Goal: Task Accomplishment & Management: Use online tool/utility

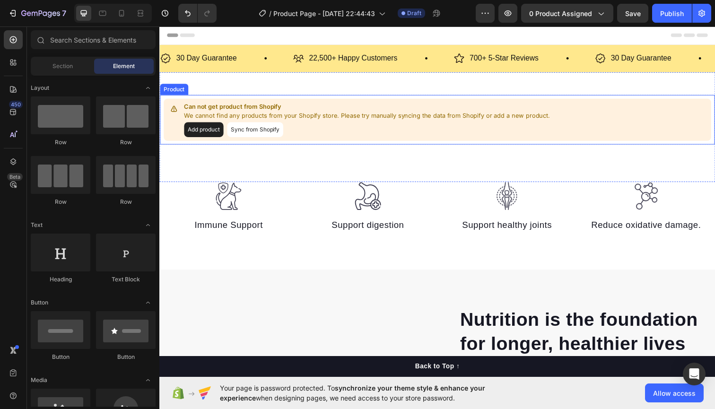
click at [210, 130] on button "Add product" at bounding box center [204, 131] width 40 height 15
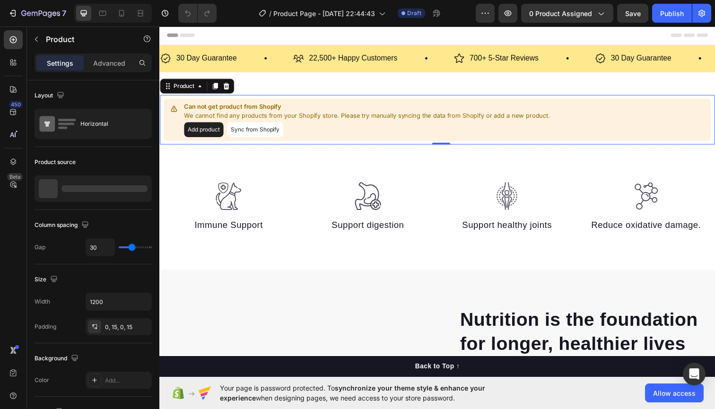
click at [266, 130] on button "Sync from Shopify" at bounding box center [256, 131] width 57 height 15
click at [269, 129] on button "Sync from Shopify" at bounding box center [256, 131] width 57 height 15
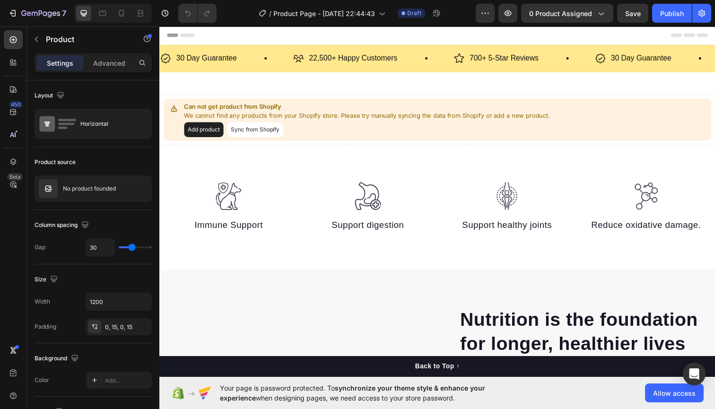
click at [269, 129] on button "Sync from Shopify" at bounding box center [256, 131] width 57 height 15
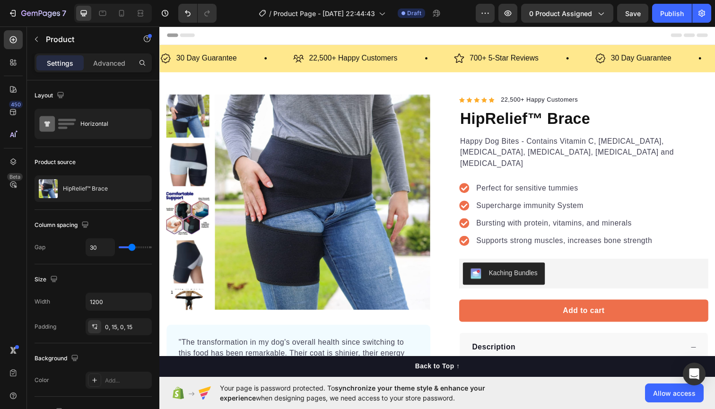
click at [699, 33] on div "Header" at bounding box center [443, 35] width 552 height 19
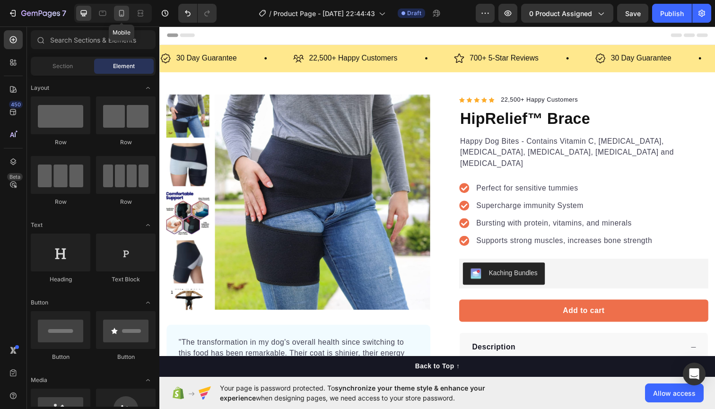
click at [119, 14] on icon at bounding box center [121, 13] width 9 height 9
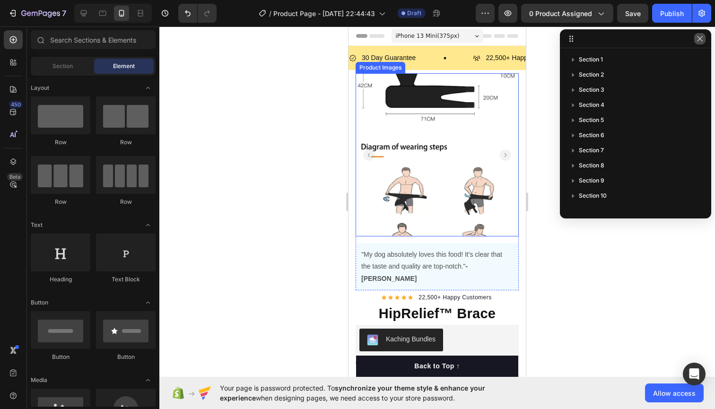
click at [704, 41] on button "button" at bounding box center [699, 38] width 11 height 11
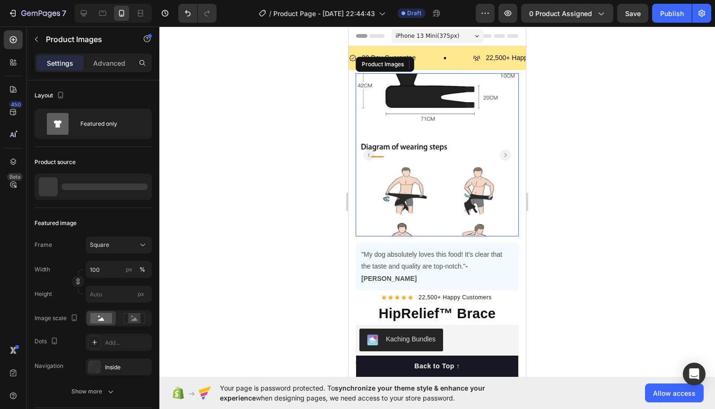
click at [366, 153] on rect "Carousel Back Arrow" at bounding box center [368, 154] width 11 height 11
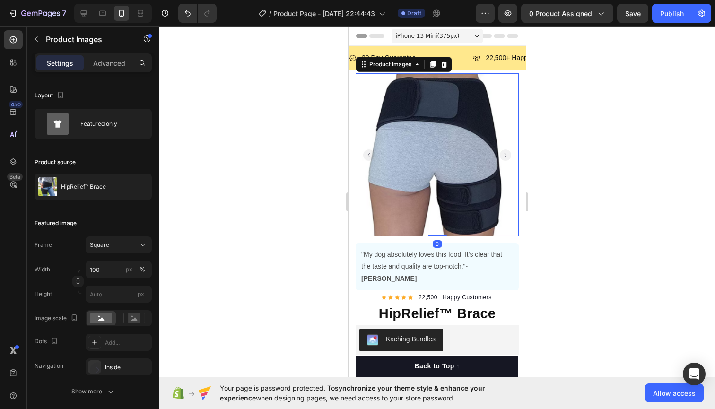
click at [367, 154] on rect "Carousel Back Arrow" at bounding box center [368, 154] width 11 height 11
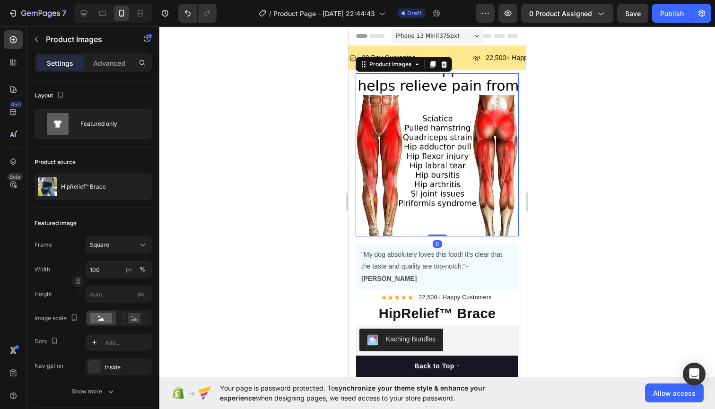
click at [368, 154] on rect "Carousel Back Arrow" at bounding box center [368, 154] width 11 height 11
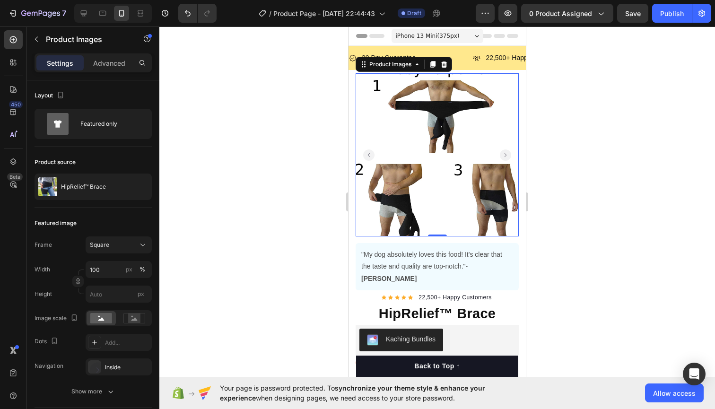
click at [368, 154] on rect "Carousel Back Arrow" at bounding box center [368, 154] width 11 height 11
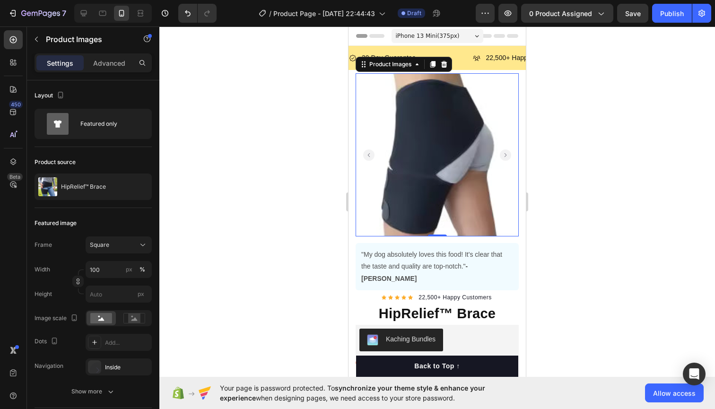
click at [368, 154] on rect "Carousel Back Arrow" at bounding box center [368, 154] width 11 height 11
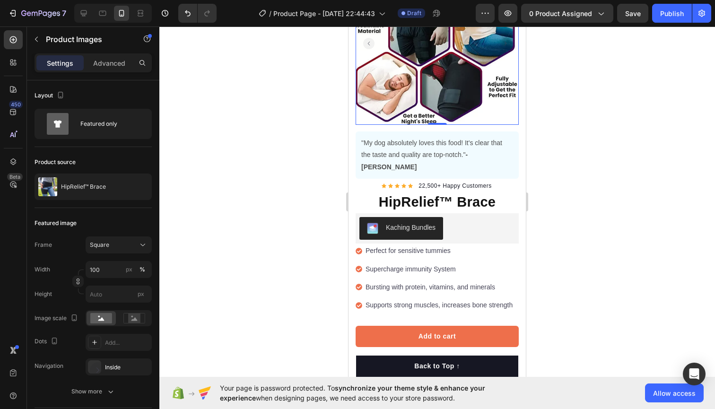
scroll to position [112, 0]
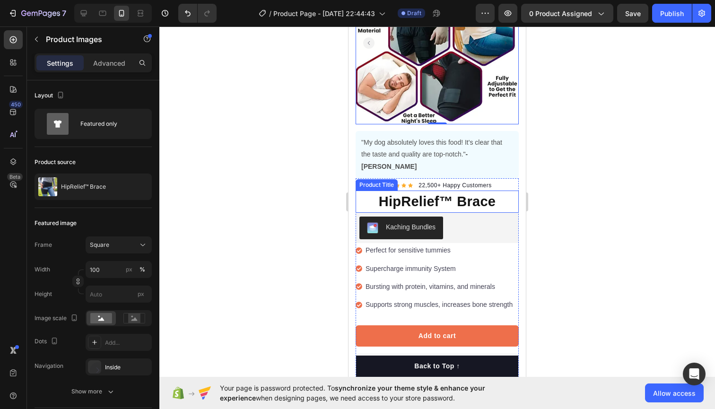
click at [404, 191] on h1 "HipRelief™ Brace" at bounding box center [437, 202] width 163 height 23
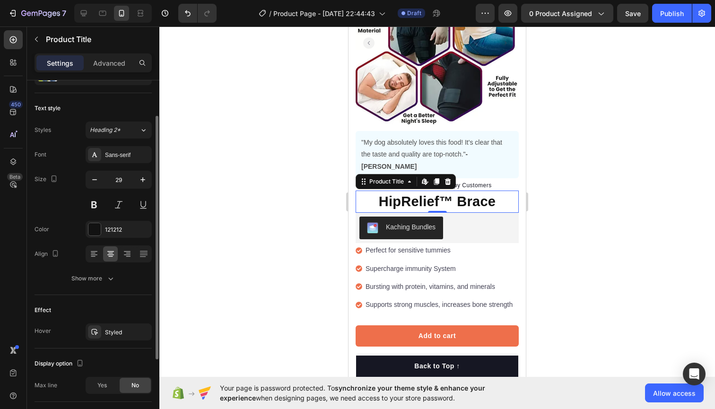
scroll to position [52, 0]
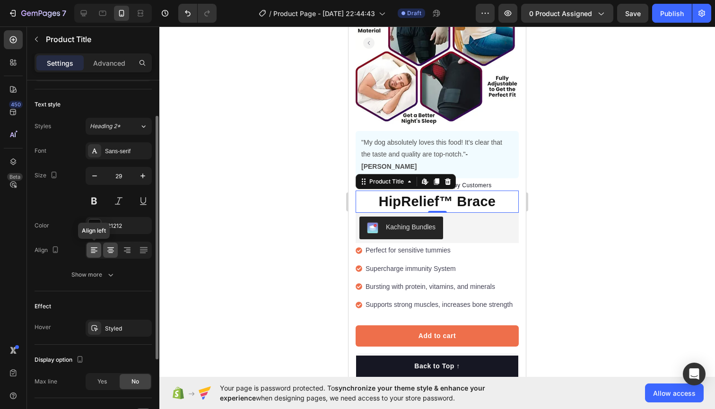
click at [92, 251] on icon at bounding box center [94, 251] width 7 height 1
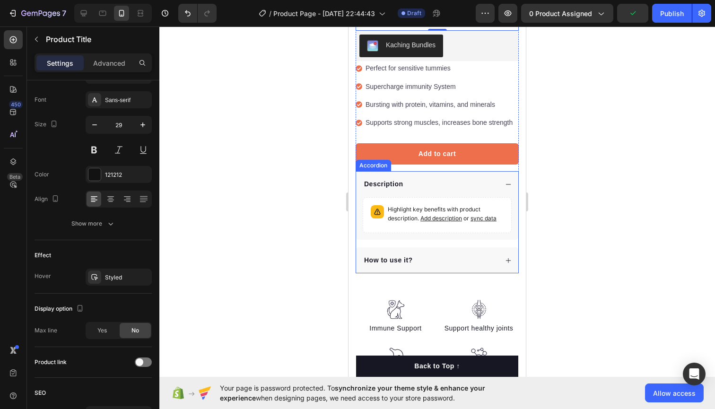
scroll to position [295, 0]
click at [500, 171] on div "Description" at bounding box center [437, 184] width 162 height 26
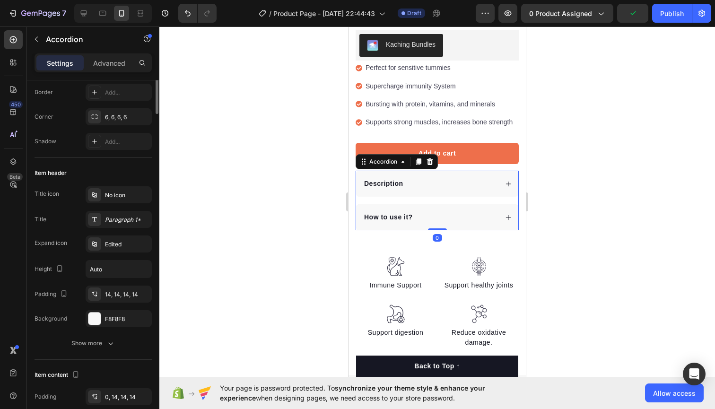
scroll to position [0, 0]
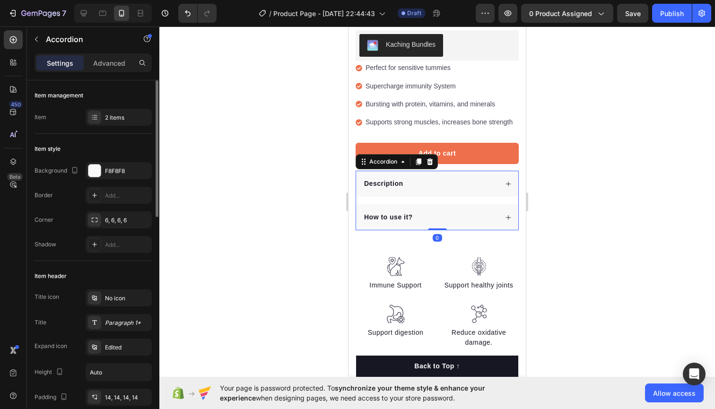
click at [501, 171] on div "Description" at bounding box center [437, 184] width 162 height 26
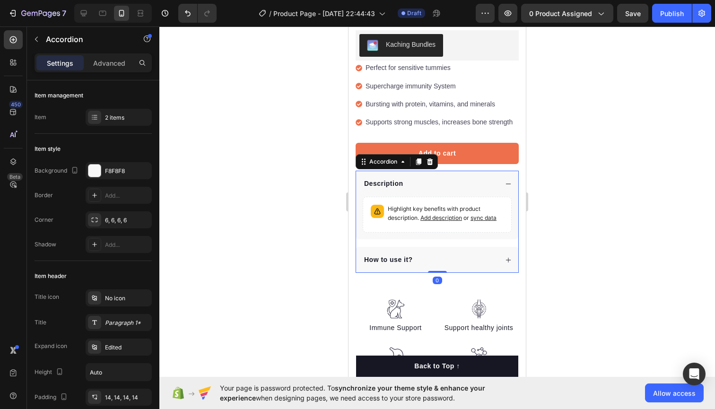
click at [501, 171] on div "Description" at bounding box center [437, 184] width 162 height 26
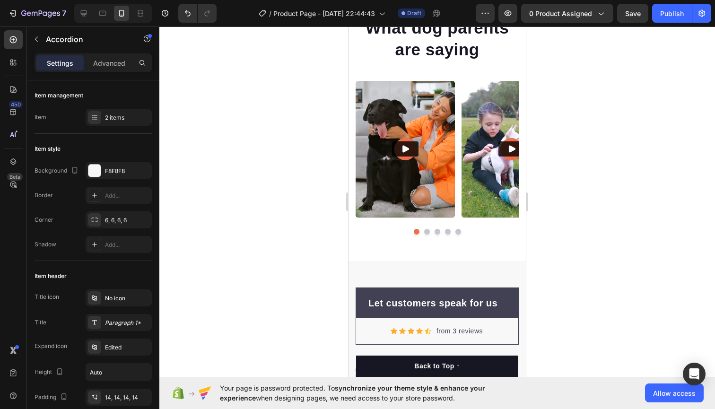
scroll to position [4138, 0]
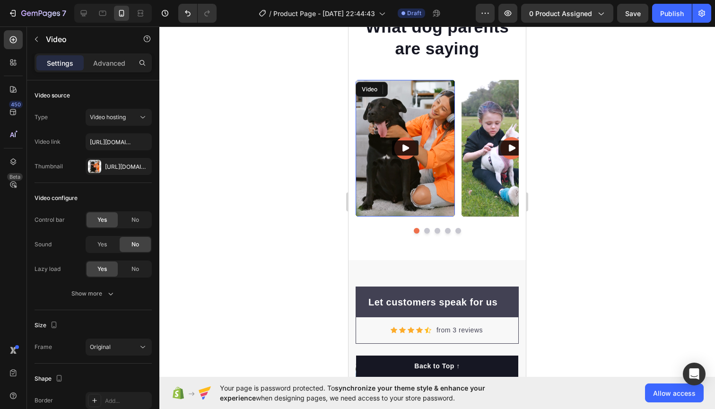
click at [405, 148] on icon "Play" at bounding box center [405, 148] width 7 height 7
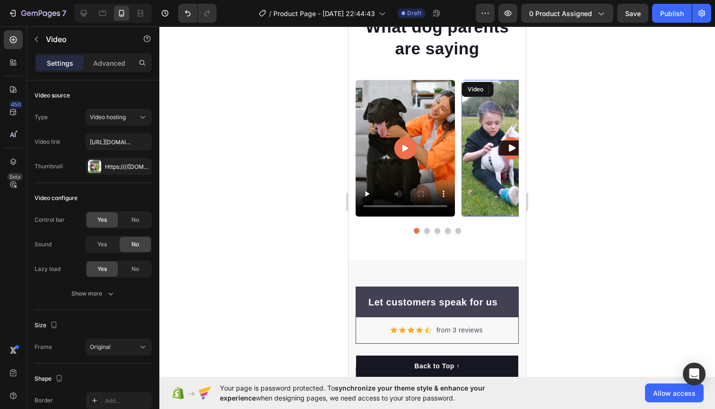
click at [501, 145] on button "Play" at bounding box center [511, 147] width 26 height 15
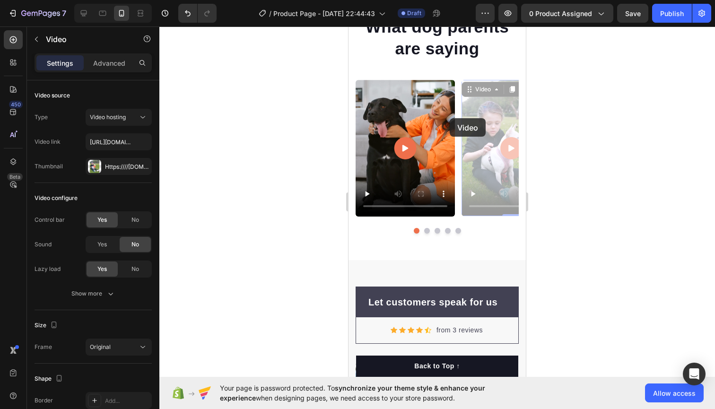
drag, startPoint x: 501, startPoint y: 117, endPoint x: 429, endPoint y: 120, distance: 71.9
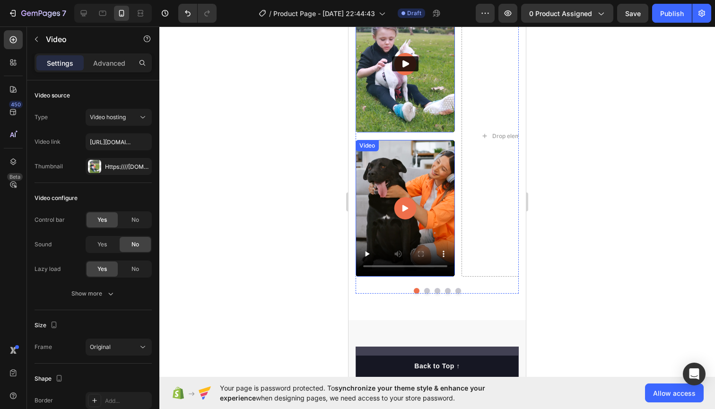
scroll to position [4225, 0]
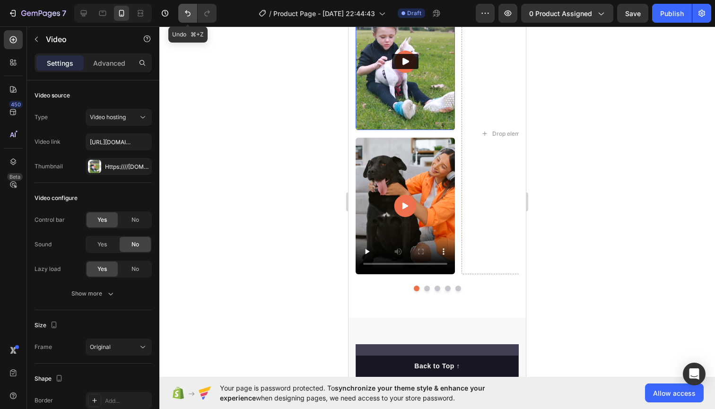
click at [181, 9] on button "Undo/Redo" at bounding box center [187, 13] width 19 height 19
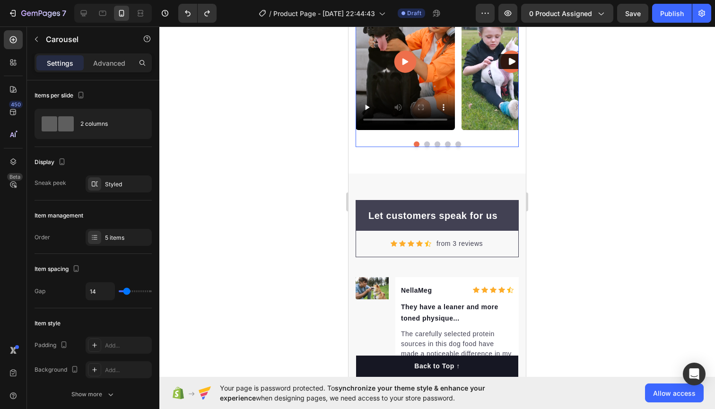
click at [423, 143] on div at bounding box center [437, 144] width 163 height 6
click at [428, 143] on button "Dot" at bounding box center [427, 144] width 6 height 6
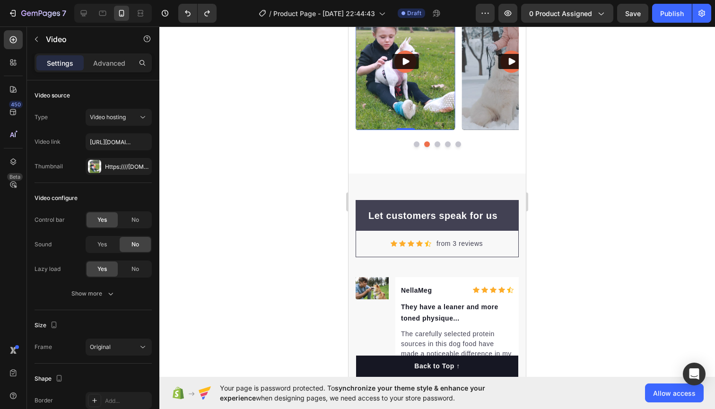
click at [415, 59] on button "Play" at bounding box center [405, 61] width 26 height 15
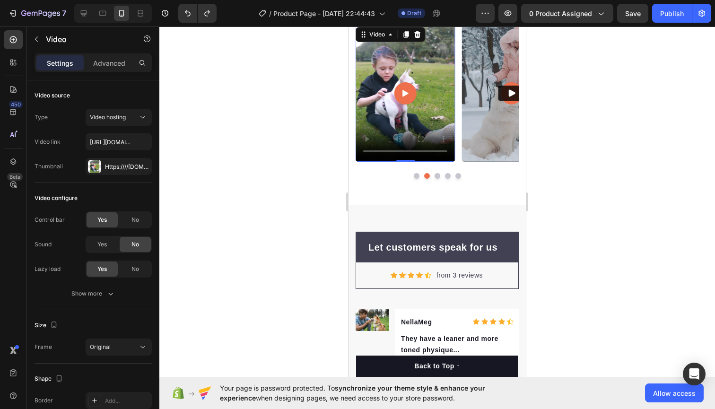
scroll to position [4188, 0]
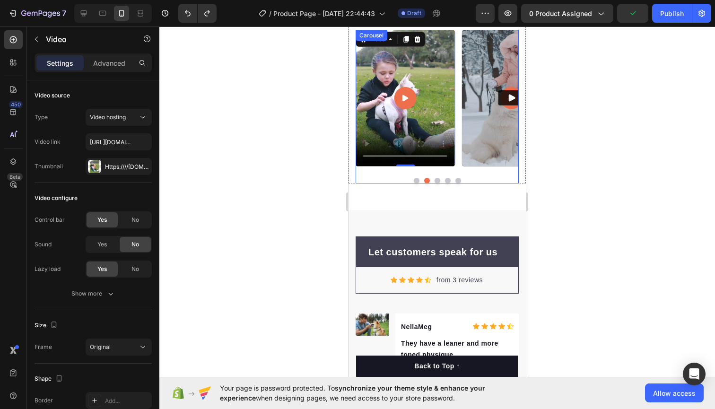
click at [437, 178] on button "Dot" at bounding box center [438, 181] width 6 height 6
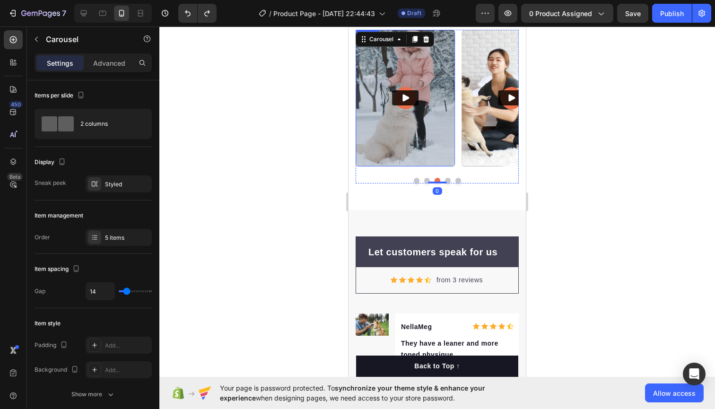
click at [400, 102] on button "Play" at bounding box center [405, 97] width 26 height 15
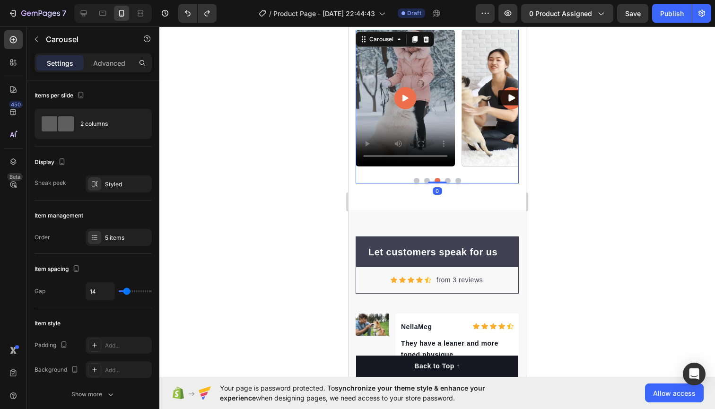
click at [447, 176] on div "Video Video Video Video Video Carousel 0" at bounding box center [437, 107] width 163 height 154
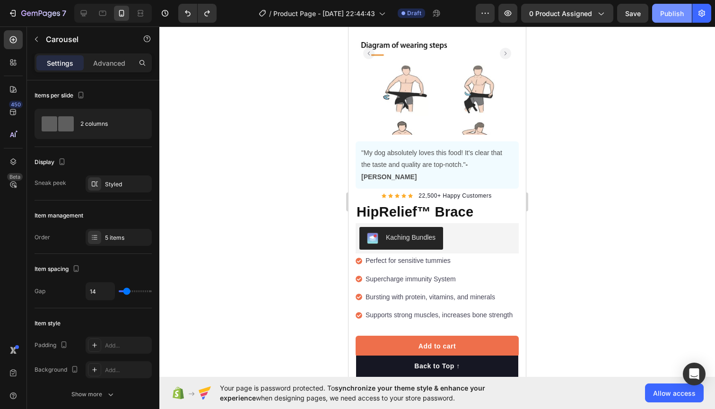
scroll to position [76, 0]
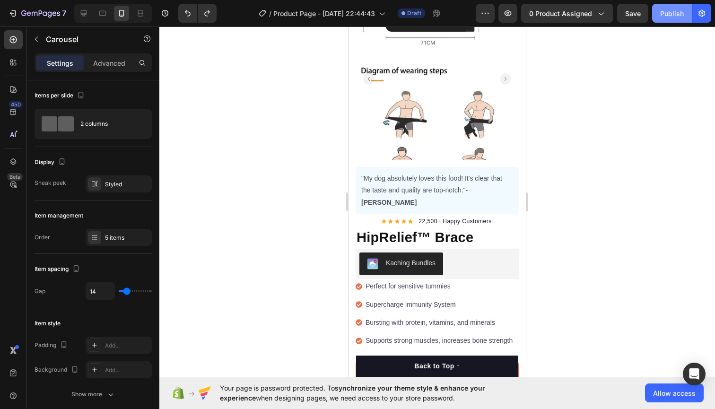
click at [681, 12] on div "Publish" at bounding box center [672, 14] width 24 height 10
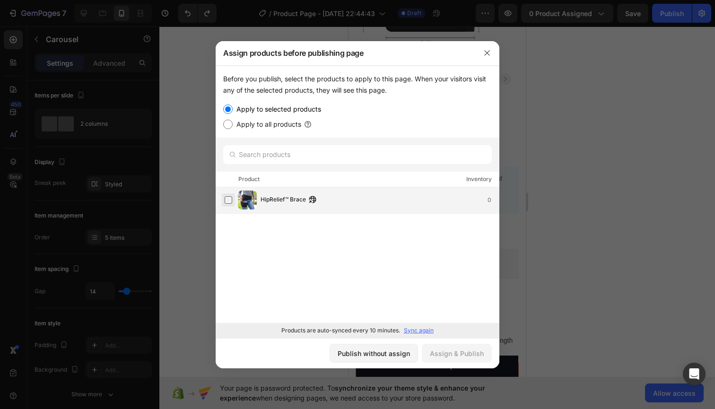
click at [230, 198] on label at bounding box center [229, 200] width 8 height 8
click at [448, 353] on div "Assign & Publish" at bounding box center [457, 354] width 54 height 10
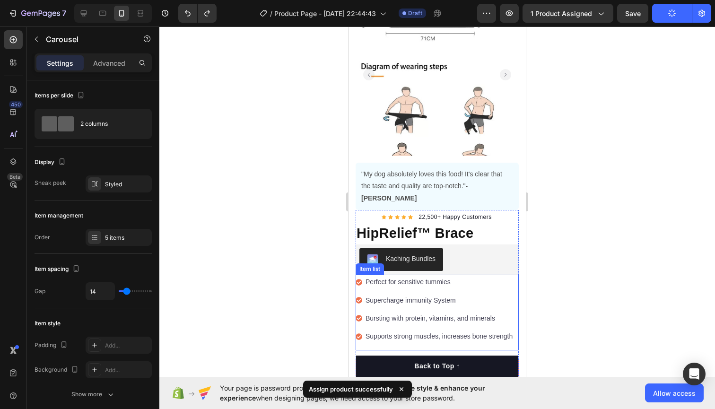
scroll to position [82, 0]
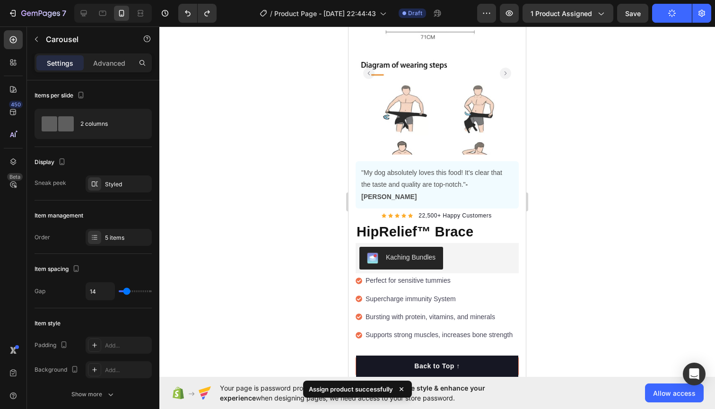
click at [400, 389] on icon at bounding box center [401, 389] width 9 height 9
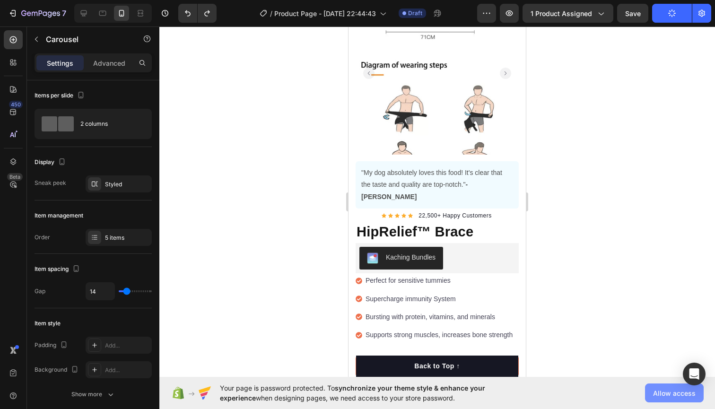
click at [661, 391] on span "Allow access" at bounding box center [674, 393] width 43 height 10
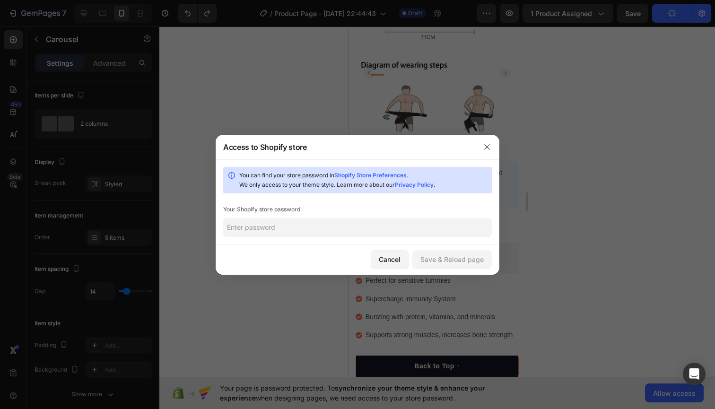
click at [385, 231] on input "text" at bounding box center [357, 227] width 269 height 19
click at [377, 173] on link "Shopify Store Preferences" at bounding box center [370, 175] width 72 height 7
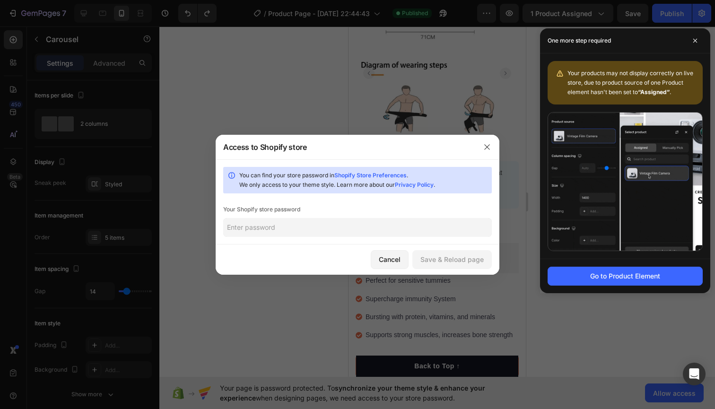
click at [301, 226] on input "text" at bounding box center [357, 227] width 269 height 19
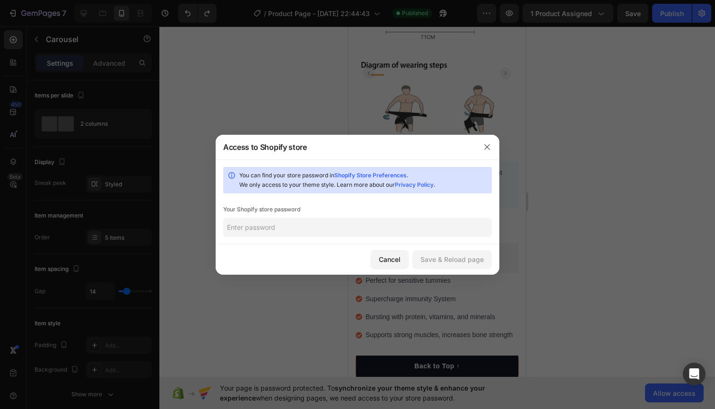
paste input "theezu"
type input "theezu"
click at [443, 253] on button "Save & Reload page" at bounding box center [451, 259] width 79 height 19
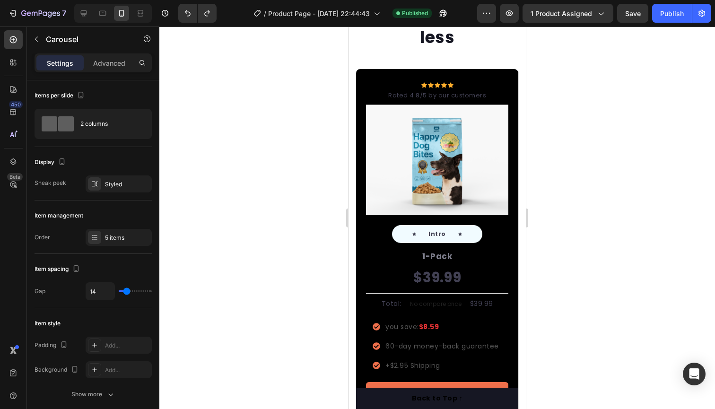
scroll to position [2660, 0]
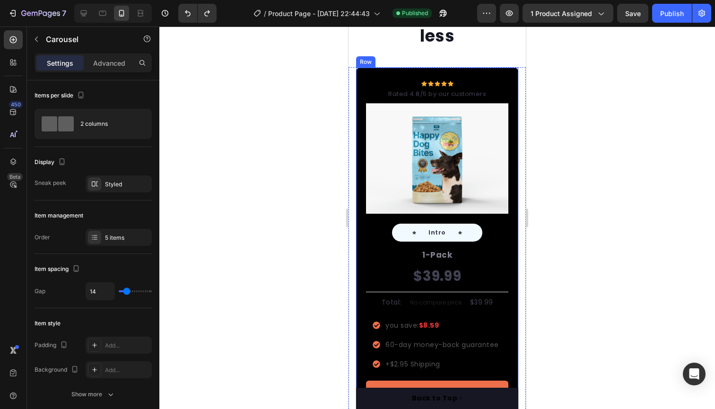
click at [479, 242] on div "Icon Icon Icon Icon Icon Icon List Hoz Rated 4.8/5 by our customers Text block …" at bounding box center [437, 249] width 142 height 337
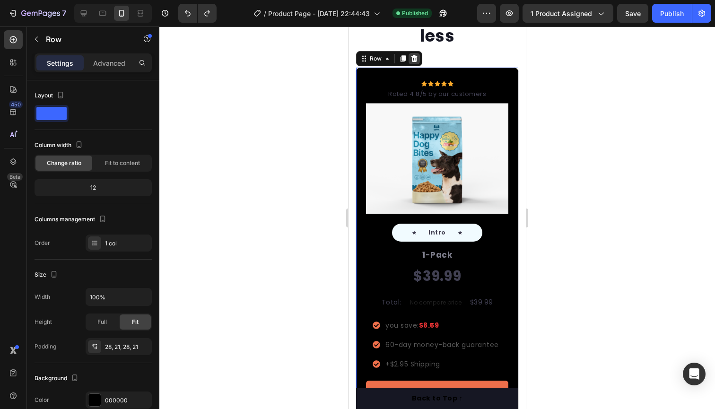
click at [416, 60] on icon at bounding box center [414, 58] width 6 height 7
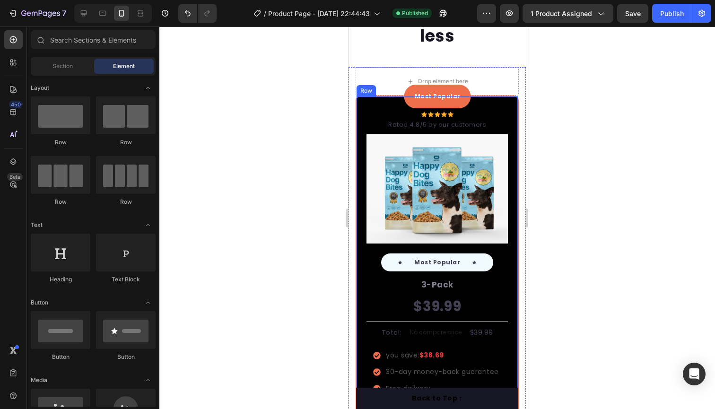
click at [365, 105] on div "Most Popular Text block Row Icon Icon Icon Icon Icon Icon List Hoz Rated 4.8/5 …" at bounding box center [437, 276] width 163 height 361
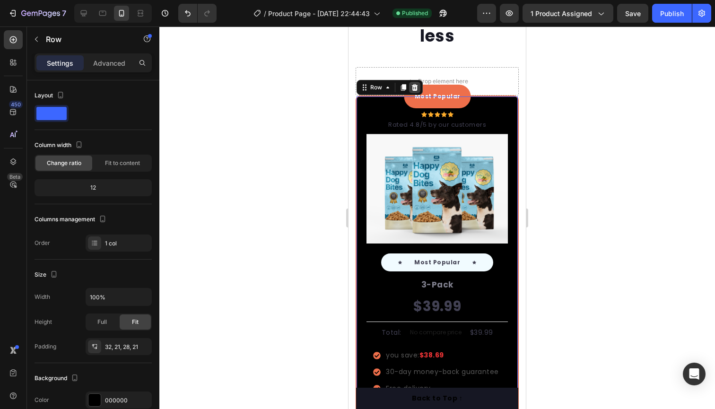
click at [415, 87] on icon at bounding box center [415, 87] width 6 height 7
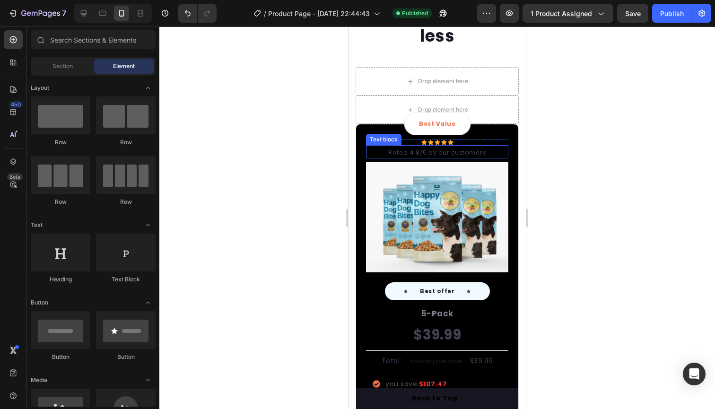
click at [388, 136] on div "Text block" at bounding box center [384, 139] width 32 height 9
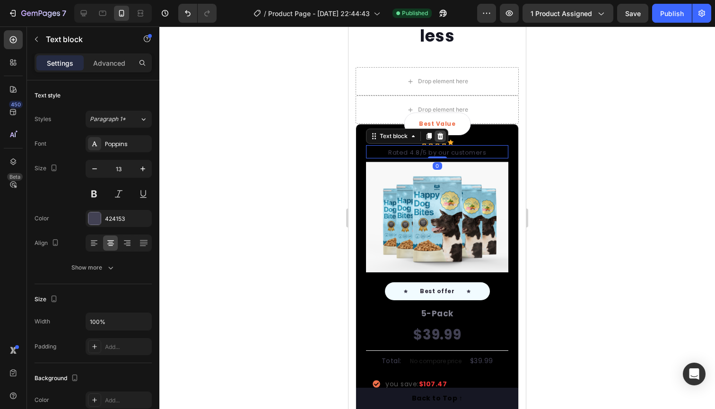
click at [438, 137] on icon at bounding box center [441, 136] width 8 height 8
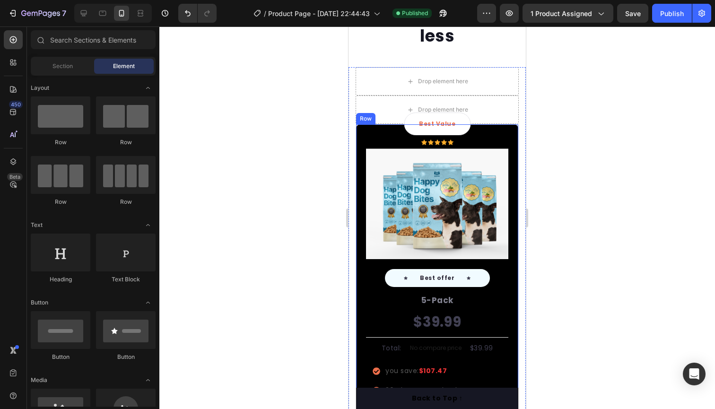
click at [359, 130] on div "Best Value Text block Row Icon Icon Icon Icon Icon Icon List Hoz Row Image Icon…" at bounding box center [437, 300] width 163 height 353
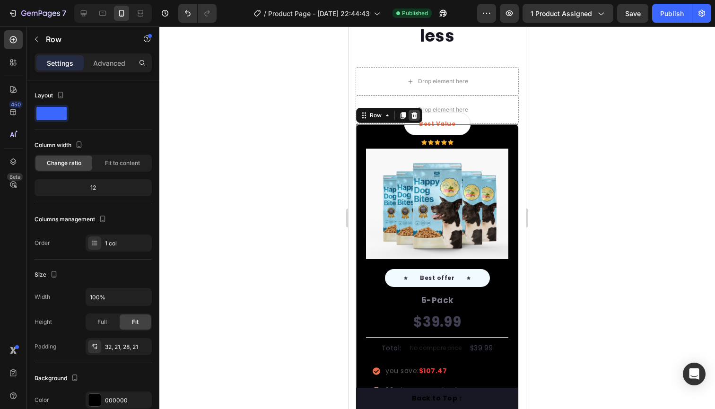
click at [411, 114] on icon at bounding box center [415, 116] width 8 height 8
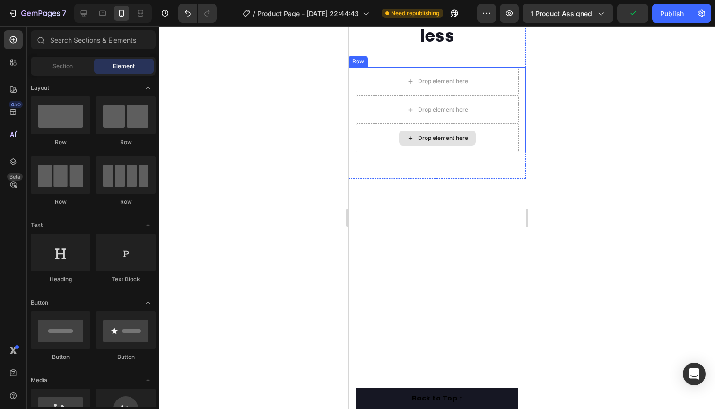
click at [370, 125] on div "Drop element here" at bounding box center [437, 138] width 163 height 28
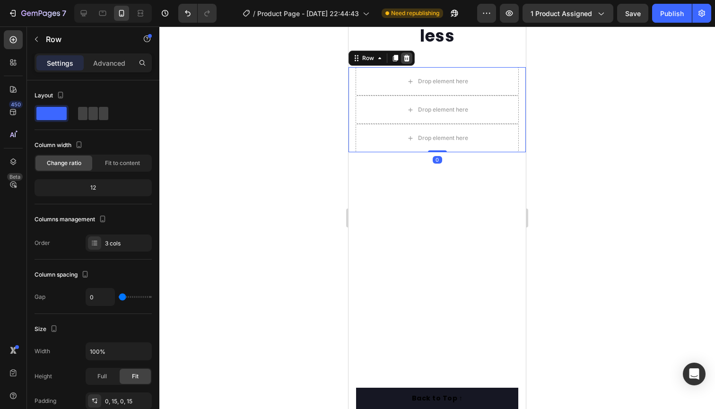
click at [406, 59] on icon at bounding box center [407, 58] width 6 height 7
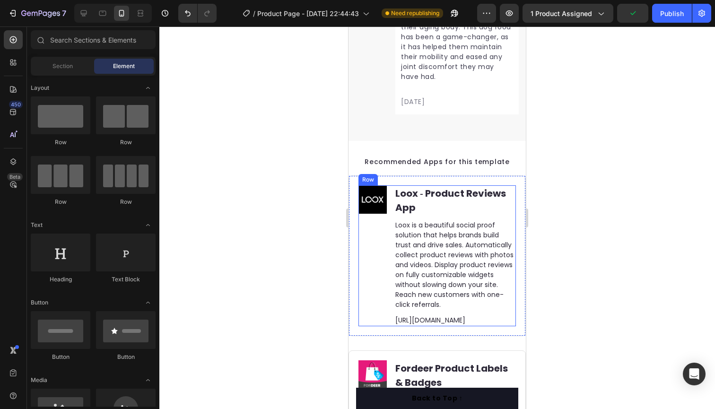
scroll to position [3945, 0]
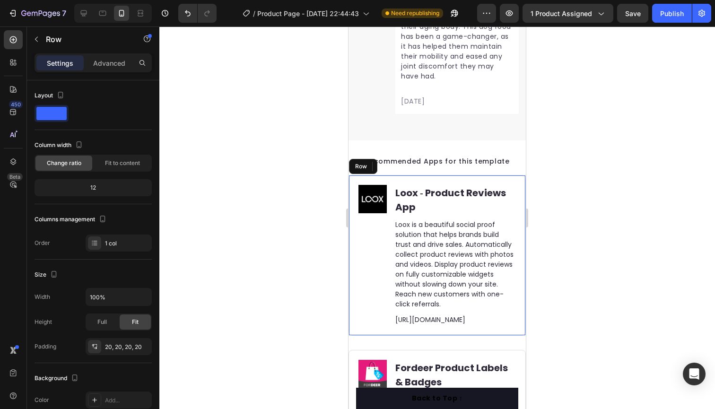
click at [355, 183] on div "Image Loox ‑ Product Reviews App Heading Loox is a beautiful social proof solut…" at bounding box center [437, 255] width 177 height 161
click at [406, 166] on icon at bounding box center [407, 167] width 8 height 8
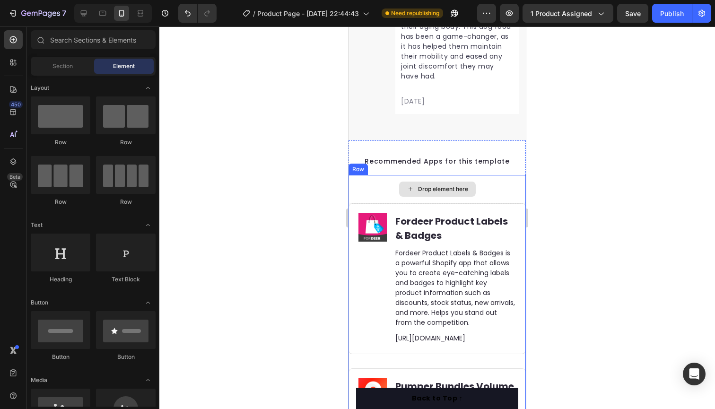
click at [365, 183] on div "Drop element here" at bounding box center [437, 189] width 177 height 28
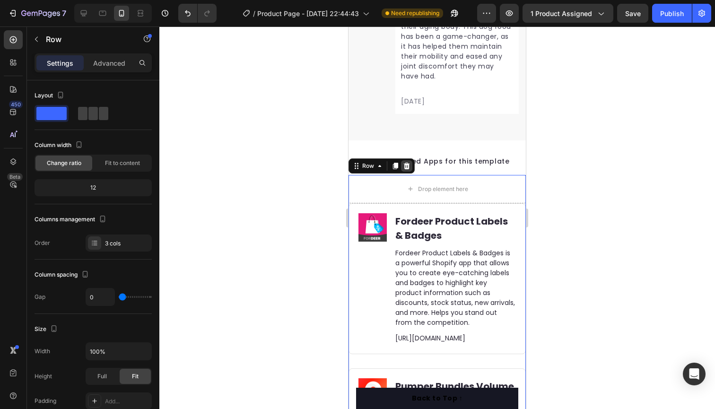
click at [411, 165] on div at bounding box center [406, 165] width 11 height 11
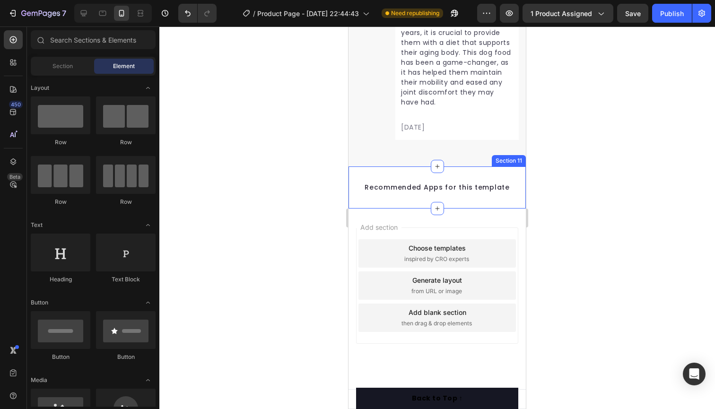
scroll to position [3919, 0]
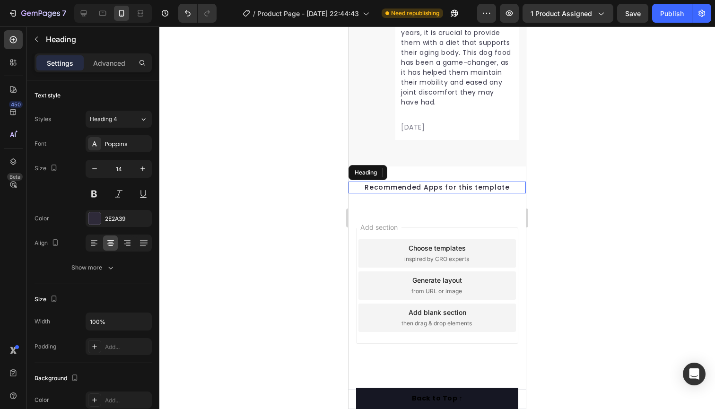
click at [360, 186] on h2 "Recommended Apps for this template" at bounding box center [437, 188] width 158 height 12
click at [415, 174] on icon at bounding box center [417, 173] width 8 height 8
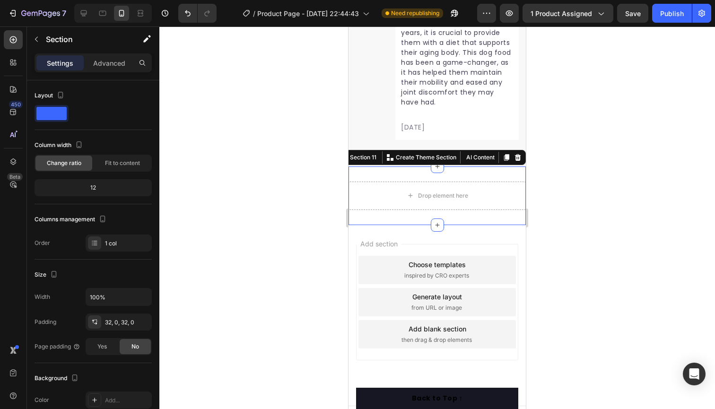
click at [360, 176] on div "Drop element here Section 11 You can create reusable sections Create Theme Sect…" at bounding box center [437, 195] width 177 height 59
click at [516, 157] on icon at bounding box center [518, 158] width 8 height 8
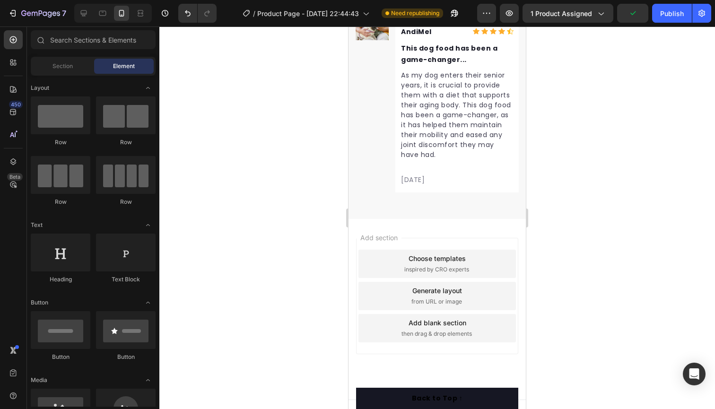
scroll to position [3868, 0]
click at [359, 239] on span "Add section" at bounding box center [379, 237] width 45 height 10
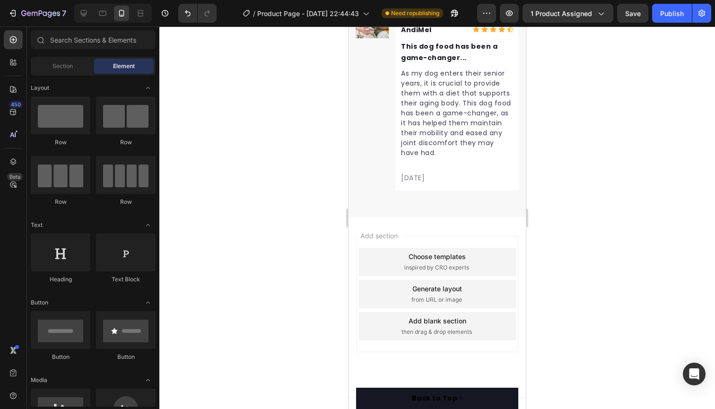
click at [361, 227] on div "Add section Choose templates inspired by CRO experts Generate layout from URL o…" at bounding box center [437, 307] width 177 height 181
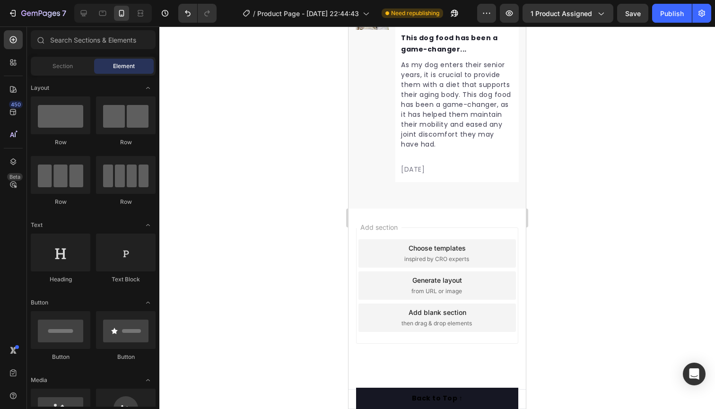
scroll to position [3877, 0]
click at [364, 231] on span "Add section" at bounding box center [379, 227] width 45 height 10
click at [361, 209] on div "Add section Choose templates inspired by CRO experts Generate layout from URL o…" at bounding box center [437, 299] width 177 height 181
click at [446, 353] on div "Add section Choose templates inspired by CRO experts Generate layout from URL o…" at bounding box center [437, 299] width 177 height 181
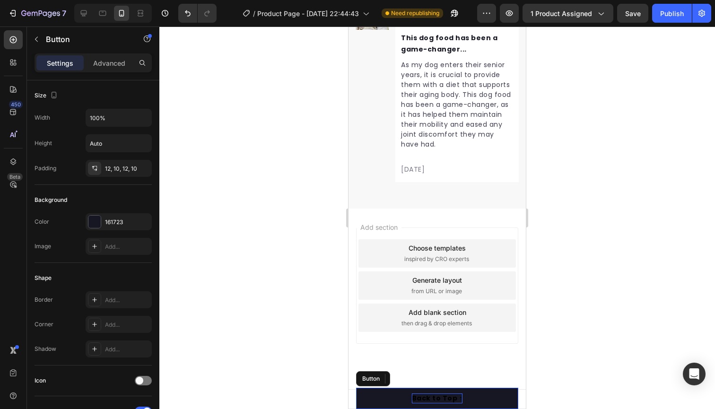
click at [428, 401] on div "Back to Top ↑" at bounding box center [437, 398] width 51 height 10
click at [395, 394] on button "Back to Top ↑" at bounding box center [437, 398] width 162 height 21
click at [390, 397] on button "Back to Top ↑" at bounding box center [437, 398] width 162 height 21
click at [466, 364] on div "Add section Choose templates inspired by CRO experts Generate layout from URL o…" at bounding box center [437, 299] width 177 height 181
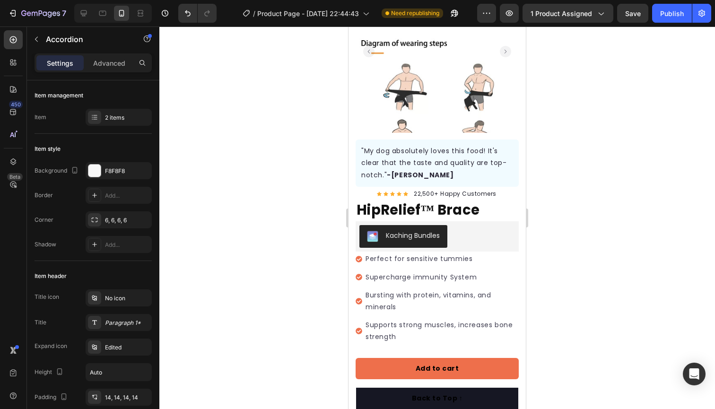
scroll to position [100, 0]
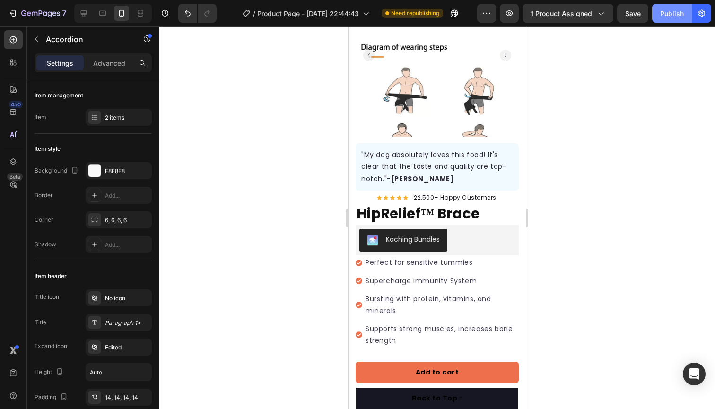
click at [677, 10] on div "Publish" at bounding box center [672, 14] width 24 height 10
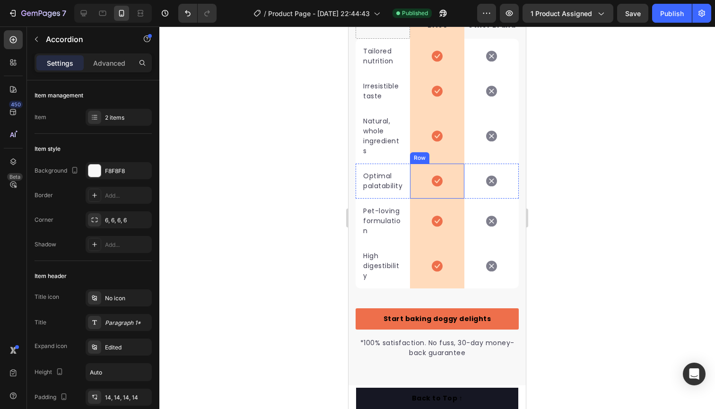
scroll to position [2237, 0]
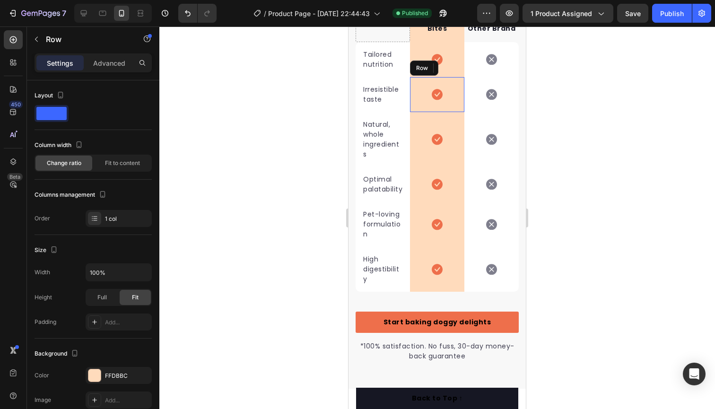
click at [425, 80] on div "Icon Row" at bounding box center [437, 94] width 54 height 35
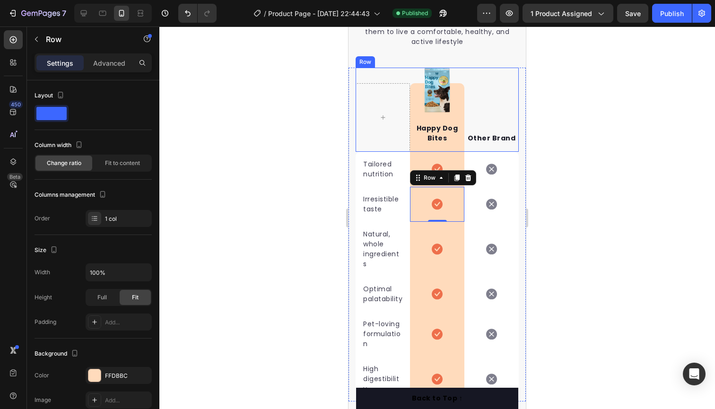
scroll to position [2127, 0]
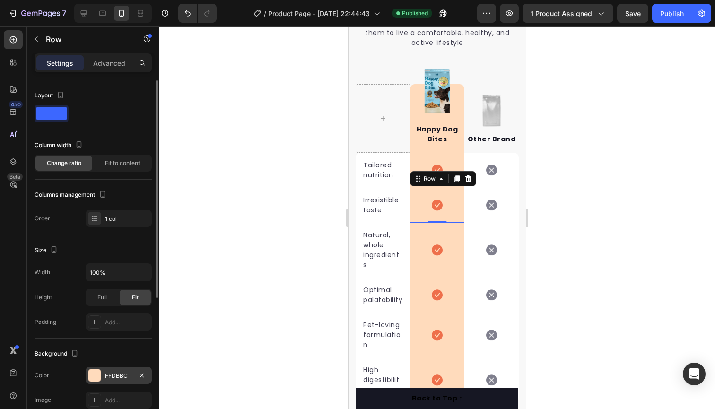
click at [124, 377] on div "FFDBBC" at bounding box center [118, 376] width 27 height 9
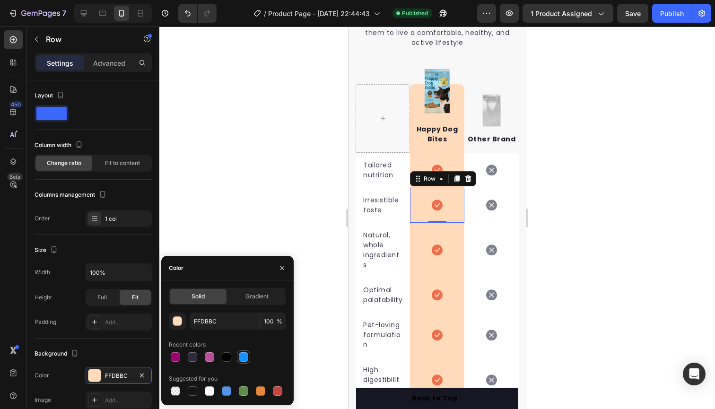
click at [245, 358] on div at bounding box center [243, 356] width 9 height 9
type input "1890FF"
click at [245, 358] on div at bounding box center [243, 356] width 9 height 9
click at [283, 271] on icon "button" at bounding box center [283, 268] width 8 height 8
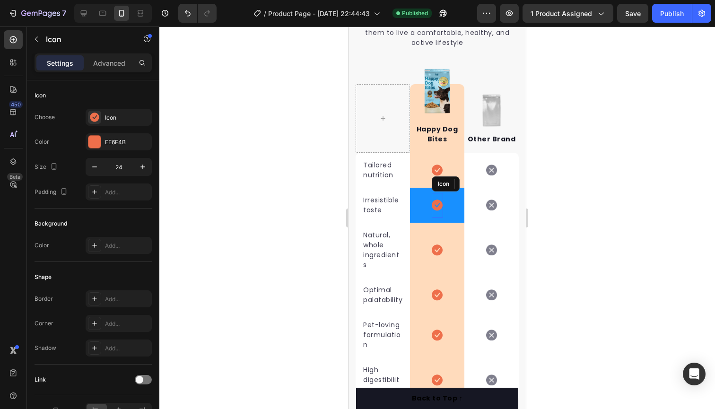
click at [439, 201] on icon at bounding box center [437, 205] width 11 height 11
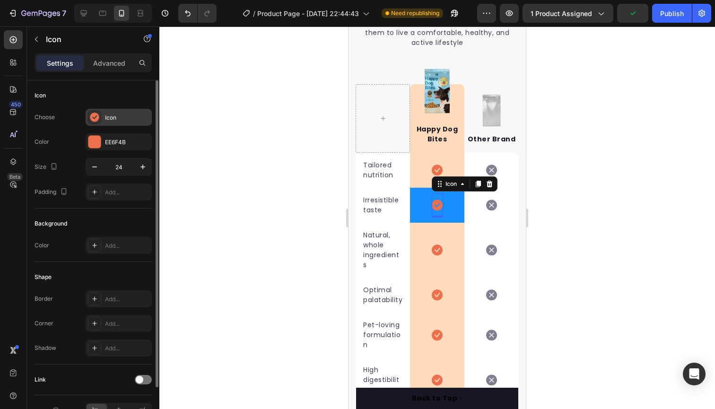
click at [119, 116] on div "Icon" at bounding box center [127, 118] width 44 height 9
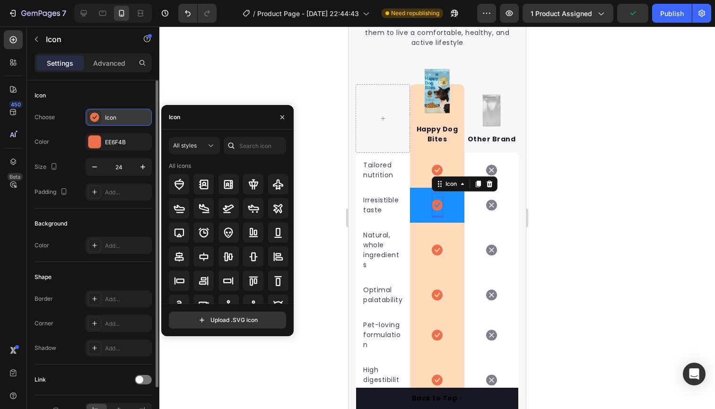
click at [119, 116] on div "Icon" at bounding box center [127, 118] width 44 height 9
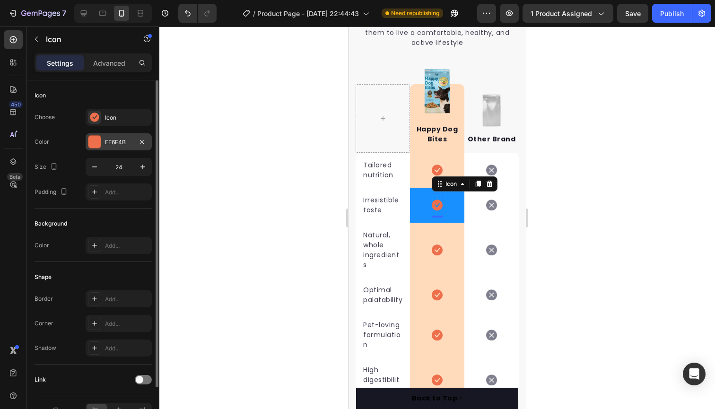
click at [123, 136] on div "EE6F4B" at bounding box center [119, 141] width 66 height 17
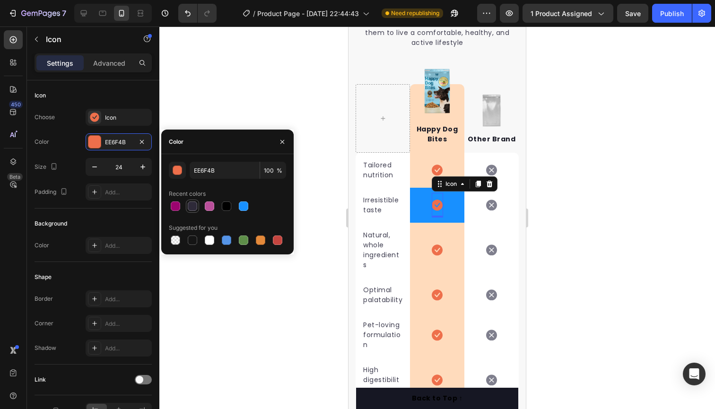
click at [191, 207] on div at bounding box center [192, 205] width 9 height 9
click at [174, 207] on div at bounding box center [175, 205] width 9 height 9
click at [194, 239] on div at bounding box center [192, 240] width 9 height 9
type input "151515"
click at [194, 239] on div at bounding box center [192, 240] width 9 height 9
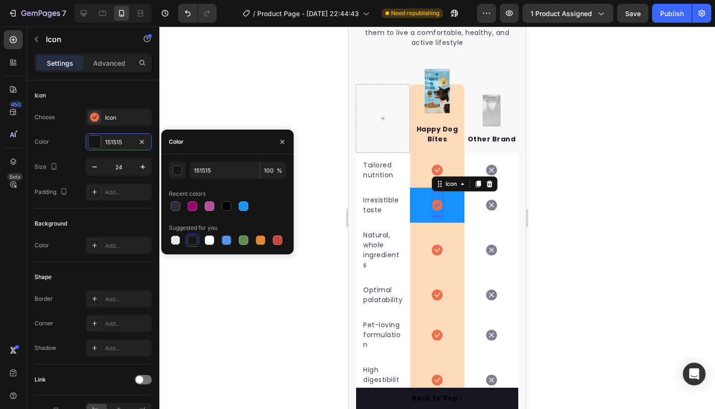
click at [194, 239] on div at bounding box center [192, 240] width 9 height 9
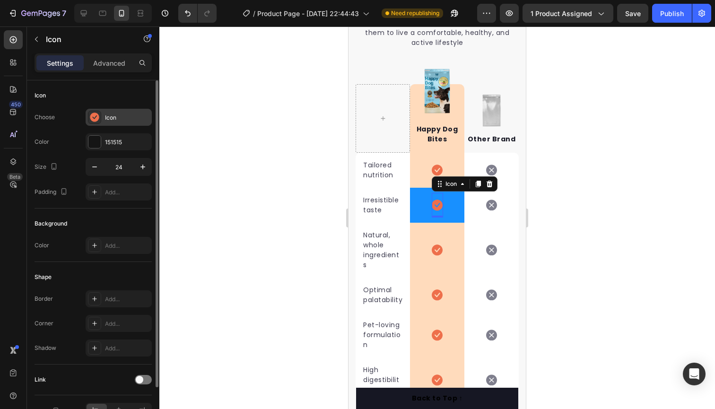
click at [94, 117] on icon at bounding box center [94, 117] width 9 height 9
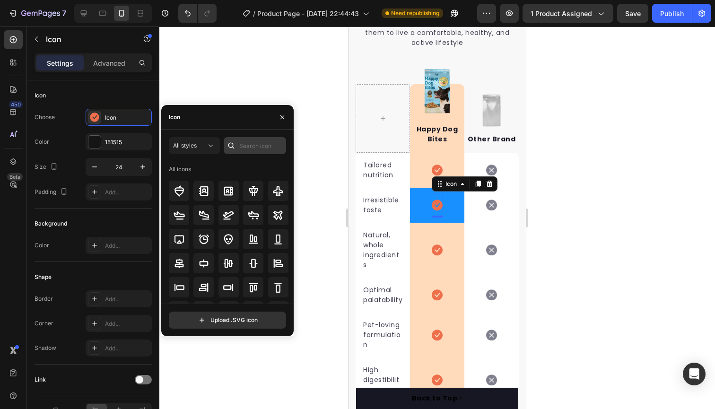
scroll to position [0, 0]
click at [253, 147] on input "text" at bounding box center [255, 145] width 62 height 17
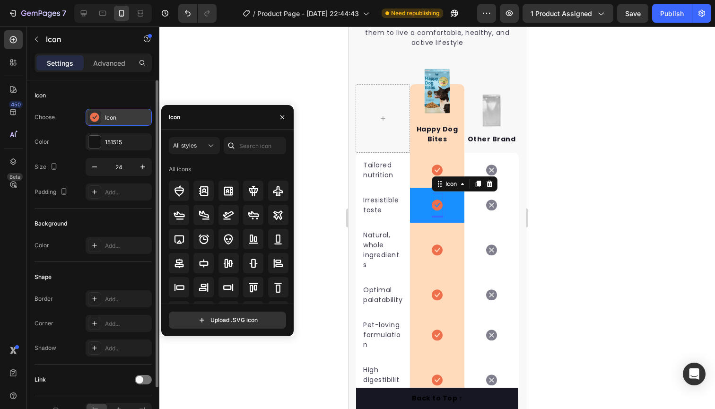
click at [103, 115] on div "Icon" at bounding box center [119, 117] width 66 height 17
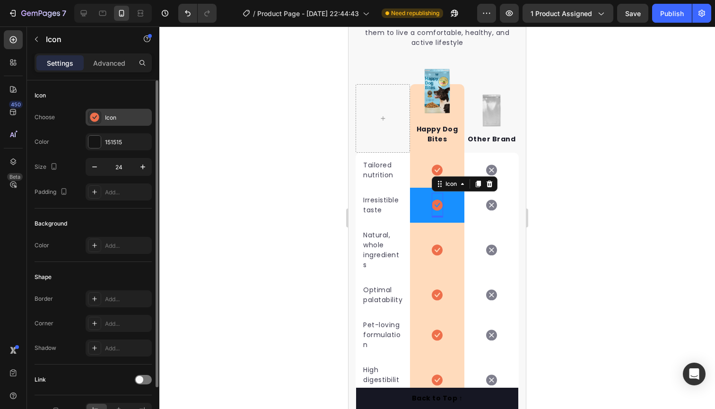
click at [99, 116] on div at bounding box center [94, 117] width 13 height 13
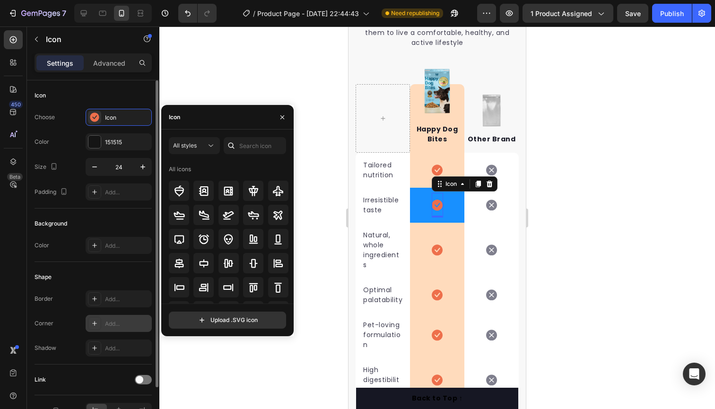
click at [196, 147] on span "All styles" at bounding box center [185, 145] width 24 height 7
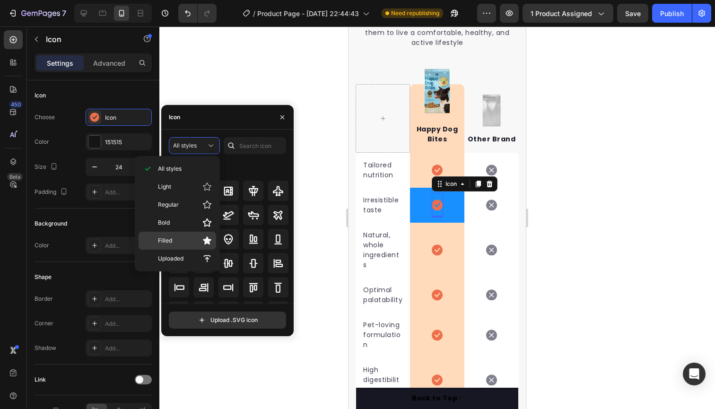
click at [169, 243] on span "Filled" at bounding box center [165, 240] width 14 height 9
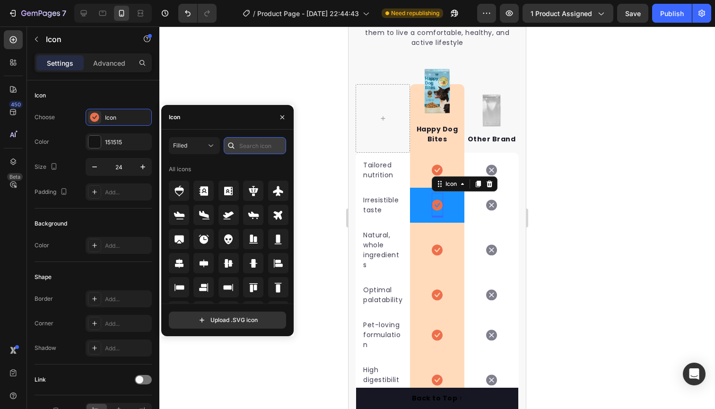
click at [250, 148] on input "text" at bounding box center [255, 145] width 62 height 17
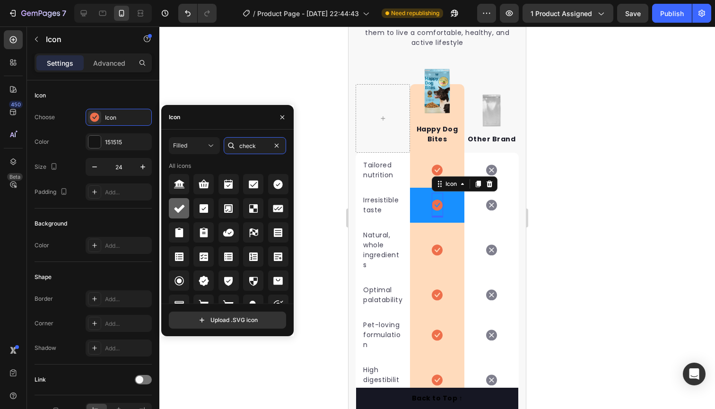
type input "check"
click at [179, 210] on icon at bounding box center [179, 209] width 10 height 8
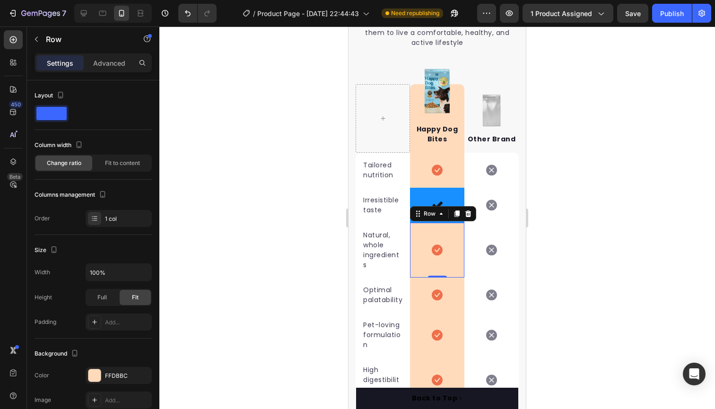
click at [419, 229] on div "Icon Row 0" at bounding box center [437, 250] width 54 height 55
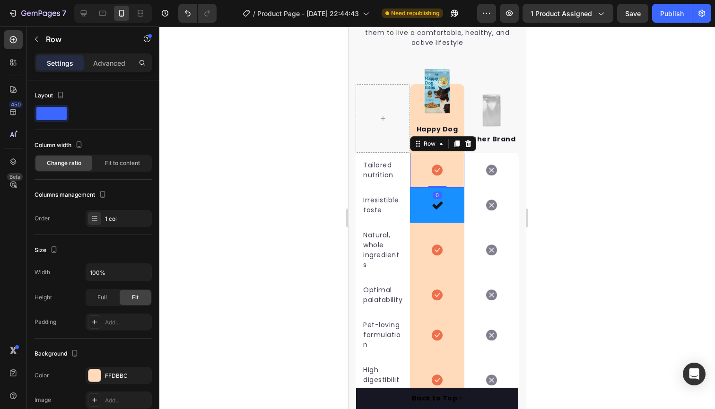
click at [411, 174] on div "Icon Row 0" at bounding box center [437, 170] width 54 height 35
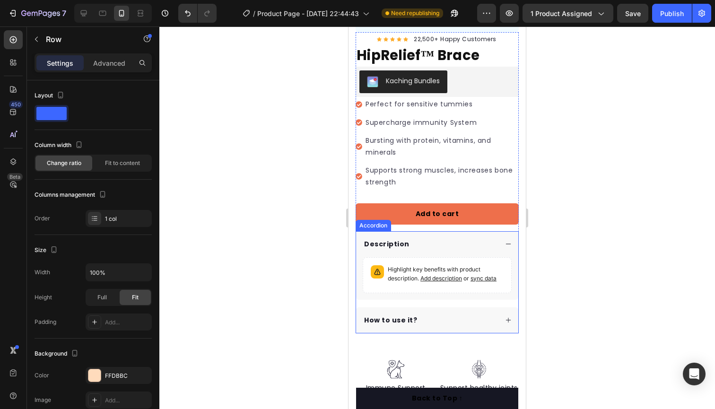
scroll to position [260, 0]
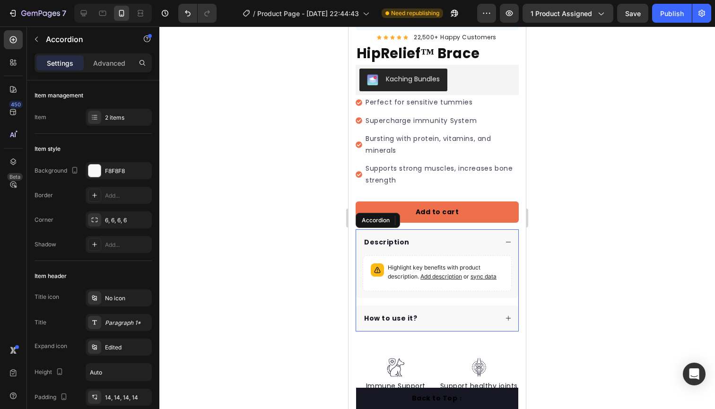
click at [505, 240] on icon at bounding box center [508, 242] width 7 height 7
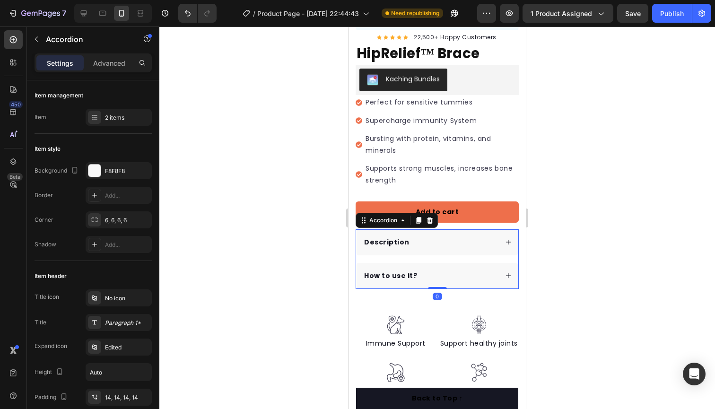
click at [296, 205] on div at bounding box center [437, 217] width 556 height 383
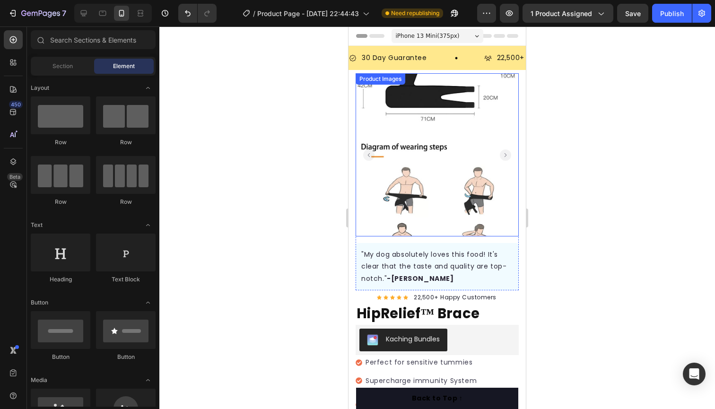
scroll to position [0, 0]
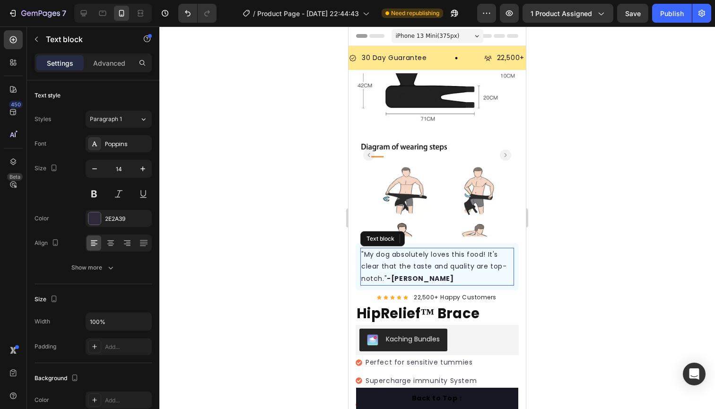
click at [435, 265] on p ""My dog absolutely loves this food! It's clear that the taste and quality are t…" at bounding box center [437, 267] width 152 height 36
click at [440, 235] on div at bounding box center [434, 238] width 11 height 11
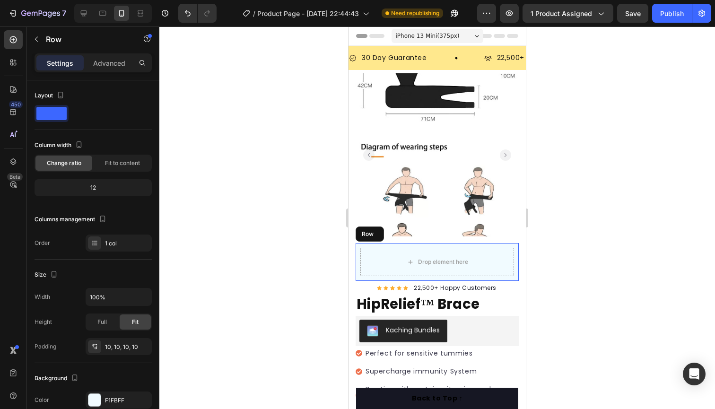
click at [362, 245] on div "Drop element here Row" at bounding box center [437, 262] width 163 height 38
click at [413, 235] on icon at bounding box center [414, 234] width 8 height 8
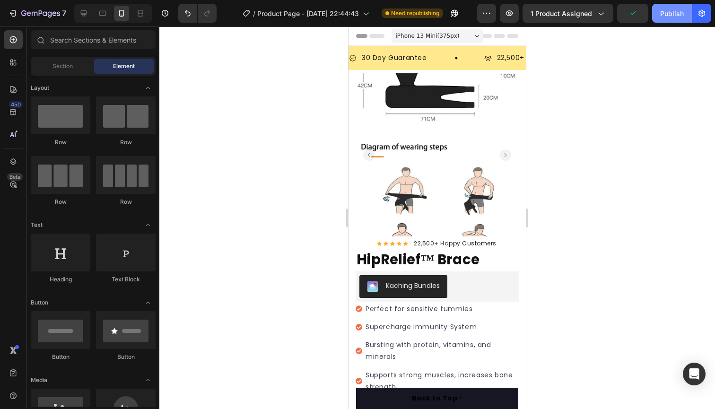
click at [675, 9] on div "Publish" at bounding box center [672, 14] width 24 height 10
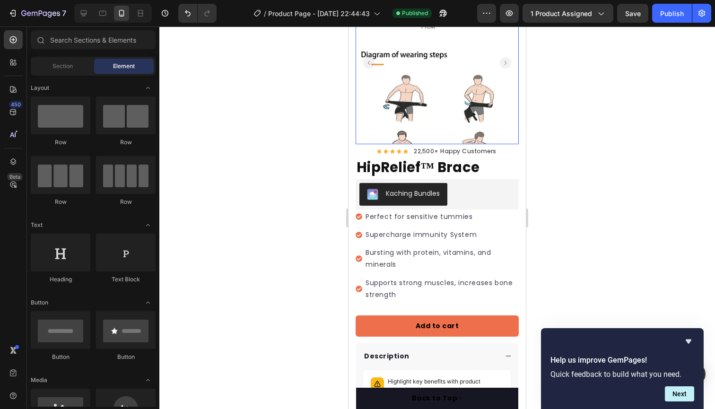
scroll to position [95, 0]
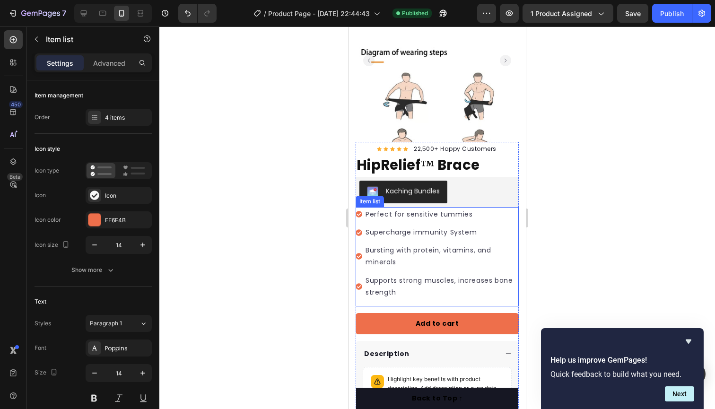
click at [398, 215] on p "Perfect for sensitive tummies" at bounding box center [442, 215] width 152 height 12
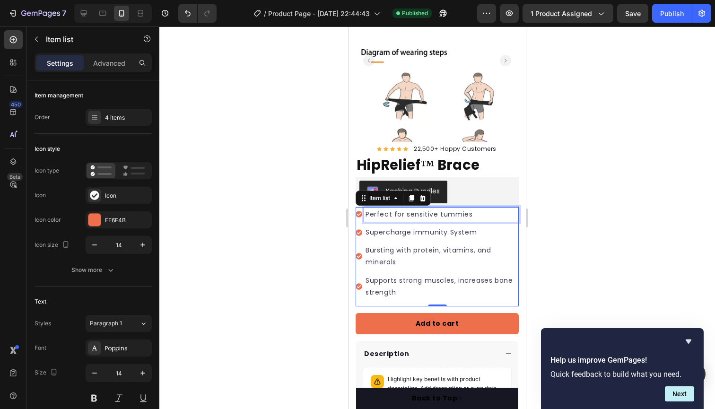
click at [409, 213] on p "Perfect for sensitive tummies" at bounding box center [442, 215] width 152 height 12
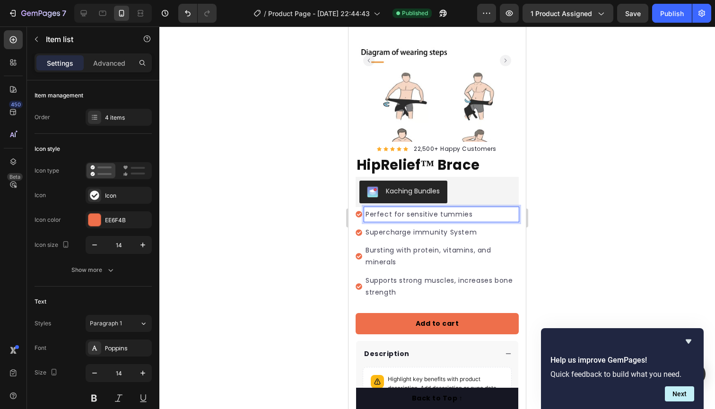
click at [471, 213] on p "Perfect for sensitive tummies" at bounding box center [442, 215] width 152 height 12
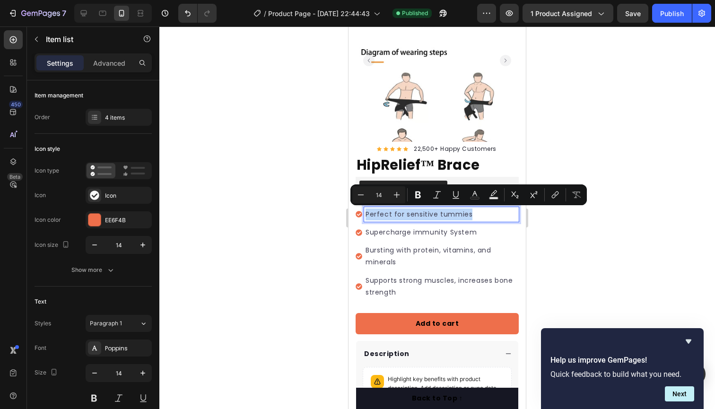
drag, startPoint x: 471, startPoint y: 213, endPoint x: 357, endPoint y: 214, distance: 113.5
click at [357, 214] on div "Perfect for sensitive tummies" at bounding box center [437, 214] width 163 height 15
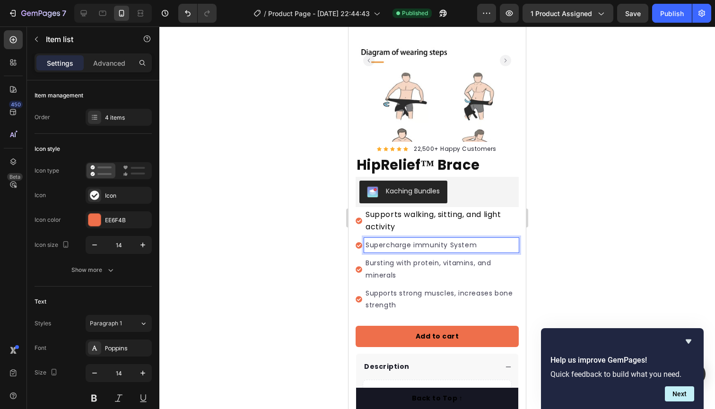
click at [486, 245] on p "Supercharge immunity System" at bounding box center [442, 245] width 152 height 12
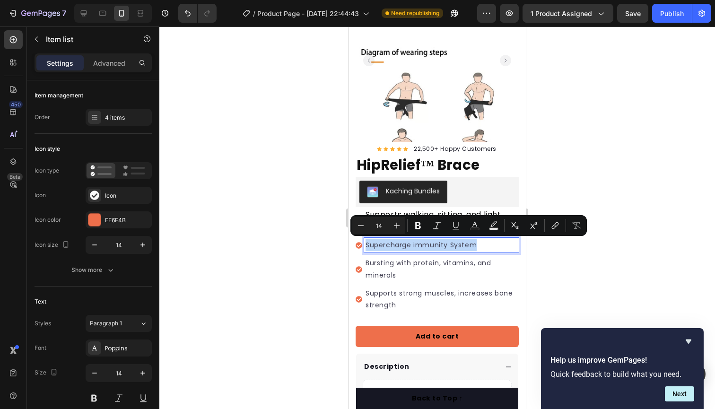
drag, startPoint x: 476, startPoint y: 245, endPoint x: 377, endPoint y: 245, distance: 98.8
click at [356, 245] on div "Supercharge immunity System" at bounding box center [437, 245] width 163 height 15
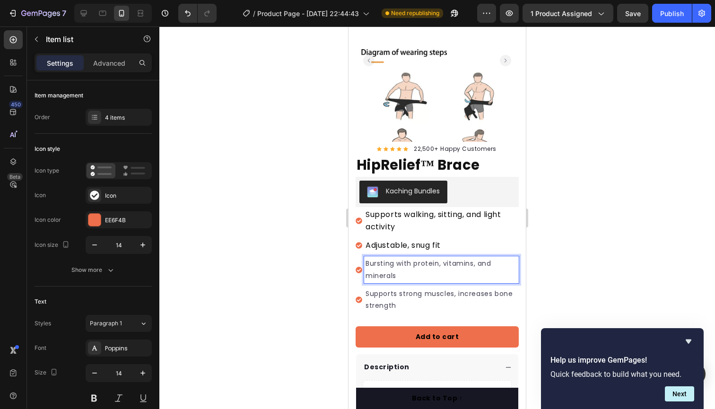
click at [414, 272] on p "Bursting with protein, vitamins, and minerals" at bounding box center [442, 270] width 152 height 24
click at [413, 249] on span "Adjustable, snug fit" at bounding box center [403, 245] width 75 height 11
click at [444, 271] on p "Bursting with protein, vitamins, and minerals" at bounding box center [442, 270] width 152 height 24
drag, startPoint x: 401, startPoint y: 272, endPoint x: 360, endPoint y: 262, distance: 42.3
click at [360, 262] on div "Bursting with protein, vitamins, and minerals" at bounding box center [437, 269] width 163 height 26
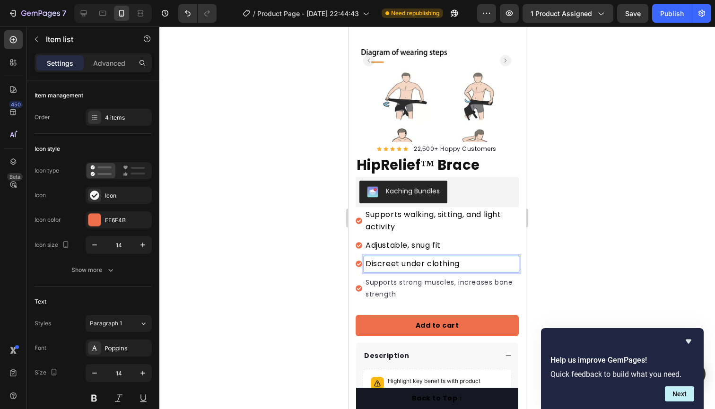
click at [416, 285] on p "Supports strong muscles, increases bone strength" at bounding box center [442, 289] width 152 height 24
click at [398, 296] on p "Supports strong muscles, increases bone strength" at bounding box center [442, 289] width 152 height 24
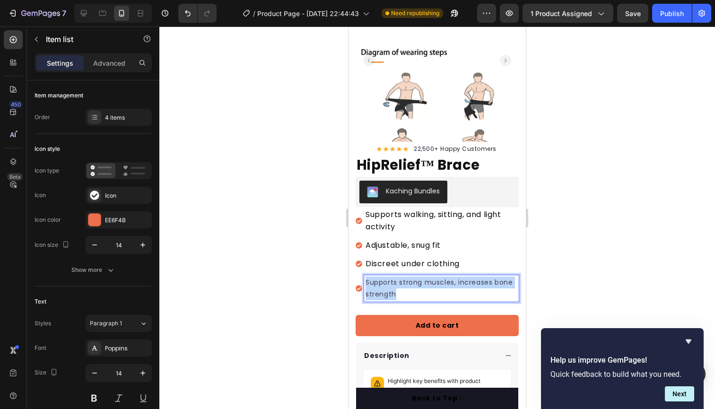
drag, startPoint x: 399, startPoint y: 291, endPoint x: 366, endPoint y: 283, distance: 34.2
click at [366, 283] on p "Supports strong muscles, increases bone strength" at bounding box center [442, 289] width 152 height 24
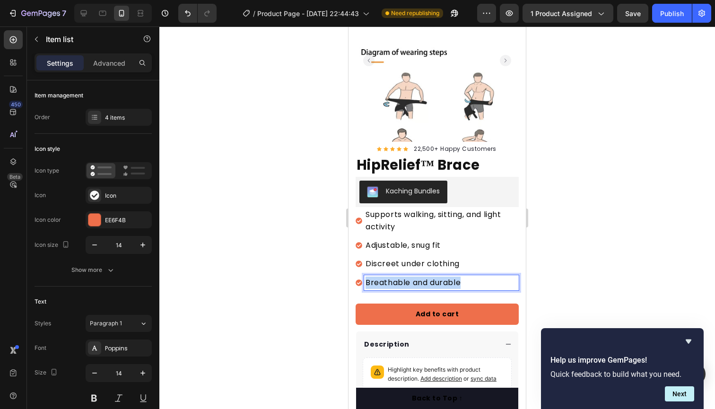
drag, startPoint x: 469, startPoint y: 279, endPoint x: 363, endPoint y: 280, distance: 106.0
click at [363, 280] on div "Breathable and durable" at bounding box center [437, 282] width 163 height 15
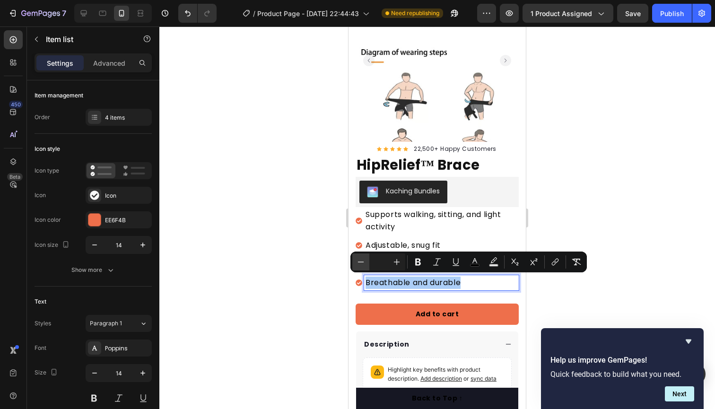
click at [359, 265] on icon "Editor contextual toolbar" at bounding box center [360, 261] width 9 height 9
click at [463, 288] on div "Breathable and durable" at bounding box center [441, 282] width 155 height 15
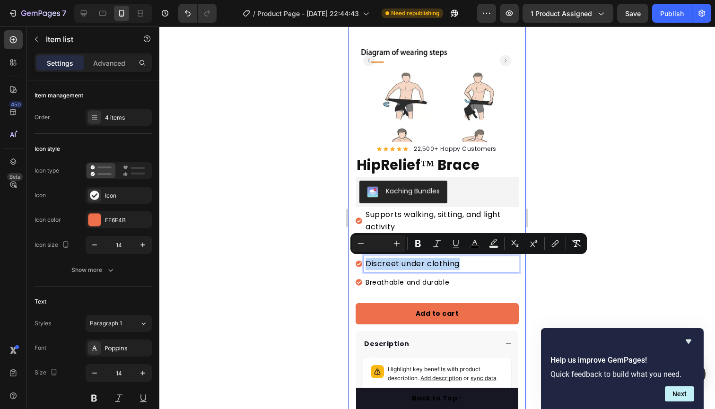
drag, startPoint x: 462, startPoint y: 264, endPoint x: 352, endPoint y: 264, distance: 109.3
click at [352, 264] on div "Product Images "The transformation in my dog's overall health since switching t…" at bounding box center [437, 206] width 177 height 454
click at [358, 247] on icon "Editor contextual toolbar" at bounding box center [360, 243] width 9 height 9
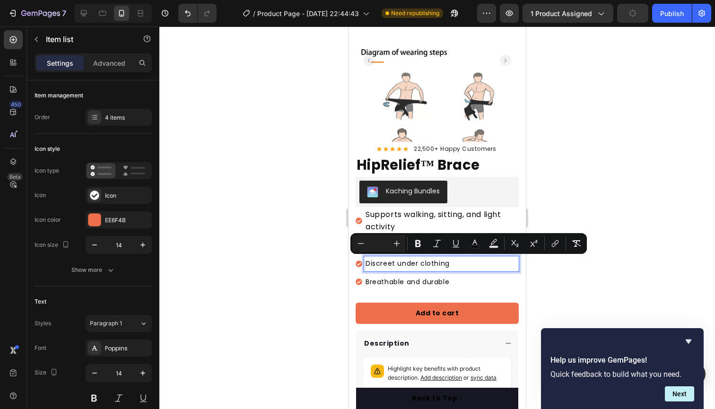
click at [467, 263] on p "Discreet under clothing" at bounding box center [442, 264] width 152 height 12
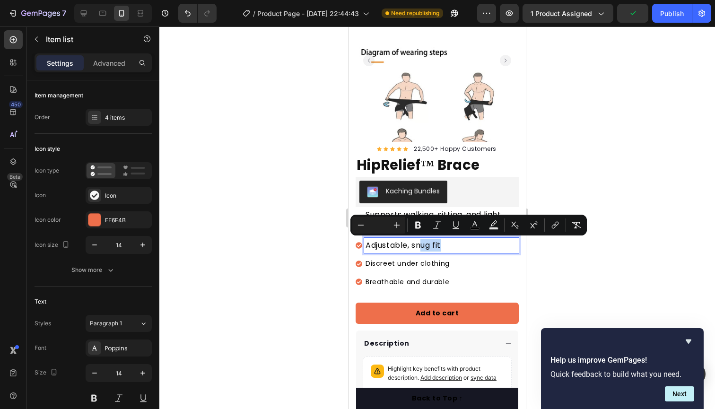
drag, startPoint x: 451, startPoint y: 247, endPoint x: 412, endPoint y: 245, distance: 38.9
click at [421, 245] on p "Adjustable, snug fit" at bounding box center [442, 245] width 152 height 12
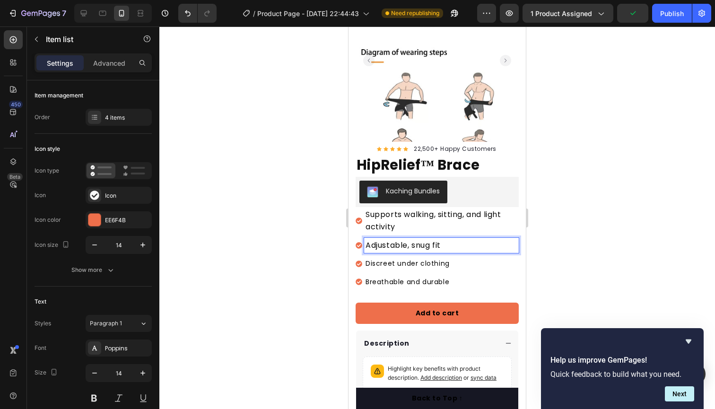
click at [410, 245] on span "Adjustable, snug fit" at bounding box center [403, 245] width 75 height 11
drag, startPoint x: 409, startPoint y: 245, endPoint x: 414, endPoint y: 245, distance: 5.2
click at [414, 245] on span "Adjustable, snug fit" at bounding box center [403, 245] width 75 height 11
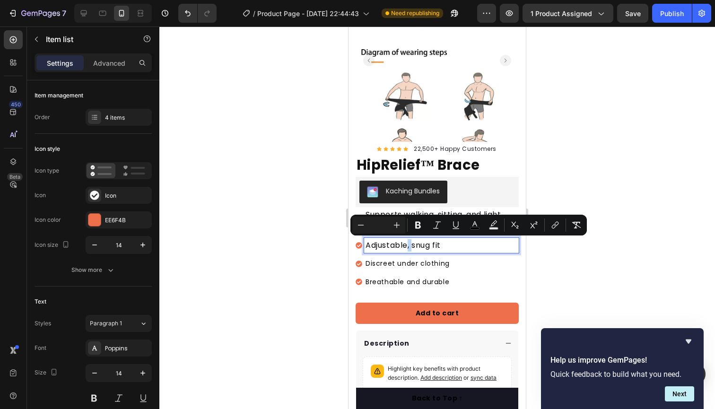
click at [414, 245] on span "Adjustable, snug fit" at bounding box center [403, 245] width 75 height 11
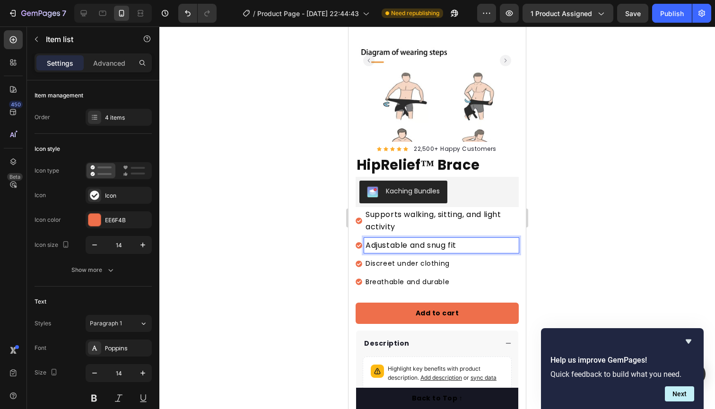
click at [463, 245] on p "Adjustable and snug fit" at bounding box center [442, 245] width 152 height 12
drag, startPoint x: 461, startPoint y: 244, endPoint x: 361, endPoint y: 243, distance: 99.8
click at [361, 243] on div "Adjustable and snug fit" at bounding box center [437, 245] width 163 height 15
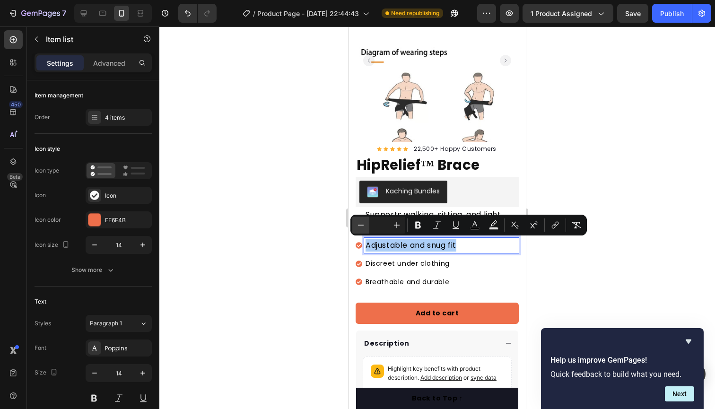
click at [363, 227] on icon "Editor contextual toolbar" at bounding box center [360, 224] width 9 height 9
click at [477, 248] on p "Adjustable and snug fit" at bounding box center [442, 245] width 152 height 12
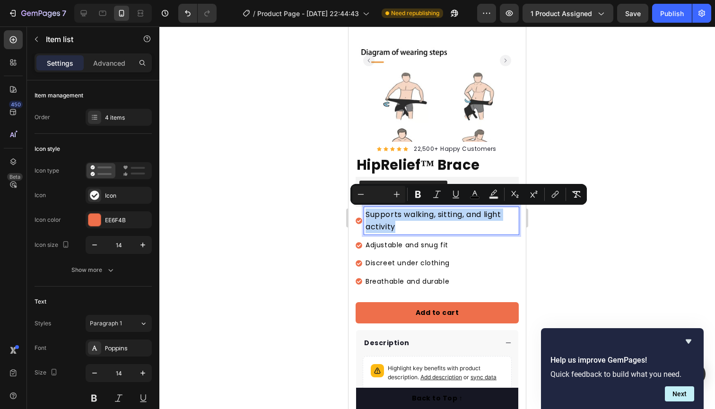
drag, startPoint x: 406, startPoint y: 230, endPoint x: 362, endPoint y: 213, distance: 47.2
click at [362, 213] on div "Supports walking, sitting, and light activity" at bounding box center [437, 220] width 163 height 27
click at [362, 194] on icon "Editor contextual toolbar" at bounding box center [360, 194] width 9 height 9
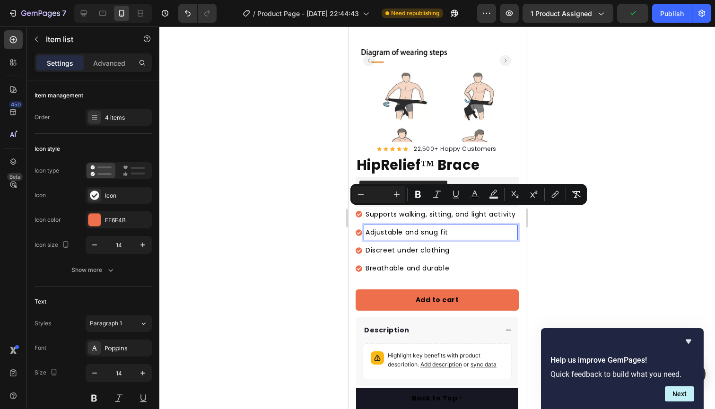
click at [473, 233] on p "Adjustable and snug fit" at bounding box center [441, 233] width 150 height 12
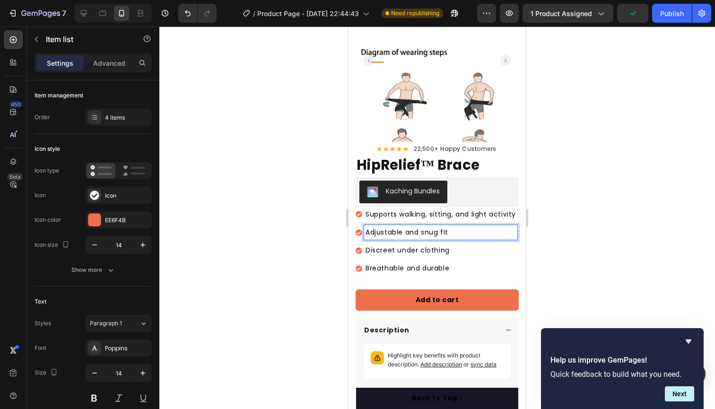
click at [486, 266] on p "Breathable and durable" at bounding box center [441, 268] width 150 height 12
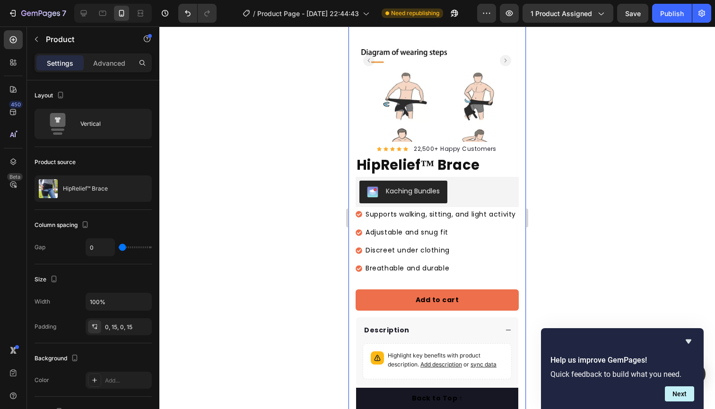
click at [351, 253] on div "Product Images "The transformation in my dog's overall health since switching t…" at bounding box center [437, 199] width 177 height 440
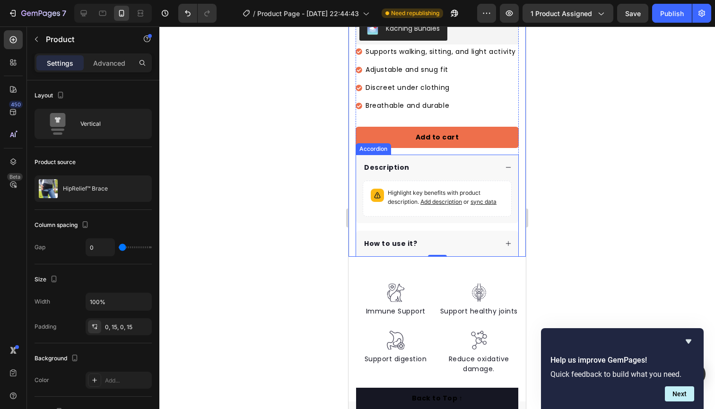
scroll to position [259, 0]
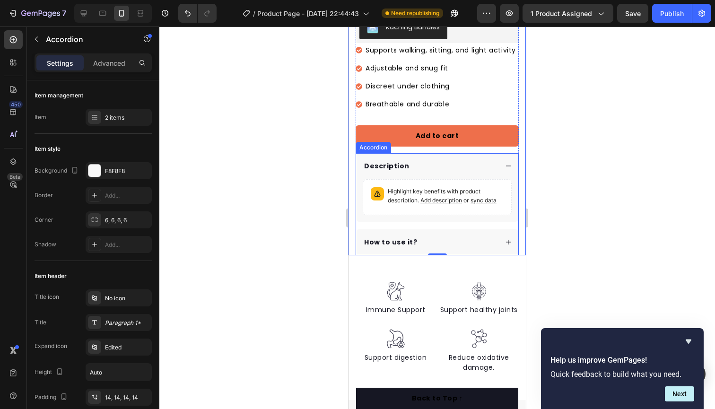
click at [435, 236] on div "How to use it?" at bounding box center [430, 242] width 135 height 13
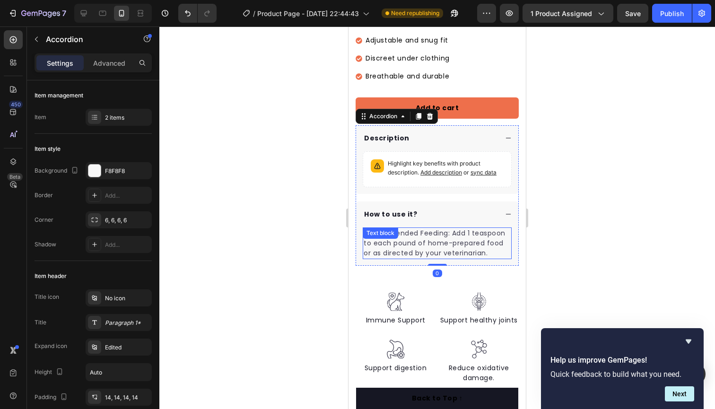
scroll to position [291, 0]
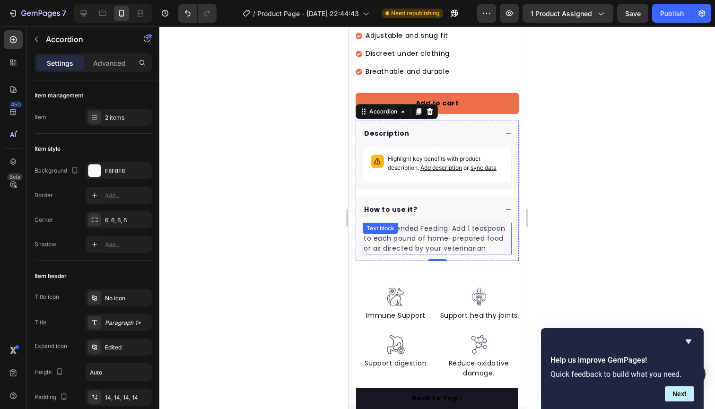
click at [489, 244] on p "Recommended Feeding: Add 1 teaspoon to each pound of home-prepared food or as d…" at bounding box center [437, 239] width 147 height 30
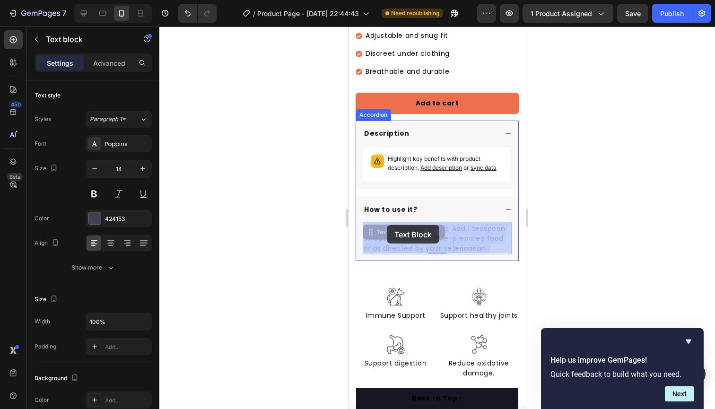
drag, startPoint x: 491, startPoint y: 246, endPoint x: 387, endPoint y: 225, distance: 106.7
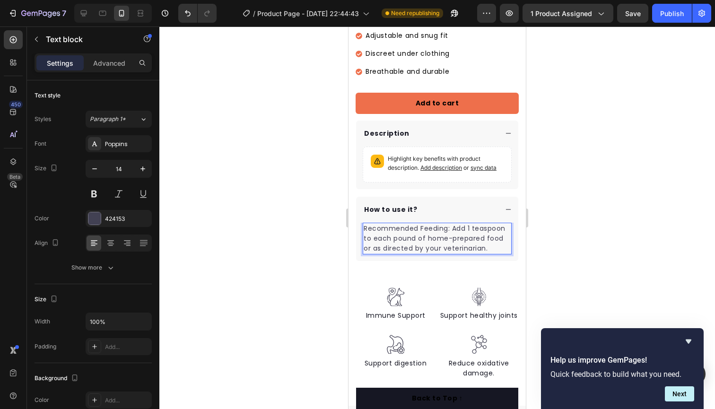
click at [481, 248] on p "Recommended Feeding: Add 1 teaspoon to each pound of home-prepared food or as d…" at bounding box center [437, 239] width 147 height 30
click at [489, 248] on p "Recommended Feeding: Add 1 teaspoon to each pound of home-prepared food or as d…" at bounding box center [437, 239] width 147 height 30
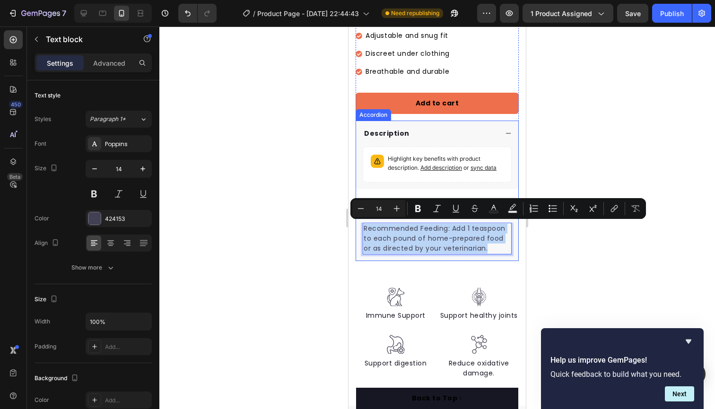
drag, startPoint x: 489, startPoint y: 248, endPoint x: 371, endPoint y: 220, distance: 120.6
click at [371, 220] on div "How to use it? Recommended Feeding: Add 1 teaspoon to each pound of home-prepar…" at bounding box center [437, 229] width 162 height 64
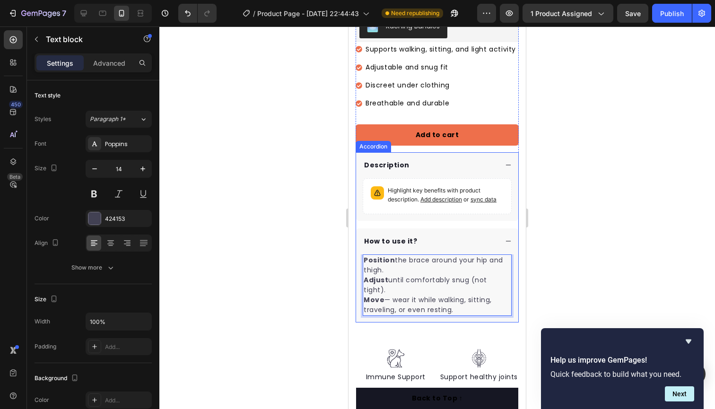
scroll to position [257, 0]
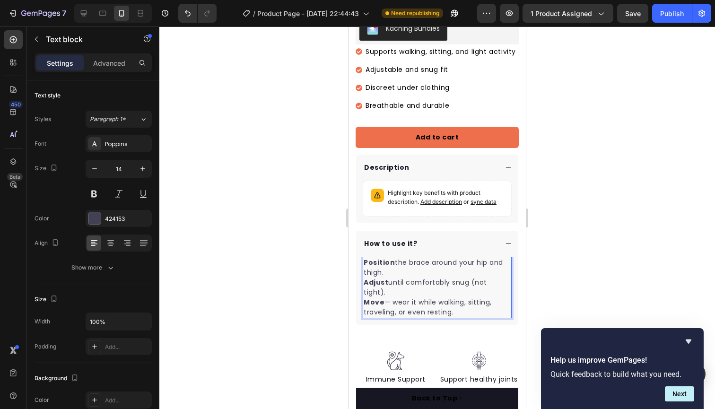
click at [462, 272] on p "Position the brace around your hip and thigh." at bounding box center [437, 268] width 147 height 20
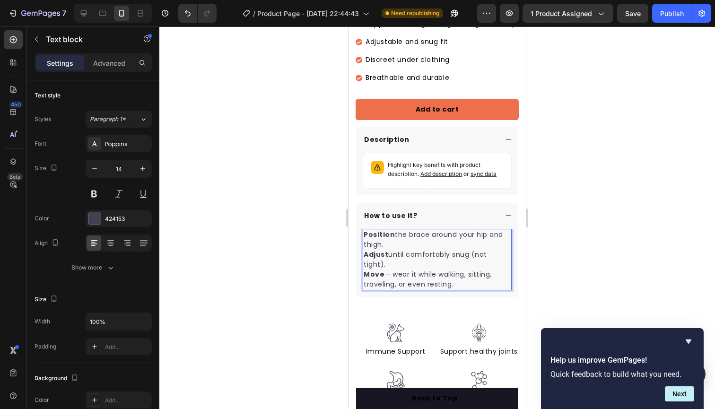
scroll to position [288, 0]
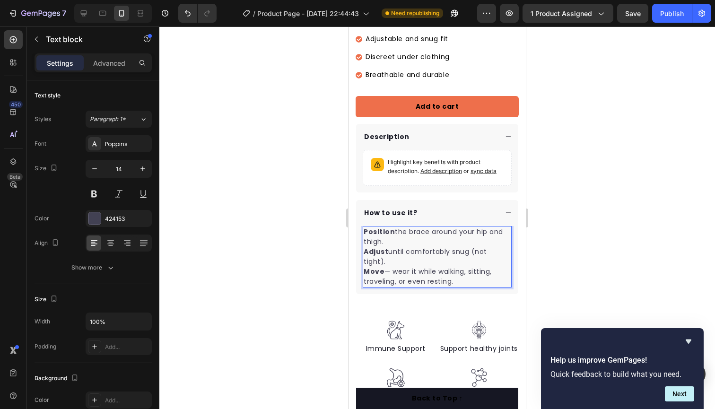
click at [430, 249] on p "Adjust until comfortably snug (not tight)." at bounding box center [437, 257] width 147 height 20
click at [398, 227] on p "Position the brace around your hip and thigh." at bounding box center [437, 237] width 147 height 20
click at [359, 226] on div "Position the brace around your hip and thigh. Adjust until comfortably snug (no…" at bounding box center [437, 260] width 162 height 68
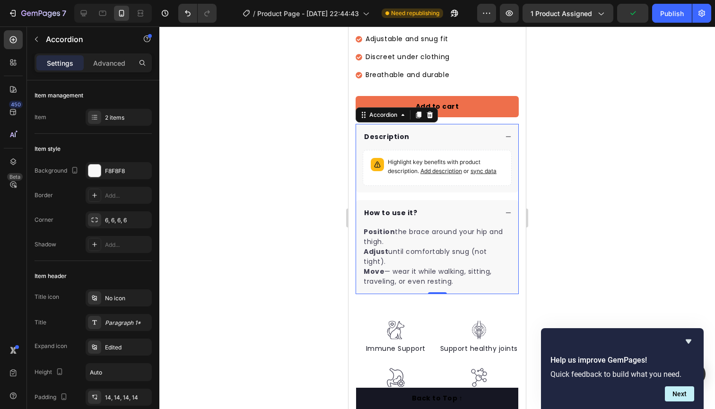
click at [504, 211] on div "How to use it?" at bounding box center [437, 213] width 162 height 26
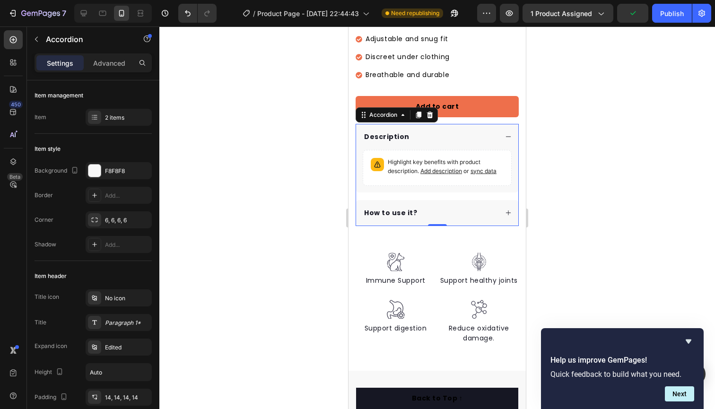
click at [504, 211] on div "How to use it?" at bounding box center [437, 213] width 162 height 26
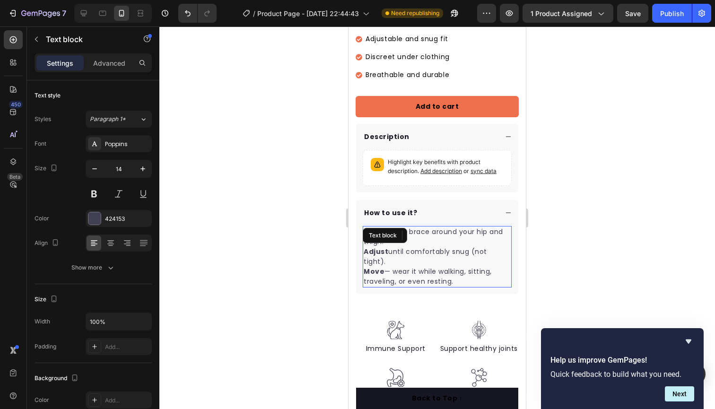
click at [373, 245] on p "Position the brace around your hip and thigh." at bounding box center [437, 237] width 147 height 20
click at [367, 247] on strong "Adjust" at bounding box center [376, 251] width 25 height 9
click at [364, 251] on strong "Adjust" at bounding box center [376, 251] width 25 height 9
click at [364, 230] on strong "Position" at bounding box center [379, 231] width 31 height 9
click at [364, 249] on strong "Adjust" at bounding box center [376, 251] width 25 height 9
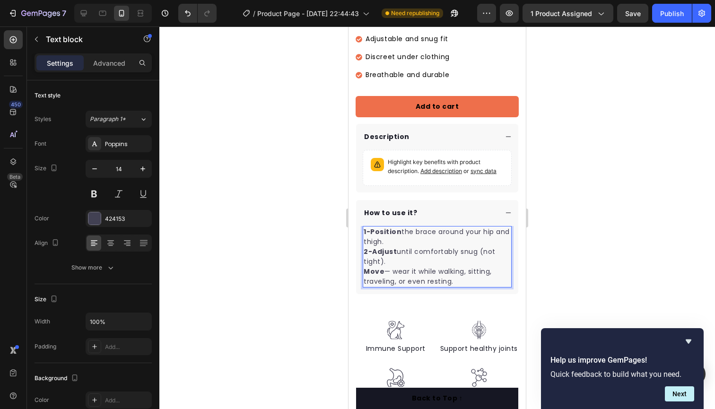
click at [364, 272] on strong "Move" at bounding box center [374, 271] width 21 height 9
click at [424, 267] on p "3-Move — wear it while walking, sitting, traveling, or even resting." at bounding box center [437, 277] width 147 height 20
click at [369, 230] on strong "1-Position" at bounding box center [383, 231] width 38 height 9
click at [374, 250] on strong "2-Adjust" at bounding box center [380, 251] width 33 height 9
click at [374, 269] on strong "3-Move" at bounding box center [378, 271] width 29 height 9
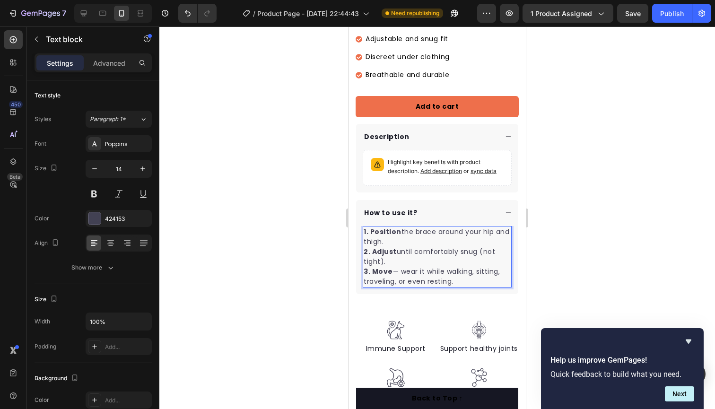
click at [413, 239] on p "1. Position the brace around your hip and thigh." at bounding box center [437, 237] width 147 height 20
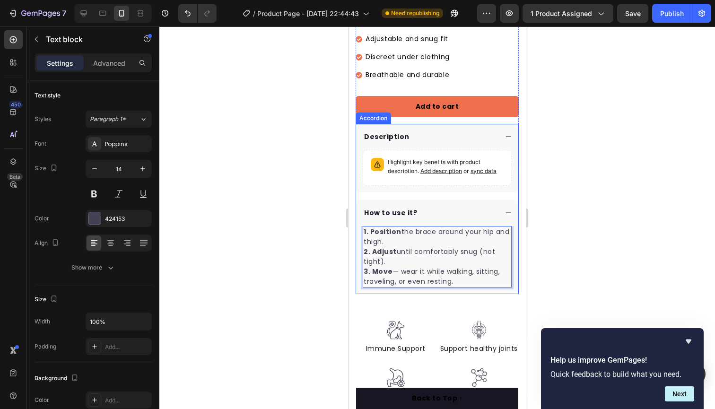
click at [437, 208] on div "How to use it?" at bounding box center [430, 213] width 135 height 13
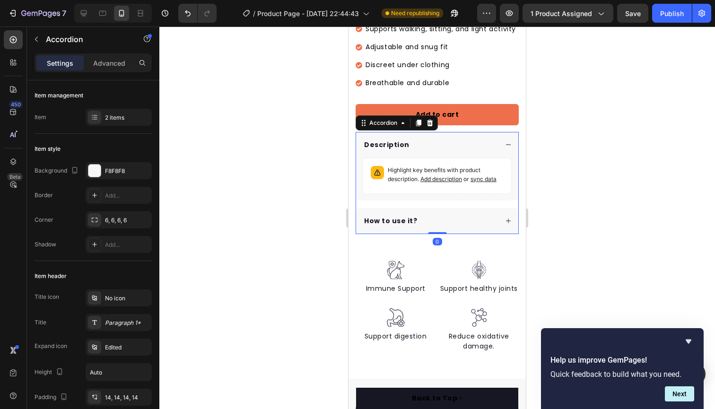
scroll to position [277, 0]
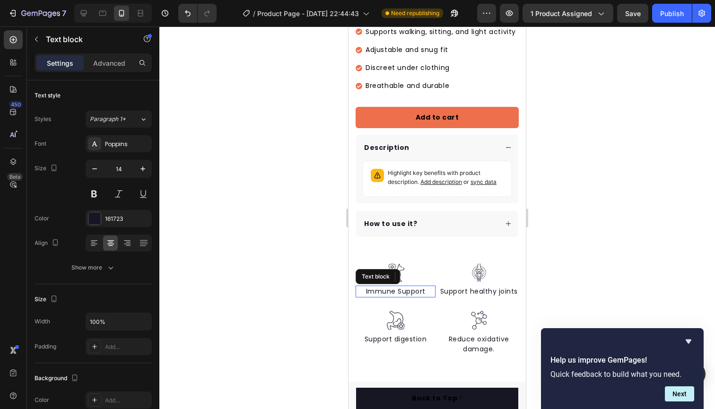
click at [418, 289] on p "Immune Support" at bounding box center [396, 292] width 78 height 10
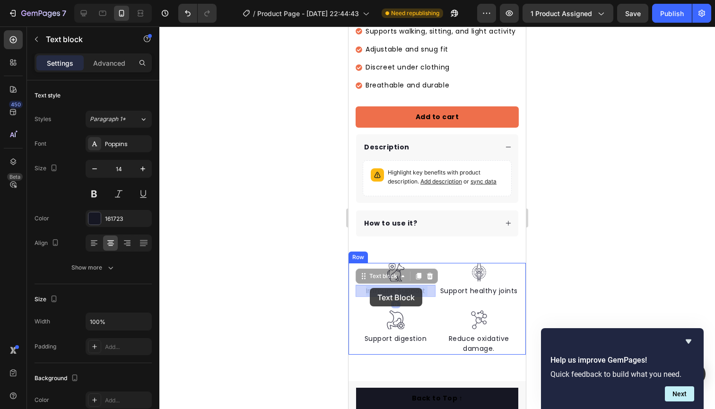
drag, startPoint x: 391, startPoint y: 288, endPoint x: 370, endPoint y: 288, distance: 21.3
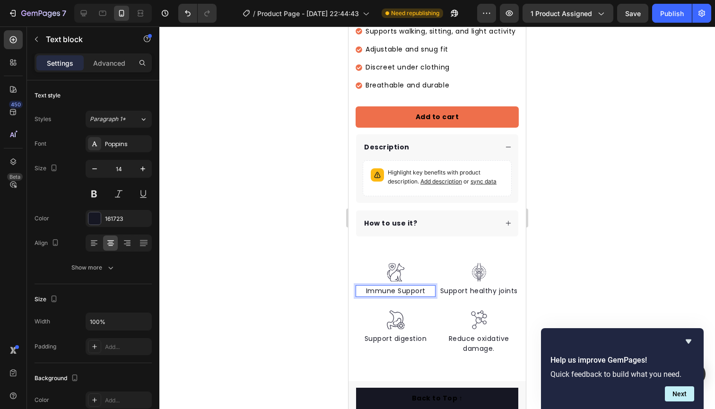
click at [424, 289] on p "Immune Support" at bounding box center [396, 291] width 78 height 10
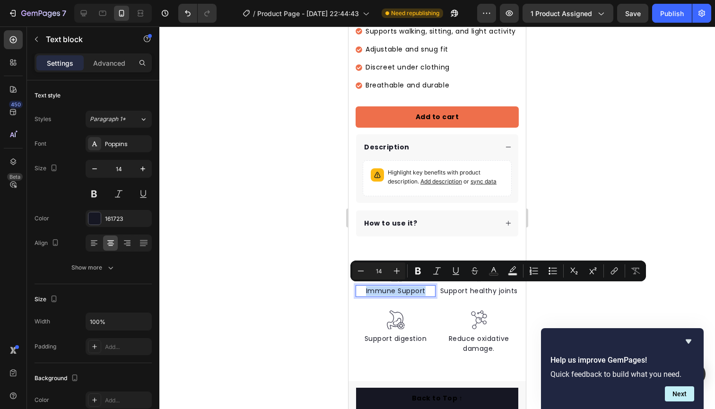
drag, startPoint x: 424, startPoint y: 289, endPoint x: 364, endPoint y: 289, distance: 60.5
click at [364, 289] on p "Immune Support" at bounding box center [396, 291] width 78 height 10
drag, startPoint x: 421, startPoint y: 288, endPoint x: 370, endPoint y: 288, distance: 50.6
click at [370, 288] on p "Daily Support" at bounding box center [396, 291] width 78 height 10
click at [419, 270] on icon "Editor contextual toolbar" at bounding box center [418, 271] width 6 height 7
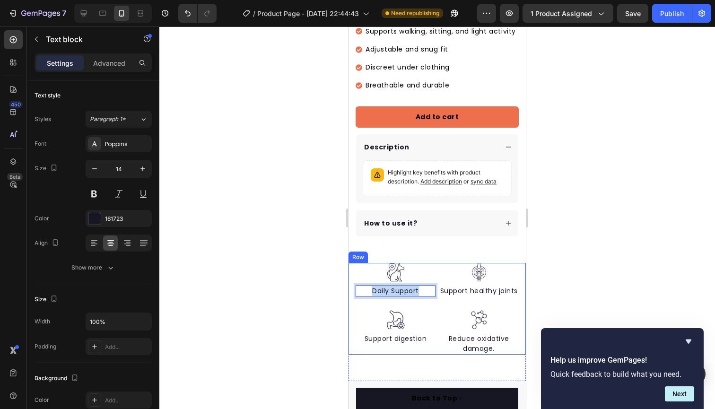
drag, startPoint x: 420, startPoint y: 290, endPoint x: 353, endPoint y: 288, distance: 67.2
click at [353, 288] on div "Image Daily Support Text block 0 Image Support digestion Text block Image Suppo…" at bounding box center [437, 309] width 177 height 92
click at [402, 288] on p "Daily Support" at bounding box center [396, 291] width 78 height 10
drag, startPoint x: 418, startPoint y: 288, endPoint x: 374, endPoint y: 288, distance: 44.5
click at [374, 288] on p "Daily Support" at bounding box center [396, 291] width 78 height 10
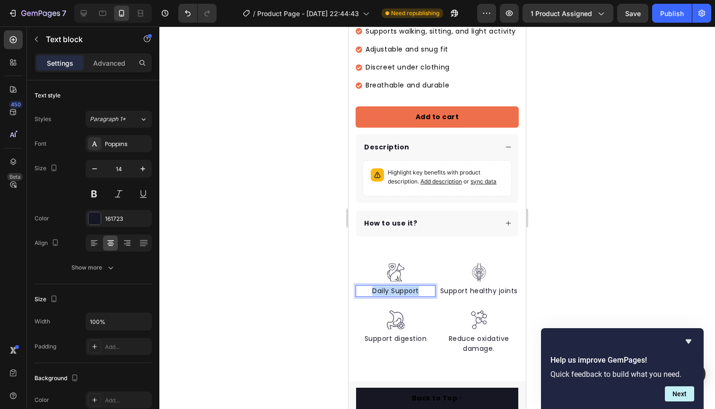
click at [376, 289] on p "Daily Support" at bounding box center [396, 291] width 78 height 10
click at [429, 290] on p "Daily Support" at bounding box center [396, 291] width 78 height 10
click at [518, 288] on div "Support healthy joints" at bounding box center [479, 291] width 80 height 12
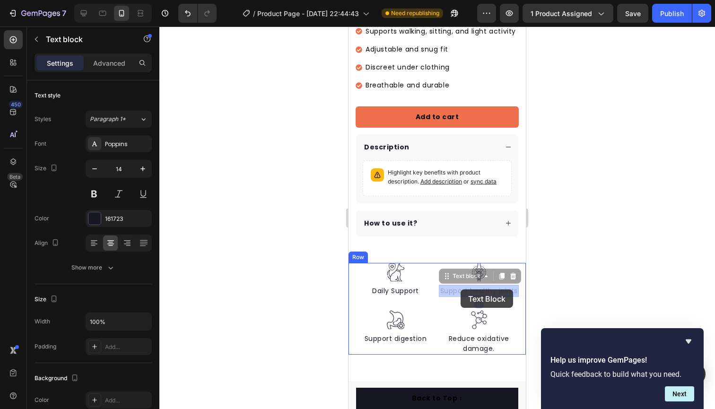
drag, startPoint x: 517, startPoint y: 289, endPoint x: 470, endPoint y: 289, distance: 46.8
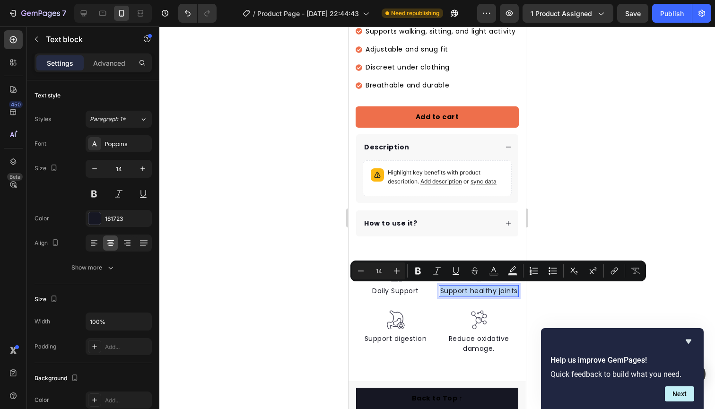
drag, startPoint x: 517, startPoint y: 290, endPoint x: 442, endPoint y: 290, distance: 74.7
click at [441, 291] on p "Support healthy joints" at bounding box center [479, 291] width 78 height 10
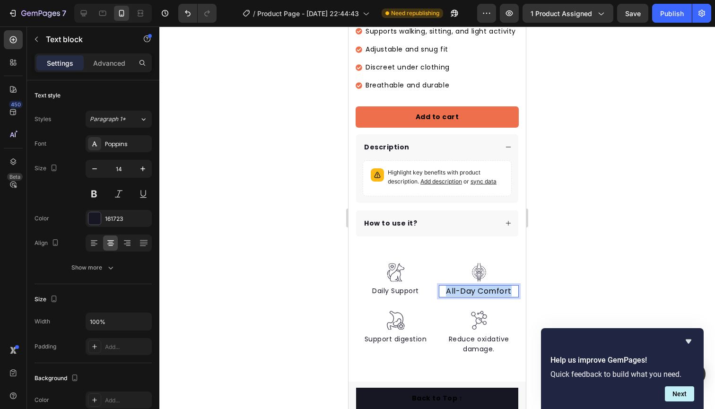
drag, startPoint x: 511, startPoint y: 289, endPoint x: 446, endPoint y: 286, distance: 64.4
click at [446, 286] on span "All-Day Comfort" at bounding box center [479, 291] width 66 height 11
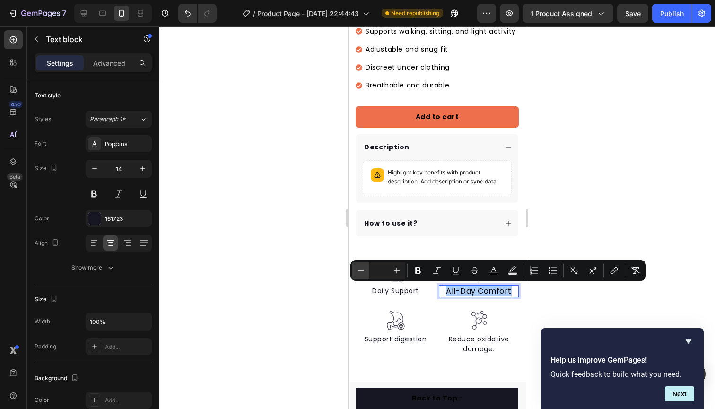
click at [368, 270] on button "Minus" at bounding box center [360, 270] width 17 height 17
click at [420, 271] on icon "Editor contextual toolbar" at bounding box center [418, 270] width 6 height 7
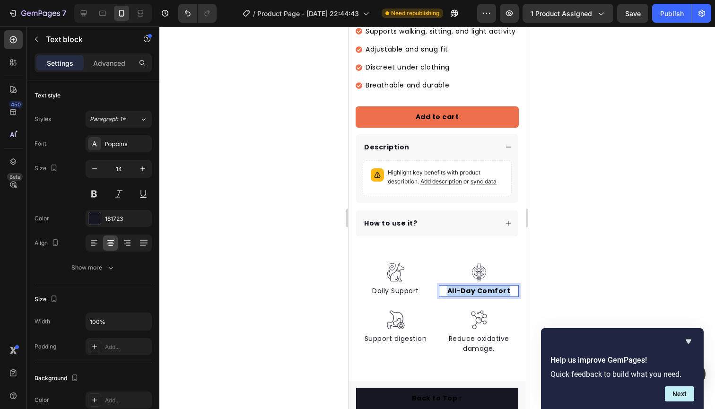
drag, startPoint x: 509, startPoint y: 290, endPoint x: 446, endPoint y: 288, distance: 62.9
click at [446, 288] on p "All-Day Comfort" at bounding box center [479, 291] width 78 height 10
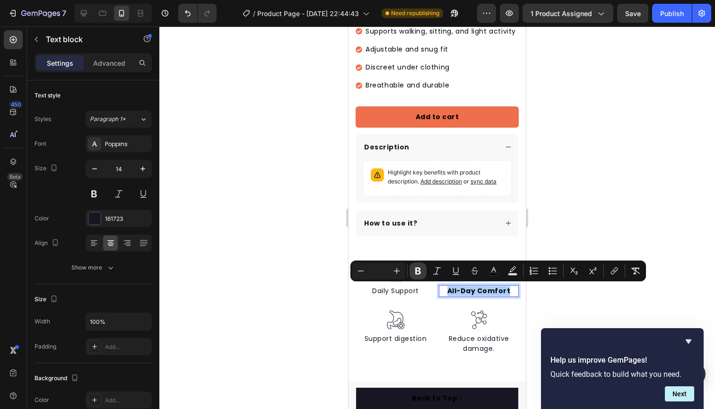
click at [420, 273] on icon "Editor contextual toolbar" at bounding box center [418, 271] width 6 height 7
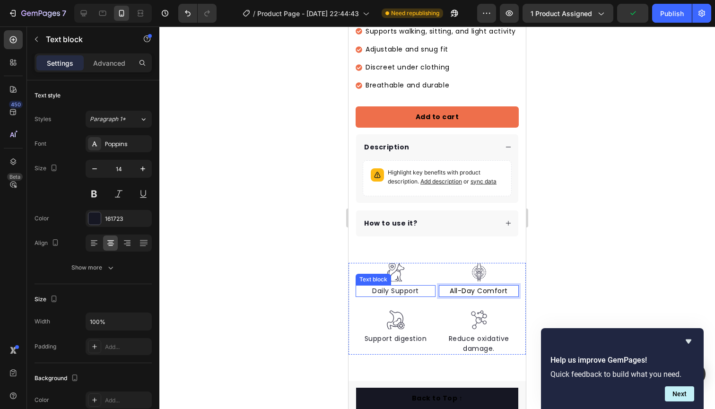
click at [412, 289] on p "Daily Support" at bounding box center [396, 291] width 78 height 10
click at [416, 289] on p "Daily Support" at bounding box center [396, 291] width 78 height 10
click at [484, 290] on span "All-Day Comfort" at bounding box center [479, 290] width 58 height 9
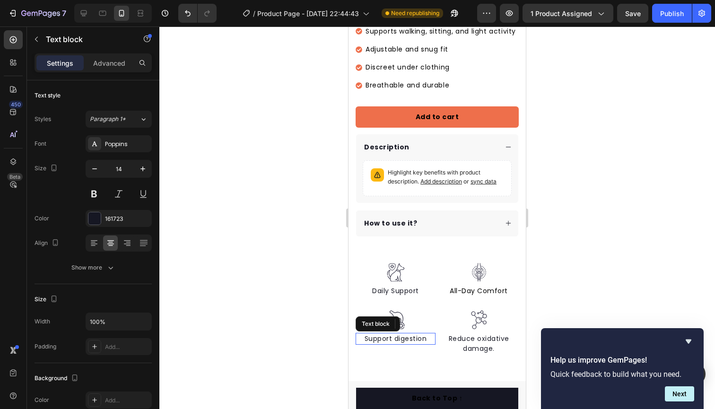
click at [412, 339] on p "Support digestion" at bounding box center [396, 339] width 78 height 10
click at [432, 340] on p "Support digestion" at bounding box center [396, 339] width 78 height 10
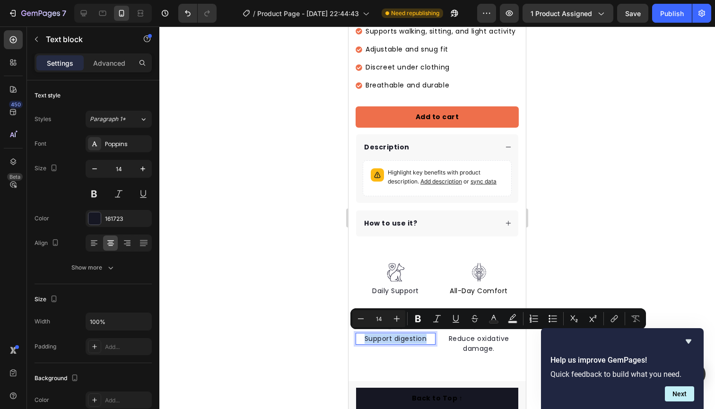
drag, startPoint x: 429, startPoint y: 337, endPoint x: 364, endPoint y: 337, distance: 64.8
click at [364, 337] on p "Support digestion" at bounding box center [396, 339] width 78 height 10
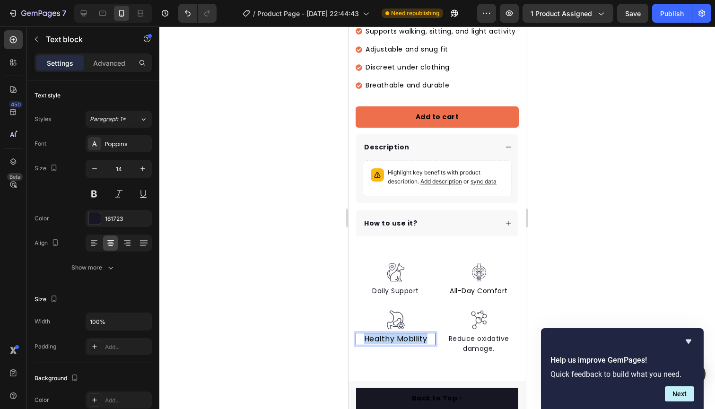
drag, startPoint x: 431, startPoint y: 336, endPoint x: 361, endPoint y: 335, distance: 70.0
click at [361, 335] on p "Healthy Mobility" at bounding box center [396, 339] width 78 height 10
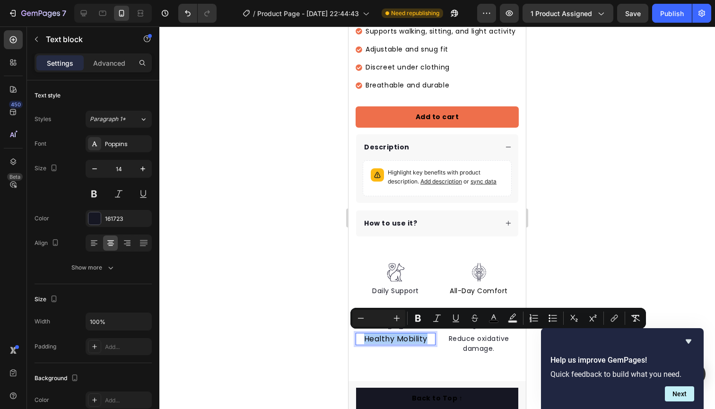
drag, startPoint x: 362, startPoint y: 319, endPoint x: 377, endPoint y: 322, distance: 15.4
click at [362, 319] on icon "Editor contextual toolbar" at bounding box center [360, 318] width 9 height 9
click at [424, 339] on p "Healthy Mobility" at bounding box center [396, 339] width 78 height 10
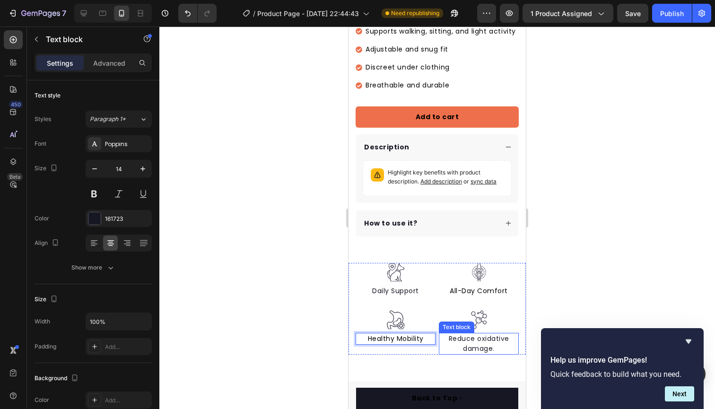
click at [500, 346] on p "Reduce oxidative damage." at bounding box center [479, 344] width 78 height 20
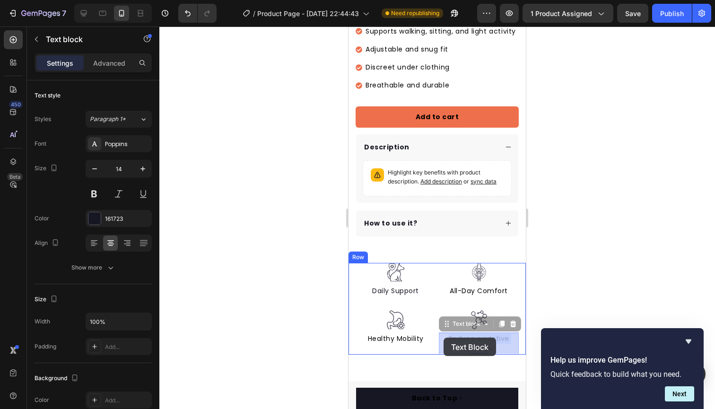
drag, startPoint x: 494, startPoint y: 347, endPoint x: 465, endPoint y: 344, distance: 29.5
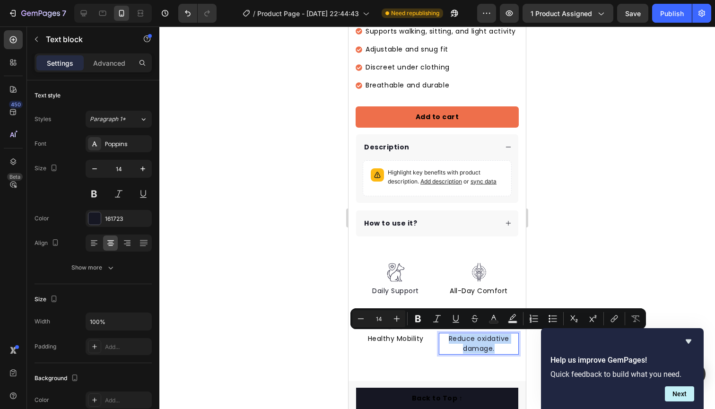
drag, startPoint x: 497, startPoint y: 346, endPoint x: 447, endPoint y: 337, distance: 50.6
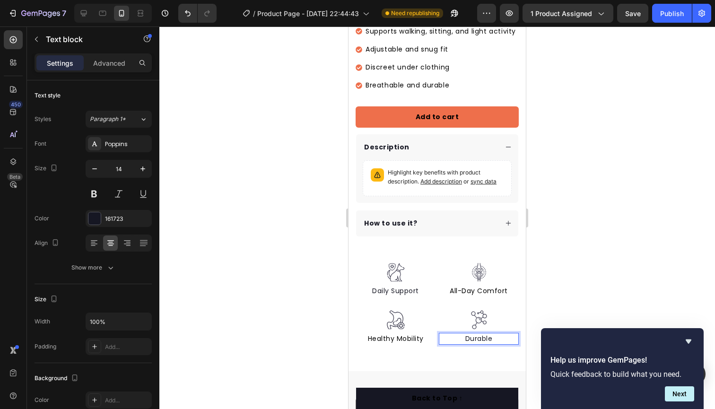
click at [463, 336] on p "Durable" at bounding box center [479, 339] width 78 height 10
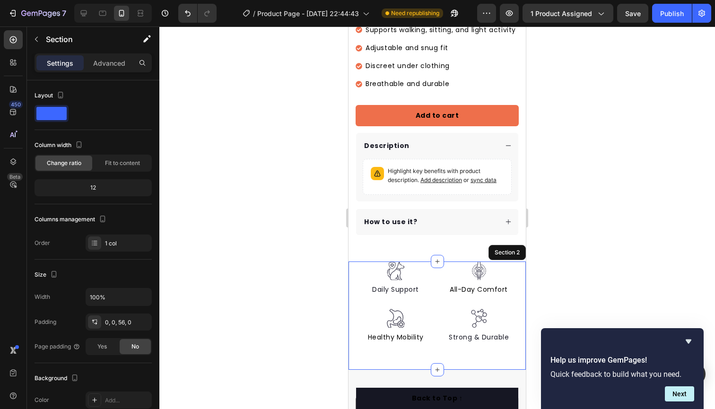
click at [478, 348] on div "Image Daily Support Text block Image Healthy Mobility Text block Image All-Day …" at bounding box center [437, 316] width 177 height 108
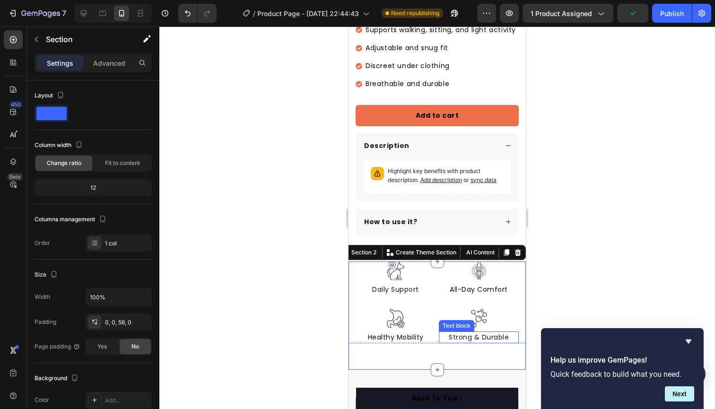
click at [473, 337] on p "Strong & Durable" at bounding box center [479, 337] width 78 height 10
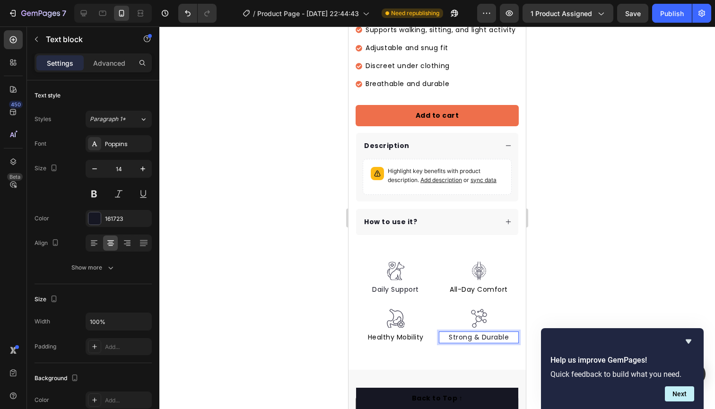
click at [483, 337] on p "Strong & Durable" at bounding box center [479, 337] width 78 height 10
click at [487, 350] on div "Image Daily Support Text block Image Healthy Mobility Text block Image All-Day …" at bounding box center [437, 316] width 177 height 108
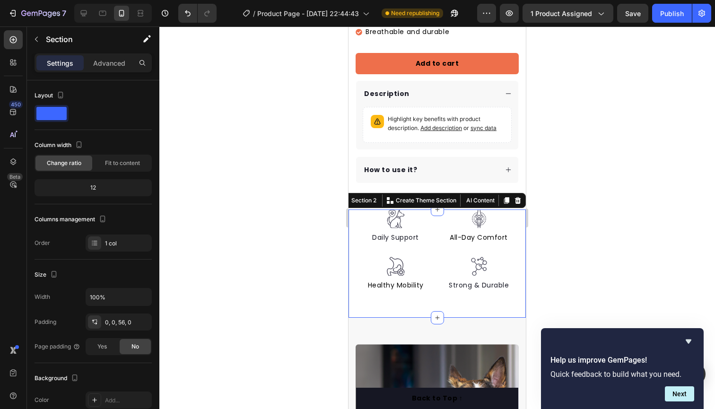
scroll to position [346, 0]
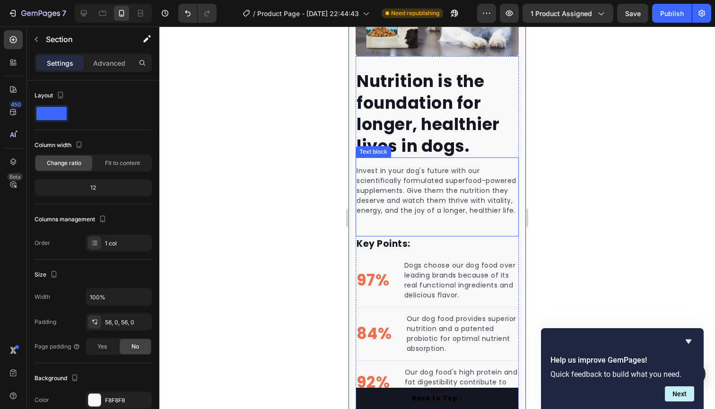
scroll to position [786, 0]
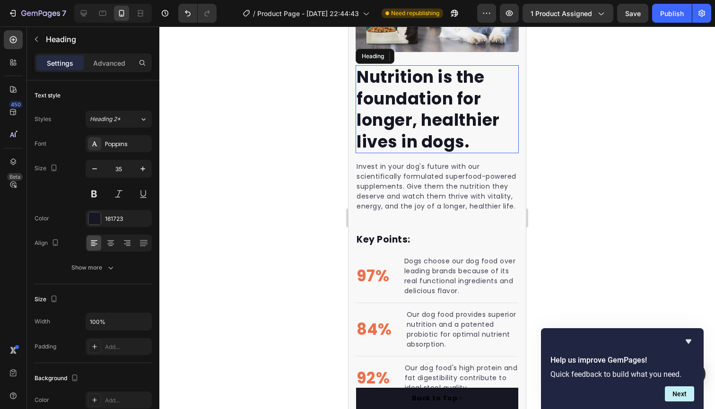
click at [472, 140] on p "Nutrition is the foundation for longer, healthier lives in dogs." at bounding box center [437, 109] width 161 height 86
click at [472, 142] on p "Nutrition is the foundation for longer, healthier lives in dogs." at bounding box center [437, 109] width 161 height 86
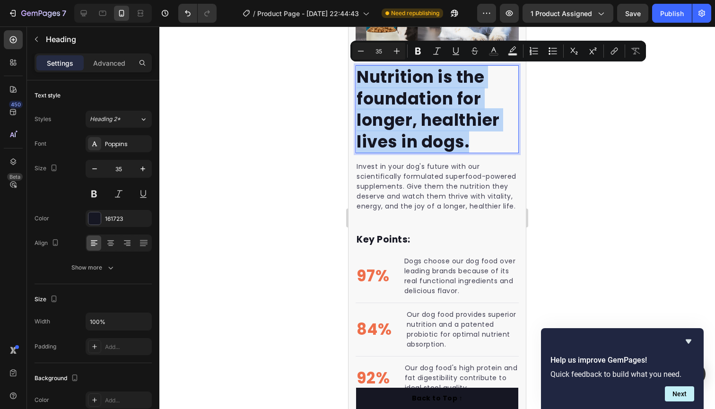
drag, startPoint x: 472, startPoint y: 142, endPoint x: 331, endPoint y: 72, distance: 156.9
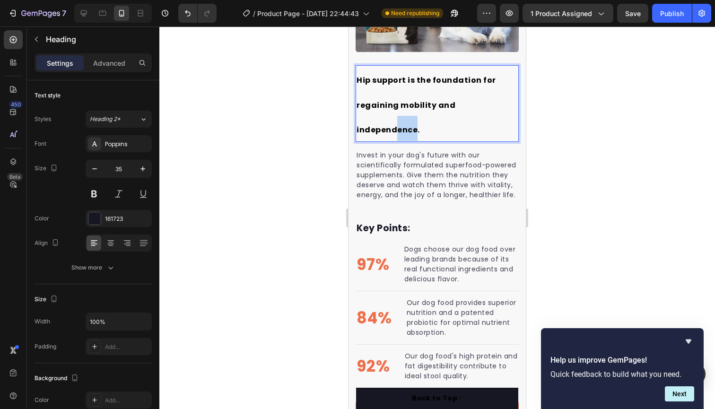
drag, startPoint x: 513, startPoint y: 103, endPoint x: 493, endPoint y: 102, distance: 19.9
click at [493, 102] on span "Hip support is the foundation for regaining mobility and independence." at bounding box center [427, 105] width 140 height 61
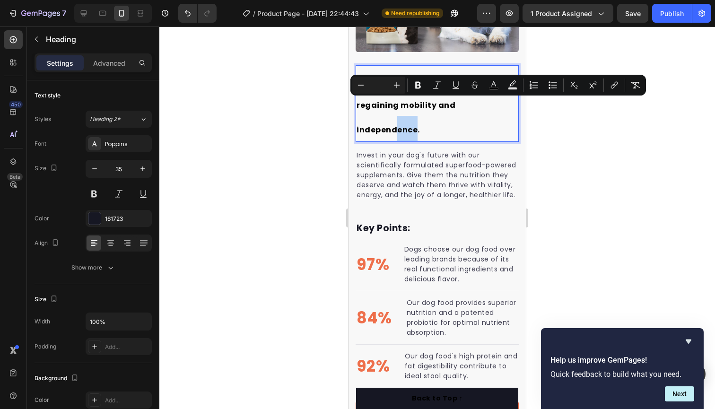
click at [496, 103] on span "Hip support is the foundation for regaining mobility and independence." at bounding box center [427, 105] width 140 height 61
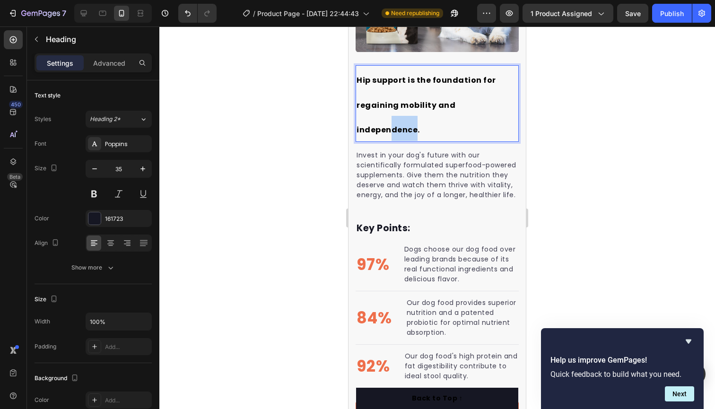
drag, startPoint x: 513, startPoint y: 105, endPoint x: 490, endPoint y: 101, distance: 22.5
click at [489, 100] on span "Hip support is the foundation for regaining mobility and independence." at bounding box center [427, 105] width 140 height 61
click at [496, 104] on span "Hip support is the foundation for regaining mobility and independence." at bounding box center [427, 105] width 140 height 61
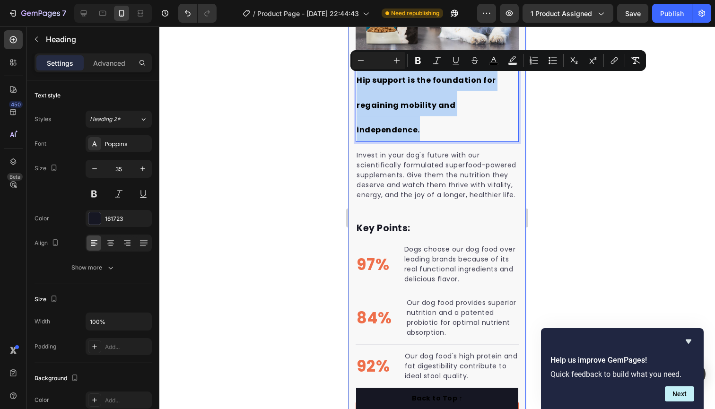
drag, startPoint x: 514, startPoint y: 104, endPoint x: 355, endPoint y: 71, distance: 162.2
click at [355, 71] on div "Hip support is the foundation for regaining mobility and independence. Heading …" at bounding box center [437, 161] width 177 height 544
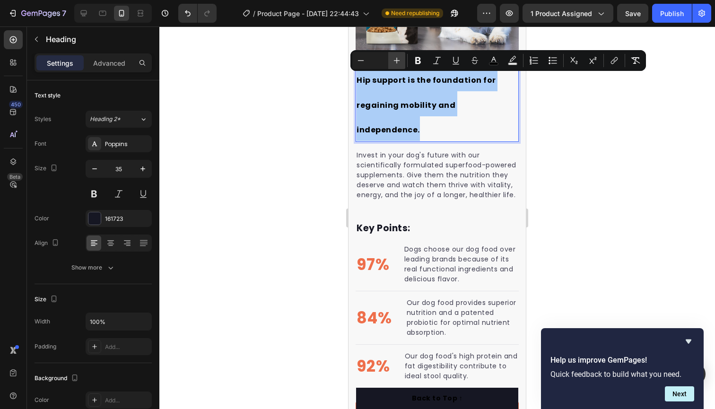
click at [395, 63] on icon "Editor contextual toolbar" at bounding box center [396, 60] width 9 height 9
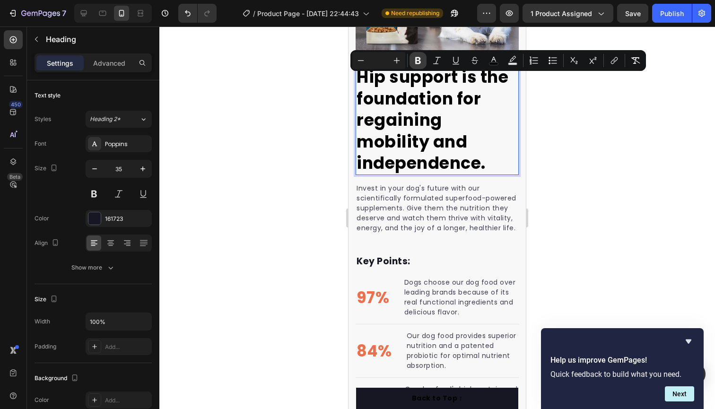
click at [417, 62] on icon "Editor contextual toolbar" at bounding box center [417, 60] width 9 height 9
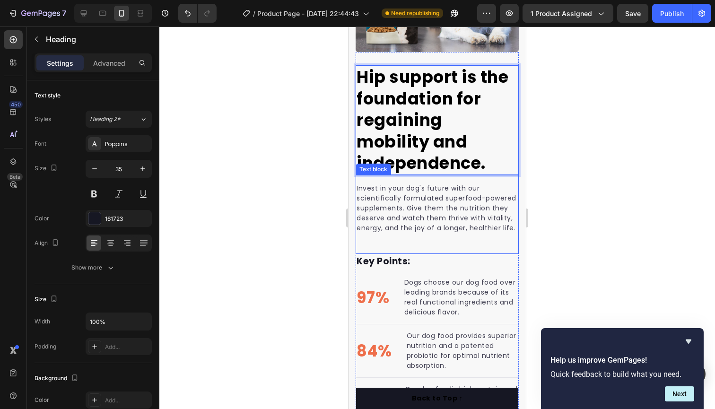
click at [501, 207] on p "Invest in your dog's future with our scientifically formulated superfood-powere…" at bounding box center [437, 209] width 161 height 50
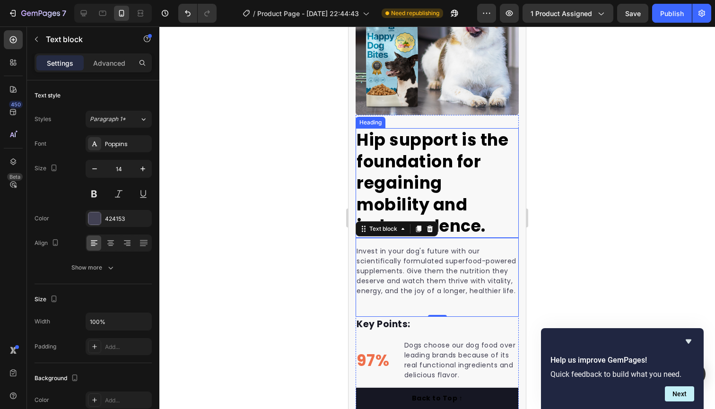
scroll to position [724, 0]
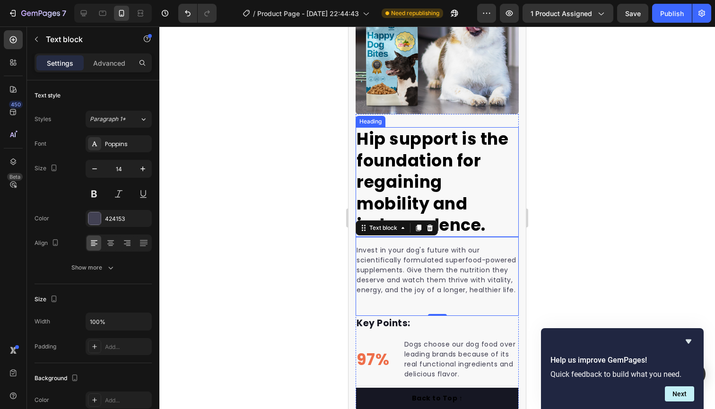
click at [494, 223] on p "⁠⁠⁠⁠⁠⁠⁠ Hip support is the foundation for regaining mobility and independence." at bounding box center [437, 182] width 161 height 108
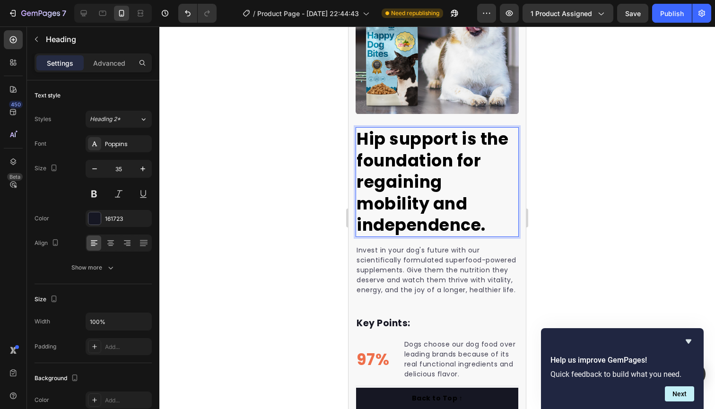
click at [480, 138] on strong "Hip support is the foundation for regaining mobility and independence." at bounding box center [433, 181] width 152 height 109
click at [489, 252] on p "Invest in your dog's future with our scientifically formulated superfood-powere…" at bounding box center [437, 270] width 161 height 50
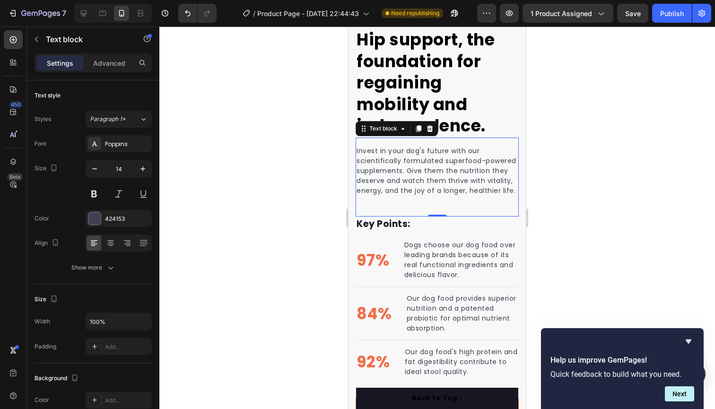
scroll to position [823, 0]
click at [513, 191] on p "Invest in your dog's future with our scientifically formulated superfood-powere…" at bounding box center [437, 171] width 161 height 50
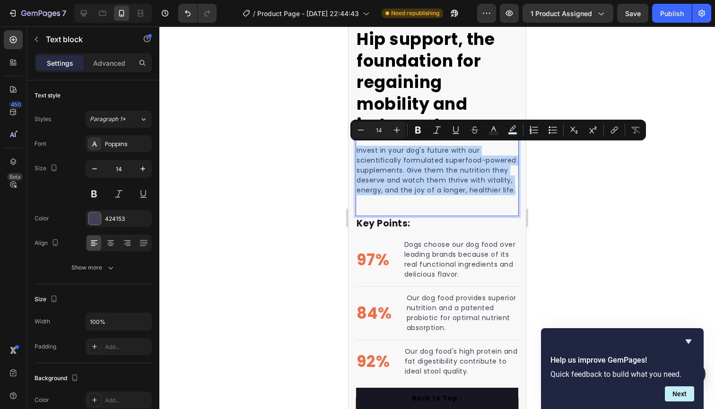
drag, startPoint x: 513, startPoint y: 191, endPoint x: 697, endPoint y: 170, distance: 184.6
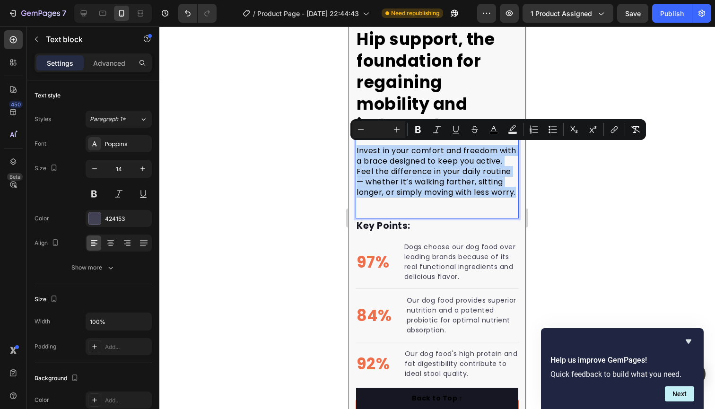
drag, startPoint x: 395, startPoint y: 206, endPoint x: 350, endPoint y: 147, distance: 74.6
click at [350, 147] on div "⁠⁠⁠⁠⁠⁠⁠ Hip support, the foundation for regaining mobility and independence. He…" at bounding box center [437, 141] width 177 height 580
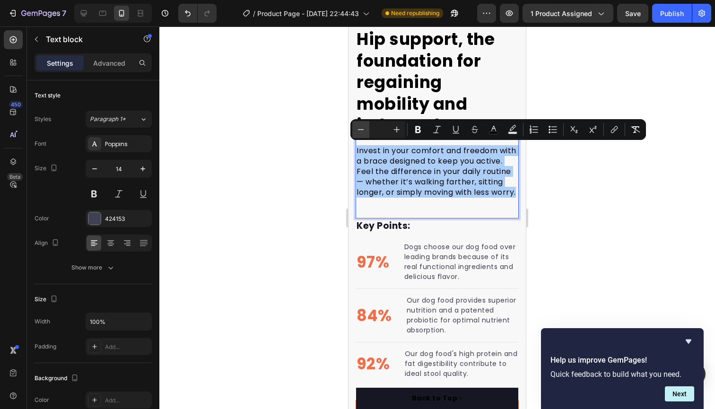
click at [363, 130] on icon "Editor contextual toolbar" at bounding box center [361, 129] width 6 height 0
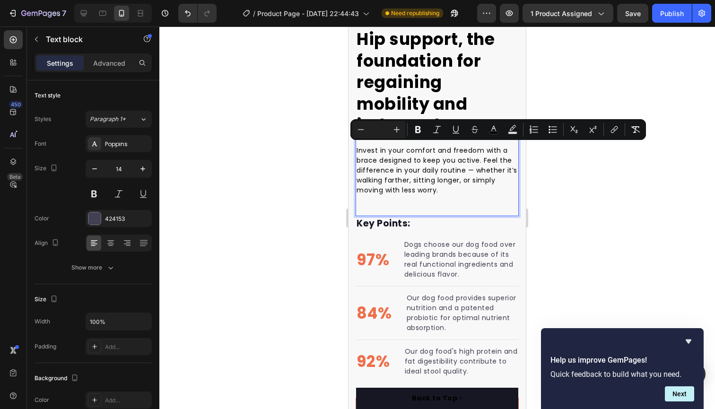
click at [454, 201] on div "Invest in your comfort and freedom with a brace designed to keep you active. Fe…" at bounding box center [437, 176] width 163 height 79
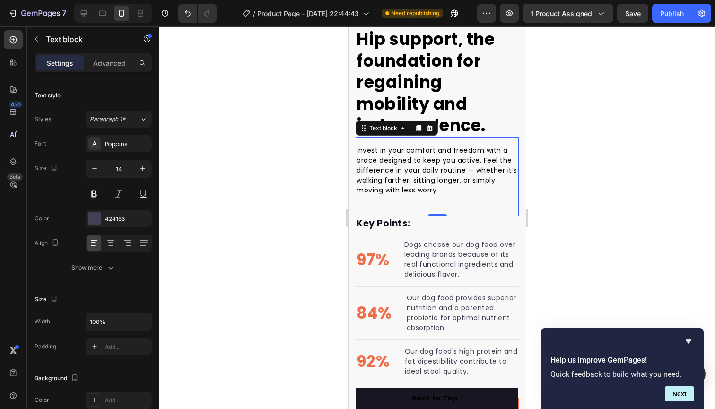
click at [329, 156] on div at bounding box center [437, 217] width 556 height 383
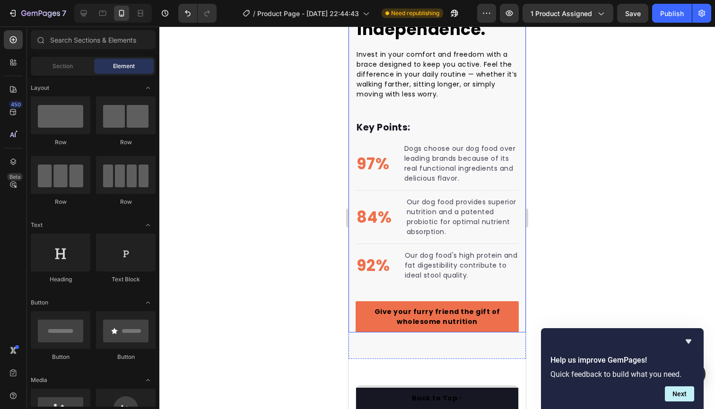
scroll to position [923, 0]
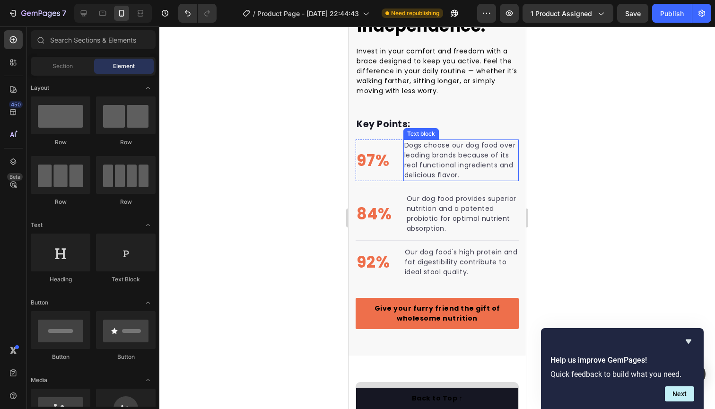
drag, startPoint x: 479, startPoint y: 171, endPoint x: 466, endPoint y: 173, distance: 13.5
click at [479, 171] on p "Dogs choose our dog food over leading brands because of its real functional ing…" at bounding box center [461, 160] width 114 height 40
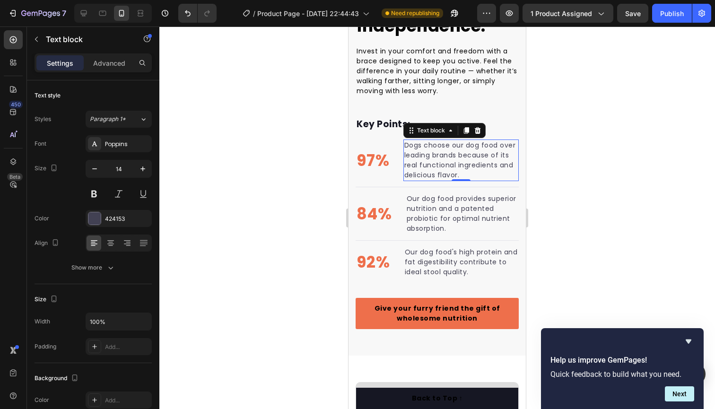
click at [461, 173] on p "Dogs choose our dog food over leading brands because of its real functional ing…" at bounding box center [461, 160] width 114 height 40
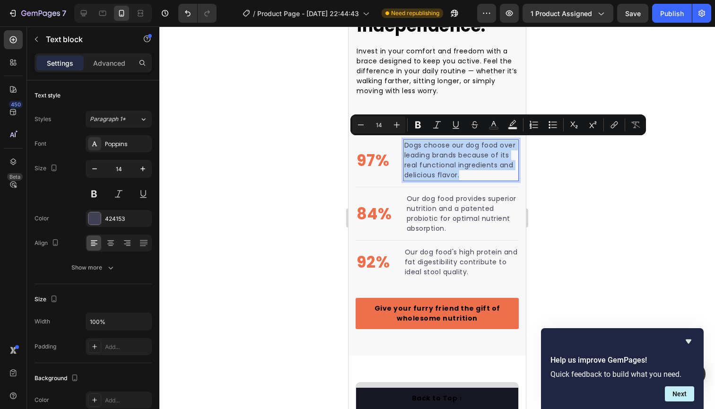
drag, startPoint x: 461, startPoint y: 173, endPoint x: 405, endPoint y: 146, distance: 61.8
click at [405, 146] on p "Dogs choose our dog food over leading brands because of its real functional ing…" at bounding box center [461, 160] width 114 height 40
copy p "Dogs choose our dog food over leading brands because of its real functional ing…"
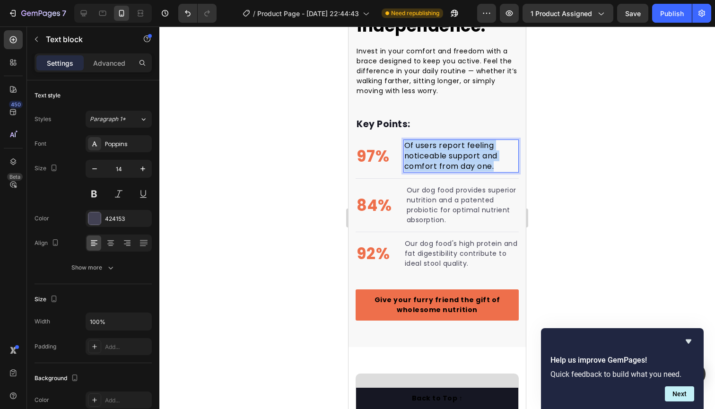
drag, startPoint x: 500, startPoint y: 166, endPoint x: 409, endPoint y: 144, distance: 93.8
click at [405, 143] on p "Of users report feeling noticeable support and comfort from day one." at bounding box center [461, 155] width 114 height 31
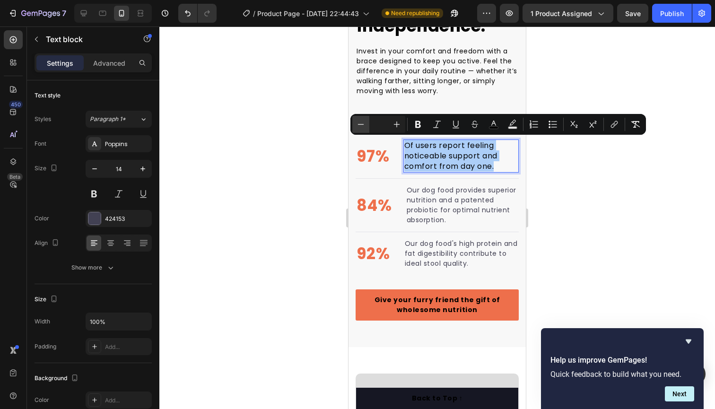
click at [366, 123] on button "Minus" at bounding box center [360, 124] width 17 height 17
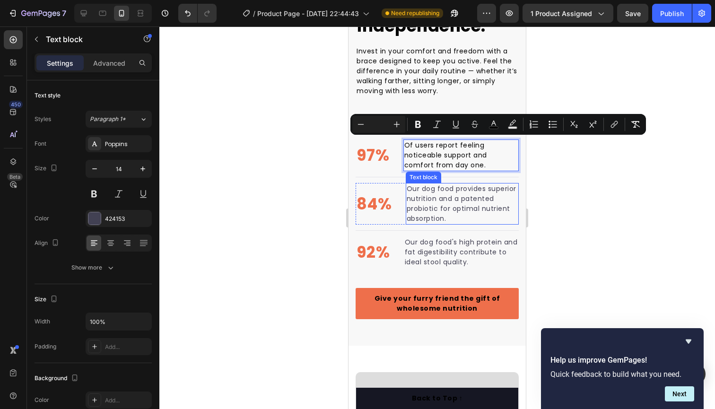
click at [489, 212] on p "Our dog food provides superior nutrition and a patented probiotic for optimal n…" at bounding box center [462, 204] width 111 height 40
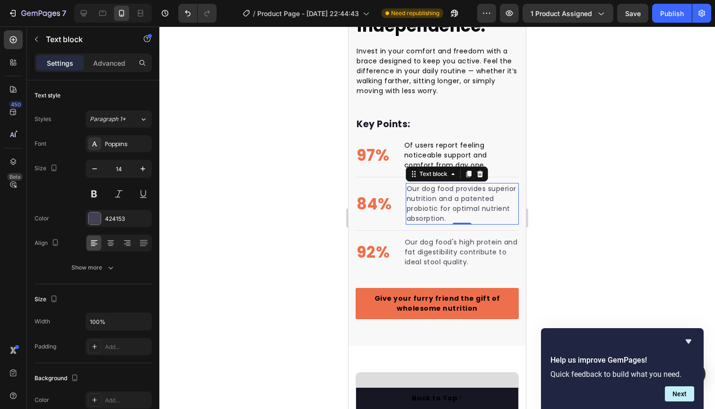
click at [469, 217] on p "Our dog food provides superior nutrition and a patented probiotic for optimal n…" at bounding box center [462, 204] width 111 height 40
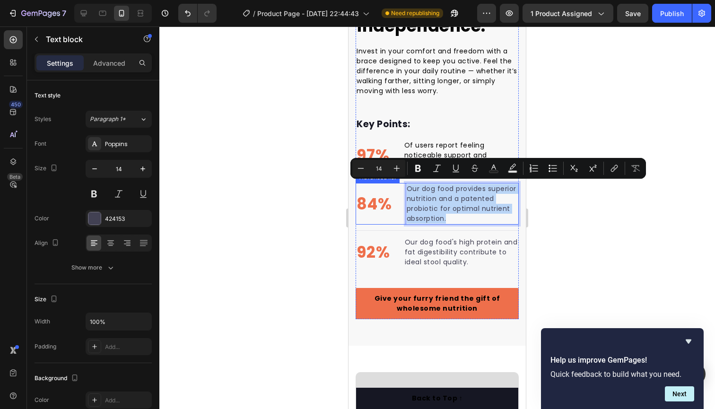
drag, startPoint x: 451, startPoint y: 214, endPoint x: 397, endPoint y: 189, distance: 59.3
click at [397, 189] on li "84% Text block Our dog food provides superior nutrition and a patented probioti…" at bounding box center [437, 204] width 163 height 42
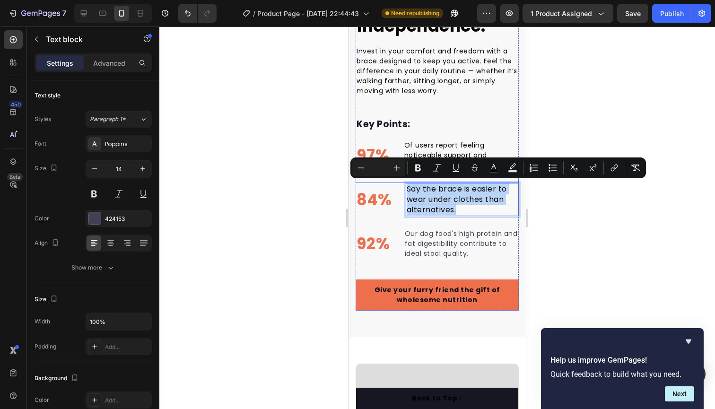
drag, startPoint x: 476, startPoint y: 210, endPoint x: 395, endPoint y: 176, distance: 88.2
click at [395, 176] on div "⁠⁠⁠⁠⁠⁠⁠ Hip support, the foundation for regaining mobility and independence. He…" at bounding box center [437, 119] width 163 height 383
drag, startPoint x: 355, startPoint y: 165, endPoint x: 367, endPoint y: 177, distance: 17.4
click at [358, 168] on button "Minus" at bounding box center [360, 167] width 17 height 17
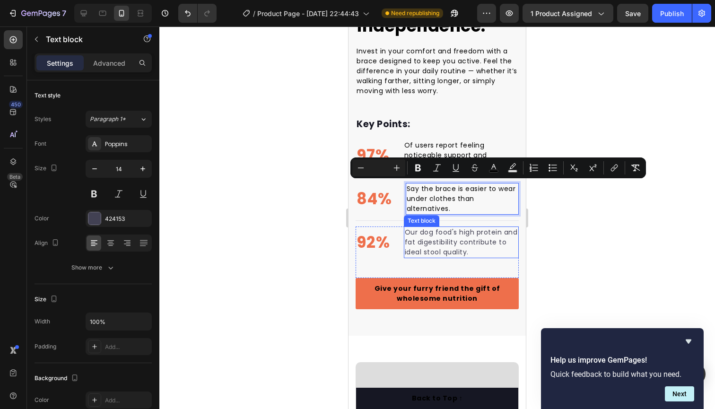
click at [460, 248] on p "Our dog food's high protein and fat digestibility contribute to ideal stool qua…" at bounding box center [461, 242] width 113 height 30
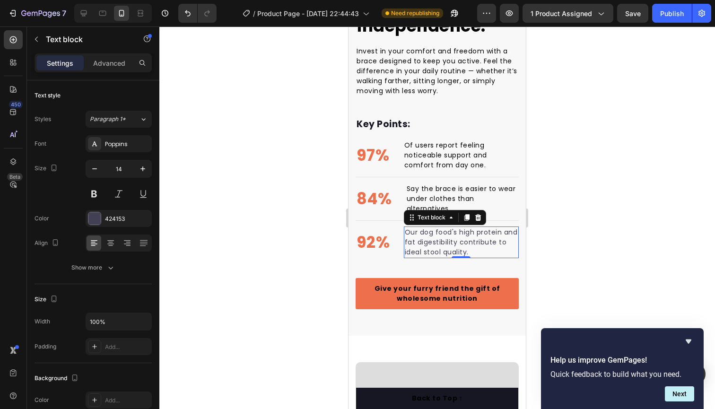
click at [474, 245] on p "Our dog food's high protein and fat digestibility contribute to ideal stool qua…" at bounding box center [461, 242] width 113 height 30
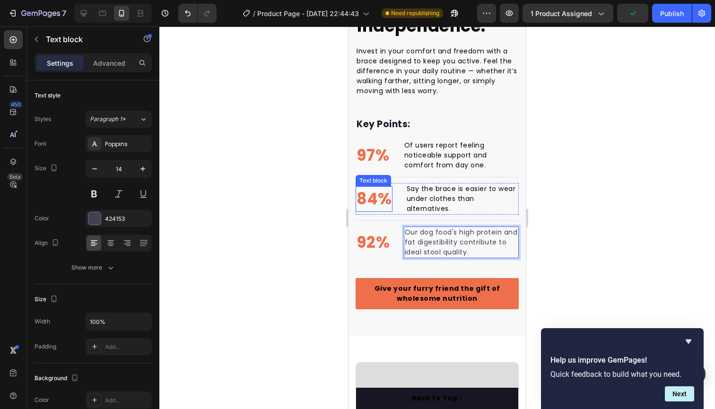
click at [376, 195] on p "84%" at bounding box center [374, 199] width 35 height 24
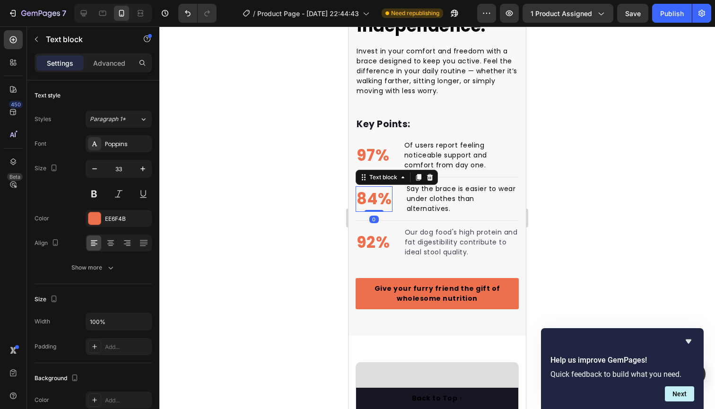
click at [376, 195] on p "84%" at bounding box center [374, 199] width 35 height 24
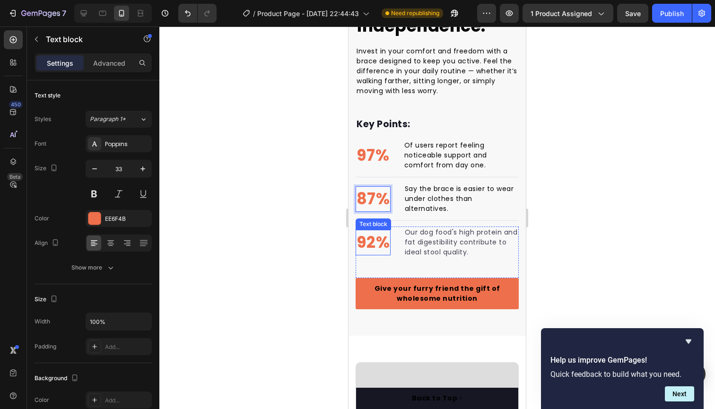
click at [379, 236] on p "92%" at bounding box center [373, 243] width 33 height 24
click at [378, 236] on p "92%" at bounding box center [373, 243] width 33 height 24
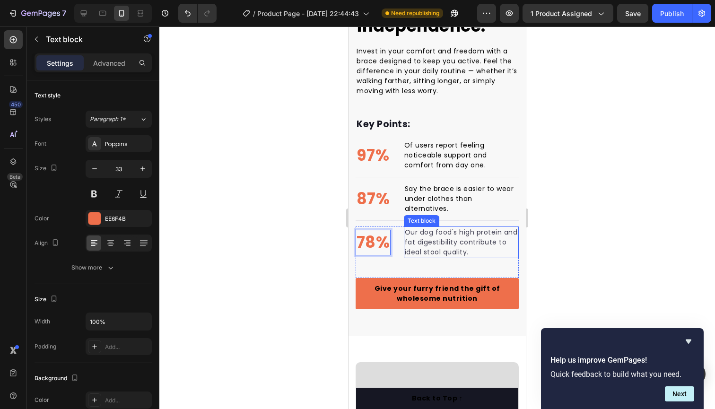
click at [443, 237] on p "Our dog food's high protein and fat digestibility contribute to ideal stool qua…" at bounding box center [461, 242] width 113 height 30
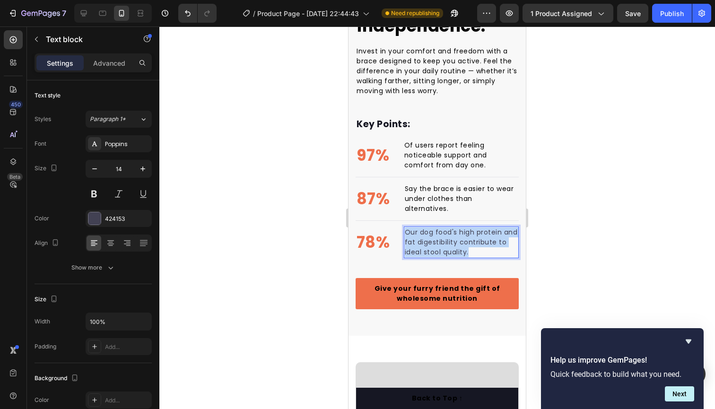
drag, startPoint x: 470, startPoint y: 241, endPoint x: 406, endPoint y: 224, distance: 66.1
click at [406, 227] on p "Our dog food's high protein and fat digestibility contribute to ideal stool qua…" at bounding box center [461, 242] width 113 height 30
click at [404, 227] on div "Our dog food's high protein and fat digestibility contribute to ideal stool qua…" at bounding box center [461, 243] width 115 height 32
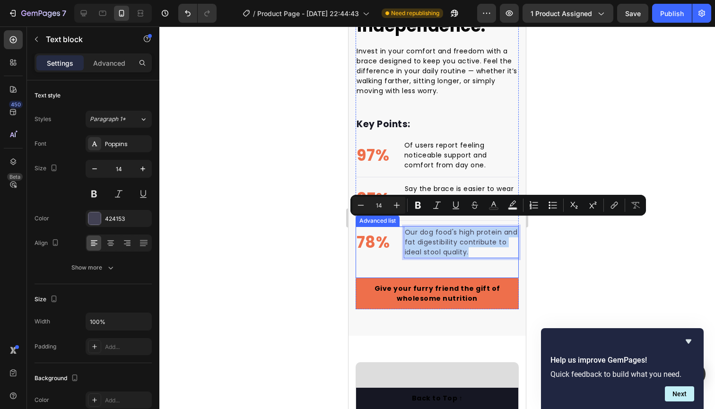
drag, startPoint x: 470, startPoint y: 243, endPoint x: 399, endPoint y: 224, distance: 73.0
click at [399, 227] on li "78% Text block Our dog food's high protein and fat digestibility contribute to …" at bounding box center [437, 243] width 163 height 32
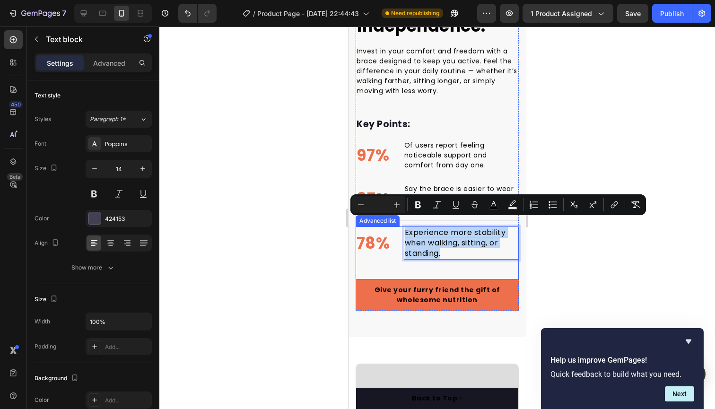
drag, startPoint x: 443, startPoint y: 242, endPoint x: 387, endPoint y: 216, distance: 61.8
click at [394, 227] on div "78% Text block Experience more stability when walking, sitting, or standing. Te…" at bounding box center [437, 253] width 163 height 53
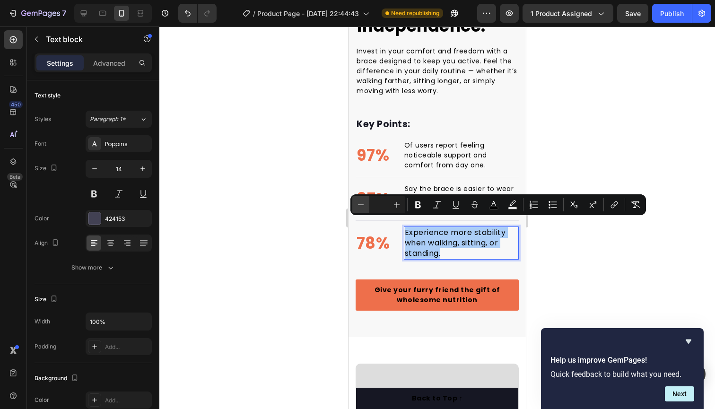
click at [366, 209] on button "Minus" at bounding box center [360, 204] width 17 height 17
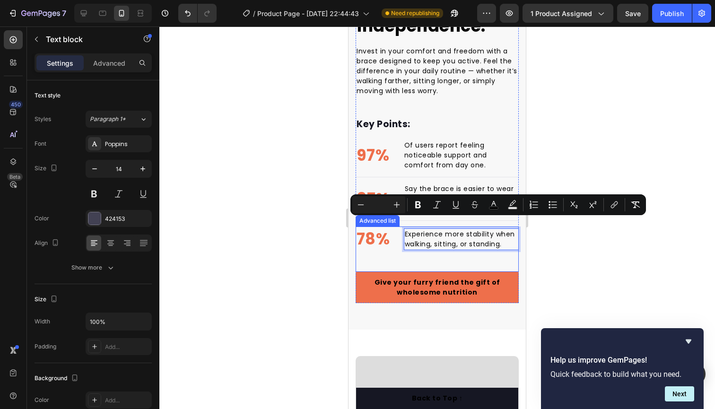
click at [455, 250] on div "78% Text block Experience more stability when walking, sitting, or standing. Te…" at bounding box center [437, 249] width 163 height 45
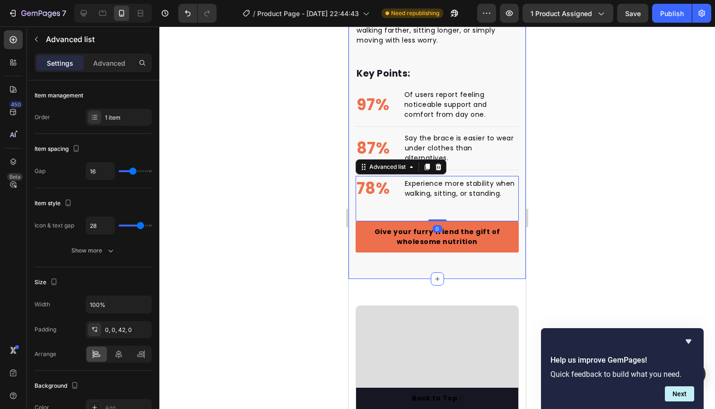
scroll to position [976, 0]
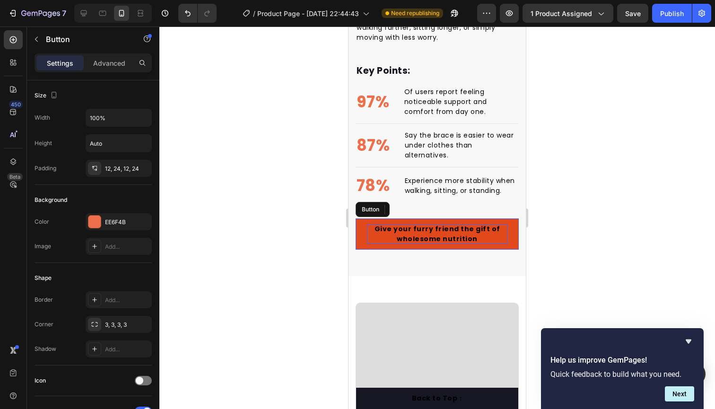
click at [477, 227] on div "Give your furry friend the gift of wholesome nutrition" at bounding box center [437, 234] width 140 height 20
click at [493, 230] on div "Give your furry friend the gift of wholesome nutrition" at bounding box center [437, 234] width 140 height 20
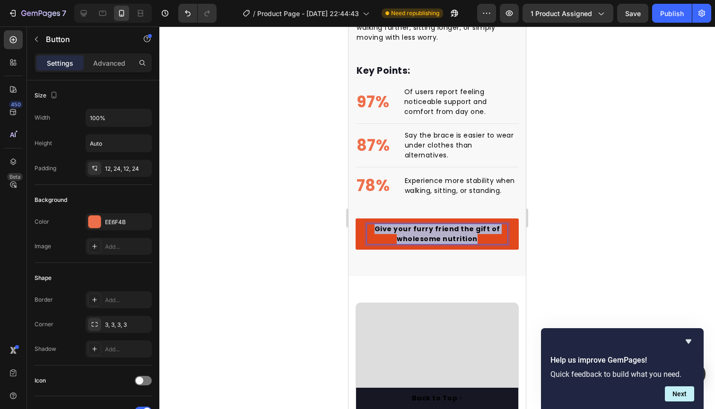
drag, startPoint x: 465, startPoint y: 228, endPoint x: 371, endPoint y: 217, distance: 95.3
click at [370, 224] on p "Give your furry friend the gift of wholesome nutrition" at bounding box center [437, 234] width 140 height 20
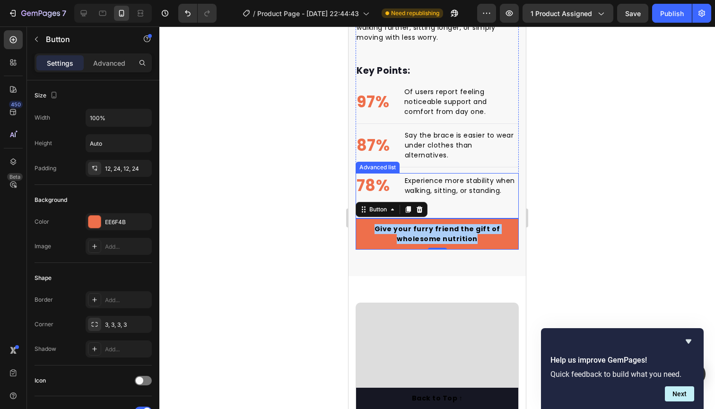
click at [575, 149] on div at bounding box center [437, 217] width 556 height 383
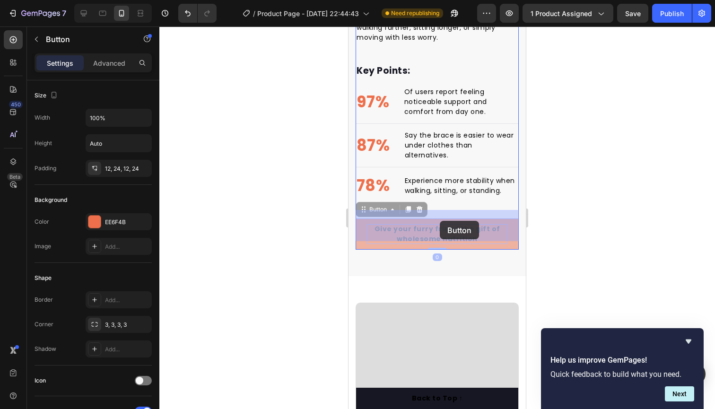
drag, startPoint x: 477, startPoint y: 229, endPoint x: 440, endPoint y: 221, distance: 38.3
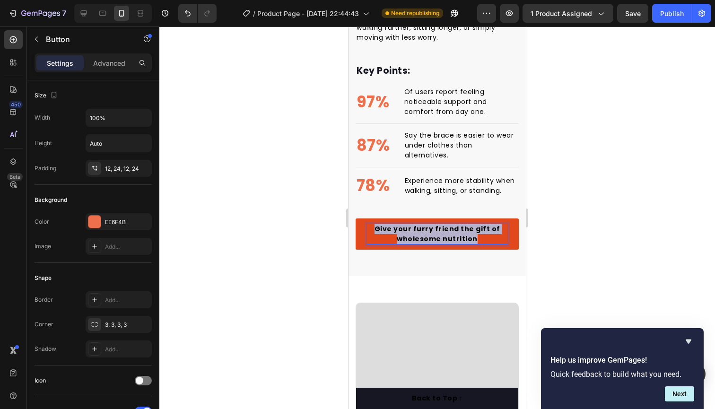
drag, startPoint x: 471, startPoint y: 227, endPoint x: 377, endPoint y: 218, distance: 94.0
click at [377, 224] on p "Give your furry friend the gift of wholesome nutrition" at bounding box center [437, 234] width 140 height 20
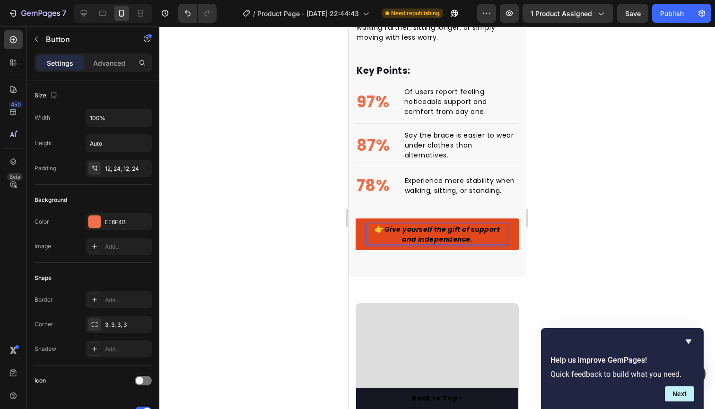
click at [383, 224] on span "👉" at bounding box center [380, 229] width 10 height 11
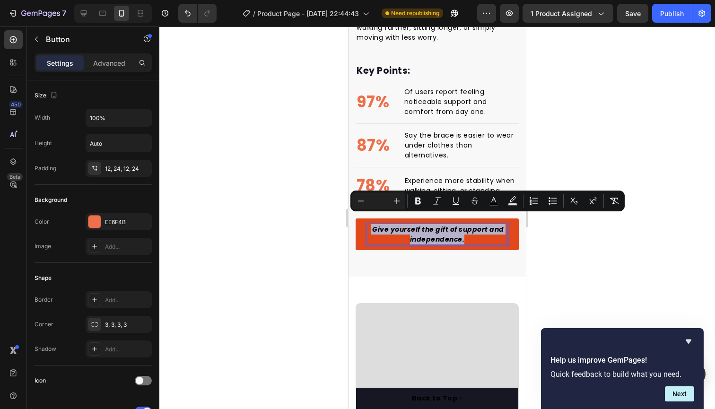
drag, startPoint x: 468, startPoint y: 230, endPoint x: 370, endPoint y: 221, distance: 98.8
click at [370, 224] on p "Give yourself the gift of support and independence." at bounding box center [437, 234] width 140 height 20
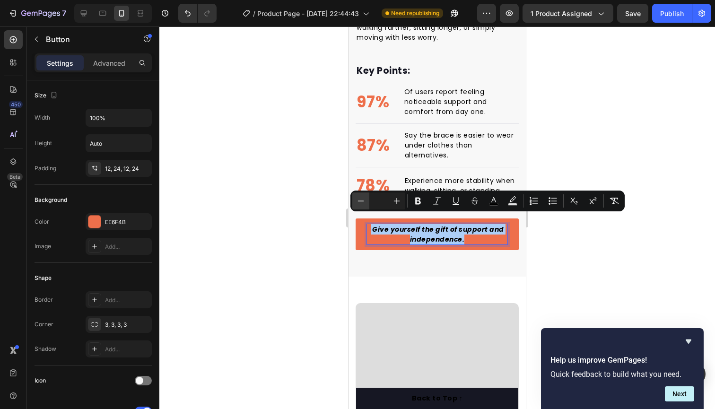
click at [365, 204] on icon "Editor contextual toolbar" at bounding box center [360, 200] width 9 height 9
click at [366, 201] on button "Minus" at bounding box center [360, 200] width 17 height 17
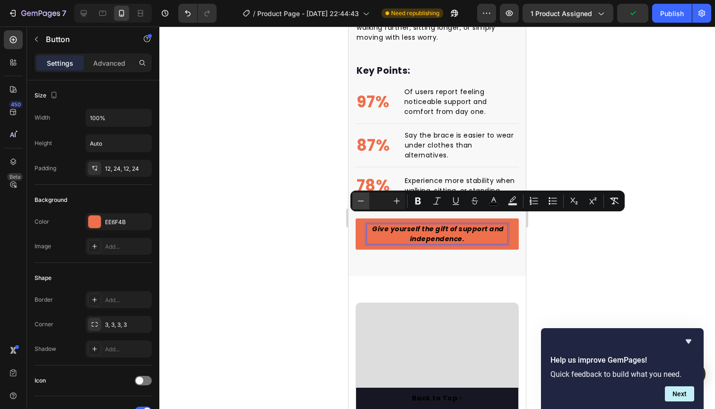
click at [356, 201] on button "Minus" at bounding box center [360, 200] width 17 height 17
click at [361, 200] on icon "Editor contextual toolbar" at bounding box center [360, 200] width 9 height 9
click at [394, 201] on icon "Editor contextual toolbar" at bounding box center [397, 201] width 6 height 6
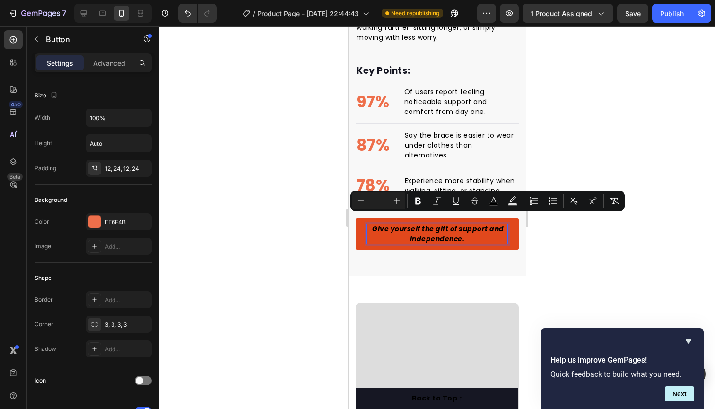
click at [471, 235] on p "Give yourself the gift of support and independence." at bounding box center [437, 234] width 140 height 20
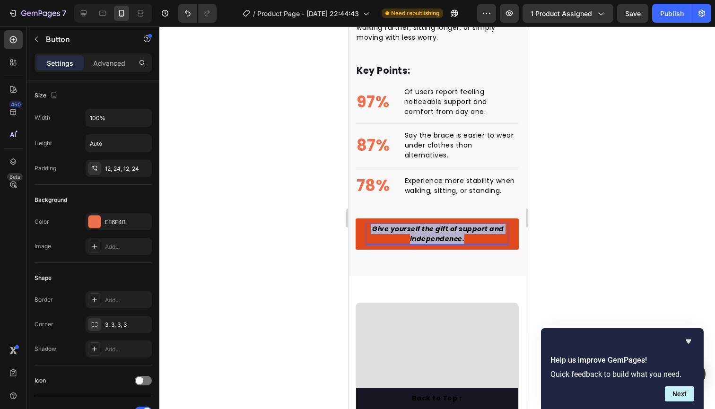
drag, startPoint x: 470, startPoint y: 232, endPoint x: 365, endPoint y: 217, distance: 105.5
click at [365, 218] on link "Give yourself the gift of support and independence." at bounding box center [437, 233] width 163 height 31
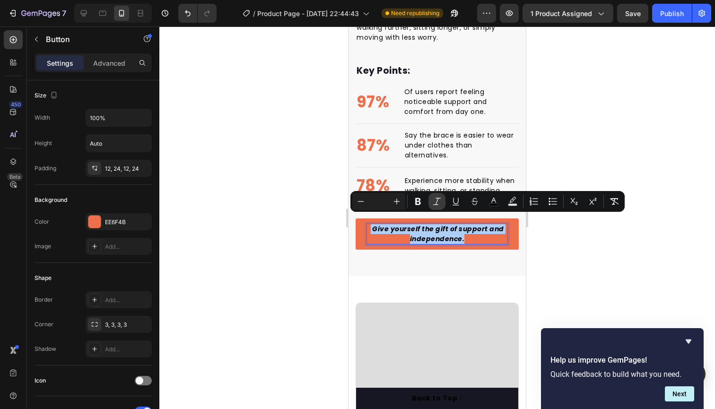
click at [440, 200] on icon "Editor contextual toolbar" at bounding box center [436, 201] width 9 height 9
click at [439, 201] on icon "Editor contextual toolbar" at bounding box center [436, 201] width 9 height 9
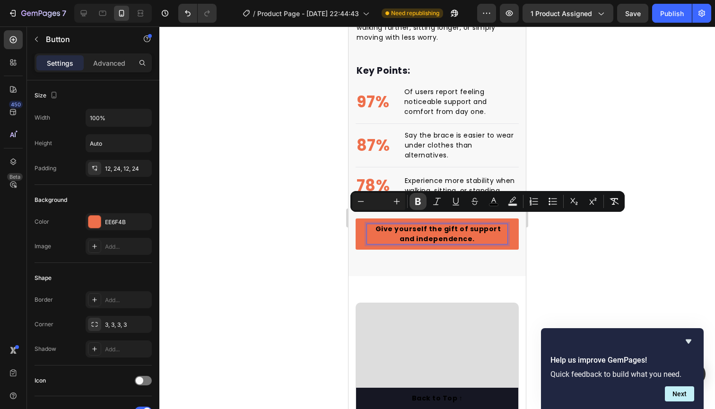
click at [418, 199] on icon "Editor contextual toolbar" at bounding box center [418, 201] width 6 height 7
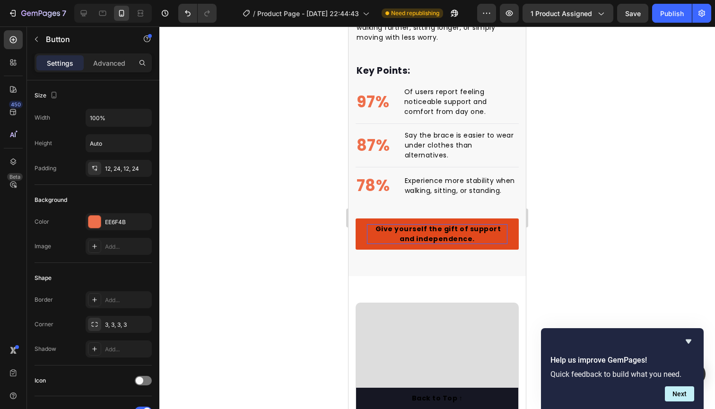
click at [470, 229] on p "Give yourself the gift of support and independence." at bounding box center [437, 234] width 140 height 20
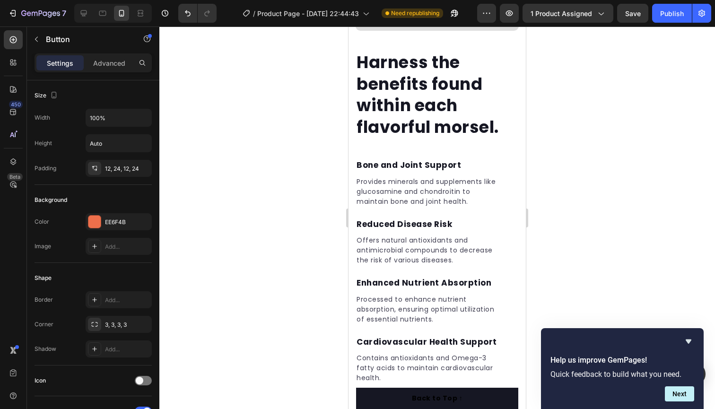
scroll to position [1461, 0]
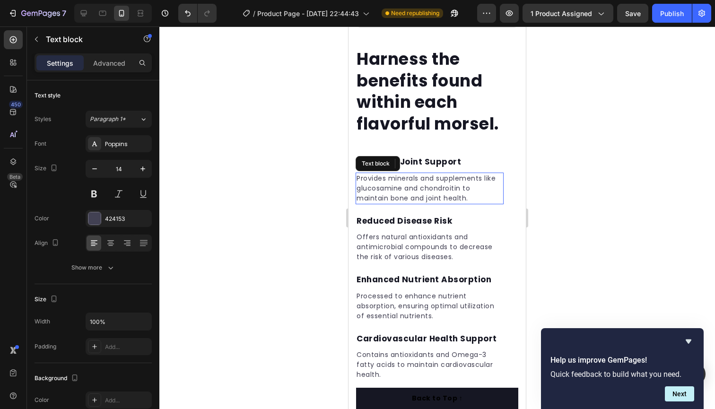
click at [429, 174] on p "Provides minerals and supplements like glucosamine and chondroitin to maintain …" at bounding box center [430, 189] width 146 height 30
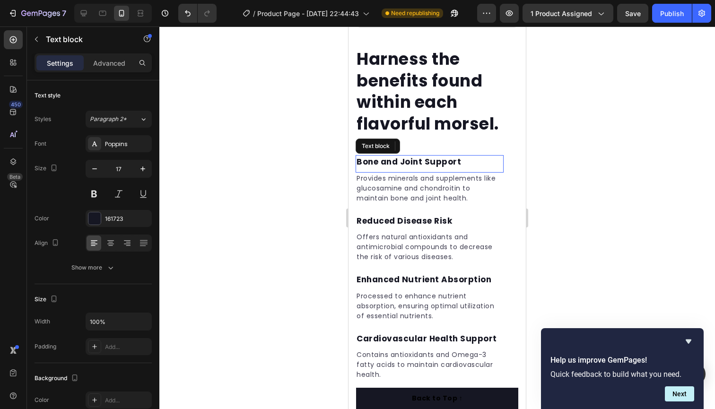
drag, startPoint x: 466, startPoint y: 160, endPoint x: 443, endPoint y: 154, distance: 24.1
click at [466, 160] on p "Bone and Joint Support" at bounding box center [430, 162] width 146 height 12
click at [464, 156] on p "Bone and Joint Support" at bounding box center [430, 162] width 146 height 12
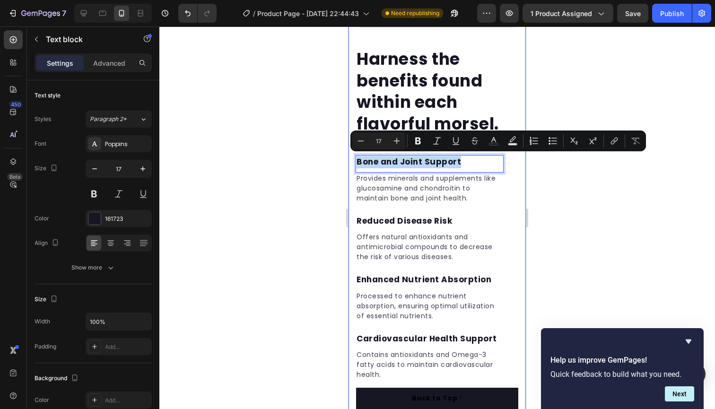
drag, startPoint x: 430, startPoint y: 161, endPoint x: 363, endPoint y: 158, distance: 66.7
click at [356, 159] on div "Bone and Joint Support" at bounding box center [430, 162] width 148 height 14
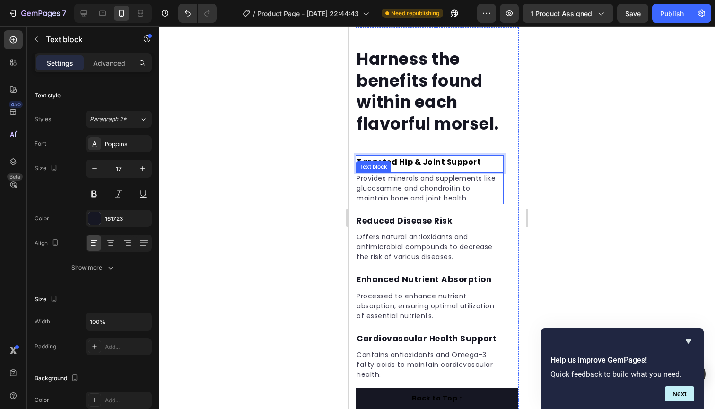
click at [466, 194] on p "Provides minerals and supplements like glucosamine and chondroitin to maintain …" at bounding box center [430, 189] width 146 height 30
click at [469, 196] on p "Provides minerals and supplements like glucosamine and chondroitin to maintain …" at bounding box center [430, 189] width 146 height 30
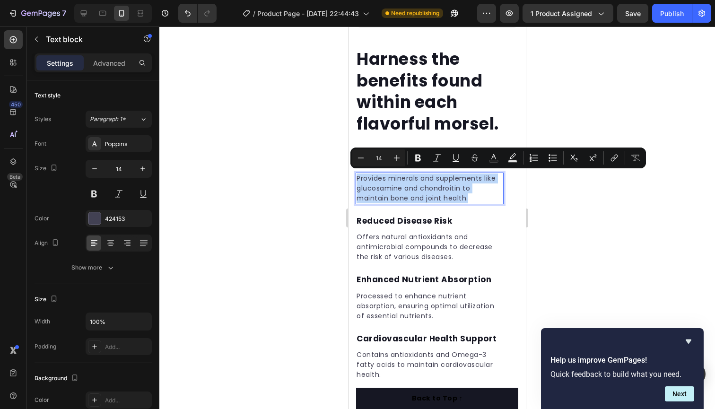
drag, startPoint x: 469, startPoint y: 196, endPoint x: 378, endPoint y: 182, distance: 92.4
click at [353, 177] on div "Harness the benefits found within each flavorful morsel. Heading Targeted Hip &…" at bounding box center [437, 130] width 177 height 643
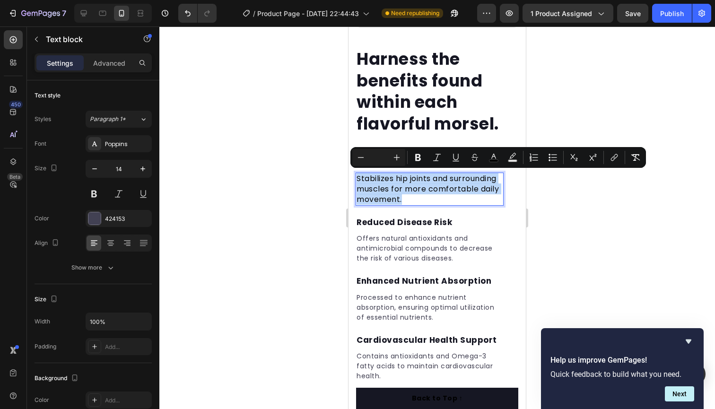
drag, startPoint x: 408, startPoint y: 192, endPoint x: 695, endPoint y: 203, distance: 286.8
click at [358, 161] on icon "Editor contextual toolbar" at bounding box center [360, 157] width 9 height 9
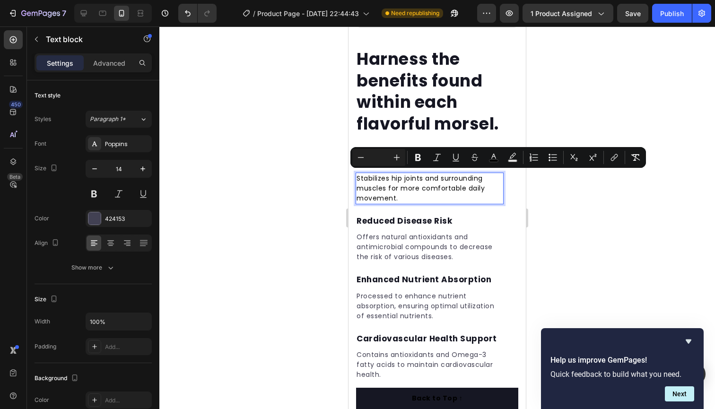
click at [406, 194] on p "Stabilizes hip joints and surrounding muscles for more comfortable daily moveme…" at bounding box center [430, 189] width 146 height 30
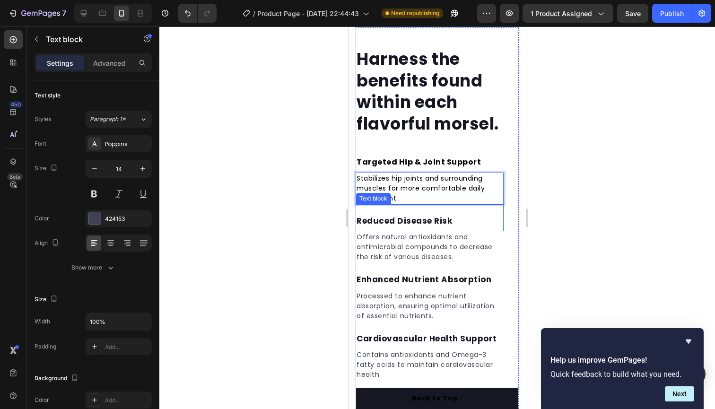
click at [404, 222] on p "Reduced Disease Risk" at bounding box center [430, 221] width 146 height 12
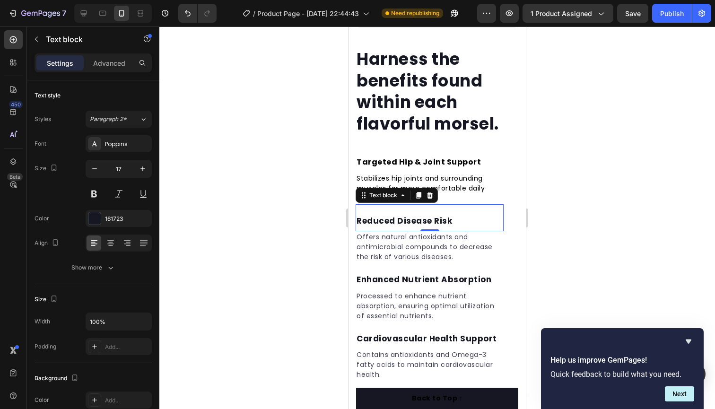
click at [450, 220] on p "Reduced Disease Risk" at bounding box center [430, 221] width 146 height 12
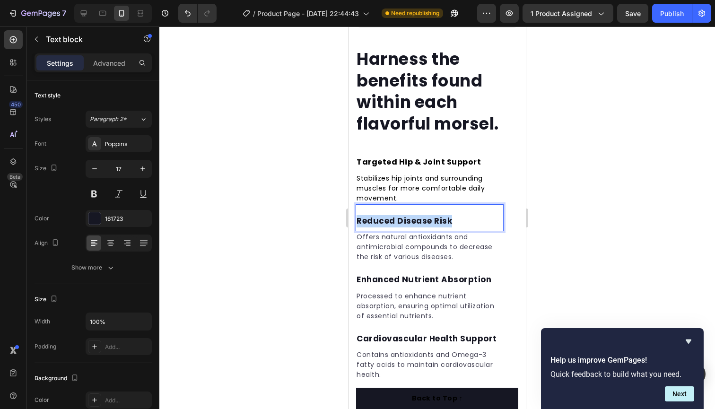
drag, startPoint x: 450, startPoint y: 220, endPoint x: 365, endPoint y: 214, distance: 85.4
click at [461, 259] on p "Offers natural antioxidants and antimicrobial compounds to decrease the risk of…" at bounding box center [430, 247] width 146 height 30
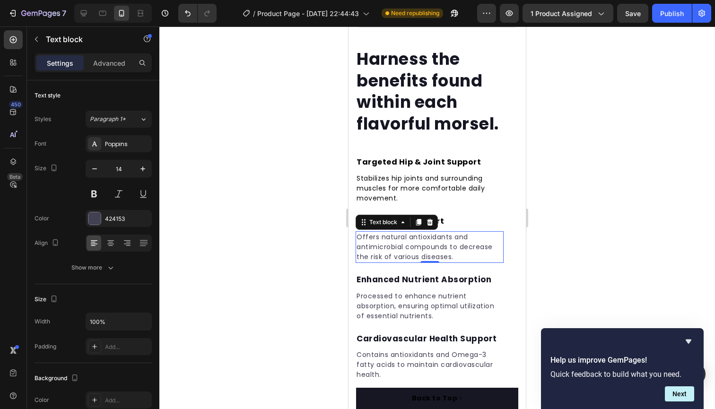
click at [463, 255] on p "Offers natural antioxidants and antimicrobial compounds to decrease the risk of…" at bounding box center [430, 247] width 146 height 30
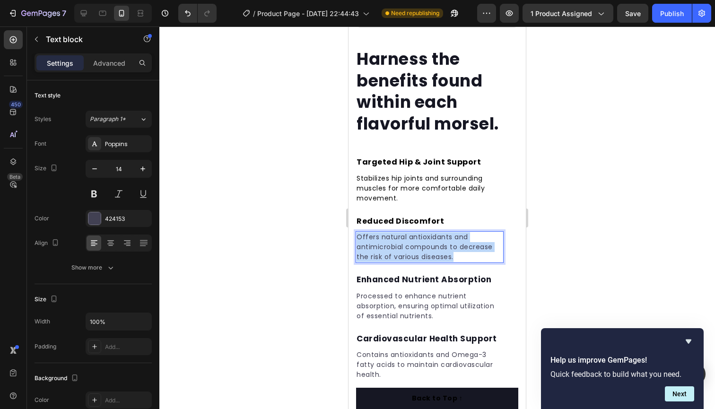
drag, startPoint x: 457, startPoint y: 251, endPoint x: 364, endPoint y: 235, distance: 94.6
click at [358, 232] on p "Offers natural antioxidants and antimicrobial compounds to decrease the risk of…" at bounding box center [430, 247] width 146 height 30
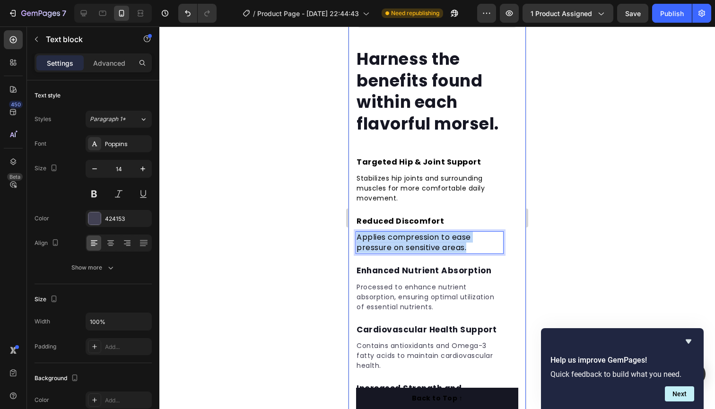
drag, startPoint x: 472, startPoint y: 245, endPoint x: 354, endPoint y: 234, distance: 118.3
click at [354, 234] on div "Harness the benefits found within each flavorful morsel. Heading Targeted Hip &…" at bounding box center [437, 126] width 177 height 634
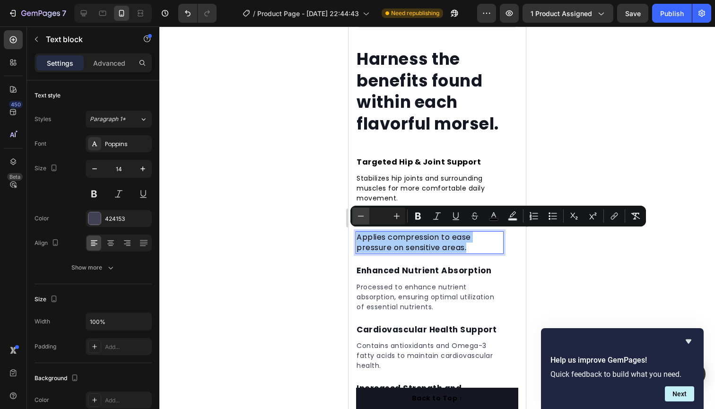
click at [365, 218] on icon "Editor contextual toolbar" at bounding box center [360, 215] width 9 height 9
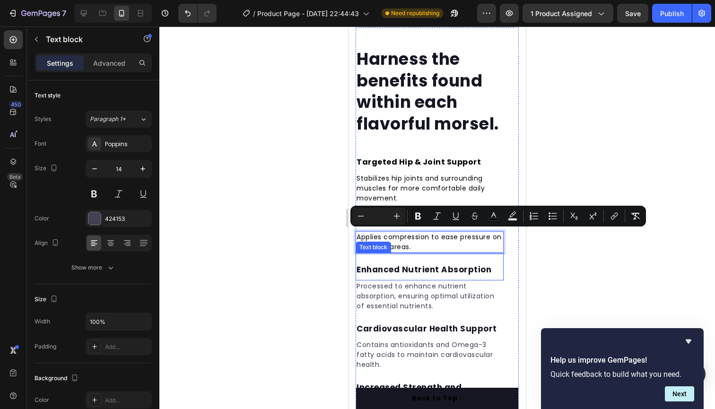
click at [444, 259] on div "Enhanced Nutrient Absorption Text block" at bounding box center [430, 266] width 148 height 27
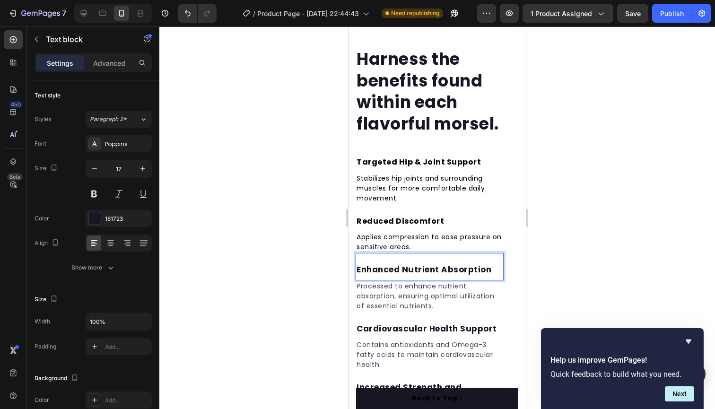
click at [489, 268] on p "Enhanced Nutrient Absorption" at bounding box center [430, 270] width 146 height 12
drag, startPoint x: 489, startPoint y: 268, endPoint x: 369, endPoint y: 269, distance: 120.1
click at [357, 271] on p "Enhanced Nutrient Absorption" at bounding box center [430, 270] width 146 height 12
drag, startPoint x: 470, startPoint y: 269, endPoint x: 471, endPoint y: 281, distance: 12.3
click at [471, 269] on p "Confidence in Movement" at bounding box center [430, 270] width 146 height 12
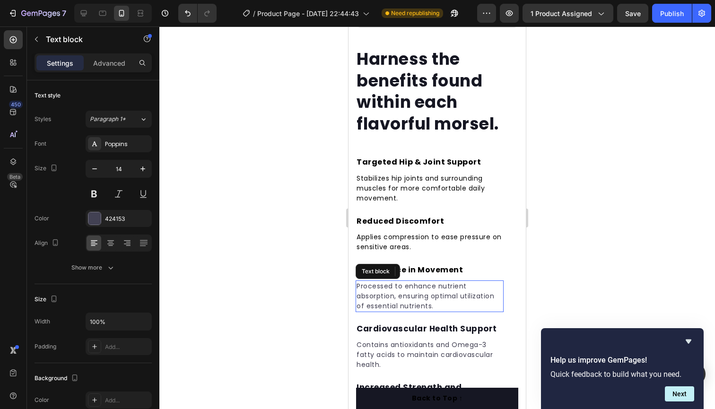
click at [474, 297] on p "Processed to enhance nutrient absorption, ensuring optimal utilization of essen…" at bounding box center [430, 296] width 146 height 30
click at [472, 270] on p "Confidence in Movement" at bounding box center [430, 270] width 146 height 12
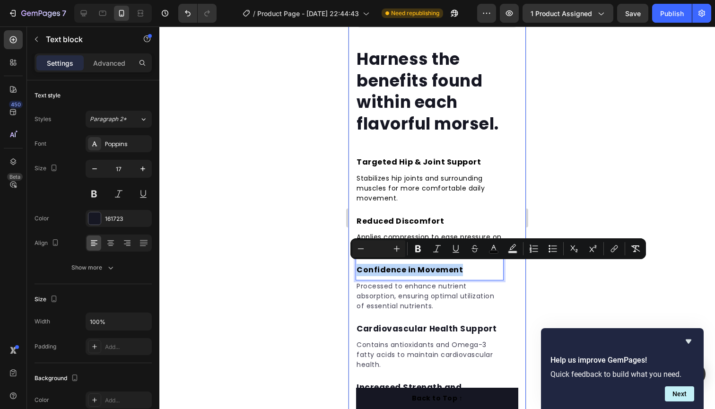
drag, startPoint x: 468, startPoint y: 269, endPoint x: 355, endPoint y: 265, distance: 113.1
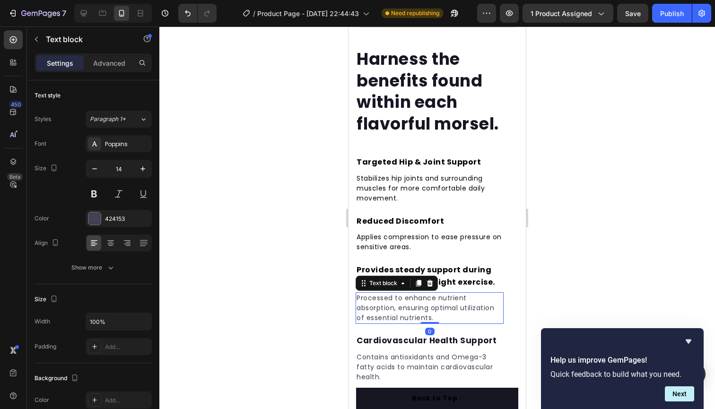
click at [477, 308] on p "Processed to enhance nutrient absorption, ensuring optimal utilization of essen…" at bounding box center [430, 308] width 146 height 30
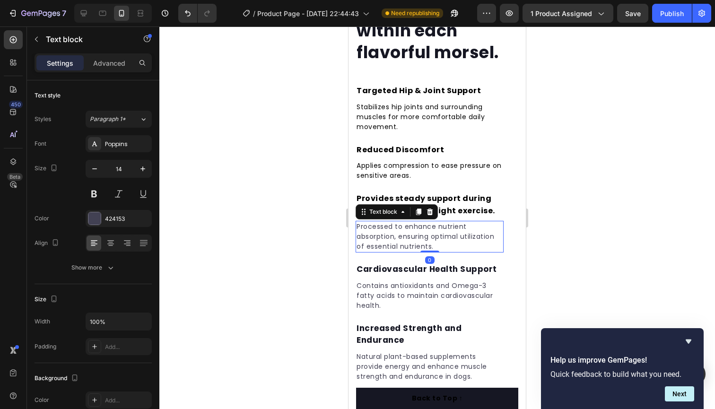
scroll to position [1542, 0]
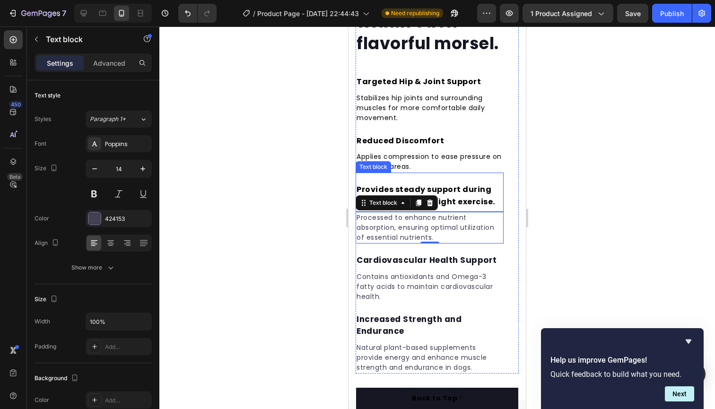
click at [488, 198] on span "Provides steady support during errands, travel, or light exercise." at bounding box center [426, 195] width 139 height 23
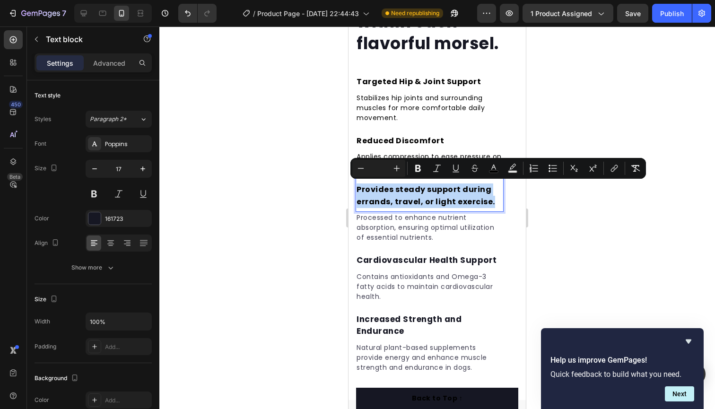
drag, startPoint x: 491, startPoint y: 199, endPoint x: 341, endPoint y: 179, distance: 152.2
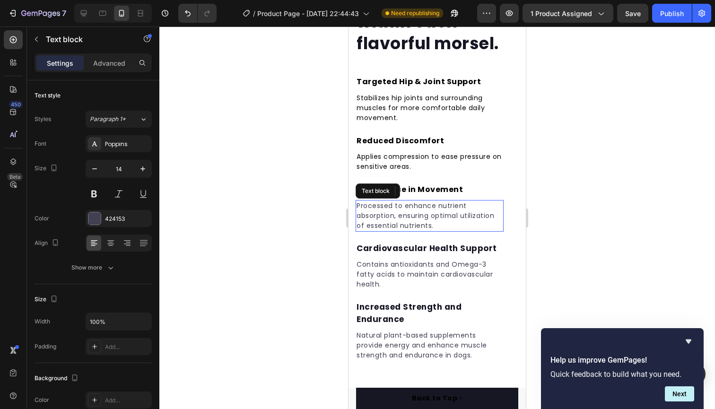
click at [449, 219] on p "Processed to enhance nutrient absorption, ensuring optimal utilization of essen…" at bounding box center [430, 216] width 146 height 30
click at [437, 219] on p "Processed to enhance nutrient absorption, ensuring optimal utilization of essen…" at bounding box center [430, 216] width 146 height 30
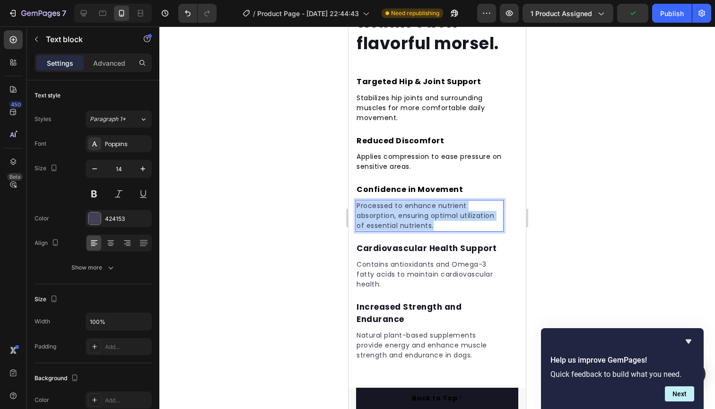
drag, startPoint x: 436, startPoint y: 225, endPoint x: 358, endPoint y: 203, distance: 80.4
click at [358, 203] on p "Processed to enhance nutrient absorption, ensuring optimal utilization of essen…" at bounding box center [430, 216] width 146 height 30
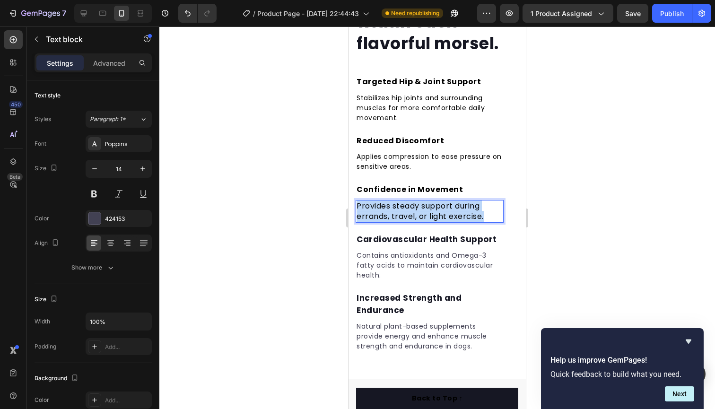
drag, startPoint x: 489, startPoint y: 211, endPoint x: 322, endPoint y: 192, distance: 168.9
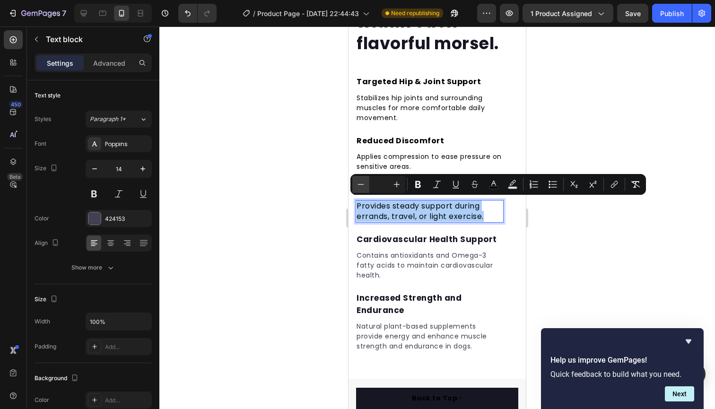
drag, startPoint x: 360, startPoint y: 179, endPoint x: 362, endPoint y: 187, distance: 8.3
click at [360, 179] on button "Minus" at bounding box center [360, 184] width 17 height 17
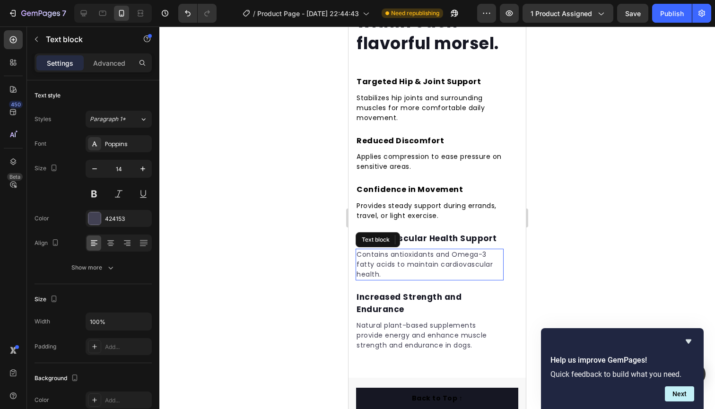
click at [441, 250] on p "Contains antioxidants and Omega-3 fatty acids to maintain cardiovascular health." at bounding box center [430, 265] width 146 height 30
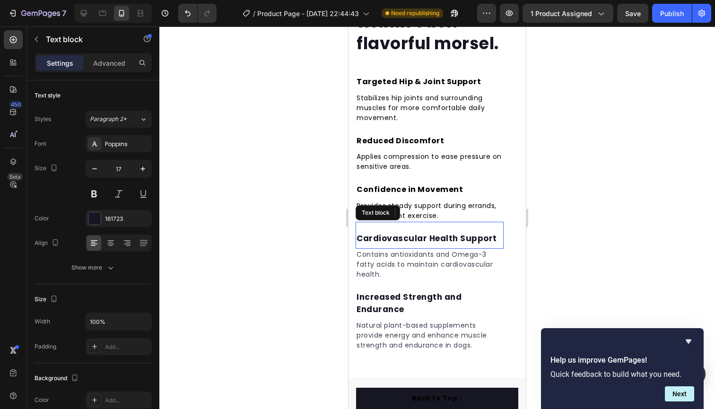
click at [478, 240] on p "Cardiovascular Health Support" at bounding box center [430, 239] width 146 height 12
click at [496, 235] on p "Cardiovascular Health Support" at bounding box center [430, 239] width 146 height 12
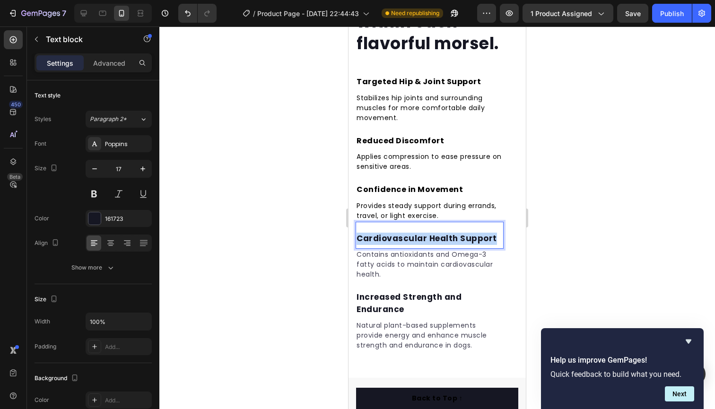
drag, startPoint x: 496, startPoint y: 235, endPoint x: 688, endPoint y: 259, distance: 193.5
click at [461, 269] on p "Contains antioxidants and Omega-3 fatty acids to maintain cardiovascular health." at bounding box center [430, 265] width 146 height 30
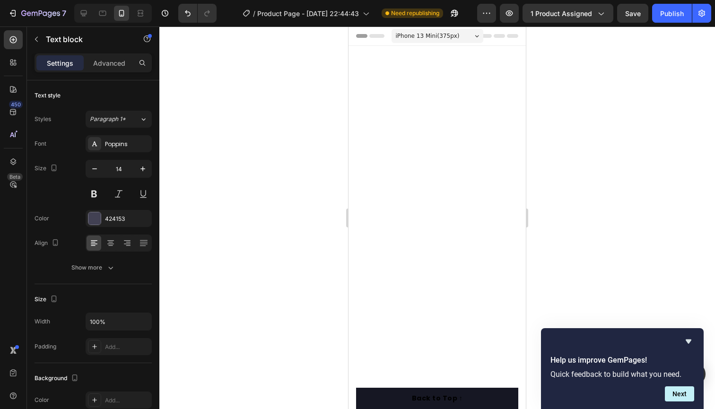
scroll to position [1542, 0]
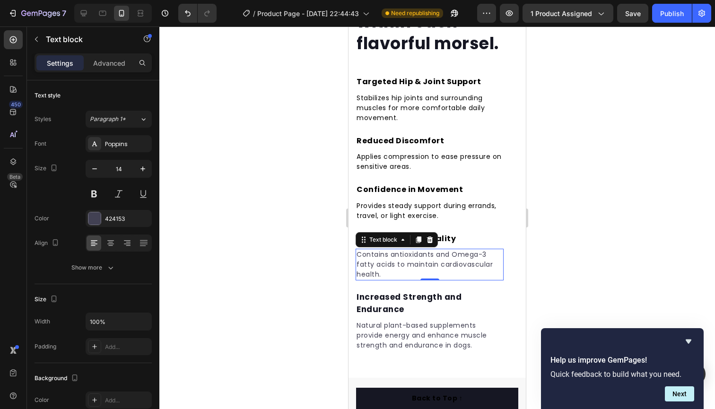
click at [463, 267] on p "Contains antioxidants and Omega-3 fatty acids to maintain cardiovascular health." at bounding box center [430, 265] width 146 height 30
click at [408, 271] on p "Contains antioxidants and Omega-3 fatty acids to maintain cardiovascular health." at bounding box center [430, 265] width 146 height 30
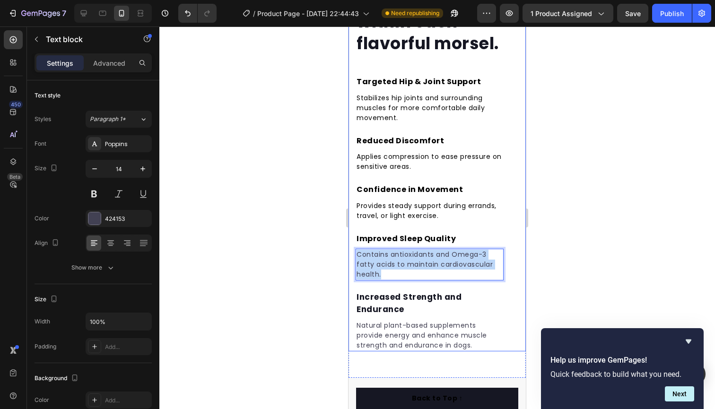
drag, startPoint x: 390, startPoint y: 273, endPoint x: 350, endPoint y: 254, distance: 44.0
click at [350, 254] on div "Harness the benefits found within each flavorful morsel. Heading Targeted Hip &…" at bounding box center [437, 40] width 177 height 623
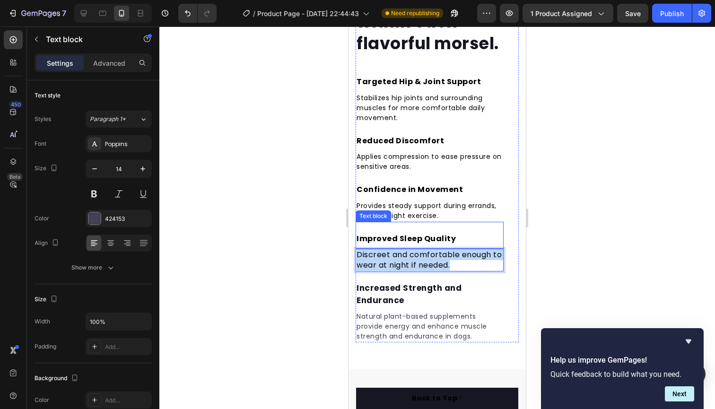
drag, startPoint x: 467, startPoint y: 262, endPoint x: 334, endPoint y: 237, distance: 134.6
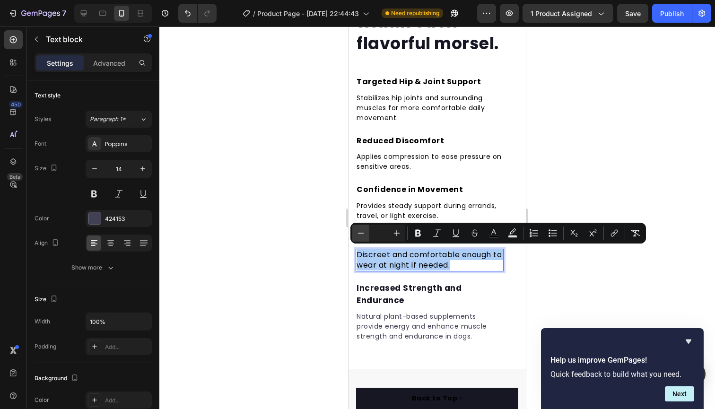
click at [354, 235] on button "Minus" at bounding box center [360, 233] width 17 height 17
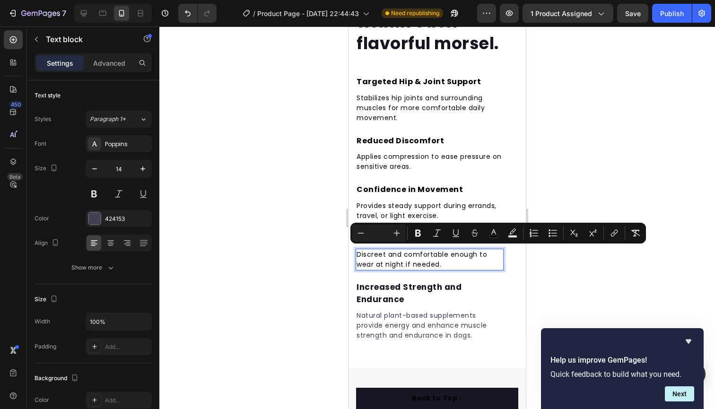
click at [438, 261] on span "Discreet and comfortable enough to wear at night if needed." at bounding box center [422, 259] width 131 height 19
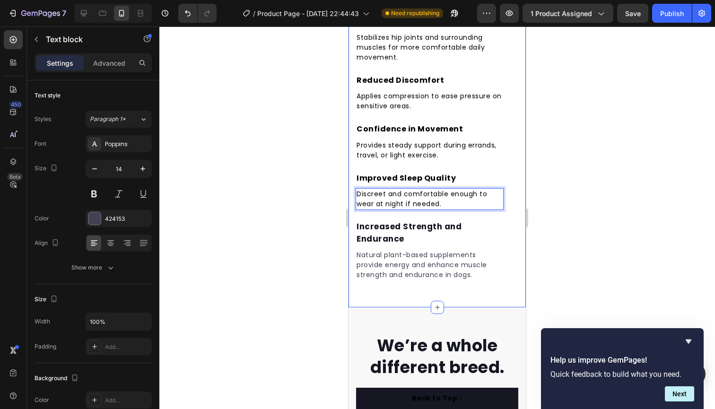
scroll to position [1607, 0]
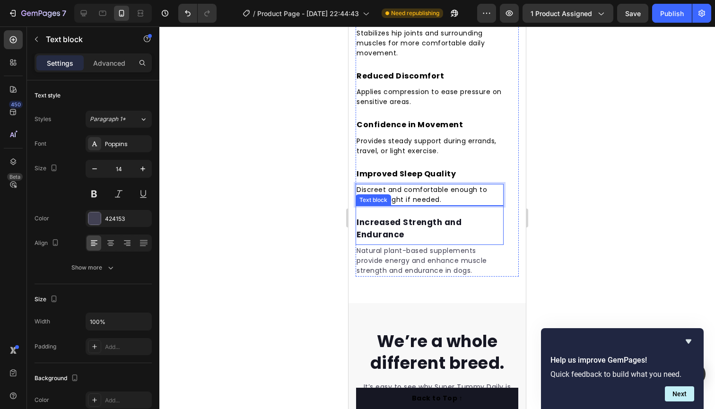
drag, startPoint x: 412, startPoint y: 236, endPoint x: 385, endPoint y: 213, distance: 34.9
click at [412, 236] on p "Increased Strength and Endurance" at bounding box center [430, 229] width 146 height 24
click at [408, 229] on p "Increased Strength and Endurance" at bounding box center [430, 229] width 146 height 24
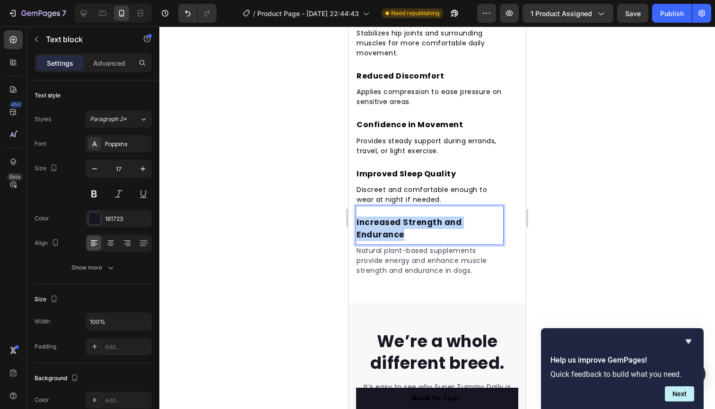
drag, startPoint x: 408, startPoint y: 230, endPoint x: 350, endPoint y: 218, distance: 58.9
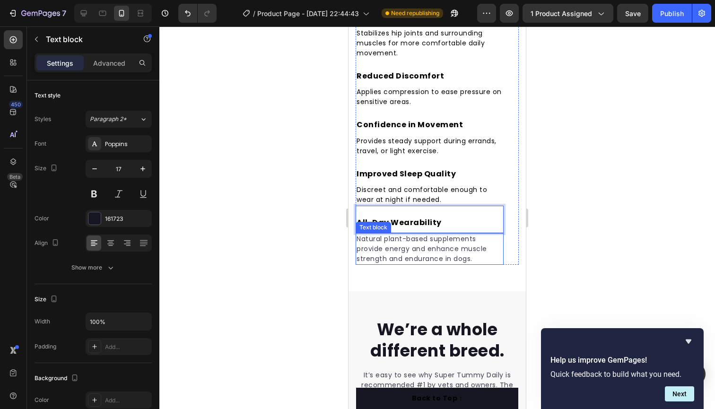
click at [465, 252] on p "Natural plant-based supplements provide energy and enhance muscle strength and …" at bounding box center [430, 249] width 146 height 30
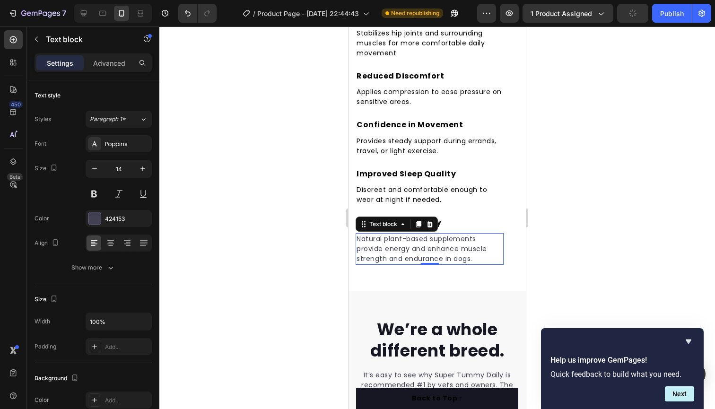
click at [473, 255] on p "Natural plant-based supplements provide energy and enhance muscle strength and …" at bounding box center [430, 249] width 146 height 30
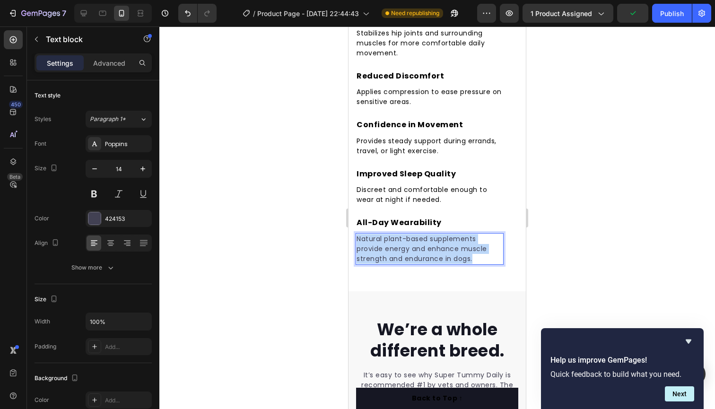
drag, startPoint x: 473, startPoint y: 255, endPoint x: 369, endPoint y: 234, distance: 106.7
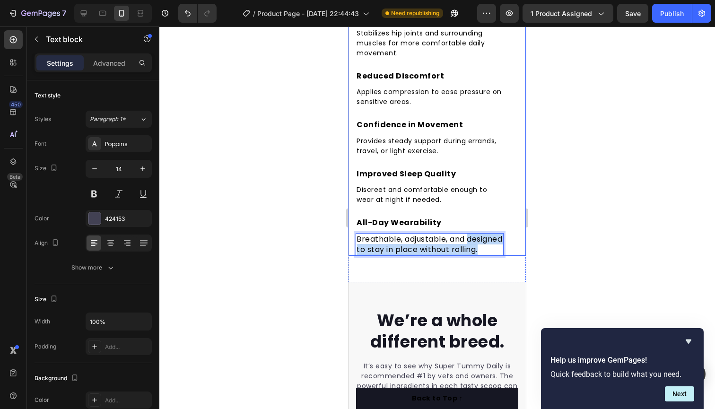
drag, startPoint x: 398, startPoint y: 257, endPoint x: 337, endPoint y: 246, distance: 62.0
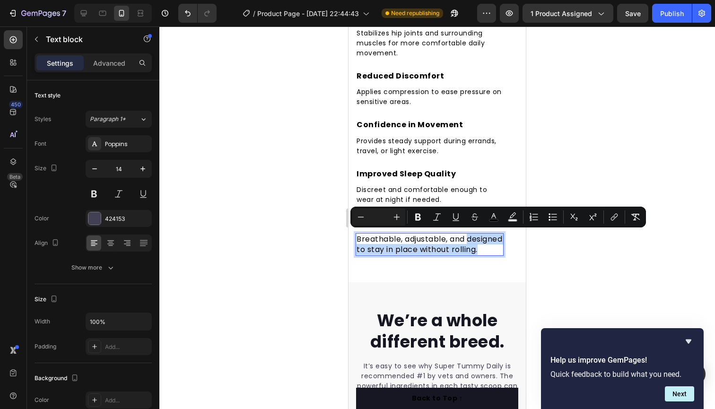
click at [384, 252] on span "Breathable, adjustable, and designed to stay in place without rolling." at bounding box center [430, 244] width 146 height 21
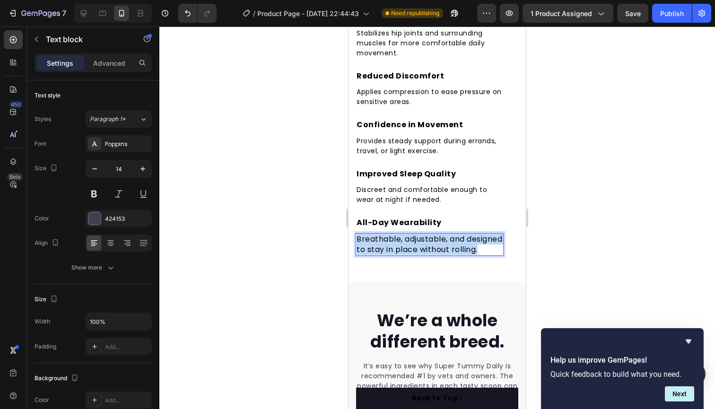
drag, startPoint x: 388, startPoint y: 253, endPoint x: 358, endPoint y: 235, distance: 35.4
click at [358, 235] on p "Breathable, adjustable, and designed to stay in place without rolling." at bounding box center [430, 244] width 146 height 21
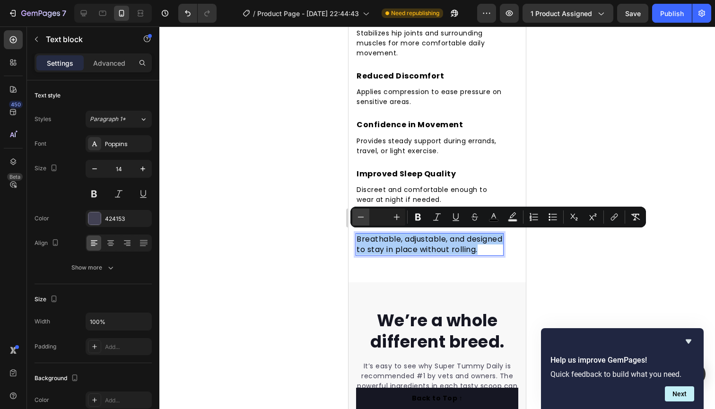
click at [360, 219] on icon "Editor contextual toolbar" at bounding box center [360, 216] width 9 height 9
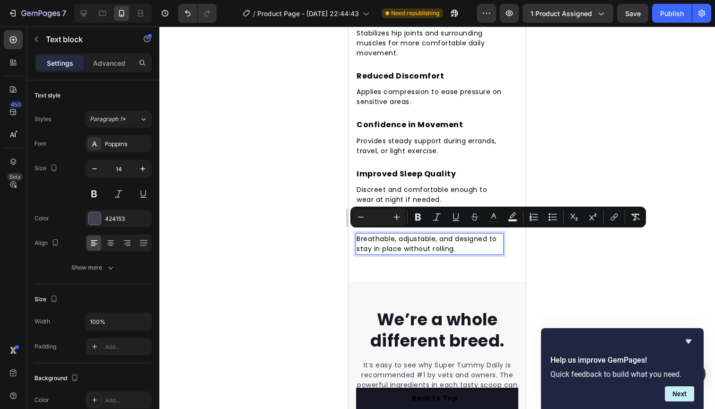
click at [463, 247] on p "Breathable, adjustable, and designed to stay in place without rolling." at bounding box center [430, 244] width 146 height 20
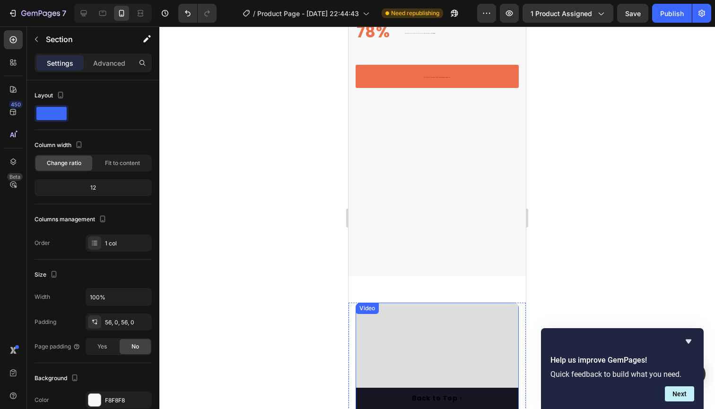
scroll to position [840, 0]
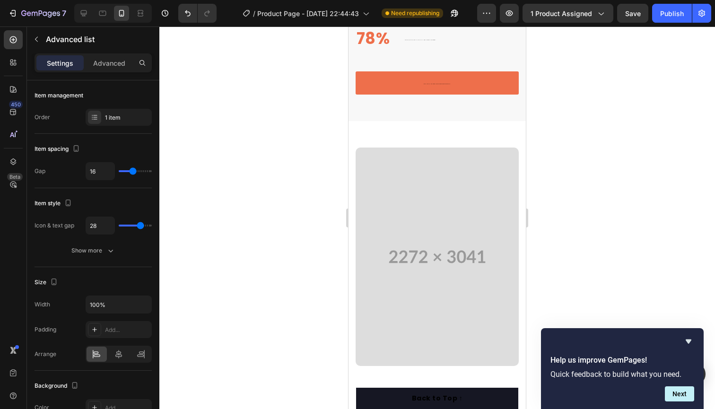
click at [427, 15] on li "87% Text block Say the brace is easier to wear under clothes than alternatives.…" at bounding box center [398, 2] width 84 height 26
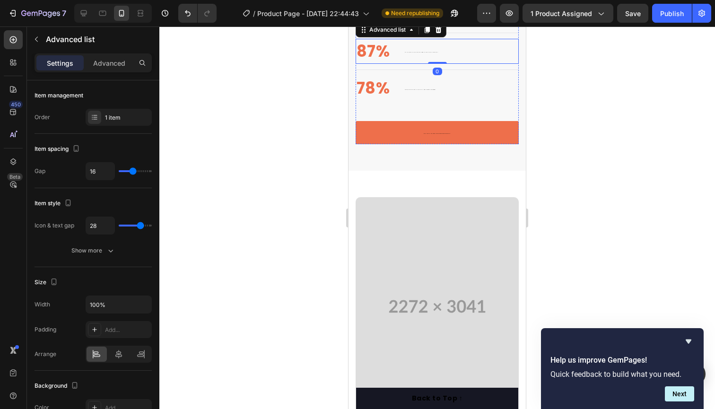
scroll to position [673, 0]
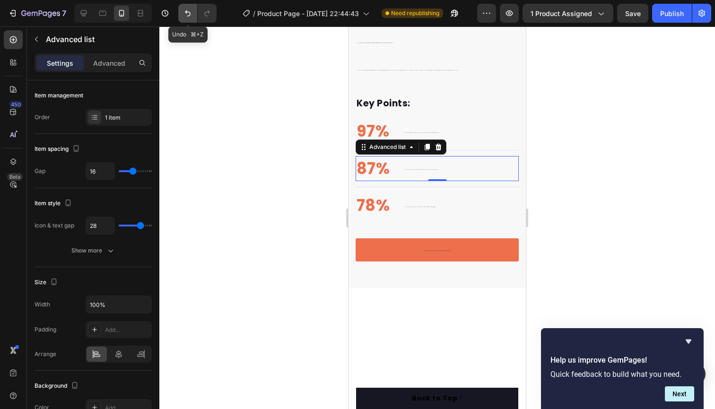
click at [194, 12] on button "Undo/Redo" at bounding box center [187, 13] width 19 height 19
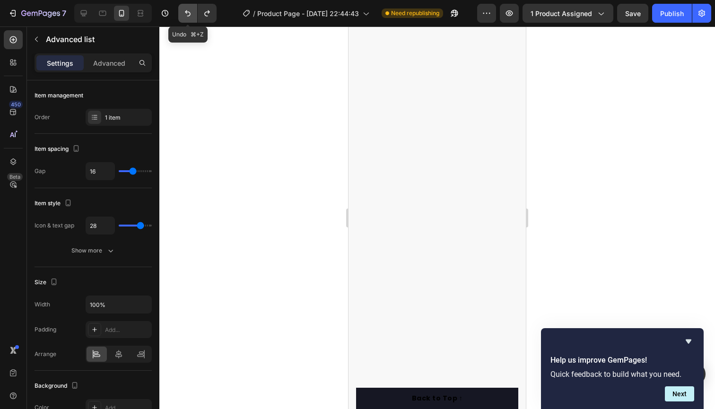
scroll to position [0, 0]
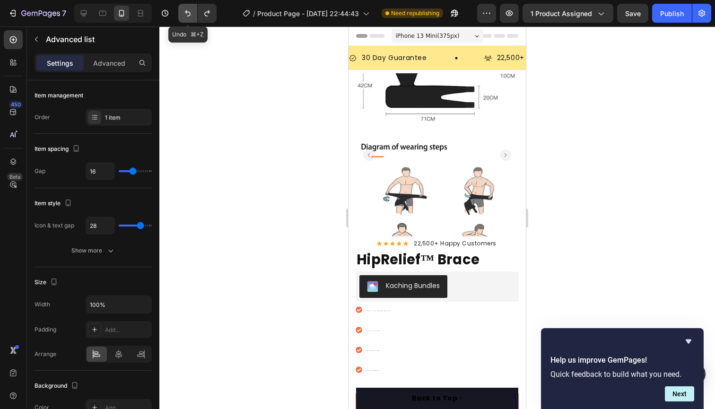
click at [194, 12] on button "Undo/Redo" at bounding box center [187, 13] width 19 height 19
click at [188, 9] on icon "Undo/Redo" at bounding box center [187, 13] width 9 height 9
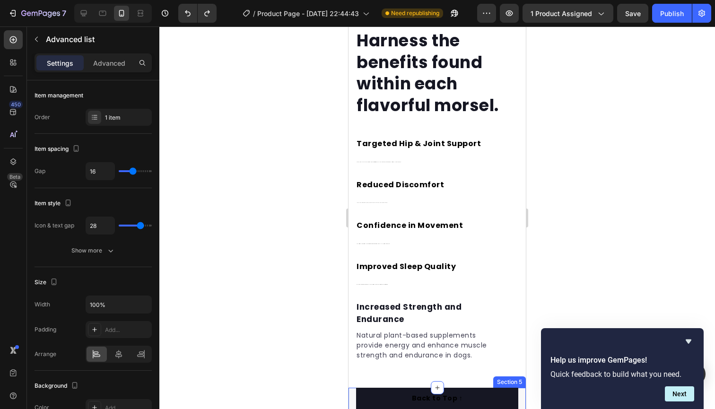
scroll to position [1363, 0]
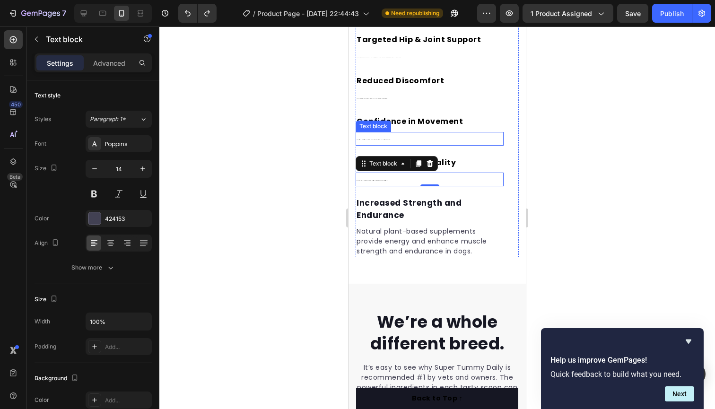
scroll to position [1432, 0]
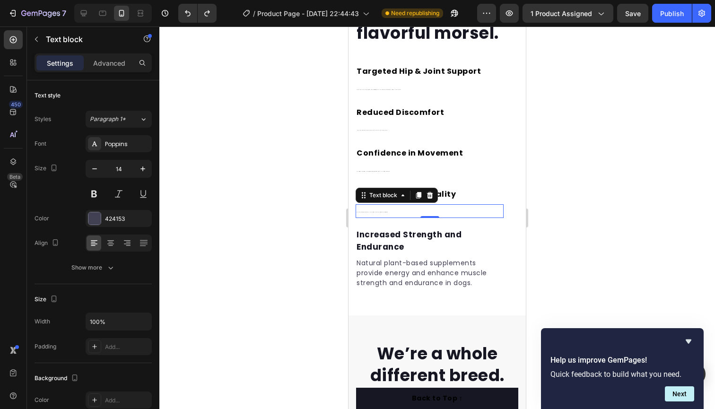
click at [401, 209] on p "Discreet and comfortable enough to wear at night if needed." at bounding box center [430, 211] width 146 height 12
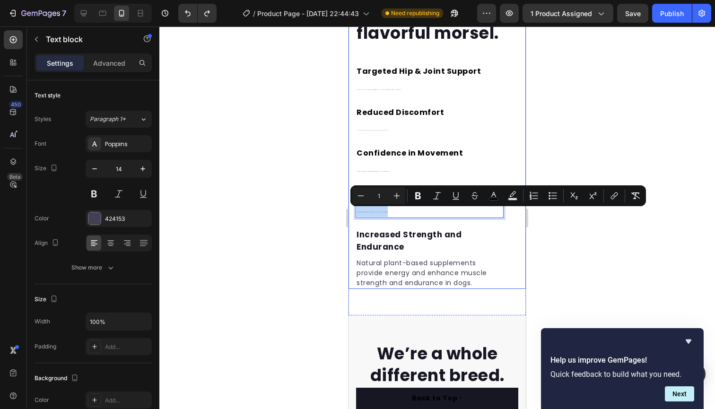
drag, startPoint x: 393, startPoint y: 210, endPoint x: 350, endPoint y: 208, distance: 42.1
click at [350, 208] on div "Harness the benefits found within each flavorful morsel. Heading Targeted Hip &…" at bounding box center [437, 3] width 177 height 571
click at [183, 12] on icon "Undo/Redo" at bounding box center [187, 13] width 9 height 9
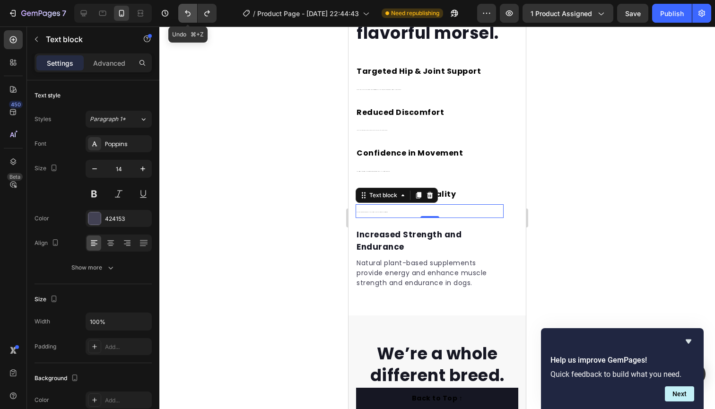
click at [183, 12] on icon "Undo/Redo" at bounding box center [187, 13] width 9 height 9
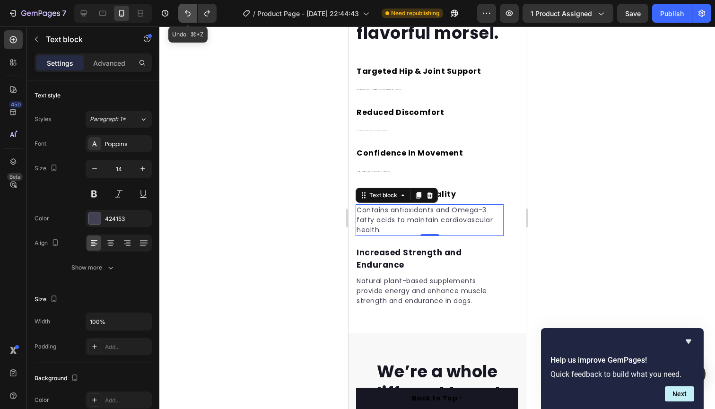
click at [187, 12] on icon "Undo/Redo" at bounding box center [188, 13] width 6 height 6
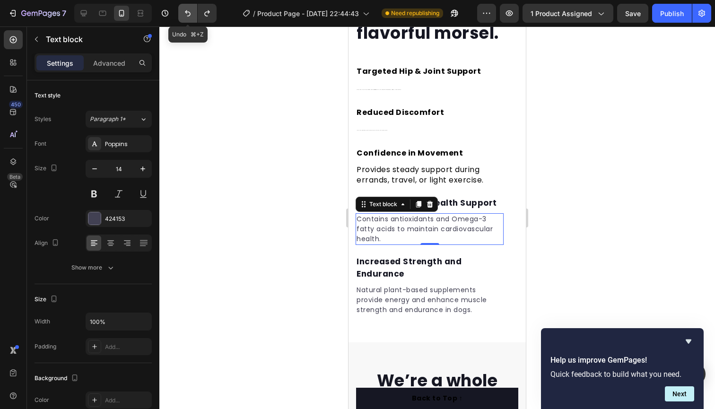
click at [187, 12] on icon "Undo/Redo" at bounding box center [188, 13] width 6 height 6
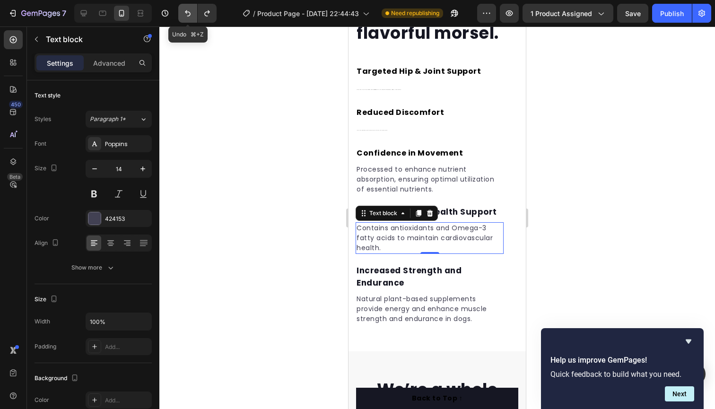
click at [187, 12] on icon "Undo/Redo" at bounding box center [188, 13] width 6 height 6
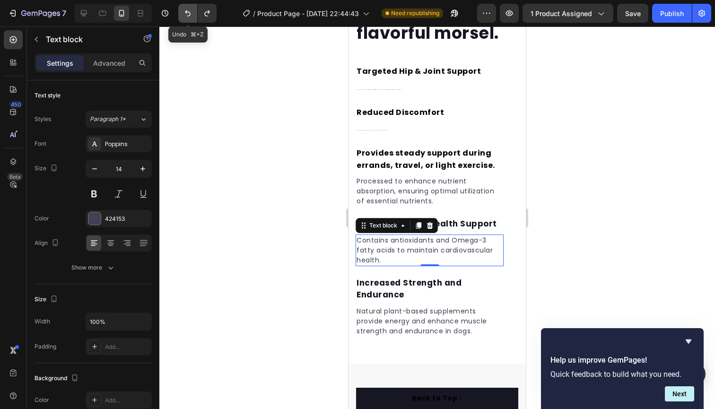
click at [187, 12] on icon "Undo/Redo" at bounding box center [188, 13] width 6 height 6
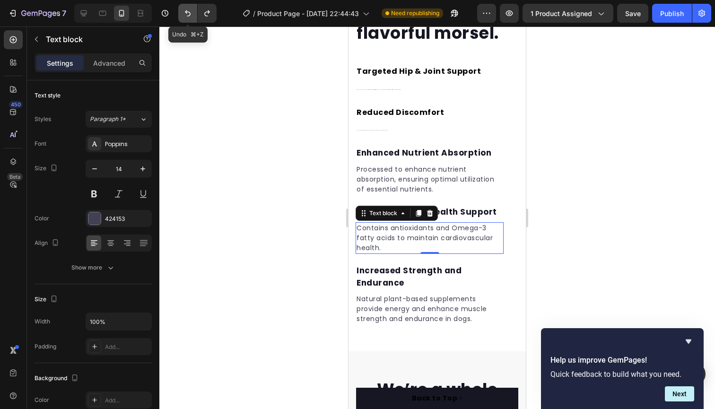
click at [187, 12] on icon "Undo/Redo" at bounding box center [188, 13] width 6 height 6
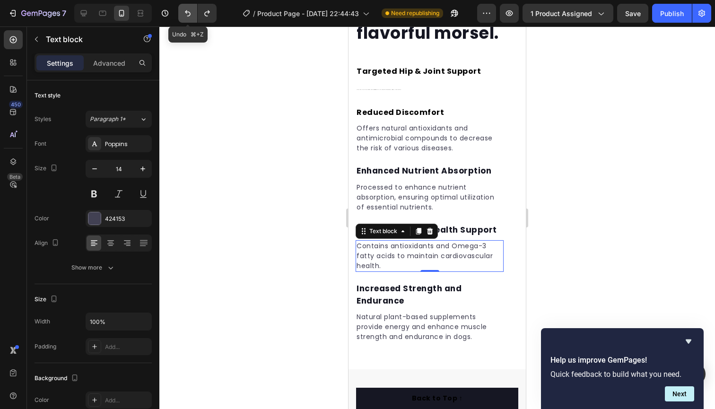
click at [187, 12] on icon "Undo/Redo" at bounding box center [188, 13] width 6 height 6
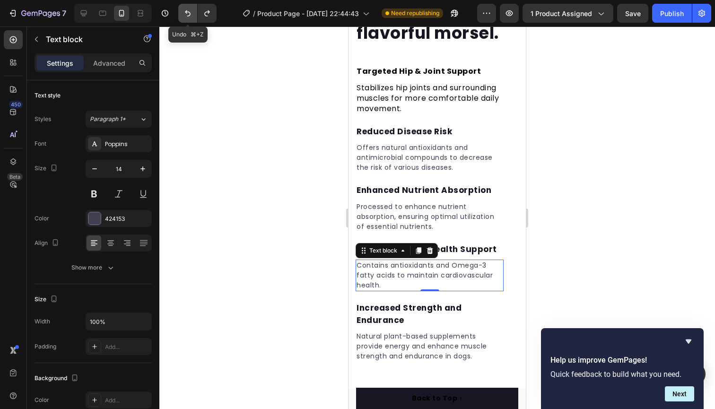
click at [187, 12] on icon "Undo/Redo" at bounding box center [188, 13] width 6 height 6
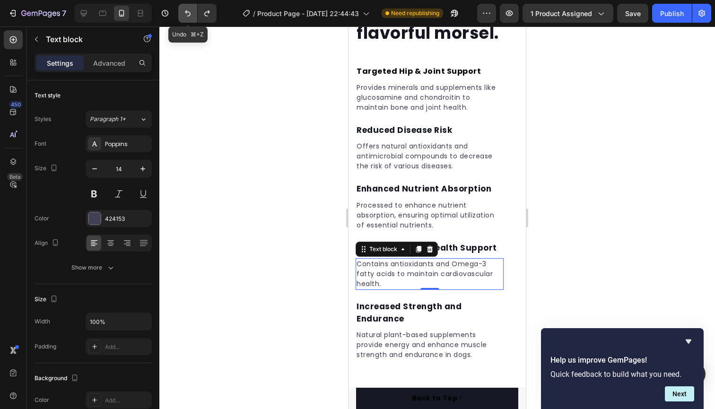
click at [187, 13] on icon "Undo/Redo" at bounding box center [187, 13] width 9 height 9
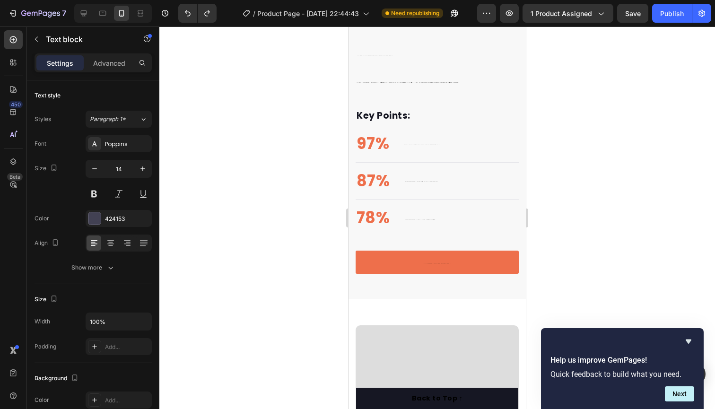
scroll to position [814, 0]
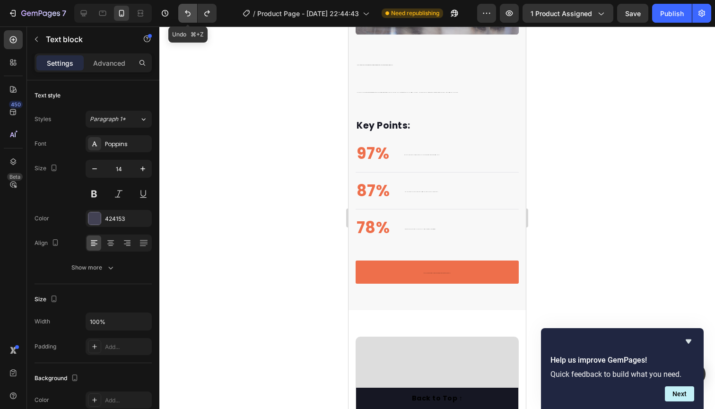
click at [191, 11] on icon "Undo/Redo" at bounding box center [187, 13] width 9 height 9
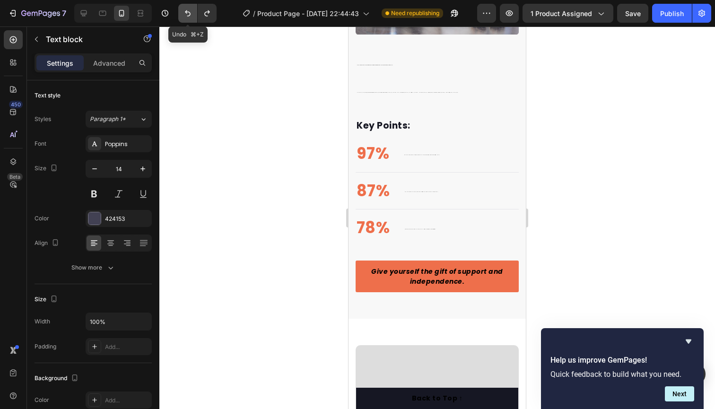
click at [191, 11] on icon "Undo/Redo" at bounding box center [187, 13] width 9 height 9
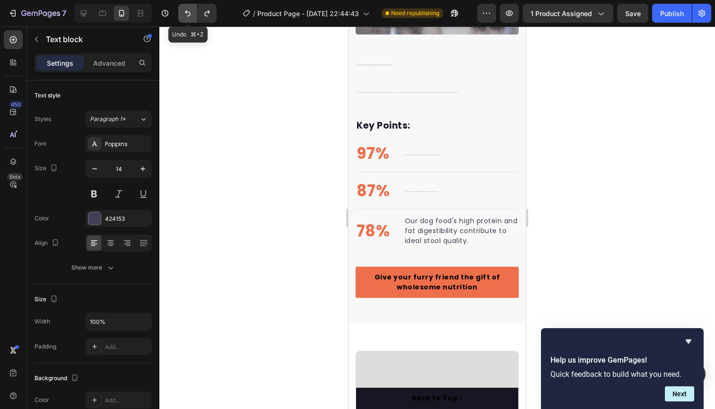
click at [191, 11] on icon "Undo/Redo" at bounding box center [187, 13] width 9 height 9
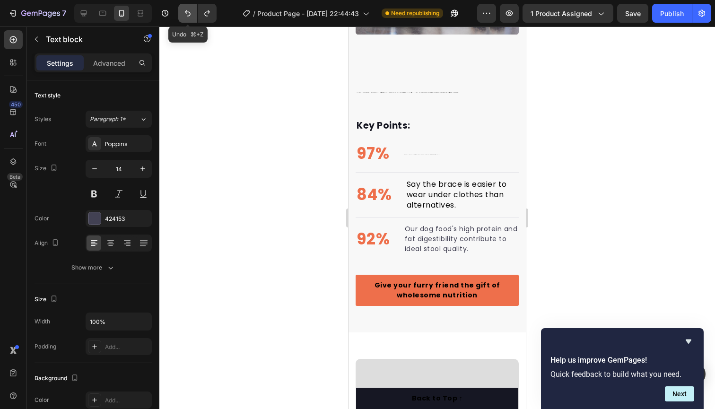
click at [191, 11] on icon "Undo/Redo" at bounding box center [187, 13] width 9 height 9
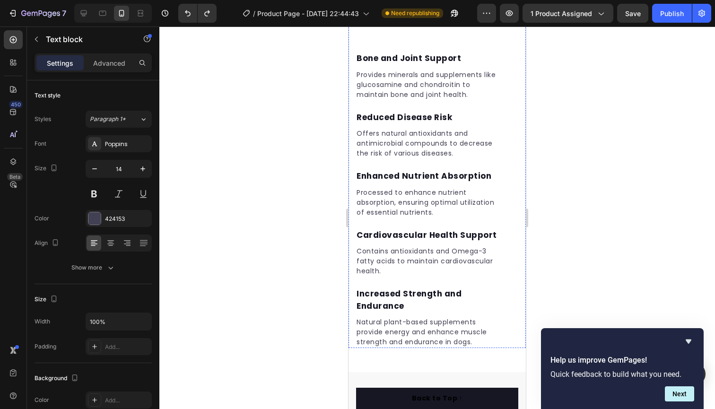
scroll to position [1477, 0]
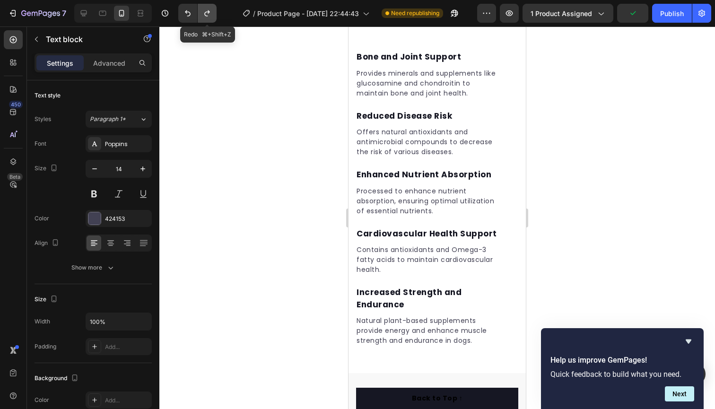
click at [203, 13] on icon "Undo/Redo" at bounding box center [206, 13] width 9 height 9
click at [205, 13] on icon "Undo/Redo" at bounding box center [206, 13] width 9 height 9
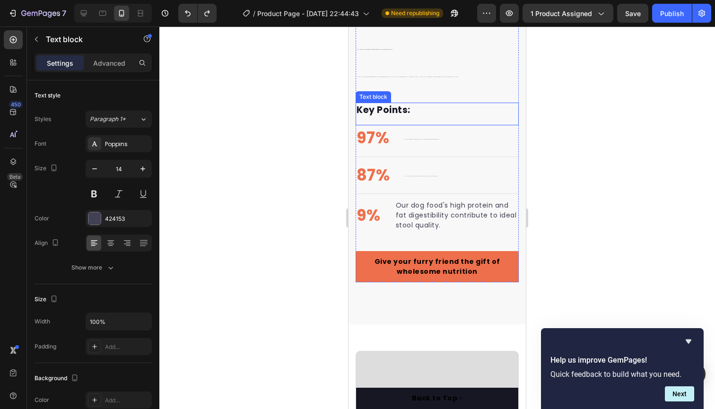
scroll to position [832, 0]
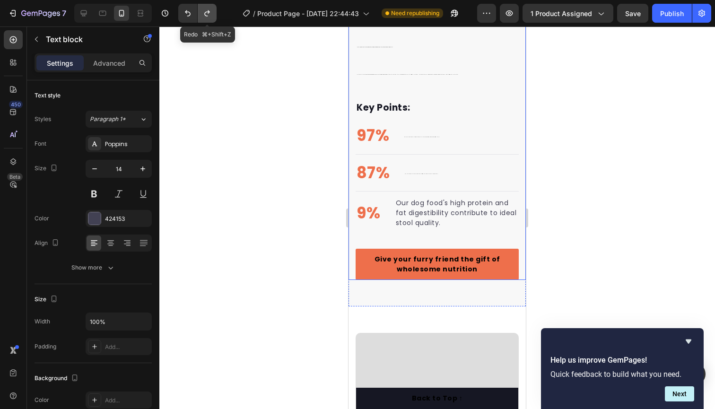
click at [210, 11] on icon "Undo/Redo" at bounding box center [206, 13] width 9 height 9
click at [214, 10] on button "Undo/Redo" at bounding box center [207, 13] width 19 height 19
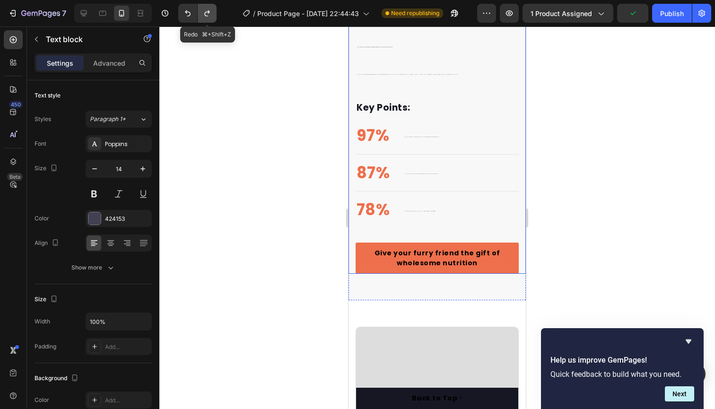
click at [214, 10] on button "Undo/Redo" at bounding box center [207, 13] width 19 height 19
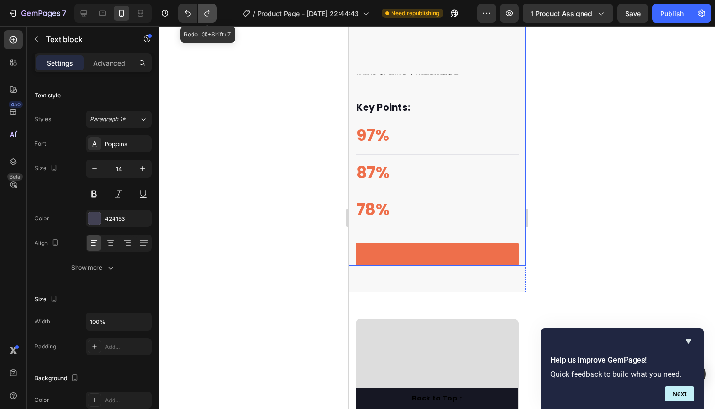
click at [214, 10] on button "Undo/Redo" at bounding box center [207, 13] width 19 height 19
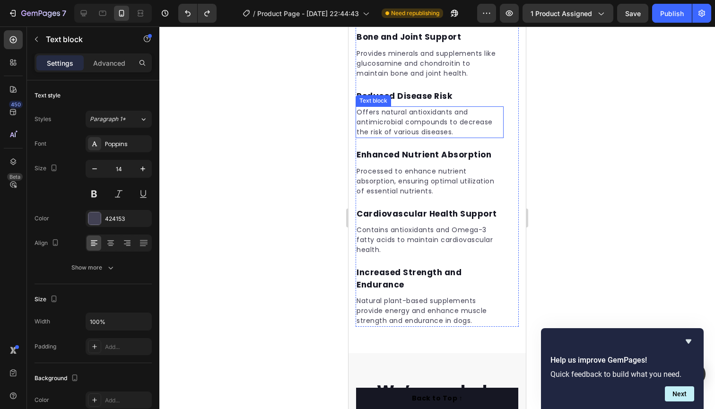
scroll to position [1471, 0]
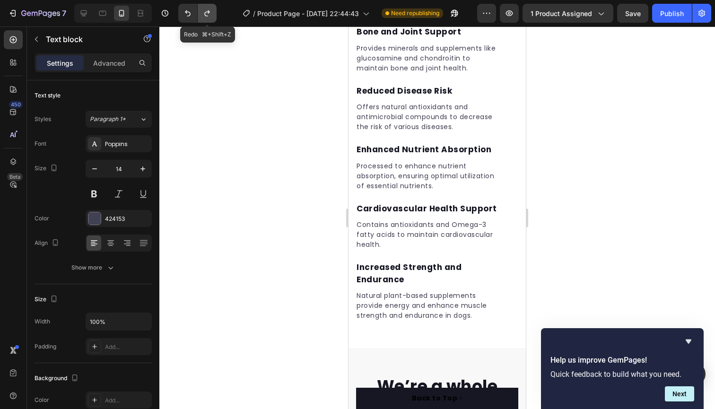
click at [207, 14] on icon "Undo/Redo" at bounding box center [206, 13] width 9 height 9
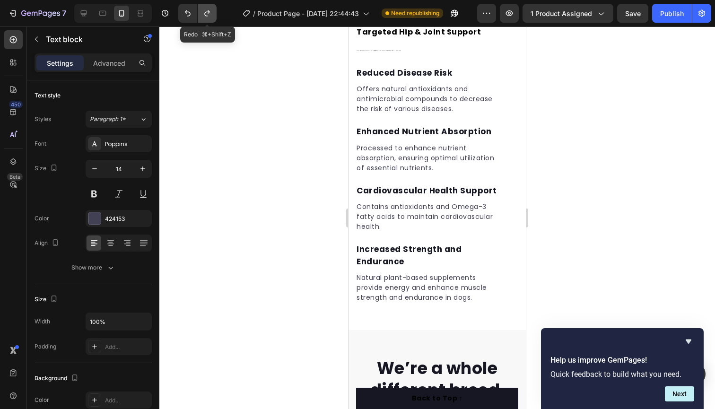
click at [207, 14] on icon "Undo/Redo" at bounding box center [206, 13] width 9 height 9
click at [208, 14] on icon "Undo/Redo" at bounding box center [206, 13] width 9 height 9
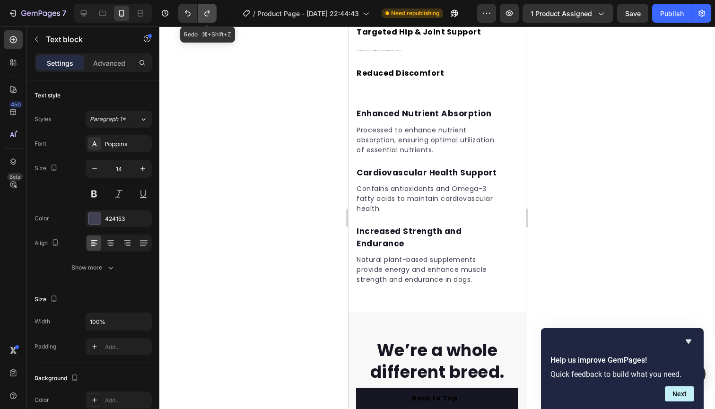
click at [210, 14] on icon "Undo/Redo" at bounding box center [206, 13] width 9 height 9
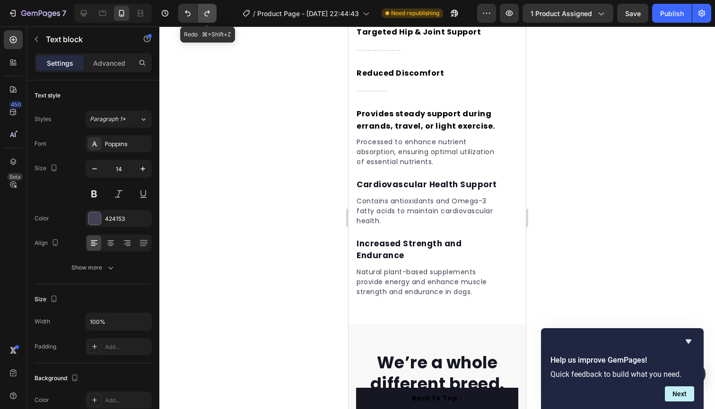
click at [210, 14] on icon "Undo/Redo" at bounding box center [206, 13] width 9 height 9
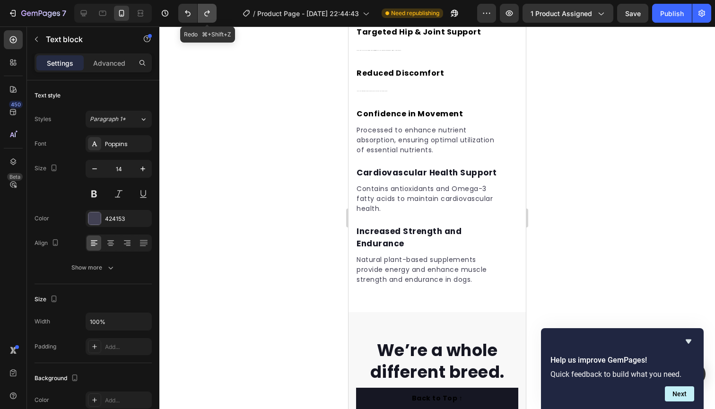
click at [210, 14] on icon "Undo/Redo" at bounding box center [206, 13] width 9 height 9
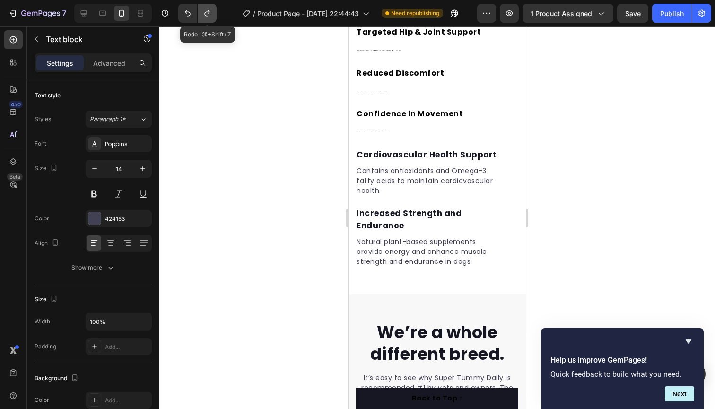
click at [210, 14] on icon "Undo/Redo" at bounding box center [206, 13] width 9 height 9
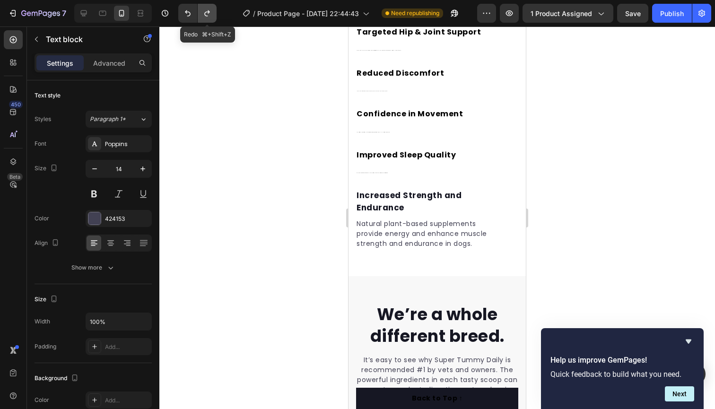
click at [210, 14] on icon "Undo/Redo" at bounding box center [206, 13] width 9 height 9
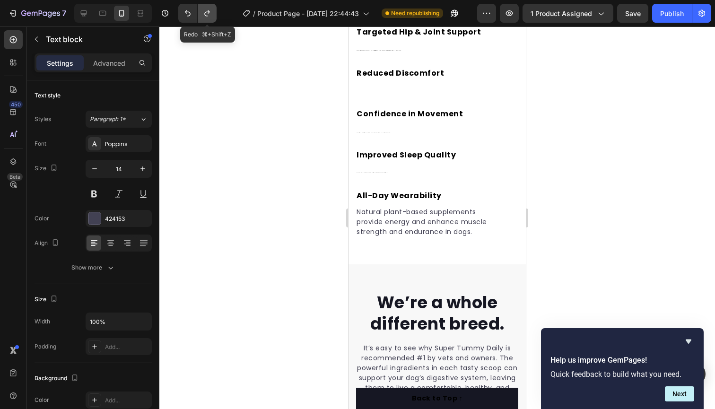
click at [210, 14] on icon "Undo/Redo" at bounding box center [206, 13] width 9 height 9
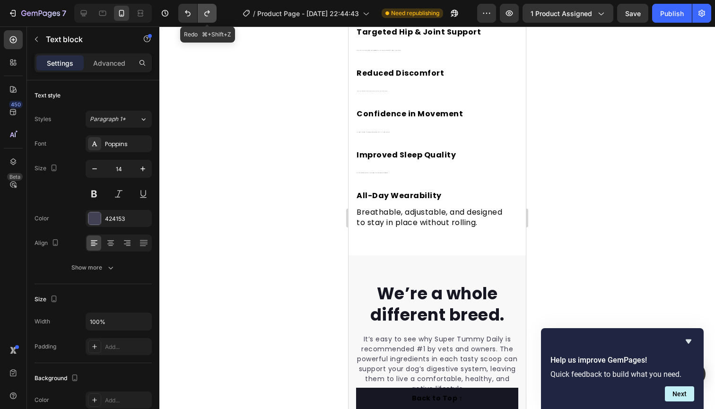
click at [210, 14] on icon "Undo/Redo" at bounding box center [206, 13] width 9 height 9
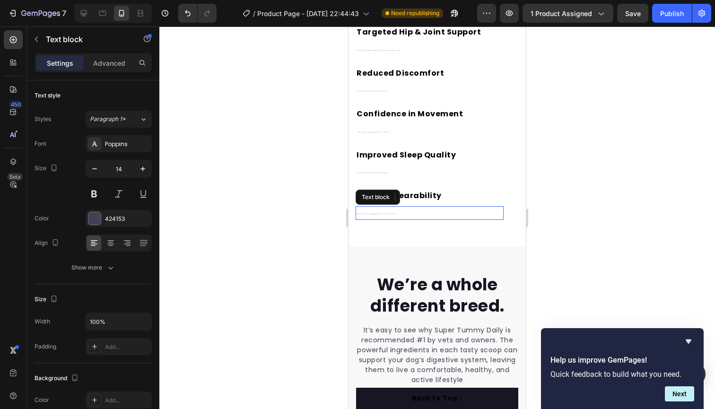
click at [398, 209] on p "Breathable, adjustable, and designed to stay in place without rolling." at bounding box center [430, 213] width 146 height 12
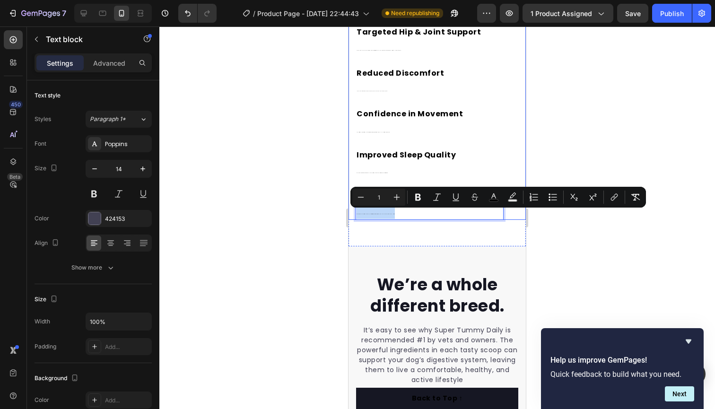
drag, startPoint x: 398, startPoint y: 209, endPoint x: 351, endPoint y: 209, distance: 46.8
click at [393, 199] on icon "Editor contextual toolbar" at bounding box center [396, 196] width 9 height 9
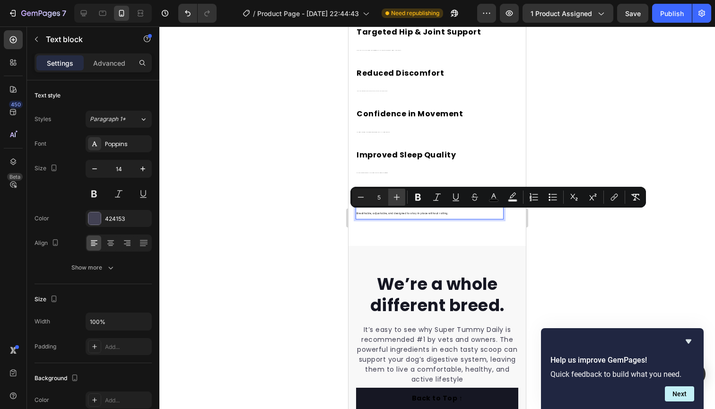
click at [393, 199] on icon "Editor contextual toolbar" at bounding box center [396, 196] width 9 height 9
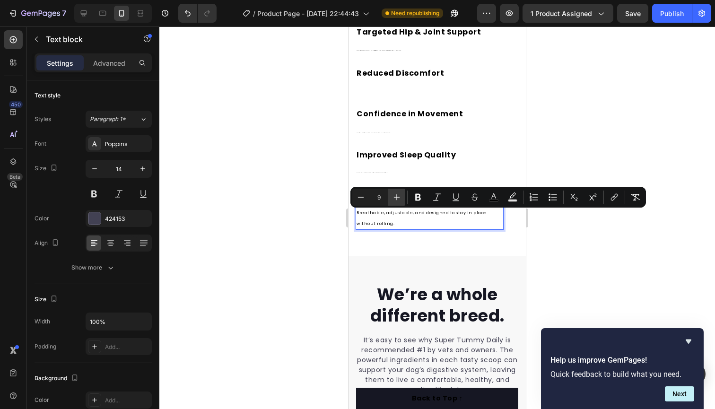
click at [393, 199] on icon "Editor contextual toolbar" at bounding box center [396, 196] width 9 height 9
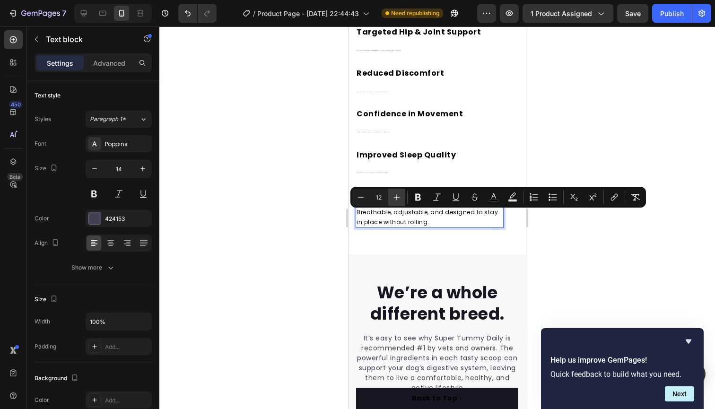
click at [393, 199] on icon "Editor contextual toolbar" at bounding box center [396, 196] width 9 height 9
type input "14"
click at [457, 169] on p "Discreet and comfortable enough to wear at night if needed." at bounding box center [430, 172] width 146 height 12
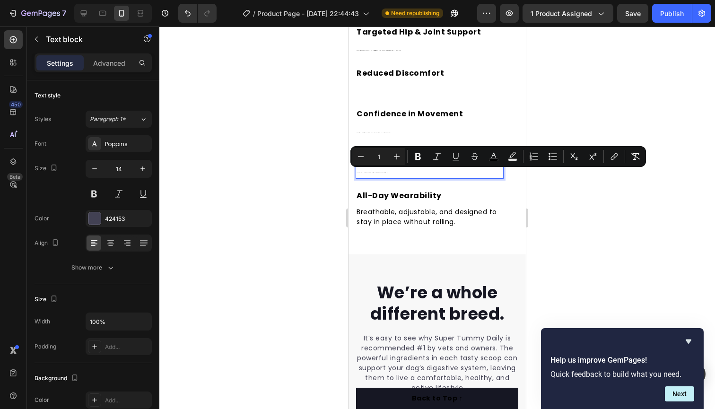
drag, startPoint x: 405, startPoint y: 165, endPoint x: 674, endPoint y: 190, distance: 269.8
click at [397, 157] on icon "Editor contextual toolbar" at bounding box center [396, 156] width 9 height 9
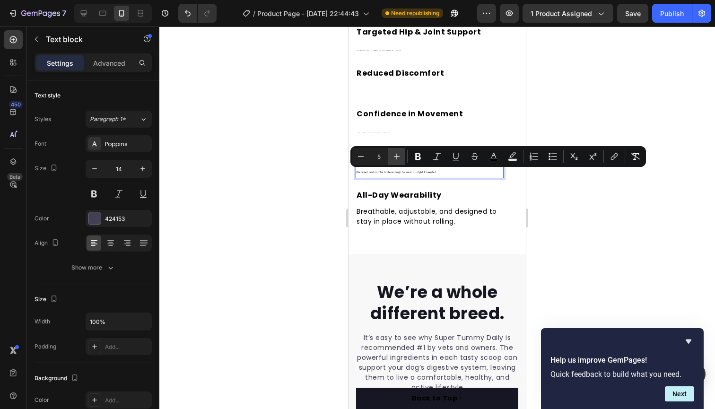
click at [397, 157] on icon "Editor contextual toolbar" at bounding box center [396, 156] width 9 height 9
click at [397, 155] on icon "Editor contextual toolbar" at bounding box center [396, 156] width 9 height 9
click at [398, 155] on icon "Editor contextual toolbar" at bounding box center [396, 156] width 9 height 9
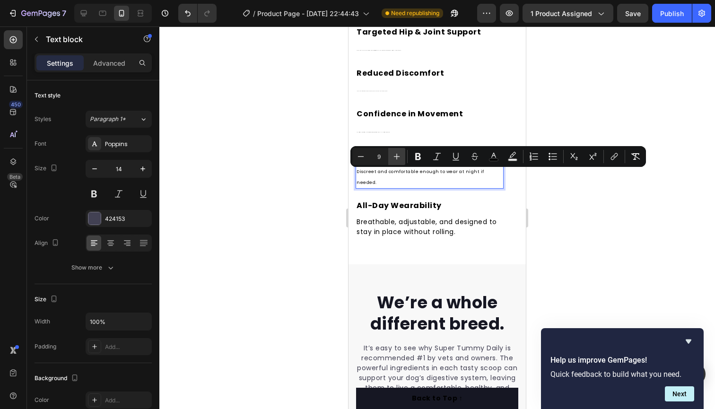
click at [398, 155] on icon "Editor contextual toolbar" at bounding box center [396, 156] width 9 height 9
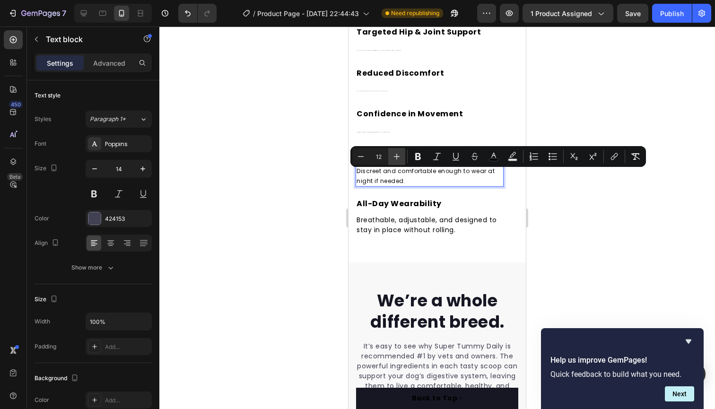
click at [398, 156] on icon "Editor contextual toolbar" at bounding box center [396, 156] width 9 height 9
type input "14"
click at [405, 126] on p "Provides steady support during errands, travel, or light exercise." at bounding box center [430, 131] width 146 height 12
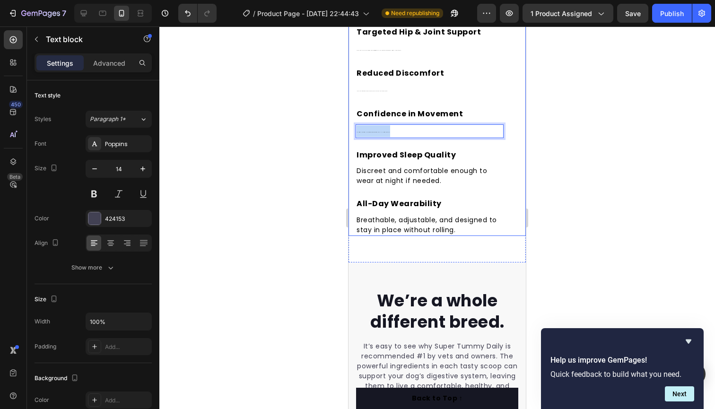
drag, startPoint x: 397, startPoint y: 129, endPoint x: 353, endPoint y: 129, distance: 44.0
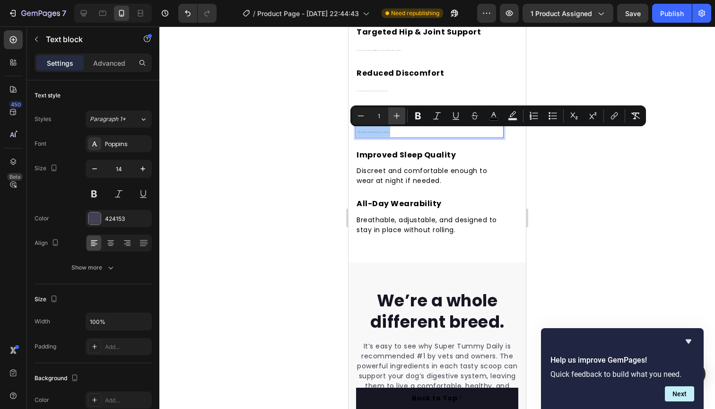
click at [400, 114] on icon "Editor contextual toolbar" at bounding box center [396, 115] width 9 height 9
click at [399, 114] on icon "Editor contextual toolbar" at bounding box center [396, 115] width 9 height 9
click at [400, 114] on icon "Editor contextual toolbar" at bounding box center [396, 115] width 9 height 9
click at [400, 115] on icon "Editor contextual toolbar" at bounding box center [396, 115] width 9 height 9
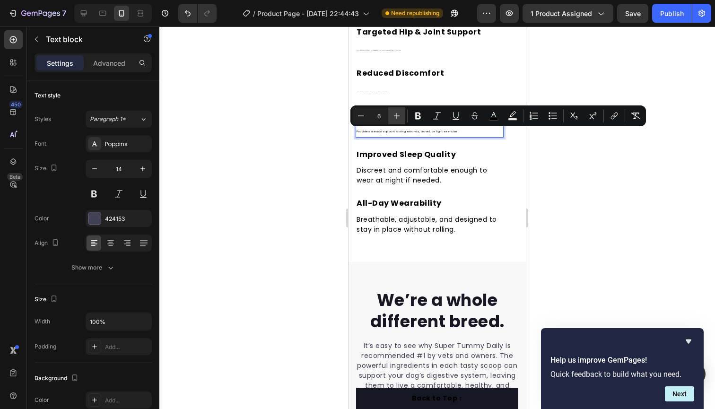
click at [402, 114] on button "Plus" at bounding box center [396, 115] width 17 height 17
click at [401, 114] on icon "Editor contextual toolbar" at bounding box center [396, 115] width 9 height 9
click at [399, 114] on icon "Editor contextual toolbar" at bounding box center [396, 115] width 9 height 9
click at [398, 113] on icon "Editor contextual toolbar" at bounding box center [396, 115] width 9 height 9
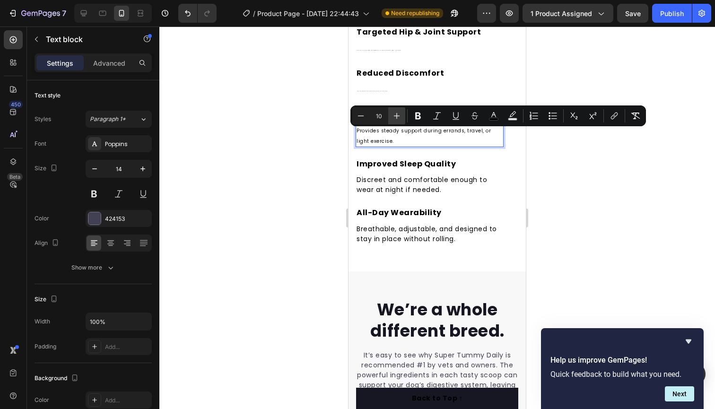
click at [397, 113] on icon "Editor contextual toolbar" at bounding box center [396, 115] width 9 height 9
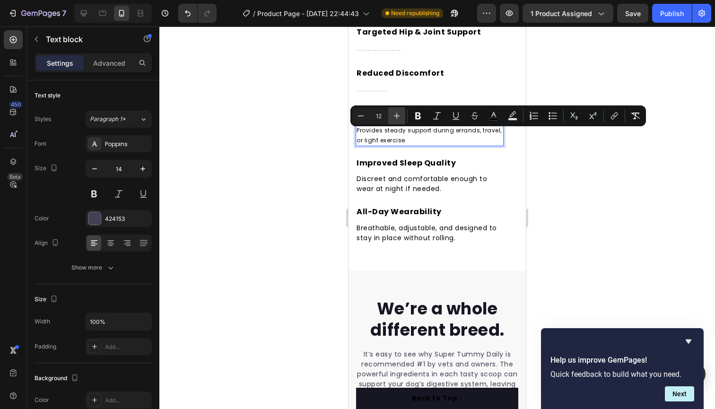
click at [397, 113] on icon "Editor contextual toolbar" at bounding box center [396, 115] width 9 height 9
type input "14"
click at [405, 88] on p "Applies compression to ease pressure on sensitive areas." at bounding box center [430, 90] width 146 height 12
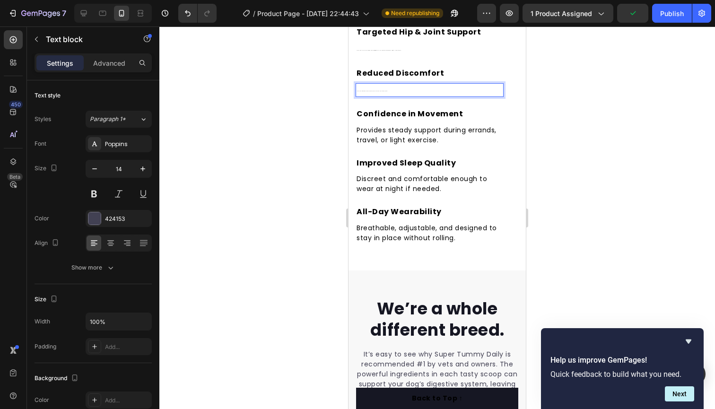
drag, startPoint x: 396, startPoint y: 88, endPoint x: 326, endPoint y: 90, distance: 69.5
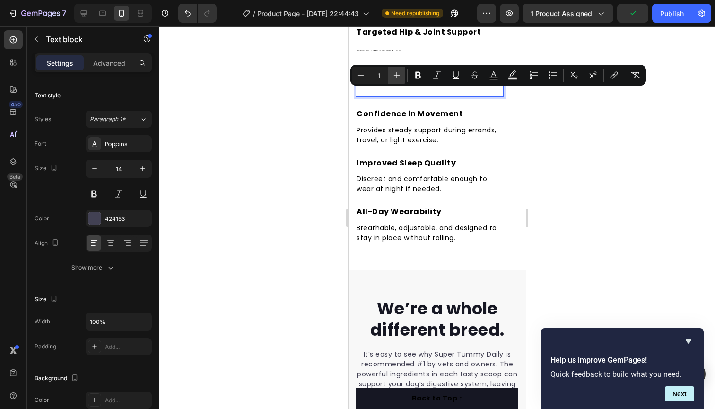
click at [400, 77] on button "Plus" at bounding box center [396, 75] width 17 height 17
click at [399, 76] on icon "Editor contextual toolbar" at bounding box center [396, 74] width 9 height 9
click at [400, 77] on icon "Editor contextual toolbar" at bounding box center [396, 74] width 9 height 9
click at [400, 78] on icon "Editor contextual toolbar" at bounding box center [396, 74] width 9 height 9
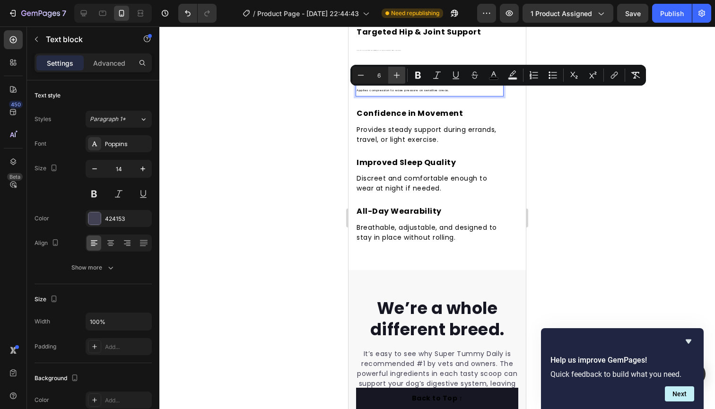
click at [398, 77] on icon "Editor contextual toolbar" at bounding box center [396, 74] width 9 height 9
click at [398, 76] on icon "Editor contextual toolbar" at bounding box center [396, 74] width 9 height 9
click at [398, 75] on icon "Editor contextual toolbar" at bounding box center [397, 75] width 6 height 6
click at [397, 75] on icon "Editor contextual toolbar" at bounding box center [397, 75] width 6 height 6
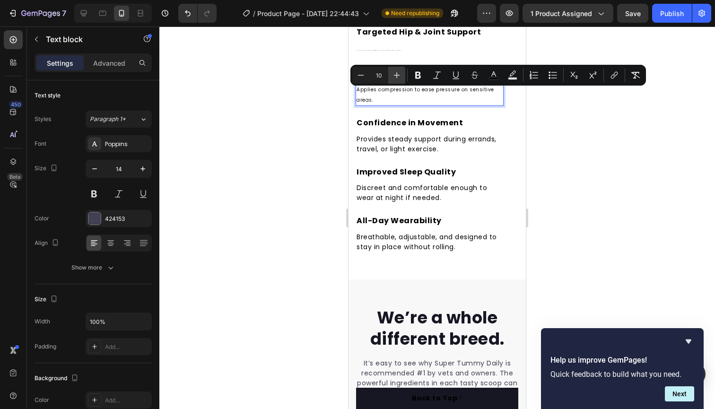
click at [397, 75] on icon "Editor contextual toolbar" at bounding box center [396, 74] width 9 height 9
click at [394, 76] on icon "Editor contextual toolbar" at bounding box center [396, 74] width 9 height 9
drag, startPoint x: 394, startPoint y: 76, endPoint x: 399, endPoint y: 77, distance: 4.8
click at [398, 77] on icon "Editor contextual toolbar" at bounding box center [396, 74] width 9 height 9
click at [399, 77] on icon "Editor contextual toolbar" at bounding box center [396, 74] width 9 height 9
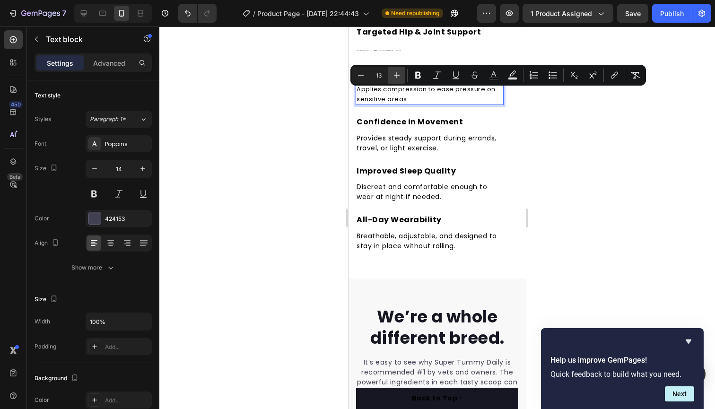
type input "14"
click at [407, 47] on p "Stabilizes hip joints and surrounding muscles for more comfortable daily moveme…" at bounding box center [430, 50] width 146 height 12
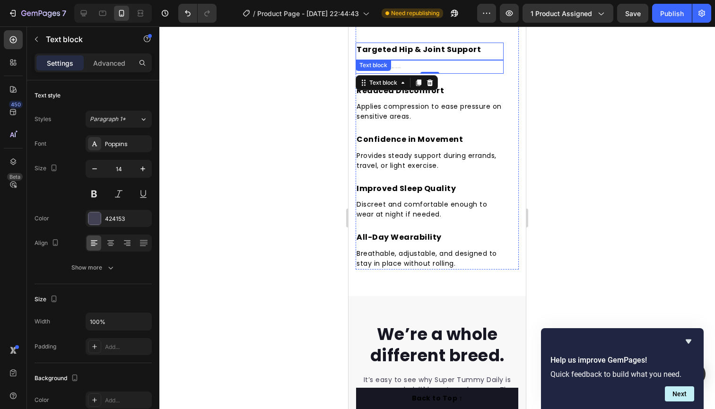
scroll to position [1452, 0]
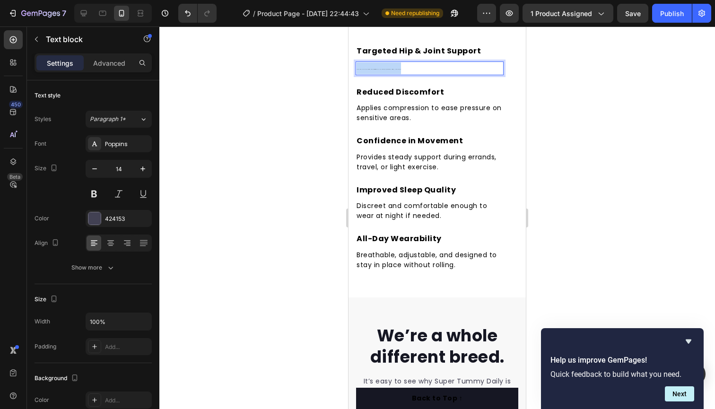
drag, startPoint x: 409, startPoint y: 64, endPoint x: 644, endPoint y: 86, distance: 236.1
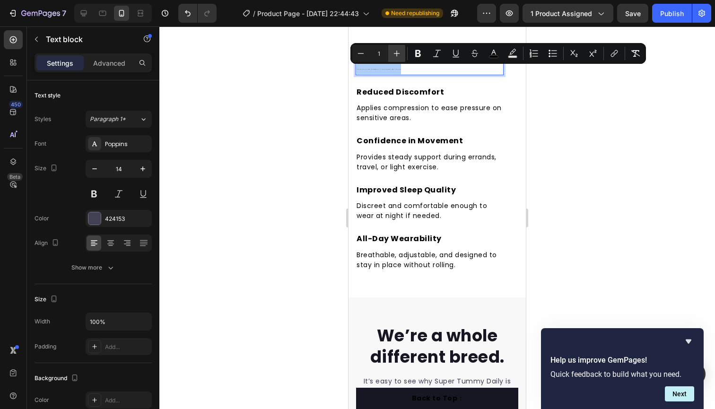
click at [397, 53] on icon "Editor contextual toolbar" at bounding box center [396, 53] width 9 height 9
click at [399, 53] on icon "Editor contextual toolbar" at bounding box center [396, 53] width 9 height 9
drag, startPoint x: 395, startPoint y: 51, endPoint x: 402, endPoint y: 52, distance: 7.2
click at [403, 53] on button "Plus" at bounding box center [396, 53] width 17 height 17
click at [403, 52] on button "Plus" at bounding box center [396, 53] width 17 height 17
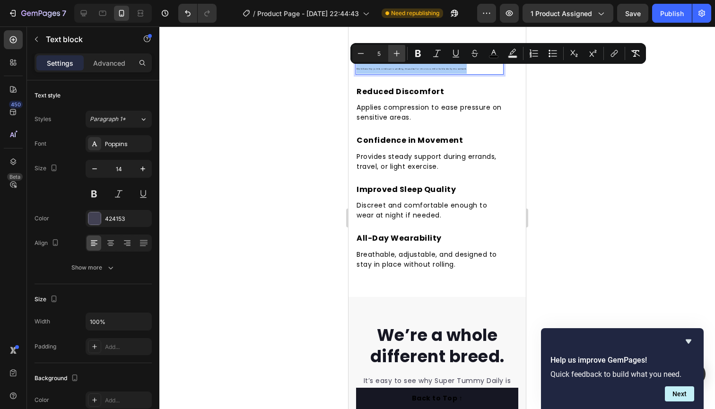
click at [404, 53] on button "Plus" at bounding box center [396, 53] width 17 height 17
click at [402, 53] on button "Plus" at bounding box center [396, 53] width 17 height 17
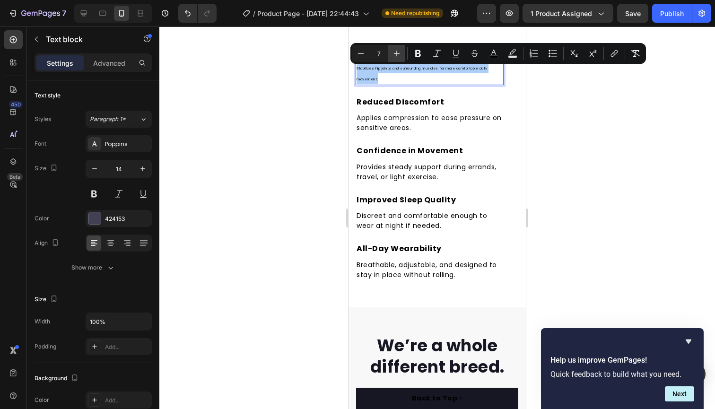
click at [402, 53] on button "Plus" at bounding box center [396, 53] width 17 height 17
click at [401, 53] on icon "Editor contextual toolbar" at bounding box center [396, 53] width 9 height 9
click at [399, 52] on icon "Editor contextual toolbar" at bounding box center [396, 53] width 9 height 9
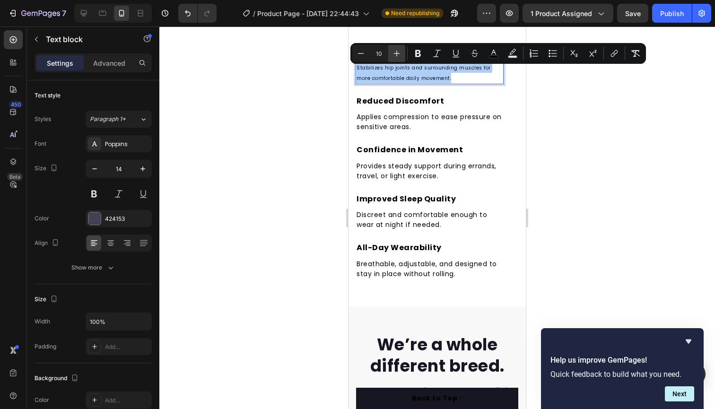
click at [400, 54] on icon "Editor contextual toolbar" at bounding box center [396, 53] width 9 height 9
click at [398, 54] on icon "Editor contextual toolbar" at bounding box center [396, 53] width 9 height 9
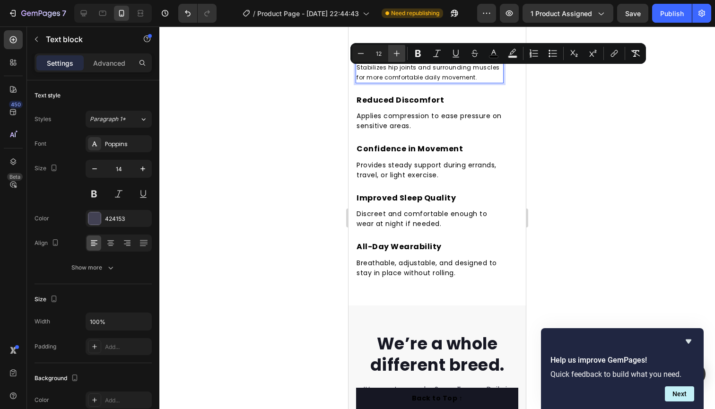
click at [397, 53] on icon "Editor contextual toolbar" at bounding box center [396, 53] width 9 height 9
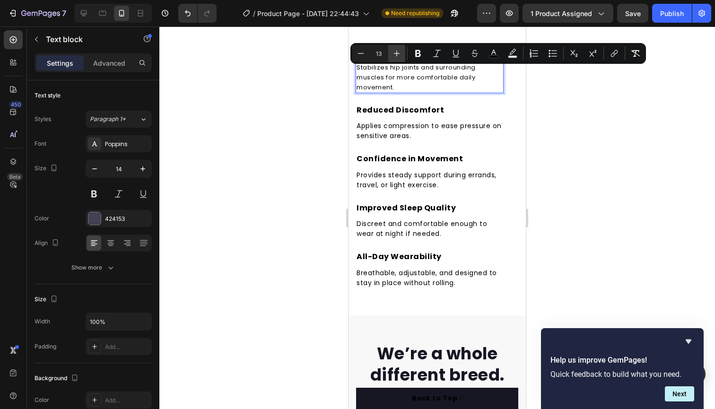
click at [398, 53] on icon "Editor contextual toolbar" at bounding box center [397, 54] width 6 height 6
type input "14"
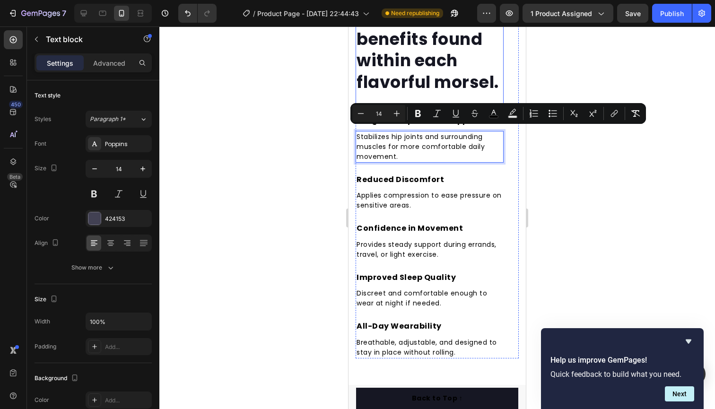
scroll to position [1382, 0]
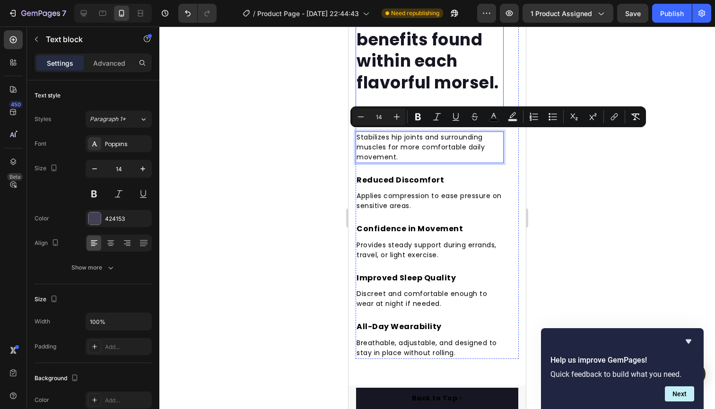
click at [427, 87] on p "Harness the benefits found within each flavorful morsel." at bounding box center [430, 50] width 146 height 86
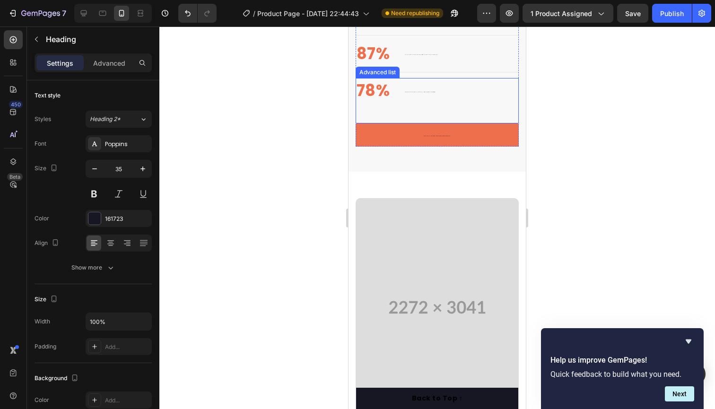
scroll to position [934, 0]
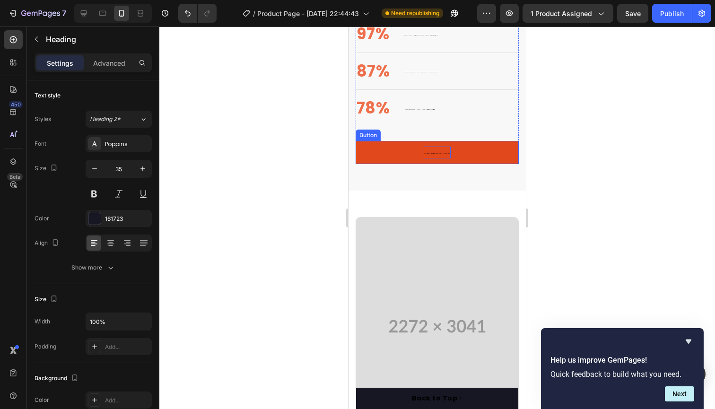
click at [445, 149] on p "Give yourself the gift of support and independence." at bounding box center [437, 153] width 27 height 12
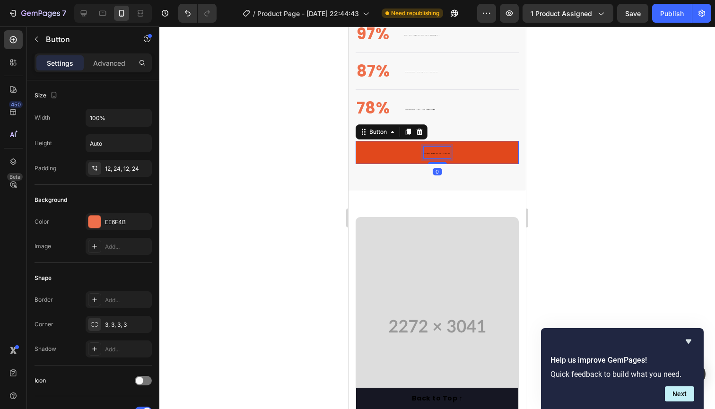
click at [448, 154] on p "Give yourself the gift of support and independence." at bounding box center [437, 153] width 27 height 12
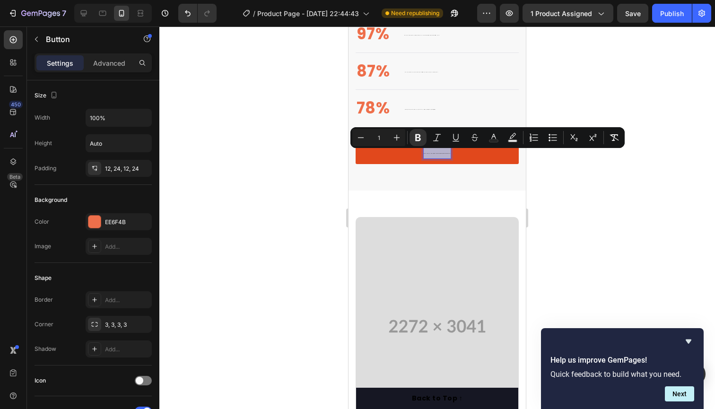
drag, startPoint x: 449, startPoint y: 153, endPoint x: 418, endPoint y: 151, distance: 30.8
click at [418, 151] on link "Give yourself the gift of support and independence." at bounding box center [437, 152] width 163 height 23
click at [395, 136] on icon "Editor contextual toolbar" at bounding box center [396, 137] width 9 height 9
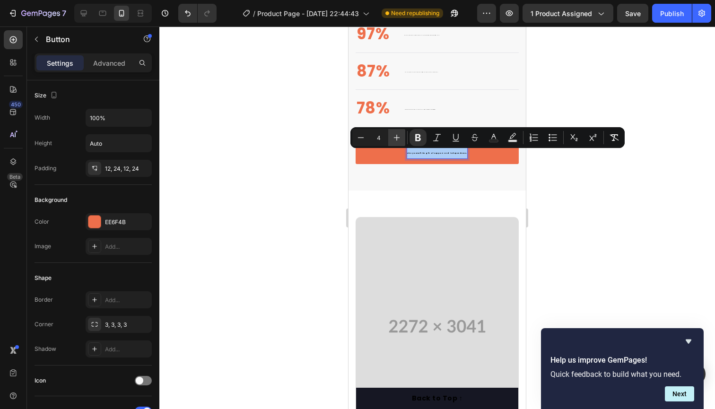
click at [395, 136] on icon "Editor contextual toolbar" at bounding box center [396, 137] width 9 height 9
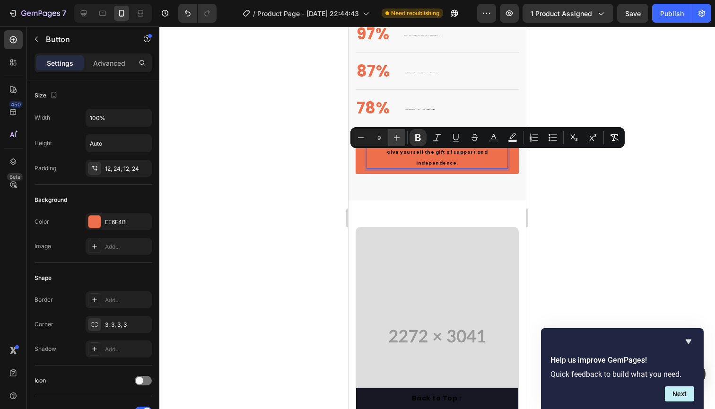
click at [395, 136] on icon "Editor contextual toolbar" at bounding box center [396, 137] width 9 height 9
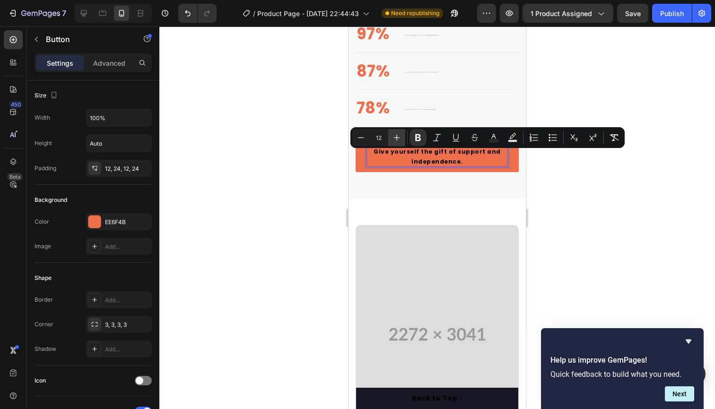
click at [395, 136] on icon "Editor contextual toolbar" at bounding box center [396, 137] width 9 height 9
type input "14"
click at [432, 109] on p "Experience more stability when walking, sitting, or standing." at bounding box center [420, 109] width 31 height 12
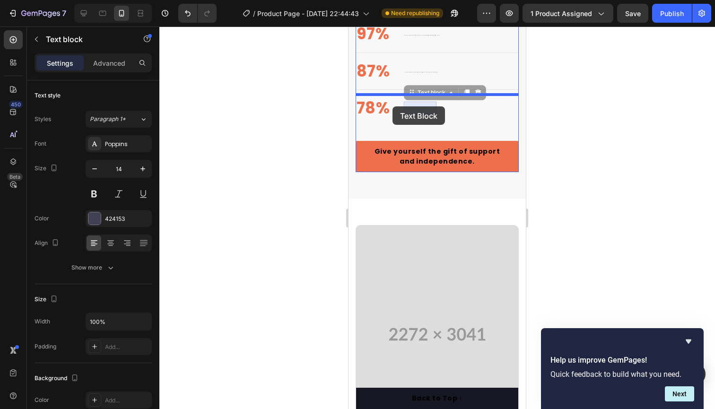
drag, startPoint x: 432, startPoint y: 109, endPoint x: 393, endPoint y: 106, distance: 39.4
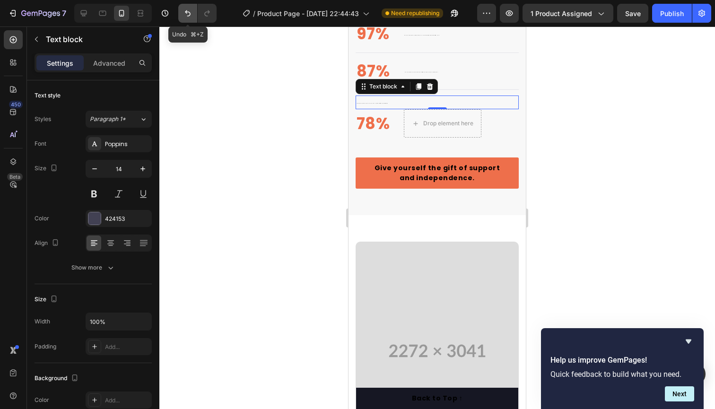
click at [184, 13] on icon "Undo/Redo" at bounding box center [187, 13] width 9 height 9
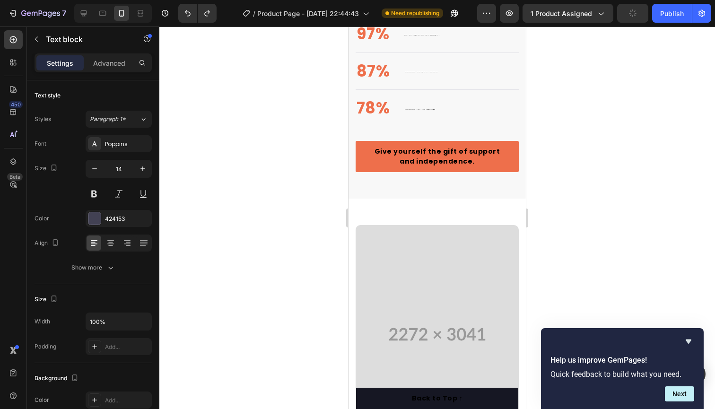
click at [431, 109] on p "Experience more stability when walking, sitting, or standing." at bounding box center [420, 109] width 31 height 12
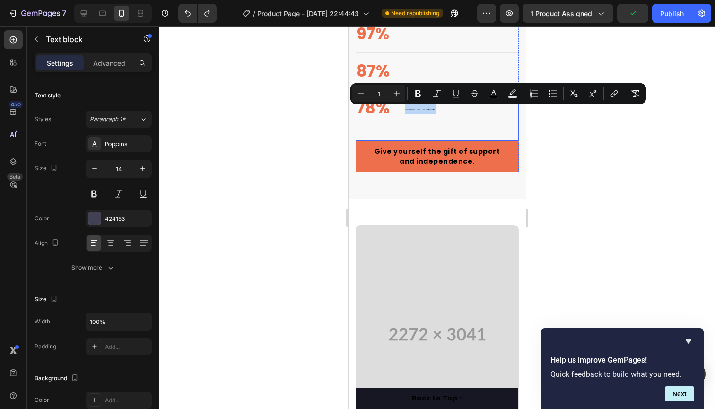
drag, startPoint x: 433, startPoint y: 108, endPoint x: 396, endPoint y: 105, distance: 37.0
click at [396, 105] on li "78% Text block Experience more stability when walking, sitting, or standing. Te…" at bounding box center [396, 109] width 81 height 26
click at [393, 97] on icon "Editor contextual toolbar" at bounding box center [396, 93] width 9 height 9
click at [393, 96] on icon "Editor contextual toolbar" at bounding box center [396, 93] width 9 height 9
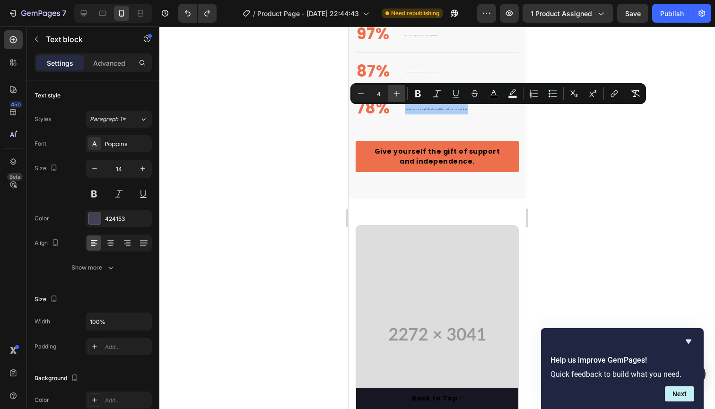
click at [393, 96] on icon "Editor contextual toolbar" at bounding box center [396, 93] width 9 height 9
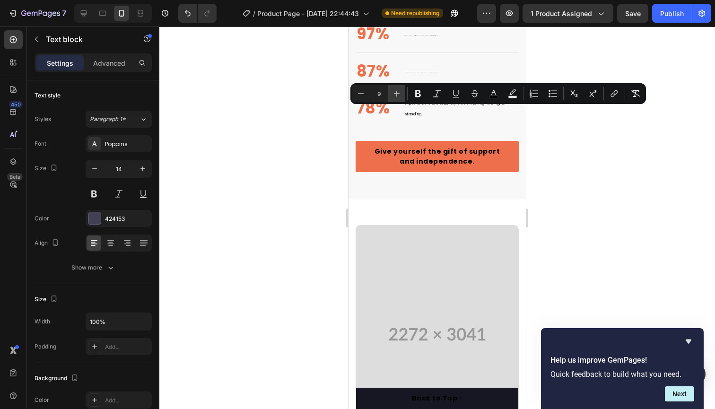
click at [393, 96] on icon "Editor contextual toolbar" at bounding box center [396, 93] width 9 height 9
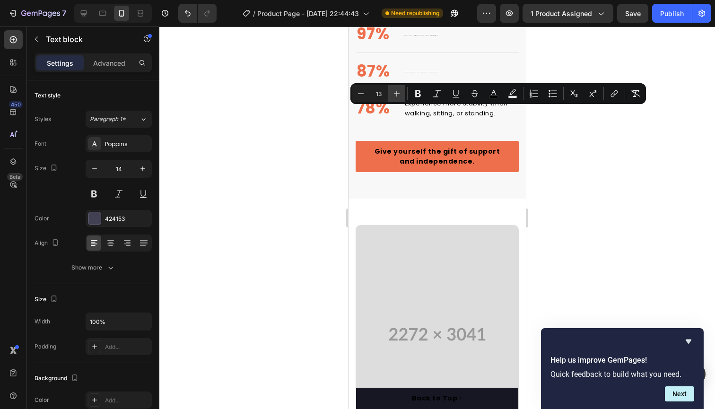
type input "14"
click at [417, 122] on div "78% Text block Experience more stability when walking, sitting, or standing. Te…" at bounding box center [437, 118] width 163 height 45
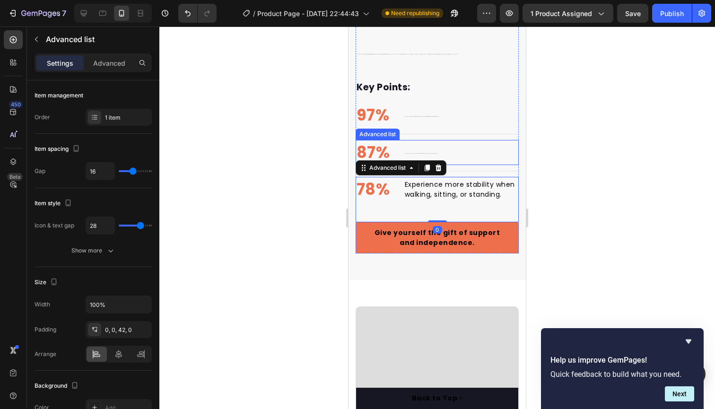
scroll to position [852, 0]
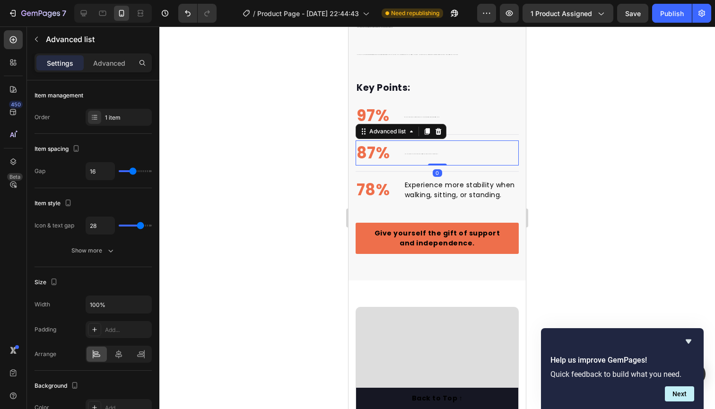
click at [437, 151] on div "87% Text block Say the brace is easier to wear under clothes than alternatives.…" at bounding box center [437, 153] width 163 height 26
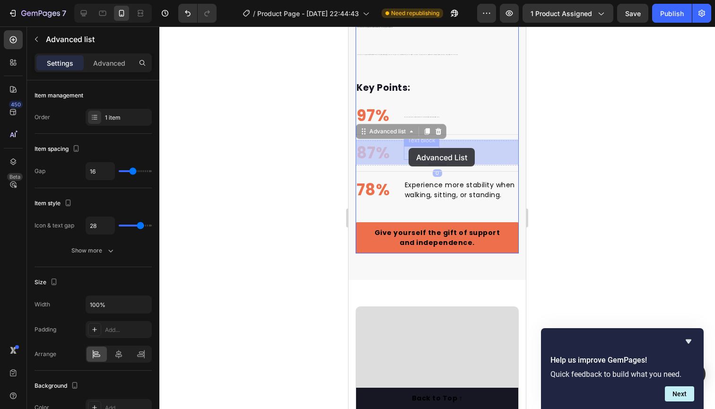
drag, startPoint x: 437, startPoint y: 151, endPoint x: 409, endPoint y: 148, distance: 29.0
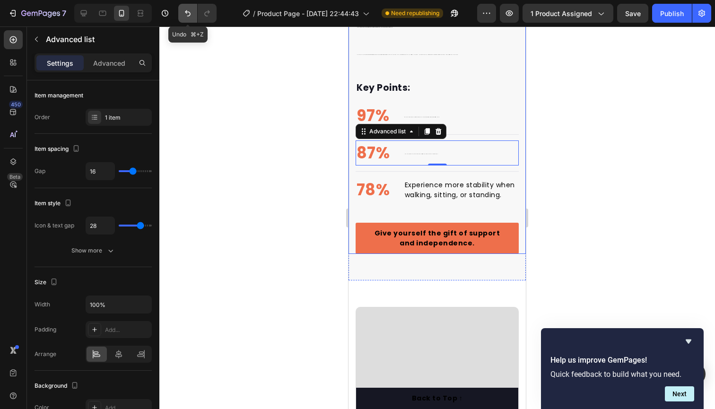
click at [189, 9] on icon "Undo/Redo" at bounding box center [187, 13] width 9 height 9
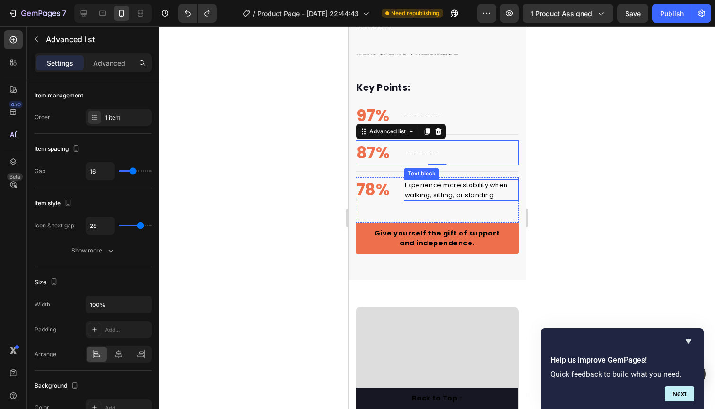
click at [429, 181] on span "Experience more stability when walking, sitting, or standing." at bounding box center [456, 190] width 103 height 19
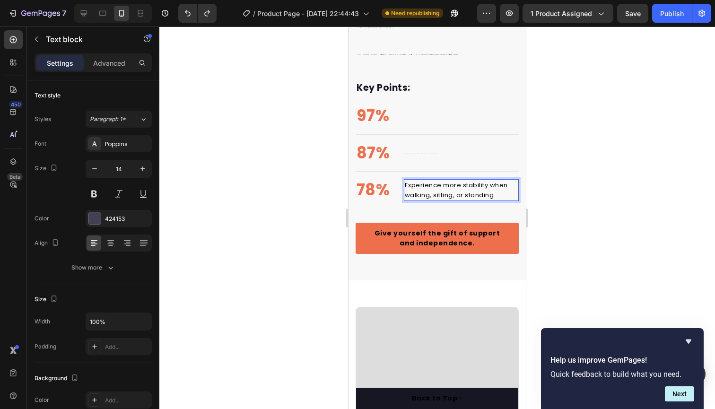
click at [425, 182] on span "Experience more stability when walking, sitting, or standing." at bounding box center [456, 190] width 103 height 19
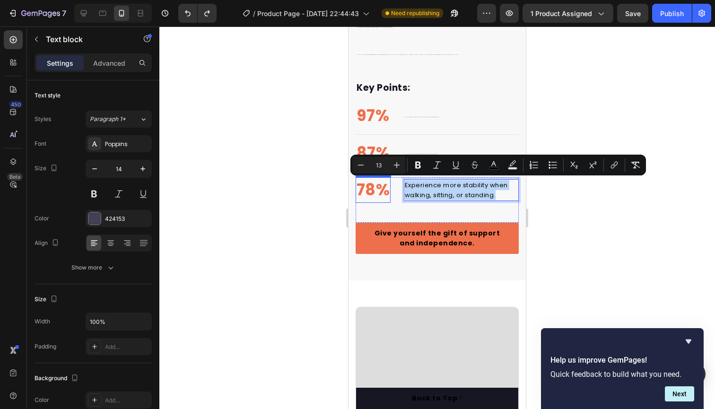
drag, startPoint x: 496, startPoint y: 195, endPoint x: 380, endPoint y: 183, distance: 116.5
click at [380, 183] on li "78% Text block Experience more stability when walking, sitting, or standing. Te…" at bounding box center [437, 190] width 163 height 26
click at [398, 168] on icon "Editor contextual toolbar" at bounding box center [396, 164] width 9 height 9
type input "14"
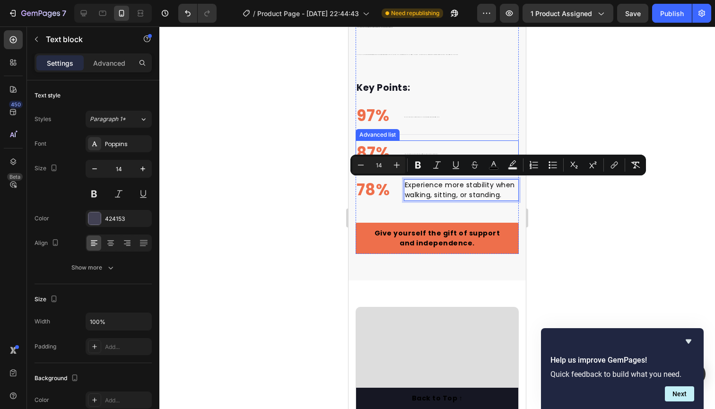
click at [448, 145] on div "87% Text block Say the brace is easier to wear under clothes than alternatives.…" at bounding box center [437, 153] width 163 height 26
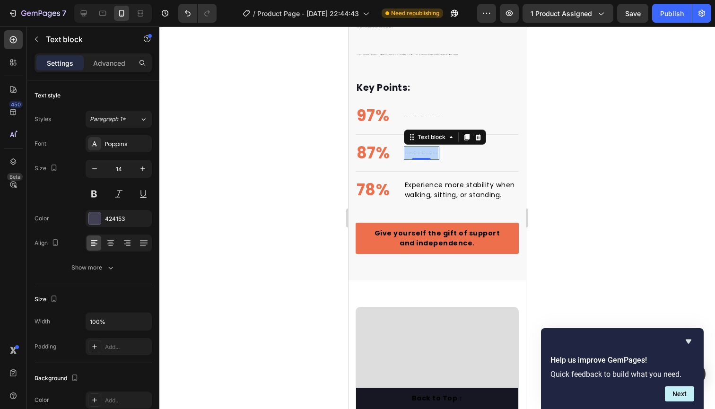
drag, startPoint x: 433, startPoint y: 154, endPoint x: 400, endPoint y: 151, distance: 33.7
click at [400, 151] on li "87% Text block Say the brace is easier to wear under clothes than alternatives.…" at bounding box center [398, 153] width 84 height 26
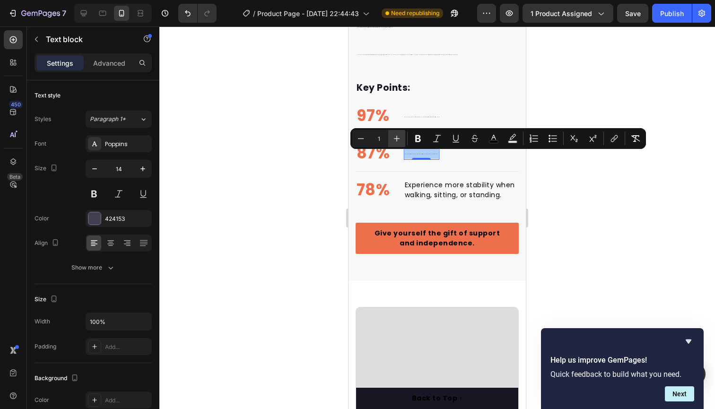
click at [401, 141] on icon "Editor contextual toolbar" at bounding box center [396, 138] width 9 height 9
click at [401, 140] on icon "Editor contextual toolbar" at bounding box center [396, 138] width 9 height 9
click at [398, 135] on icon "Editor contextual toolbar" at bounding box center [396, 138] width 9 height 9
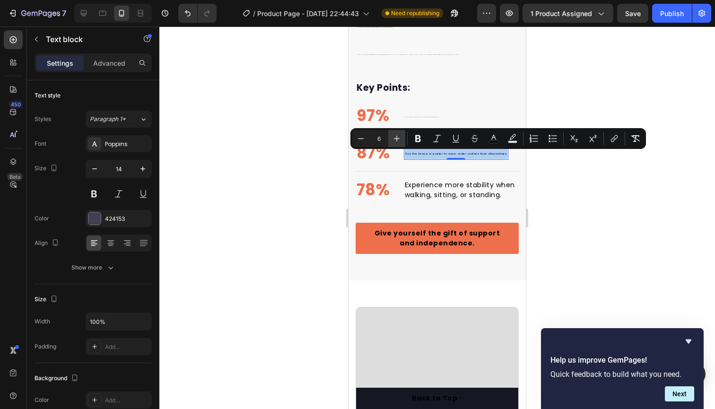
click at [398, 136] on icon "Editor contextual toolbar" at bounding box center [396, 138] width 9 height 9
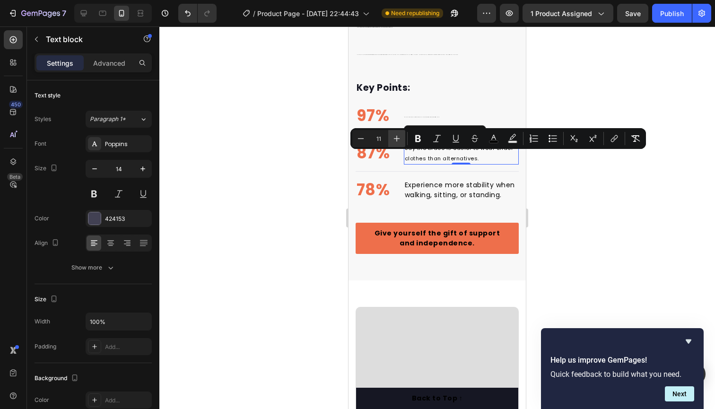
click at [398, 136] on icon "Editor contextual toolbar" at bounding box center [396, 138] width 9 height 9
type input "14"
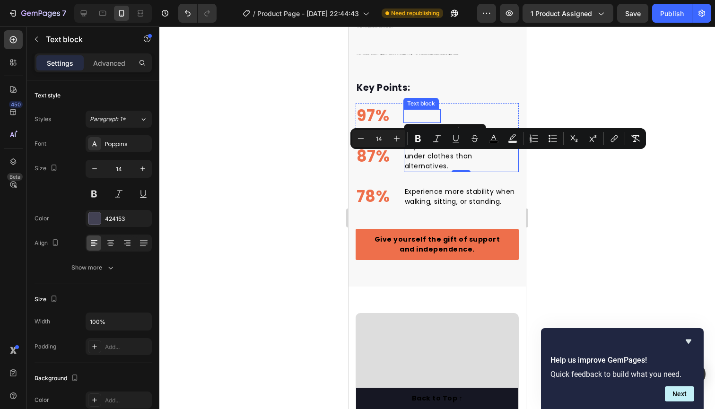
click at [415, 113] on p "Of users report feeling noticeable support and comfort from day one." at bounding box center [421, 116] width 35 height 12
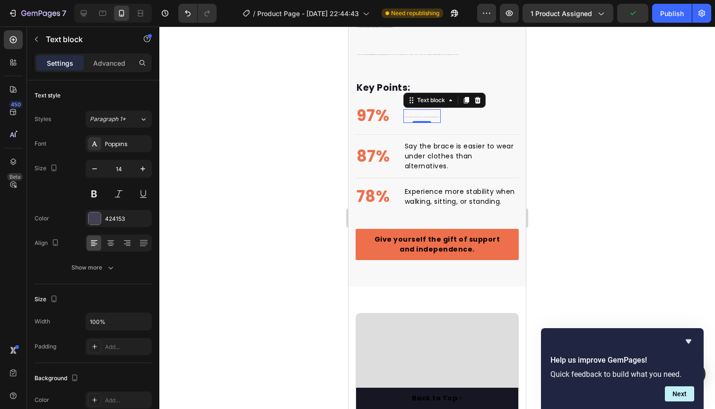
click at [434, 117] on span "Of users report feeling noticeable support and comfort from day one." at bounding box center [421, 117] width 35 height 0
click at [435, 118] on p "Of users report feeling noticeable support and comfort from day one." at bounding box center [421, 116] width 35 height 12
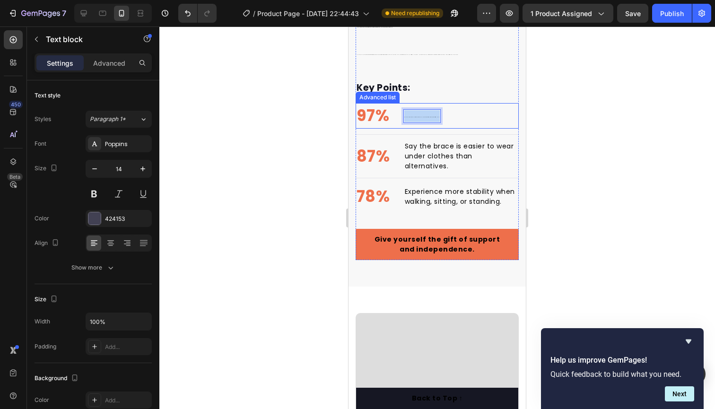
drag, startPoint x: 435, startPoint y: 117, endPoint x: 397, endPoint y: 115, distance: 37.9
click at [397, 115] on li "97% Text block Of users report feeling noticeable support and comfort from day …" at bounding box center [398, 116] width 85 height 26
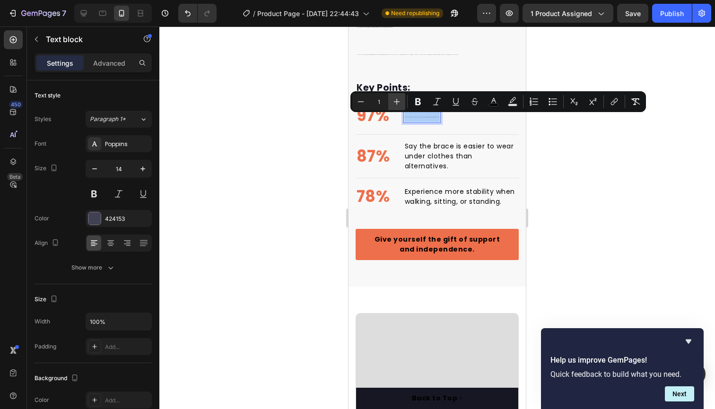
click at [397, 106] on icon "Editor contextual toolbar" at bounding box center [396, 101] width 9 height 9
click at [395, 104] on icon "Editor contextual toolbar" at bounding box center [396, 101] width 9 height 9
click at [395, 103] on icon "Editor contextual toolbar" at bounding box center [396, 101] width 9 height 9
click at [396, 103] on icon "Editor contextual toolbar" at bounding box center [396, 101] width 9 height 9
click at [396, 102] on icon "Editor contextual toolbar" at bounding box center [396, 101] width 9 height 9
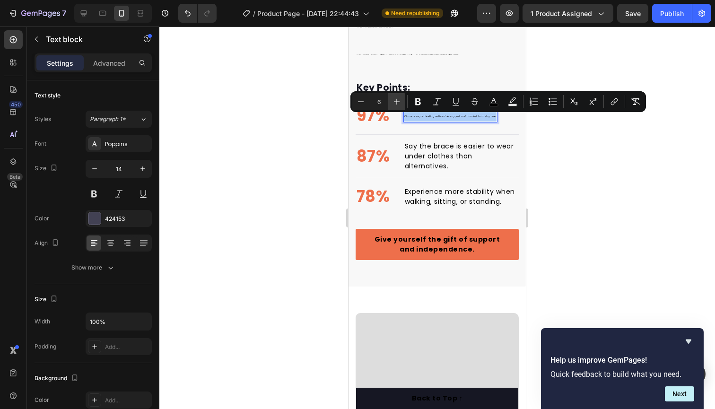
click at [396, 102] on icon "Editor contextual toolbar" at bounding box center [396, 101] width 9 height 9
click at [397, 102] on icon "Editor contextual toolbar" at bounding box center [396, 101] width 9 height 9
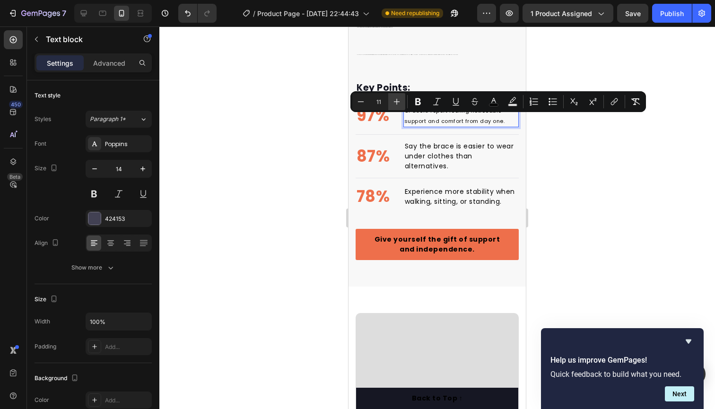
click at [398, 104] on icon "Editor contextual toolbar" at bounding box center [396, 101] width 9 height 9
click at [398, 103] on icon "Editor contextual toolbar" at bounding box center [396, 101] width 9 height 9
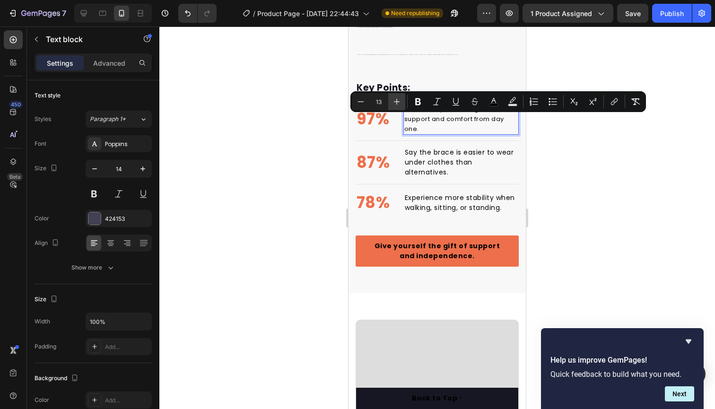
click at [397, 102] on icon "Editor contextual toolbar" at bounding box center [396, 101] width 9 height 9
type input "14"
click at [398, 131] on li "97% Text block Of users report feeling noticeable support and comfort from day …" at bounding box center [437, 119] width 163 height 32
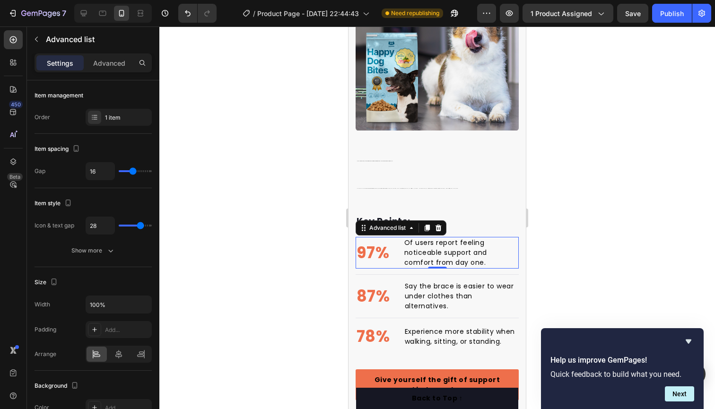
scroll to position [717, 0]
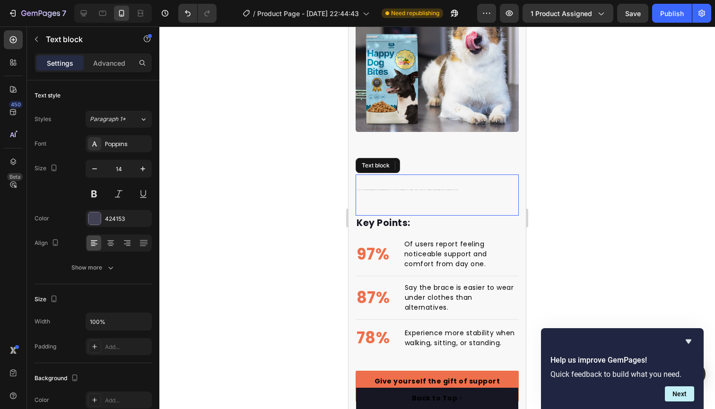
click at [451, 190] on p "Invest in your comfort and freedom with a brace designed to keep you active. Fe…" at bounding box center [437, 189] width 161 height 12
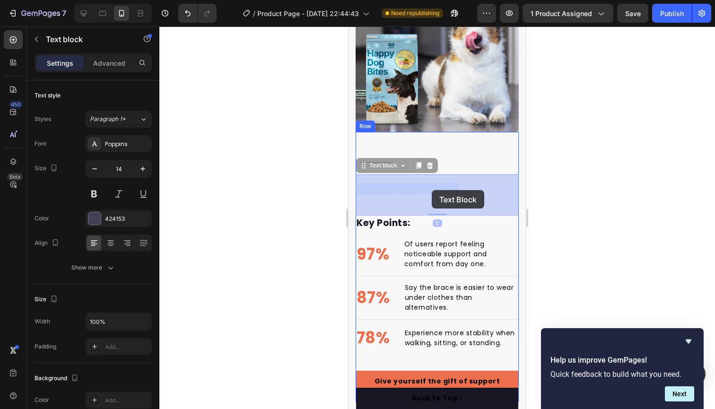
drag, startPoint x: 445, startPoint y: 189, endPoint x: 432, endPoint y: 190, distance: 13.3
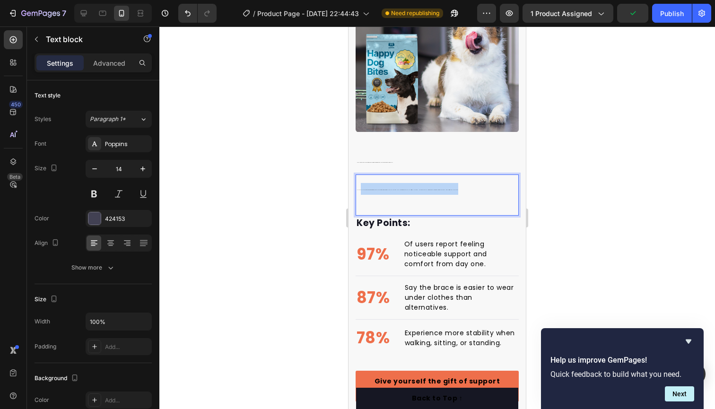
drag, startPoint x: 451, startPoint y: 191, endPoint x: 360, endPoint y: 187, distance: 91.3
click at [360, 187] on p "Invest in your comfort and freedom with a brace designed to keep you active. Fe…" at bounding box center [437, 189] width 161 height 12
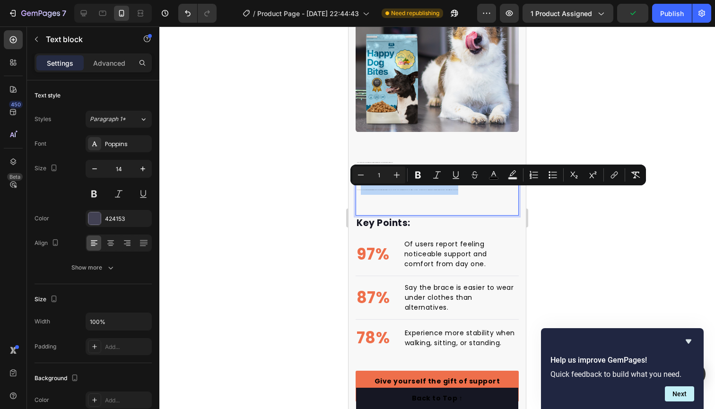
click at [454, 192] on p "Invest in your comfort and freedom with a brace designed to keep you active. Fe…" at bounding box center [437, 189] width 161 height 12
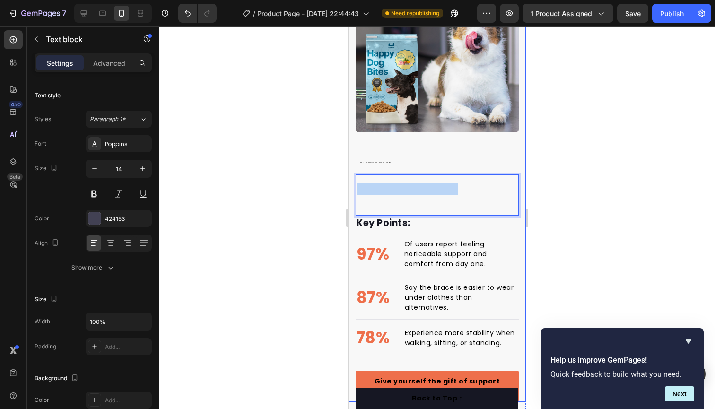
drag, startPoint x: 450, startPoint y: 190, endPoint x: 351, endPoint y: 189, distance: 98.9
click at [351, 189] on div "Hip support, the foundation for regaining mobility and independence. Heading In…" at bounding box center [437, 185] width 177 height 433
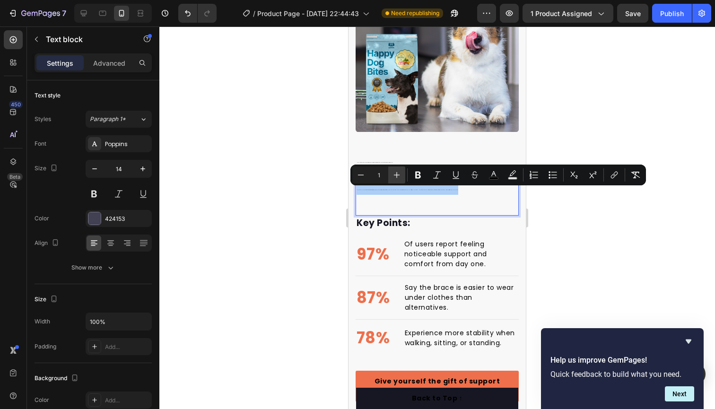
click at [393, 174] on icon "Editor contextual toolbar" at bounding box center [396, 174] width 9 height 9
click at [397, 175] on icon "Editor contextual toolbar" at bounding box center [396, 174] width 9 height 9
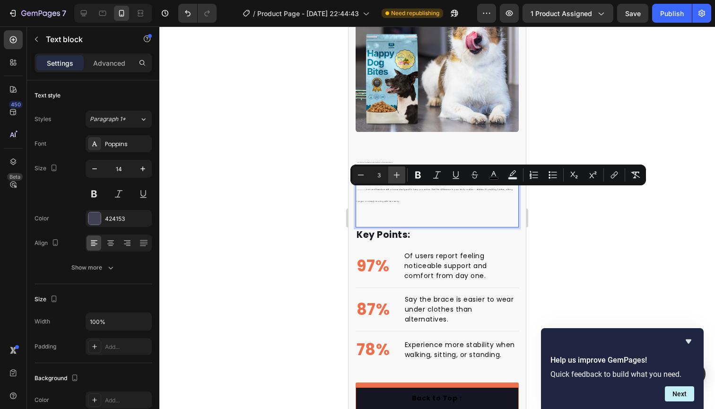
click at [398, 175] on icon "Editor contextual toolbar" at bounding box center [396, 174] width 9 height 9
click at [397, 175] on icon "Editor contextual toolbar" at bounding box center [396, 174] width 9 height 9
click at [397, 174] on icon "Editor contextual toolbar" at bounding box center [397, 175] width 6 height 6
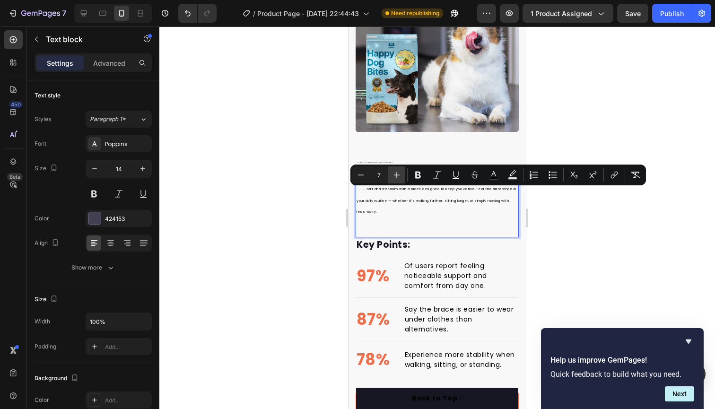
click at [397, 175] on icon "Editor contextual toolbar" at bounding box center [397, 175] width 6 height 6
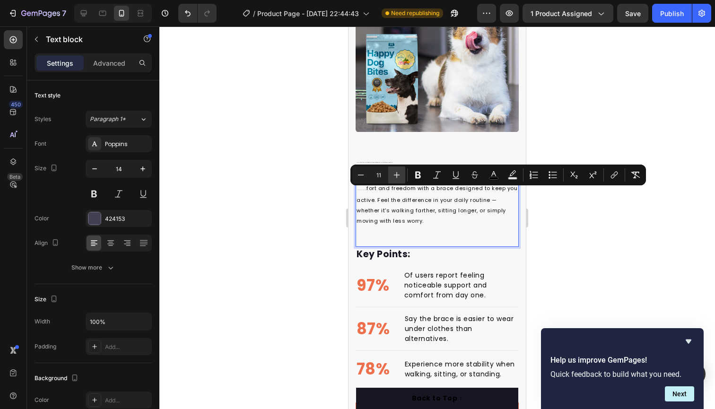
click at [395, 173] on icon "Editor contextual toolbar" at bounding box center [396, 174] width 9 height 9
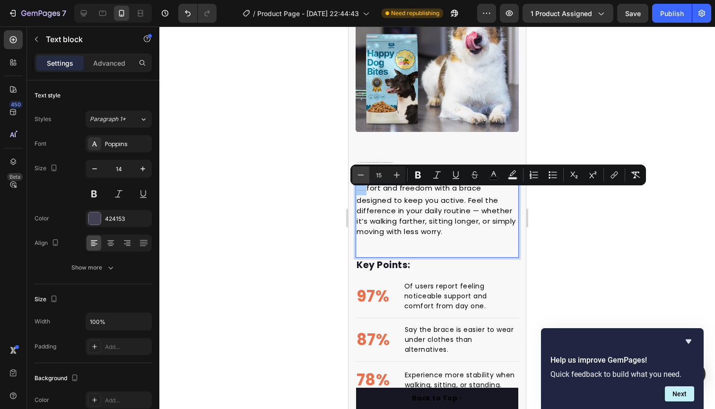
click at [362, 174] on icon "Editor contextual toolbar" at bounding box center [360, 174] width 9 height 9
type input "14"
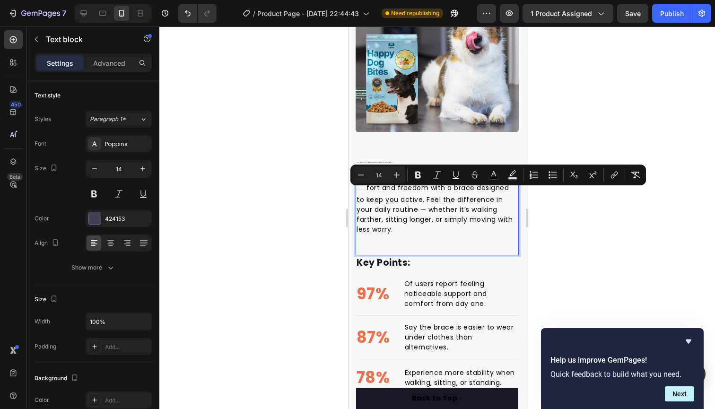
click at [404, 217] on span "fort and freedom with a brace designed to keep you active. Feel the difference …" at bounding box center [435, 208] width 156 height 51
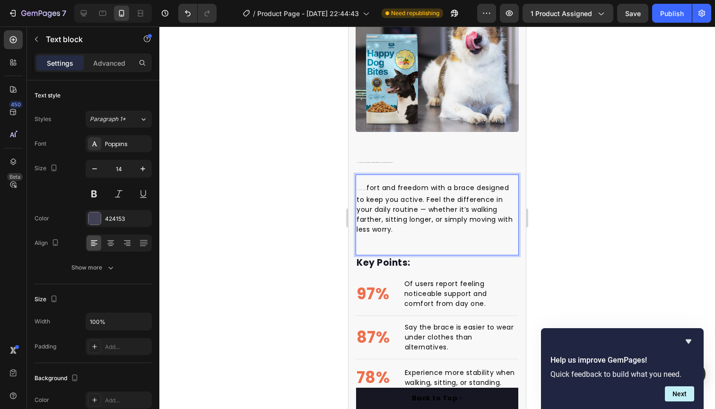
click at [365, 187] on span "fort and freedom with a brace designed to keep you active. Feel the difference …" at bounding box center [435, 208] width 156 height 51
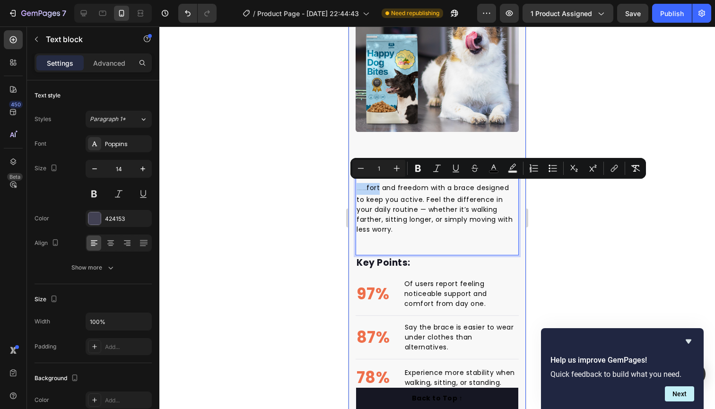
drag, startPoint x: 365, startPoint y: 187, endPoint x: 355, endPoint y: 187, distance: 10.4
click at [355, 187] on div "Hip support, the foundation for regaining mobility and independence. Heading In…" at bounding box center [437, 205] width 177 height 473
click at [398, 171] on icon "Editor contextual toolbar" at bounding box center [396, 168] width 9 height 9
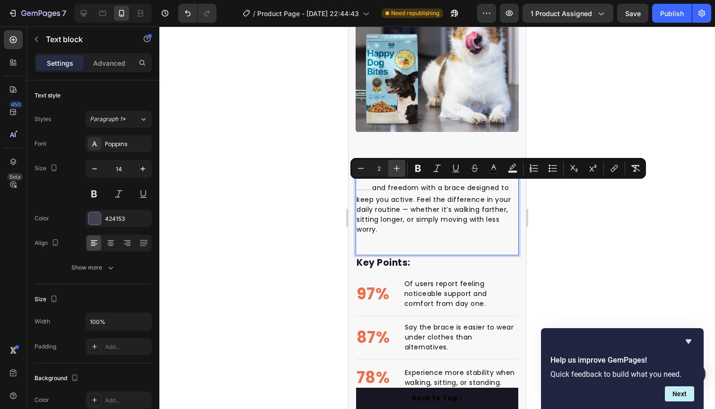
click at [398, 171] on icon "Editor contextual toolbar" at bounding box center [396, 168] width 9 height 9
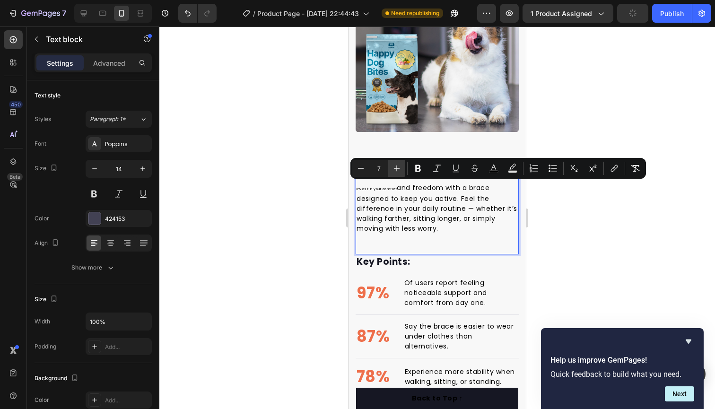
click at [397, 170] on icon "Editor contextual toolbar" at bounding box center [396, 168] width 9 height 9
click at [398, 170] on icon "Editor contextual toolbar" at bounding box center [396, 168] width 9 height 9
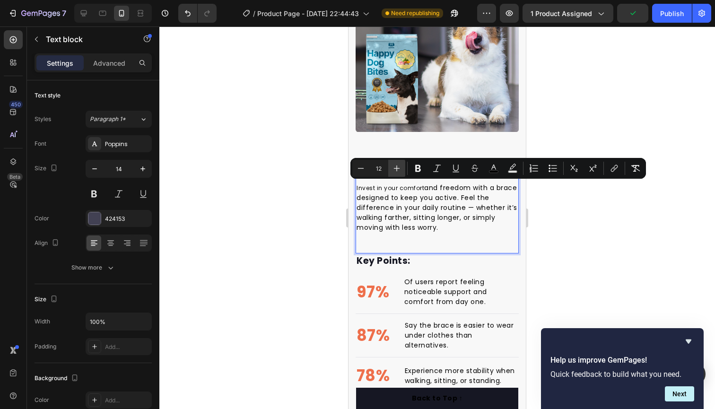
click at [398, 170] on icon "Editor contextual toolbar" at bounding box center [396, 168] width 9 height 9
type input "14"
click at [436, 205] on span "Invest in your comfort and freedom with a brace designed to keep you active. Fe…" at bounding box center [437, 207] width 161 height 49
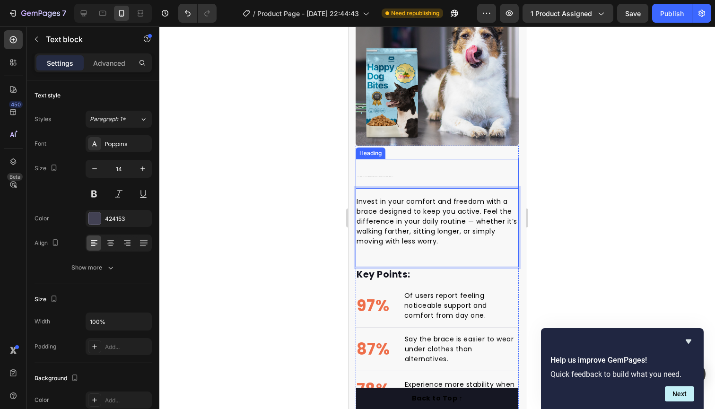
scroll to position [692, 0]
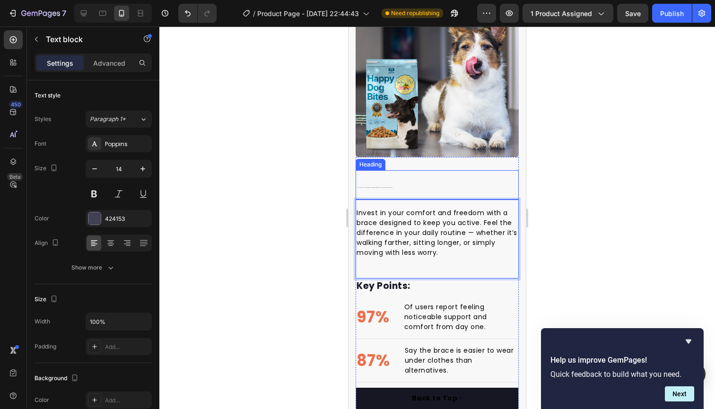
click at [389, 191] on h2 "Hip support, the foundation for regaining mobility and independence." at bounding box center [437, 184] width 163 height 29
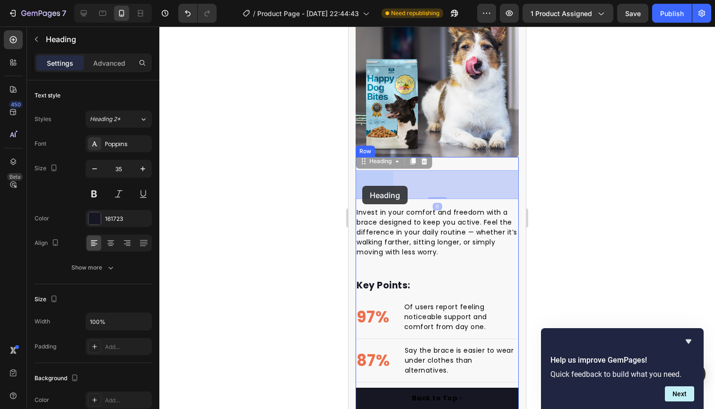
drag, startPoint x: 391, startPoint y: 187, endPoint x: 362, endPoint y: 186, distance: 28.9
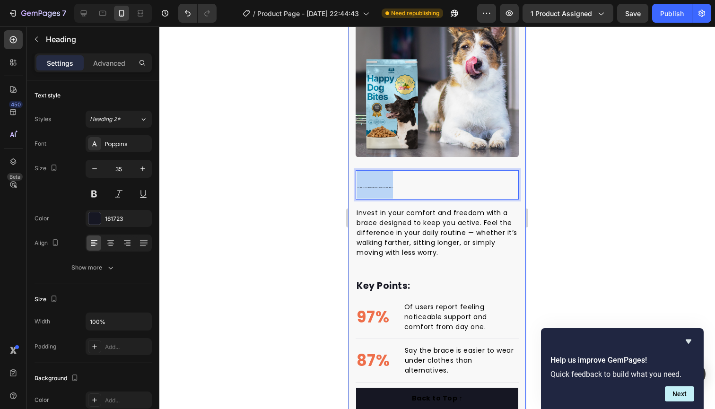
drag, startPoint x: 391, startPoint y: 187, endPoint x: 351, endPoint y: 187, distance: 39.7
click at [351, 187] on div "Hip support, the foundation for regaining mobility and independence. Heading 0 …" at bounding box center [437, 229] width 177 height 471
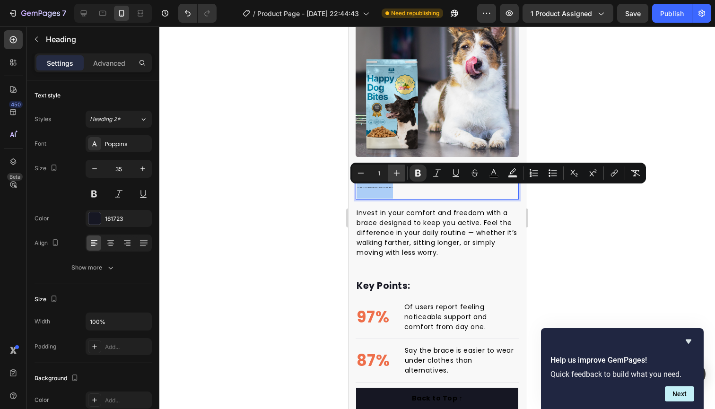
click at [397, 175] on icon "Editor contextual toolbar" at bounding box center [397, 173] width 6 height 6
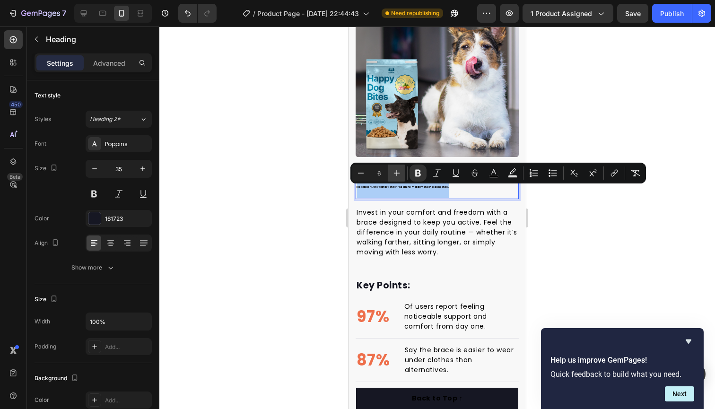
click at [397, 175] on icon "Editor contextual toolbar" at bounding box center [397, 173] width 6 height 6
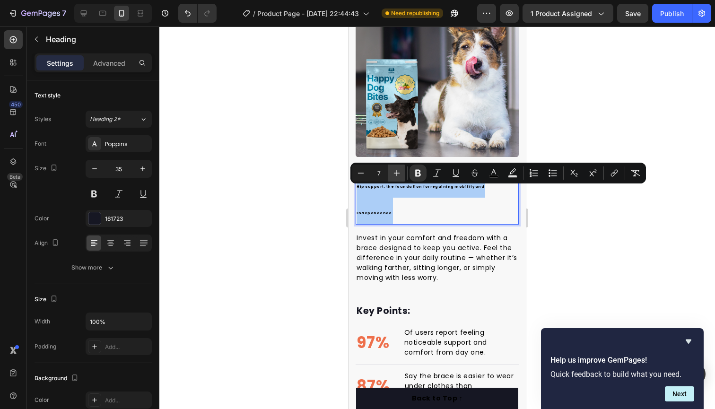
click at [397, 175] on icon "Editor contextual toolbar" at bounding box center [397, 173] width 6 height 6
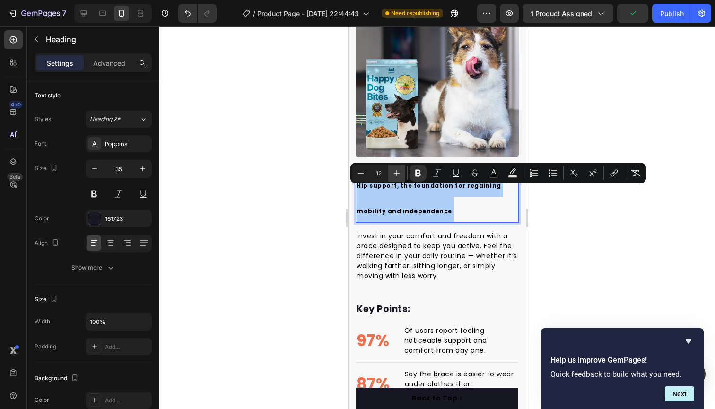
click at [397, 175] on icon "Editor contextual toolbar" at bounding box center [397, 173] width 6 height 6
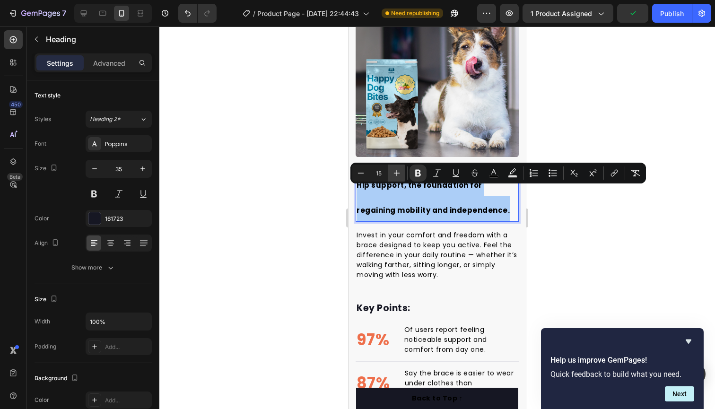
click at [397, 175] on icon "Editor contextual toolbar" at bounding box center [397, 173] width 6 height 6
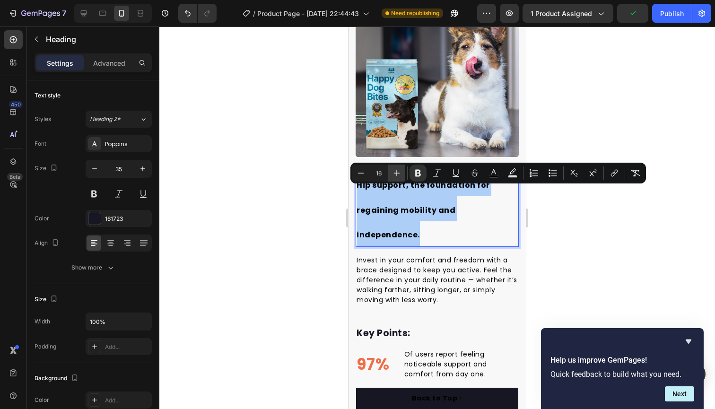
click at [397, 175] on icon "Editor contextual toolbar" at bounding box center [397, 173] width 6 height 6
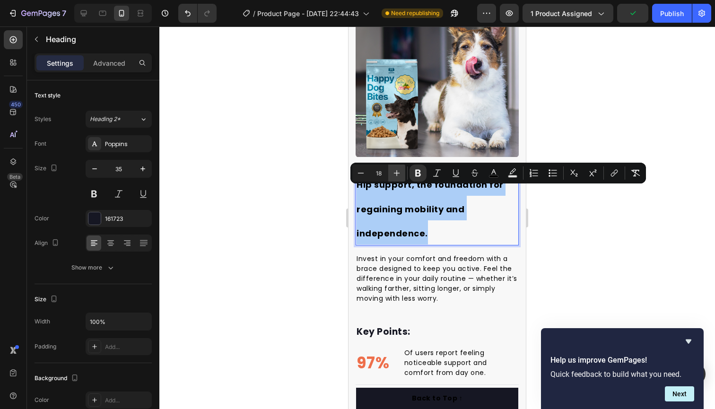
click at [397, 175] on icon "Editor contextual toolbar" at bounding box center [397, 173] width 6 height 6
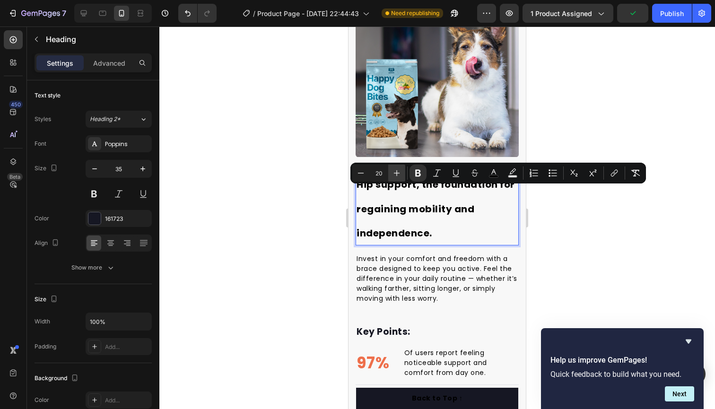
click at [397, 175] on icon "Editor contextual toolbar" at bounding box center [397, 173] width 6 height 6
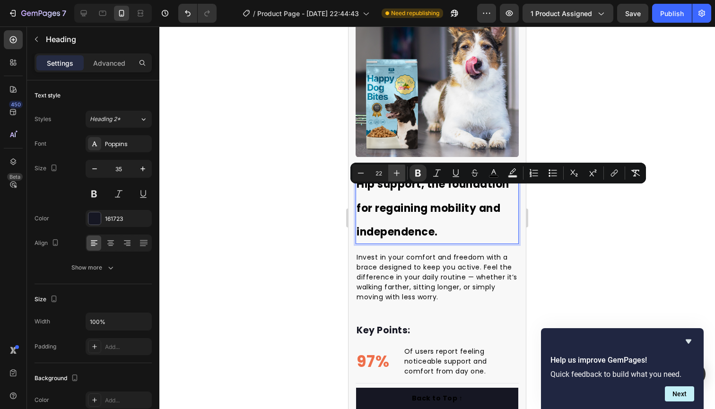
click at [397, 175] on icon "Editor contextual toolbar" at bounding box center [397, 173] width 6 height 6
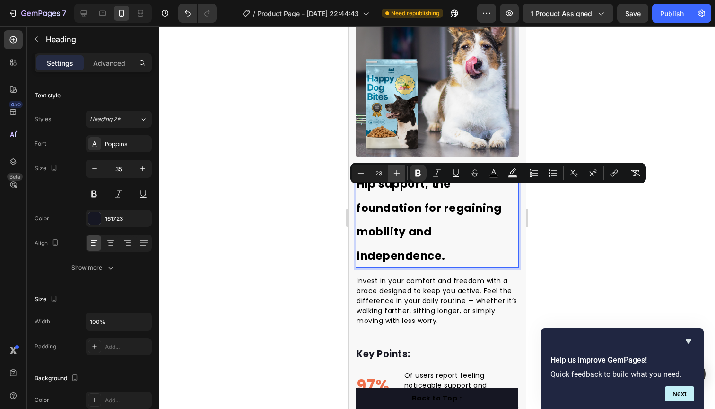
click at [397, 175] on icon "Editor contextual toolbar" at bounding box center [397, 173] width 6 height 6
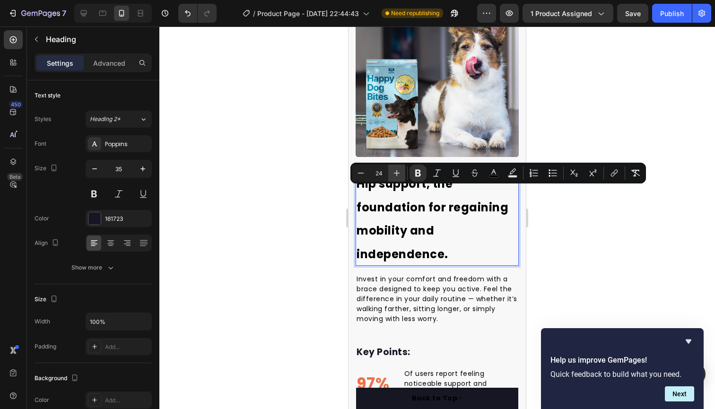
click at [397, 175] on icon "Editor contextual toolbar" at bounding box center [397, 173] width 6 height 6
type input "25"
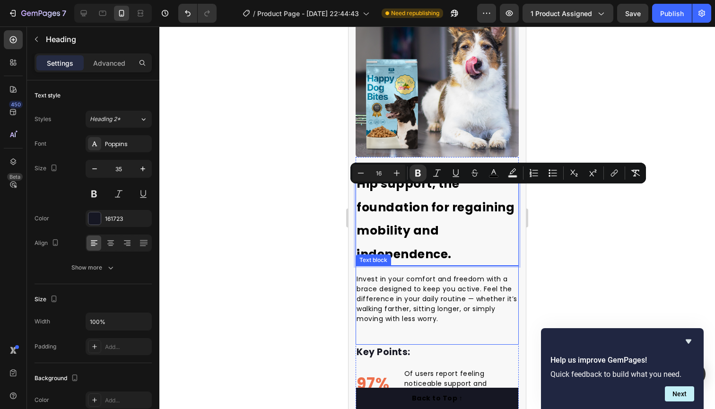
click at [436, 269] on div "Invest in your comfort and freedom with a brace designed to keep you active. Fe…" at bounding box center [437, 305] width 163 height 79
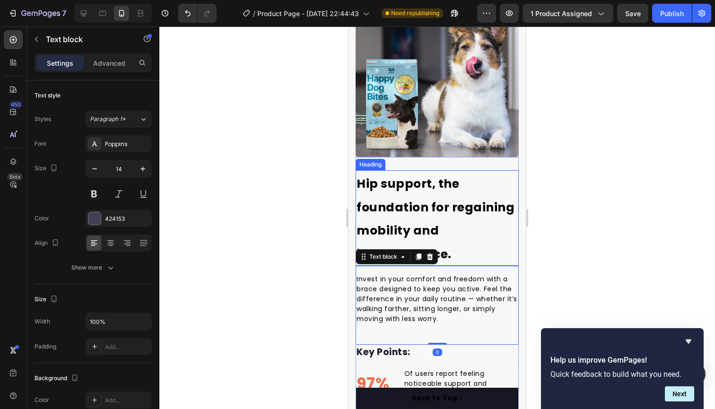
click at [446, 236] on p "⁠⁠⁠⁠⁠⁠⁠ Hip support, the foundation for regaining mobility and independence." at bounding box center [437, 218] width 161 height 94
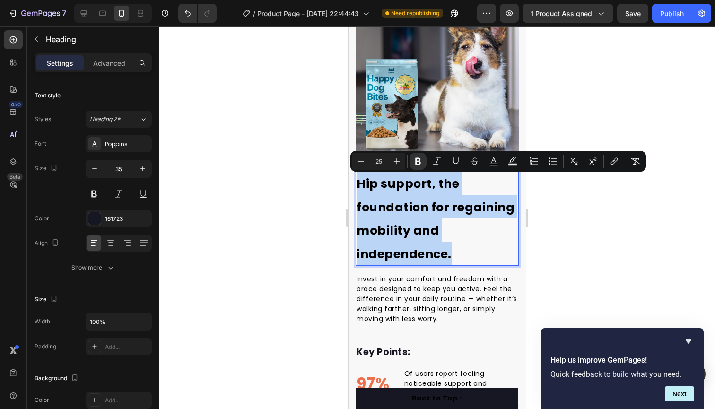
drag, startPoint x: 452, startPoint y: 256, endPoint x: 357, endPoint y: 182, distance: 120.6
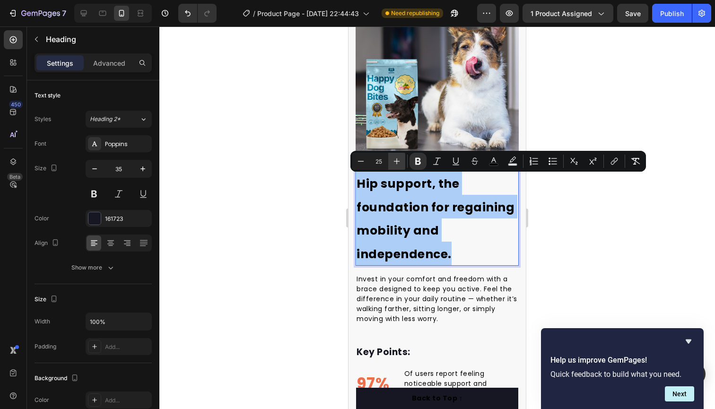
click at [402, 159] on button "Plus" at bounding box center [396, 161] width 17 height 17
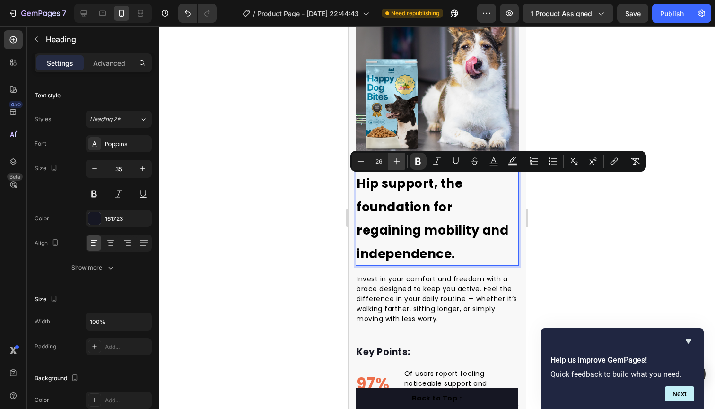
click at [401, 159] on icon "Editor contextual toolbar" at bounding box center [396, 161] width 9 height 9
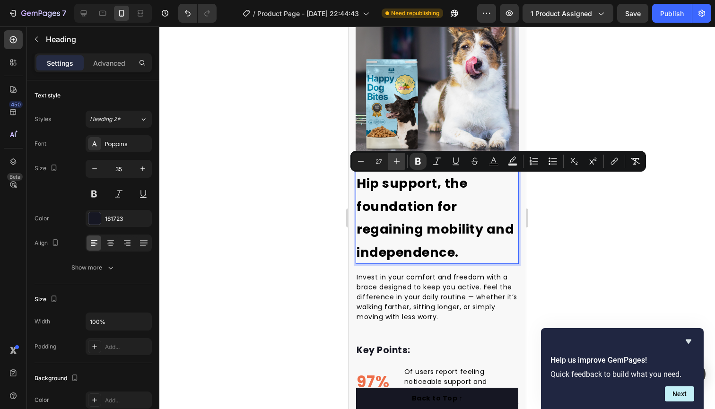
click at [401, 159] on icon "Editor contextual toolbar" at bounding box center [396, 161] width 9 height 9
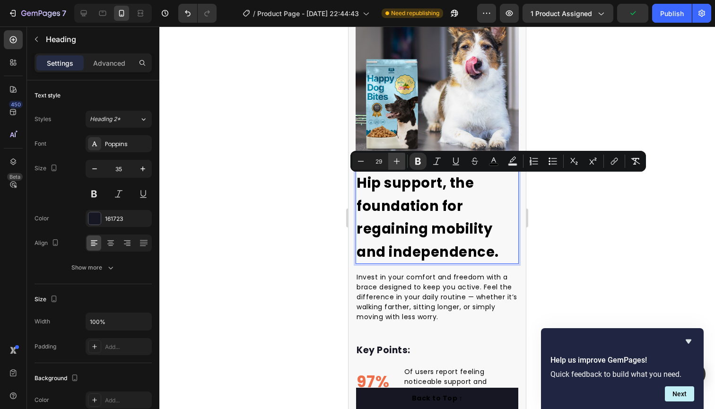
click at [401, 159] on icon "Editor contextual toolbar" at bounding box center [396, 161] width 9 height 9
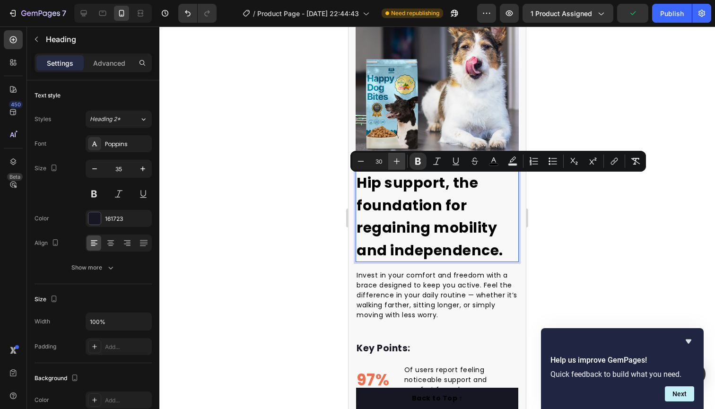
click at [398, 161] on icon "Editor contextual toolbar" at bounding box center [396, 161] width 9 height 9
click at [395, 160] on icon "Editor contextual toolbar" at bounding box center [396, 161] width 9 height 9
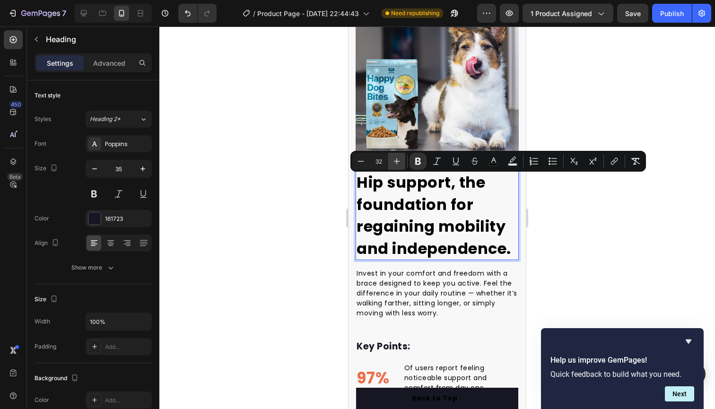
click at [395, 160] on icon "Editor contextual toolbar" at bounding box center [396, 161] width 9 height 9
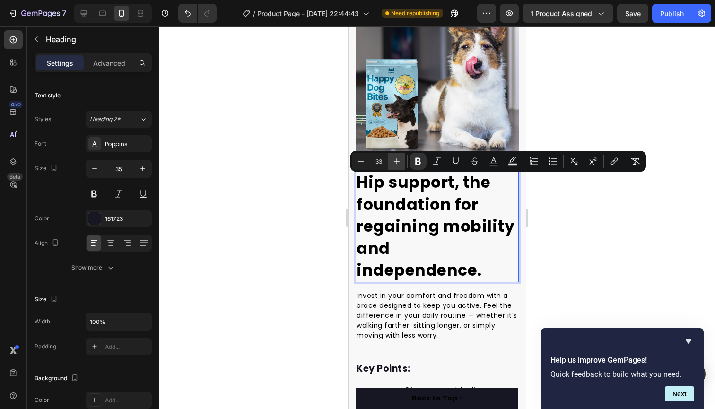
click at [395, 160] on icon "Editor contextual toolbar" at bounding box center [396, 161] width 9 height 9
click at [362, 163] on icon "Editor contextual toolbar" at bounding box center [360, 161] width 9 height 9
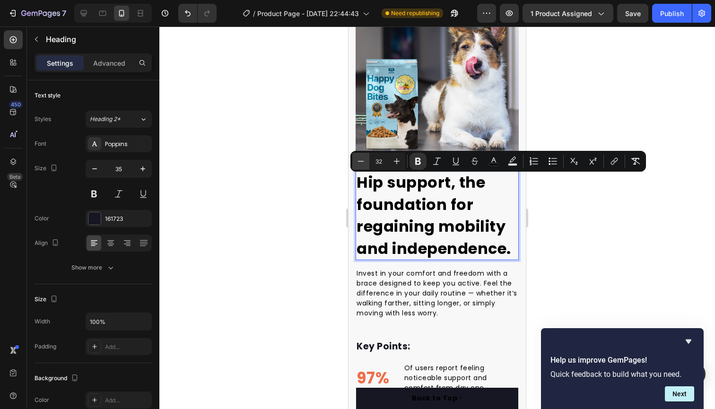
click at [362, 163] on icon "Editor contextual toolbar" at bounding box center [360, 161] width 9 height 9
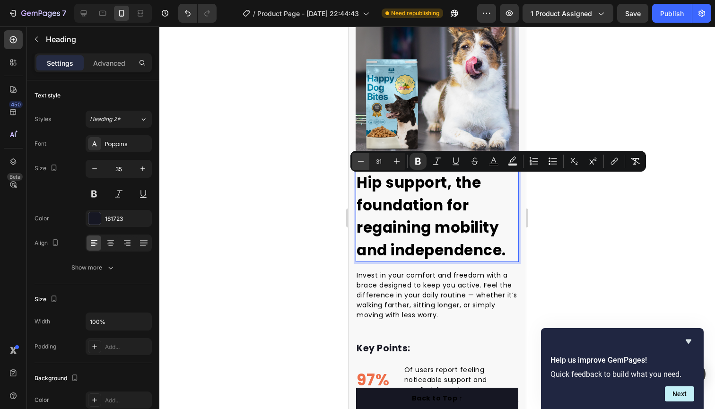
click at [362, 163] on icon "Editor contextual toolbar" at bounding box center [360, 161] width 9 height 9
click at [377, 163] on input "30" at bounding box center [378, 161] width 19 height 11
click at [392, 162] on button "Plus" at bounding box center [396, 161] width 17 height 17
click at [395, 161] on icon "Editor contextual toolbar" at bounding box center [397, 161] width 6 height 6
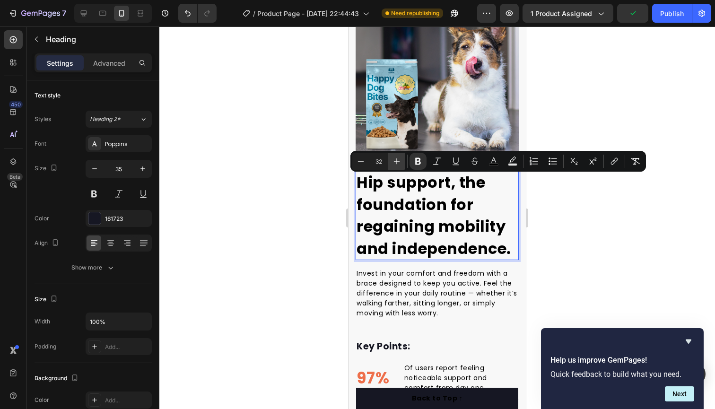
click at [395, 161] on icon "Editor contextual toolbar" at bounding box center [397, 161] width 6 height 6
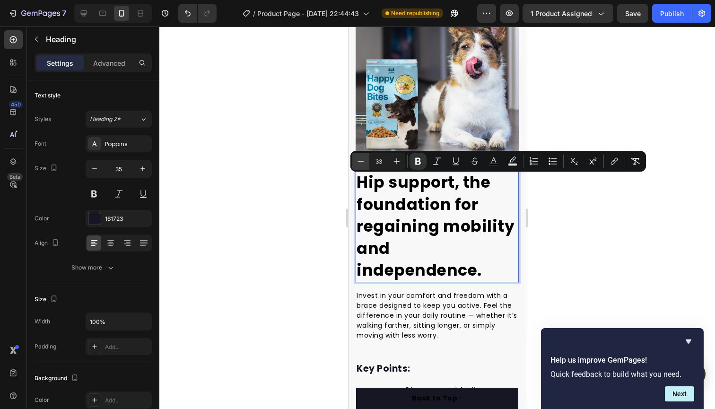
click at [365, 162] on icon "Editor contextual toolbar" at bounding box center [360, 161] width 9 height 9
type input "32"
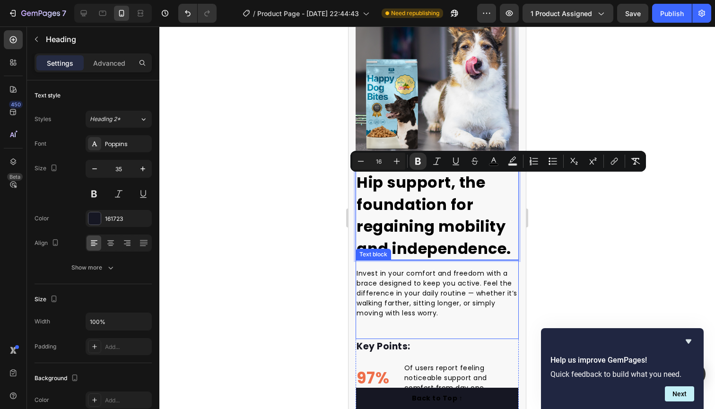
click at [509, 265] on div "Invest in your comfort and freedom with a brace designed to keep you active. Fe…" at bounding box center [437, 299] width 163 height 79
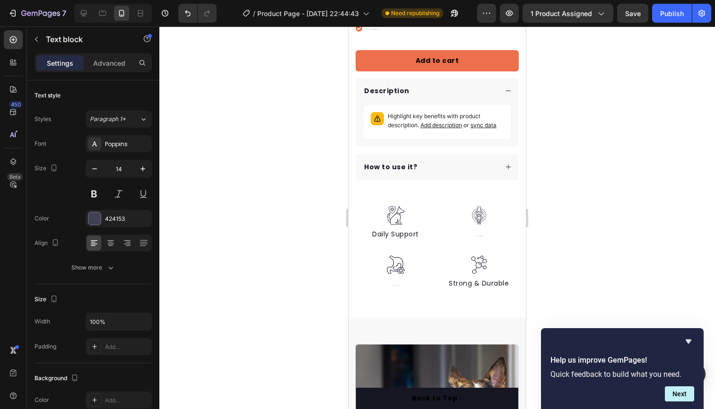
scroll to position [347, 0]
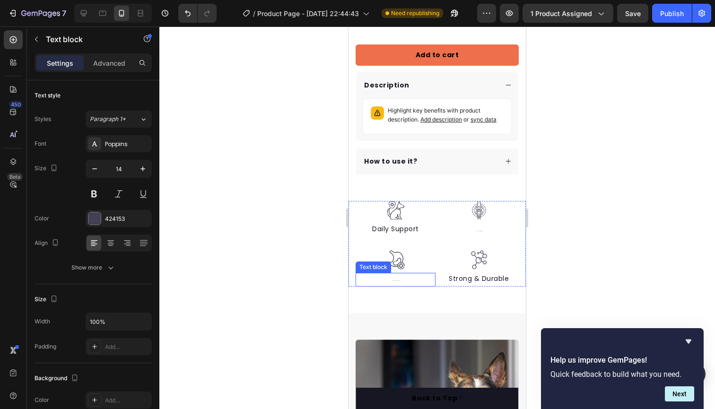
click at [403, 279] on p "Healthy Mobility" at bounding box center [396, 280] width 78 height 12
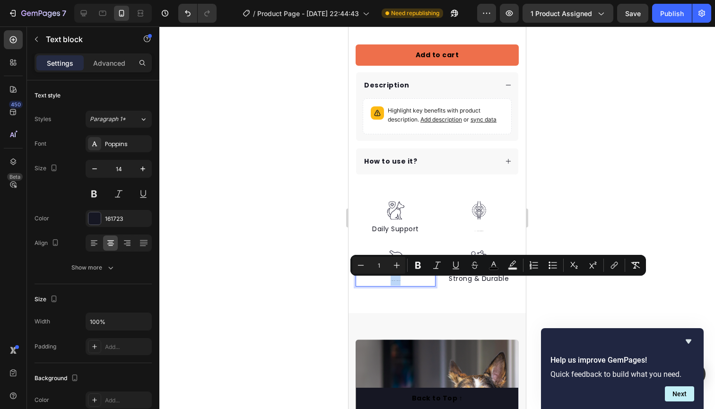
drag, startPoint x: 401, startPoint y: 280, endPoint x: 384, endPoint y: 280, distance: 17.0
click at [384, 280] on p "Healthy Mobility" at bounding box center [396, 280] width 78 height 12
click at [399, 266] on icon "Editor contextual toolbar" at bounding box center [396, 265] width 9 height 9
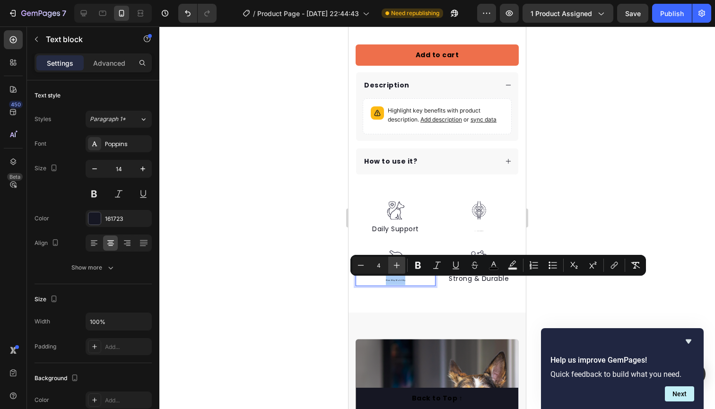
click at [399, 266] on icon "Editor contextual toolbar" at bounding box center [396, 265] width 9 height 9
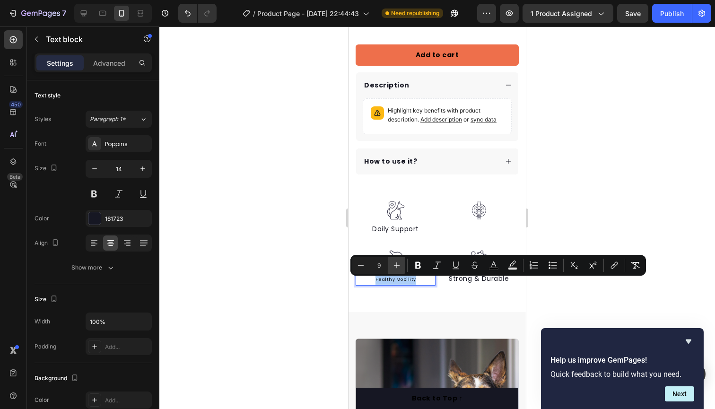
click at [399, 266] on icon "Editor contextual toolbar" at bounding box center [396, 265] width 9 height 9
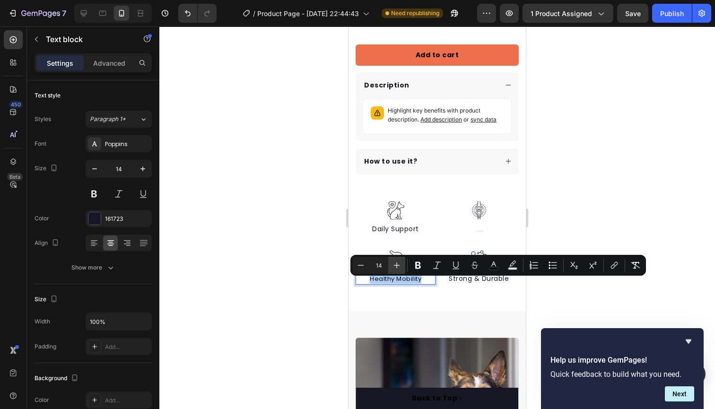
click at [399, 266] on icon "Editor contextual toolbar" at bounding box center [396, 265] width 9 height 9
click at [365, 267] on icon "Editor contextual toolbar" at bounding box center [360, 265] width 9 height 9
type input "14"
click at [487, 228] on p "All-Day Comfort" at bounding box center [479, 230] width 78 height 12
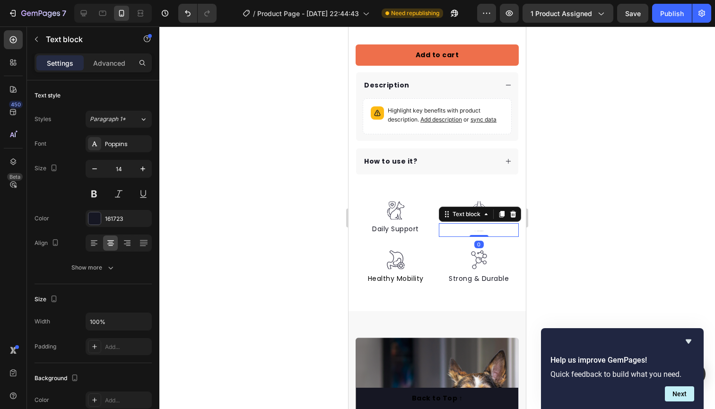
click at [483, 230] on p "All-Day Comfort" at bounding box center [479, 230] width 78 height 12
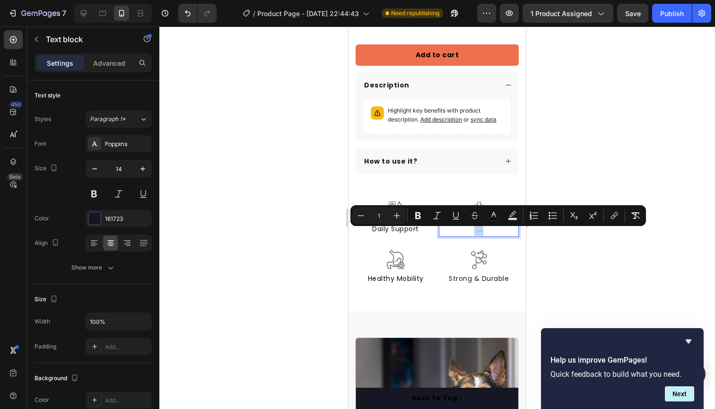
drag, startPoint x: 483, startPoint y: 229, endPoint x: 472, endPoint y: 229, distance: 11.8
click at [472, 229] on p "All-Day Comfort" at bounding box center [479, 230] width 78 height 12
click at [398, 215] on icon "Editor contextual toolbar" at bounding box center [396, 215] width 9 height 9
click at [400, 215] on icon "Editor contextual toolbar" at bounding box center [396, 215] width 9 height 9
click at [401, 215] on icon "Editor contextual toolbar" at bounding box center [396, 215] width 9 height 9
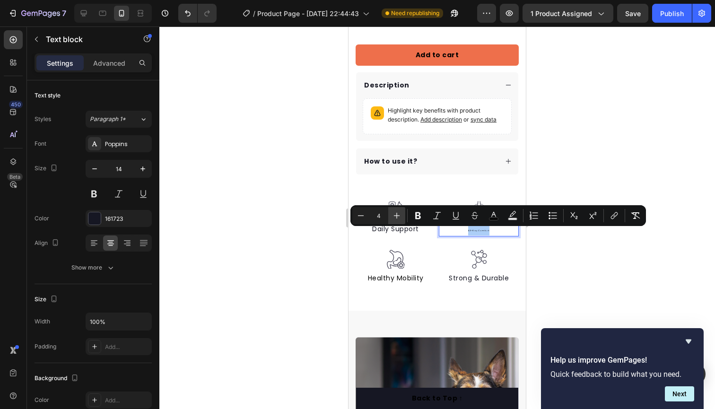
click at [401, 214] on icon "Editor contextual toolbar" at bounding box center [396, 215] width 9 height 9
click at [402, 216] on button "Plus" at bounding box center [396, 215] width 17 height 17
click at [402, 217] on button "Plus" at bounding box center [396, 215] width 17 height 17
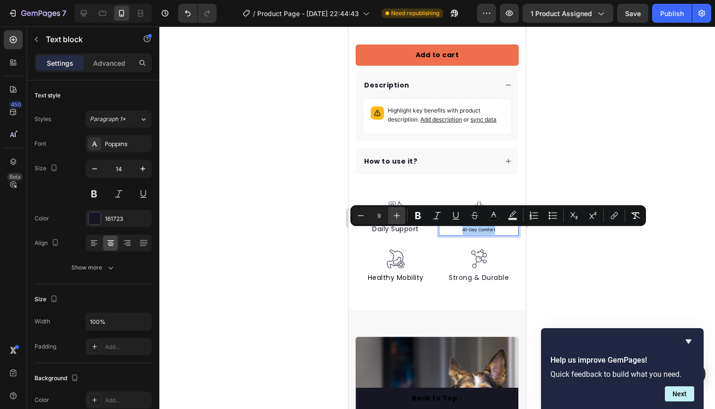
click at [402, 217] on button "Plus" at bounding box center [396, 215] width 17 height 17
click at [402, 216] on button "Plus" at bounding box center [396, 215] width 17 height 17
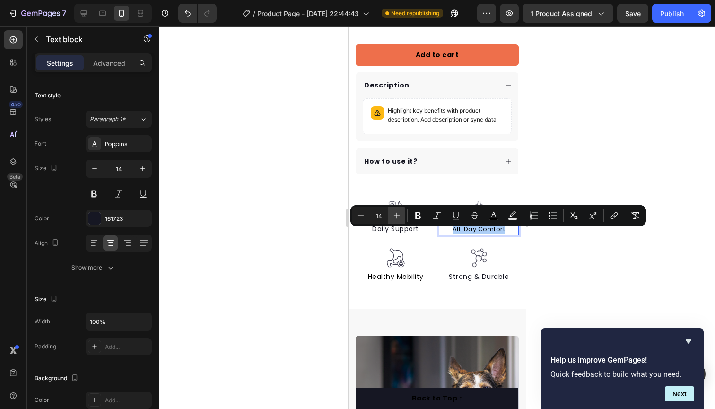
click at [402, 216] on button "Plus" at bounding box center [396, 215] width 17 height 17
click at [364, 217] on icon "Editor contextual toolbar" at bounding box center [360, 215] width 9 height 9
type input "14"
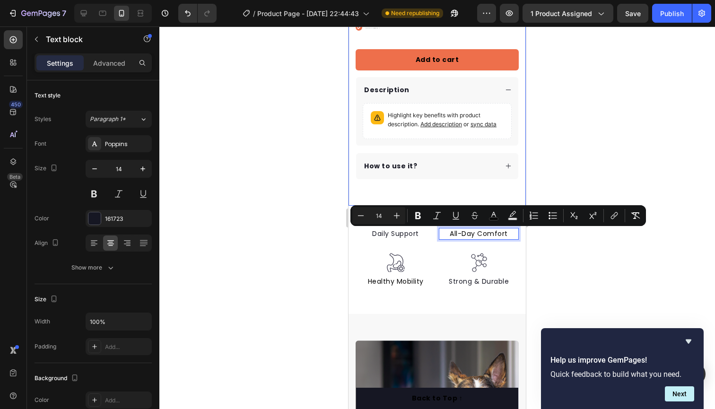
scroll to position [327, 0]
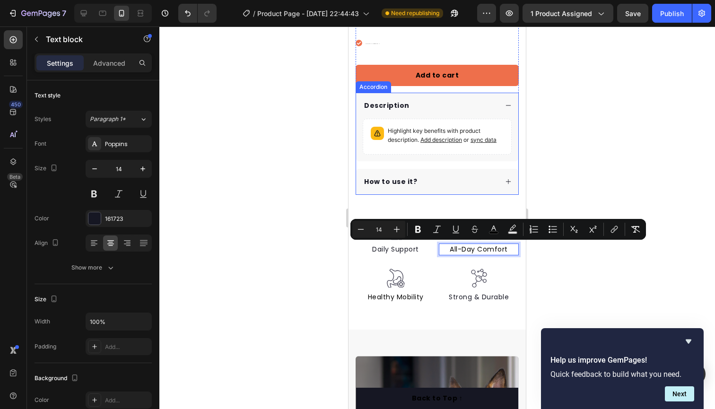
click at [461, 183] on div "How to use it?" at bounding box center [430, 181] width 135 height 13
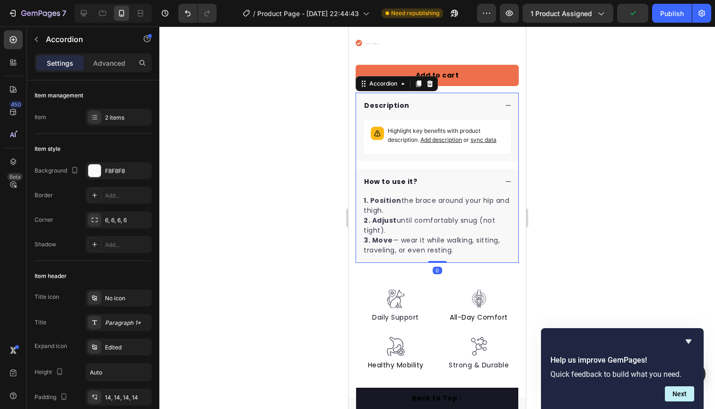
click at [461, 183] on div "How to use it?" at bounding box center [430, 181] width 135 height 13
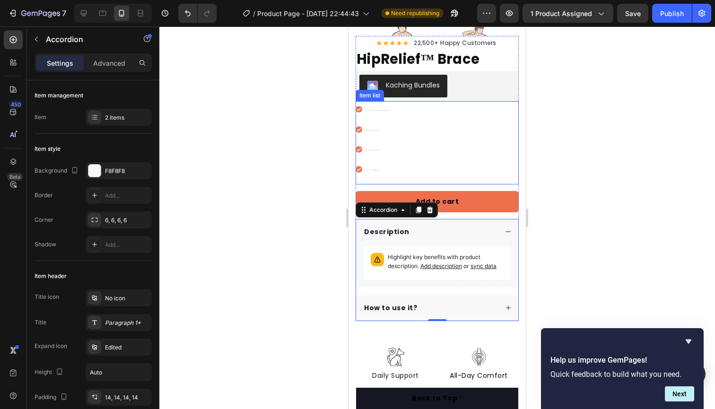
scroll to position [200, 0]
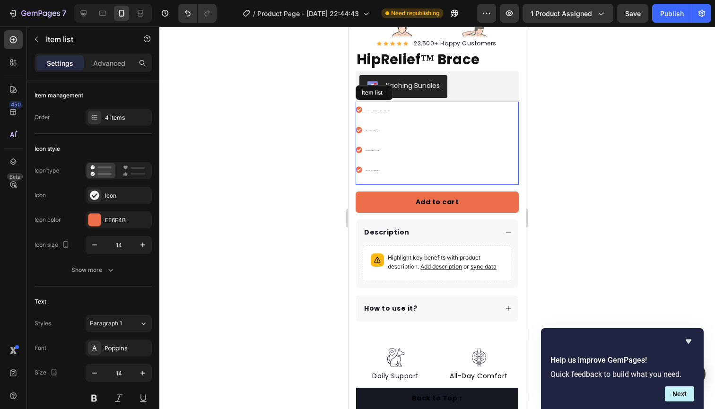
click at [379, 167] on p "Breathable and durable" at bounding box center [378, 170] width 25 height 14
click at [378, 170] on p "Breathable and durable" at bounding box center [378, 170] width 25 height 14
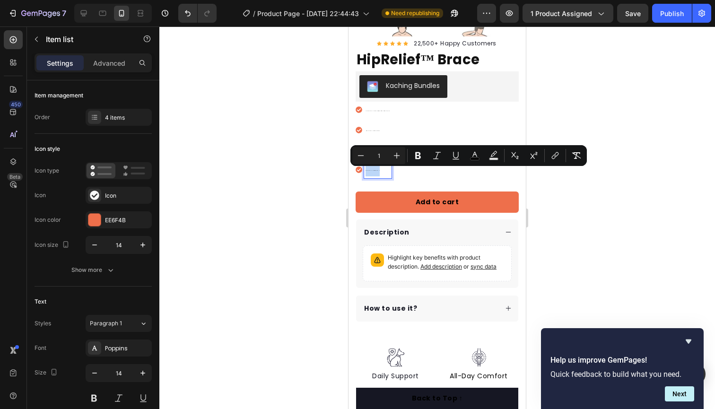
drag, startPoint x: 378, startPoint y: 170, endPoint x: 363, endPoint y: 170, distance: 15.1
click at [363, 170] on div "Breathable and durable" at bounding box center [374, 169] width 36 height 17
click at [392, 158] on icon "Editor contextual toolbar" at bounding box center [396, 155] width 9 height 9
click at [394, 158] on button "Plus" at bounding box center [396, 155] width 17 height 17
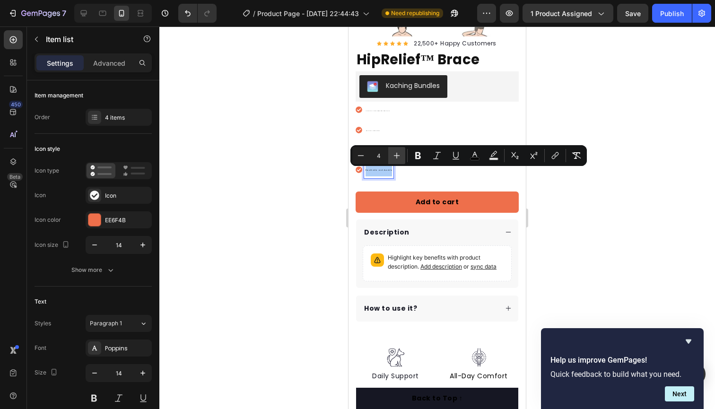
click at [397, 157] on icon "Editor contextual toolbar" at bounding box center [396, 155] width 9 height 9
click at [396, 156] on icon "Editor contextual toolbar" at bounding box center [396, 155] width 9 height 9
click at [395, 155] on icon "Editor contextual toolbar" at bounding box center [396, 155] width 9 height 9
click at [394, 154] on icon "Editor contextual toolbar" at bounding box center [396, 155] width 9 height 9
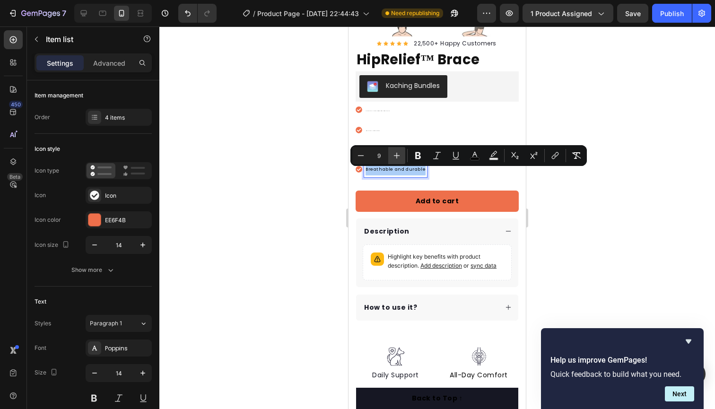
click at [394, 154] on icon "Editor contextual toolbar" at bounding box center [396, 155] width 9 height 9
click at [394, 153] on icon "Editor contextual toolbar" at bounding box center [396, 155] width 9 height 9
click at [395, 154] on icon "Editor contextual toolbar" at bounding box center [396, 155] width 9 height 9
click at [396, 154] on icon "Editor contextual toolbar" at bounding box center [396, 155] width 9 height 9
click at [395, 153] on icon "Editor contextual toolbar" at bounding box center [396, 155] width 9 height 9
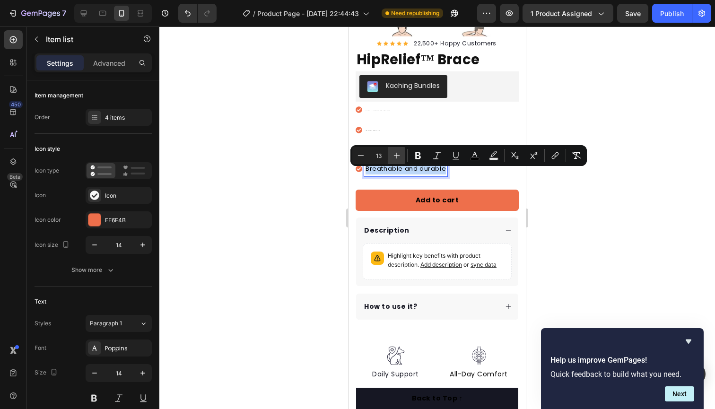
type input "14"
click at [384, 139] on div "Supports walking, sitting, and light activity Adjustable and snug fit Discreet …" at bounding box center [403, 139] width 95 height 75
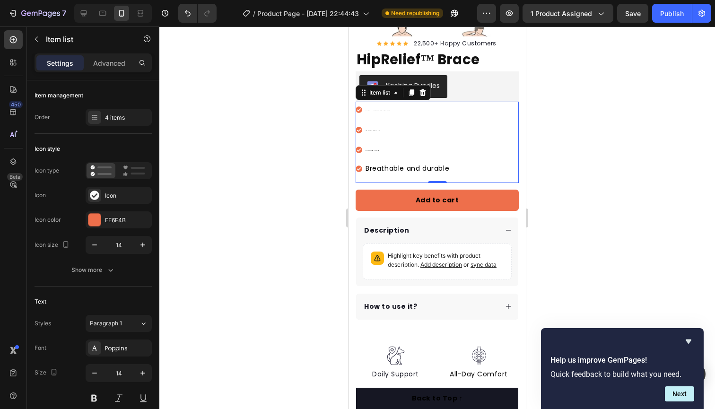
click at [384, 150] on p "Discreet under clothing" at bounding box center [408, 150] width 84 height 14
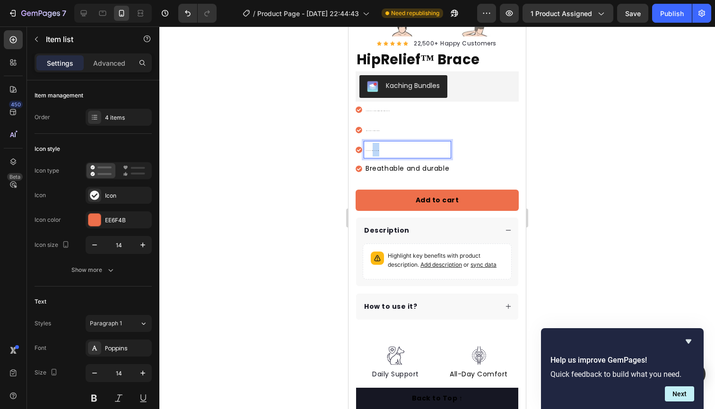
drag, startPoint x: 379, startPoint y: 150, endPoint x: 372, endPoint y: 150, distance: 6.6
click at [372, 150] on p "Discreet under clothing" at bounding box center [408, 150] width 84 height 14
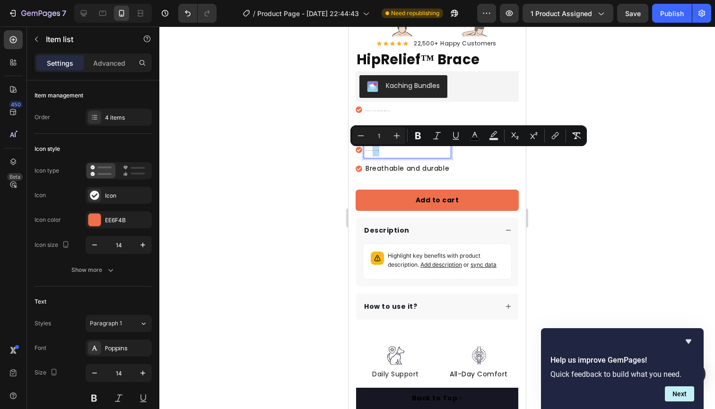
click at [372, 150] on span "Discreet under clothing" at bounding box center [373, 150] width 14 height 0
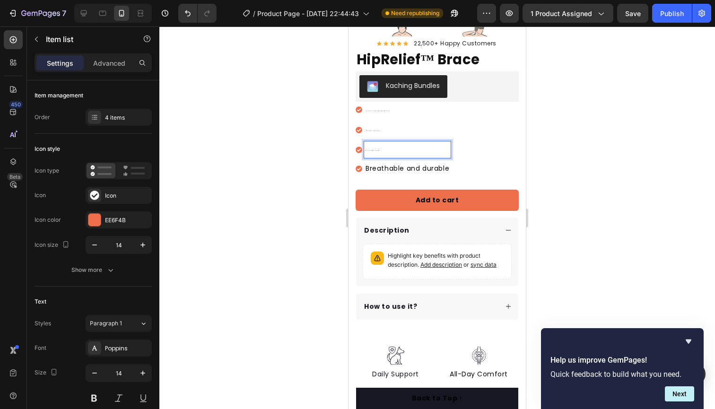
click at [377, 151] on p "Discreet under clothing" at bounding box center [408, 150] width 84 height 14
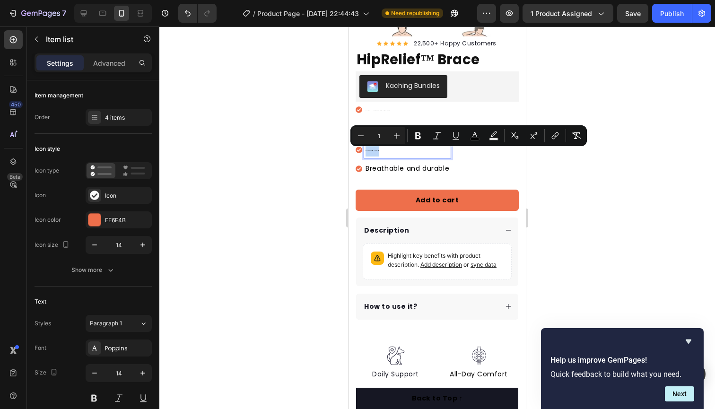
drag, startPoint x: 377, startPoint y: 151, endPoint x: 737, endPoint y: 168, distance: 360.3
click at [362, 150] on div "Discreet under clothing" at bounding box center [403, 149] width 95 height 17
click at [397, 140] on button "Plus" at bounding box center [396, 135] width 17 height 17
click at [396, 139] on icon "Editor contextual toolbar" at bounding box center [396, 135] width 9 height 9
click at [396, 140] on icon "Editor contextual toolbar" at bounding box center [396, 135] width 9 height 9
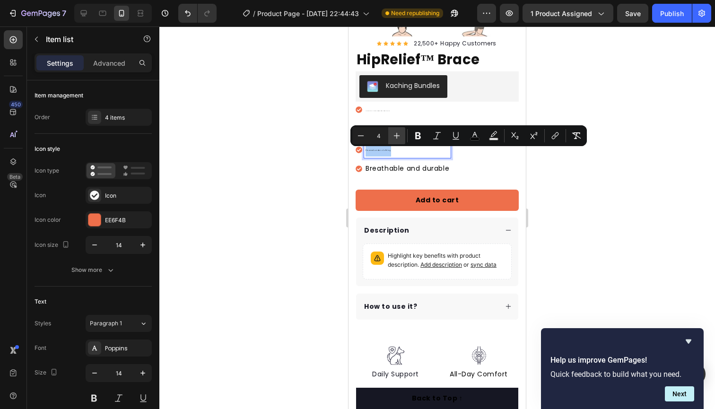
click at [397, 139] on icon "Editor contextual toolbar" at bounding box center [396, 135] width 9 height 9
click at [396, 139] on icon "Editor contextual toolbar" at bounding box center [396, 135] width 9 height 9
click at [395, 135] on icon "Editor contextual toolbar" at bounding box center [396, 135] width 9 height 9
click at [396, 137] on icon "Editor contextual toolbar" at bounding box center [396, 135] width 9 height 9
click at [396, 136] on icon "Editor contextual toolbar" at bounding box center [397, 136] width 6 height 6
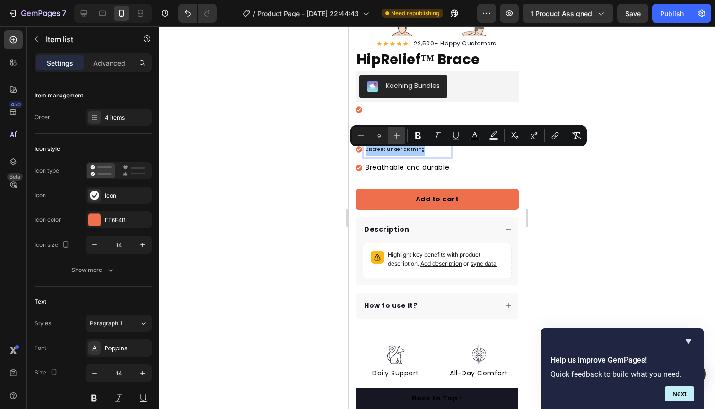
click at [396, 136] on icon "Editor contextual toolbar" at bounding box center [396, 135] width 9 height 9
click at [397, 136] on icon "Editor contextual toolbar" at bounding box center [396, 135] width 9 height 9
click at [397, 135] on icon "Editor contextual toolbar" at bounding box center [396, 135] width 9 height 9
click at [398, 137] on icon "Editor contextual toolbar" at bounding box center [396, 135] width 9 height 9
click at [398, 136] on icon "Editor contextual toolbar" at bounding box center [396, 135] width 9 height 9
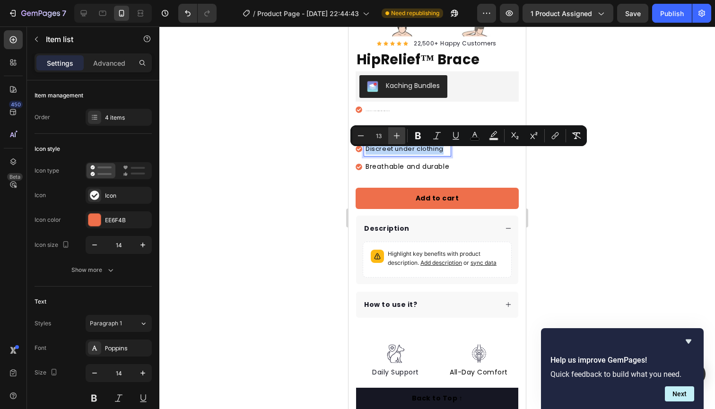
type input "14"
click at [398, 116] on p "Supports walking, sitting, and light activity" at bounding box center [408, 110] width 84 height 14
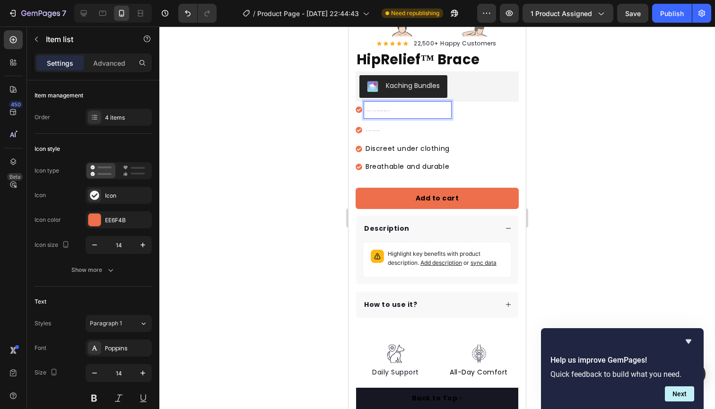
click at [389, 111] on p "Supports walking, sitting, and light activity" at bounding box center [408, 110] width 84 height 14
drag, startPoint x: 389, startPoint y: 111, endPoint x: 372, endPoint y: 111, distance: 17.0
click at [372, 111] on p "Supports walking, sitting, and light activity" at bounding box center [408, 110] width 84 height 14
click at [389, 111] on p "Supports walking, sitting, and light activity" at bounding box center [408, 110] width 84 height 14
drag, startPoint x: 388, startPoint y: 109, endPoint x: 375, endPoint y: 109, distance: 13.7
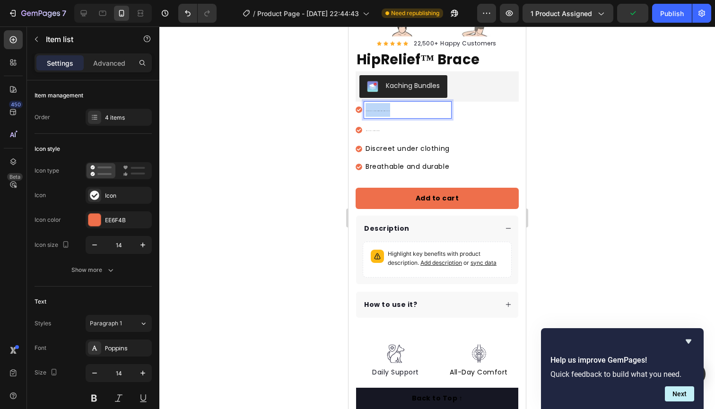
click at [365, 110] on div "Supports walking, sitting, and light activity" at bounding box center [407, 110] width 87 height 17
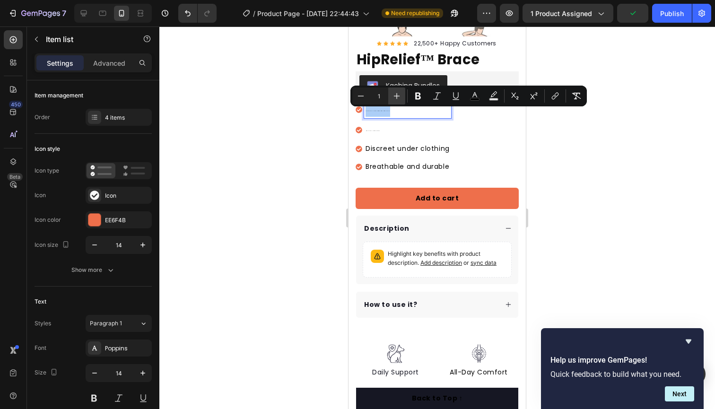
click at [393, 98] on icon "Editor contextual toolbar" at bounding box center [396, 95] width 9 height 9
click at [394, 99] on icon "Editor contextual toolbar" at bounding box center [396, 95] width 9 height 9
click at [397, 99] on icon "Editor contextual toolbar" at bounding box center [396, 95] width 9 height 9
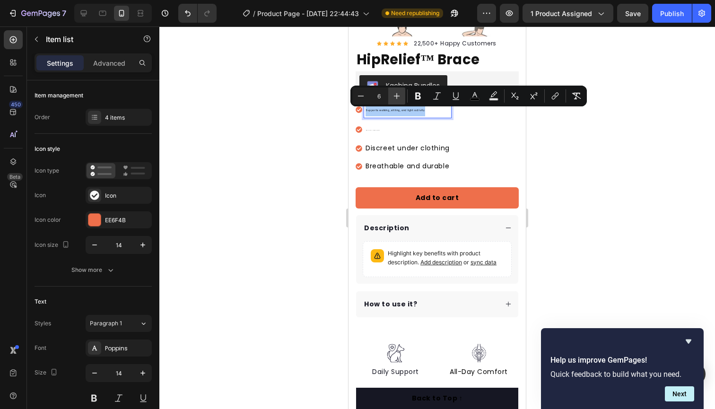
click at [399, 99] on icon "Editor contextual toolbar" at bounding box center [396, 95] width 9 height 9
click at [400, 99] on icon "Editor contextual toolbar" at bounding box center [396, 95] width 9 height 9
click at [400, 98] on icon "Editor contextual toolbar" at bounding box center [396, 95] width 9 height 9
click at [401, 98] on icon "Editor contextual toolbar" at bounding box center [396, 95] width 9 height 9
click at [401, 97] on icon "Editor contextual toolbar" at bounding box center [396, 95] width 9 height 9
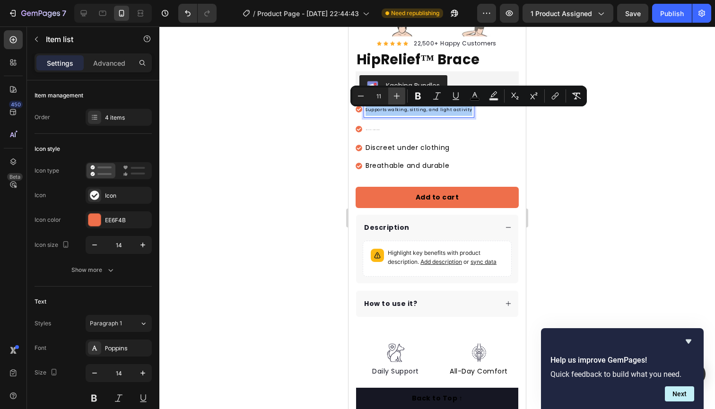
click at [401, 97] on icon "Editor contextual toolbar" at bounding box center [396, 95] width 9 height 9
click at [401, 96] on icon "Editor contextual toolbar" at bounding box center [396, 95] width 9 height 9
click at [402, 98] on button "Plus" at bounding box center [396, 95] width 17 height 17
click at [401, 98] on icon "Editor contextual toolbar" at bounding box center [396, 95] width 9 height 9
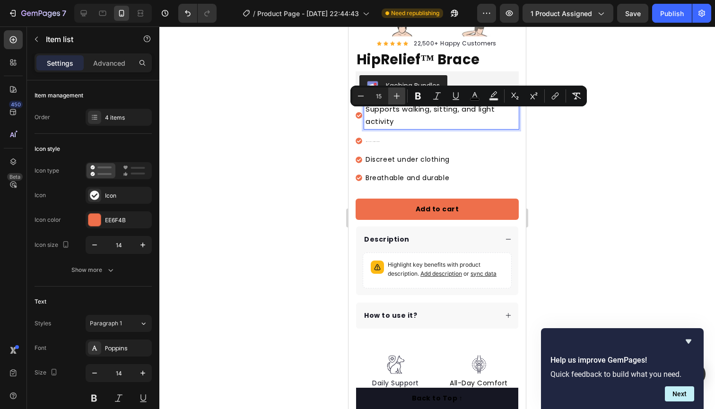
click at [401, 99] on icon "Editor contextual toolbar" at bounding box center [396, 95] width 9 height 9
click at [366, 99] on button "Minus" at bounding box center [360, 95] width 17 height 17
type input "14"
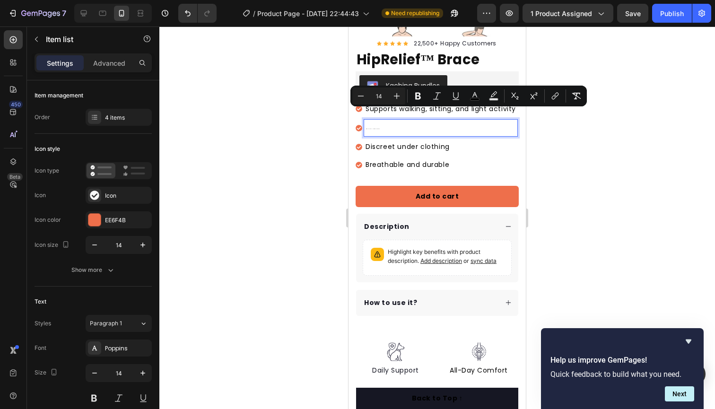
drag, startPoint x: 402, startPoint y: 123, endPoint x: 388, endPoint y: 128, distance: 14.8
click at [403, 125] on p "Adjustable and snug fit" at bounding box center [441, 128] width 150 height 14
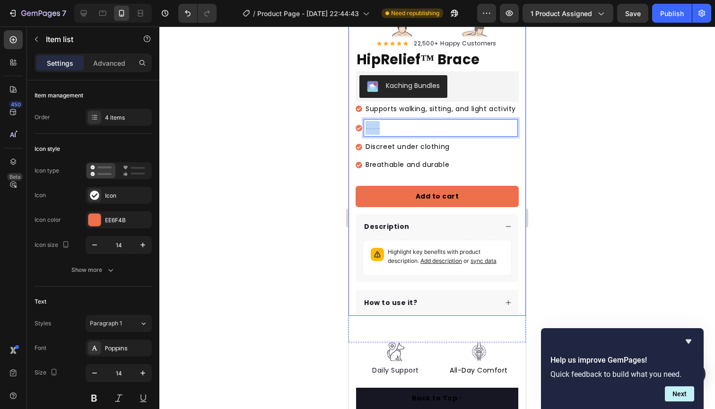
drag, startPoint x: 378, startPoint y: 128, endPoint x: 352, endPoint y: 128, distance: 26.5
click at [352, 128] on div "Product Images "The transformation in my dog's overall health since switching t…" at bounding box center [437, 94] width 177 height 442
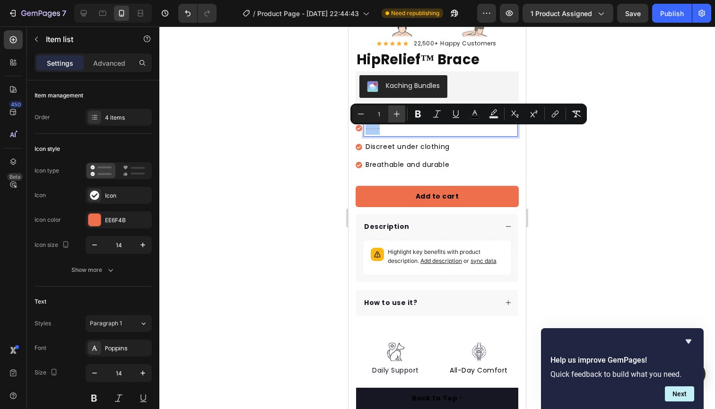
click at [397, 114] on icon "Editor contextual toolbar" at bounding box center [396, 113] width 9 height 9
click at [396, 114] on icon "Editor contextual toolbar" at bounding box center [396, 113] width 9 height 9
click at [397, 115] on icon "Editor contextual toolbar" at bounding box center [396, 113] width 9 height 9
click at [398, 115] on icon "Editor contextual toolbar" at bounding box center [396, 113] width 9 height 9
click at [399, 115] on icon "Editor contextual toolbar" at bounding box center [396, 113] width 9 height 9
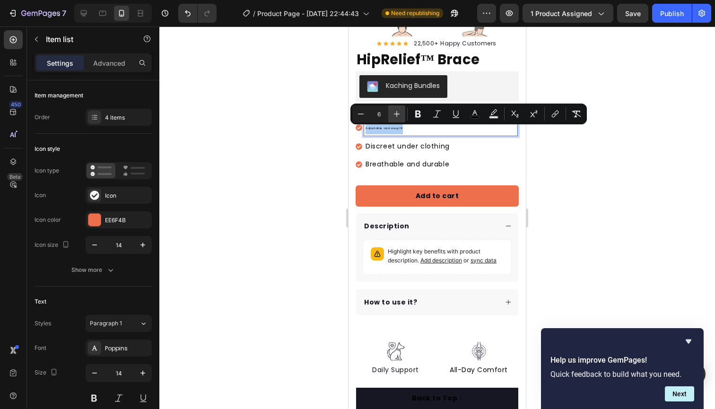
click at [398, 114] on icon "Editor contextual toolbar" at bounding box center [396, 113] width 9 height 9
click at [397, 114] on icon "Editor contextual toolbar" at bounding box center [397, 114] width 6 height 6
click at [397, 113] on icon "Editor contextual toolbar" at bounding box center [397, 114] width 6 height 6
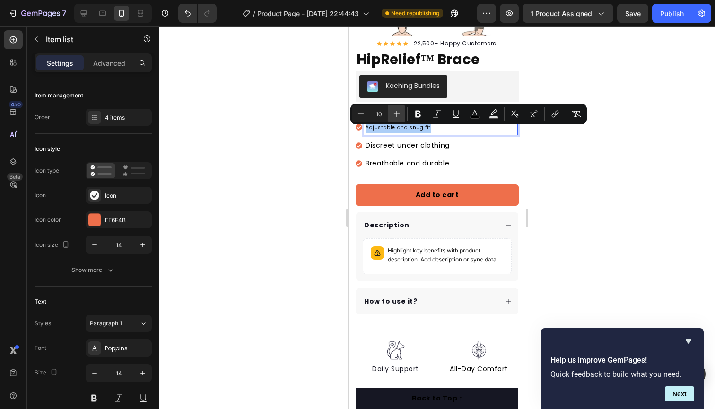
click at [397, 114] on icon "Editor contextual toolbar" at bounding box center [397, 114] width 6 height 6
click at [401, 114] on icon "Editor contextual toolbar" at bounding box center [396, 113] width 9 height 9
click at [403, 111] on button "Plus" at bounding box center [396, 113] width 17 height 17
click at [399, 113] on icon "Editor contextual toolbar" at bounding box center [396, 113] width 9 height 9
type input "14"
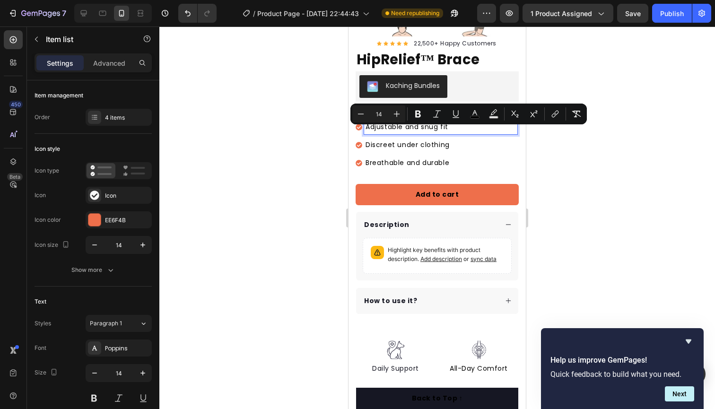
click at [459, 132] on p "Adjustable and snug fit" at bounding box center [441, 127] width 150 height 12
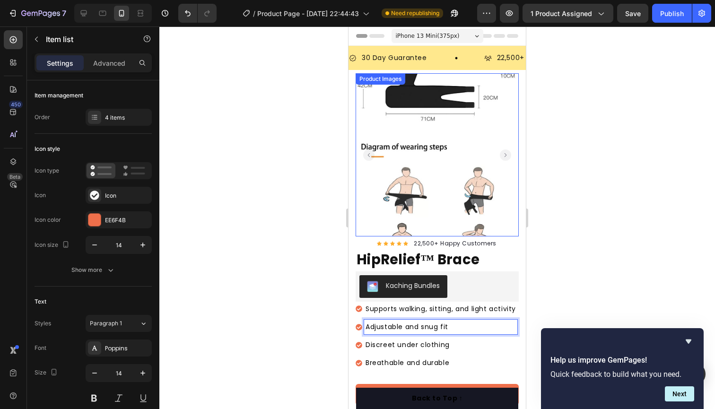
scroll to position [0, 0]
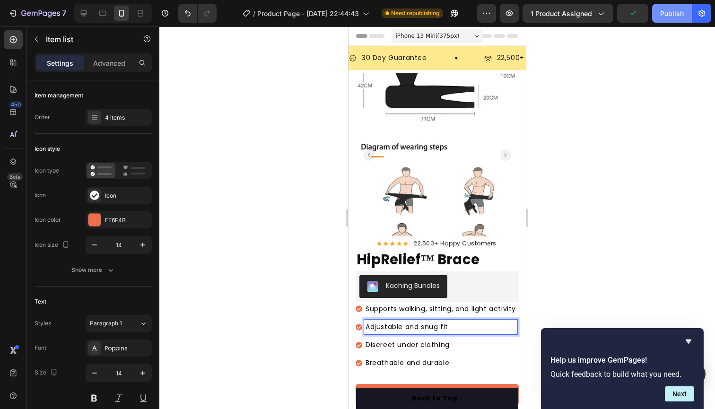
click at [676, 15] on div "Publish" at bounding box center [672, 14] width 24 height 10
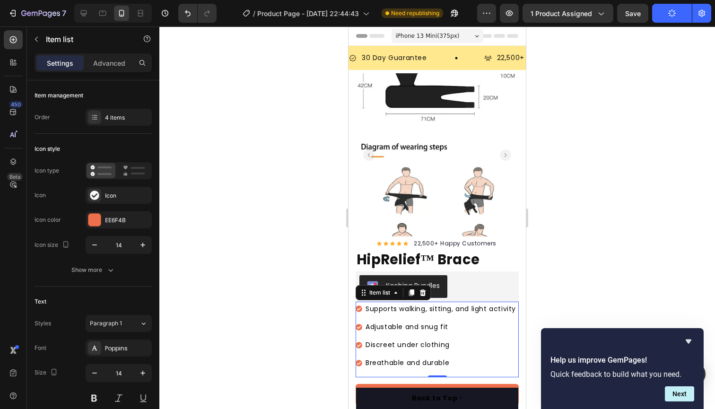
click at [687, 348] on div "Help us improve GemPages! Quick feedback to build what you need. Next" at bounding box center [623, 369] width 144 height 66
click at [690, 342] on icon "Hide survey" at bounding box center [688, 341] width 11 height 11
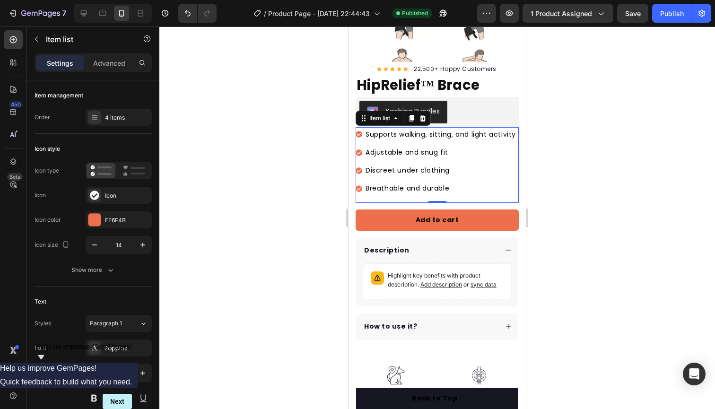
scroll to position [175, 0]
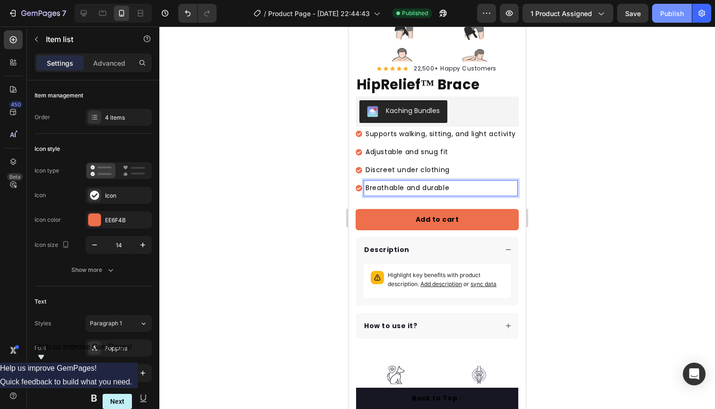
click at [667, 5] on button "Publish" at bounding box center [672, 13] width 40 height 19
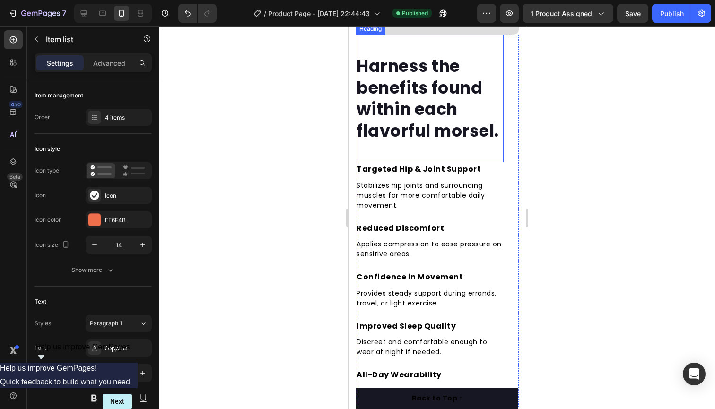
scroll to position [1434, 0]
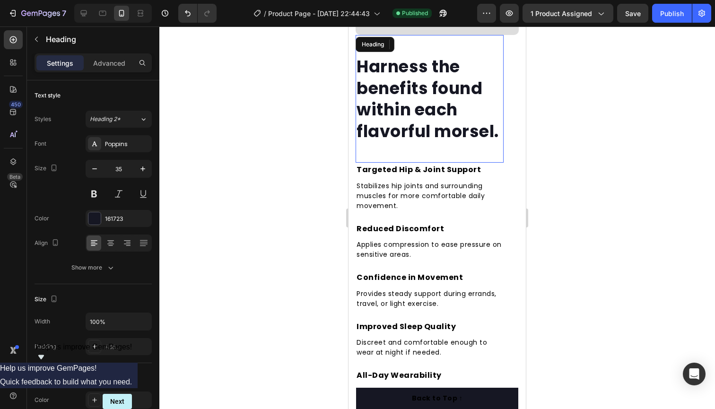
click at [498, 130] on p "Harness the benefits found within each flavorful morsel." at bounding box center [430, 99] width 146 height 86
click at [499, 130] on p "Harness the benefits found within each flavorful morsel." at bounding box center [430, 99] width 146 height 86
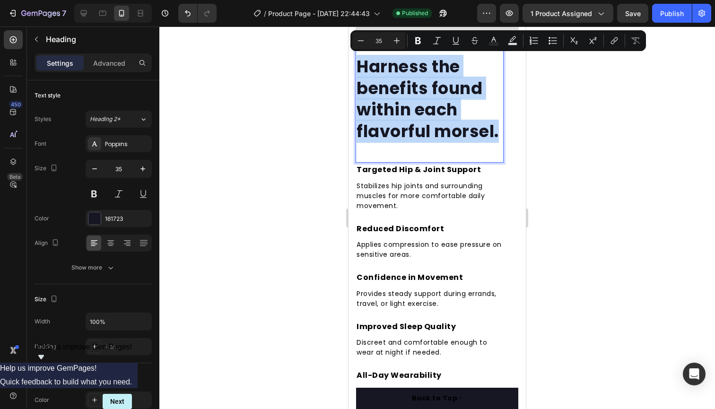
drag, startPoint x: 499, startPoint y: 130, endPoint x: 361, endPoint y: 63, distance: 153.4
click at [361, 63] on p "Harness the benefits found within each flavorful morsel." at bounding box center [430, 99] width 146 height 86
copy p "Harness the benefits found within each flavorful morsel."
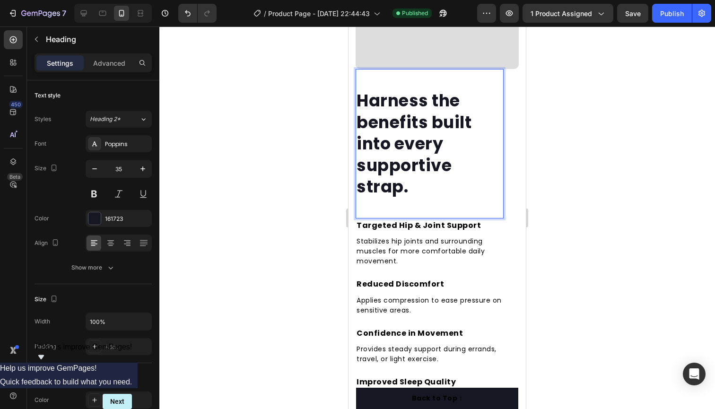
scroll to position [1394, 0]
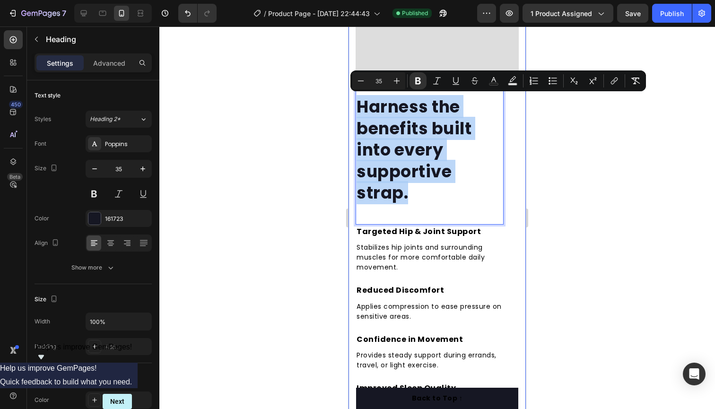
drag, startPoint x: 412, startPoint y: 190, endPoint x: 354, endPoint y: 113, distance: 96.6
click at [354, 113] on div "Harness the benefits built into every supportive strap. Heading 0 Targeted Hip …" at bounding box center [437, 163] width 177 height 612
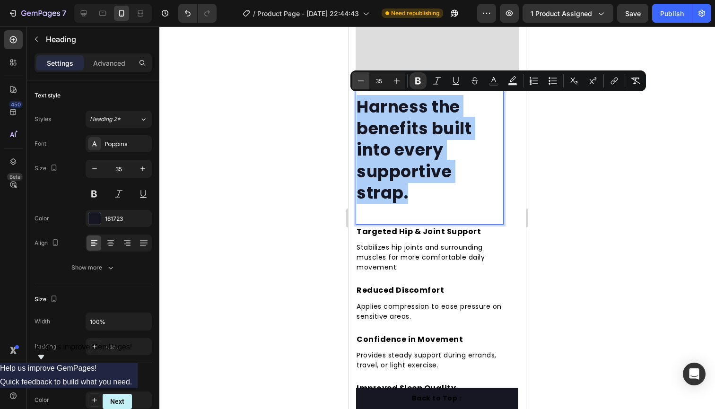
click at [364, 82] on icon "Editor contextual toolbar" at bounding box center [360, 80] width 9 height 9
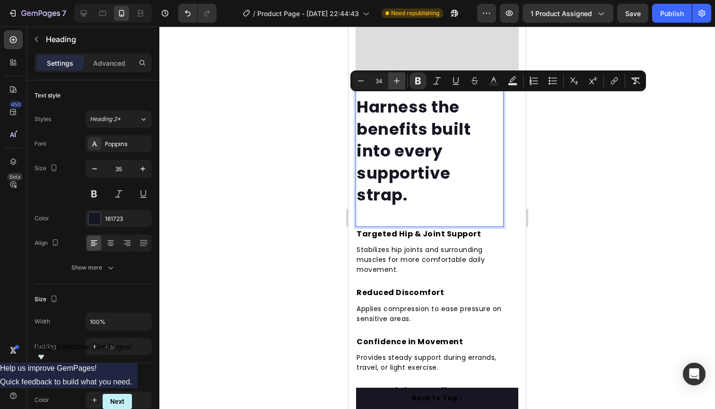
click at [398, 83] on icon "Editor contextual toolbar" at bounding box center [396, 80] width 9 height 9
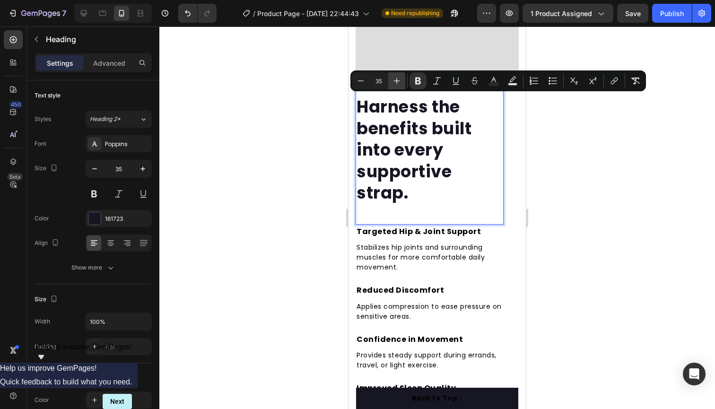
click at [398, 83] on icon "Editor contextual toolbar" at bounding box center [396, 80] width 9 height 9
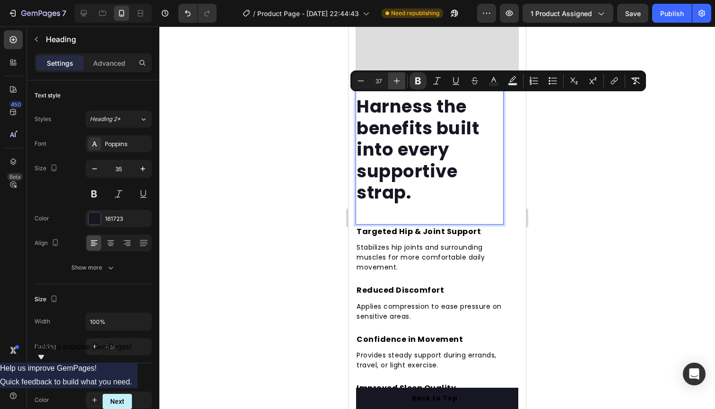
click at [398, 83] on icon "Editor contextual toolbar" at bounding box center [396, 80] width 9 height 9
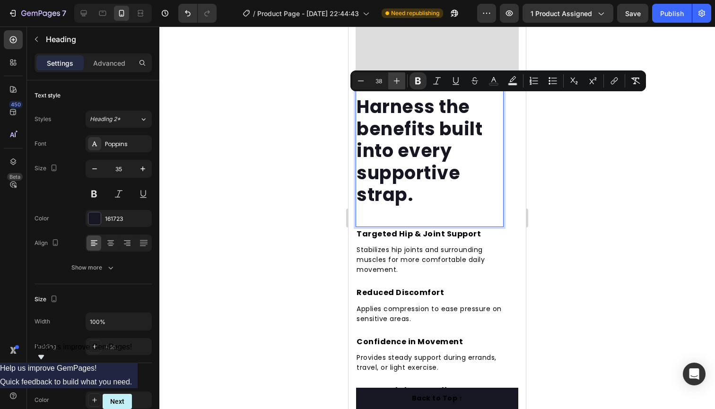
click at [398, 83] on icon "Editor contextual toolbar" at bounding box center [396, 80] width 9 height 9
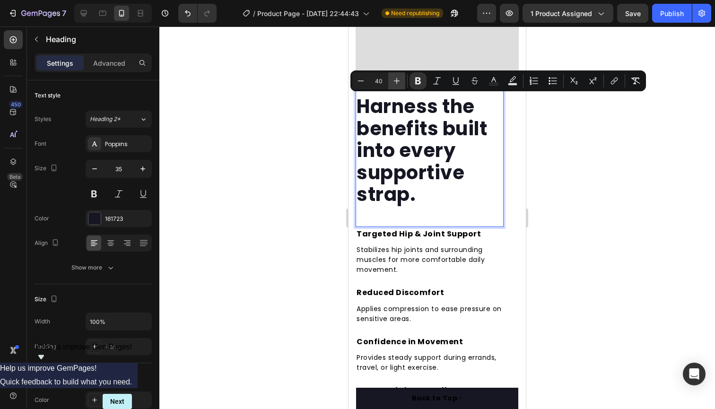
click at [398, 83] on icon "Editor contextual toolbar" at bounding box center [396, 80] width 9 height 9
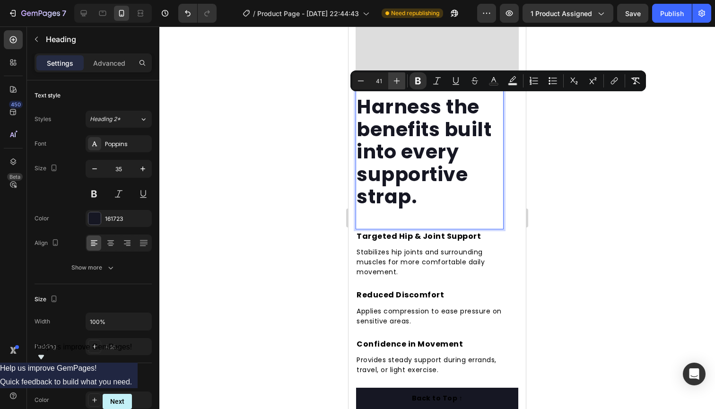
click at [398, 83] on icon "Editor contextual toolbar" at bounding box center [396, 80] width 9 height 9
click at [363, 84] on icon "Editor contextual toolbar" at bounding box center [360, 80] width 9 height 9
click at [364, 84] on icon "Editor contextual toolbar" at bounding box center [360, 80] width 9 height 9
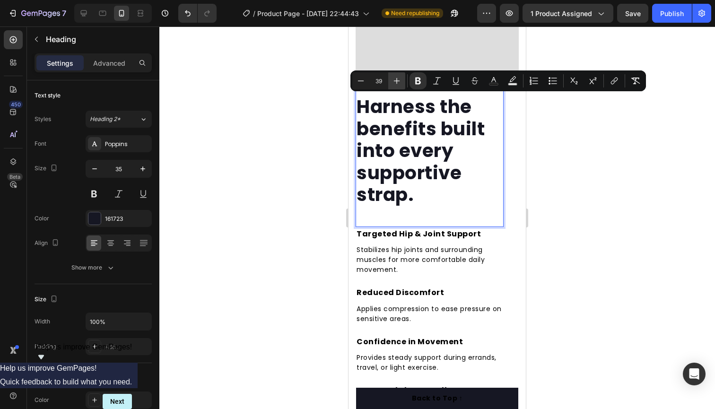
click at [398, 84] on icon "Editor contextual toolbar" at bounding box center [396, 80] width 9 height 9
type input "41"
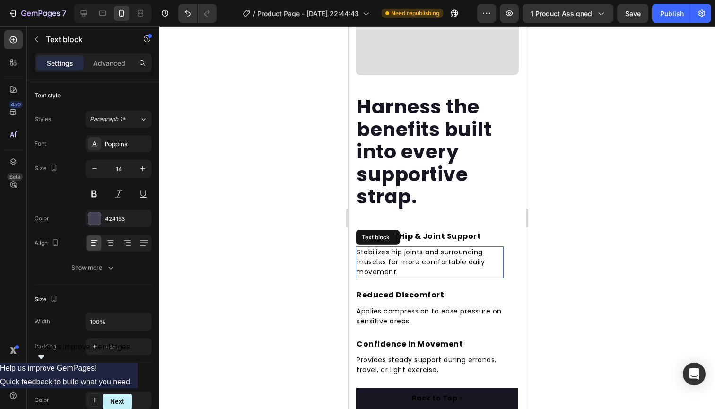
click at [485, 247] on p "Stabilizes hip joints and surrounding muscles for more comfortable daily moveme…" at bounding box center [430, 262] width 146 height 30
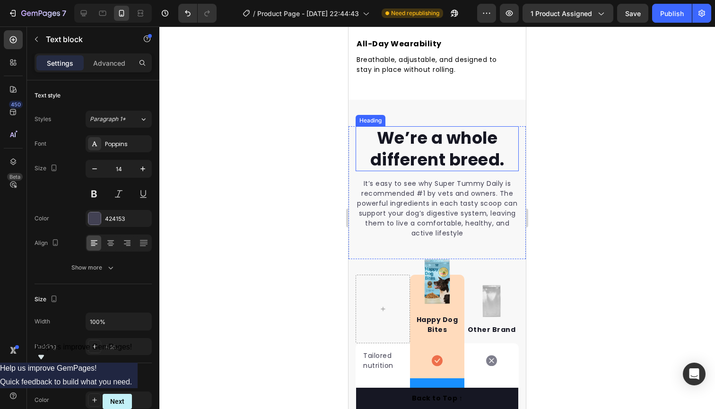
scroll to position [1792, 0]
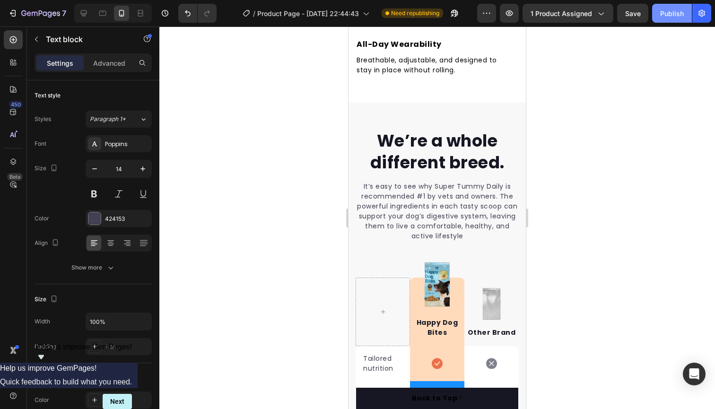
click at [666, 13] on div "Publish" at bounding box center [672, 14] width 24 height 10
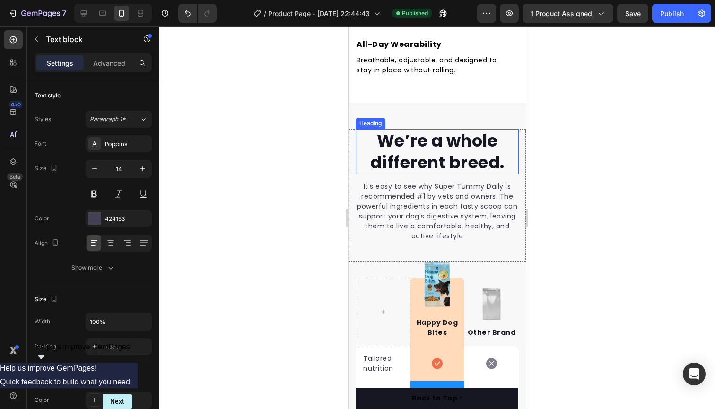
scroll to position [1809, 0]
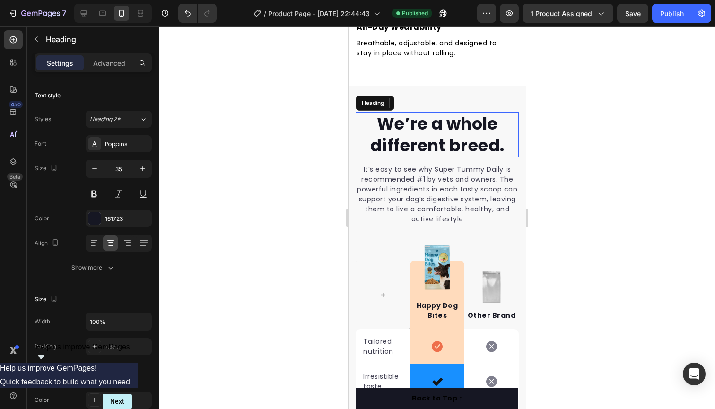
click at [503, 141] on p "We’re a whole different breed." at bounding box center [437, 134] width 161 height 43
click at [506, 141] on p "We’re a whole different breed." at bounding box center [437, 134] width 161 height 43
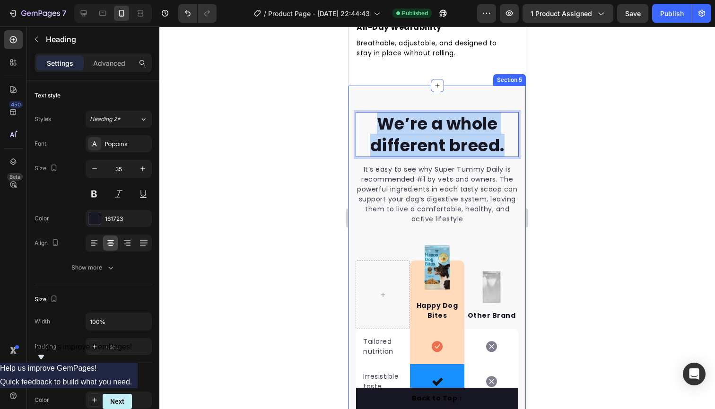
drag, startPoint x: 506, startPoint y: 141, endPoint x: 366, endPoint y: 106, distance: 144.4
click at [366, 106] on div "We’re a whole different breed. Heading 0 It’s easy to see why Super Tummy Daily…" at bounding box center [437, 381] width 177 height 590
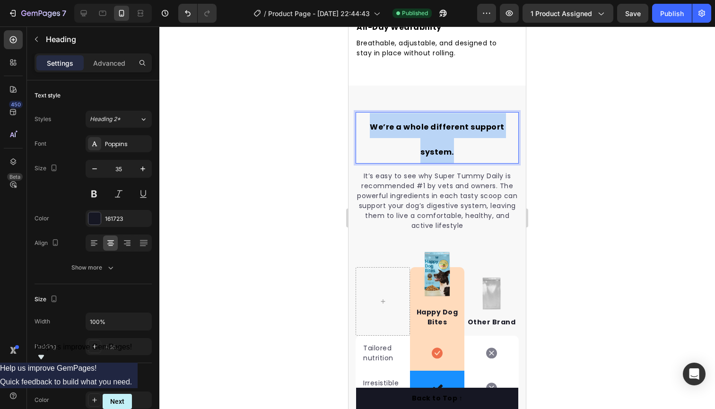
drag, startPoint x: 458, startPoint y: 148, endPoint x: 370, endPoint y: 118, distance: 92.3
click at [370, 118] on p "We’re a whole different support system." at bounding box center [437, 138] width 161 height 50
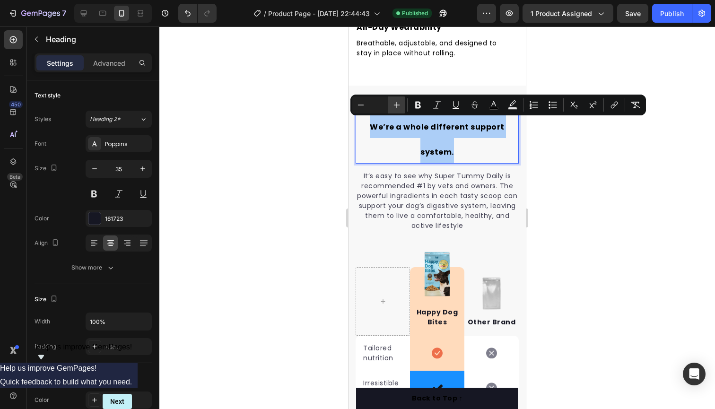
click at [394, 107] on icon "Editor contextual toolbar" at bounding box center [396, 104] width 9 height 9
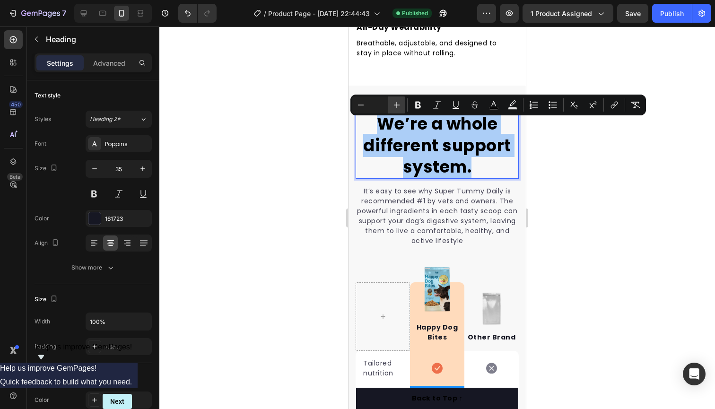
click at [394, 107] on icon "Editor contextual toolbar" at bounding box center [396, 104] width 9 height 9
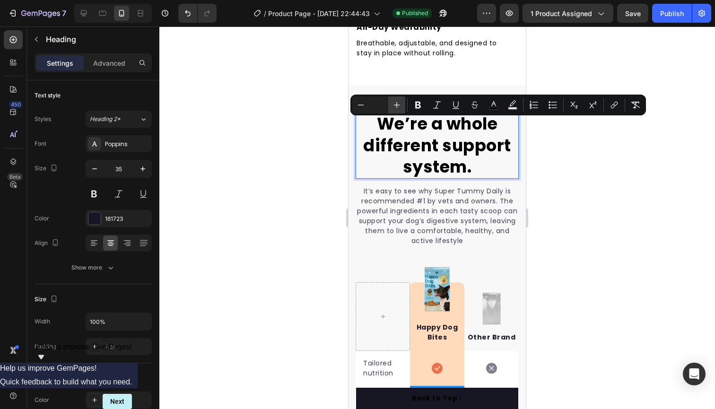
click at [394, 107] on icon "Editor contextual toolbar" at bounding box center [396, 104] width 9 height 9
click at [364, 107] on icon "Editor contextual toolbar" at bounding box center [360, 104] width 9 height 9
click at [489, 166] on p "We’re a whole different support system." at bounding box center [437, 145] width 161 height 65
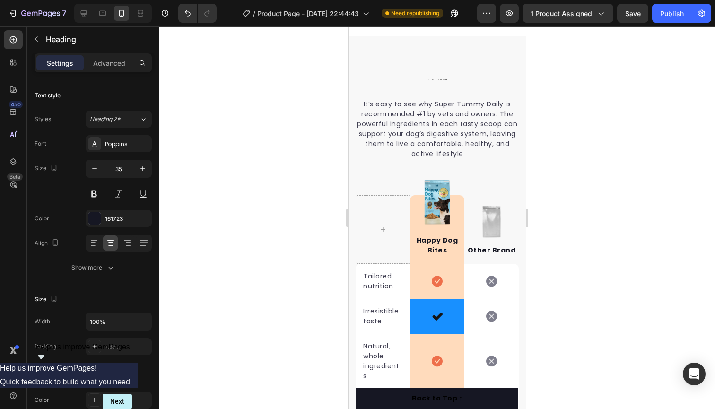
scroll to position [1860, 0]
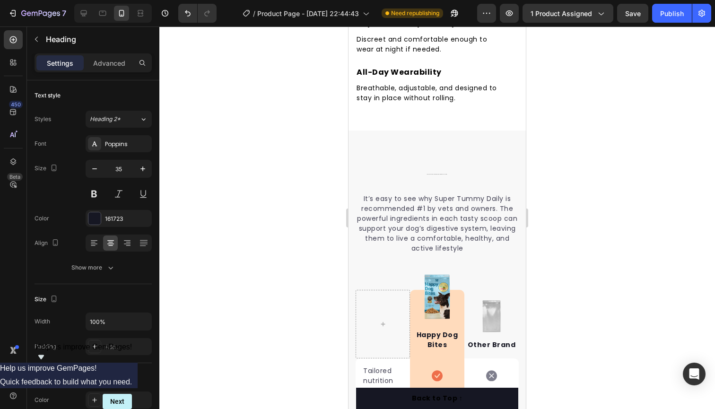
click at [450, 175] on h2 "We’re a whole different support system." at bounding box center [437, 171] width 163 height 29
click at [450, 170] on p "We’re a whole different support system." at bounding box center [437, 170] width 161 height 27
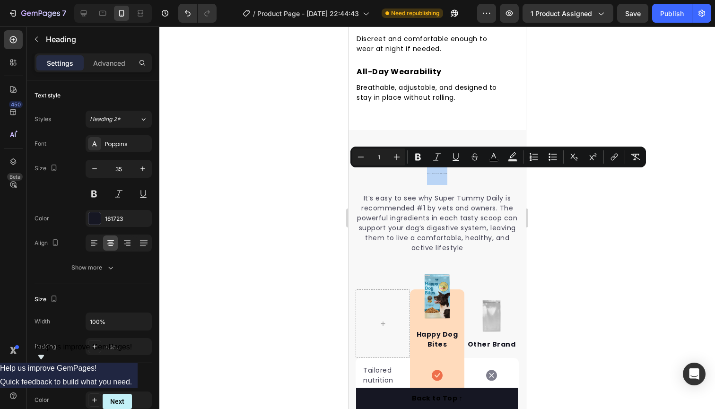
drag, startPoint x: 448, startPoint y: 172, endPoint x: 419, endPoint y: 171, distance: 28.9
click at [419, 171] on p "We’re a whole different support system." at bounding box center [437, 170] width 161 height 27
click at [384, 157] on input "1" at bounding box center [378, 156] width 19 height 11
type input "35"
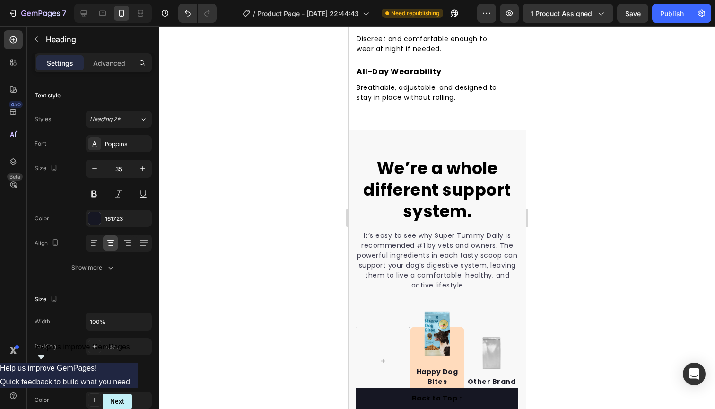
click at [475, 208] on p "We’re a whole different support system." at bounding box center [437, 189] width 161 height 65
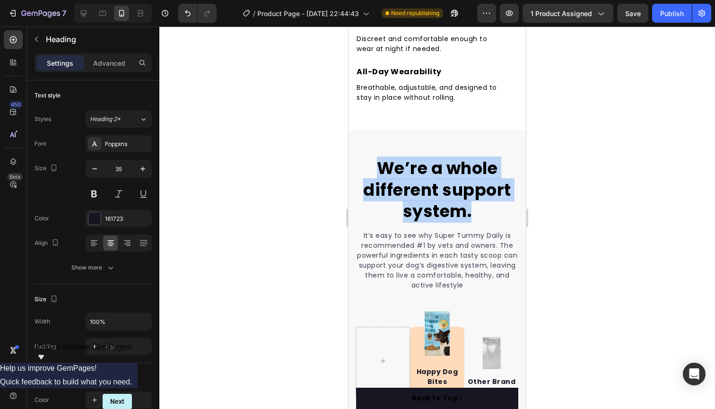
drag, startPoint x: 477, startPoint y: 210, endPoint x: 372, endPoint y: 157, distance: 118.0
click at [372, 157] on p "We’re a whole different support system." at bounding box center [437, 189] width 161 height 65
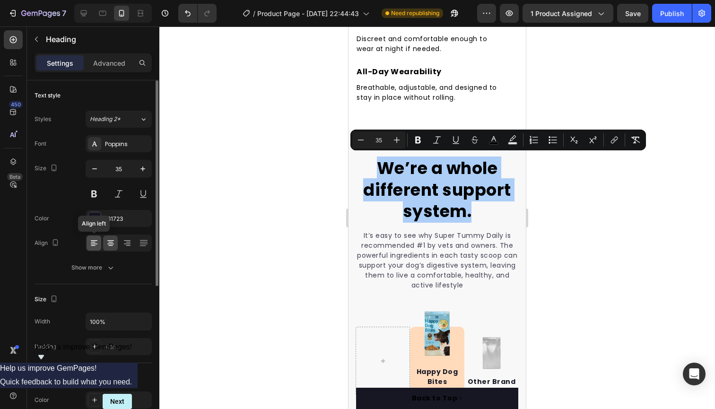
click at [90, 237] on div at bounding box center [94, 243] width 15 height 15
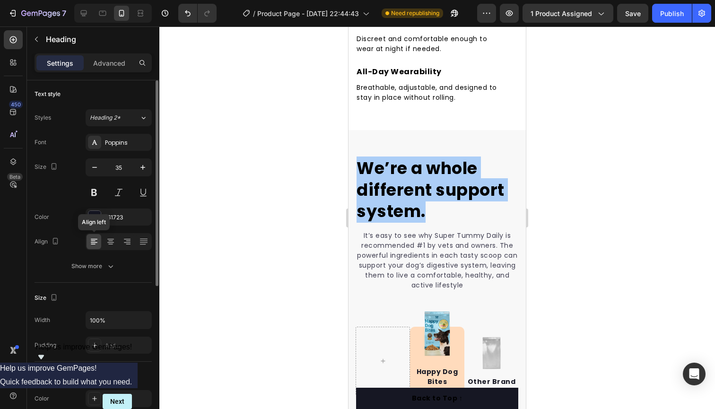
scroll to position [2, 0]
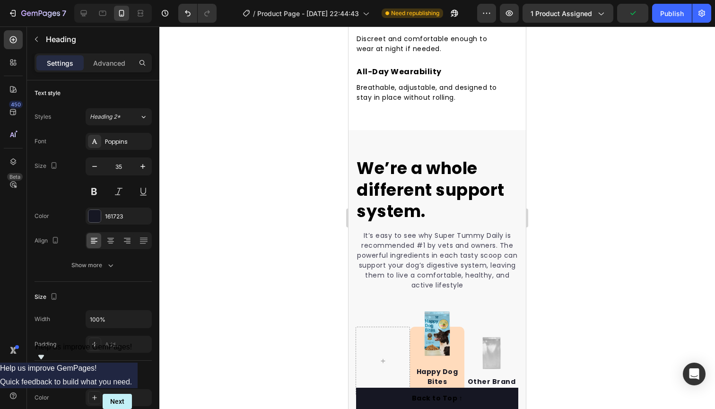
click at [457, 207] on p "We’re a whole different support system." at bounding box center [437, 189] width 161 height 65
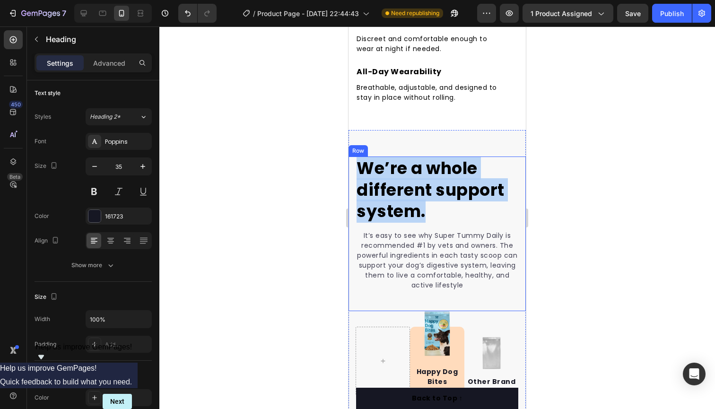
drag, startPoint x: 401, startPoint y: 196, endPoint x: 351, endPoint y: 157, distance: 63.3
click at [351, 157] on div "We’re a whole different support system. Heading It’s easy to see why Super Tumm…" at bounding box center [437, 234] width 177 height 155
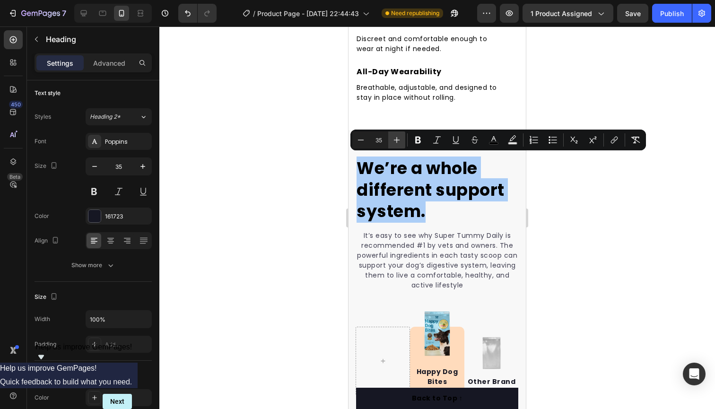
click at [397, 142] on icon "Editor contextual toolbar" at bounding box center [396, 139] width 9 height 9
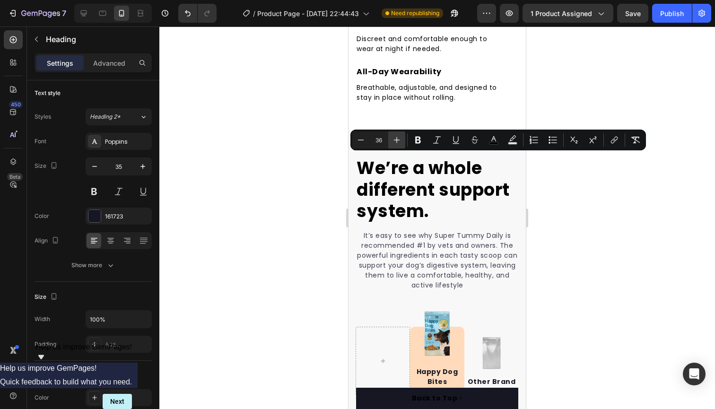
click at [397, 142] on icon "Editor contextual toolbar" at bounding box center [396, 139] width 9 height 9
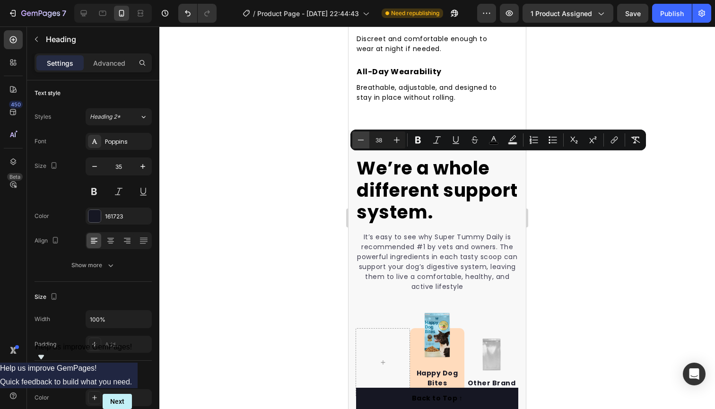
click at [363, 140] on icon "Editor contextual toolbar" at bounding box center [360, 139] width 9 height 9
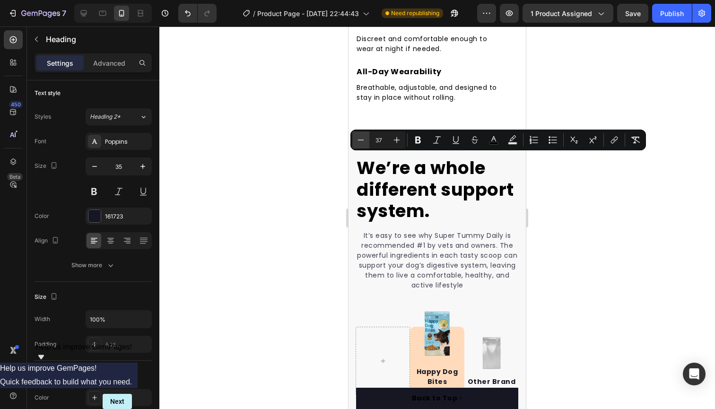
click at [363, 140] on icon "Editor contextual toolbar" at bounding box center [360, 139] width 9 height 9
type input "35"
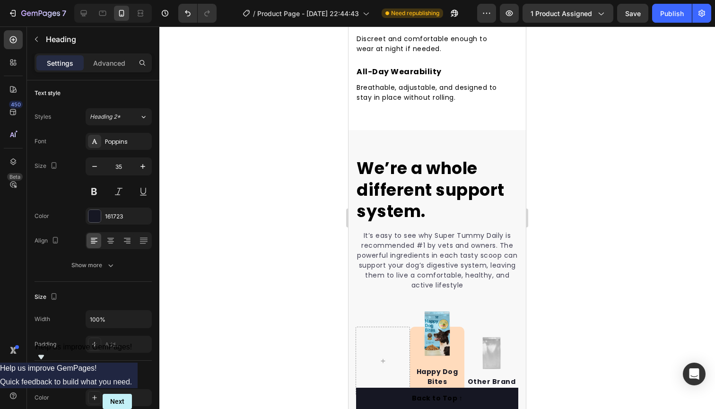
click at [440, 213] on p "We’re a whole different support system." at bounding box center [437, 189] width 161 height 65
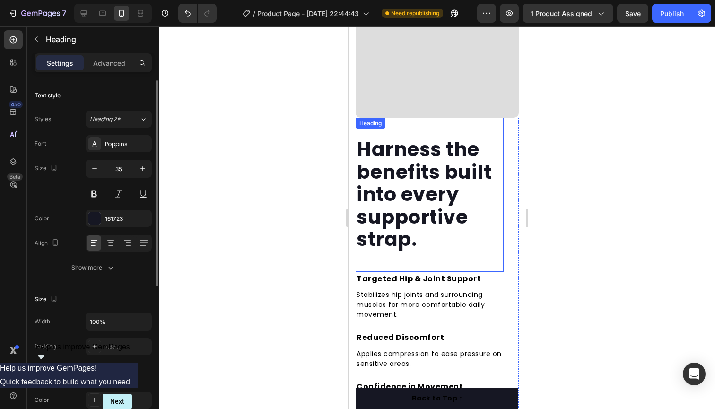
scroll to position [1318, 0]
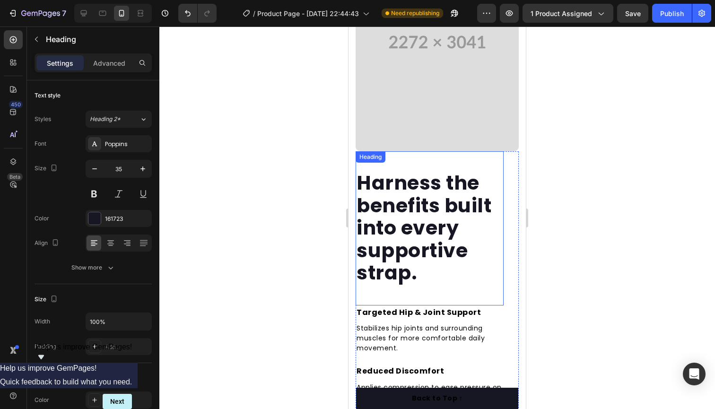
click at [393, 186] on strong "Harness the benefits built into every supportive strap." at bounding box center [424, 227] width 135 height 117
click at [420, 184] on strong "Harness the benefits built into every supportive strap." at bounding box center [424, 227] width 135 height 117
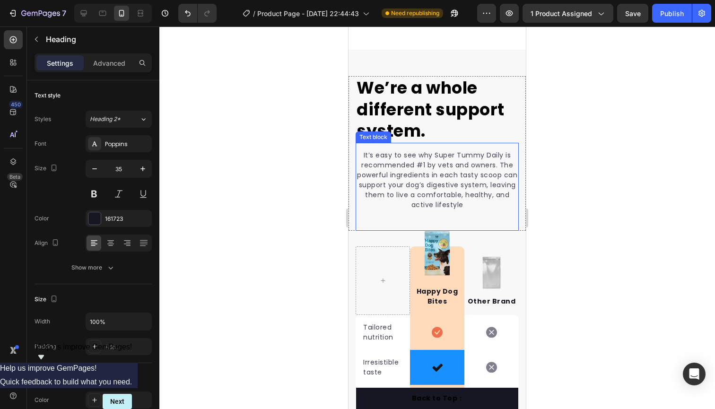
scroll to position [1846, 0]
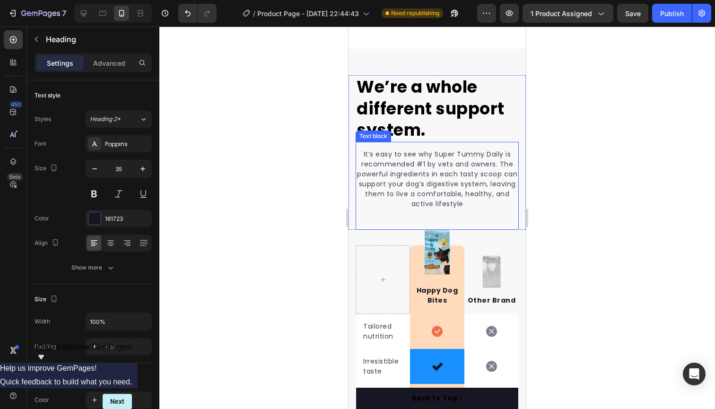
click at [466, 199] on p "It’s easy to see why Super Tummy Daily is recommended #1 by vets and owners. Th…" at bounding box center [437, 179] width 161 height 60
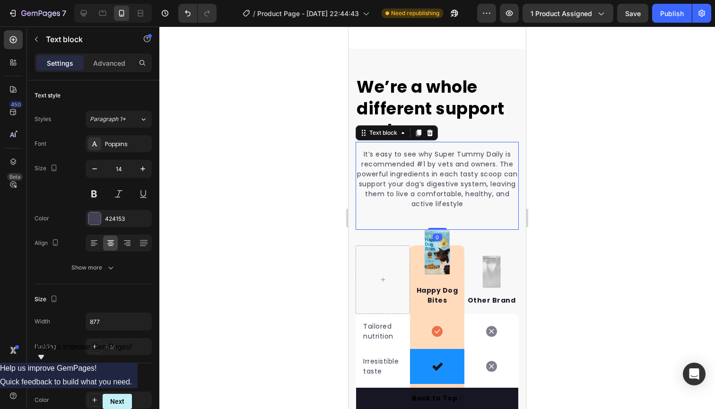
click at [463, 199] on p "It’s easy to see why Super Tummy Daily is recommended #1 by vets and owners. Th…" at bounding box center [437, 179] width 161 height 60
click at [466, 201] on p "It’s easy to see why Super Tummy Daily is recommended #1 by vets and owners. Th…" at bounding box center [437, 179] width 161 height 60
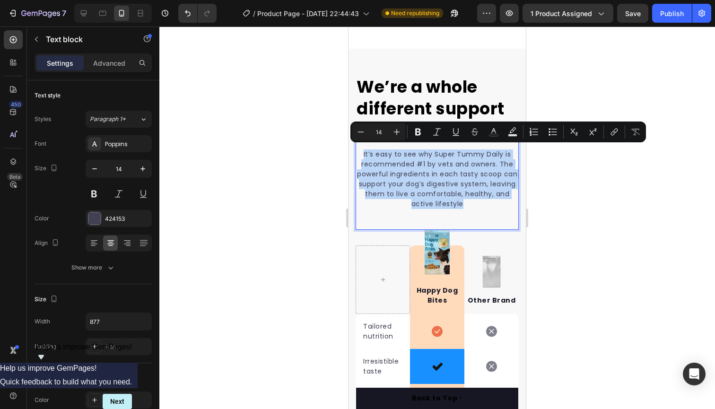
drag, startPoint x: 466, startPoint y: 201, endPoint x: 372, endPoint y: 158, distance: 104.1
click at [349, 153] on html "iPhone 13 Mini ( 375 px) iPhone 13 Mini iPhone 13 Pro iPhone 11 Pro Max iPhone …" at bounding box center [437, 246] width 177 height 4130
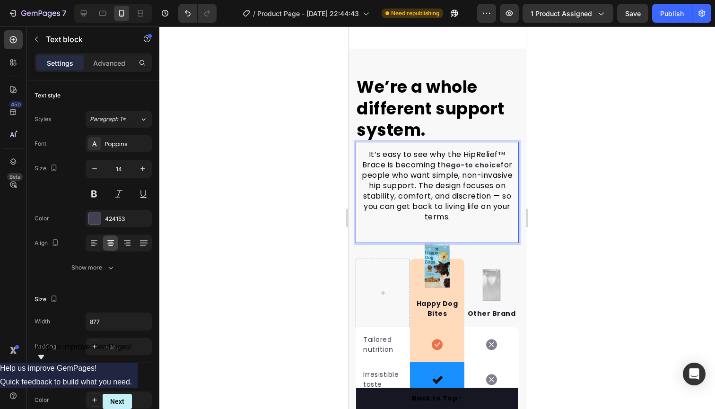
click at [500, 161] on span "for people who want simple, non-invasive hip support. The design focuses on sta…" at bounding box center [437, 190] width 151 height 63
click at [499, 161] on span "for people who want simple, non-invasive hip support. The design focuses on sta…" at bounding box center [437, 190] width 151 height 63
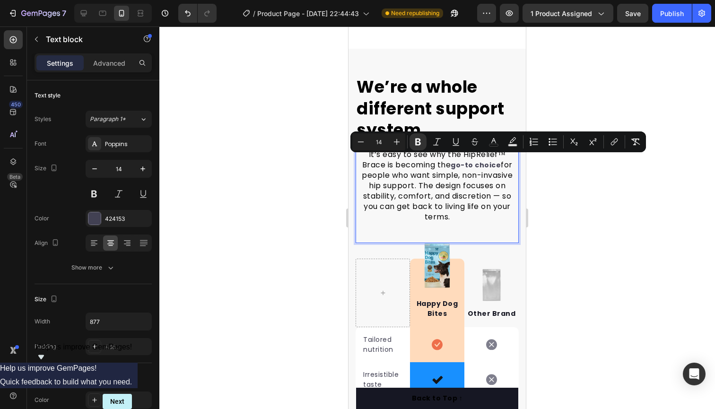
drag, startPoint x: 499, startPoint y: 161, endPoint x: 453, endPoint y: 163, distance: 46.4
click at [453, 163] on p "It’s easy to see why the HipRelief™ Brace is becoming the go-to choice for peop…" at bounding box center [437, 185] width 161 height 73
click at [416, 143] on icon "Editor contextual toolbar" at bounding box center [418, 142] width 6 height 7
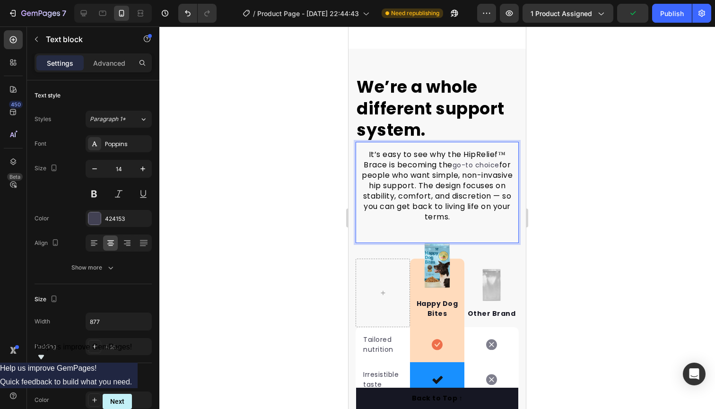
click at [499, 159] on span "for people who want simple, non-invasive hip support. The design focuses on sta…" at bounding box center [437, 190] width 151 height 63
click at [498, 160] on p "It’s easy to see why the HipRelief™ Brace is becoming the go-to choice for peop…" at bounding box center [437, 185] width 161 height 73
click at [504, 159] on span "for people who want simple, non-invasive hip support. The design focuses on sta…" at bounding box center [437, 190] width 151 height 63
click at [489, 161] on p "It’s easy to see why the HipRelief™ Brace is becoming the go-to choice for peop…" at bounding box center [437, 185] width 161 height 73
drag, startPoint x: 497, startPoint y: 160, endPoint x: 452, endPoint y: 160, distance: 44.9
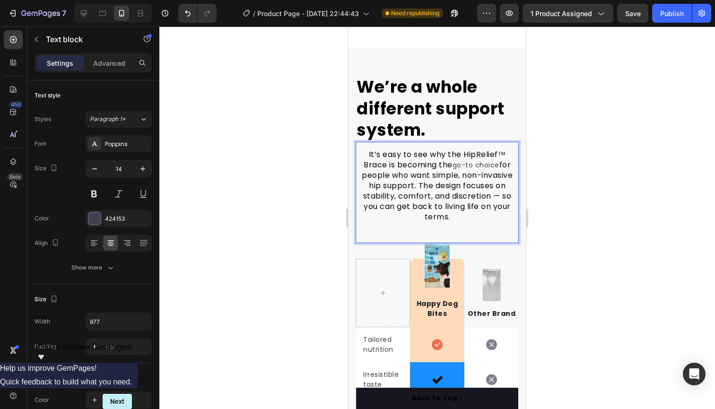
click at [452, 160] on p "It’s easy to see why the HipRelief™ Brace is becoming the go-to choice for peop…" at bounding box center [437, 185] width 161 height 73
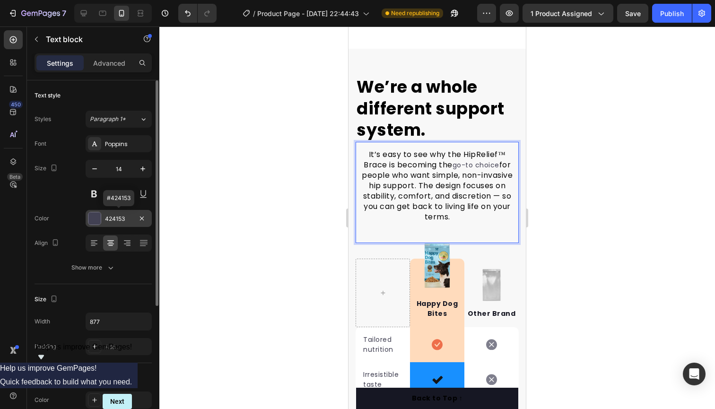
click at [114, 220] on div "424153" at bounding box center [118, 219] width 27 height 9
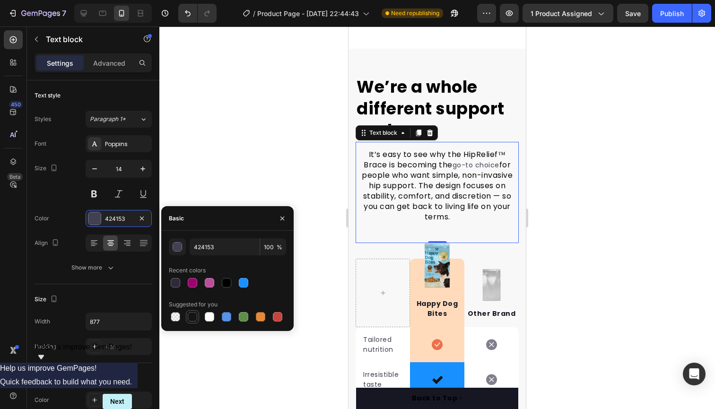
click at [190, 313] on div at bounding box center [192, 316] width 9 height 9
type input "151515"
click at [181, 247] on div "button" at bounding box center [177, 247] width 9 height 9
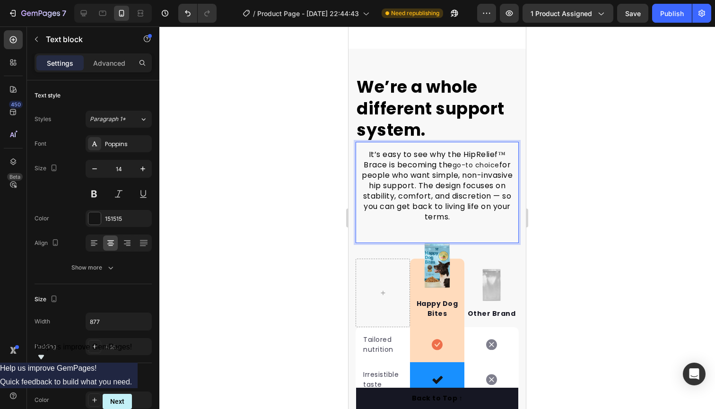
click at [496, 159] on p "It’s easy to see why the HipRelief™ Brace is becoming the go-to choice for peop…" at bounding box center [437, 185] width 161 height 73
click at [498, 161] on p "It’s easy to see why the HipRelief™ Brace is becoming the go-to choice for peop…" at bounding box center [437, 185] width 161 height 73
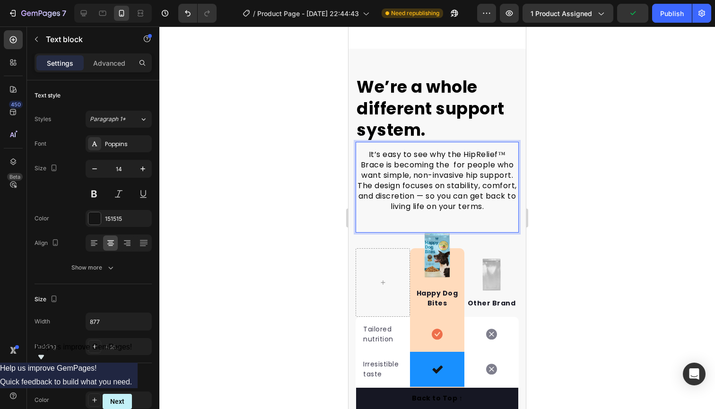
click at [463, 156] on span "It’s easy to see why the HipRelief™ Brace is becoming the for people who want s…" at bounding box center [437, 180] width 159 height 63
click at [461, 160] on span "It’s easy to see why the HipRelief™ Brace is becoming the for people who want s…" at bounding box center [437, 180] width 159 height 63
click at [448, 160] on span "It’s easy to see why the HipRelief™ Brace is becoming the for people who want s…" at bounding box center [437, 180] width 159 height 63
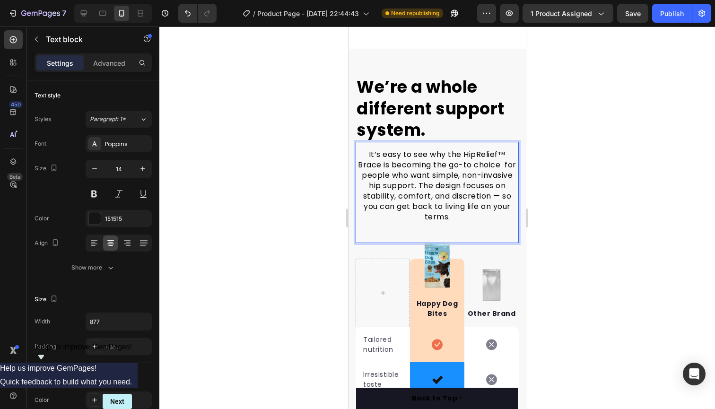
click at [461, 208] on span "It’s easy to see why the HipRelief™ Brace is becoming the go-to choice for peop…" at bounding box center [437, 185] width 158 height 73
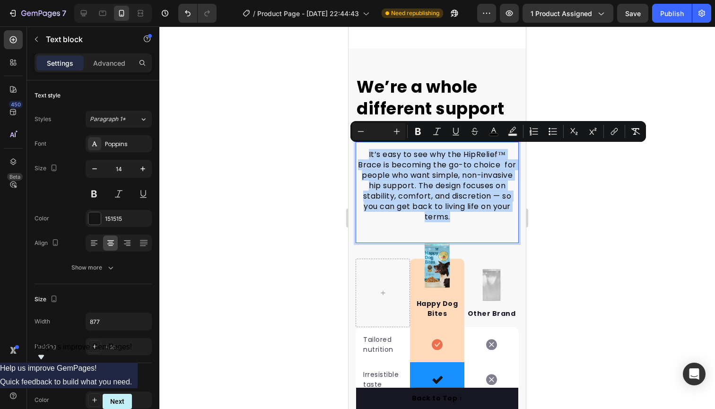
drag, startPoint x: 454, startPoint y: 213, endPoint x: 342, endPoint y: 134, distance: 136.8
click at [349, 134] on html "iPhone 13 Mini ( 375 px) iPhone 13 Mini iPhone 13 Pro iPhone 11 Pro Max iPhone …" at bounding box center [437, 252] width 177 height 4143
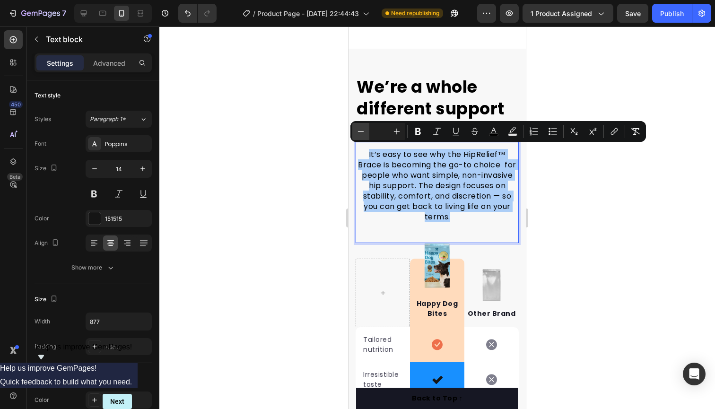
click at [366, 130] on button "Minus" at bounding box center [360, 131] width 17 height 17
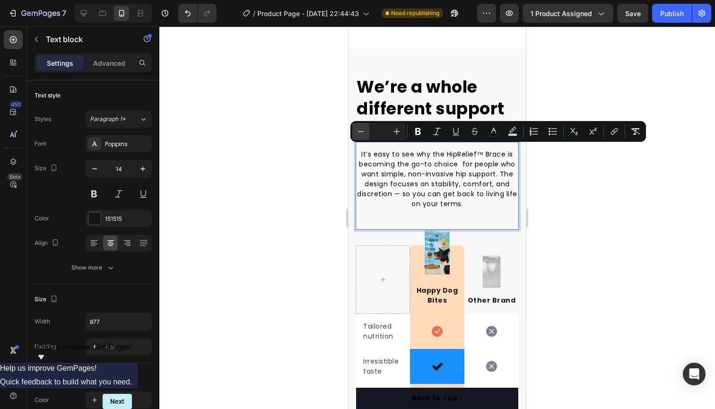
click at [361, 129] on icon "Editor contextual toolbar" at bounding box center [360, 131] width 9 height 9
click at [397, 132] on icon "Editor contextual toolbar" at bounding box center [397, 132] width 6 height 6
click at [469, 205] on p "It’s easy to see why the HipRelief™ Brace is becoming the go-to choice for peop…" at bounding box center [437, 179] width 161 height 60
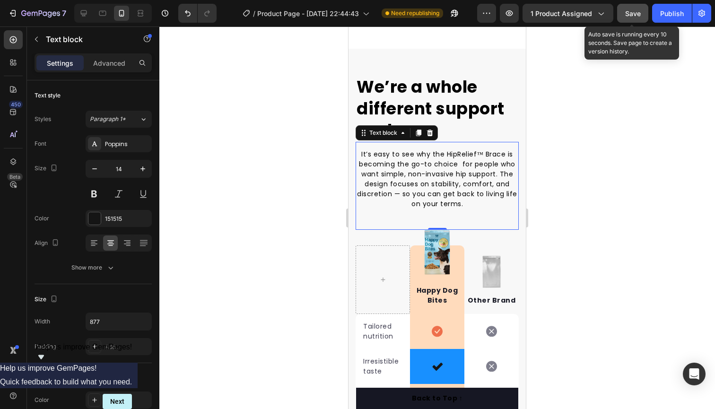
click at [632, 13] on span "Save" at bounding box center [633, 13] width 16 height 8
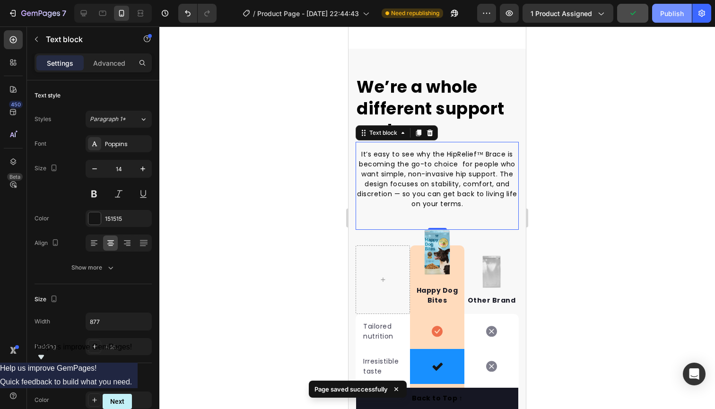
click at [677, 15] on div "Publish" at bounding box center [672, 14] width 24 height 10
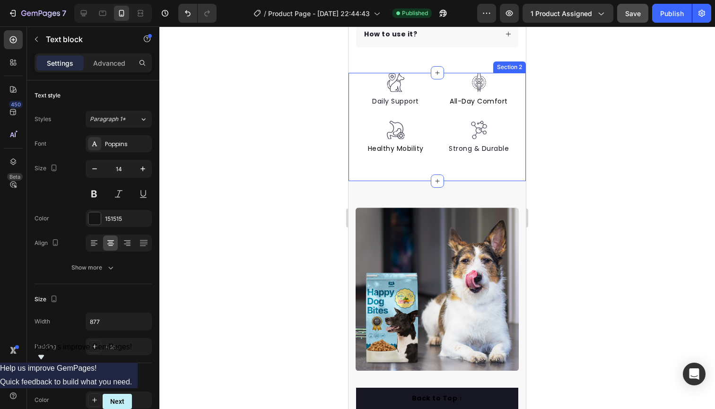
scroll to position [457, 0]
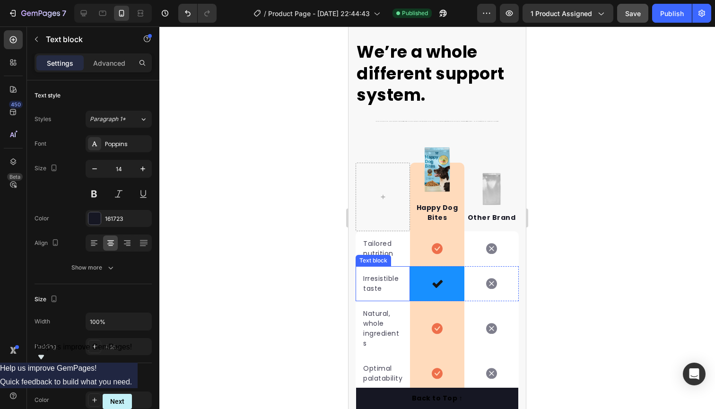
scroll to position [1808, 0]
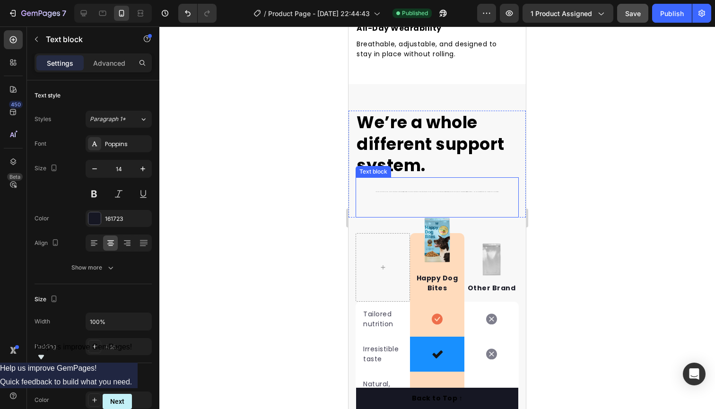
click at [448, 190] on p "It’s easy to see why the HipRelief™ Brace is becoming the go-to choice for peop…" at bounding box center [437, 191] width 161 height 12
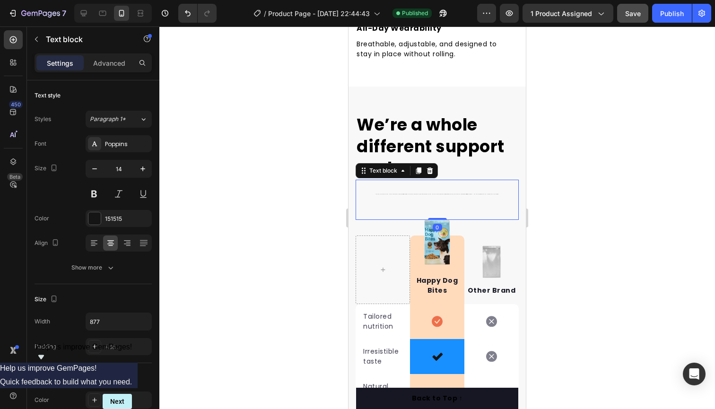
click at [494, 192] on p "It’s easy to see why the HipRelief™ Brace is becoming the go-to choice for peop…" at bounding box center [437, 193] width 161 height 12
click at [494, 190] on p "It’s easy to see why the HipRelief™ Brace is becoming the go-to choice for peop…" at bounding box center [437, 193] width 161 height 12
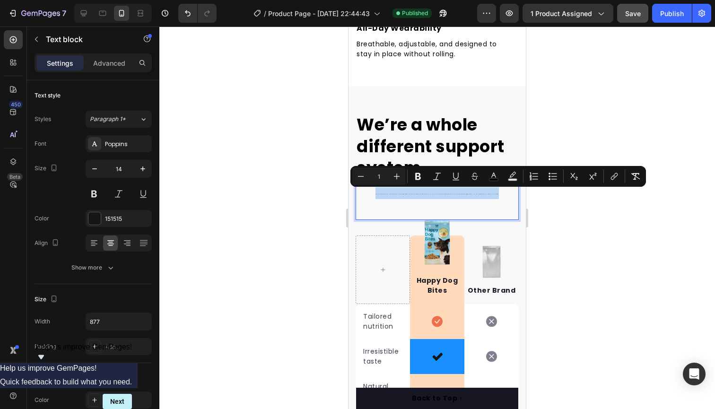
drag, startPoint x: 493, startPoint y: 192, endPoint x: 380, endPoint y: 190, distance: 113.5
click at [380, 190] on p "It’s easy to see why the HipRelief™ Brace is becoming the go-to choice for peop…" at bounding box center [437, 193] width 161 height 12
click at [383, 178] on input "1" at bounding box center [378, 176] width 19 height 11
type input "14"
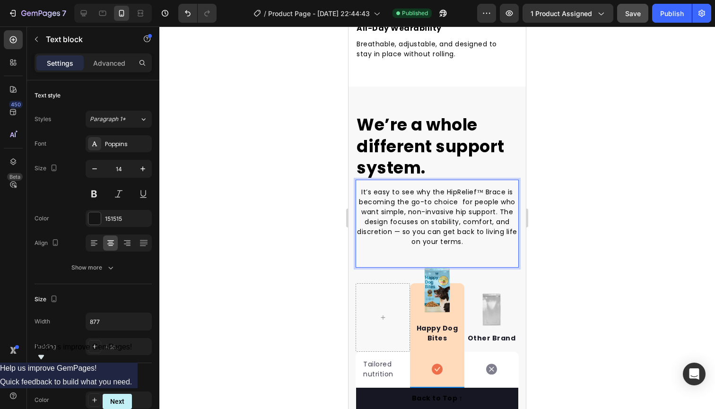
click at [465, 242] on p "It’s easy to see why the HipRelief™ Brace is becoming the go-to choice for peop…" at bounding box center [437, 217] width 161 height 60
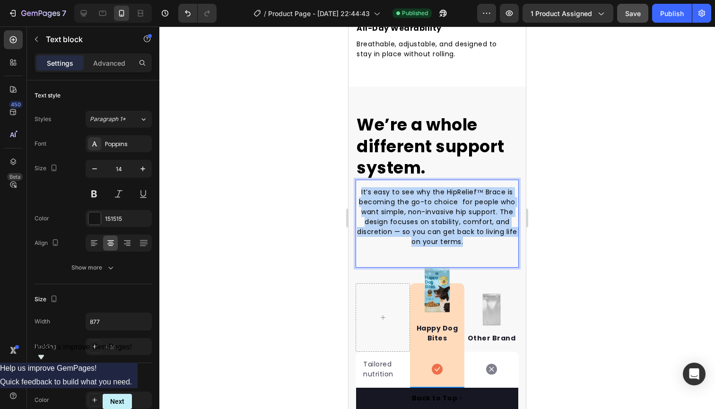
drag, startPoint x: 464, startPoint y: 241, endPoint x: 356, endPoint y: 183, distance: 122.9
click at [356, 183] on div "It’s easy to see why the HipRelief™ Brace is becoming the go-to choice for peop…" at bounding box center [437, 224] width 163 height 88
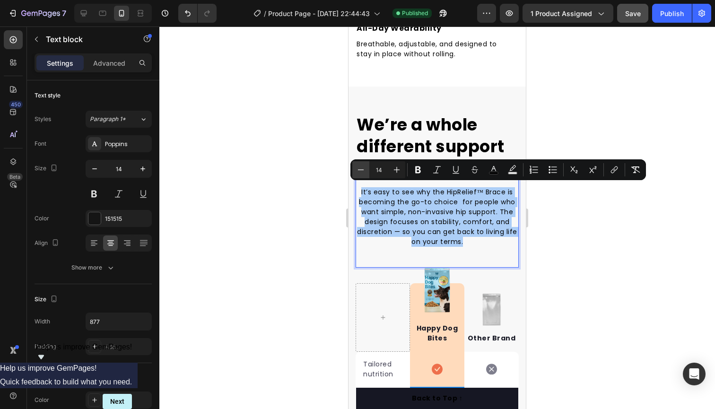
click at [363, 173] on icon "Editor contextual toolbar" at bounding box center [360, 169] width 9 height 9
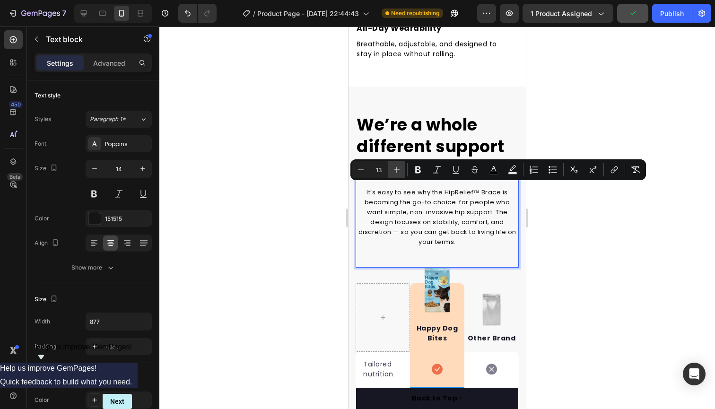
click at [395, 172] on icon "Editor contextual toolbar" at bounding box center [396, 169] width 9 height 9
type input "14"
click at [358, 222] on p "It’s easy to see why the HipRelief™ Brace is becoming the go-to choice for peop…" at bounding box center [437, 217] width 161 height 60
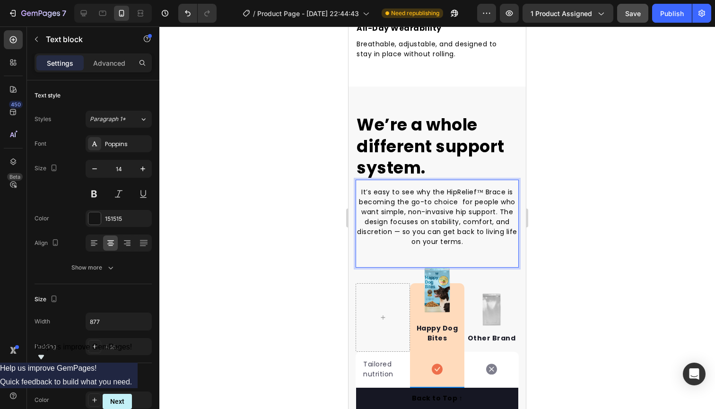
click at [358, 226] on span "It’s easy to see why the HipRelief™ Brace is becoming the go-to choice for peop…" at bounding box center [437, 216] width 160 height 59
click at [464, 238] on p "It’s easy to see why the HipRelief™ Brace is becoming the go-to choice for peop…" at bounding box center [437, 217] width 161 height 60
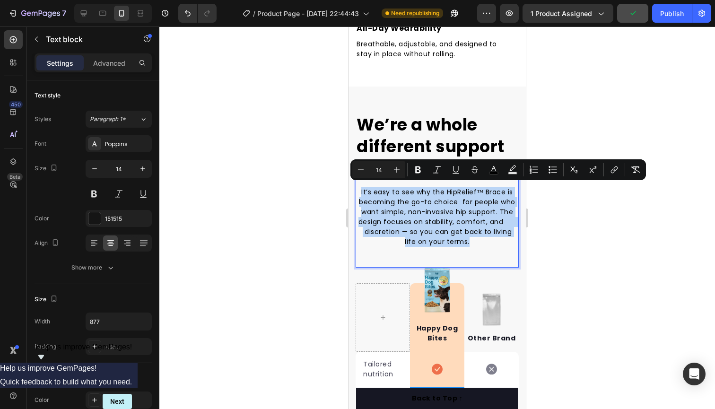
drag, startPoint x: 464, startPoint y: 238, endPoint x: 358, endPoint y: 185, distance: 118.9
click at [358, 187] on p "It’s easy to see why the HipRelief™ Brace is becoming the go-to choice for peop…" at bounding box center [437, 217] width 161 height 60
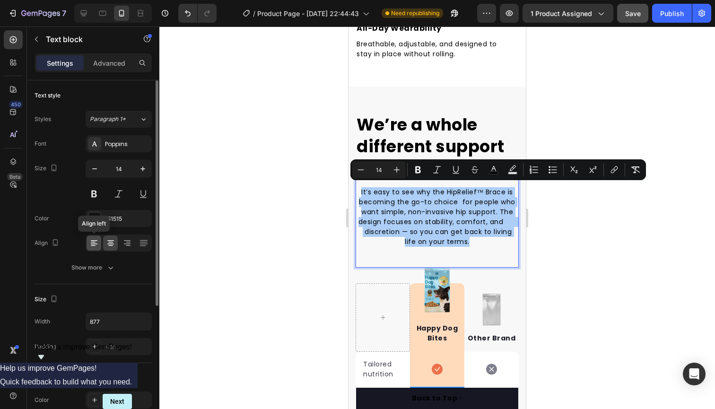
click at [95, 238] on icon at bounding box center [93, 242] width 9 height 9
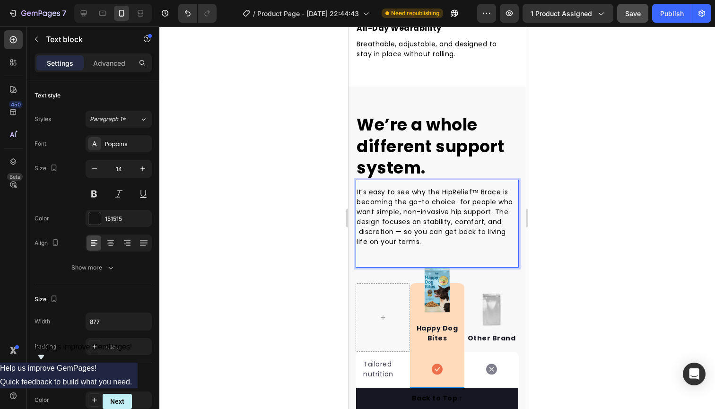
click at [455, 244] on p "It’s easy to see why the HipRelief™ Brace is becoming the go-to choice for peop…" at bounding box center [437, 217] width 161 height 60
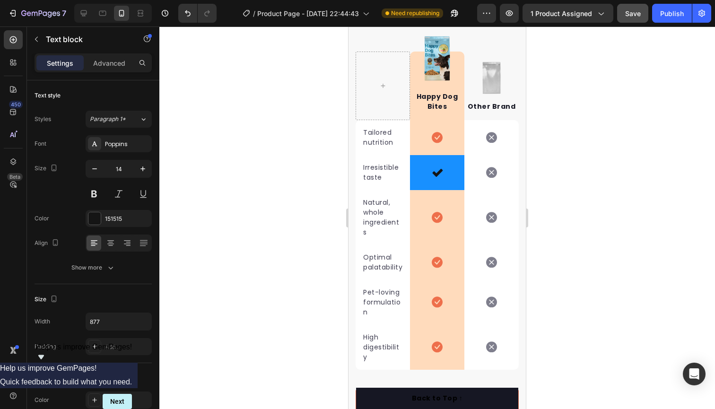
scroll to position [2036, 0]
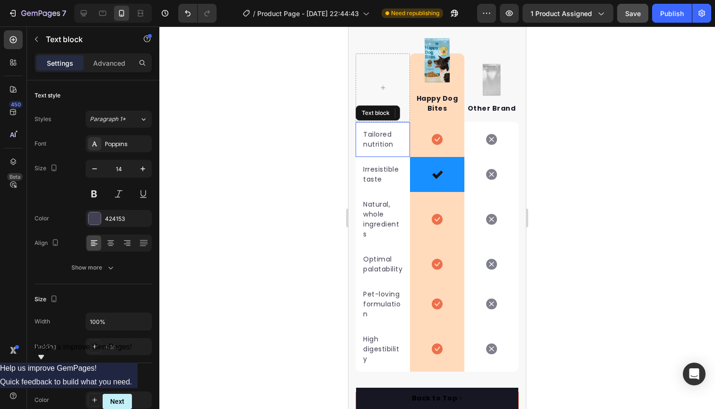
click at [399, 143] on p "Tailored nutrition" at bounding box center [382, 140] width 39 height 20
click at [394, 144] on p "Tailored nutrition" at bounding box center [382, 140] width 39 height 20
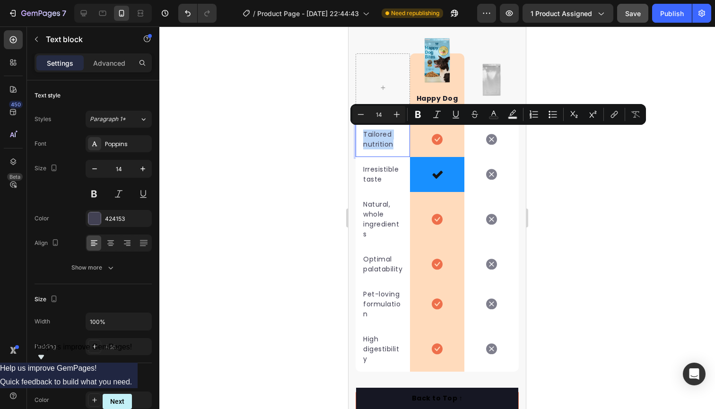
drag, startPoint x: 394, startPoint y: 144, endPoint x: 363, endPoint y: 132, distance: 32.9
click at [362, 131] on div "Tailored nutrition Text block 0" at bounding box center [383, 139] width 54 height 35
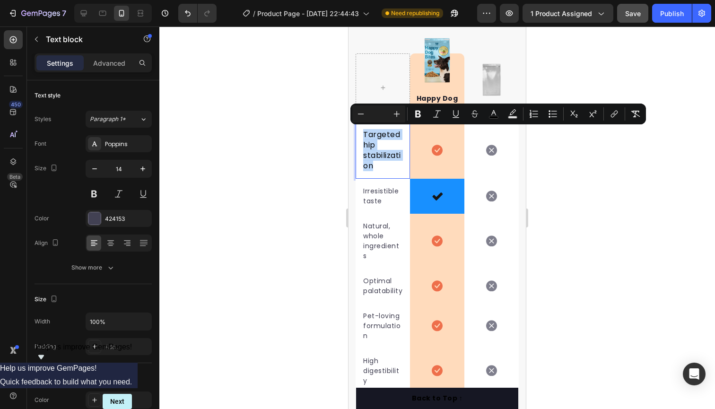
drag, startPoint x: 385, startPoint y: 164, endPoint x: 353, endPoint y: 129, distance: 47.5
click at [352, 129] on div "Image Happy Dog Bites Text block Row Image Other Brand Text block Row Targeted …" at bounding box center [437, 216] width 177 height 356
click at [360, 119] on button "Minus" at bounding box center [360, 113] width 17 height 17
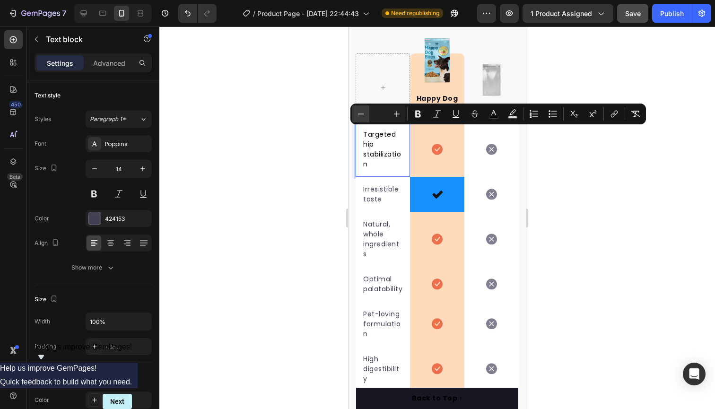
click at [359, 116] on icon "Editor contextual toolbar" at bounding box center [360, 113] width 9 height 9
click at [361, 116] on icon "Editor contextual toolbar" at bounding box center [360, 113] width 9 height 9
click at [362, 115] on icon "Editor contextual toolbar" at bounding box center [360, 113] width 9 height 9
click at [369, 157] on span "Targeted hip stabilization" at bounding box center [382, 149] width 38 height 39
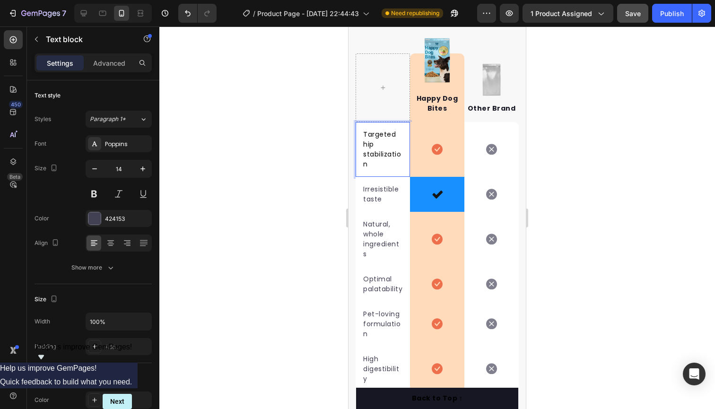
click at [374, 161] on p "Targeted hip stabilization" at bounding box center [382, 150] width 39 height 40
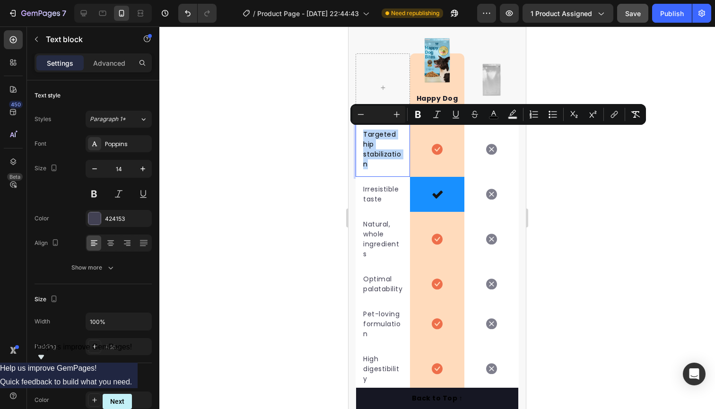
drag, startPoint x: 367, startPoint y: 160, endPoint x: 359, endPoint y: 131, distance: 29.4
click at [359, 131] on div "Targeted hip stabilization Text block 0" at bounding box center [383, 149] width 54 height 55
click at [377, 116] on input "Editor contextual toolbar" at bounding box center [378, 114] width 19 height 11
type input "12"
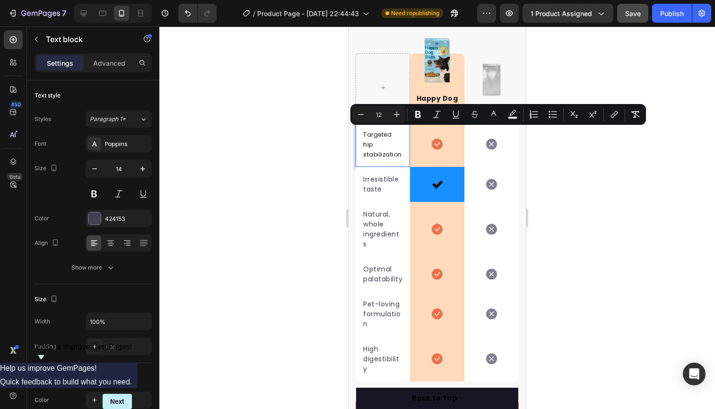
click at [399, 142] on span "Targeted hip stabilization" at bounding box center [382, 145] width 39 height 28
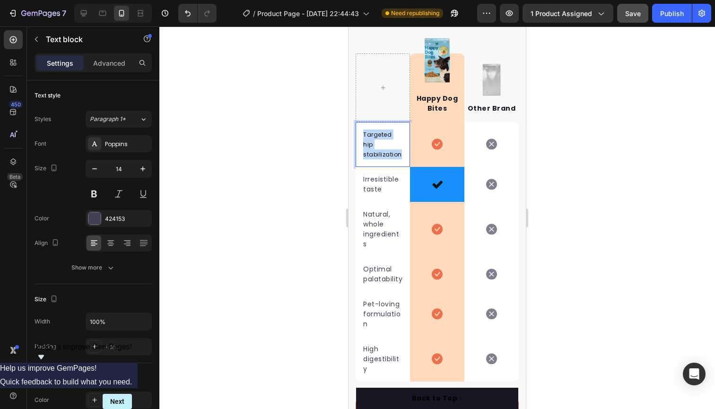
drag, startPoint x: 399, startPoint y: 142, endPoint x: 359, endPoint y: 129, distance: 42.2
click at [359, 129] on div "Targeted hip stabilization Text block 0" at bounding box center [383, 144] width 54 height 45
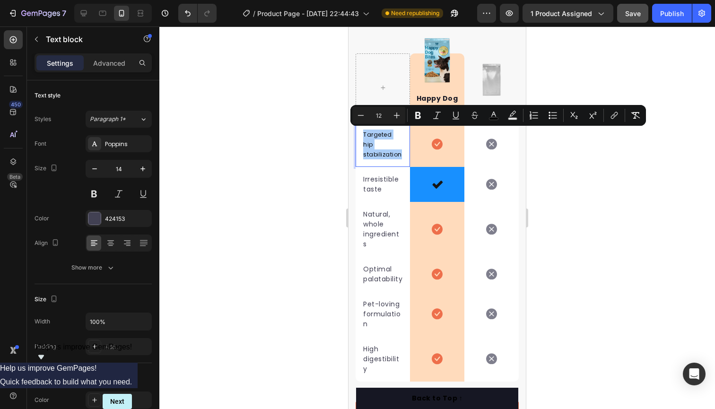
click at [378, 117] on input "12" at bounding box center [378, 115] width 19 height 11
click at [384, 117] on input "12" at bounding box center [378, 115] width 19 height 11
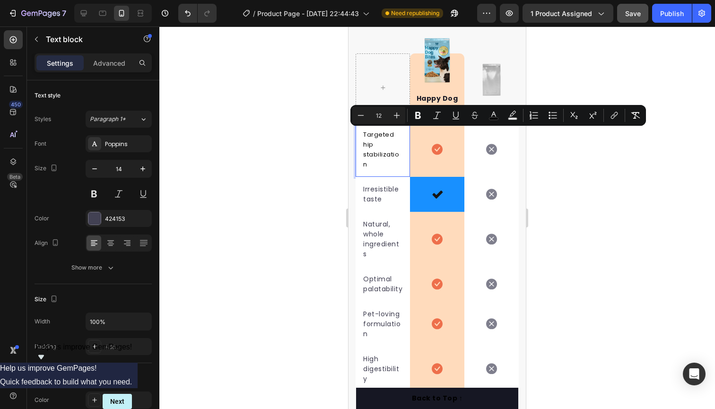
type input "12"
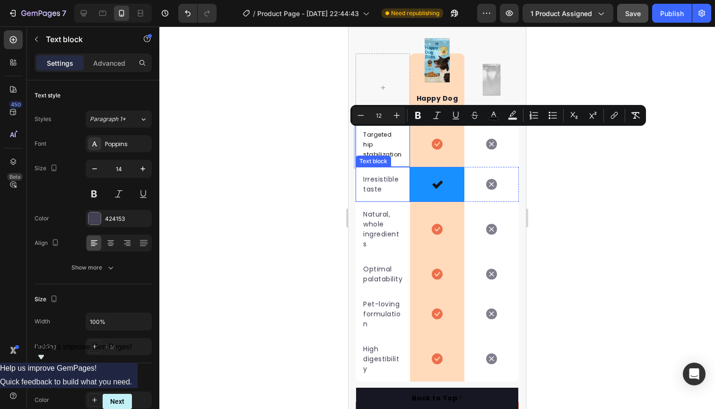
click at [388, 178] on p "Irresistible taste" at bounding box center [382, 185] width 39 height 20
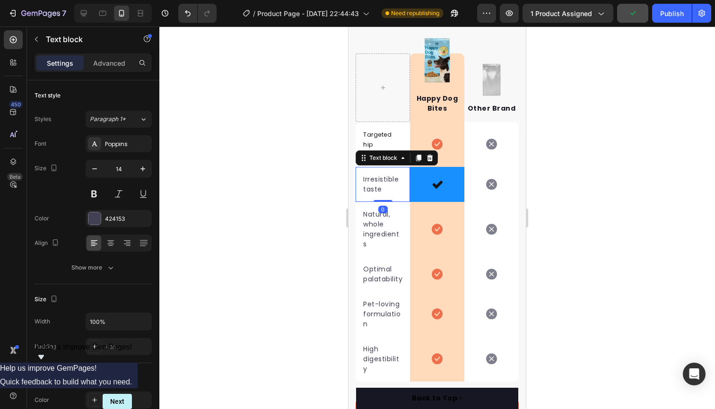
click at [387, 177] on p "Irresistible taste" at bounding box center [382, 185] width 39 height 20
drag, startPoint x: 358, startPoint y: 172, endPoint x: 342, endPoint y: 166, distance: 16.8
click at [349, 166] on html "iPhone 13 Mini ( 375 px) iPhone 13 Mini iPhone 13 Pro iPhone 11 Pro Max iPhone …" at bounding box center [437, 60] width 177 height 4138
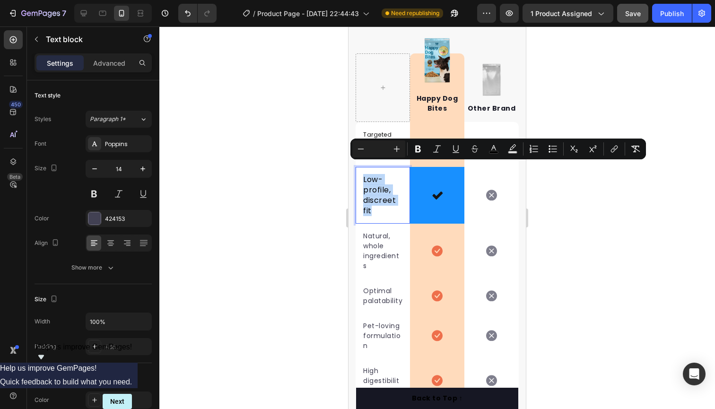
drag, startPoint x: 384, startPoint y: 205, endPoint x: 359, endPoint y: 163, distance: 48.7
click at [359, 167] on div "Low-profile, discreet fit Text block 0" at bounding box center [383, 195] width 54 height 57
click at [379, 149] on input "Editor contextual toolbar" at bounding box center [378, 148] width 19 height 11
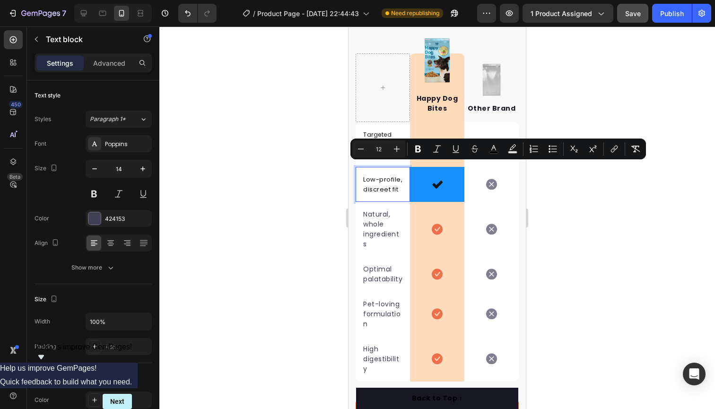
type input "12"
click at [387, 210] on p "Natural, whole ingredients" at bounding box center [382, 230] width 39 height 40
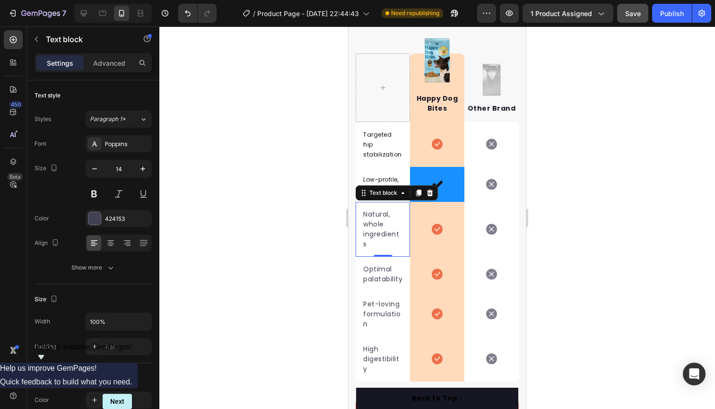
click at [380, 231] on p "Natural, whole ingredients" at bounding box center [382, 230] width 39 height 40
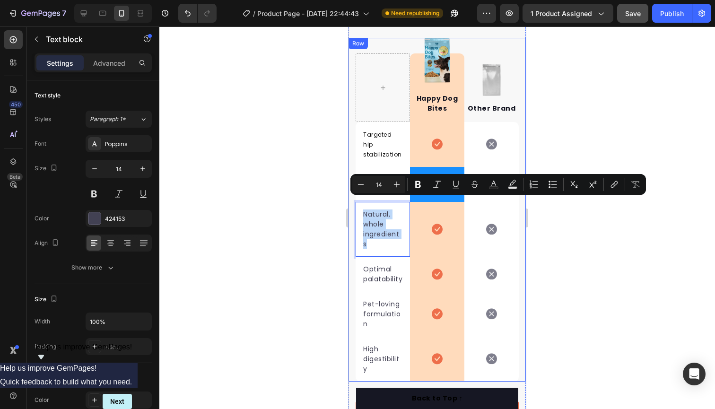
drag, startPoint x: 379, startPoint y: 233, endPoint x: 353, endPoint y: 192, distance: 48.3
click at [353, 192] on div "Image Happy Dog Bites Text block Row Image Other Brand Text block Row Targeted …" at bounding box center [437, 210] width 177 height 344
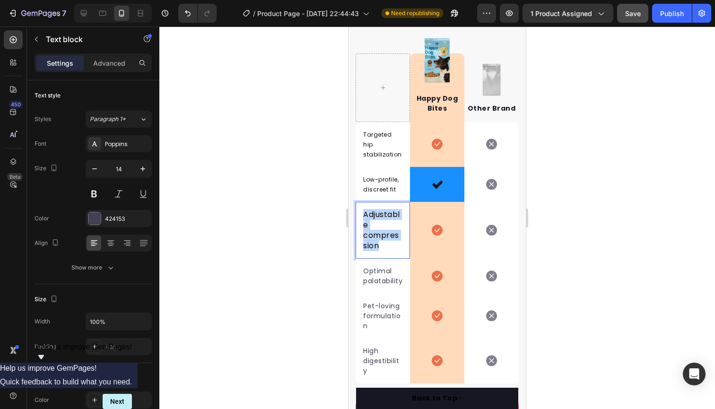
drag, startPoint x: 392, startPoint y: 236, endPoint x: 346, endPoint y: 199, distance: 58.9
click at [349, 199] on html "iPhone 13 Mini ( 375 px) iPhone 13 Mini iPhone 13 Pro iPhone 11 Pro Max iPhone …" at bounding box center [437, 61] width 177 height 4140
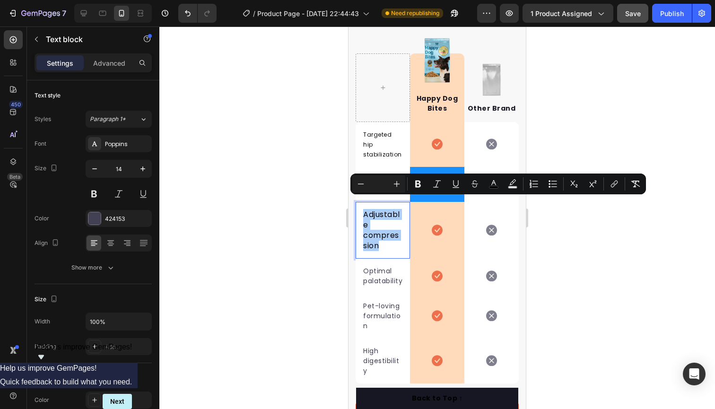
click at [375, 184] on input "Editor contextual toolbar" at bounding box center [378, 183] width 19 height 11
type input "12"
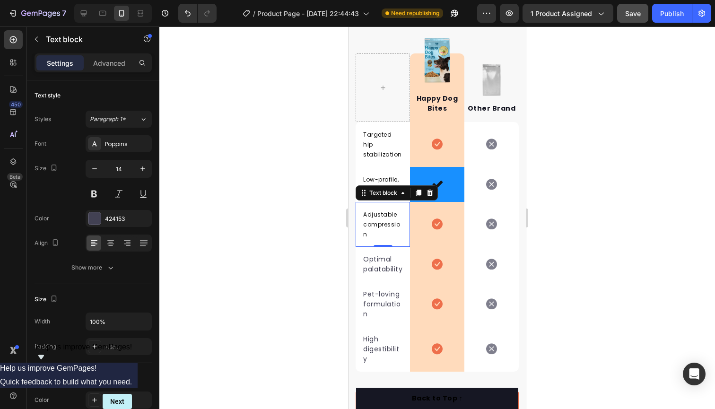
click at [385, 221] on p "Adjustable compression" at bounding box center [382, 225] width 39 height 30
click at [385, 269] on p "Optimal palatability" at bounding box center [382, 264] width 39 height 20
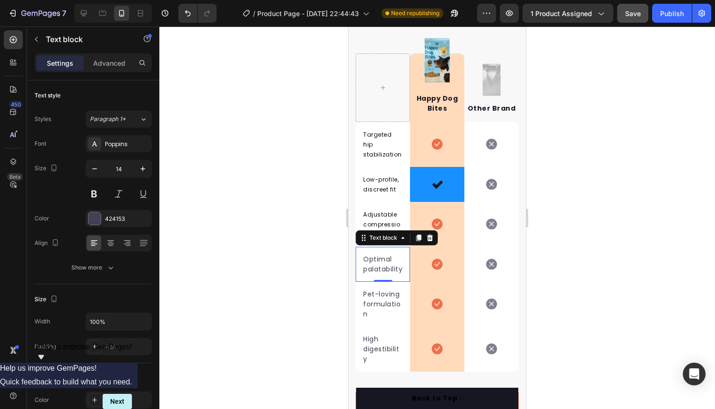
click at [381, 263] on p "Optimal palatability" at bounding box center [382, 264] width 39 height 20
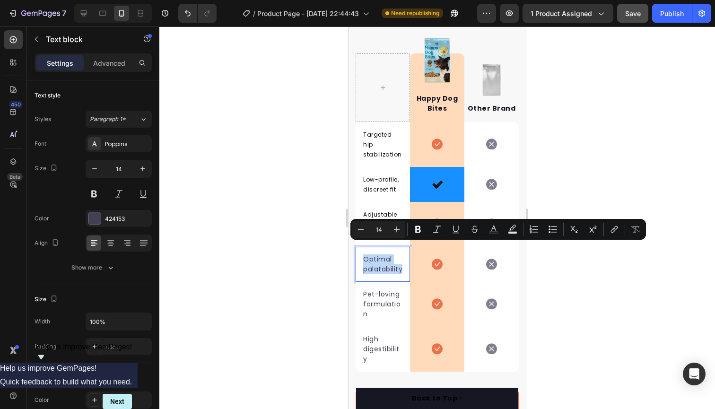
drag, startPoint x: 371, startPoint y: 268, endPoint x: 361, endPoint y: 247, distance: 23.7
click at [361, 247] on div "Optimal palatability Text block 0" at bounding box center [383, 264] width 54 height 35
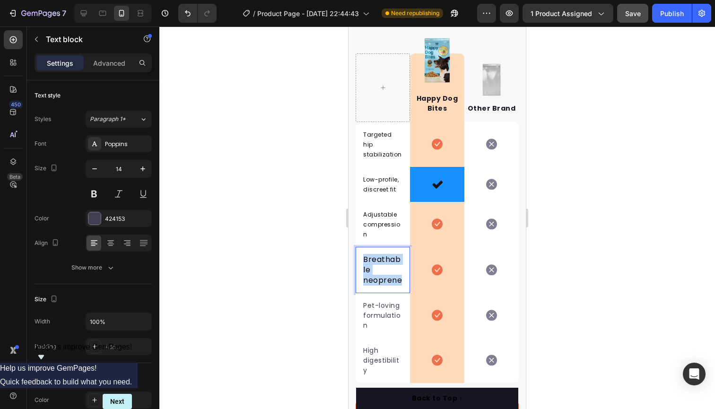
drag, startPoint x: 402, startPoint y: 267, endPoint x: 360, endPoint y: 246, distance: 46.7
click at [360, 247] on div "Breathable neoprene Text block 0" at bounding box center [383, 270] width 54 height 46
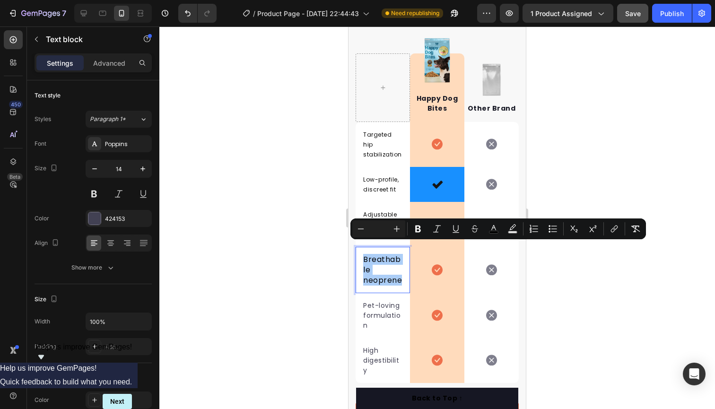
click at [381, 231] on input "Editor contextual toolbar" at bounding box center [378, 228] width 19 height 11
type input "12"
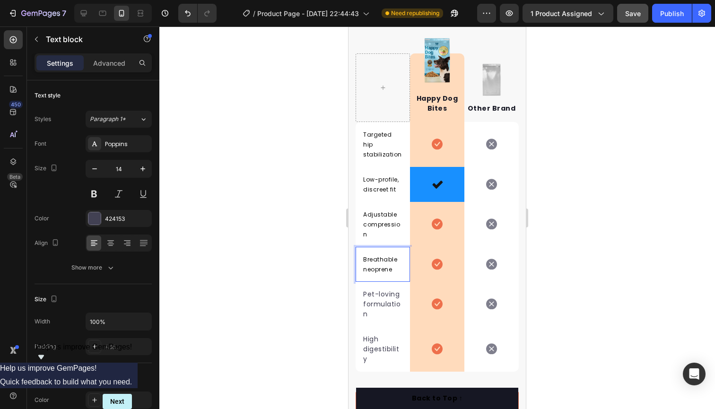
click at [393, 257] on p "Breathable neoprene" at bounding box center [382, 264] width 39 height 20
click at [386, 299] on p "Pet-loving formulation" at bounding box center [382, 304] width 39 height 30
click at [380, 349] on p "High digestibility" at bounding box center [382, 349] width 39 height 30
click at [367, 350] on p "High digestibility" at bounding box center [382, 349] width 39 height 30
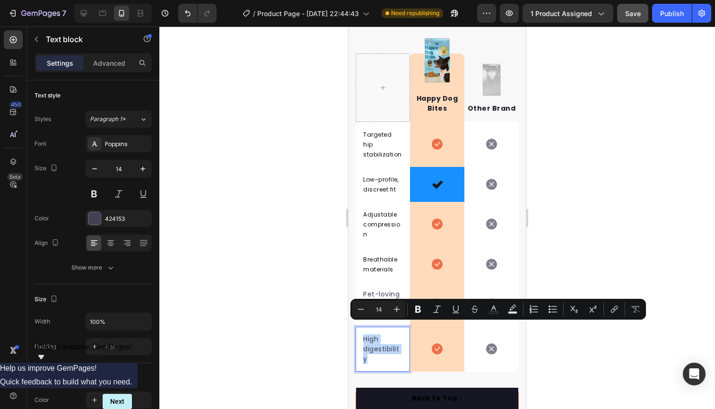
drag, startPoint x: 368, startPoint y: 349, endPoint x: 360, endPoint y: 330, distance: 20.6
click at [360, 330] on div "High digestibility Text block 0" at bounding box center [383, 349] width 54 height 45
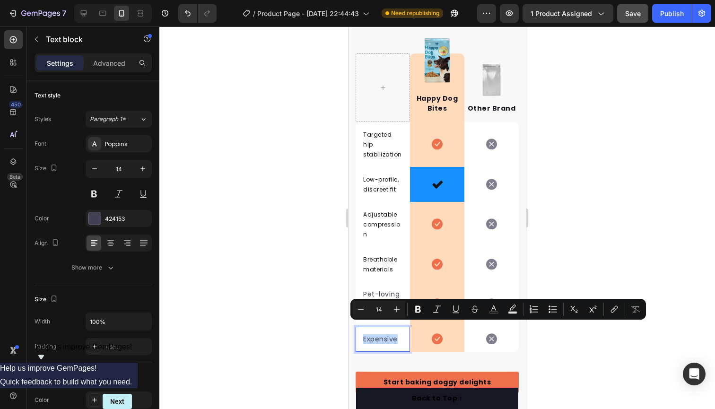
drag, startPoint x: 397, startPoint y: 324, endPoint x: 360, endPoint y: 324, distance: 36.9
click at [360, 327] on div "Expensive Text block 0" at bounding box center [383, 339] width 54 height 25
click at [360, 311] on icon "Editor contextual toolbar" at bounding box center [360, 309] width 9 height 9
type input "12"
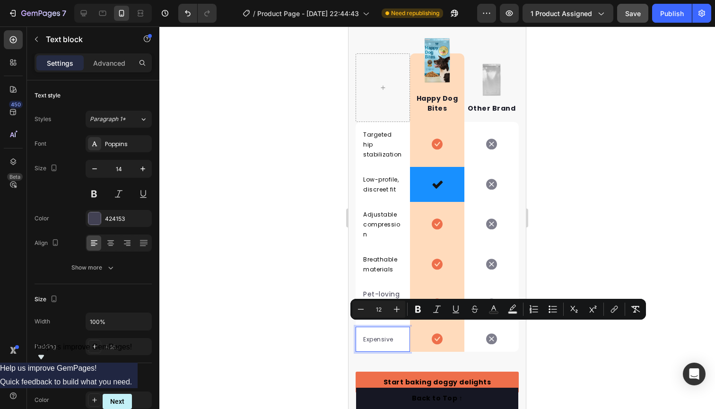
click at [400, 334] on p "Expensive" at bounding box center [382, 339] width 39 height 10
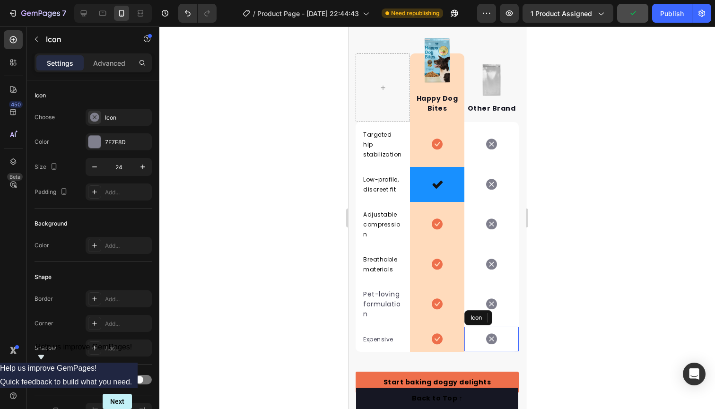
click at [498, 329] on div "Icon" at bounding box center [491, 339] width 54 height 25
click at [388, 300] on p "Pet-loving formulation" at bounding box center [382, 304] width 39 height 30
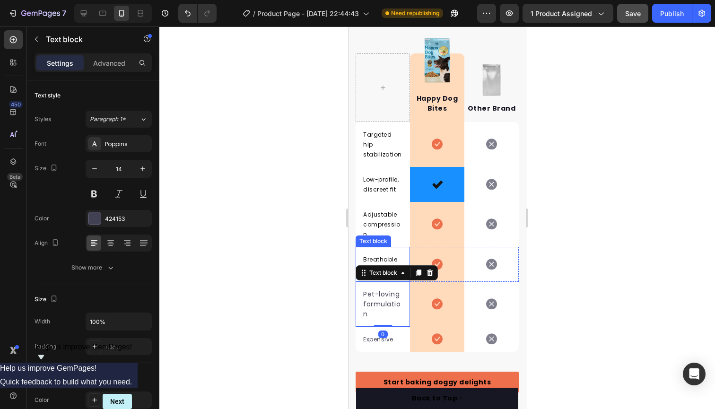
click at [382, 236] on div "Text block" at bounding box center [373, 241] width 35 height 11
click at [385, 296] on p "Pet-loving formulation" at bounding box center [382, 304] width 39 height 30
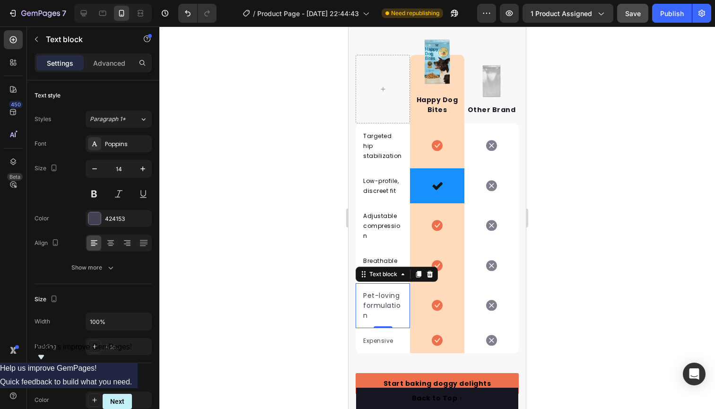
scroll to position [2035, 0]
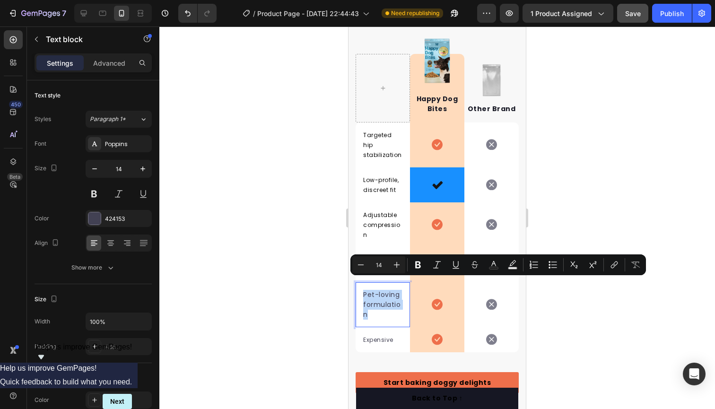
drag, startPoint x: 370, startPoint y: 303, endPoint x: 364, endPoint y: 277, distance: 26.4
click at [364, 282] on div "Pet-loving formulation Text block 0" at bounding box center [383, 304] width 54 height 45
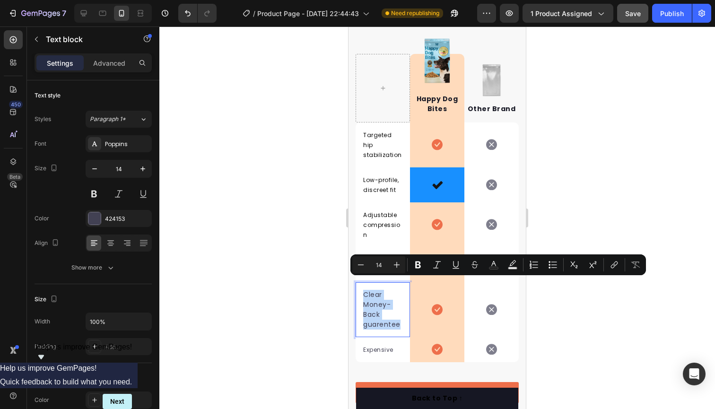
drag, startPoint x: 398, startPoint y: 312, endPoint x: 359, endPoint y: 287, distance: 46.8
click at [359, 287] on div "Clear Money-Back guarentee Text block 0" at bounding box center [383, 309] width 54 height 55
click at [364, 266] on icon "Editor contextual toolbar" at bounding box center [360, 264] width 9 height 9
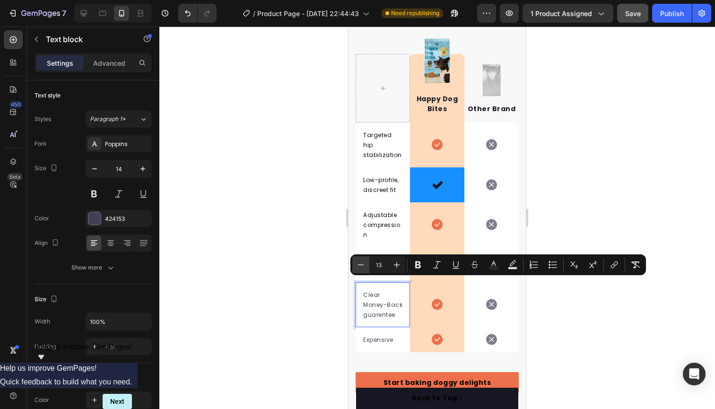
type input "12"
click at [396, 307] on p "Clear Money-Back guarentee" at bounding box center [382, 305] width 39 height 30
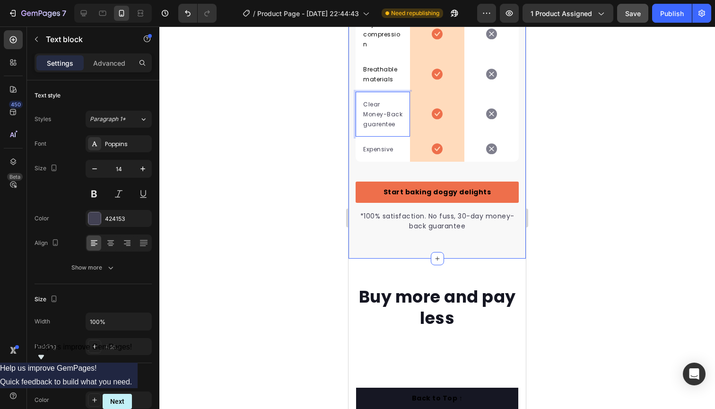
scroll to position [2225, 0]
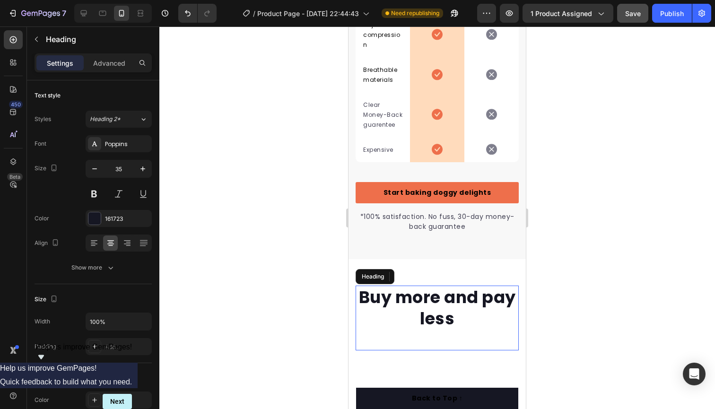
click at [394, 299] on p "Buy more and pay less" at bounding box center [437, 308] width 161 height 43
click at [422, 273] on icon at bounding box center [424, 277] width 8 height 8
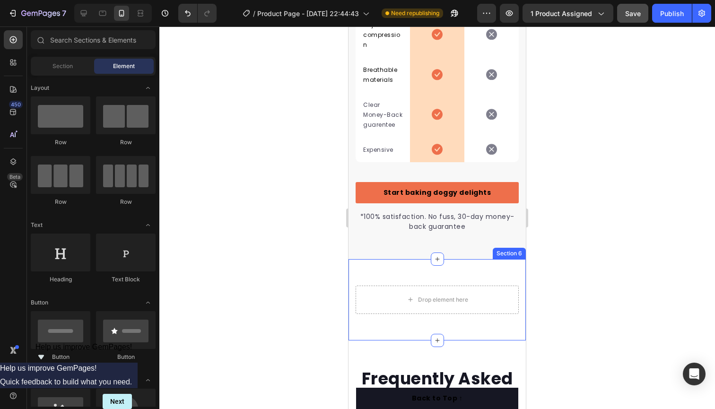
click at [378, 264] on div "Drop element here Row Section 6" at bounding box center [437, 299] width 177 height 81
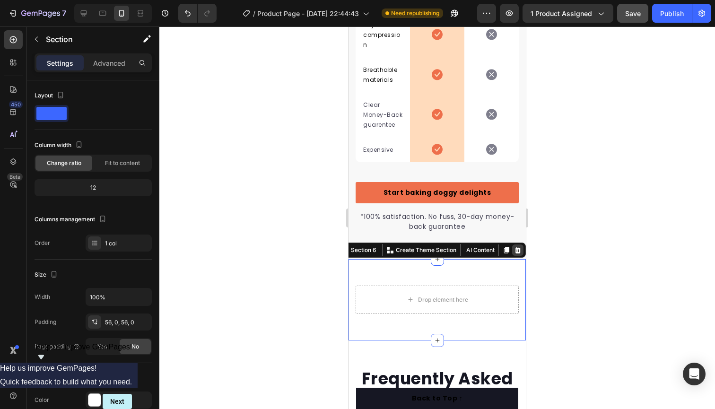
click at [516, 247] on icon at bounding box center [518, 250] width 6 height 7
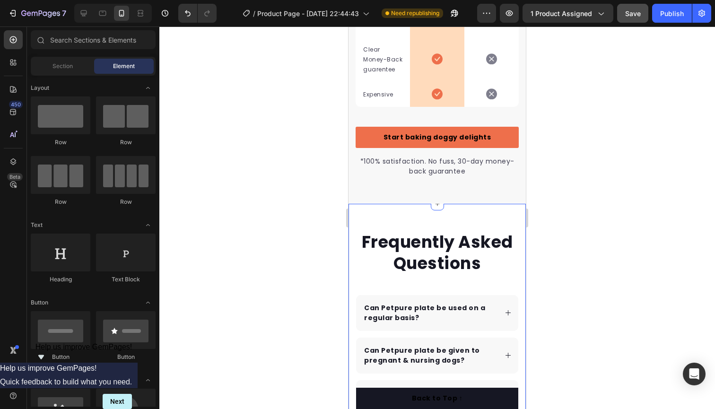
scroll to position [2272, 0]
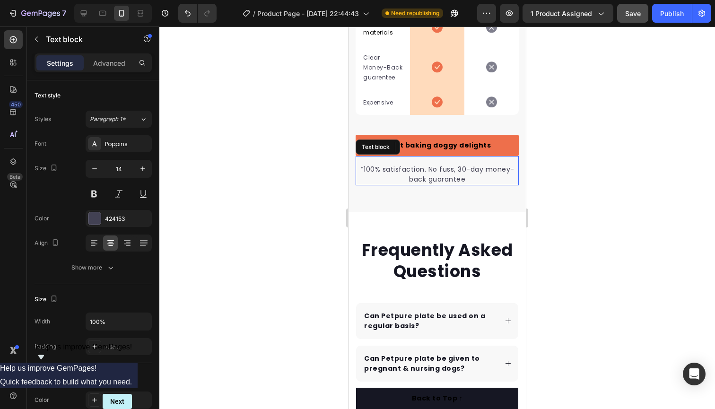
click at [470, 166] on p "*100% satisfaction. No fuss, 30-day money-back guarantee" at bounding box center [437, 175] width 161 height 20
click at [465, 168] on p "*100% satisfaction. No fuss, 30-day money-back guarantee" at bounding box center [437, 175] width 161 height 20
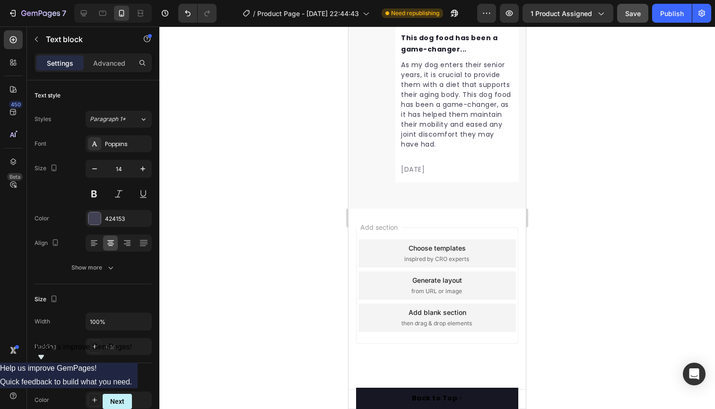
scroll to position [3598, 0]
click at [372, 227] on span "Add section" at bounding box center [379, 227] width 45 height 10
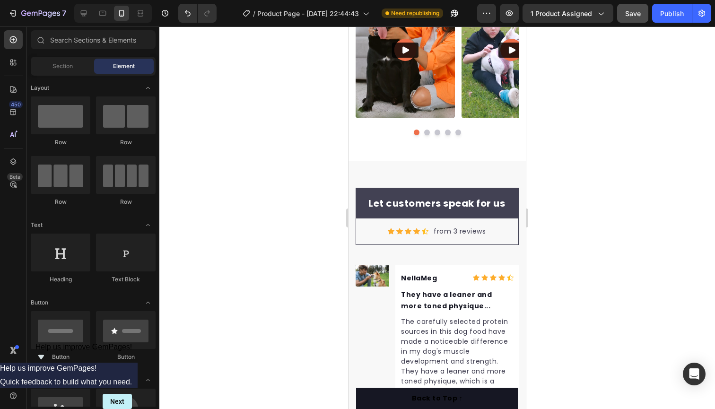
scroll to position [2951, 0]
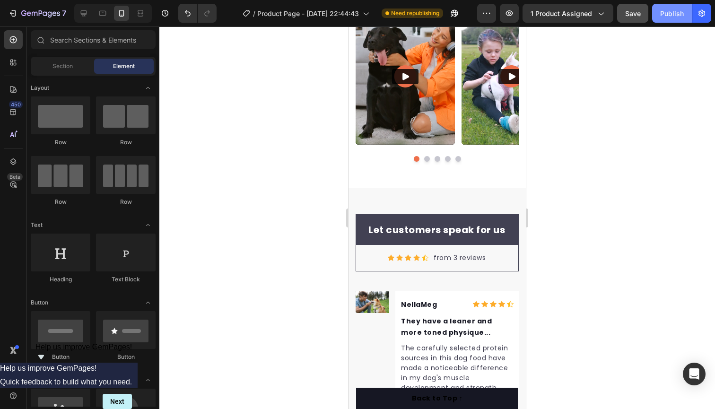
click at [671, 11] on div "Publish" at bounding box center [672, 14] width 24 height 10
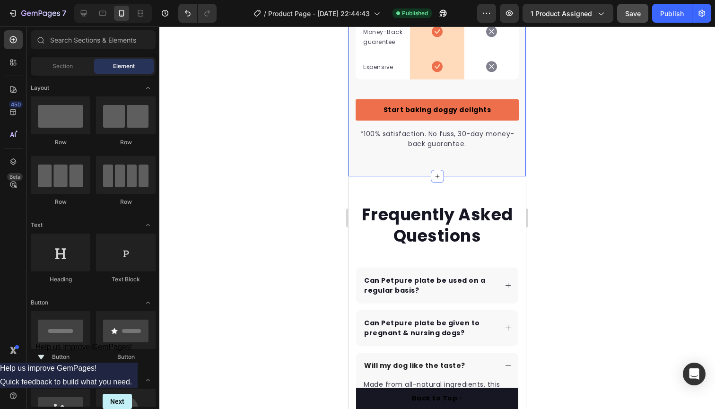
scroll to position [2309, 0]
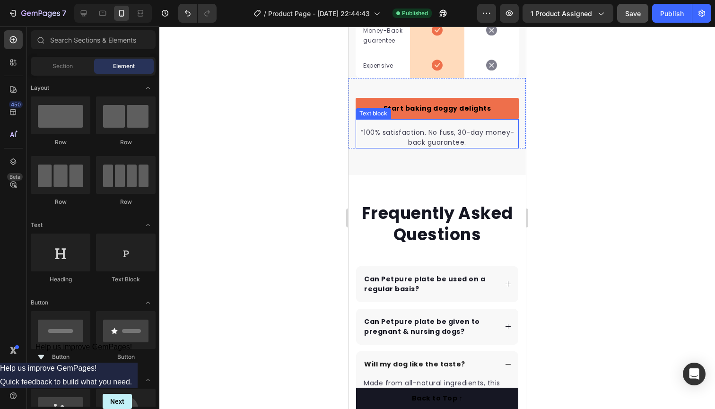
click at [436, 134] on p "*100% satisfaction. No fuss, 30-day money-back guarantee." at bounding box center [437, 138] width 161 height 20
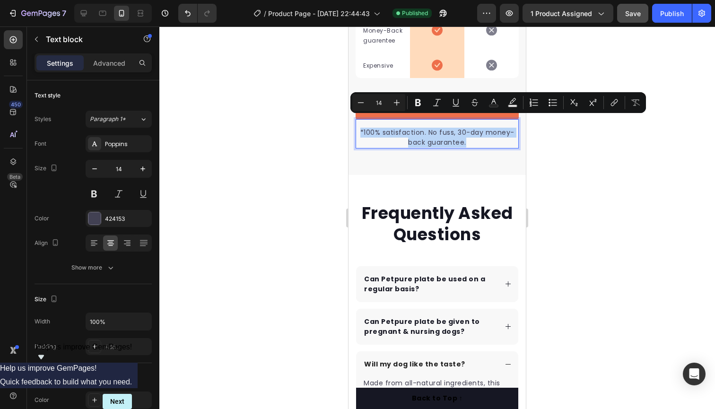
drag, startPoint x: 446, startPoint y: 123, endPoint x: 372, endPoint y: 115, distance: 74.7
click at [368, 127] on div "*100% satisfaction. No fuss, 30-day money-back guarantee." at bounding box center [437, 138] width 163 height 22
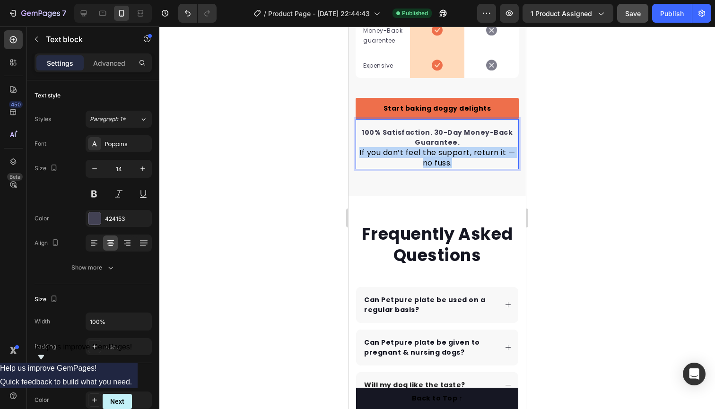
drag, startPoint x: 460, startPoint y: 149, endPoint x: 359, endPoint y: 142, distance: 100.5
click at [359, 142] on p "100% Satisfaction. 30-Day Money-Back Guarantee. If you don’t feel the support, …" at bounding box center [437, 148] width 161 height 41
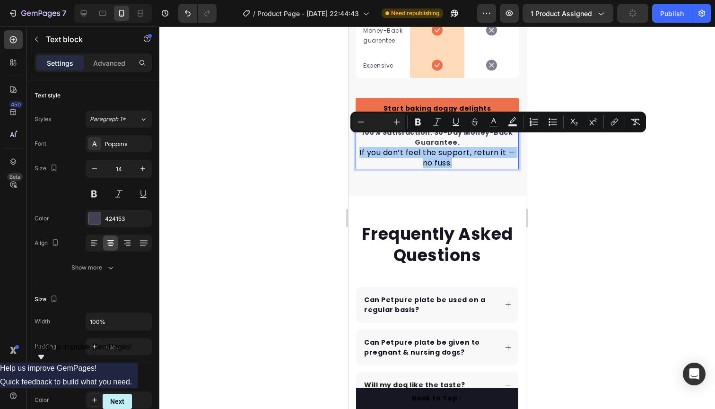
click at [385, 124] on input "Editor contextual toolbar" at bounding box center [378, 121] width 19 height 11
type input "13"
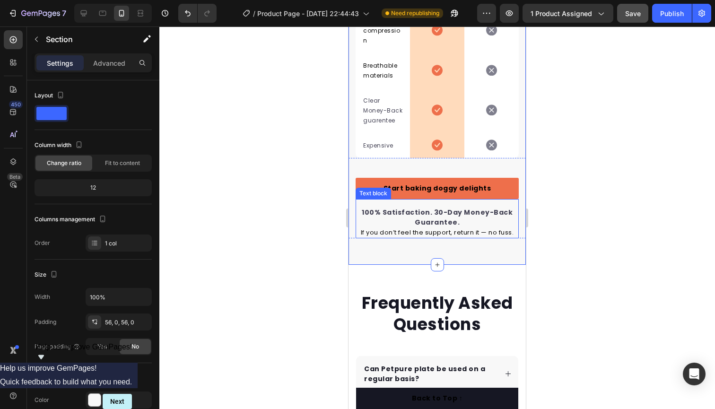
scroll to position [2229, 0]
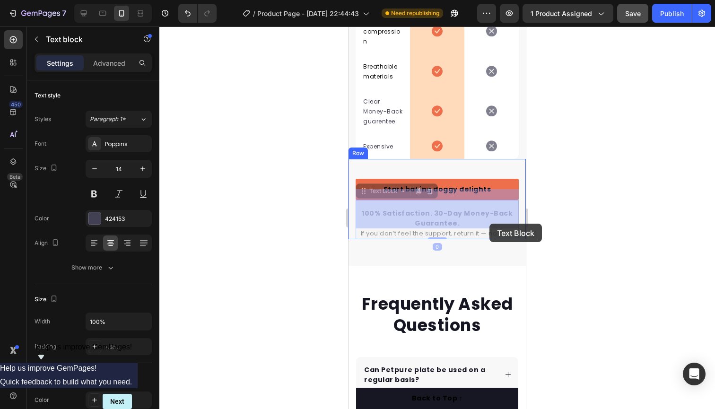
drag, startPoint x: 516, startPoint y: 223, endPoint x: 489, endPoint y: 224, distance: 27.0
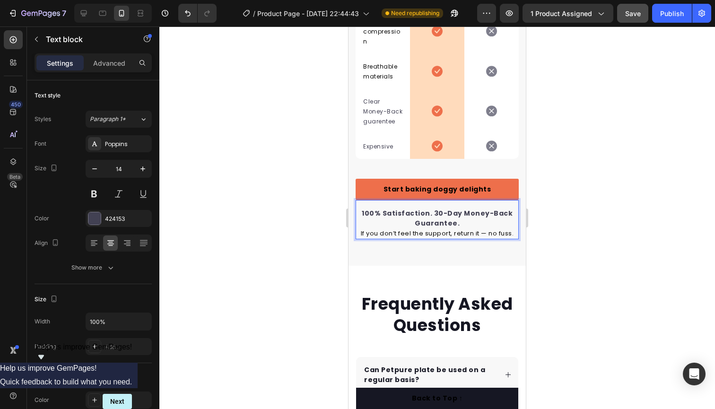
click at [513, 229] on span "If you don’t feel the support, return it — no fuss." at bounding box center [437, 233] width 153 height 9
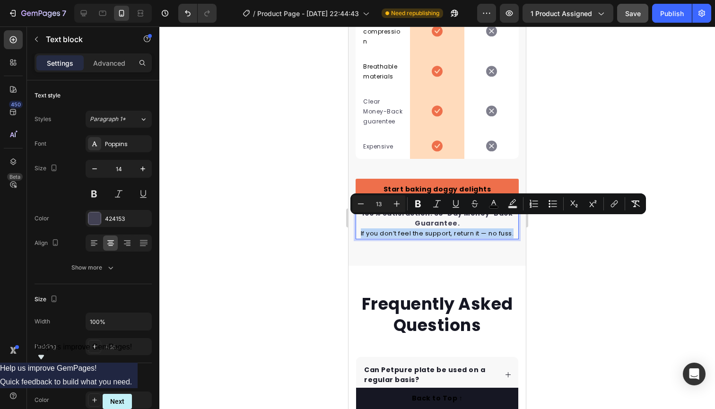
drag, startPoint x: 514, startPoint y: 223, endPoint x: 358, endPoint y: 224, distance: 155.6
click at [358, 224] on p "100% Satisfaction. 30-Day Money-Back Guarantee. If you don’t feel the support, …" at bounding box center [437, 224] width 161 height 30
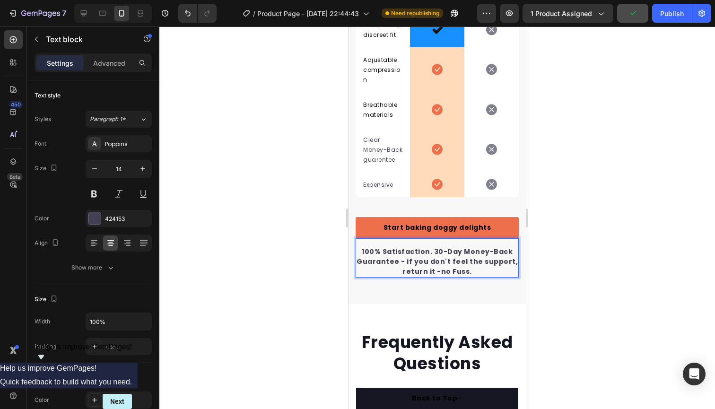
scroll to position [2201, 0]
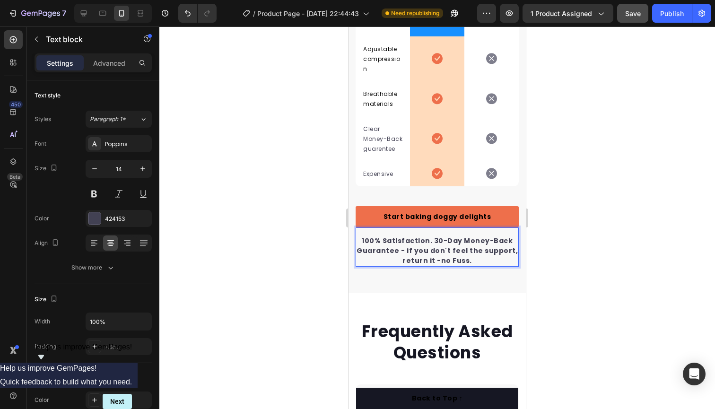
click at [411, 239] on strong "100% Satisfaction. 30-Day Money-Back Guarantee - if you don't feel the support,…" at bounding box center [437, 250] width 161 height 29
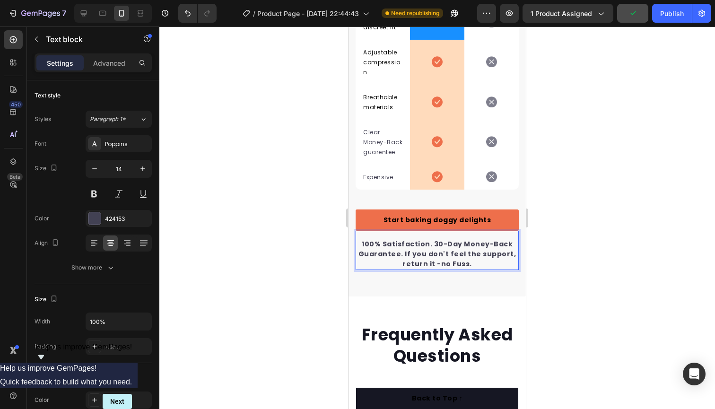
click at [411, 241] on strong "100% Satisfaction. 30-Day Money-Back Guarantee. If you don't feel the support, …" at bounding box center [437, 253] width 158 height 29
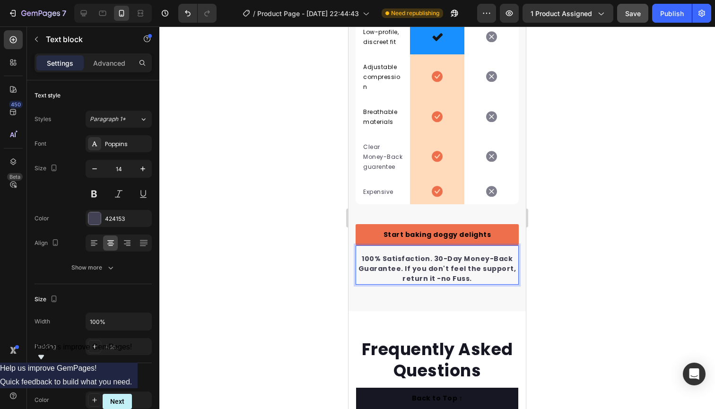
scroll to position [2177, 0]
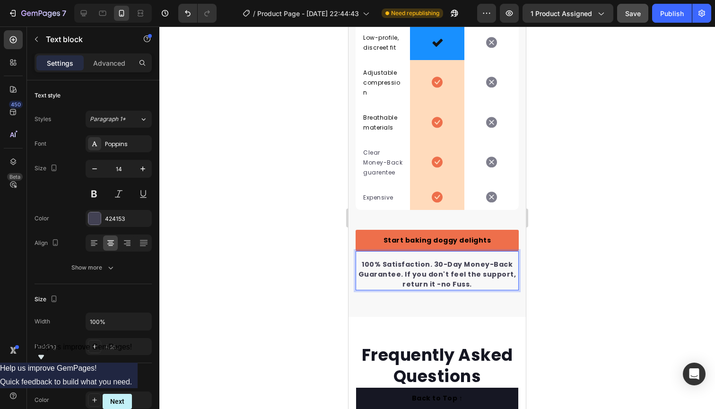
click at [454, 272] on strong "100% Satisfaction. 30-Day Money-Back Guarantee. If you don't feel the support, …" at bounding box center [437, 274] width 158 height 29
click at [474, 271] on p "100% Satisfaction. 30-Day Money-Back Guarantee. If you don't feel the support, …" at bounding box center [437, 275] width 161 height 30
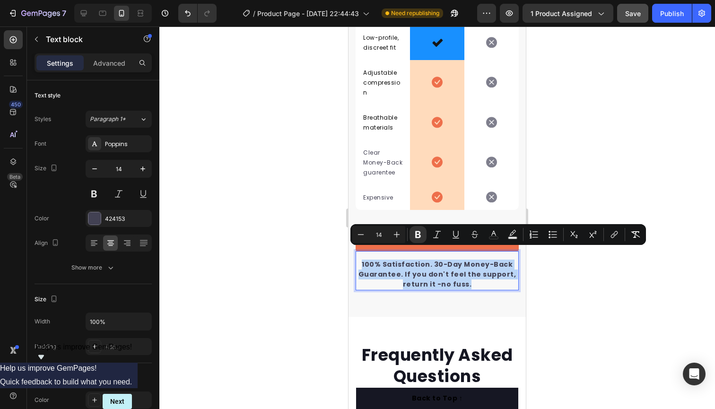
drag, startPoint x: 474, startPoint y: 271, endPoint x: 732, endPoint y: 271, distance: 257.8
click at [372, 251] on div "100% Satisfaction. 30-Day Money-Back Guarantee. If you don't feel the support, …" at bounding box center [437, 270] width 163 height 39
click at [365, 238] on icon "Editor contextual toolbar" at bounding box center [360, 234] width 9 height 9
type input "13"
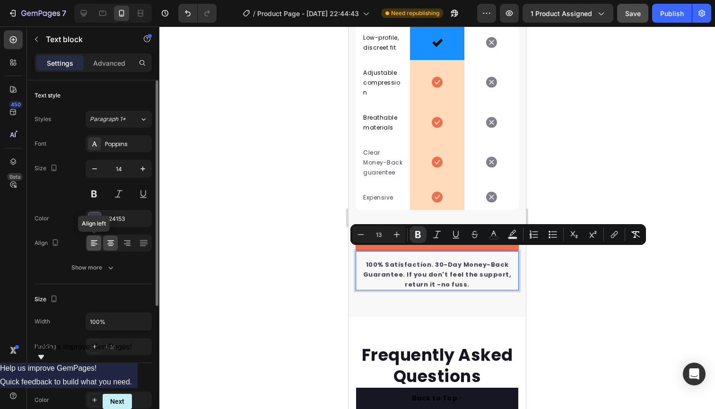
click at [95, 243] on icon at bounding box center [93, 242] width 9 height 9
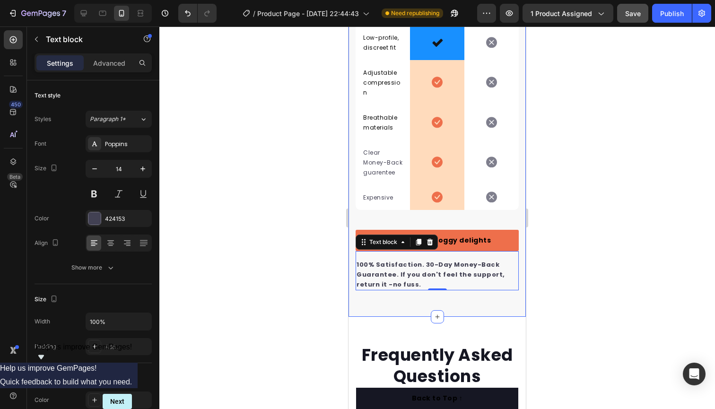
click at [431, 295] on div "We’re a whole different support system. Heading It’s easy to see why the HipRel…" at bounding box center [437, 16] width 177 height 602
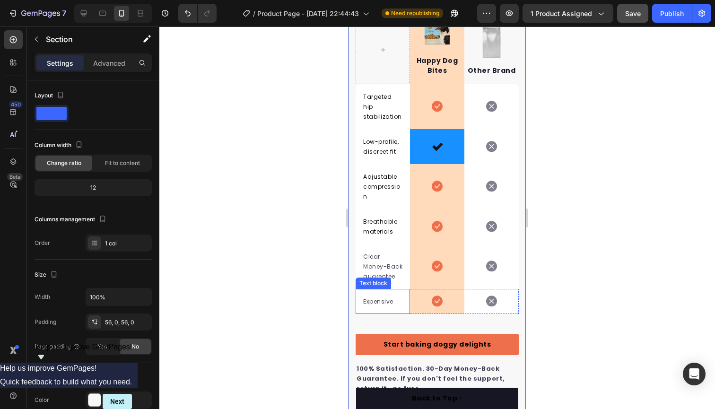
scroll to position [2080, 0]
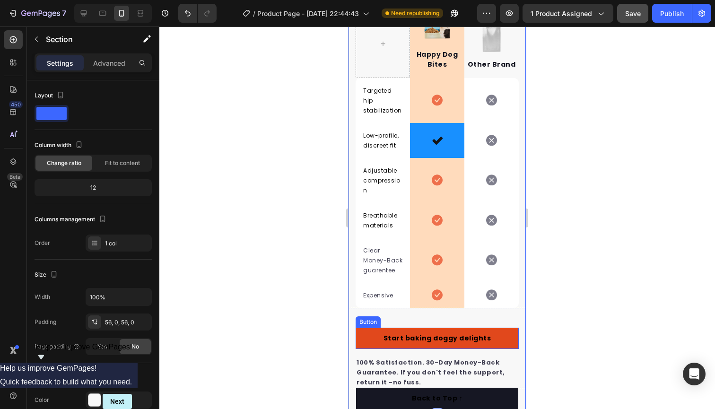
click at [377, 328] on link "Start baking doggy delights" at bounding box center [437, 338] width 163 height 21
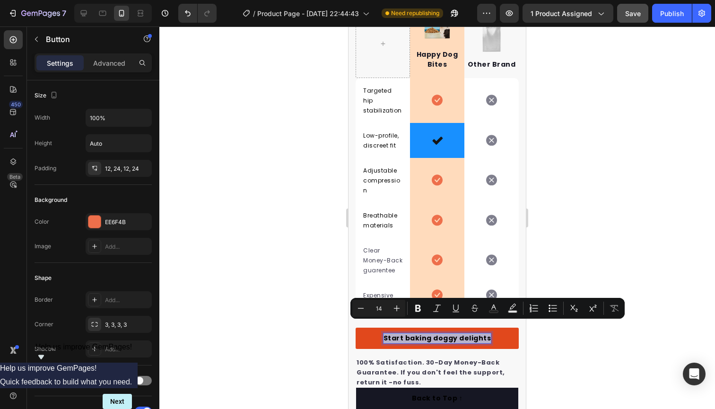
drag, startPoint x: 487, startPoint y: 327, endPoint x: 385, endPoint y: 327, distance: 101.7
click at [385, 328] on link "Start baking doggy delights" at bounding box center [437, 338] width 163 height 21
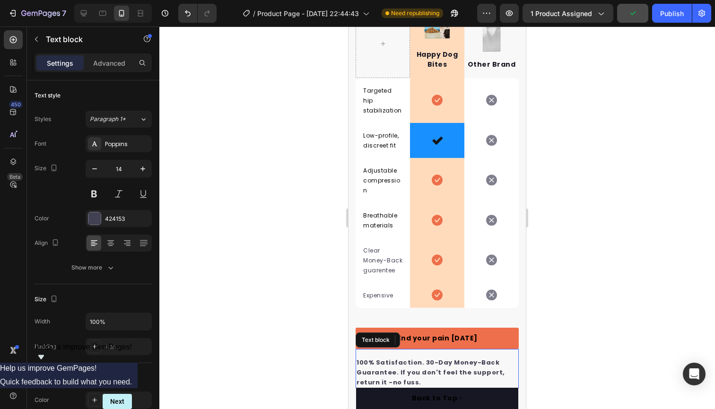
click at [511, 349] on div "100% Satisfaction. 30-Day Money-Back Guarantee. If you don't feel the support, …" at bounding box center [437, 368] width 163 height 39
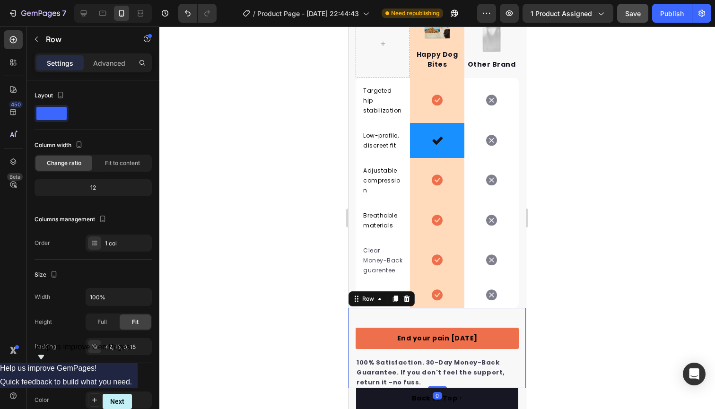
click at [369, 308] on div "End your pain today Button 100% Satisfaction. 30-Day Money-Back Guarantee. If y…" at bounding box center [437, 348] width 177 height 80
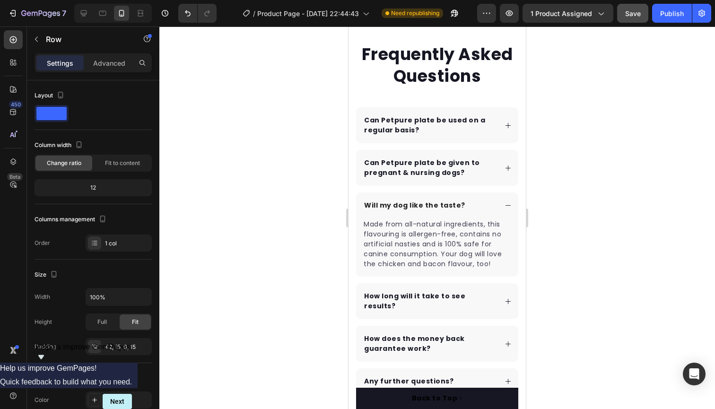
scroll to position [2485, 0]
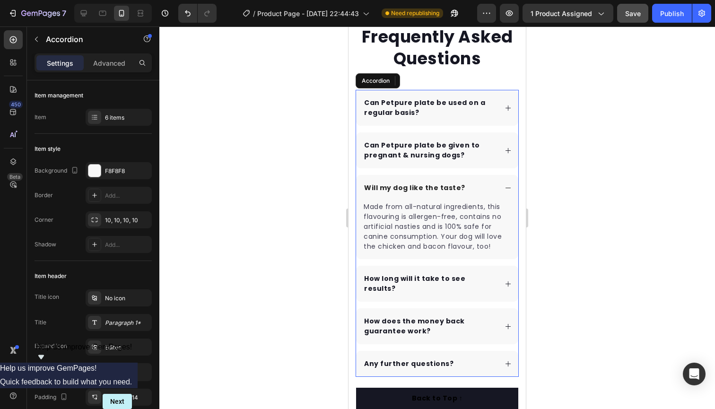
click at [452, 109] on p "Can Petpure plate be used on a regular basis?" at bounding box center [429, 108] width 131 height 20
click at [507, 108] on icon at bounding box center [508, 108] width 7 height 7
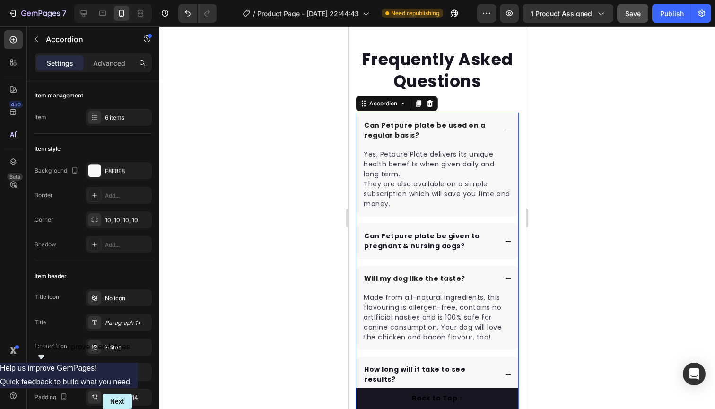
scroll to position [2424, 0]
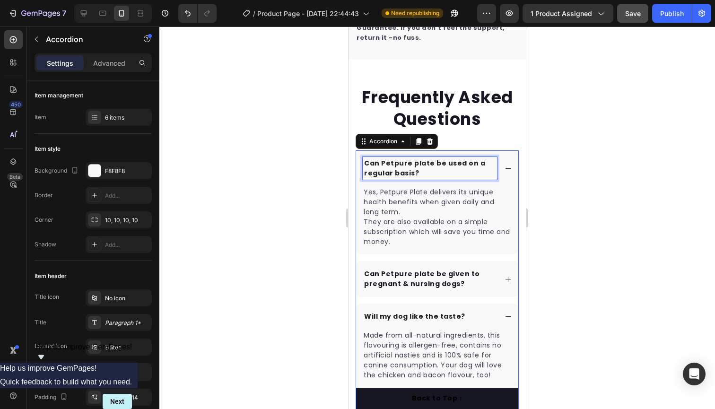
click at [428, 172] on p "Can Petpure plate be used on a regular basis?" at bounding box center [429, 168] width 131 height 20
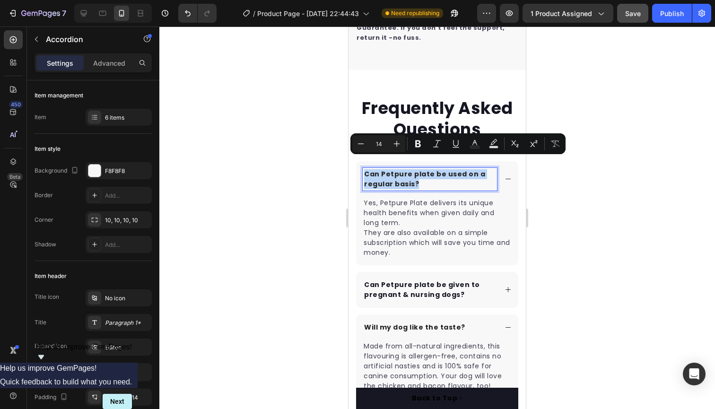
drag, startPoint x: 420, startPoint y: 173, endPoint x: 361, endPoint y: 163, distance: 59.5
click at [361, 163] on div "Can Petpure plate be used on a regular basis?" at bounding box center [437, 179] width 162 height 36
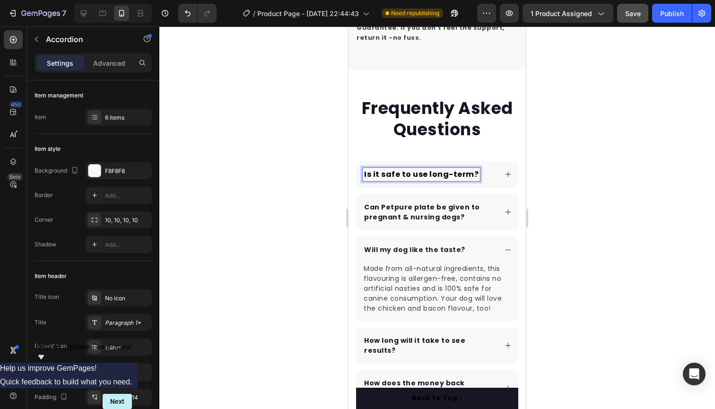
click at [471, 169] on span "Is it safe to use long-term?" at bounding box center [421, 174] width 114 height 11
click at [472, 169] on span "Is it safe to use long-term?" at bounding box center [421, 174] width 114 height 11
drag, startPoint x: 472, startPoint y: 163, endPoint x: 361, endPoint y: 163, distance: 111.1
click at [361, 163] on div "Is it safe to use long-term?" at bounding box center [437, 174] width 162 height 26
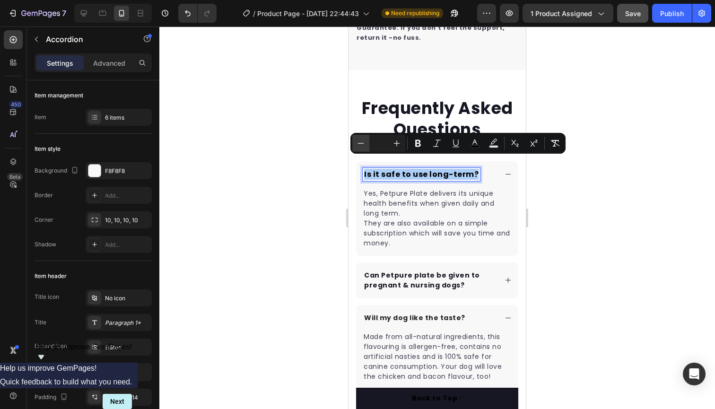
click at [365, 145] on icon "Editor contextual toolbar" at bounding box center [360, 143] width 9 height 9
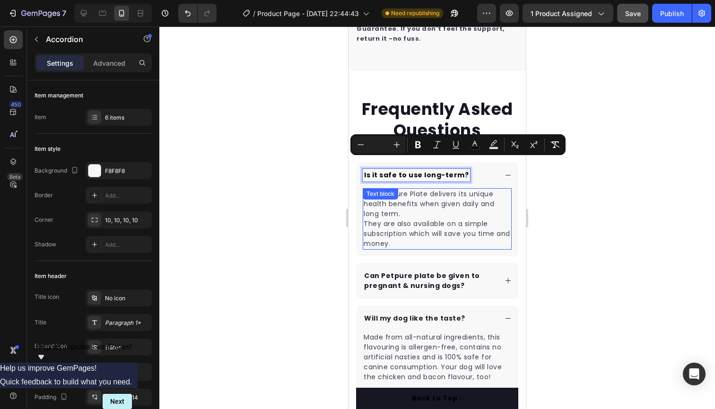
click at [453, 227] on p "Yes, Petpure Plate delivers its unique health benefits when given daily and lon…" at bounding box center [437, 219] width 147 height 60
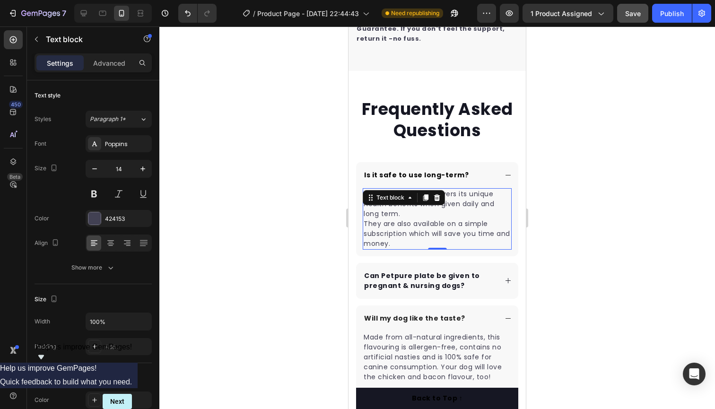
click at [395, 230] on p "Yes, Petpure Plate delivers its unique health benefits when given daily and lon…" at bounding box center [437, 219] width 147 height 60
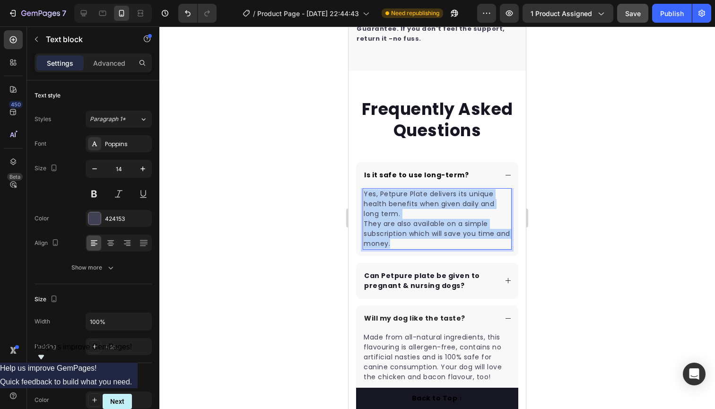
drag, startPoint x: 396, startPoint y: 235, endPoint x: 365, endPoint y: 184, distance: 58.8
click at [364, 189] on p "Yes, Petpure Plate delivers its unique health benefits when given daily and lon…" at bounding box center [437, 219] width 147 height 60
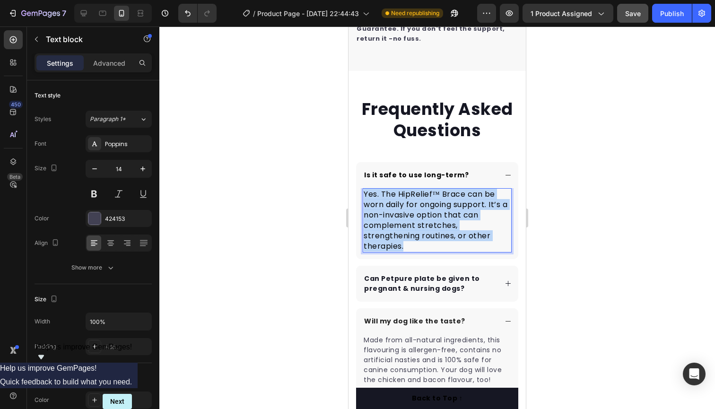
drag, startPoint x: 404, startPoint y: 232, endPoint x: 341, endPoint y: 160, distance: 95.9
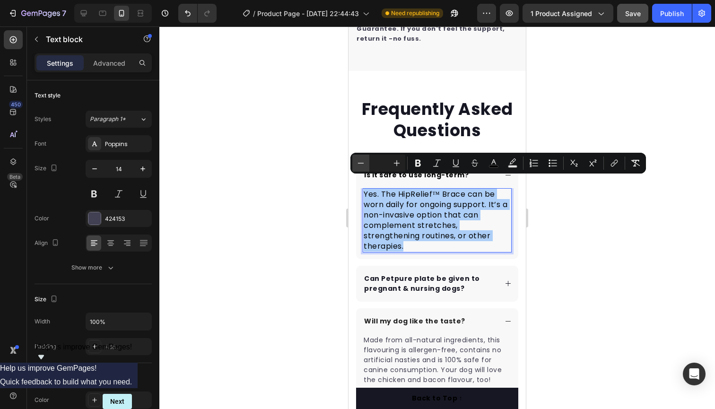
click at [362, 165] on icon "Editor contextual toolbar" at bounding box center [360, 162] width 9 height 9
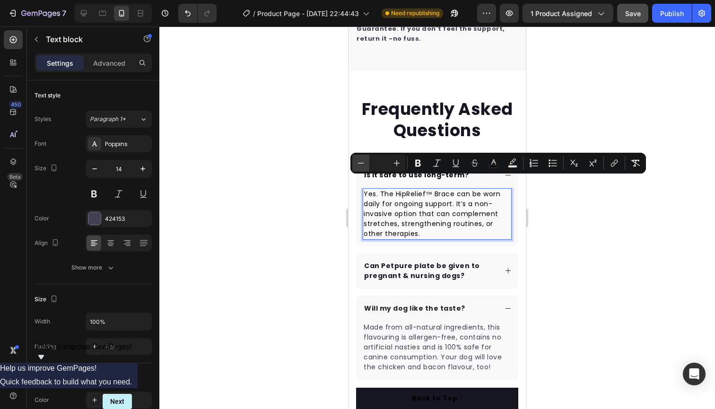
click at [362, 165] on icon "Editor contextual toolbar" at bounding box center [360, 162] width 9 height 9
click at [392, 166] on button "Plus" at bounding box center [396, 163] width 17 height 17
click at [439, 220] on p "Yes. The HipRelief™ Brace can be worn daily for ongoing support. It’s a non-inv…" at bounding box center [437, 214] width 147 height 50
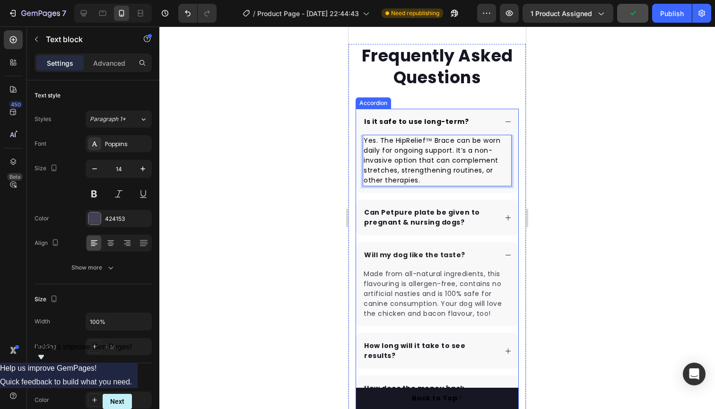
scroll to position [2468, 0]
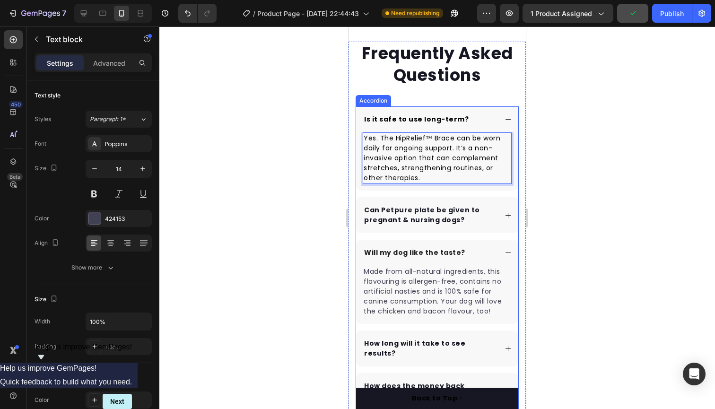
click at [444, 212] on p "Can Petpure plate be given to pregnant & nursing dogs?" at bounding box center [429, 215] width 131 height 20
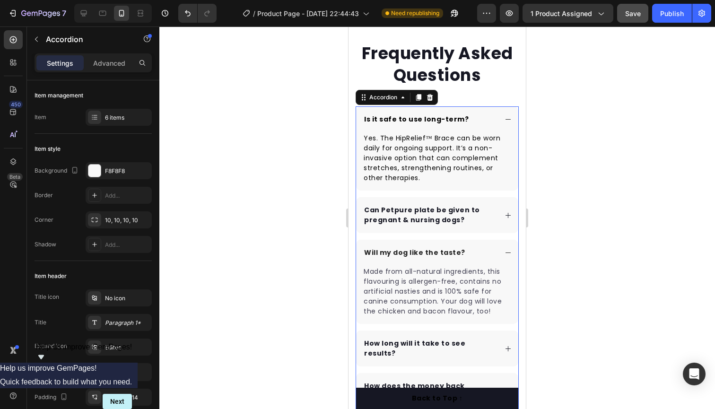
click at [502, 218] on div "Can Petpure plate be given to pregnant & nursing dogs?" at bounding box center [437, 215] width 162 height 36
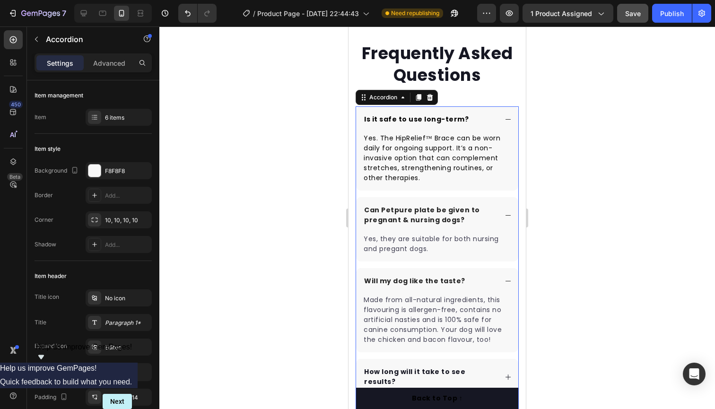
click at [505, 281] on icon at bounding box center [508, 281] width 7 height 7
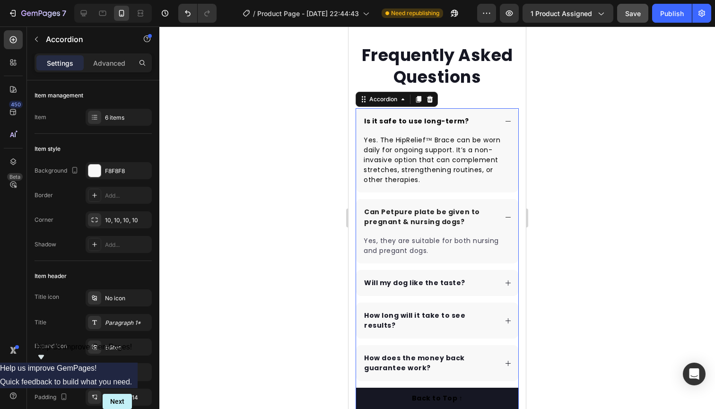
scroll to position [2462, 0]
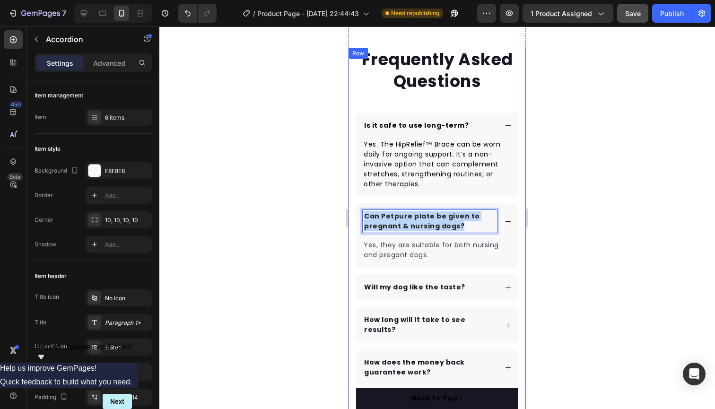
drag, startPoint x: 459, startPoint y: 226, endPoint x: 351, endPoint y: 209, distance: 109.2
click at [351, 209] on div "Frequently Asked Questions Heading Is it safe to use long-term? Yes. The HipRel…" at bounding box center [437, 233] width 177 height 370
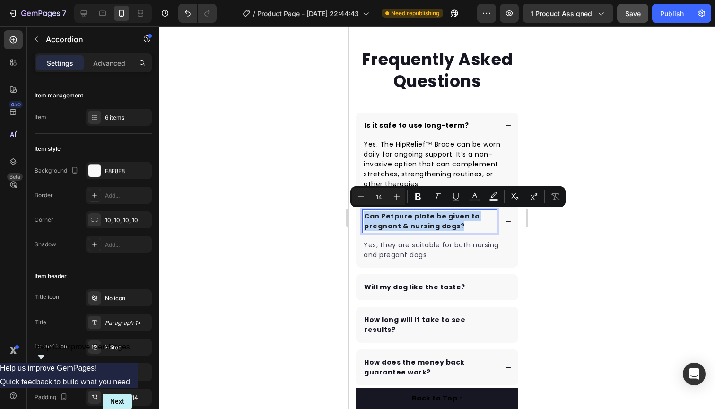
copy p "Can Petpure plate be given to pregnant & nursing dogs?"
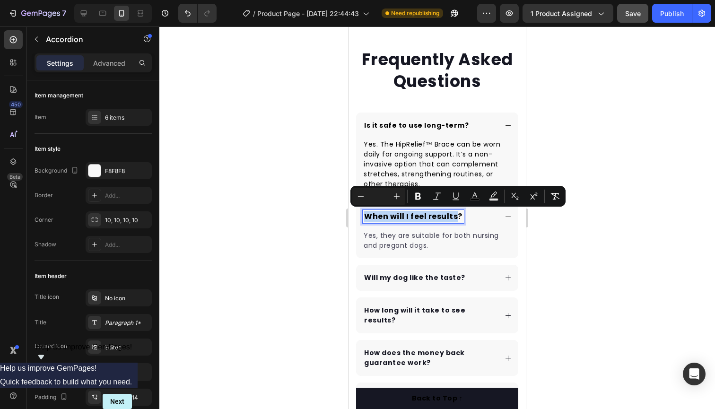
drag, startPoint x: 457, startPoint y: 214, endPoint x: 361, endPoint y: 218, distance: 96.6
click at [361, 218] on div "When will I feel results?" at bounding box center [437, 216] width 162 height 26
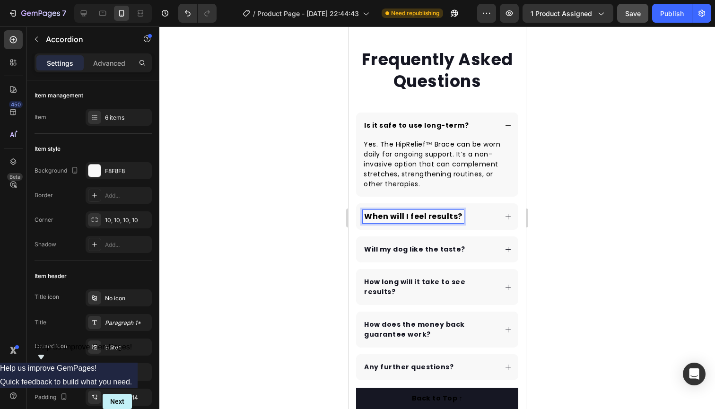
click at [459, 212] on span "When will I feel results?" at bounding box center [413, 216] width 98 height 11
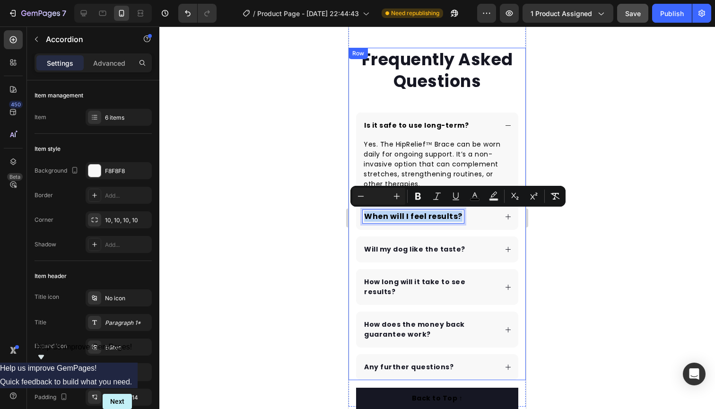
drag, startPoint x: 460, startPoint y: 212, endPoint x: 353, endPoint y: 211, distance: 106.9
click at [353, 211] on div "Frequently Asked Questions Heading Is it safe to use long-term? Yes. The HipRel…" at bounding box center [437, 214] width 177 height 332
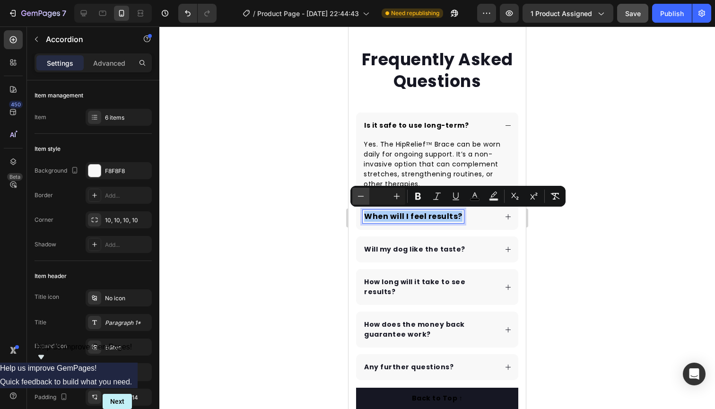
click at [359, 193] on icon "Editor contextual toolbar" at bounding box center [360, 196] width 9 height 9
click at [426, 124] on span "Is it safe to use long-term?" at bounding box center [416, 125] width 105 height 9
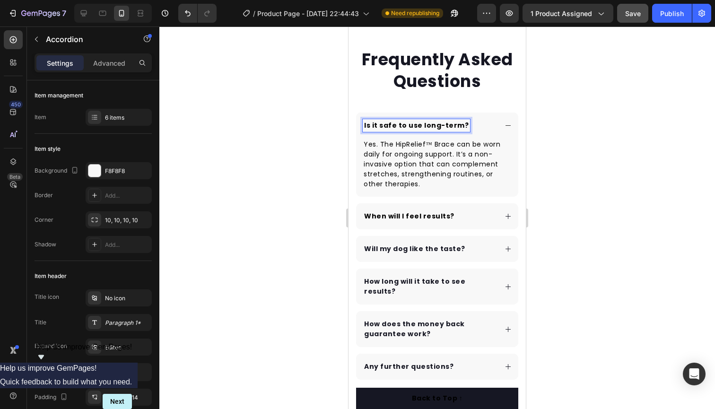
click at [436, 213] on span "When will I feel results?" at bounding box center [409, 215] width 90 height 9
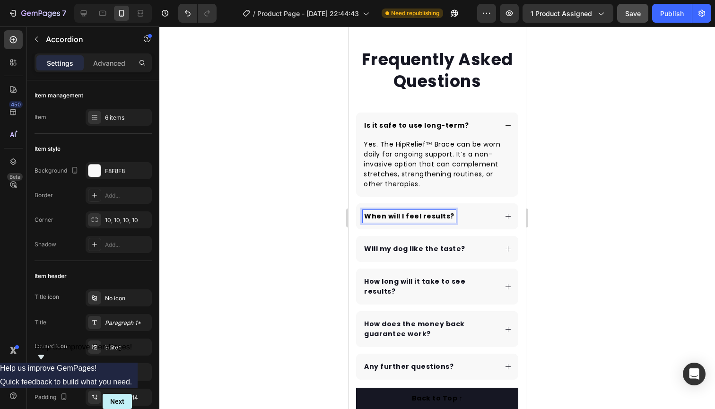
click at [509, 215] on icon at bounding box center [508, 216] width 7 height 7
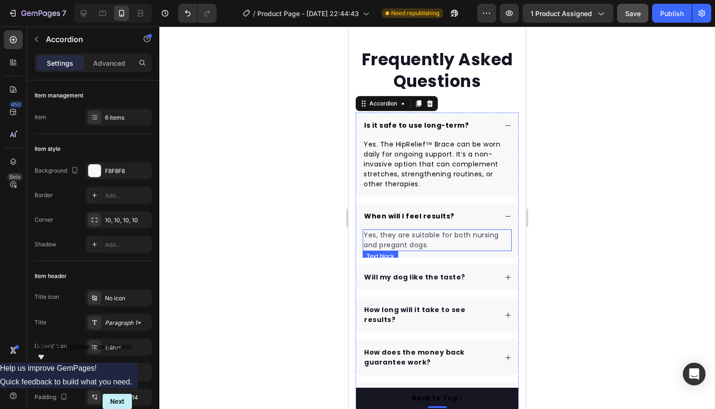
click at [423, 249] on p "Yes, they are suitable for both nursing and pregant dogs." at bounding box center [437, 240] width 147 height 20
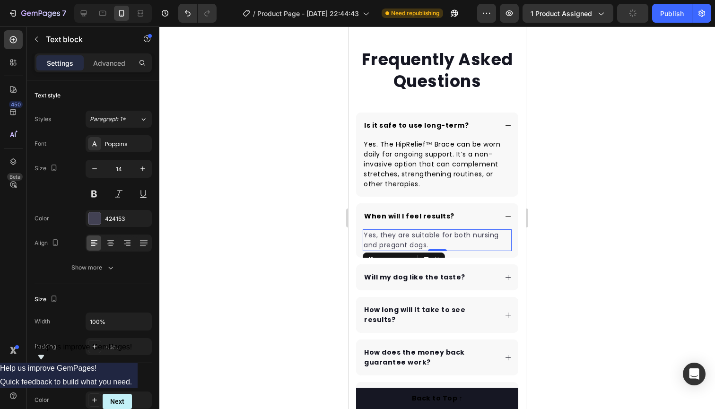
click at [428, 245] on p "Yes, they are suitable for both nursing and pregant dogs." at bounding box center [437, 240] width 147 height 20
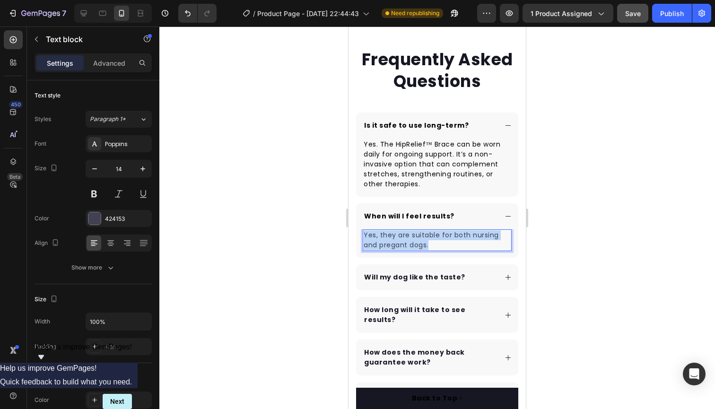
drag, startPoint x: 436, startPoint y: 245, endPoint x: 365, endPoint y: 234, distance: 71.8
click at [365, 234] on p "Yes, they are suitable for both nursing and pregant dogs." at bounding box center [437, 240] width 147 height 20
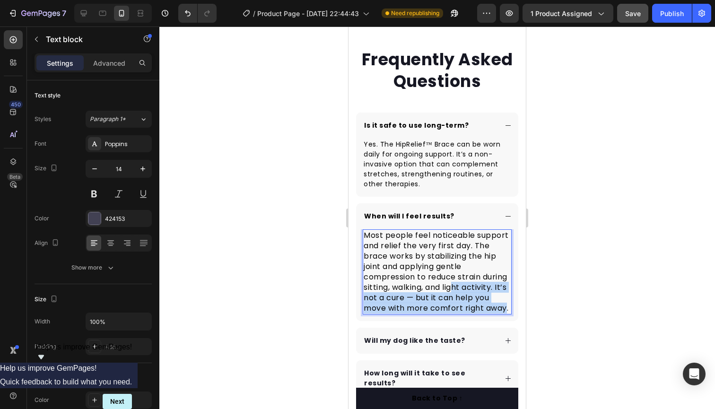
drag, startPoint x: 507, startPoint y: 306, endPoint x: 461, endPoint y: 292, distance: 48.8
click at [458, 291] on span "Most people feel noticeable support and relief the very first day. The brace wo…" at bounding box center [436, 272] width 145 height 84
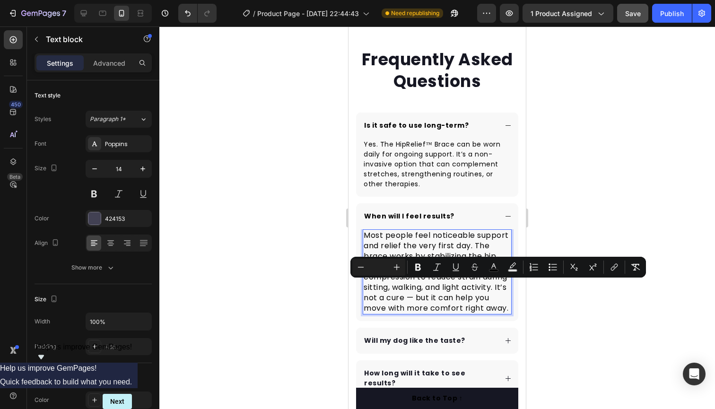
click at [508, 310] on span "Most people feel noticeable support and relief the very first day. The brace wo…" at bounding box center [436, 272] width 145 height 84
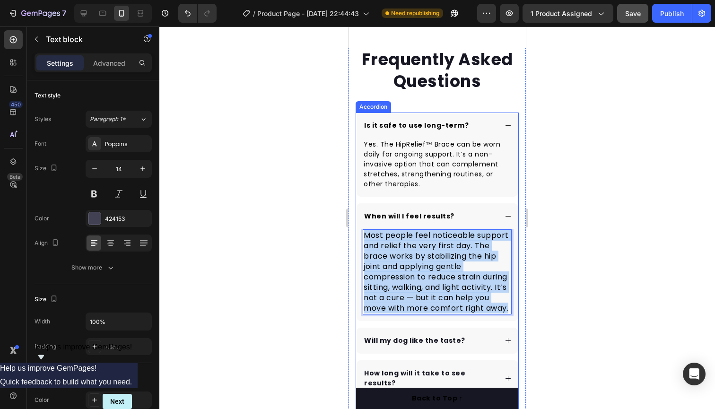
drag, startPoint x: 491, startPoint y: 304, endPoint x: 358, endPoint y: 230, distance: 152.0
click at [359, 230] on div "Most people feel noticeable support and relief the very first day. The brace wo…" at bounding box center [437, 275] width 162 height 92
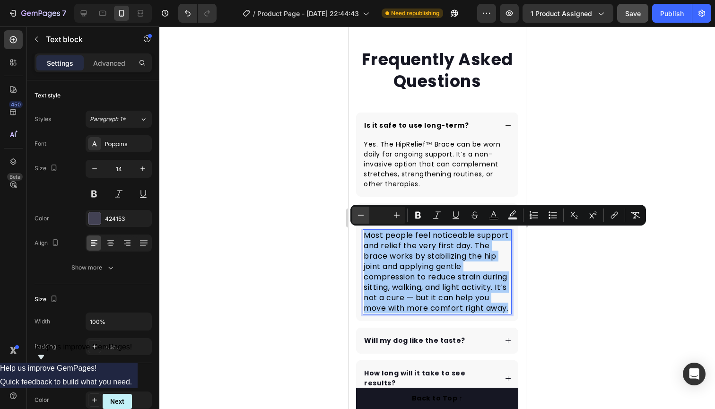
click at [359, 217] on icon "Editor contextual toolbar" at bounding box center [360, 214] width 9 height 9
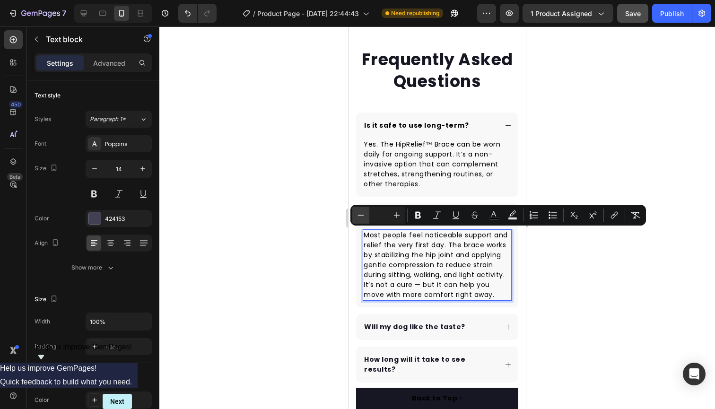
click at [359, 217] on icon "Editor contextual toolbar" at bounding box center [360, 214] width 9 height 9
click at [393, 217] on icon "Editor contextual toolbar" at bounding box center [396, 214] width 9 height 9
click at [477, 297] on p "Most people feel noticeable support and relief the very first day. The brace wo…" at bounding box center [437, 265] width 147 height 70
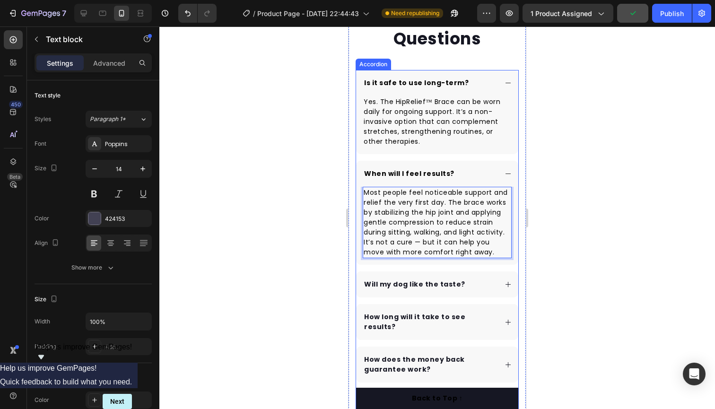
scroll to position [2506, 0]
click at [506, 172] on icon at bounding box center [508, 172] width 7 height 7
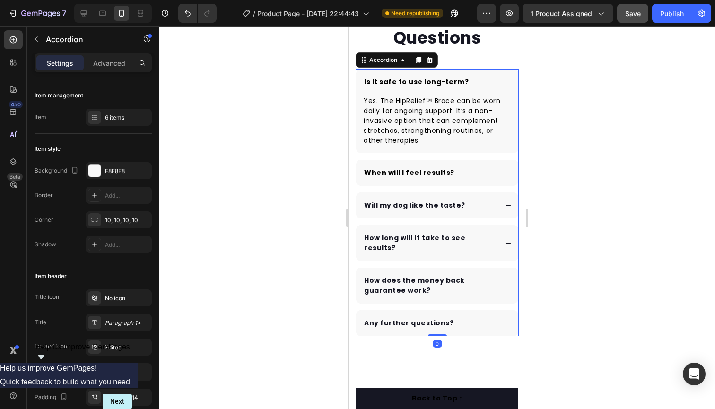
click at [510, 80] on icon at bounding box center [508, 82] width 7 height 7
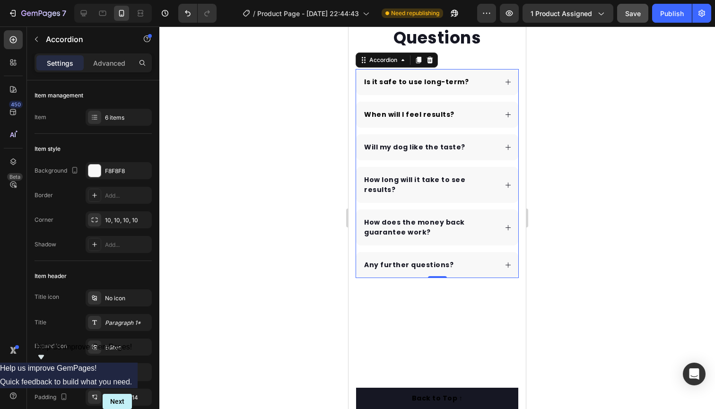
click at [505, 145] on icon at bounding box center [508, 147] width 7 height 7
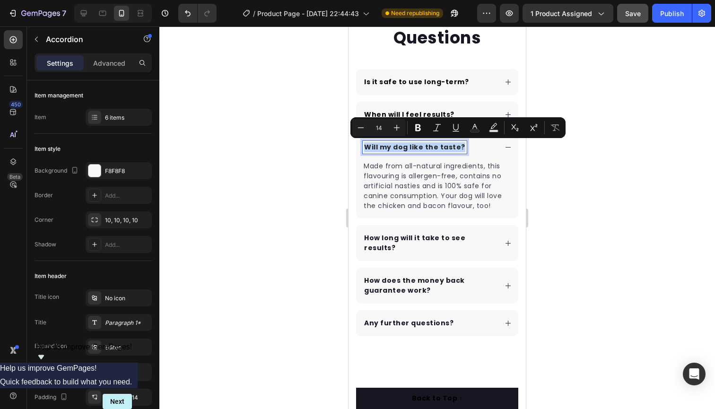
drag, startPoint x: 459, startPoint y: 147, endPoint x: 392, endPoint y: 144, distance: 67.2
click at [364, 142] on p "Will my dog like the taste?" at bounding box center [414, 147] width 101 height 10
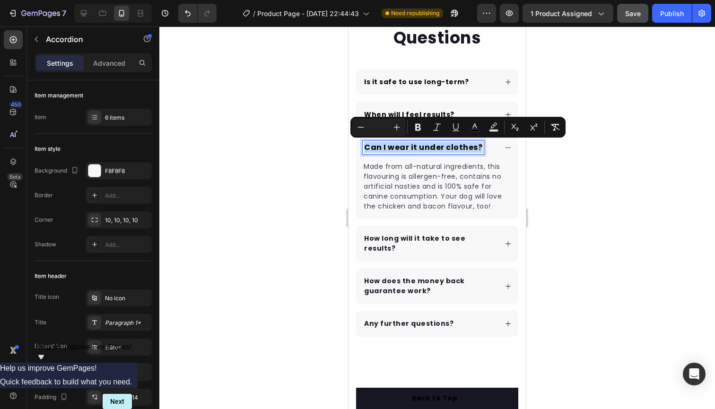
drag, startPoint x: 477, startPoint y: 145, endPoint x: 374, endPoint y: 139, distance: 103.3
click at [374, 139] on div "Can I wear it under clothes?" at bounding box center [437, 147] width 162 height 26
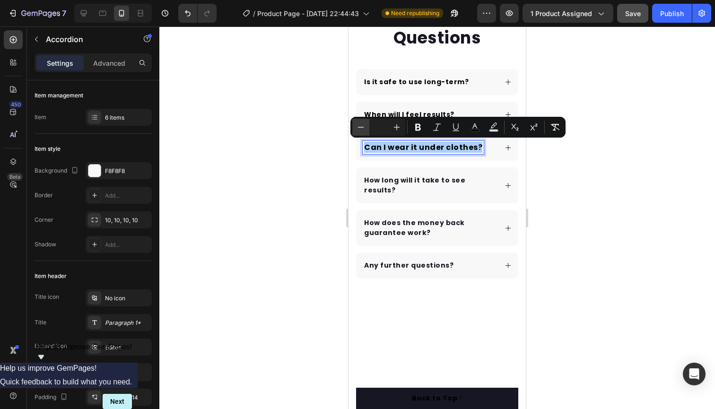
click at [359, 130] on icon "Editor contextual toolbar" at bounding box center [360, 126] width 9 height 9
click at [507, 148] on icon at bounding box center [508, 147] width 7 height 7
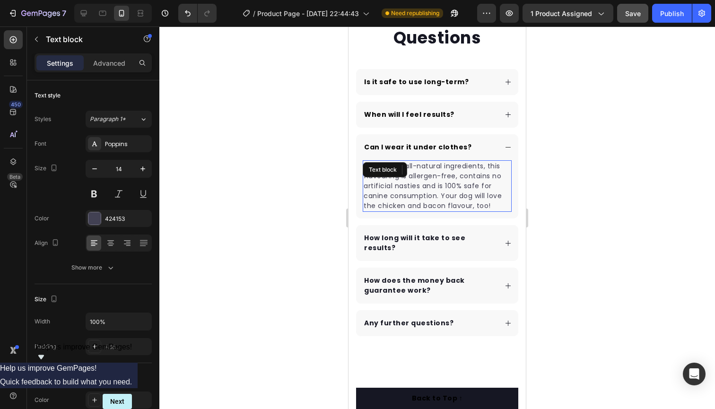
click at [494, 201] on p "Made from all-natural ingredients, this flavouring is allergen-free, contains n…" at bounding box center [437, 186] width 147 height 50
click at [486, 204] on p "Made from all-natural ingredients, this flavouring is allergen-free, contains n…" at bounding box center [437, 186] width 147 height 50
click at [491, 205] on p "Made from all-natural ingredients, this flavouring is allergen-free, contains n…" at bounding box center [437, 186] width 147 height 50
click at [493, 202] on p "Made from all-natural ingredients, this flavouring is allergen-free, contains n…" at bounding box center [437, 186] width 147 height 50
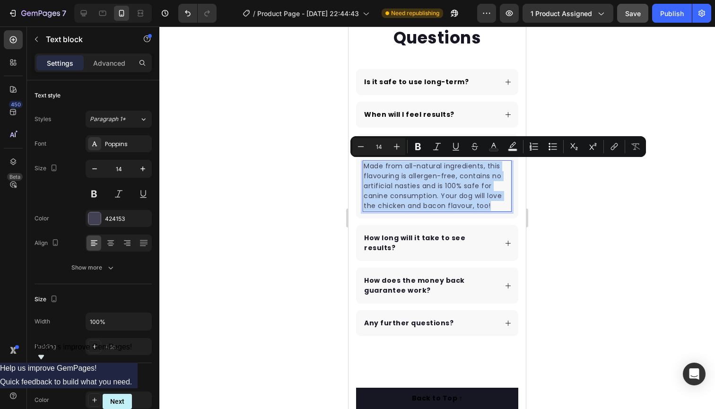
drag, startPoint x: 467, startPoint y: 197, endPoint x: 420, endPoint y: 181, distance: 49.5
click at [350, 160] on div "Frequently Asked Questions Heading Is it safe to use long-term? When will I fee…" at bounding box center [437, 170] width 177 height 332
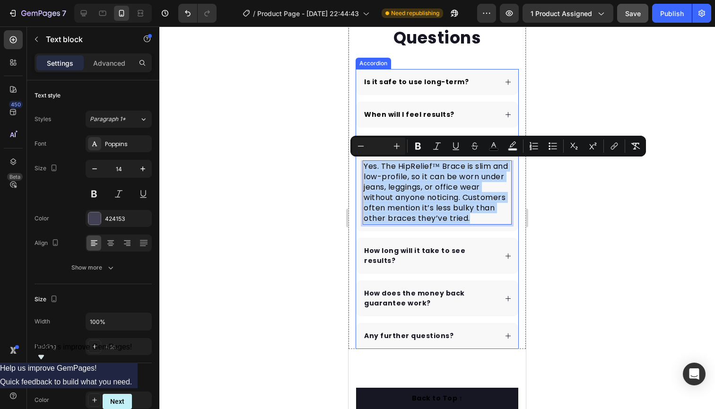
drag, startPoint x: 481, startPoint y: 215, endPoint x: 358, endPoint y: 168, distance: 131.1
click at [358, 168] on div "Yes. The HipRelief™ Brace is slim and low-profile, so it can be worn under jean…" at bounding box center [437, 195] width 162 height 71
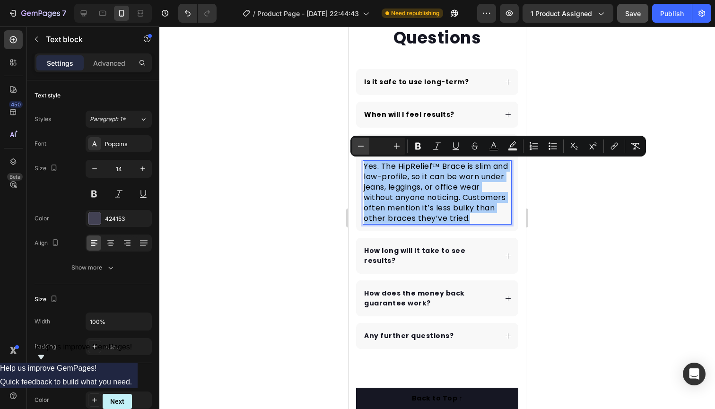
click at [365, 146] on icon "Editor contextual toolbar" at bounding box center [360, 145] width 9 height 9
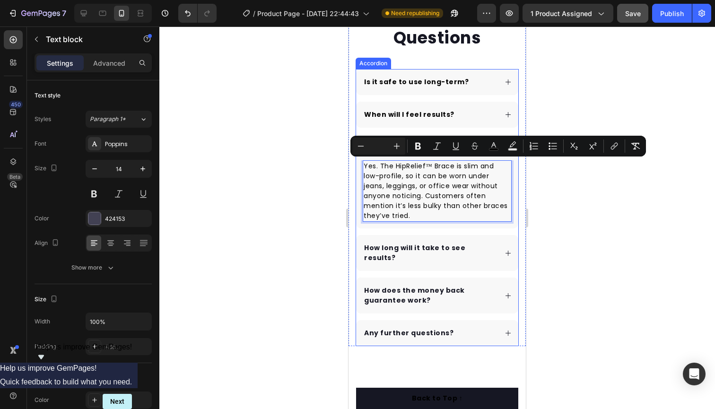
click at [507, 113] on icon at bounding box center [508, 114] width 7 height 7
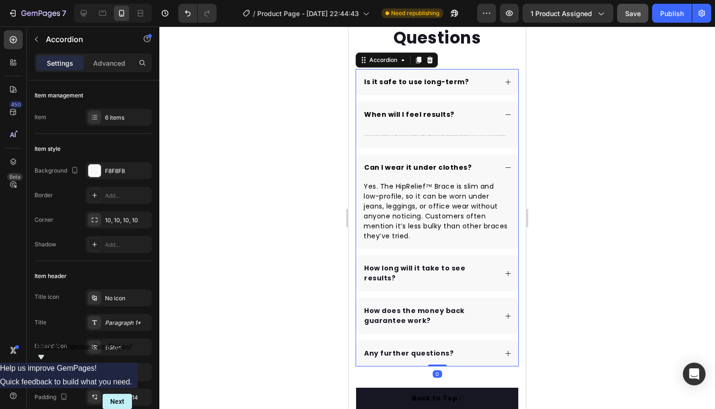
click at [507, 114] on icon at bounding box center [508, 114] width 7 height 7
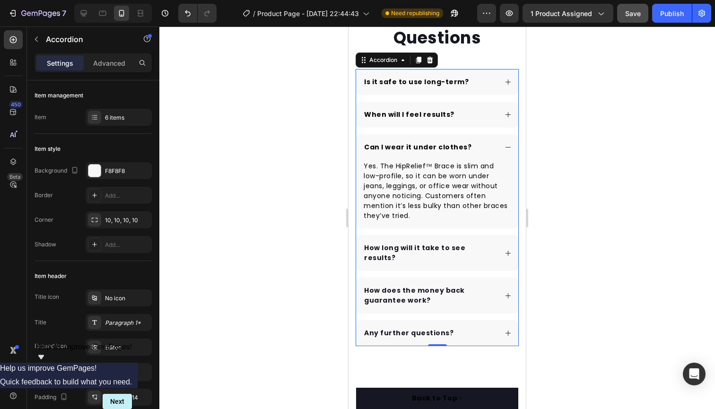
click at [507, 114] on icon at bounding box center [508, 114] width 7 height 7
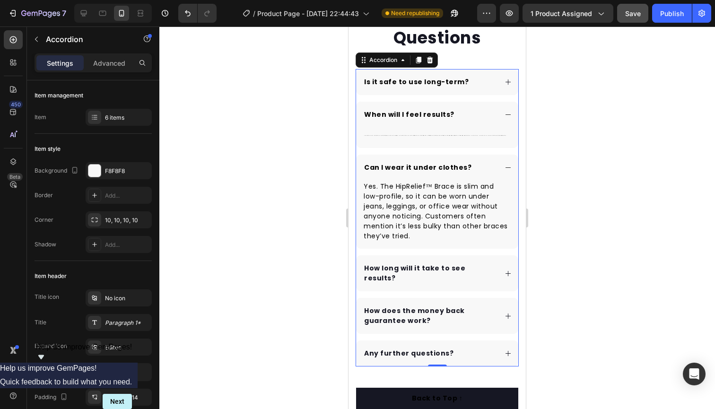
click at [509, 86] on div "Is it safe to use long-term?" at bounding box center [437, 82] width 162 height 26
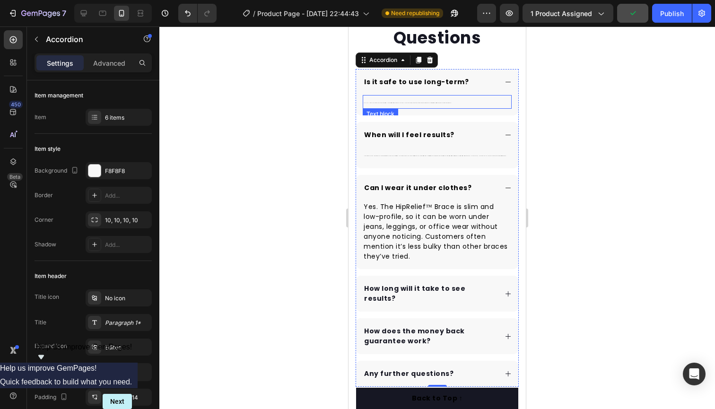
click at [444, 103] on p "Yes. The HipRelief™ Brace can be worn daily for ongoing support. It’s a non-inv…" at bounding box center [437, 102] width 147 height 12
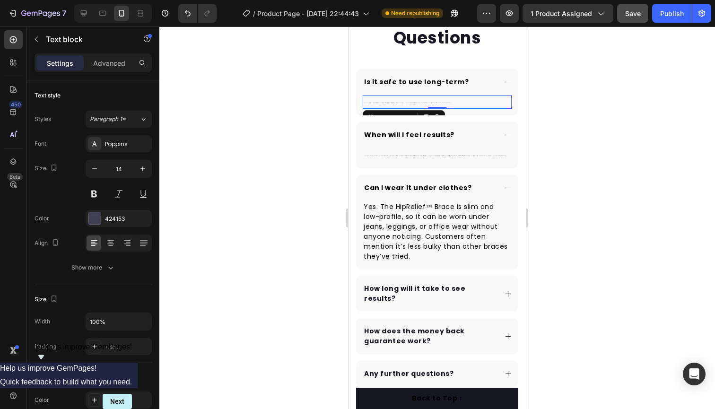
click at [443, 103] on p "Yes. The HipRelief™ Brace can be worn daily for ongoing support. It’s a non-inv…" at bounding box center [437, 102] width 147 height 12
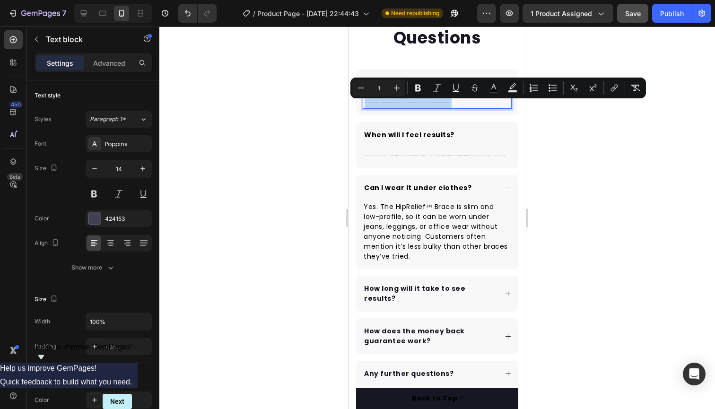
drag, startPoint x: 443, startPoint y: 103, endPoint x: 364, endPoint y: 101, distance: 78.5
click at [364, 101] on p "Yes. The HipRelief™ Brace can be worn daily for ongoing support. It’s a non-inv…" at bounding box center [437, 102] width 147 height 12
click at [385, 92] on input "1" at bounding box center [378, 87] width 19 height 11
type input "14"
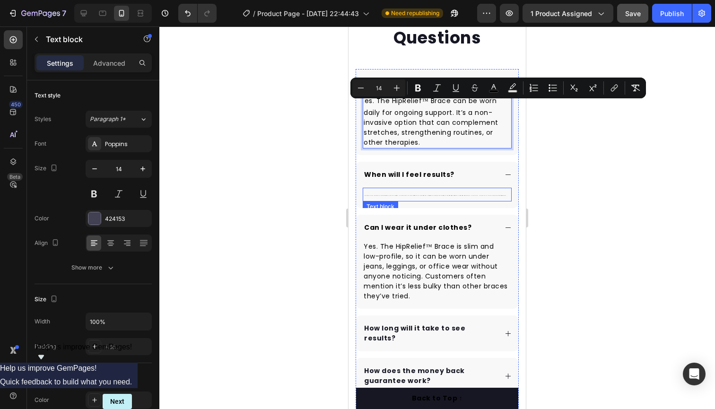
click at [495, 195] on p "Most people feel noticeable support and relief the very first day. The brace wo…" at bounding box center [437, 195] width 147 height 12
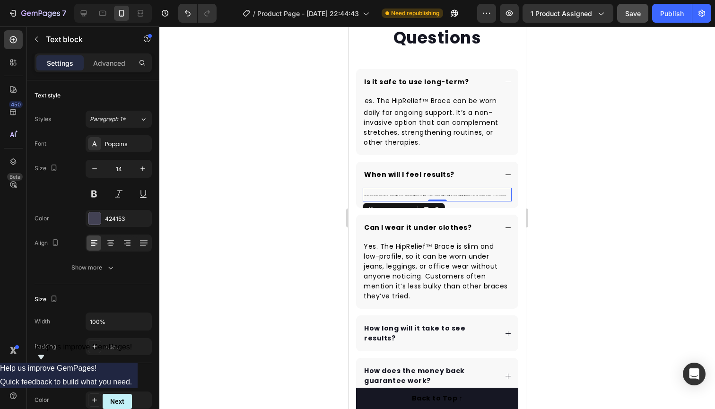
click at [494, 196] on p "Most people feel noticeable support and relief the very first day. The brace wo…" at bounding box center [437, 195] width 147 height 12
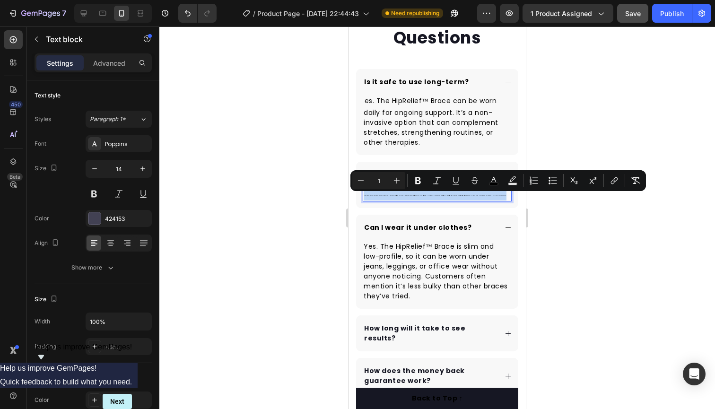
drag, startPoint x: 493, startPoint y: 194, endPoint x: 357, endPoint y: 191, distance: 136.2
click at [357, 191] on div "Most people feel noticeable support and relief the very first day. The brace wo…" at bounding box center [437, 198] width 162 height 20
click at [385, 181] on input "1" at bounding box center [378, 180] width 19 height 11
type input "14"
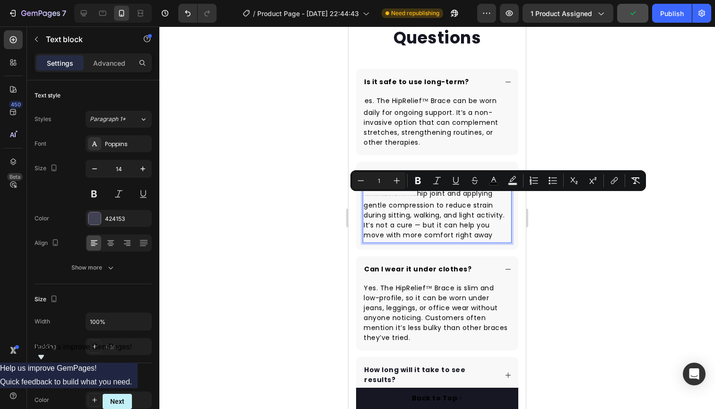
click at [410, 196] on p "Most people feel noticeable support and relief the very first day. The brace wo…" at bounding box center [437, 215] width 147 height 53
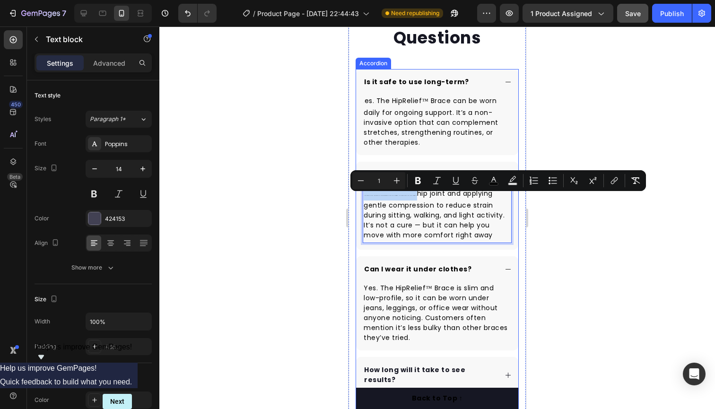
drag, startPoint x: 411, startPoint y: 192, endPoint x: 356, endPoint y: 190, distance: 54.9
click at [356, 190] on div "Is it safe to use long-term? Y es. The HipRelief™ Brace can be worn daily for o…" at bounding box center [437, 268] width 163 height 399
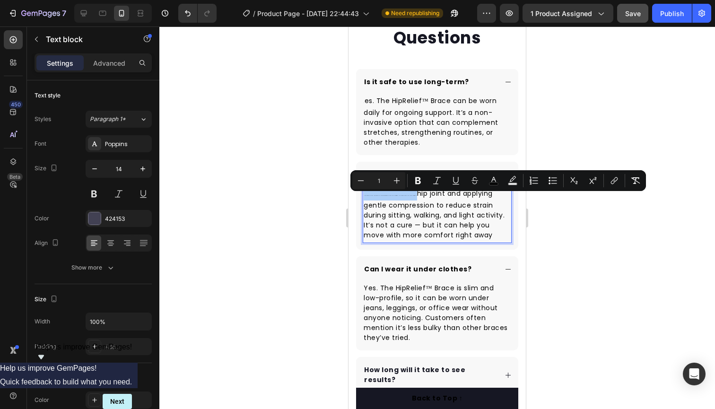
click at [380, 183] on input "1" at bounding box center [378, 180] width 19 height 11
type input "14"
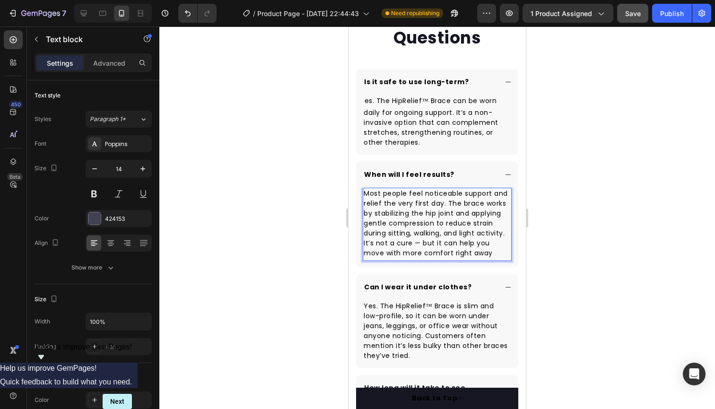
click at [434, 227] on span "Most people feel noticeable support and relief the very first day. The brace wo…" at bounding box center [436, 223] width 144 height 69
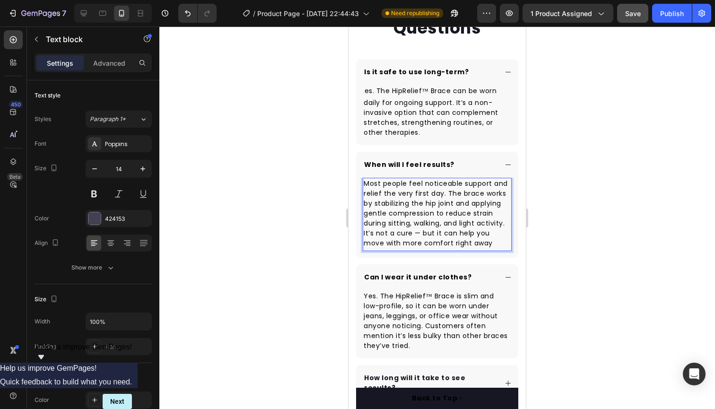
scroll to position [2504, 0]
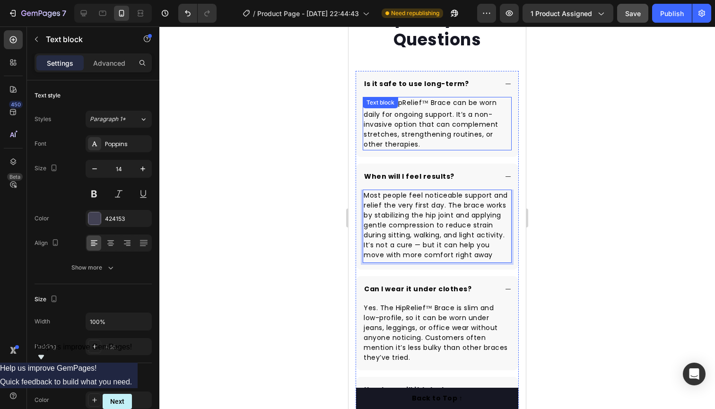
click at [414, 118] on span "es. The HipRelief™ Brace can be worn daily for ongoing support. It’s a non-inva…" at bounding box center [431, 123] width 135 height 51
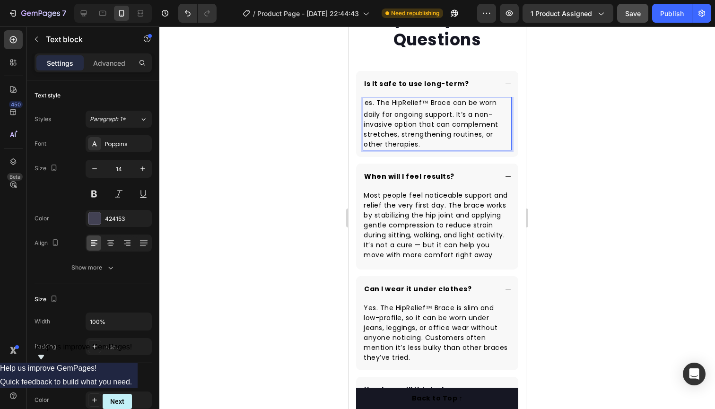
click at [365, 103] on span "es. The HipRelief™ Brace can be worn daily for ongoing support. It’s a non-inva…" at bounding box center [431, 123] width 135 height 51
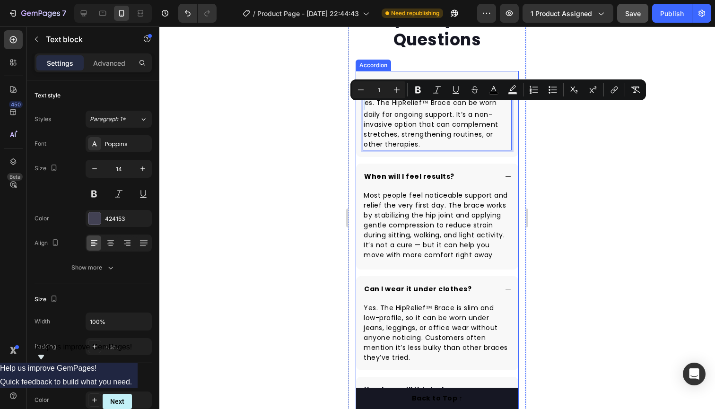
click at [362, 103] on div "Y es. The HipRelief™ Brace can be worn daily for ongoing support. It’s a non-in…" at bounding box center [437, 127] width 162 height 60
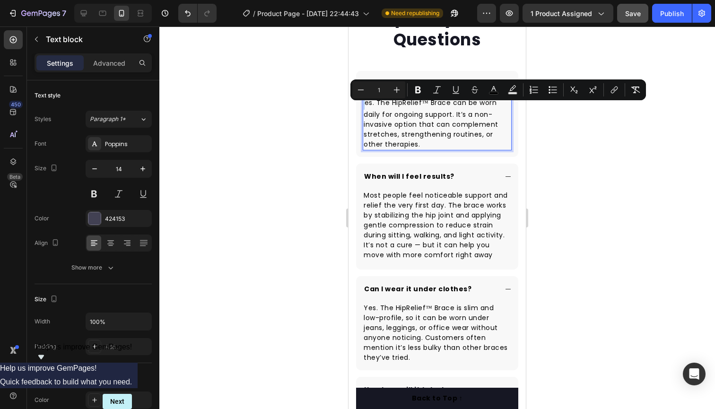
click at [384, 92] on input "1" at bounding box center [378, 89] width 19 height 11
type input "14"
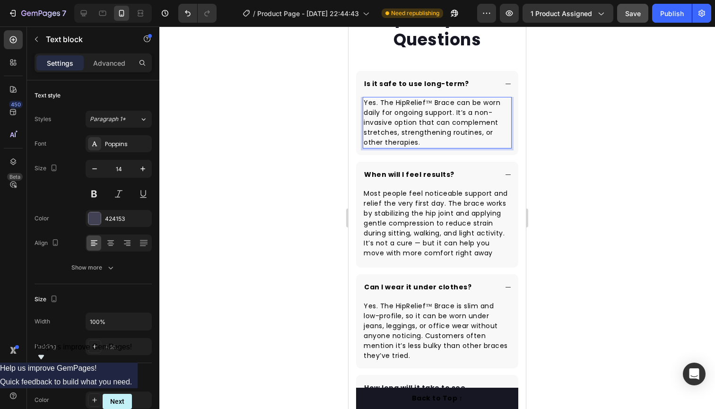
click at [440, 120] on span "Yes. The HipRelief™ Brace can be worn daily for ongoing support. It’s a non-inv…" at bounding box center [432, 122] width 137 height 49
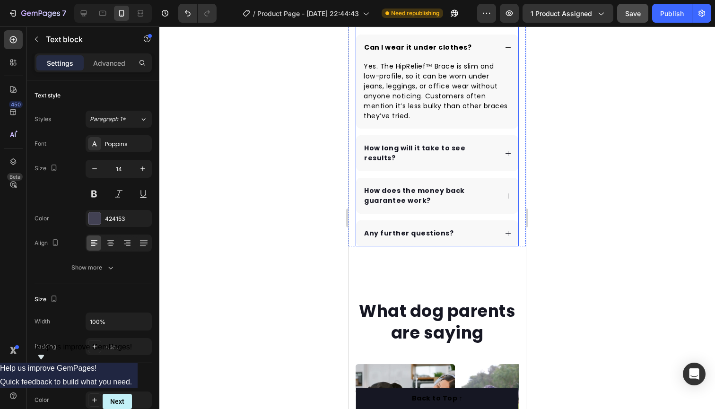
scroll to position [2745, 0]
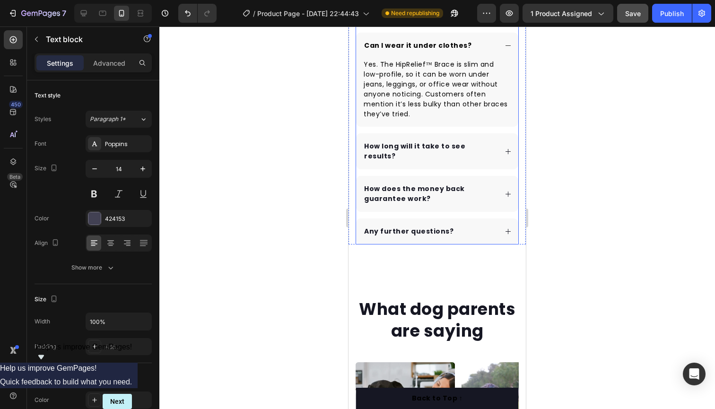
click at [448, 148] on p "How long will it take to see results?" at bounding box center [429, 151] width 131 height 20
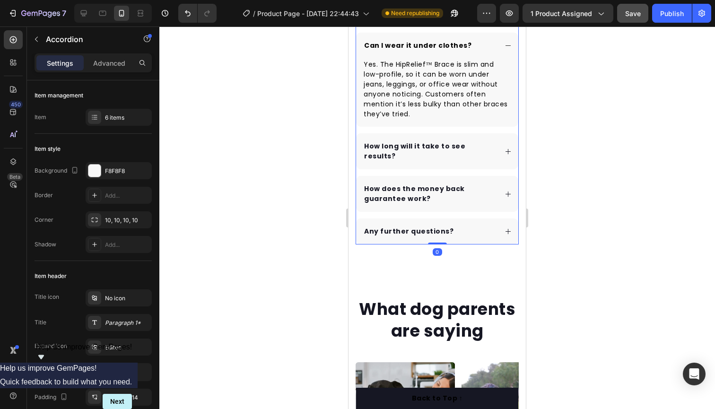
click at [507, 148] on icon at bounding box center [508, 151] width 7 height 7
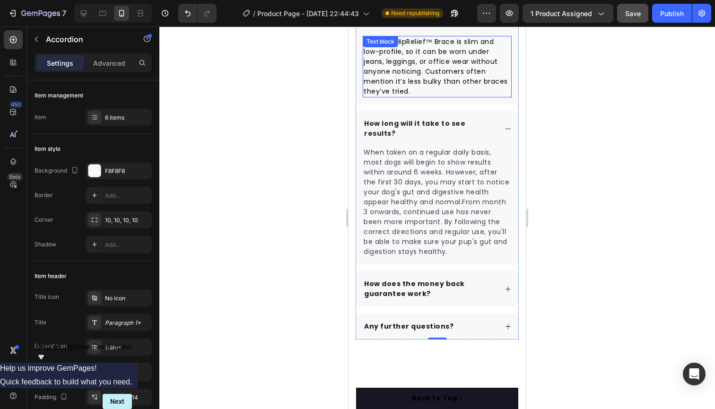
scroll to position [2771, 0]
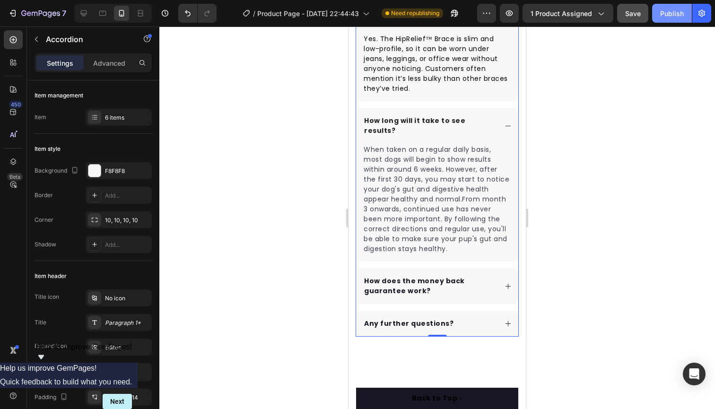
click at [663, 19] on button "Publish" at bounding box center [672, 13] width 40 height 19
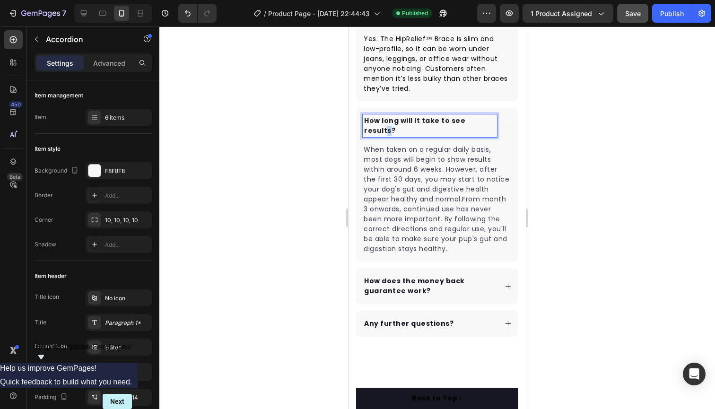
click at [484, 121] on p "How long will it take to see results?" at bounding box center [429, 126] width 131 height 20
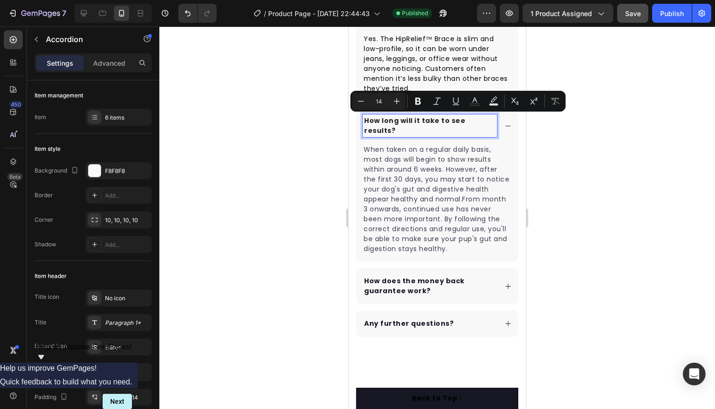
click at [490, 121] on p "How long will it take to see results?" at bounding box center [429, 126] width 131 height 20
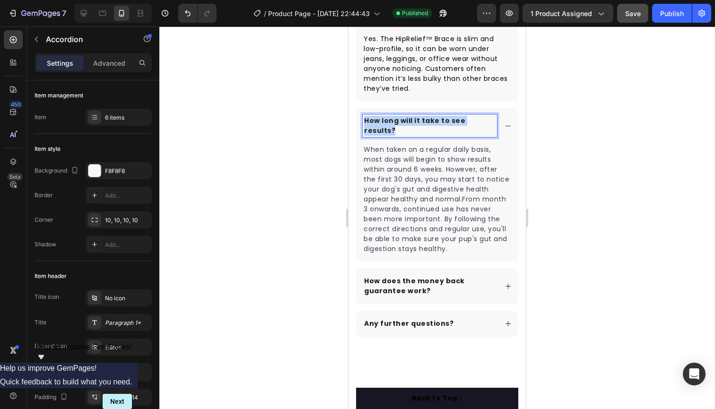
drag, startPoint x: 490, startPoint y: 121, endPoint x: 366, endPoint y: 119, distance: 123.9
click at [365, 120] on p "How long will it take to see results?" at bounding box center [429, 126] width 131 height 20
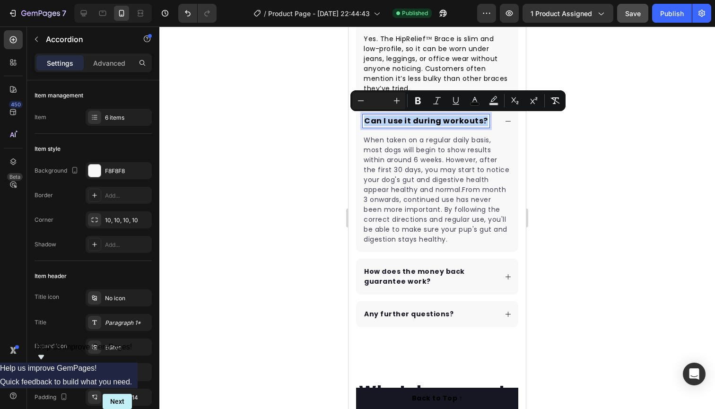
drag, startPoint x: 482, startPoint y: 122, endPoint x: 693, endPoint y: 148, distance: 212.1
click at [362, 101] on icon "Editor contextual toolbar" at bounding box center [360, 100] width 9 height 9
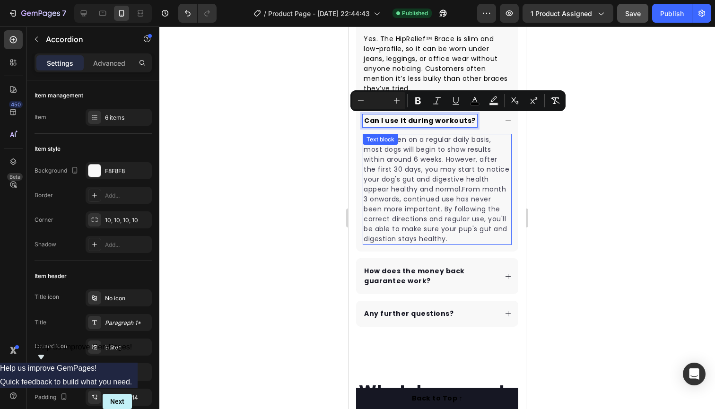
click at [438, 138] on p "When taken on a regular daily basis, most dogs will begin to show results withi…" at bounding box center [437, 189] width 147 height 109
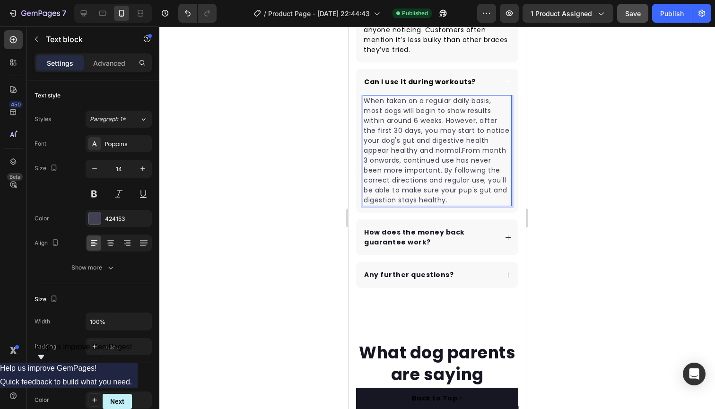
click at [449, 195] on p "When taken on a regular daily basis, most dogs will begin to show results withi…" at bounding box center [437, 150] width 147 height 109
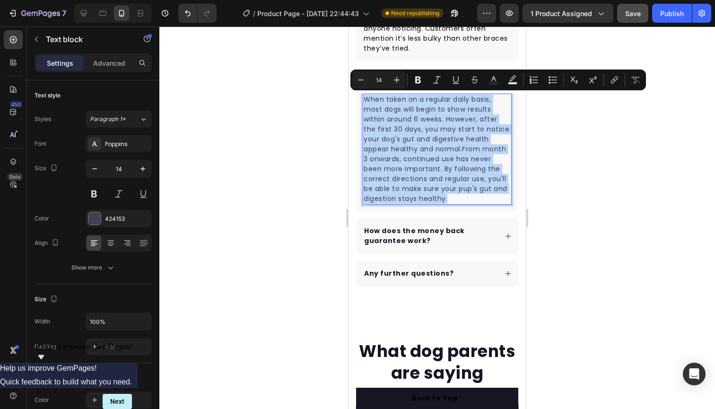
drag, startPoint x: 453, startPoint y: 195, endPoint x: 471, endPoint y: 158, distance: 41.7
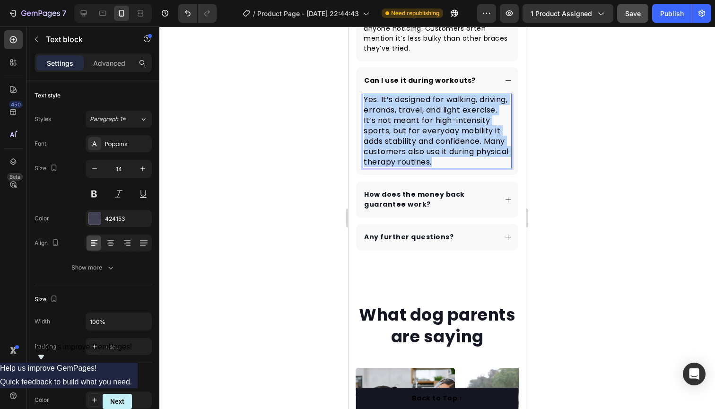
drag, startPoint x: 420, startPoint y: 169, endPoint x: 342, endPoint y: 102, distance: 103.3
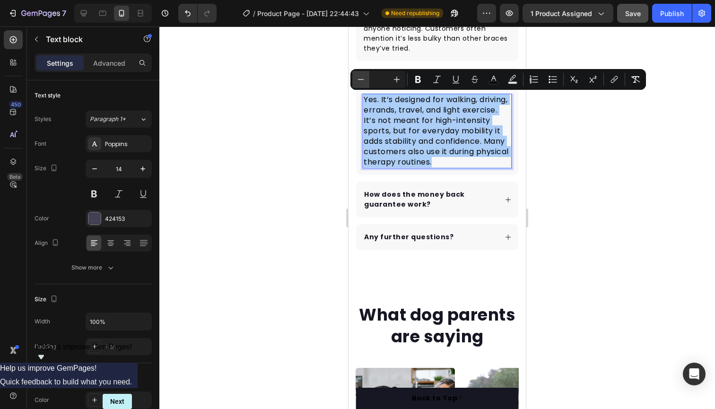
click at [360, 79] on icon "Editor contextual toolbar" at bounding box center [360, 79] width 9 height 9
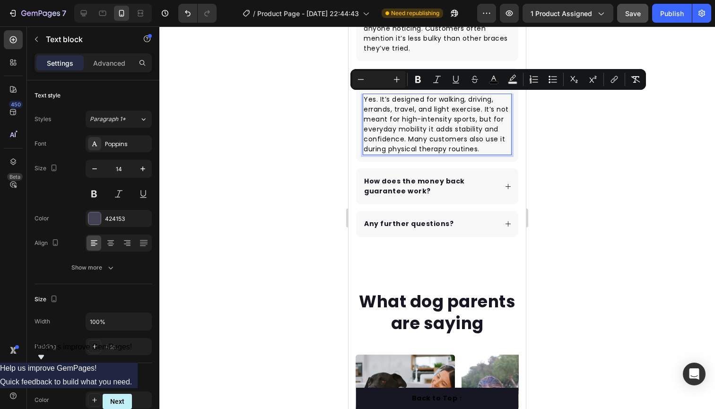
click at [487, 149] on p "Yes. It’s designed for walking, driving, errands, travel, and light exercise. I…" at bounding box center [437, 125] width 147 height 60
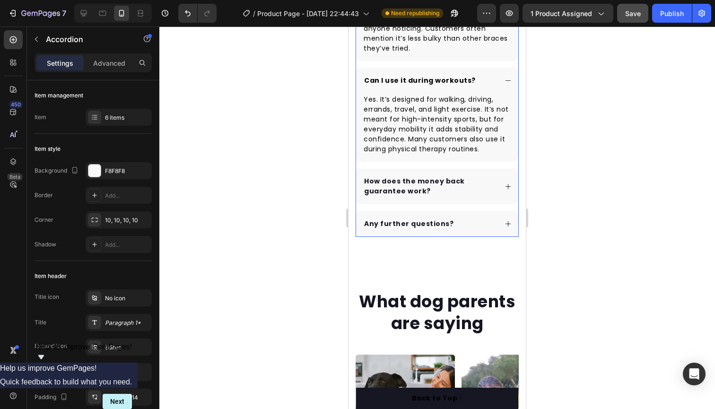
click at [503, 184] on div "How does the money back guarantee work?" at bounding box center [437, 186] width 162 height 36
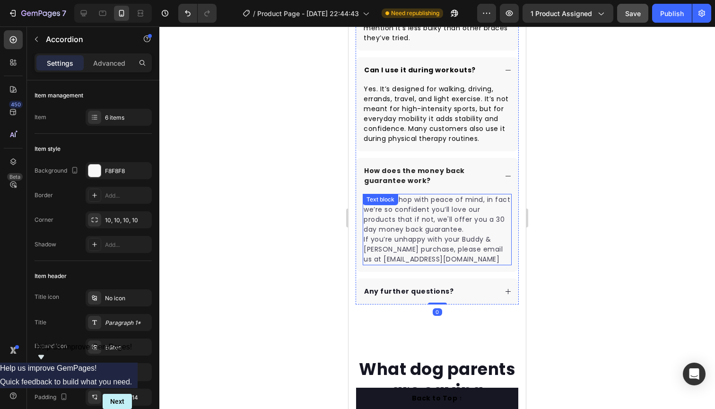
scroll to position [2853, 0]
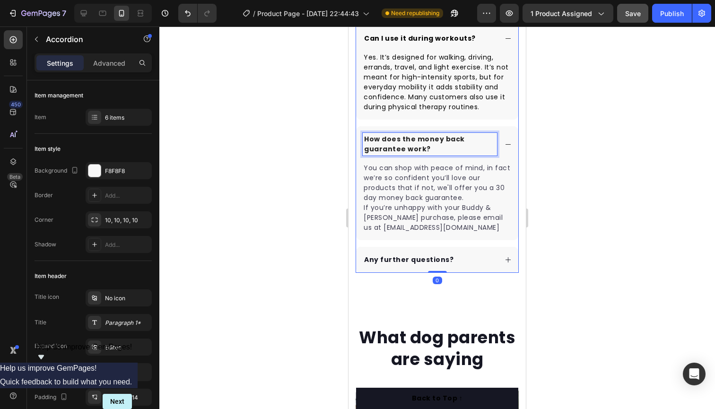
drag, startPoint x: 433, startPoint y: 149, endPoint x: 432, endPoint y: 184, distance: 34.1
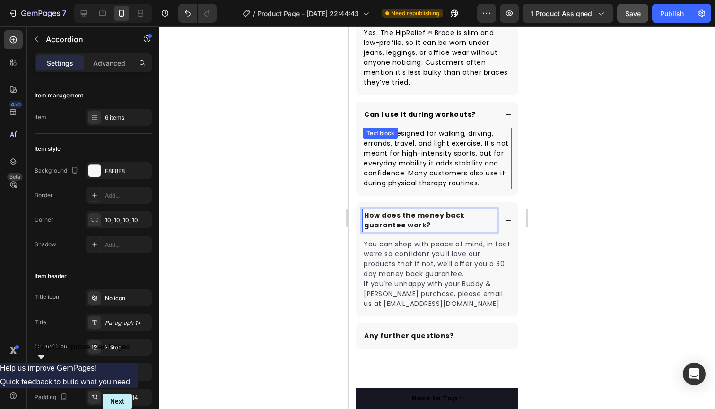
scroll to position [2779, 0]
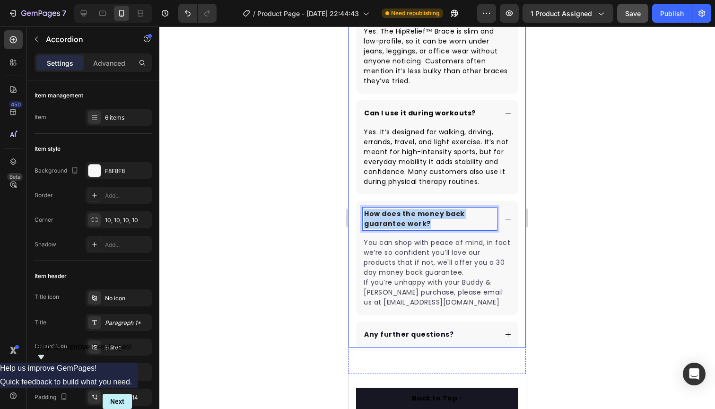
drag, startPoint x: 427, startPoint y: 223, endPoint x: 350, endPoint y: 212, distance: 77.9
click at [350, 212] on div "Frequently Asked Questions Heading Is it safe to use long-term? Yes. The HipRel…" at bounding box center [437, 39] width 177 height 616
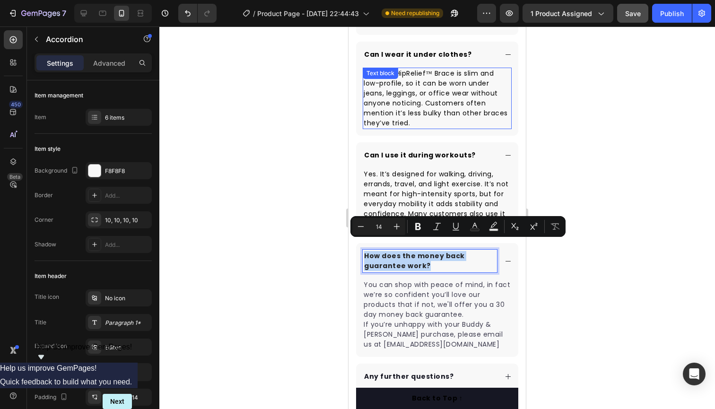
scroll to position [2793, 0]
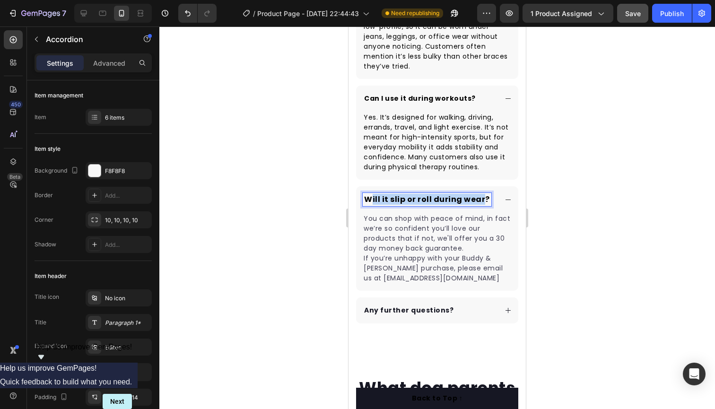
drag, startPoint x: 483, startPoint y: 195, endPoint x: 371, endPoint y: 193, distance: 112.6
click at [371, 194] on span "Will it slip or roll during wear?" at bounding box center [427, 199] width 126 height 11
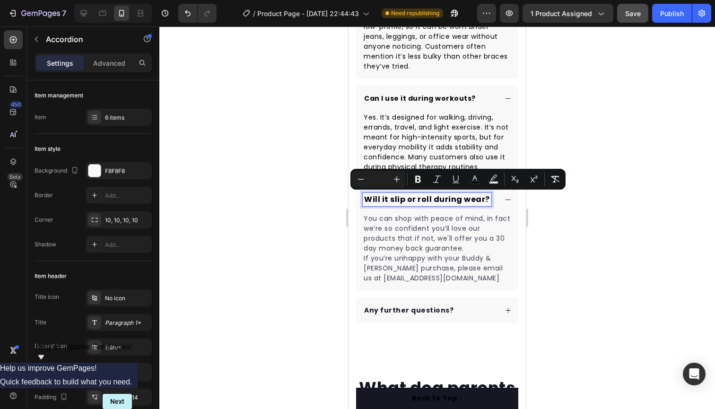
click at [485, 197] on span "Will it slip or roll during wear?" at bounding box center [427, 199] width 126 height 11
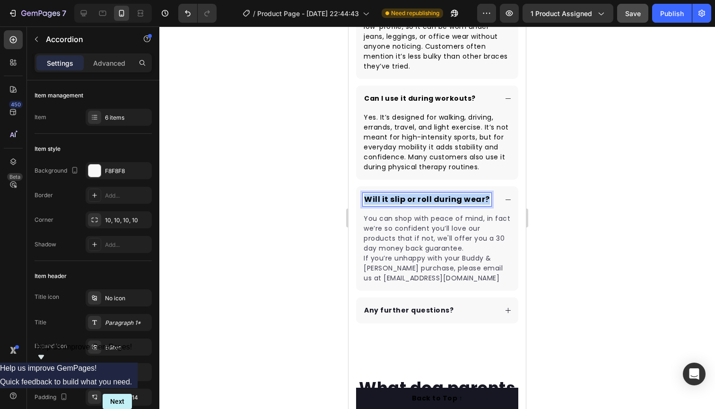
drag, startPoint x: 485, startPoint y: 197, endPoint x: 365, endPoint y: 200, distance: 120.6
click at [365, 200] on span "Will it slip or roll during wear?" at bounding box center [427, 199] width 126 height 11
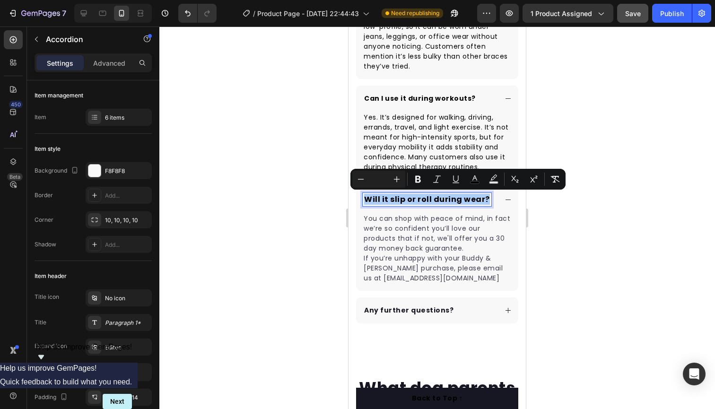
click at [362, 180] on icon "Editor contextual toolbar" at bounding box center [360, 179] width 9 height 9
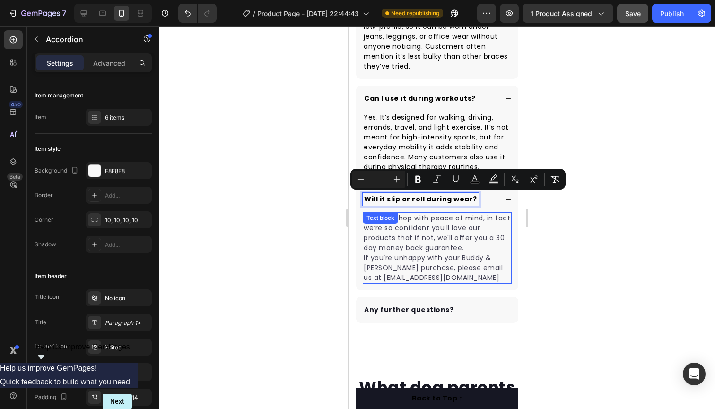
click at [425, 213] on p "You can shop with peace of mind, in fact we’re so confident you’ll love our pro…" at bounding box center [437, 248] width 147 height 70
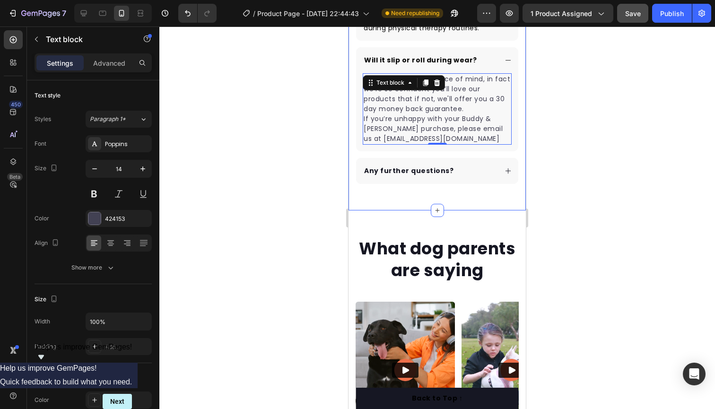
scroll to position [2926, 0]
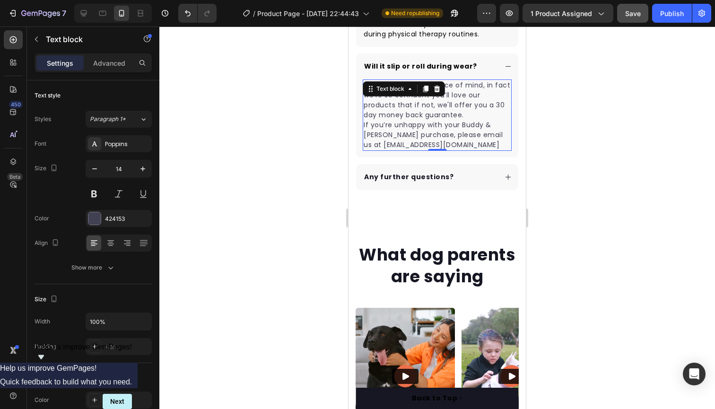
click at [447, 141] on p "You can shop with peace of mind, in fact we’re so confident you’ll love our pro…" at bounding box center [437, 115] width 147 height 70
click at [447, 143] on p "You can shop with peace of mind, in fact we’re so confident you’ll love our pro…" at bounding box center [437, 115] width 147 height 70
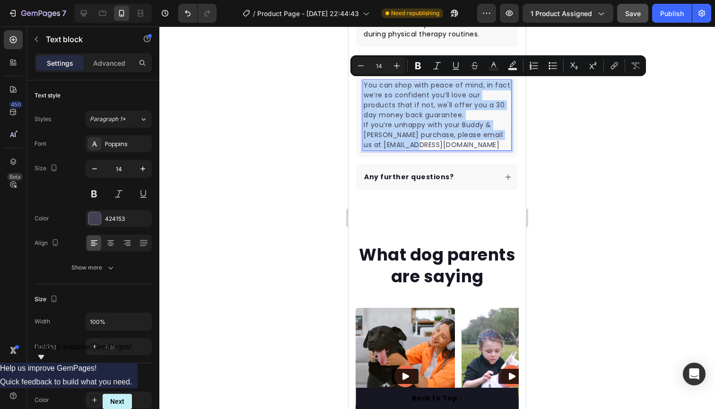
drag, startPoint x: 447, startPoint y: 143, endPoint x: 363, endPoint y: 81, distance: 103.9
click at [363, 81] on div "You can shop with peace of mind, in fact we’re so confident you’ll love our pro…" at bounding box center [437, 114] width 149 height 71
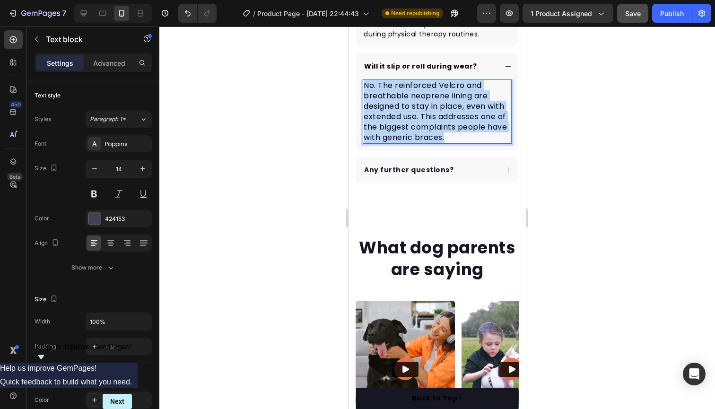
drag, startPoint x: 445, startPoint y: 136, endPoint x: 333, endPoint y: 86, distance: 122.1
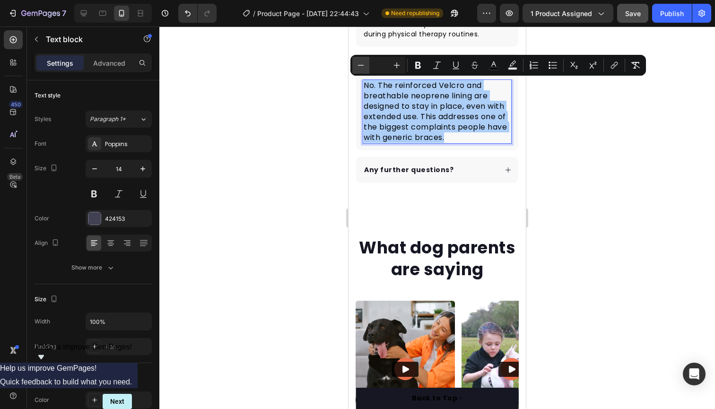
click at [366, 67] on button "Minus" at bounding box center [360, 65] width 17 height 17
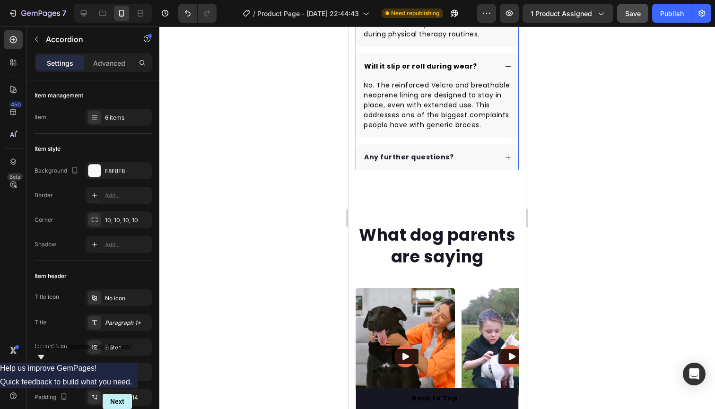
click at [471, 158] on div "Any further questions?" at bounding box center [430, 157] width 134 height 13
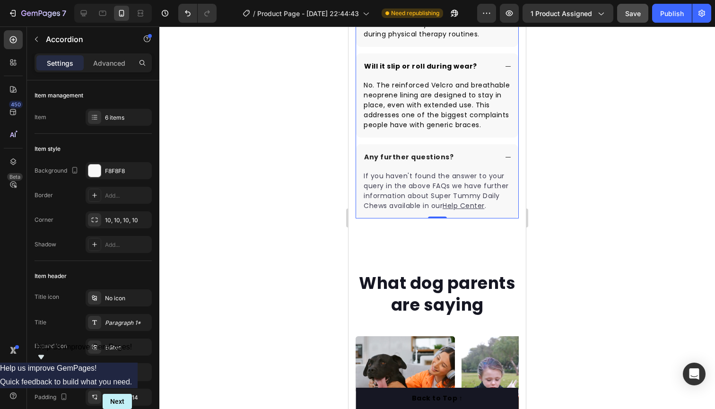
click at [450, 158] on div "Any further questions?" at bounding box center [430, 157] width 134 height 13
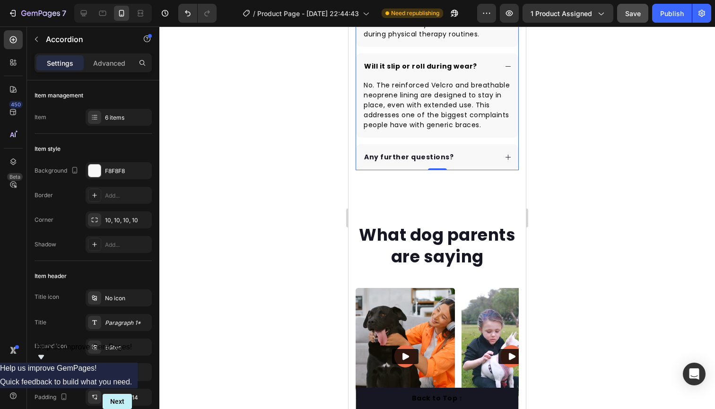
click at [449, 156] on div "Any further questions?" at bounding box center [430, 157] width 134 height 13
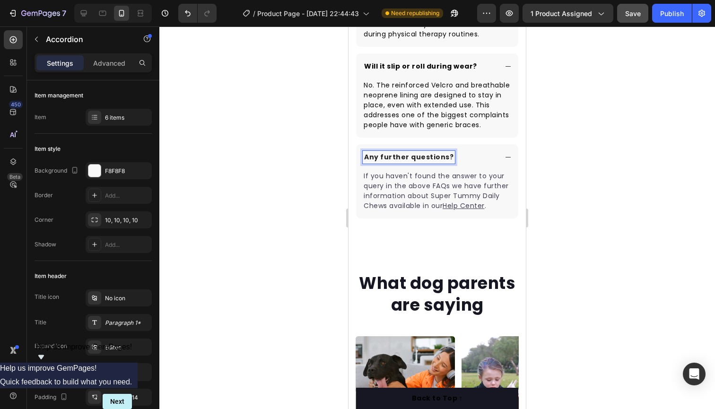
click at [446, 158] on p "Any further questions?" at bounding box center [408, 157] width 89 height 10
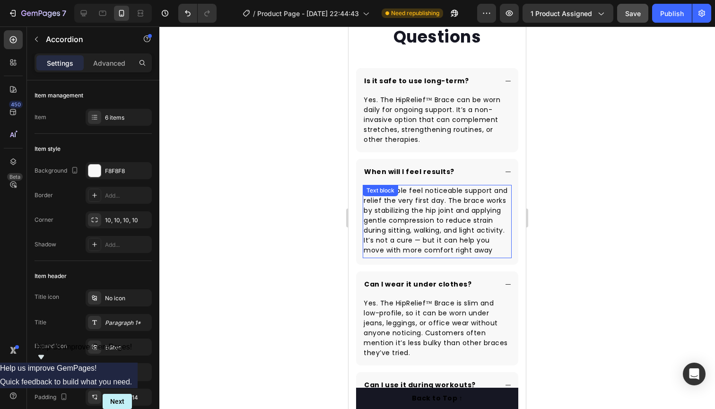
scroll to position [2504, 0]
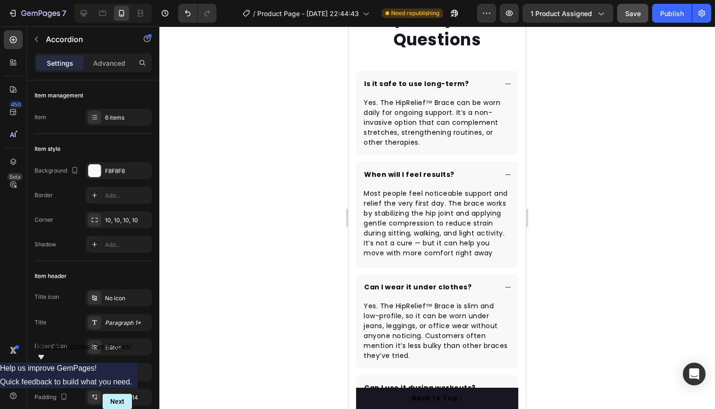
click at [448, 175] on span "When will I feel results?" at bounding box center [409, 174] width 90 height 9
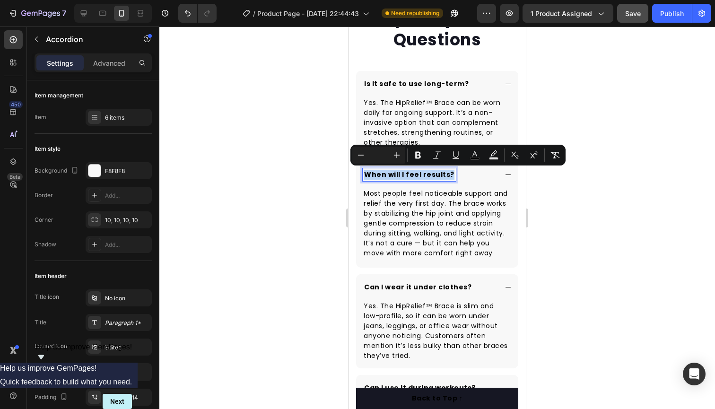
drag, startPoint x: 448, startPoint y: 175, endPoint x: 360, endPoint y: 175, distance: 88.0
click at [360, 175] on div "When will I feel results?" at bounding box center [437, 175] width 162 height 26
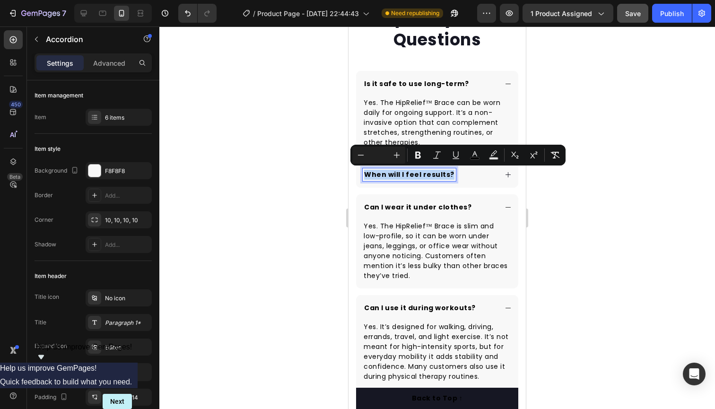
copy span "When will I feel results?"
click at [460, 85] on span "Is it safe to use long-term?" at bounding box center [416, 83] width 105 height 9
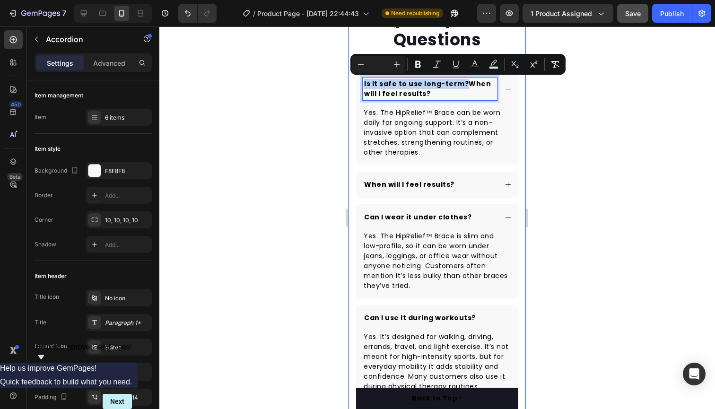
drag, startPoint x: 460, startPoint y: 84, endPoint x: 354, endPoint y: 85, distance: 105.9
click at [354, 85] on div "Frequently Asked Questions Heading Is it safe to use long-term?When will I feel…" at bounding box center [437, 288] width 177 height 565
copy span "Is it safe to use long-term?"
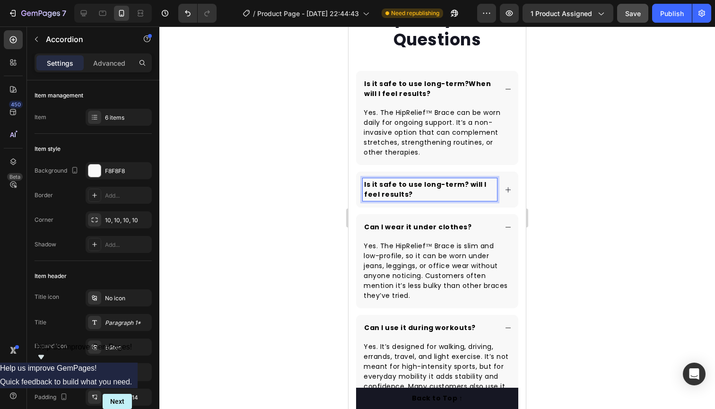
click at [388, 193] on span "Is it safe to use long-term? will I feel results?" at bounding box center [425, 189] width 122 height 19
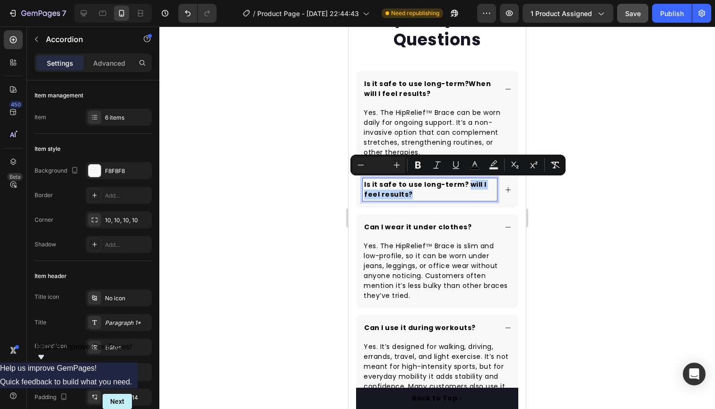
drag, startPoint x: 393, startPoint y: 194, endPoint x: 463, endPoint y: 183, distance: 71.8
click at [463, 183] on span "Is it safe to use long-term? will I feel results?" at bounding box center [425, 189] width 122 height 19
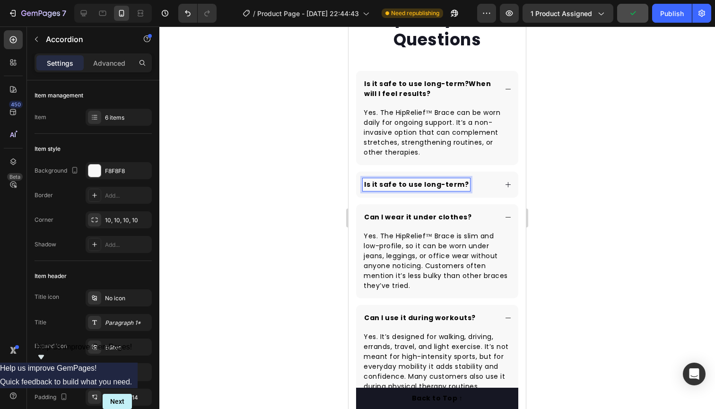
click at [461, 83] on span "Is it safe to use long-term?When will I feel results?" at bounding box center [427, 88] width 127 height 19
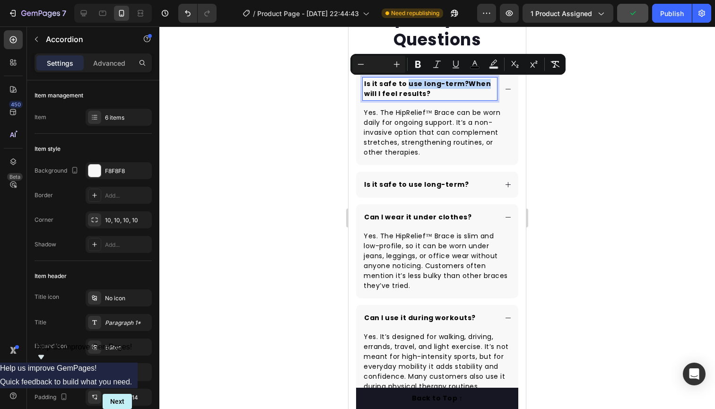
click at [416, 83] on span "Is it safe to use long-term?When will I feel results?" at bounding box center [427, 88] width 127 height 19
click at [463, 84] on span "Is it safe to use long-term?When will I feel results?" at bounding box center [427, 88] width 127 height 19
drag, startPoint x: 461, startPoint y: 83, endPoint x: 385, endPoint y: 88, distance: 75.8
click at [364, 83] on span "Is it safe to use long-term?When will I feel results?" at bounding box center [427, 88] width 127 height 19
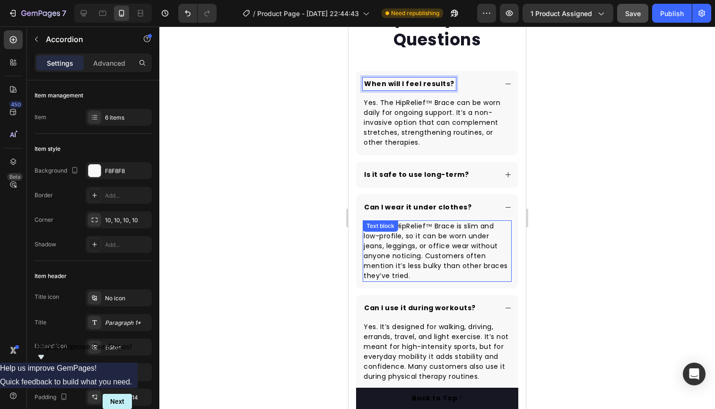
click at [413, 274] on p "Yes. The HipRelief™ Brace is slim and low-profile, so it can be worn under jean…" at bounding box center [437, 251] width 147 height 60
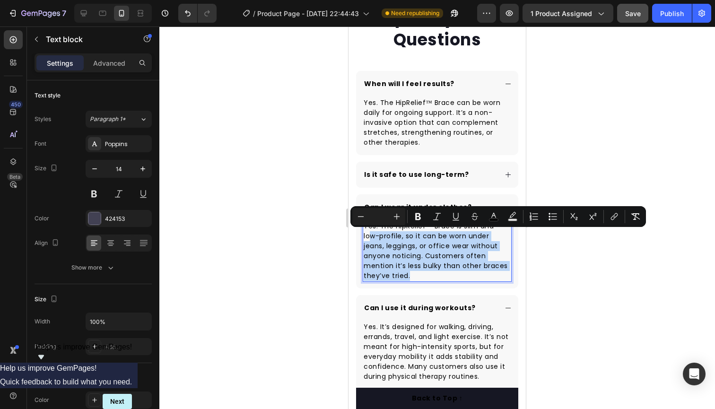
drag, startPoint x: 413, startPoint y: 274, endPoint x: 370, endPoint y: 238, distance: 56.7
click at [432, 276] on p "Yes. The HipRelief™ Brace is slim and low-profile, so it can be worn under jean…" at bounding box center [437, 251] width 147 height 60
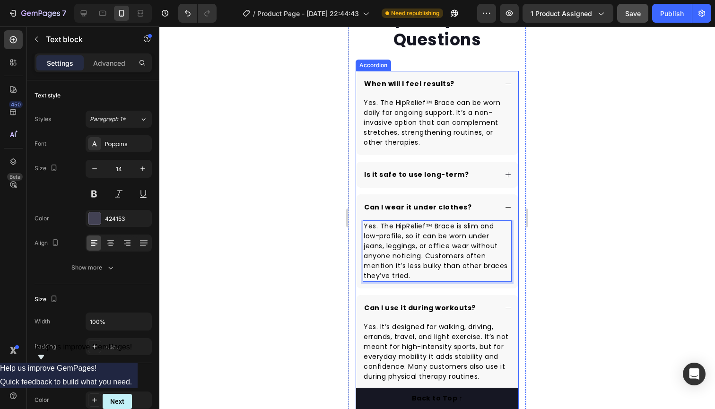
click at [480, 175] on div "Is it safe to use long-term?" at bounding box center [430, 174] width 134 height 13
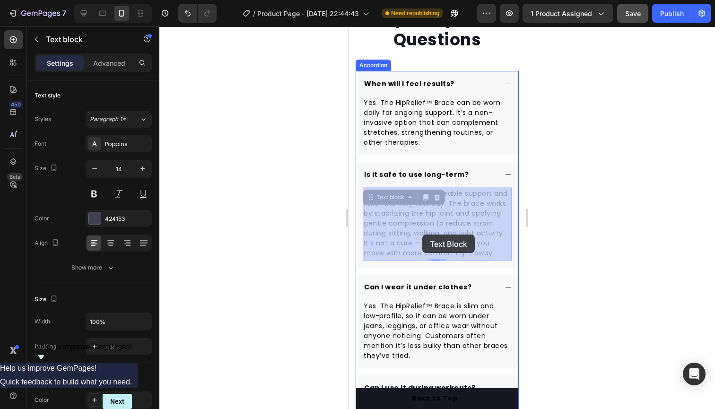
drag, startPoint x: 469, startPoint y: 253, endPoint x: 422, endPoint y: 235, distance: 49.7
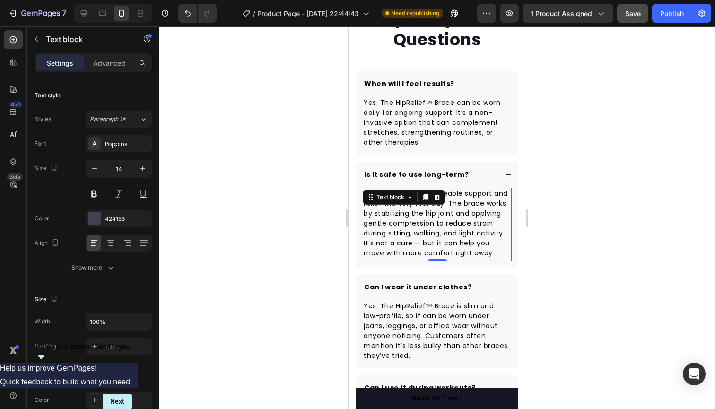
click at [472, 253] on p "Most people feel noticeable support and relief the very first day. The brace wo…" at bounding box center [437, 224] width 147 height 71
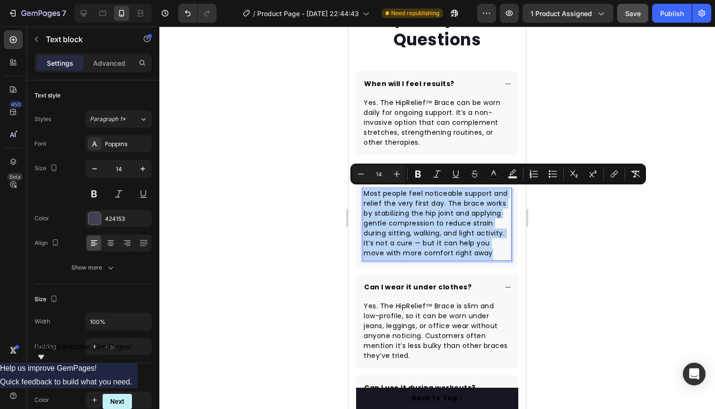
drag, startPoint x: 472, startPoint y: 253, endPoint x: 364, endPoint y: 192, distance: 124.7
click at [364, 192] on p "Most people feel noticeable support and relief the very first day. The brace wo…" at bounding box center [437, 224] width 147 height 71
copy p "Most people feel noticeable support and relief the very first day. The brace wo…"
click at [428, 141] on p "Yes. The HipRelief™ Brace can be worn daily for ongoing support. It’s a non-inv…" at bounding box center [437, 123] width 147 height 50
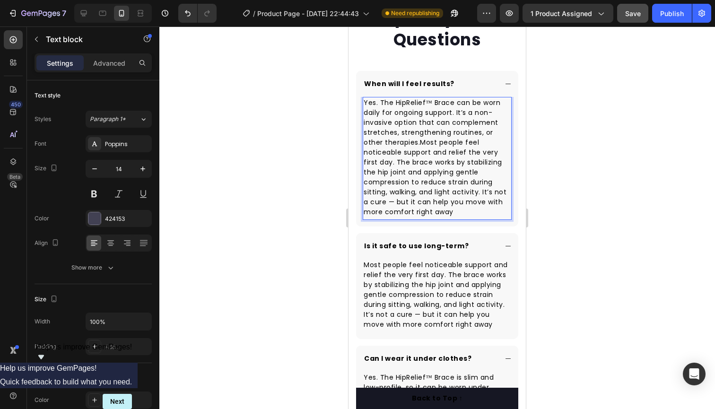
click at [419, 142] on span "Yes. The HipRelief™ Brace can be worn daily for ongoing support. It’s a non-inv…" at bounding box center [435, 157] width 143 height 119
click at [420, 142] on span "Yes. The HipRelief™ Brace can be worn daily for ongoing support. It’s a non-inv…" at bounding box center [435, 157] width 143 height 119
drag, startPoint x: 420, startPoint y: 142, endPoint x: 404, endPoint y: 137, distance: 17.1
click at [395, 134] on span "Yes. The HipRelief™ Brace can be worn daily for ongoing support. It’s a non-inv…" at bounding box center [435, 157] width 143 height 119
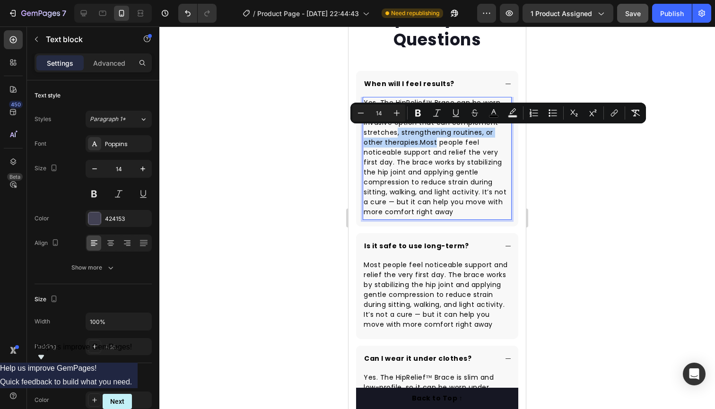
click at [420, 142] on span "Yes. The HipRelief™ Brace can be worn daily for ongoing support. It’s a non-inv…" at bounding box center [435, 157] width 143 height 119
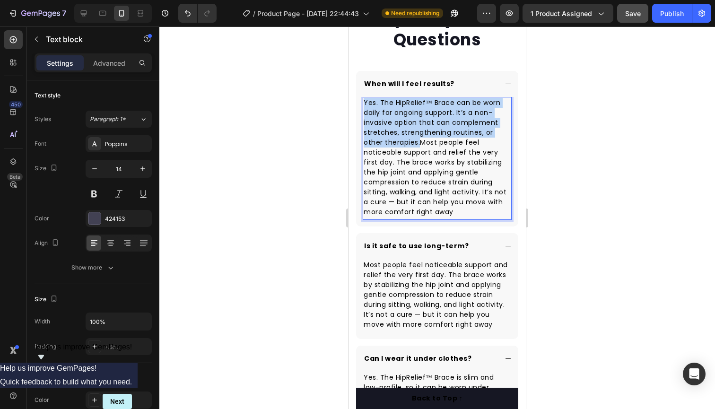
drag, startPoint x: 417, startPoint y: 141, endPoint x: 365, endPoint y: 105, distance: 62.8
click at [365, 104] on span "Yes. The HipRelief™ Brace can be worn daily for ongoing support. It’s a non-inv…" at bounding box center [435, 157] width 143 height 119
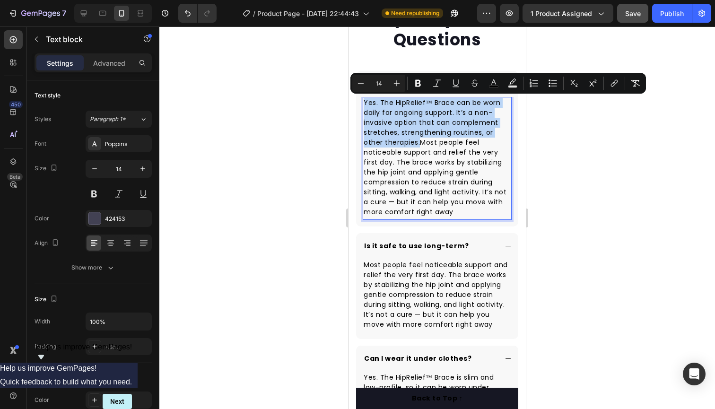
copy span "Yes. The HipRelief™ Brace can be worn daily for ongoing support. It’s a non-inv…"
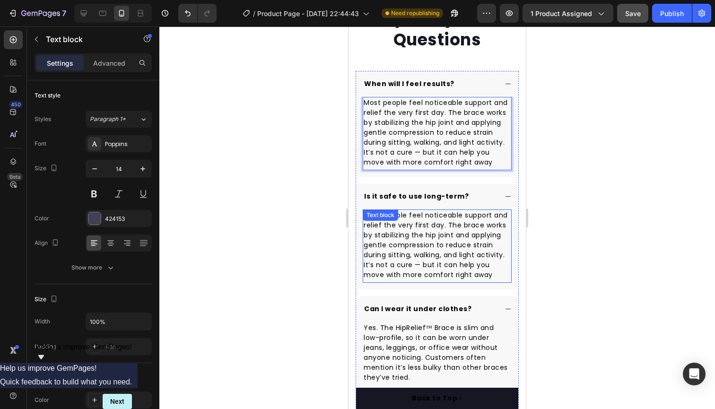
click at [472, 274] on p "Most people feel noticeable support and relief the very first day. The brace wo…" at bounding box center [437, 245] width 147 height 71
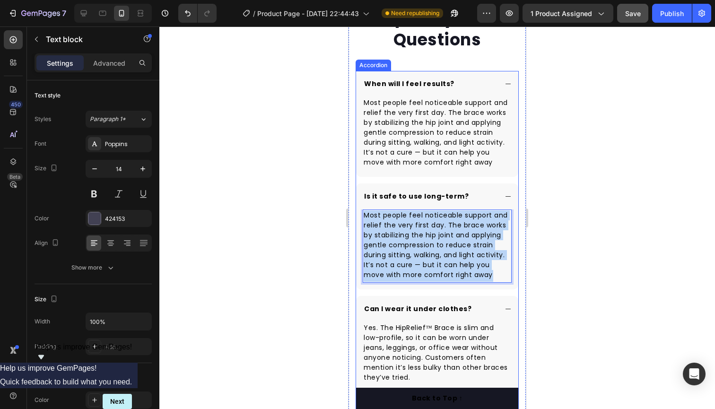
drag, startPoint x: 472, startPoint y: 274, endPoint x: 357, endPoint y: 217, distance: 129.4
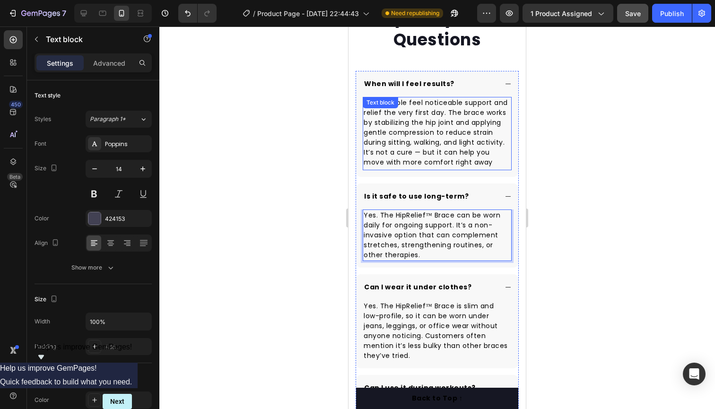
click at [471, 162] on p "Most people feel noticeable support and relief the very first day. The brace wo…" at bounding box center [437, 133] width 147 height 71
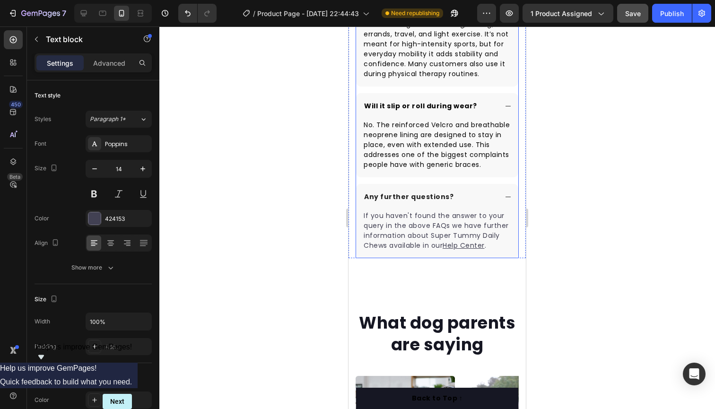
scroll to position [2886, 0]
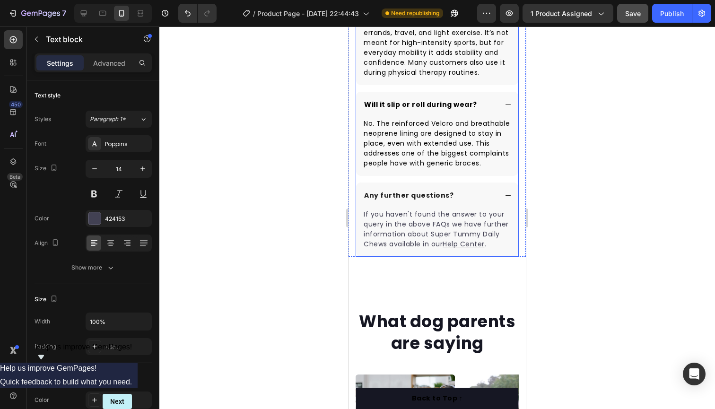
click at [446, 193] on p "Any further questions?" at bounding box center [408, 196] width 89 height 10
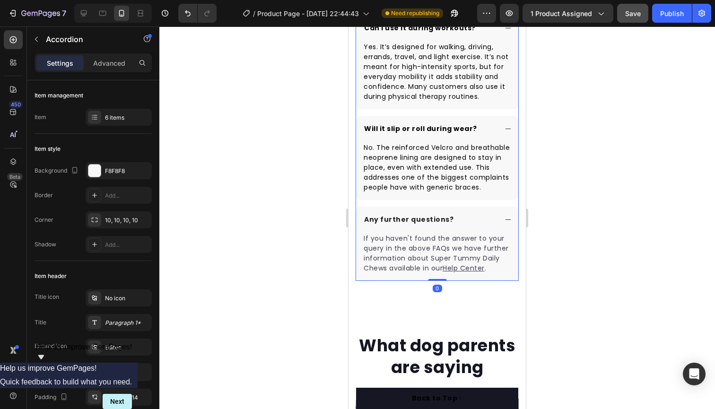
scroll to position [2853, 0]
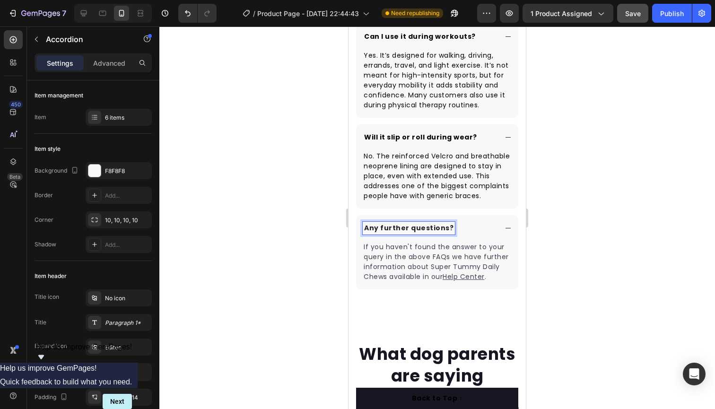
click at [446, 230] on p "Any further questions?" at bounding box center [408, 228] width 89 height 10
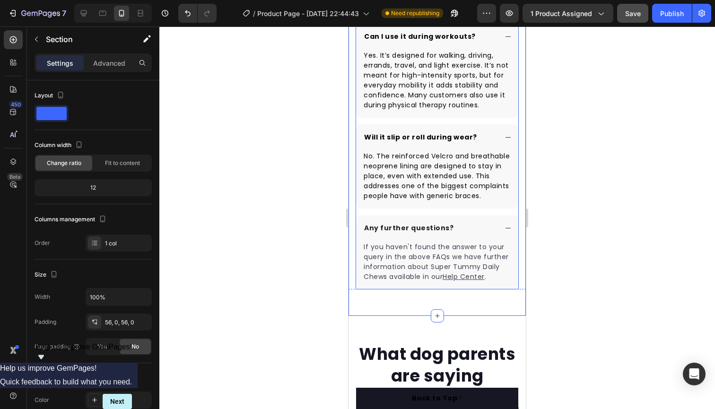
click at [445, 228] on p "Any further questions?" at bounding box center [408, 228] width 89 height 10
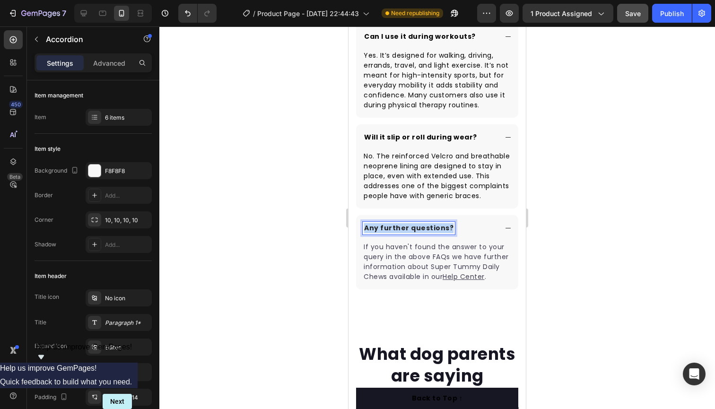
drag, startPoint x: 445, startPoint y: 227, endPoint x: 378, endPoint y: 224, distance: 66.7
click at [367, 224] on p "Any further questions?" at bounding box center [408, 228] width 89 height 10
click at [370, 229] on span "How do I wash it?" at bounding box center [405, 228] width 73 height 11
click at [433, 228] on span "How do I wash it?" at bounding box center [400, 228] width 73 height 11
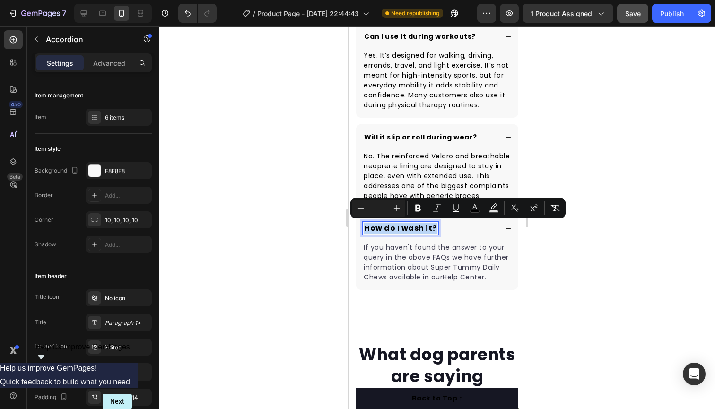
drag, startPoint x: 433, startPoint y: 228, endPoint x: 367, endPoint y: 221, distance: 66.6
click at [367, 221] on div "How do I wash it?" at bounding box center [437, 228] width 162 height 26
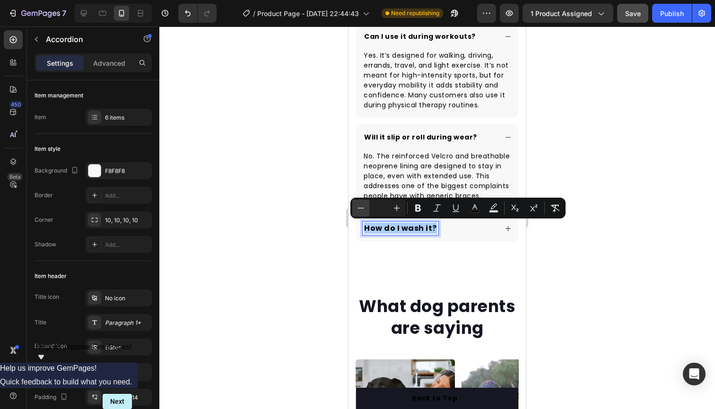
click at [364, 209] on icon "Editor contextual toolbar" at bounding box center [360, 207] width 9 height 9
click at [508, 227] on icon at bounding box center [508, 228] width 7 height 7
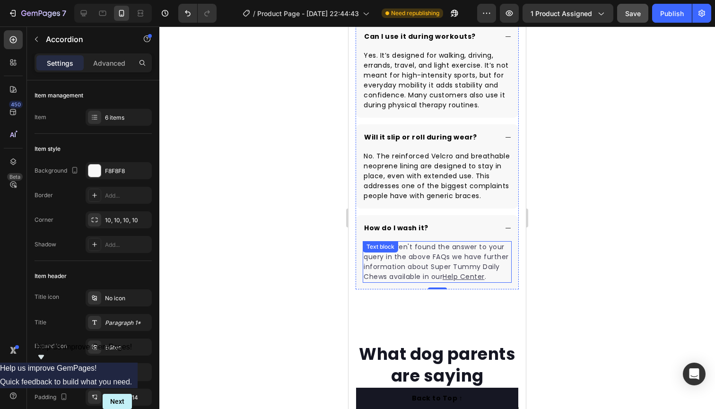
click at [493, 275] on p "If you haven't found the answer to your query in the above FAQs we have further…" at bounding box center [437, 262] width 147 height 40
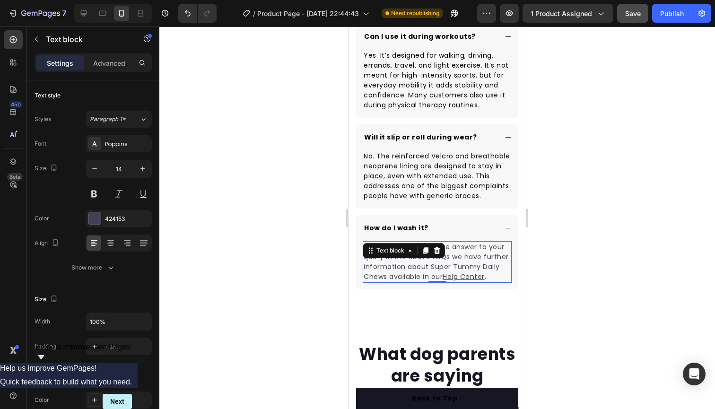
click at [493, 275] on p "If you haven't found the answer to your query in the above FAQs we have further…" at bounding box center [437, 262] width 147 height 40
click at [494, 276] on p "If you haven't found the answer to your query in the above FAQs we have further…" at bounding box center [437, 262] width 147 height 40
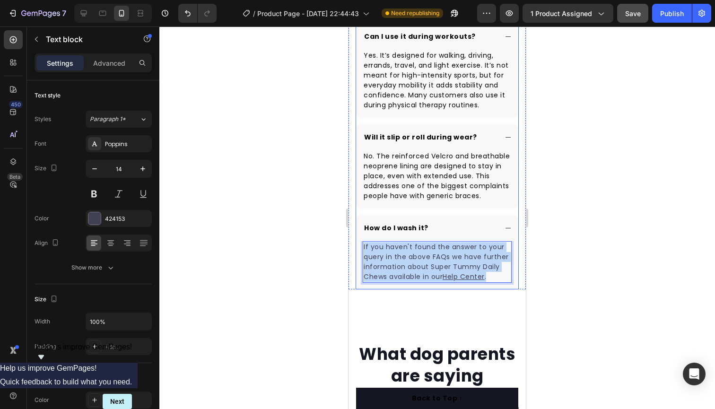
drag, startPoint x: 494, startPoint y: 276, endPoint x: 362, endPoint y: 246, distance: 135.4
click at [362, 246] on div "If you haven't found the answer to your query in the above FAQs we have further…" at bounding box center [437, 265] width 162 height 48
drag, startPoint x: 492, startPoint y: 275, endPoint x: 367, endPoint y: 241, distance: 129.0
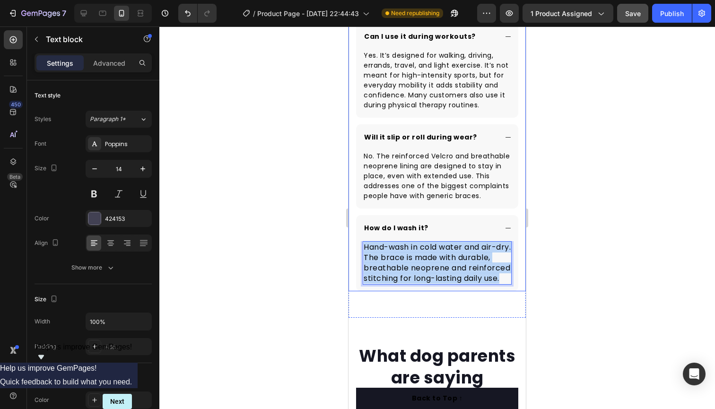
drag, startPoint x: 507, startPoint y: 278, endPoint x: 351, endPoint y: 244, distance: 158.9
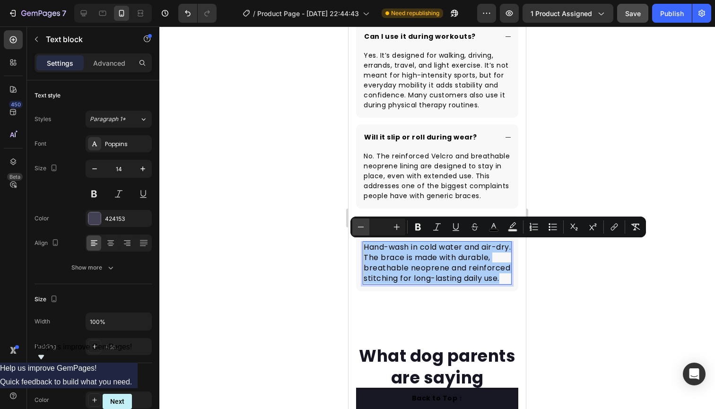
drag, startPoint x: 363, startPoint y: 227, endPoint x: 366, endPoint y: 231, distance: 5.1
click at [362, 227] on icon "Editor contextual toolbar" at bounding box center [360, 226] width 9 height 9
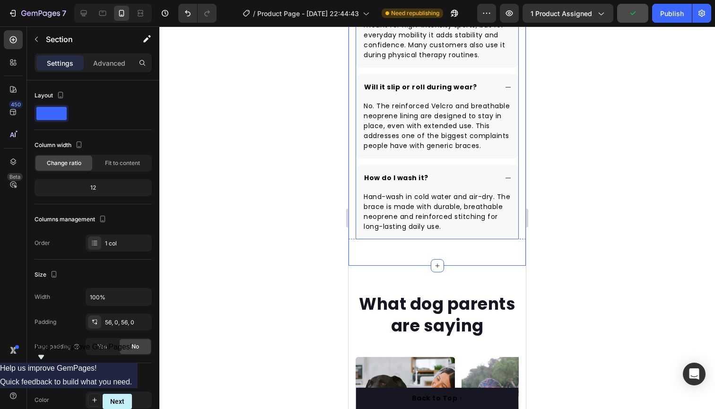
scroll to position [2883, 0]
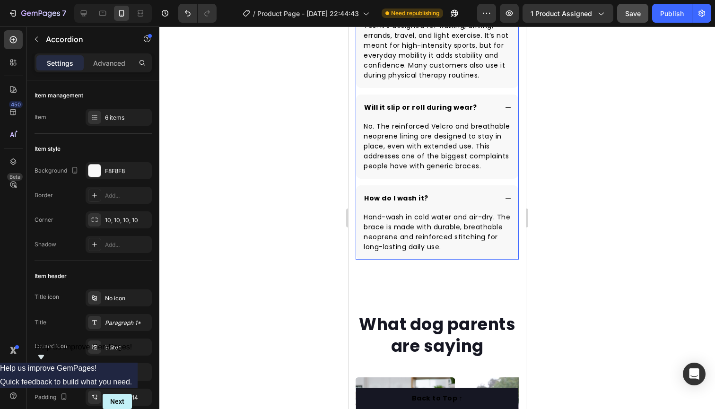
click at [364, 189] on div "How do I wash it?" at bounding box center [437, 198] width 162 height 26
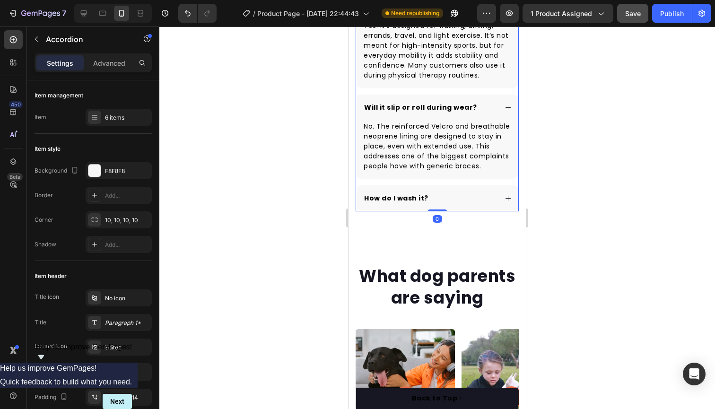
click at [369, 189] on div "How do I wash it?" at bounding box center [437, 198] width 162 height 26
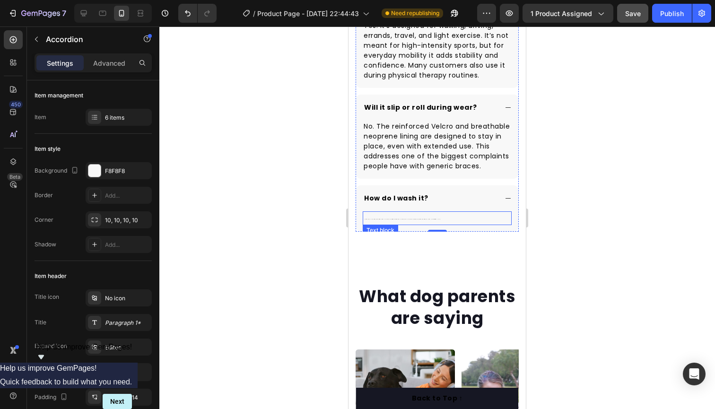
click at [432, 219] on p "Hand-wash in cold water and air-dry. The brace is made with durable, breathable…" at bounding box center [437, 218] width 147 height 12
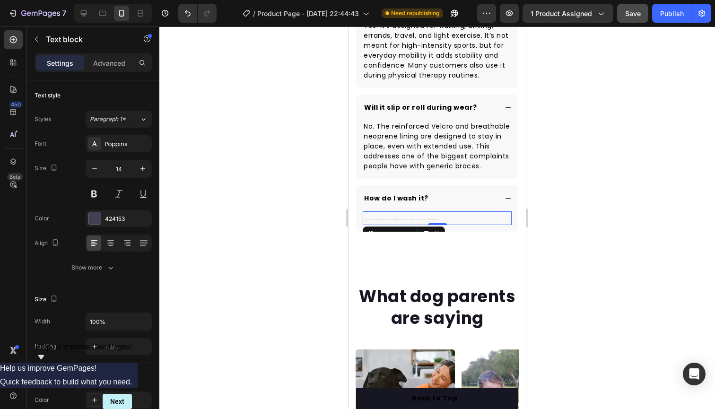
click at [432, 218] on p "Hand-wash in cold water and air-dry. The brace is made with durable, breathable…" at bounding box center [437, 218] width 147 height 12
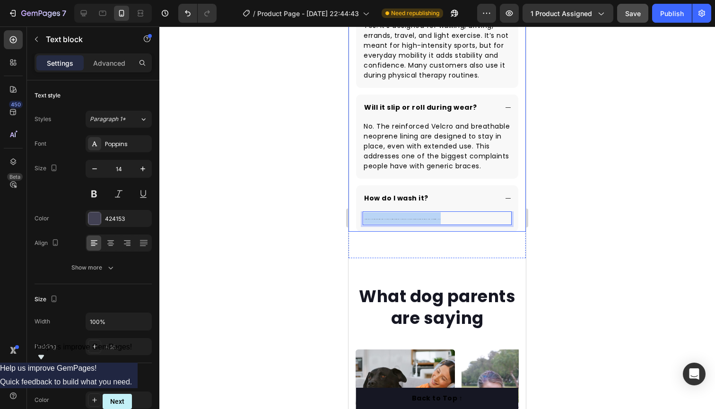
drag, startPoint x: 432, startPoint y: 218, endPoint x: 353, endPoint y: 217, distance: 79.0
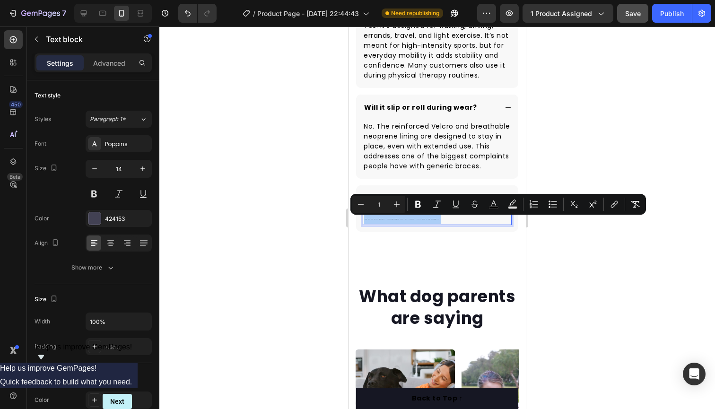
click at [385, 204] on input "1" at bounding box center [378, 204] width 19 height 11
type input "14"
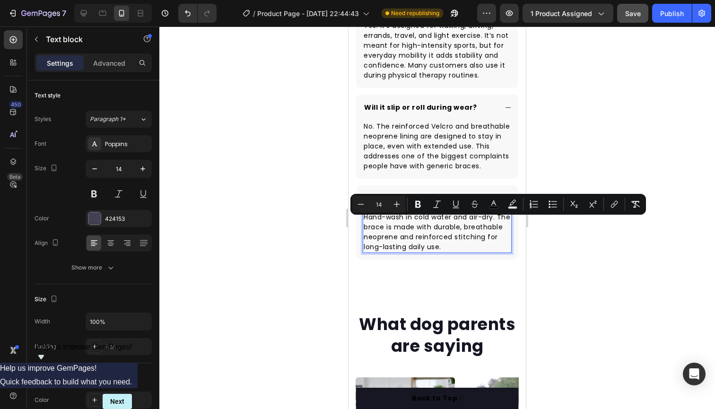
click at [488, 241] on span "Hand-wash in cold water and air-dry. The brace is made with durable, breathable…" at bounding box center [437, 231] width 147 height 39
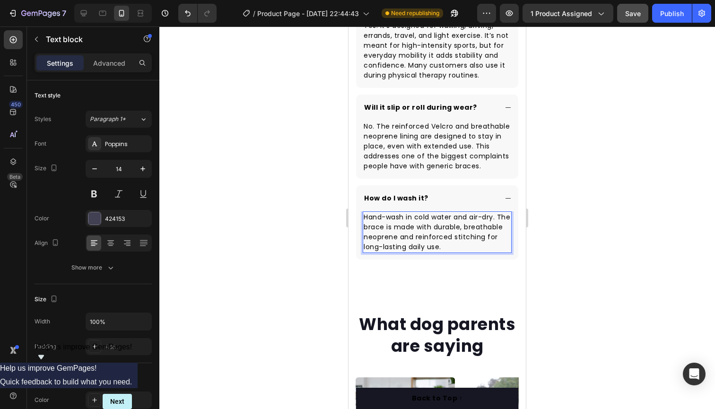
click at [489, 246] on p "Hand-wash in cold water and air-dry. The brace is made with durable, breathable…" at bounding box center [437, 232] width 147 height 40
click at [672, 14] on div "Publish" at bounding box center [672, 14] width 24 height 10
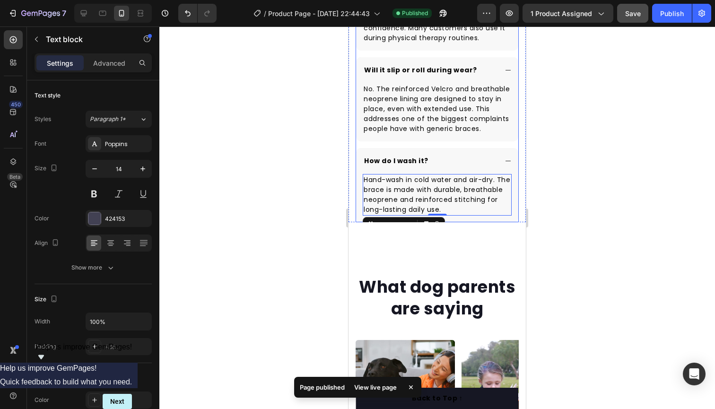
scroll to position [2901, 0]
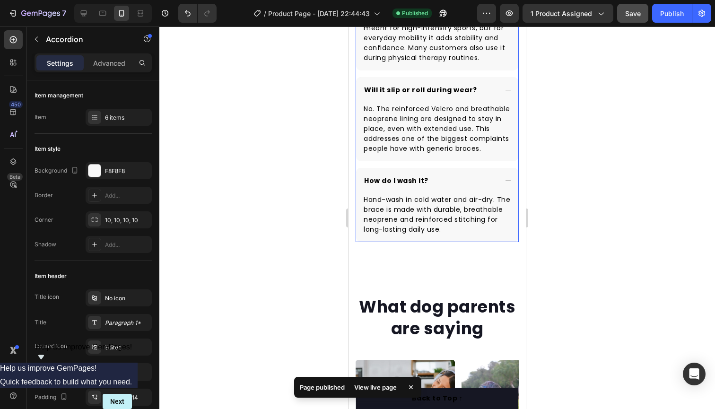
click at [504, 183] on div "How do I wash it?" at bounding box center [437, 181] width 162 height 26
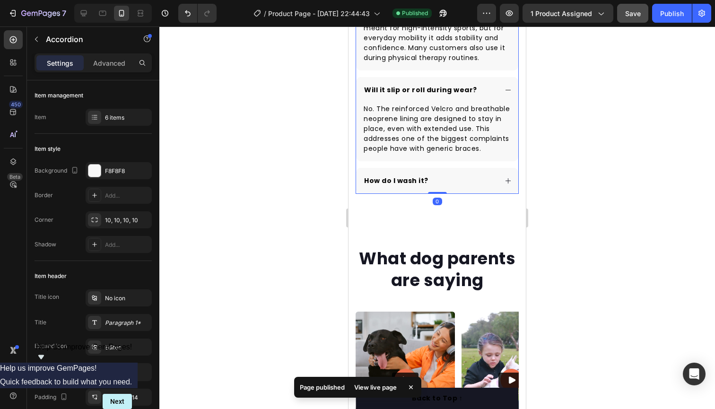
click at [504, 183] on div "How do I wash it?" at bounding box center [437, 181] width 162 height 26
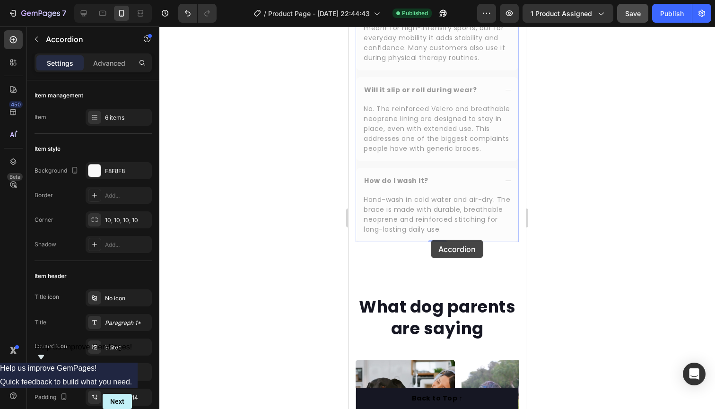
drag, startPoint x: 431, startPoint y: 240, endPoint x: 430, endPoint y: 246, distance: 6.2
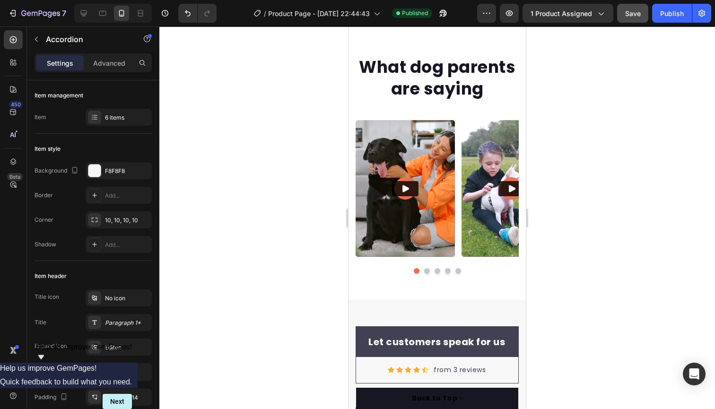
scroll to position [2778, 0]
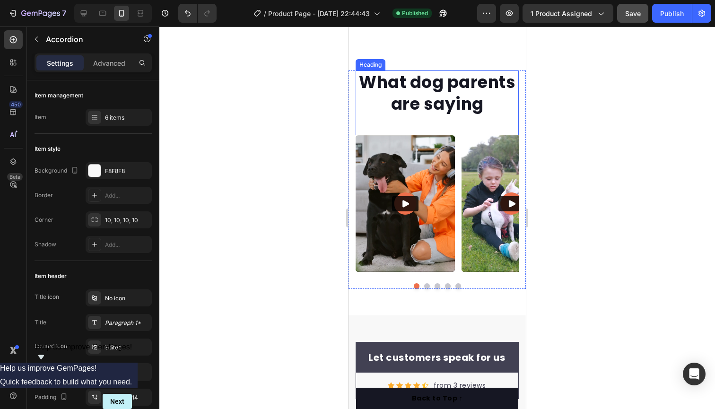
click at [384, 103] on h2 "What dog parents are saying" at bounding box center [437, 92] width 163 height 45
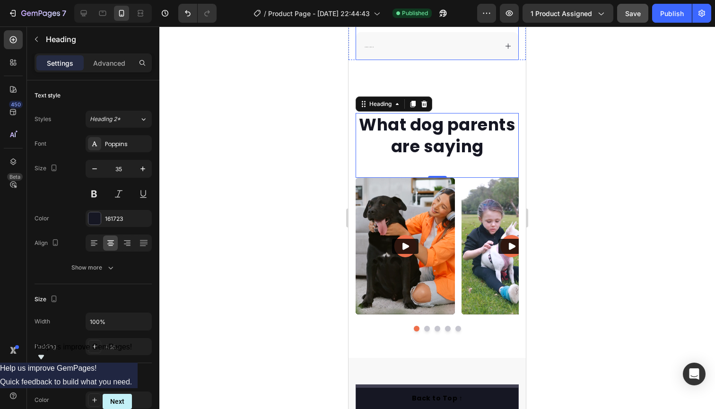
scroll to position [2613, 0]
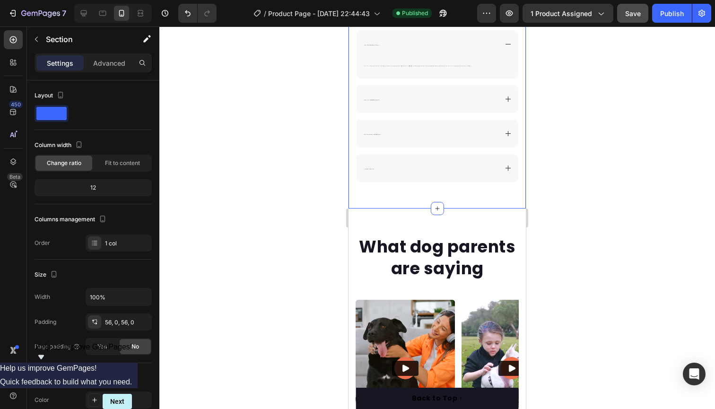
click at [475, 197] on div "Frequently Asked Questions Heading When will I feel results? Is it safe to use …" at bounding box center [437, 39] width 177 height 339
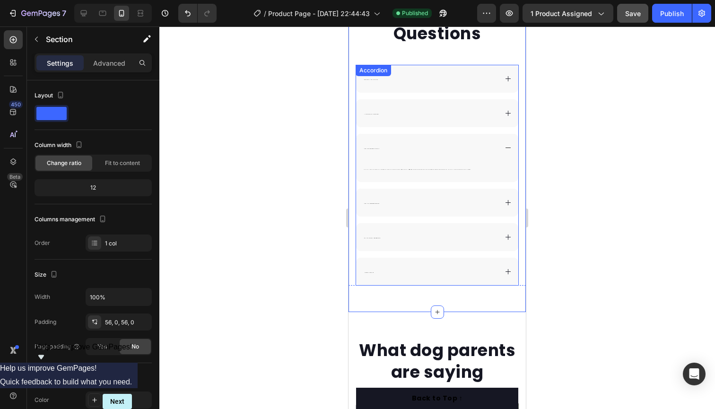
scroll to position [2493, 0]
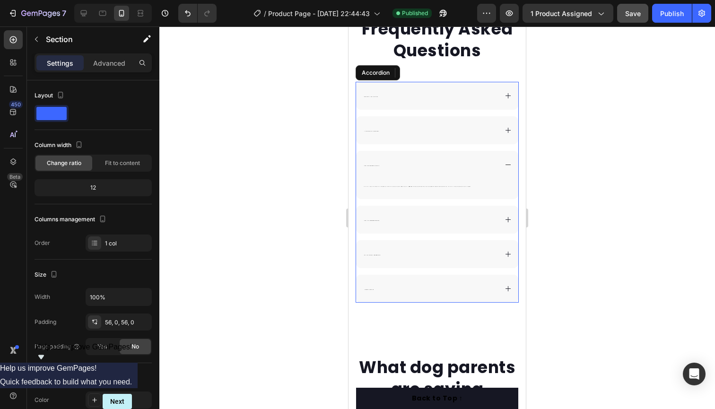
click at [377, 291] on div "How do I wash it?" at bounding box center [430, 288] width 134 height 15
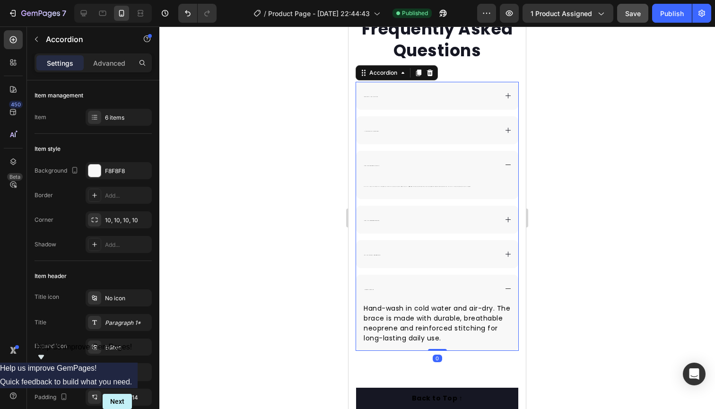
click at [378, 289] on div "How do I wash it?" at bounding box center [430, 288] width 134 height 15
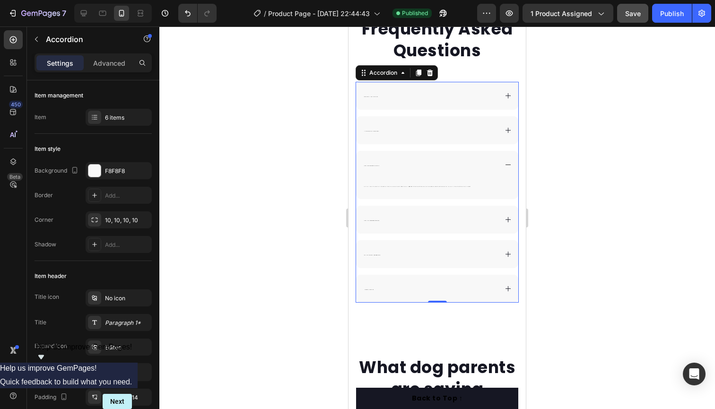
click at [372, 287] on p "How do I wash it?" at bounding box center [369, 289] width 10 height 12
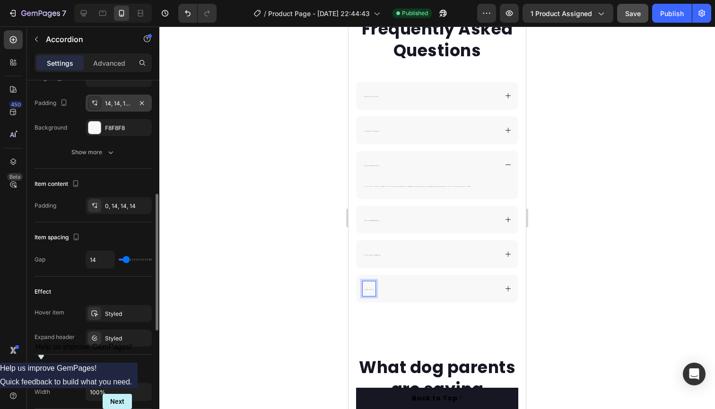
scroll to position [295, 0]
click at [372, 288] on p "How do I wash it?" at bounding box center [369, 289] width 10 height 12
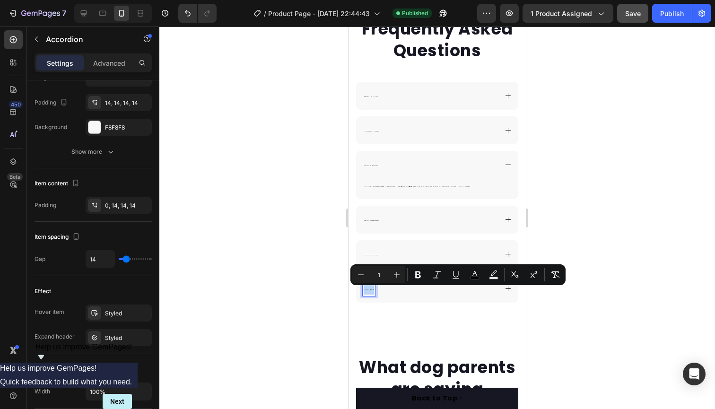
drag, startPoint x: 373, startPoint y: 287, endPoint x: 357, endPoint y: 288, distance: 16.6
click at [357, 288] on div "How do I wash it?" at bounding box center [437, 289] width 162 height 28
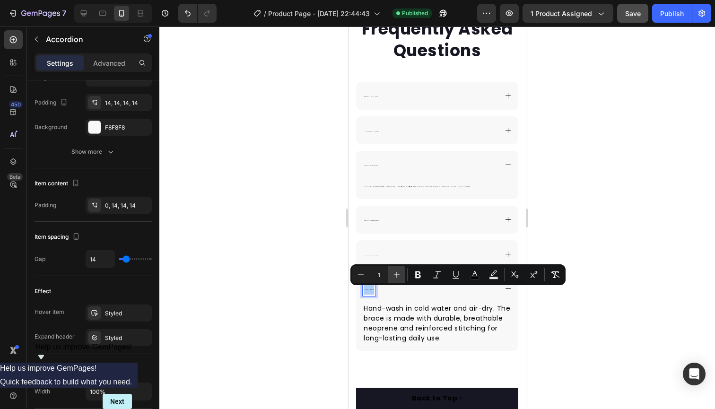
click at [399, 274] on icon "Editor contextual toolbar" at bounding box center [396, 274] width 9 height 9
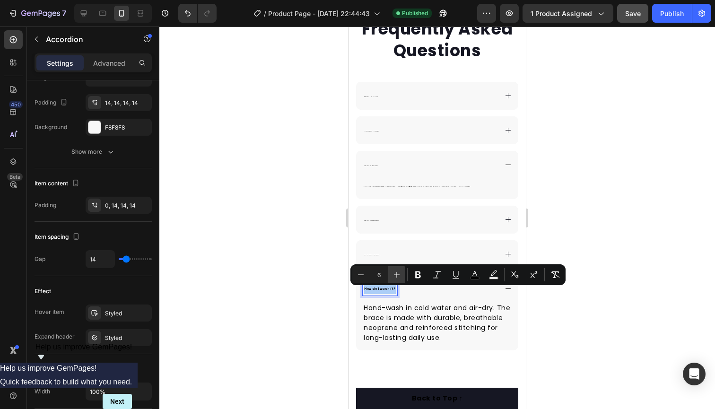
click at [399, 274] on icon "Editor contextual toolbar" at bounding box center [396, 274] width 9 height 9
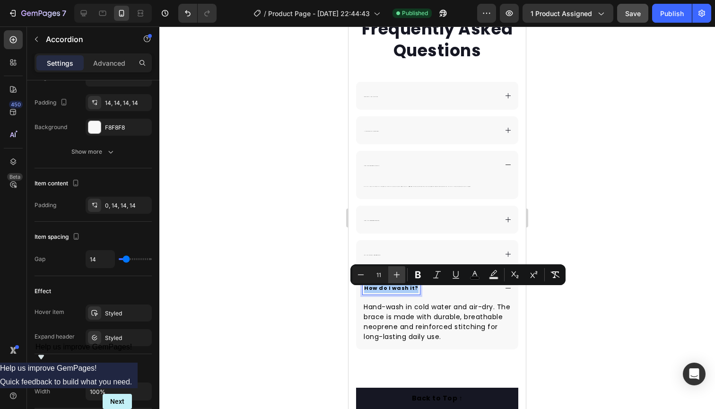
click at [399, 274] on icon "Editor contextual toolbar" at bounding box center [396, 274] width 9 height 9
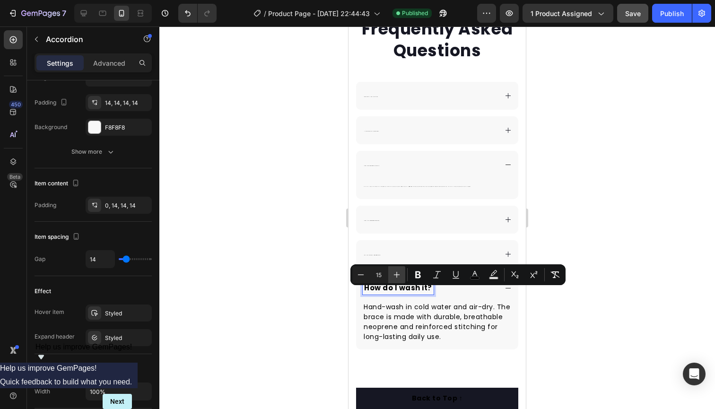
type input "16"
click at [464, 291] on div "How do I wash it?" at bounding box center [430, 287] width 134 height 13
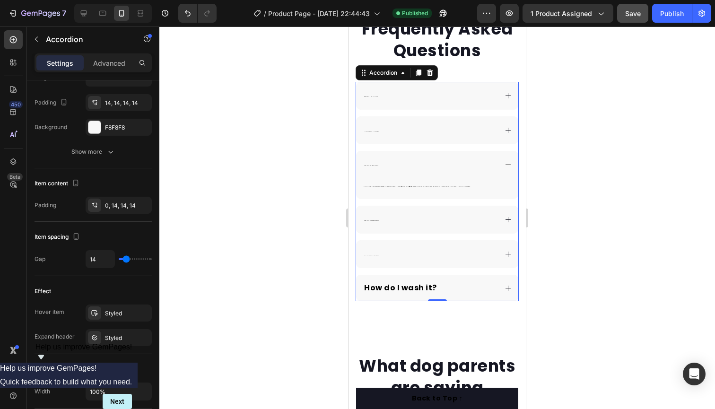
click at [451, 254] on div "Will it slip or roll during wear?" at bounding box center [430, 254] width 134 height 15
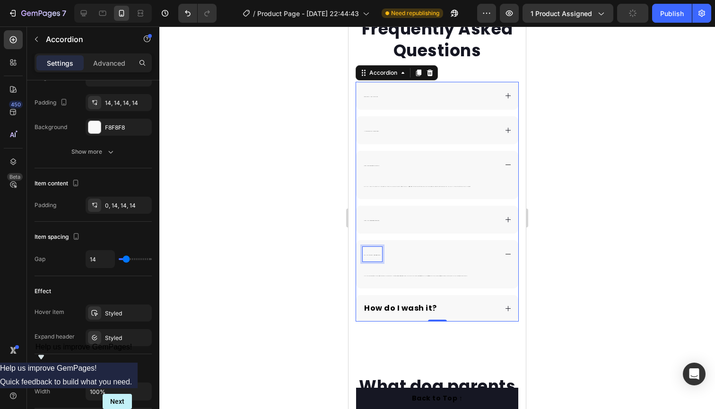
click at [379, 253] on div "Will it slip or roll during wear?" at bounding box center [372, 254] width 19 height 15
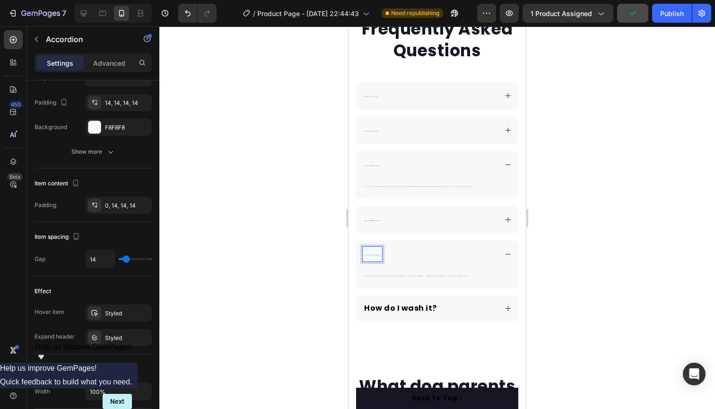
click at [372, 248] on p "Will it slip or roll during wear?" at bounding box center [372, 254] width 17 height 12
click at [380, 254] on div "Will it slip or roll during wear?" at bounding box center [372, 254] width 19 height 15
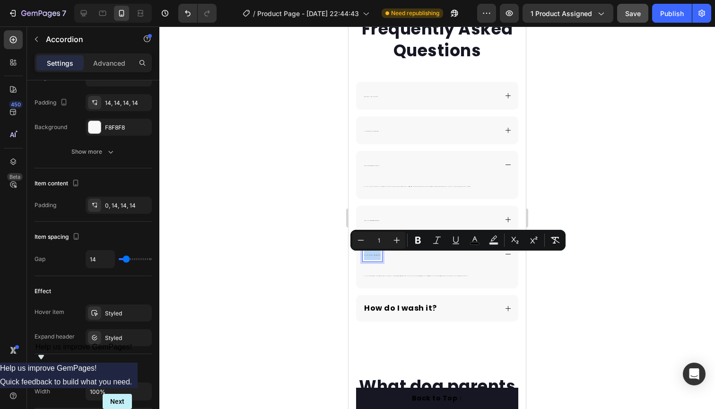
drag, startPoint x: 379, startPoint y: 254, endPoint x: 359, endPoint y: 254, distance: 20.3
click at [358, 254] on div "Will it slip or roll during wear?" at bounding box center [437, 254] width 162 height 28
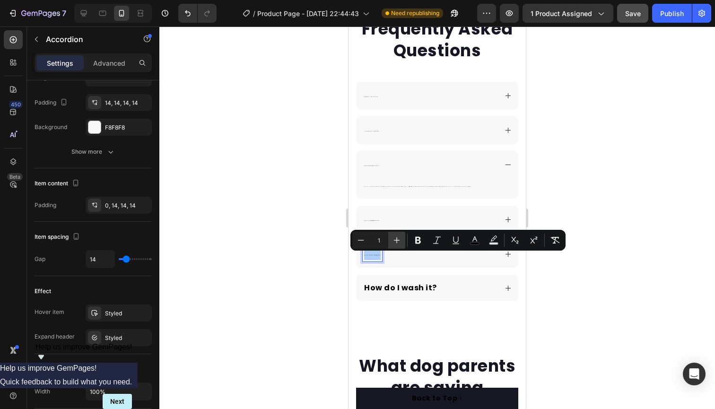
click at [395, 245] on icon "Editor contextual toolbar" at bounding box center [396, 240] width 9 height 9
click at [394, 245] on icon "Editor contextual toolbar" at bounding box center [396, 240] width 9 height 9
click at [393, 245] on icon "Editor contextual toolbar" at bounding box center [396, 240] width 9 height 9
click at [393, 244] on icon "Editor contextual toolbar" at bounding box center [396, 240] width 9 height 9
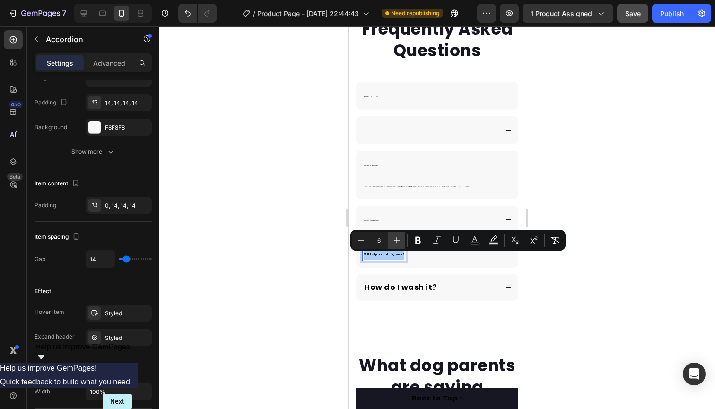
click at [393, 244] on icon "Editor contextual toolbar" at bounding box center [396, 240] width 9 height 9
click at [393, 245] on icon "Editor contextual toolbar" at bounding box center [396, 240] width 9 height 9
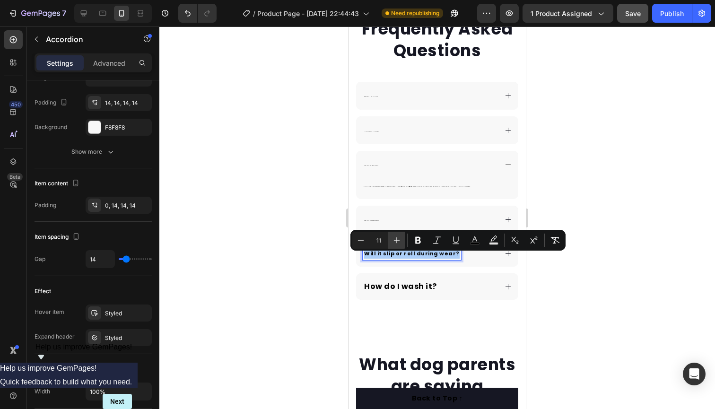
click at [393, 245] on icon "Editor contextual toolbar" at bounding box center [396, 240] width 9 height 9
click at [393, 245] on button "Plus" at bounding box center [396, 240] width 17 height 17
click at [394, 244] on icon "Editor contextual toolbar" at bounding box center [396, 240] width 9 height 9
click at [394, 245] on icon "Editor contextual toolbar" at bounding box center [396, 240] width 9 height 9
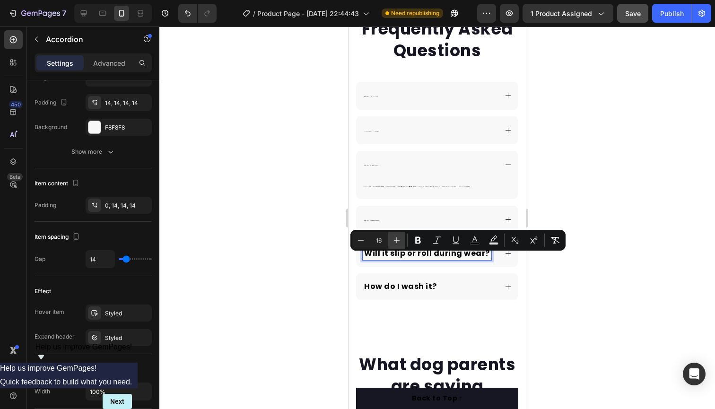
click at [394, 245] on icon "Editor contextual toolbar" at bounding box center [396, 240] width 9 height 9
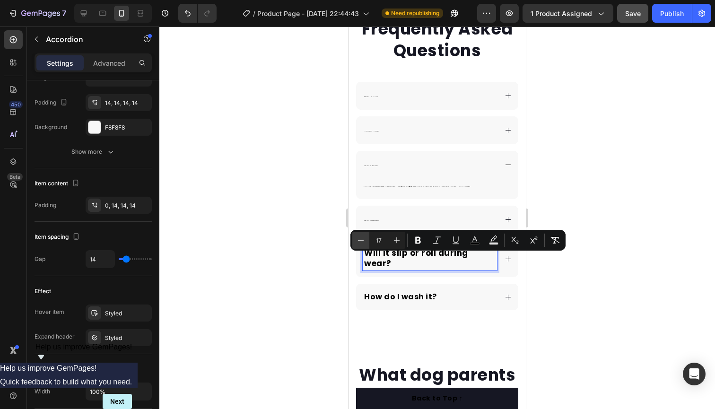
click at [361, 243] on icon "Editor contextual toolbar" at bounding box center [360, 240] width 9 height 9
type input "16"
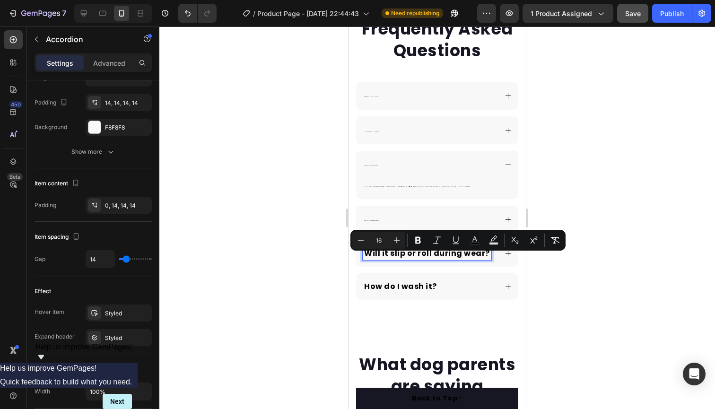
click at [402, 217] on div "Can I use it during workouts?" at bounding box center [430, 219] width 134 height 15
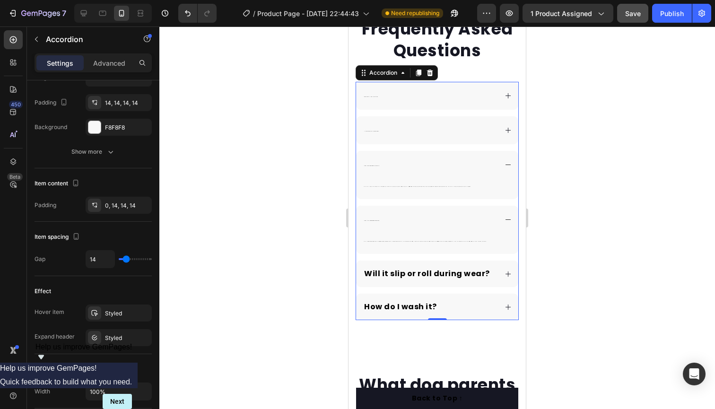
click at [379, 220] on div "Can I use it during workouts?" at bounding box center [372, 219] width 18 height 15
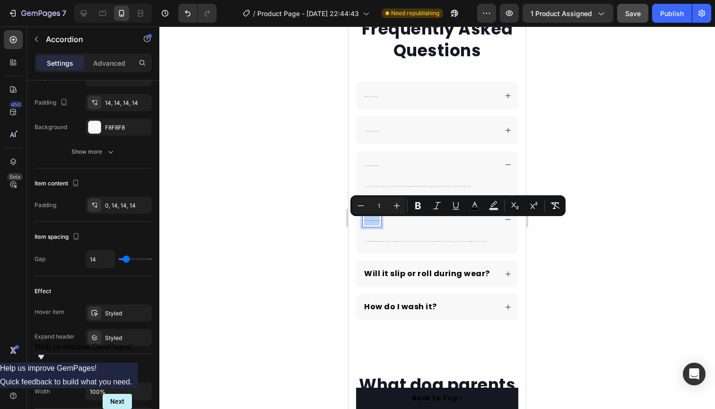
drag, startPoint x: 379, startPoint y: 220, endPoint x: 359, endPoint y: 220, distance: 19.4
click at [359, 220] on div "Can I use it during workouts?" at bounding box center [437, 220] width 162 height 28
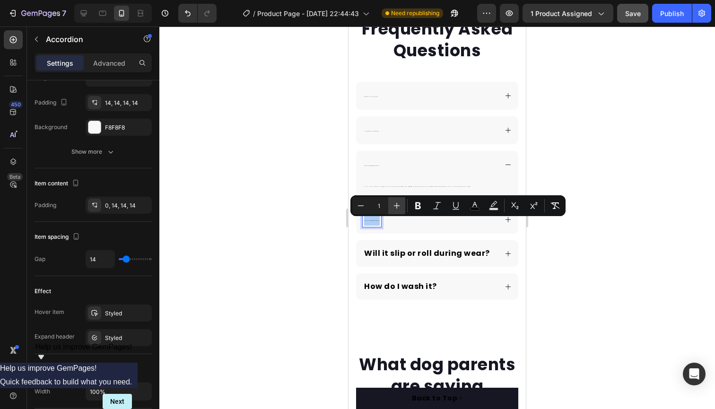
click at [399, 206] on icon "Editor contextual toolbar" at bounding box center [396, 205] width 9 height 9
click at [399, 207] on icon "Editor contextual toolbar" at bounding box center [396, 205] width 9 height 9
click at [398, 207] on icon "Editor contextual toolbar" at bounding box center [396, 205] width 9 height 9
click at [397, 207] on icon "Editor contextual toolbar" at bounding box center [396, 205] width 9 height 9
click at [397, 208] on icon "Editor contextual toolbar" at bounding box center [396, 205] width 9 height 9
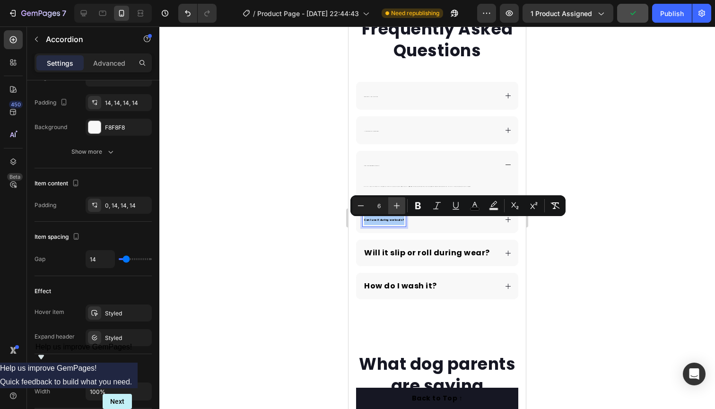
click at [397, 208] on icon "Editor contextual toolbar" at bounding box center [397, 206] width 6 height 6
click at [396, 208] on icon "Editor contextual toolbar" at bounding box center [396, 205] width 9 height 9
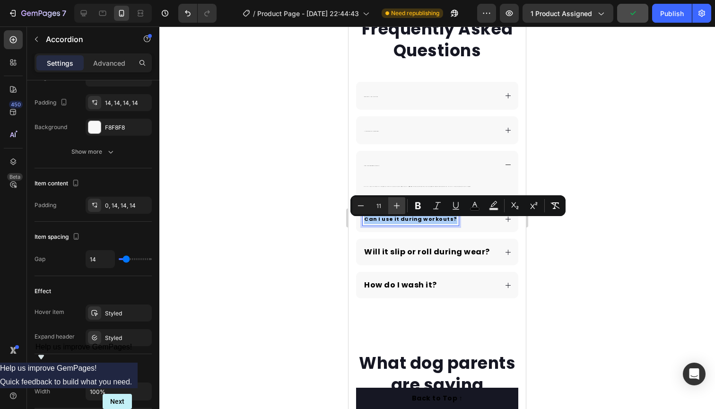
click at [396, 208] on icon "Editor contextual toolbar" at bounding box center [396, 205] width 9 height 9
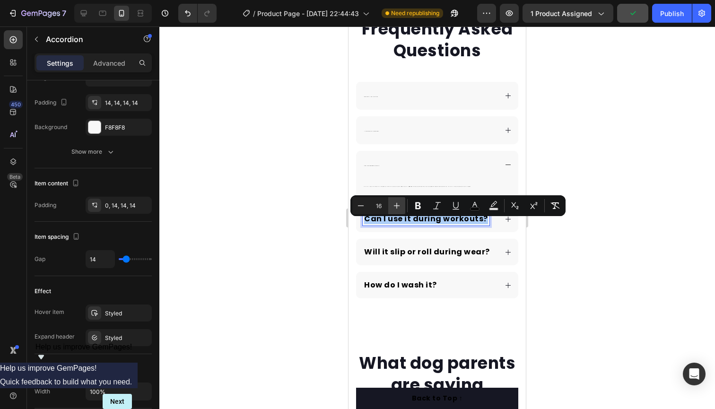
click at [395, 208] on icon "Editor contextual toolbar" at bounding box center [396, 205] width 9 height 9
click at [362, 207] on icon "Editor contextual toolbar" at bounding box center [360, 205] width 9 height 9
type input "16"
click at [459, 186] on span "Yes. The HipRelief™ Brace is slim and low-profile, so it can be worn under jean…" at bounding box center [417, 186] width 107 height 0
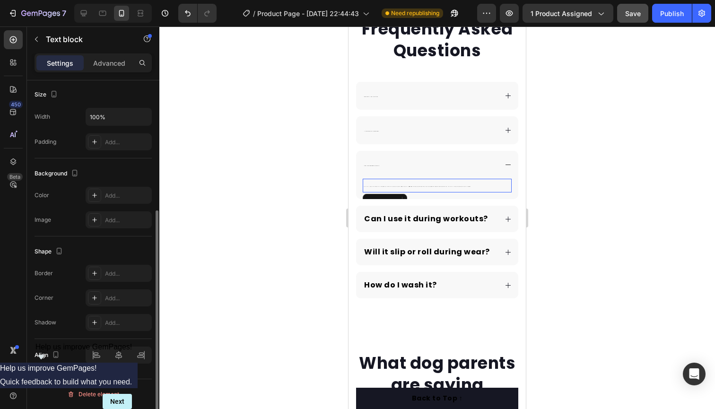
scroll to position [0, 0]
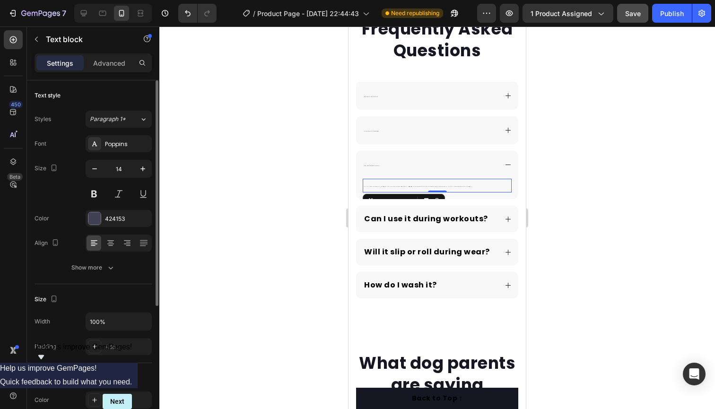
click at [456, 185] on p "Yes. The HipRelief™ Brace is slim and low-profile, so it can be worn under jean…" at bounding box center [437, 186] width 147 height 12
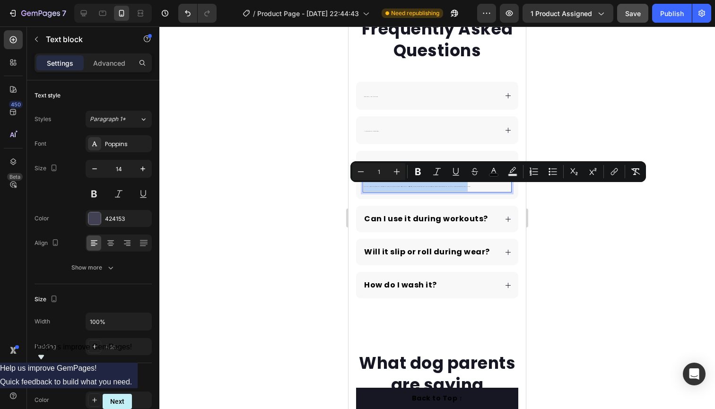
drag, startPoint x: 456, startPoint y: 185, endPoint x: 363, endPoint y: 184, distance: 93.2
click at [363, 184] on div "Yes. The HipRelief™ Brace is slim and low-profile, so it can be worn under jean…" at bounding box center [437, 186] width 149 height 14
click at [403, 173] on button "Plus" at bounding box center [396, 171] width 17 height 17
click at [402, 173] on button "Plus" at bounding box center [396, 171] width 17 height 17
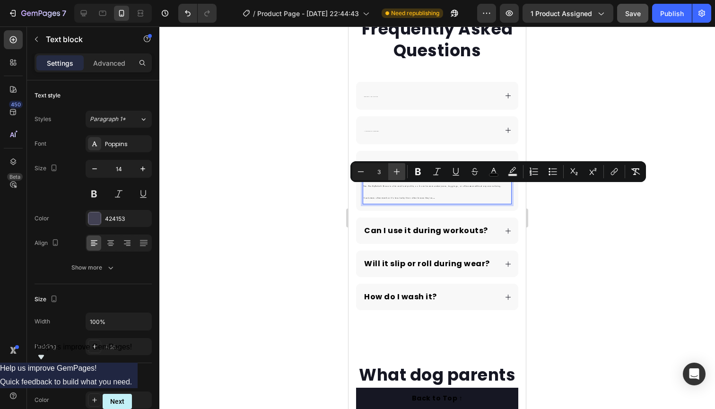
click at [402, 173] on button "Plus" at bounding box center [396, 171] width 17 height 17
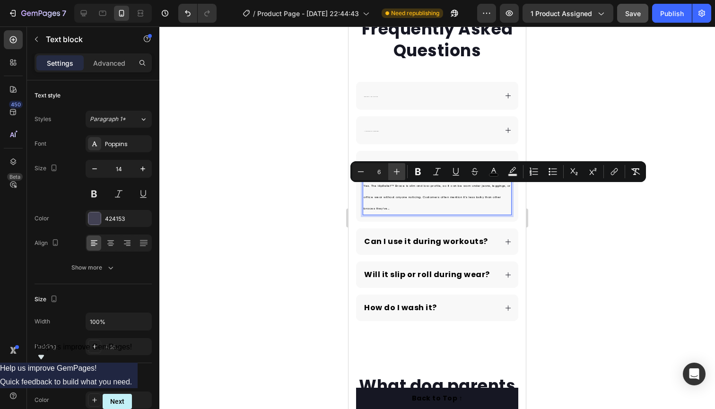
click at [402, 173] on button "Plus" at bounding box center [396, 171] width 17 height 17
type input "7"
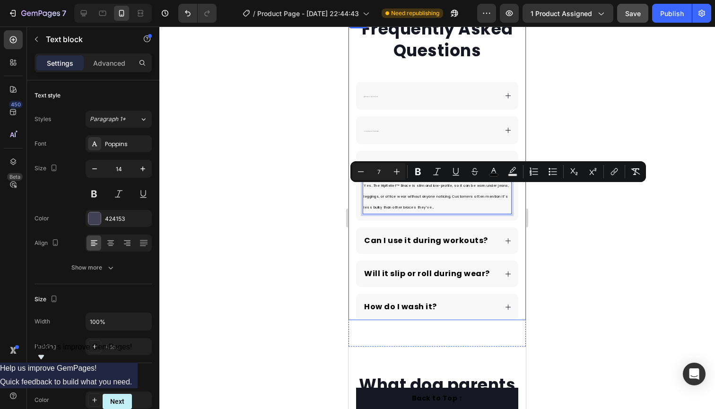
click at [351, 154] on div "Frequently Asked Questions Heading When will I feel results? Is it safe to use …" at bounding box center [437, 168] width 177 height 303
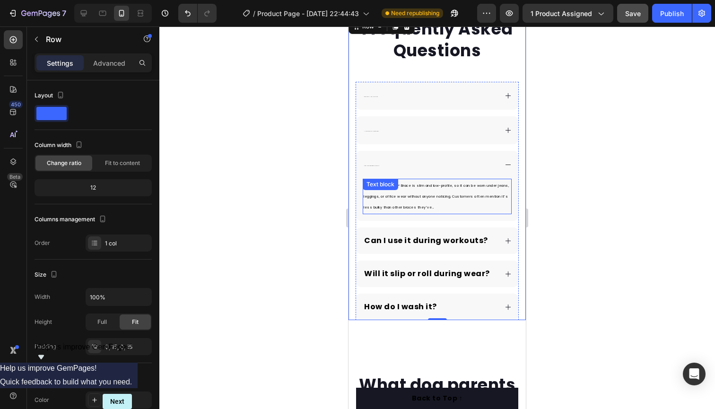
click at [456, 207] on p "Yes. The HipRelief™ Brace is slim and low-profile, so it can be worn under jean…" at bounding box center [437, 197] width 147 height 34
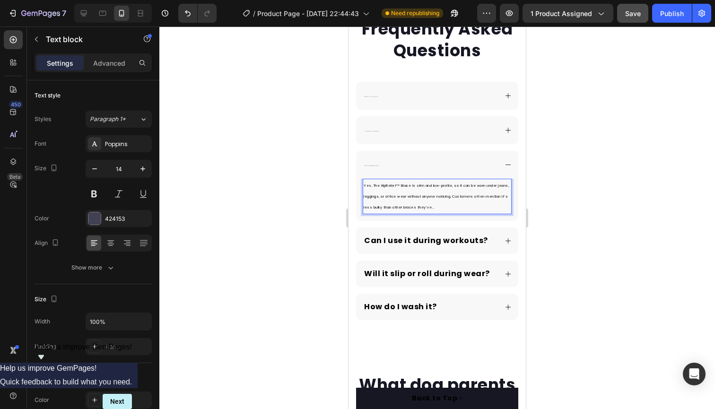
click at [468, 205] on p "Yes. The HipRelief™ Brace is slim and low-profile, so it can be worn under jean…" at bounding box center [437, 197] width 147 height 34
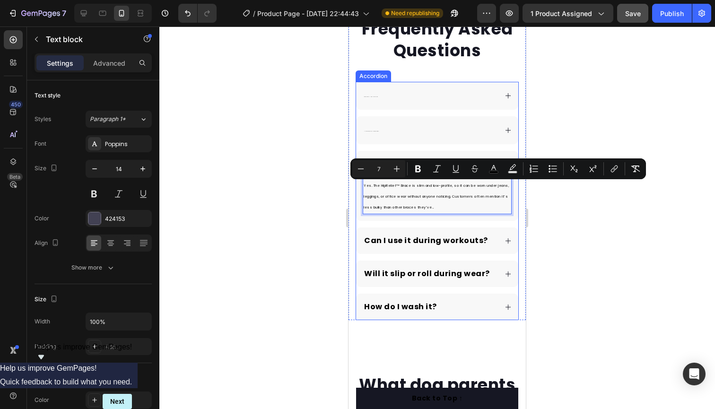
drag, startPoint x: 462, startPoint y: 205, endPoint x: 362, endPoint y: 181, distance: 102.1
click at [362, 181] on div "Yes. The HipRelief™ Brace is slim and low-profile, so it can be worn under jean…" at bounding box center [437, 200] width 162 height 42
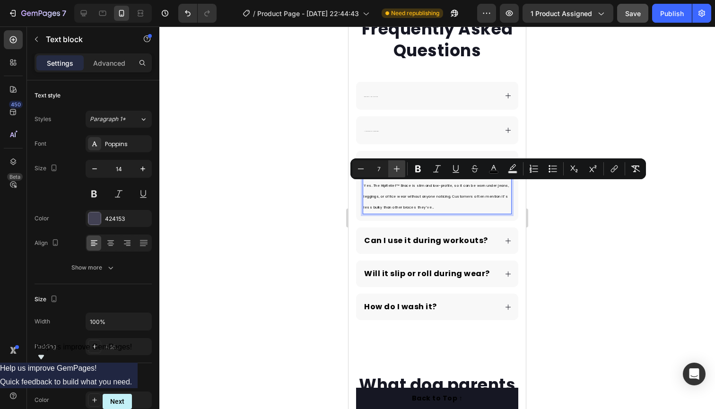
click at [399, 166] on icon "Editor contextual toolbar" at bounding box center [396, 168] width 9 height 9
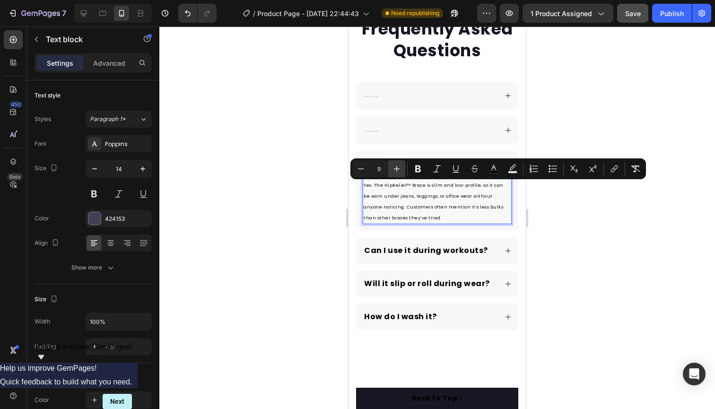
click at [399, 166] on icon "Editor contextual toolbar" at bounding box center [396, 168] width 9 height 9
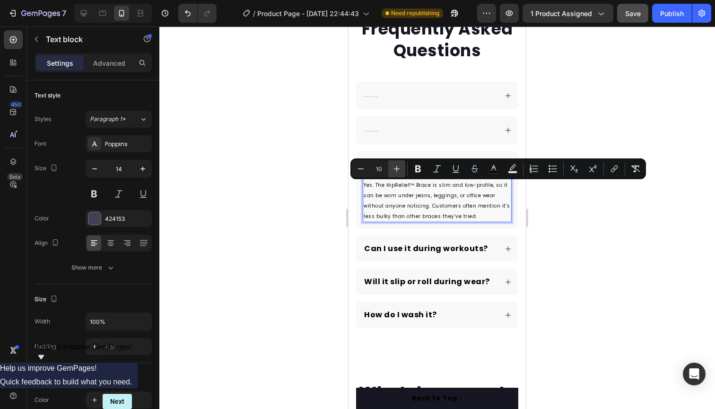
click at [399, 166] on icon "Editor contextual toolbar" at bounding box center [396, 168] width 9 height 9
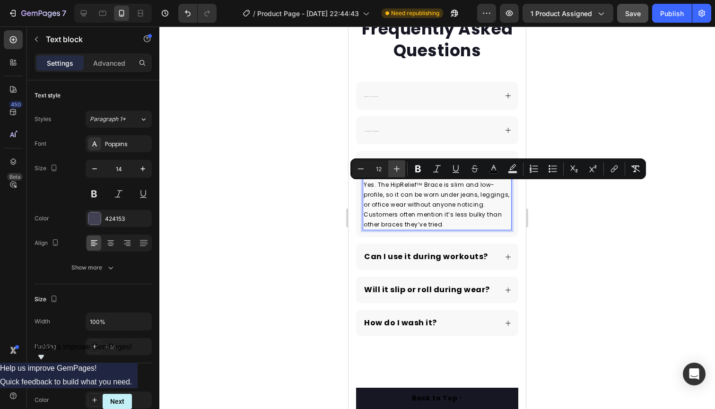
click at [399, 166] on icon "Editor contextual toolbar" at bounding box center [396, 168] width 9 height 9
type input "14"
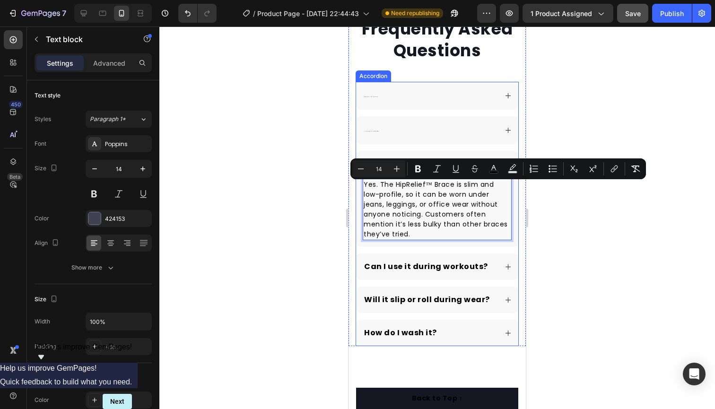
click at [508, 266] on icon at bounding box center [508, 266] width 7 height 7
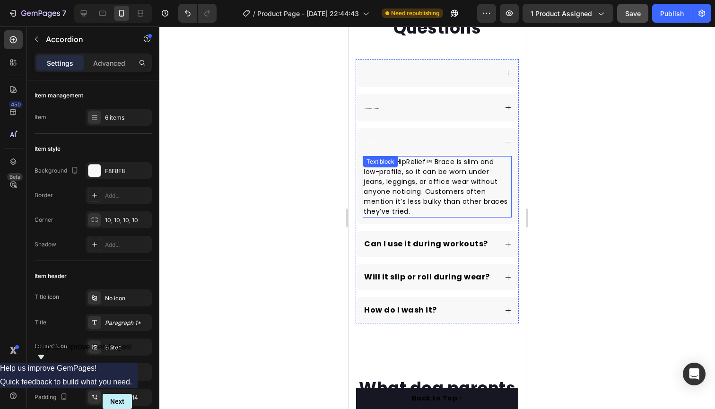
scroll to position [2514, 0]
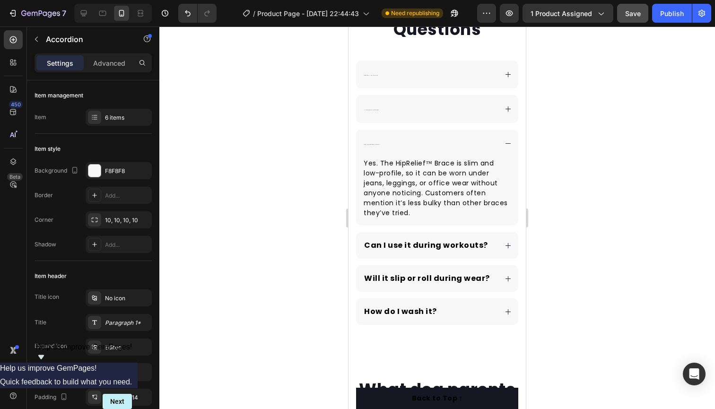
click at [508, 246] on icon at bounding box center [508, 245] width 7 height 7
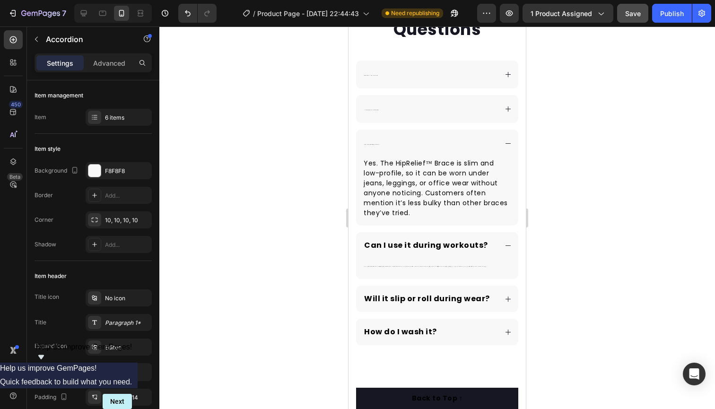
click at [502, 294] on div "Will it slip or roll during wear?" at bounding box center [437, 299] width 162 height 26
click at [507, 350] on icon at bounding box center [508, 352] width 7 height 7
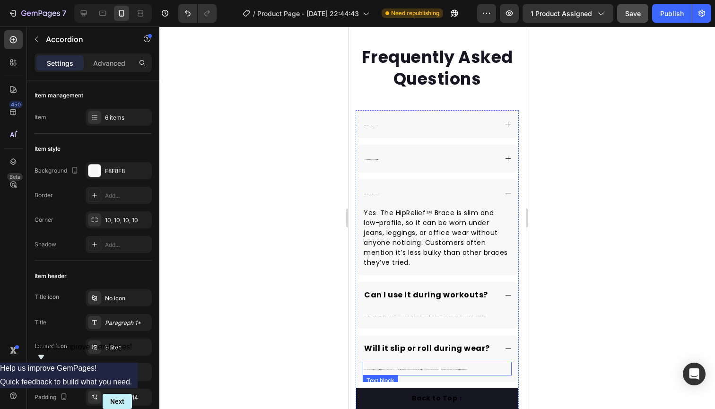
scroll to position [2438, 0]
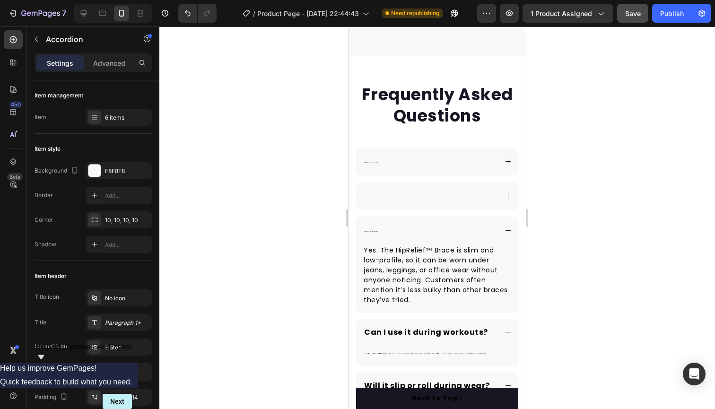
click at [377, 154] on div "When will I feel results?" at bounding box center [430, 161] width 134 height 15
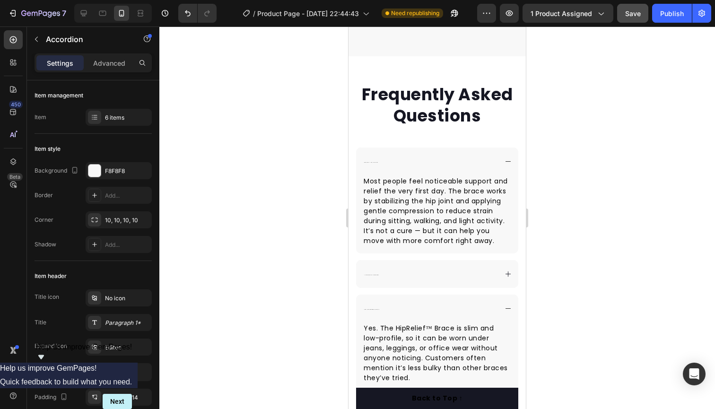
click at [508, 271] on icon at bounding box center [508, 274] width 7 height 7
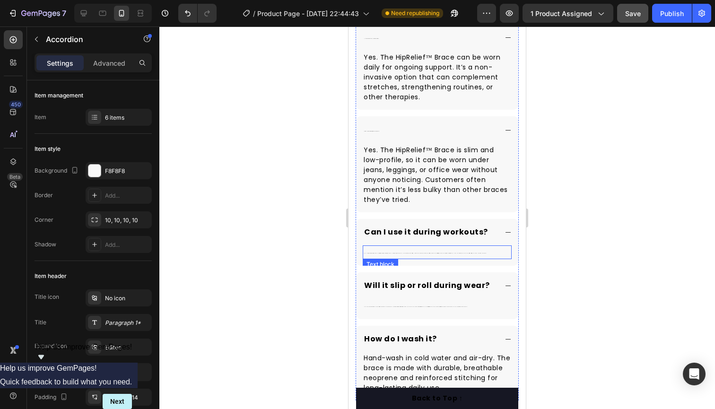
scroll to position [2665, 0]
click at [476, 253] on p "Yes. It’s designed for walking, driving, errands, travel, and light exercise. I…" at bounding box center [437, 251] width 147 height 12
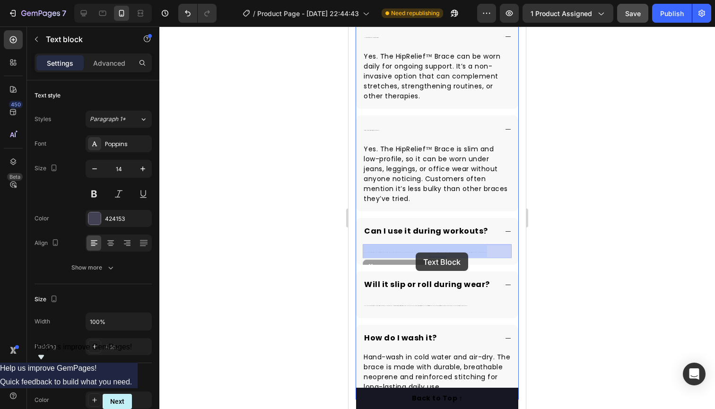
drag, startPoint x: 475, startPoint y: 251, endPoint x: 416, endPoint y: 253, distance: 59.1
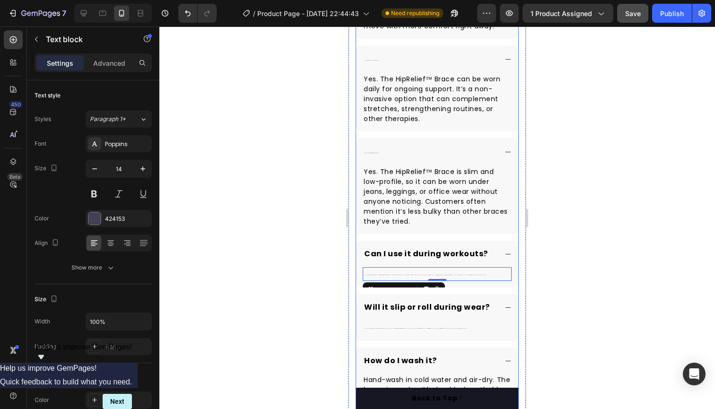
scroll to position [2640, 0]
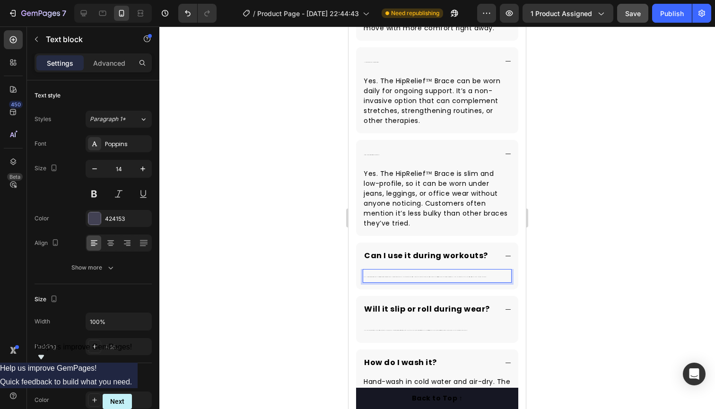
click at [478, 276] on p "Yes. It’s designed for walking, driving, errands, travel, and light exercise. I…" at bounding box center [437, 276] width 147 height 12
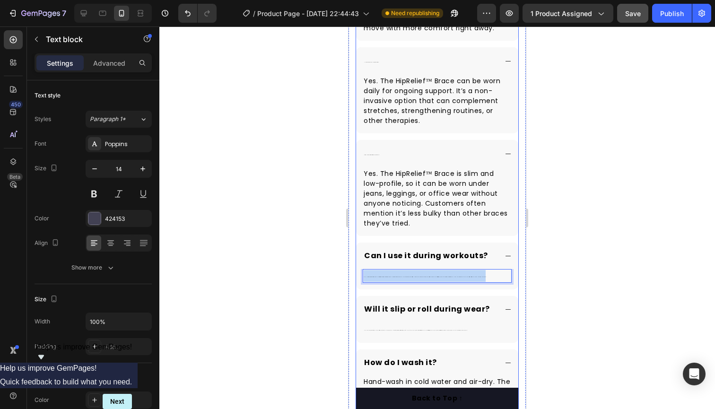
drag, startPoint x: 473, startPoint y: 277, endPoint x: 358, endPoint y: 275, distance: 115.9
click at [358, 275] on div "Yes. It’s designed for walking, driving, errands, travel, and light exercise. I…" at bounding box center [437, 279] width 162 height 20
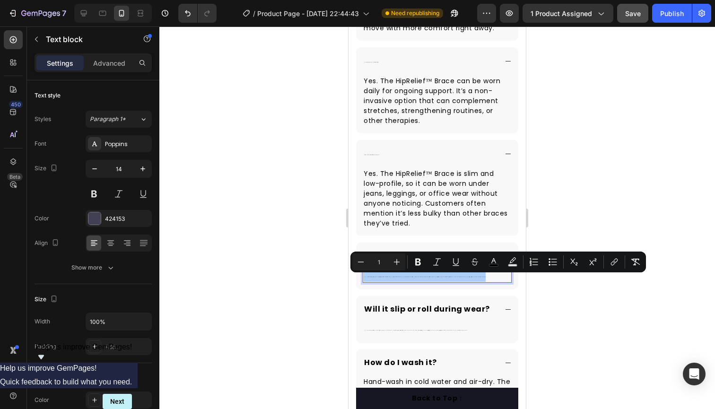
click at [381, 262] on input "1" at bounding box center [378, 261] width 19 height 11
type input "14"
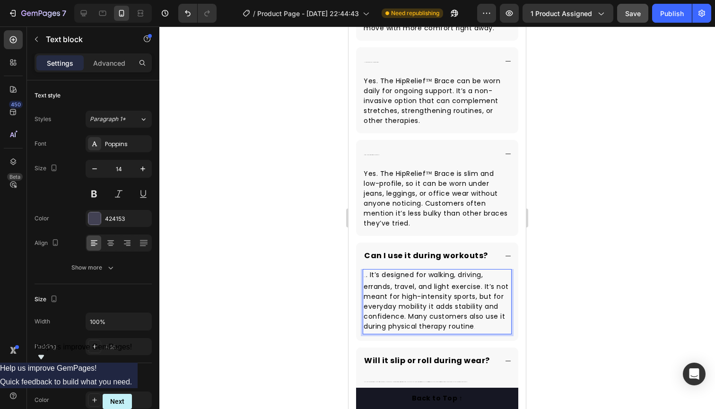
click at [411, 282] on span ". It’s designed for walking, driving, errands, travel, and light exercise. It’s…" at bounding box center [436, 300] width 145 height 61
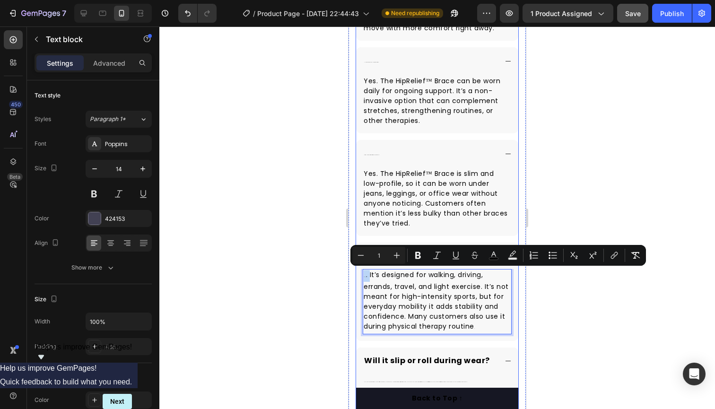
drag, startPoint x: 368, startPoint y: 274, endPoint x: 357, endPoint y: 274, distance: 11.4
click at [357, 274] on div "Yes . It’s designed for walking, driving, errands, travel, and light exercise. …" at bounding box center [437, 305] width 162 height 72
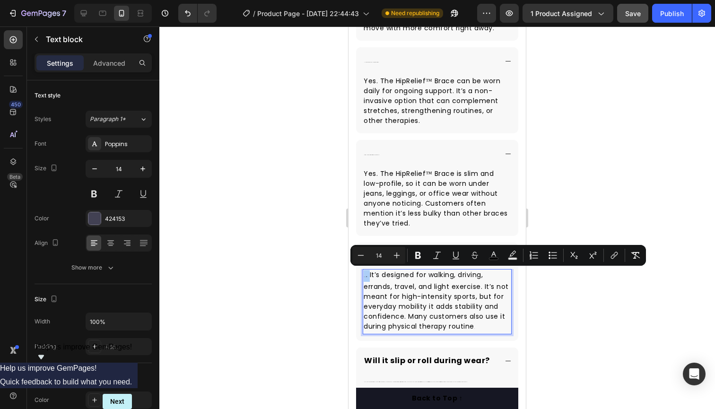
click at [385, 254] on input "14" at bounding box center [378, 255] width 19 height 11
type input "14"
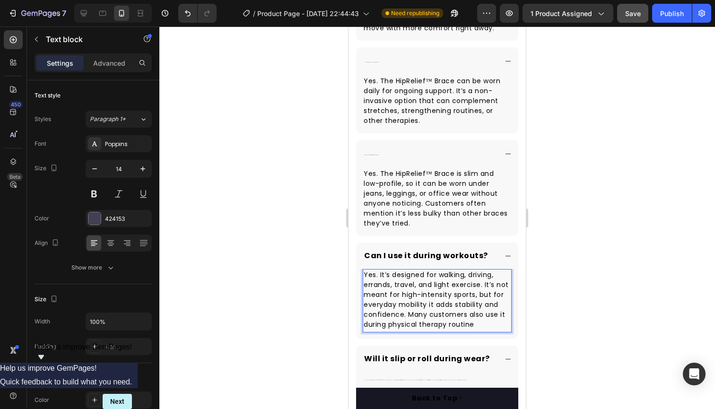
click at [478, 323] on p "Yes. It’s designed for walking, driving, errands, travel, and light exercise. I…" at bounding box center [437, 300] width 147 height 61
click at [476, 306] on span "Yes. It’s designed for walking, driving, errands, travel, and light exercise. I…" at bounding box center [436, 299] width 145 height 59
click at [493, 324] on p "Yes. It’s designed for walking, driving, errands, travel, and light exercise. I…" at bounding box center [437, 300] width 147 height 60
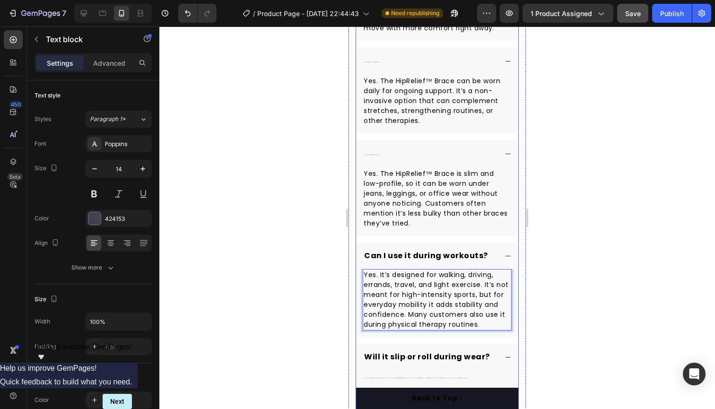
click at [376, 155] on span "Can I wear it under clothes?" at bounding box center [371, 155] width 15 height 0
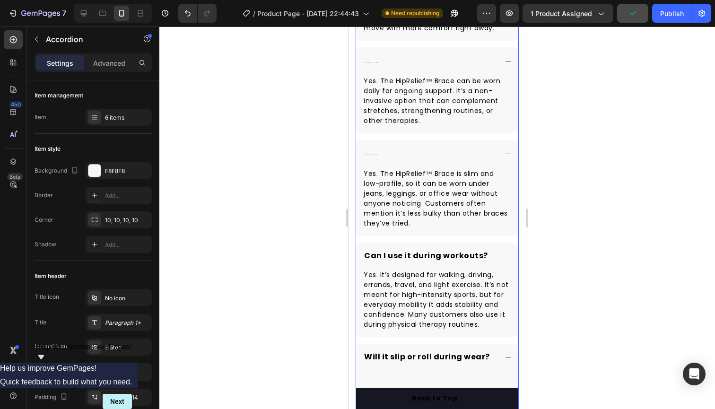
click at [377, 155] on span "Can I wear it under clothes?" at bounding box center [371, 155] width 15 height 0
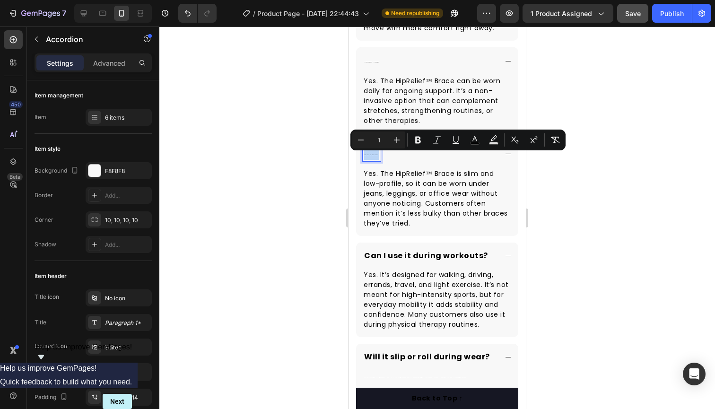
drag, startPoint x: 378, startPoint y: 155, endPoint x: 716, endPoint y: 176, distance: 338.9
click at [358, 153] on div "Can I wear it under clothes?" at bounding box center [437, 154] width 162 height 28
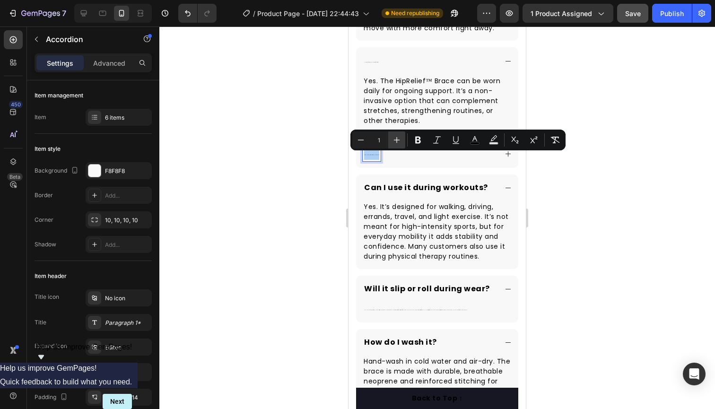
click at [397, 141] on icon "Editor contextual toolbar" at bounding box center [397, 140] width 6 height 6
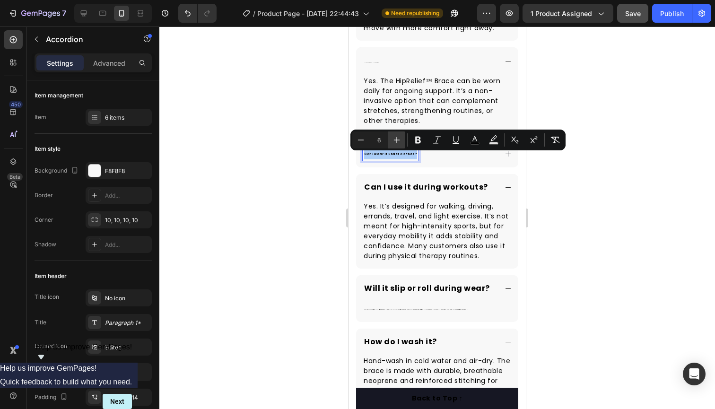
click at [397, 141] on icon "Editor contextual toolbar" at bounding box center [397, 140] width 6 height 6
click at [396, 141] on icon "Editor contextual toolbar" at bounding box center [396, 139] width 9 height 9
click at [397, 141] on icon "Editor contextual toolbar" at bounding box center [396, 139] width 9 height 9
click at [397, 141] on icon "Editor contextual toolbar" at bounding box center [397, 140] width 6 height 6
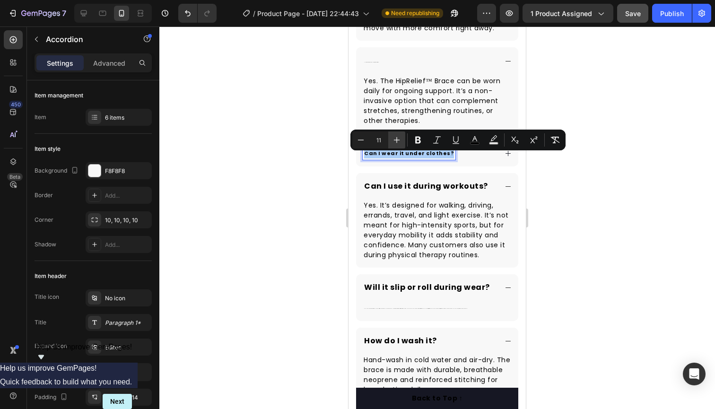
click at [397, 141] on icon "Editor contextual toolbar" at bounding box center [396, 139] width 9 height 9
click at [396, 141] on icon "Editor contextual toolbar" at bounding box center [396, 139] width 9 height 9
click at [397, 141] on icon "Editor contextual toolbar" at bounding box center [396, 139] width 9 height 9
click at [397, 141] on icon "Editor contextual toolbar" at bounding box center [397, 140] width 6 height 6
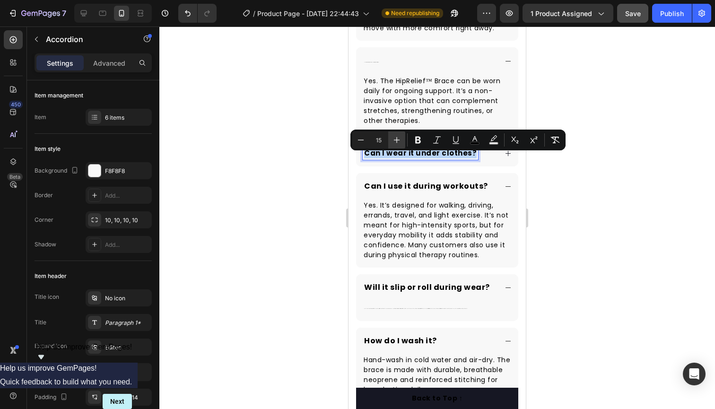
type input "16"
click at [376, 64] on p "Is it safe to use long-term?" at bounding box center [371, 61] width 15 height 12
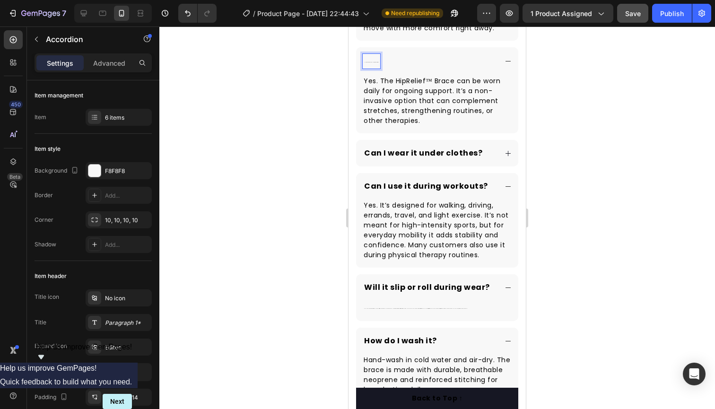
click at [377, 63] on p "Is it safe to use long-term?" at bounding box center [371, 61] width 15 height 12
drag, startPoint x: 377, startPoint y: 63, endPoint x: 367, endPoint y: 64, distance: 10.4
click at [360, 62] on div "Is it safe to use long-term?" at bounding box center [437, 61] width 162 height 28
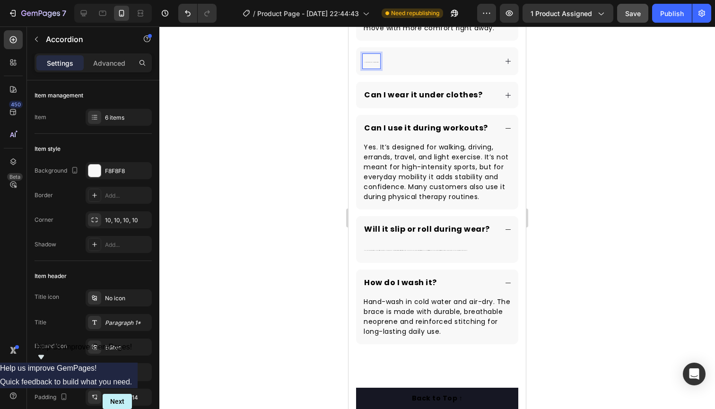
click at [377, 63] on div "Is it safe to use long-term?" at bounding box center [371, 61] width 17 height 15
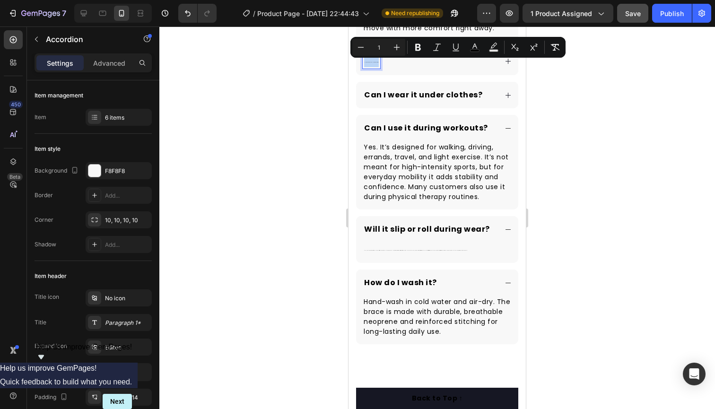
drag, startPoint x: 377, startPoint y: 61, endPoint x: 360, endPoint y: 61, distance: 17.5
click at [360, 61] on div "Is it safe to use long-term?" at bounding box center [437, 61] width 162 height 28
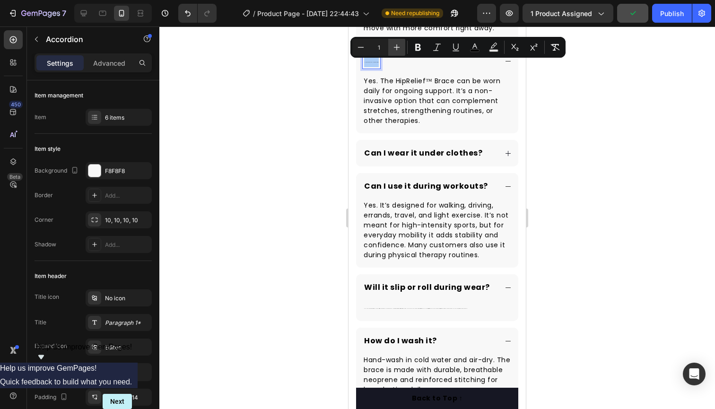
click at [399, 48] on icon "Editor contextual toolbar" at bounding box center [396, 47] width 9 height 9
click at [398, 48] on icon "Editor contextual toolbar" at bounding box center [396, 47] width 9 height 9
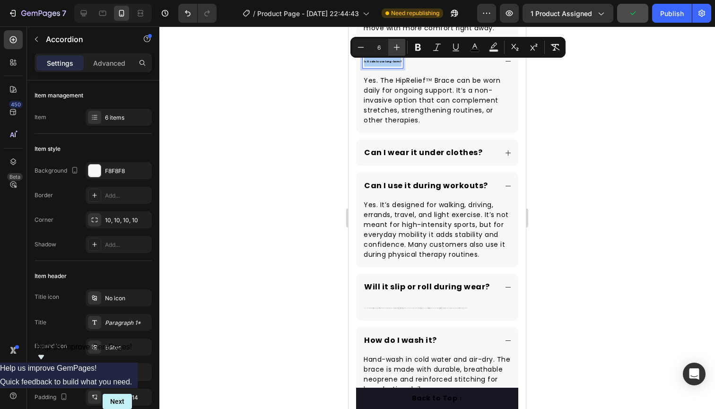
click at [398, 48] on icon "Editor contextual toolbar" at bounding box center [396, 47] width 9 height 9
click at [399, 49] on icon "Editor contextual toolbar" at bounding box center [396, 47] width 9 height 9
click at [398, 48] on icon "Editor contextual toolbar" at bounding box center [396, 47] width 9 height 9
click at [397, 48] on icon "Editor contextual toolbar" at bounding box center [396, 47] width 9 height 9
click at [398, 48] on icon "Editor contextual toolbar" at bounding box center [396, 47] width 9 height 9
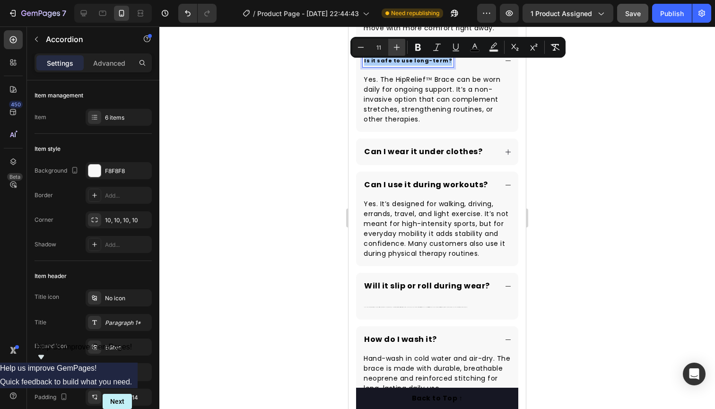
click at [397, 48] on icon "Editor contextual toolbar" at bounding box center [396, 47] width 9 height 9
click at [396, 48] on icon "Editor contextual toolbar" at bounding box center [396, 47] width 9 height 9
click at [395, 48] on icon "Editor contextual toolbar" at bounding box center [396, 47] width 9 height 9
click at [396, 48] on icon "Editor contextual toolbar" at bounding box center [396, 47] width 9 height 9
click at [397, 49] on icon "Editor contextual toolbar" at bounding box center [397, 47] width 6 height 6
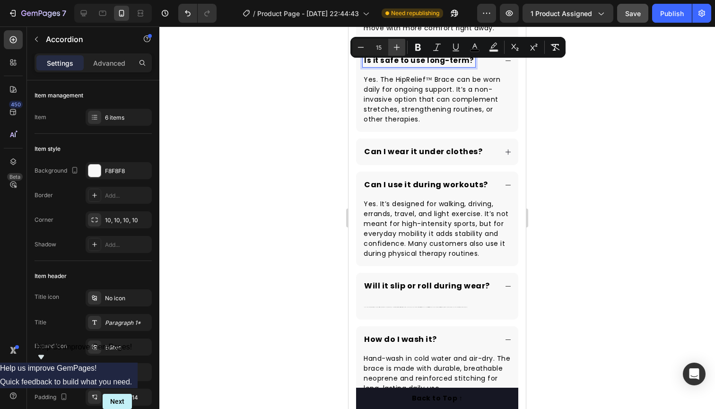
type input "16"
click at [463, 83] on span "Yes. The HipRelief™ Brace can be worn daily for ongoing support. It’s a non-inv…" at bounding box center [432, 99] width 137 height 49
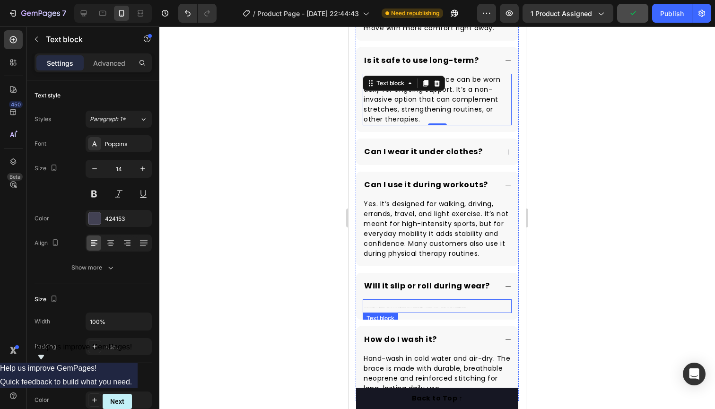
click at [457, 306] on p "No. The reinforced Velcro and breathable neoprene lining are designed to stay i…" at bounding box center [437, 306] width 147 height 12
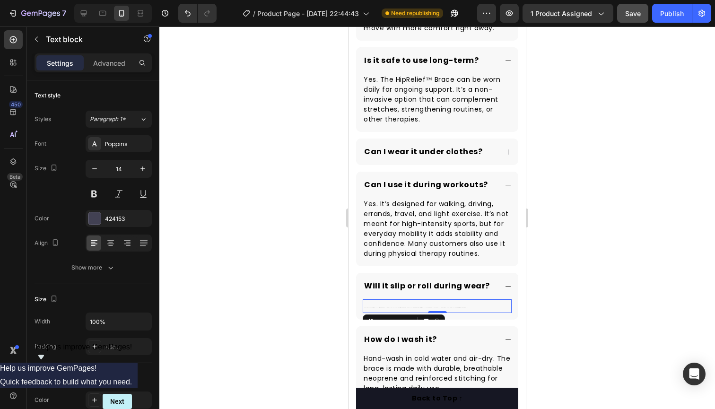
click at [453, 307] on span "No. The reinforced Velcro and breathable neoprene lining are designed to stay i…" at bounding box center [416, 307] width 104 height 0
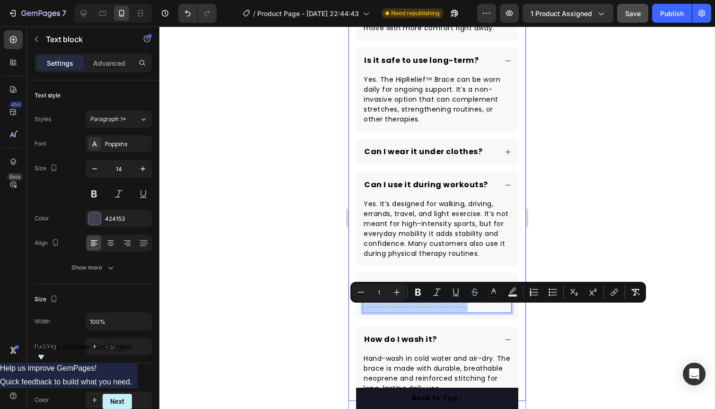
drag, startPoint x: 454, startPoint y: 307, endPoint x: 394, endPoint y: 301, distance: 60.4
click at [353, 299] on div "Frequently Asked Questions Heading When will I feel results? Most people feel n…" at bounding box center [437, 135] width 177 height 531
click at [401, 295] on icon "Editor contextual toolbar" at bounding box center [396, 292] width 9 height 9
click at [400, 295] on icon "Editor contextual toolbar" at bounding box center [396, 292] width 9 height 9
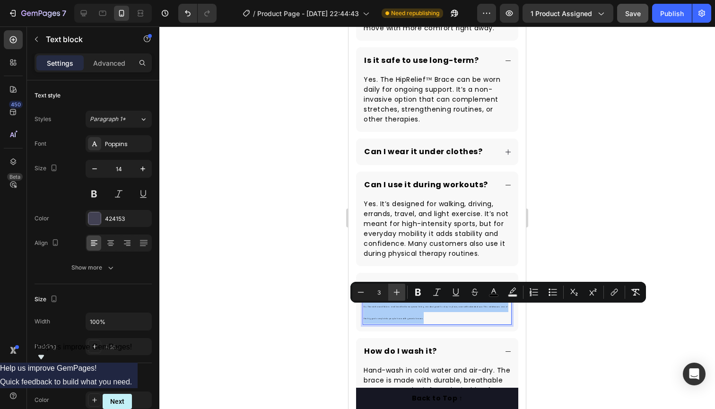
click at [400, 295] on icon "Editor contextual toolbar" at bounding box center [396, 292] width 9 height 9
click at [399, 294] on icon "Editor contextual toolbar" at bounding box center [396, 292] width 9 height 9
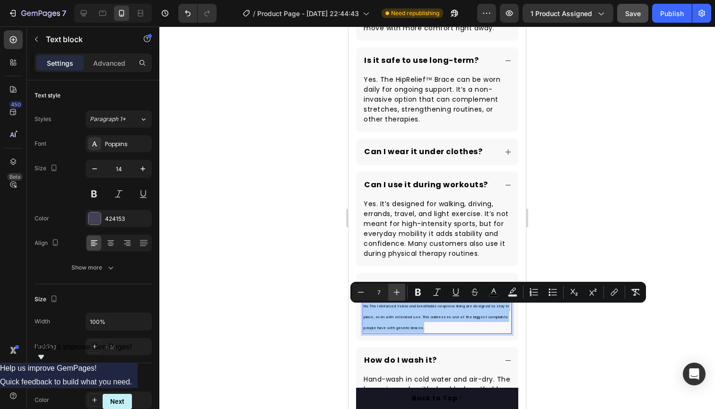
click at [398, 293] on icon "Editor contextual toolbar" at bounding box center [396, 292] width 9 height 9
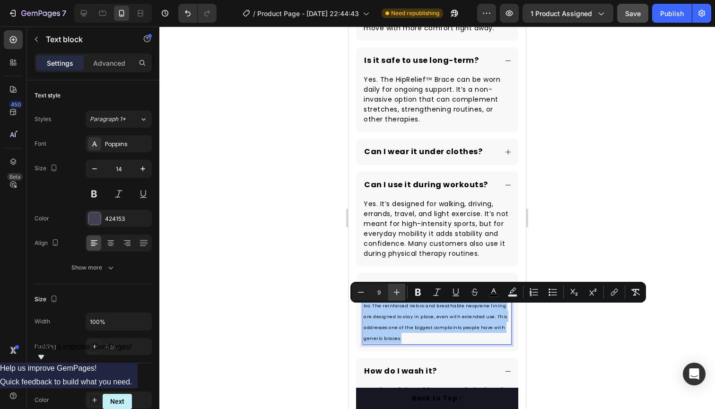
click at [398, 293] on icon "Editor contextual toolbar" at bounding box center [396, 292] width 9 height 9
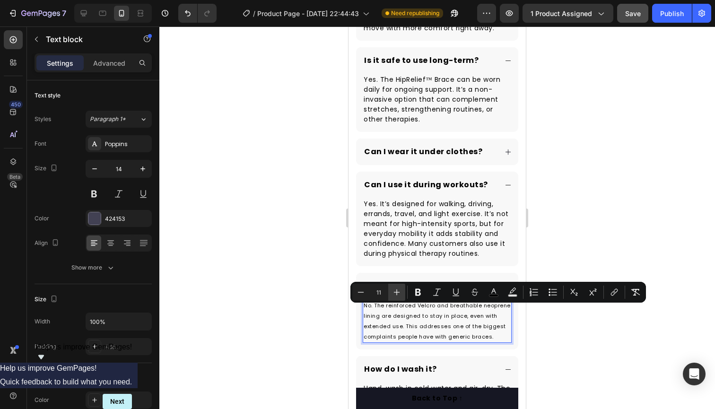
click at [397, 293] on icon "Editor contextual toolbar" at bounding box center [396, 292] width 9 height 9
click at [398, 293] on icon "Editor contextual toolbar" at bounding box center [396, 292] width 9 height 9
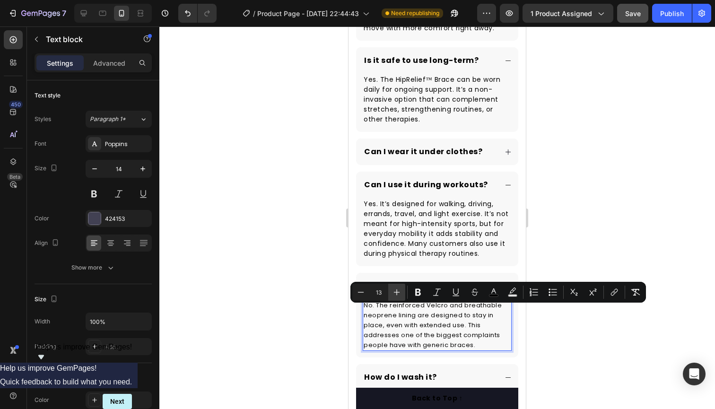
click at [398, 293] on icon "Editor contextual toolbar" at bounding box center [396, 292] width 9 height 9
type input "14"
click at [491, 344] on p "No. The reinforced Velcro and breathable neoprene lining are designed to stay i…" at bounding box center [437, 325] width 147 height 50
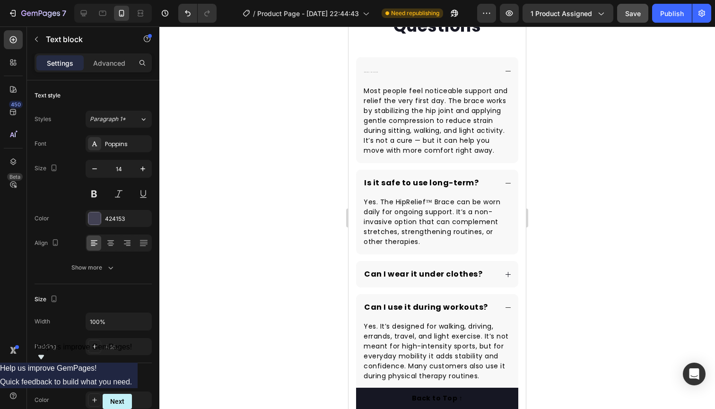
scroll to position [2514, 0]
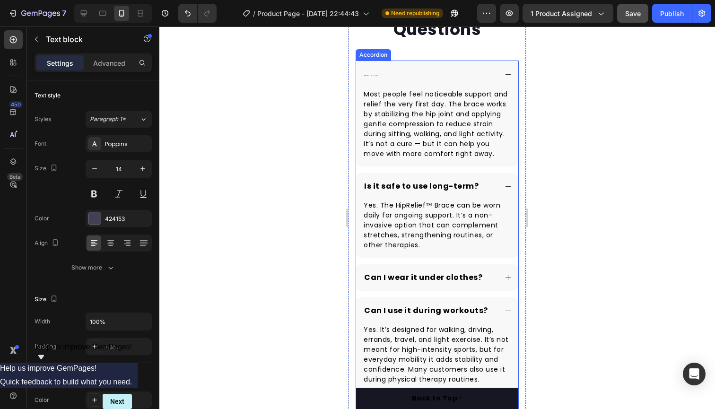
click at [376, 76] on div "When will I feel results?" at bounding box center [371, 74] width 17 height 15
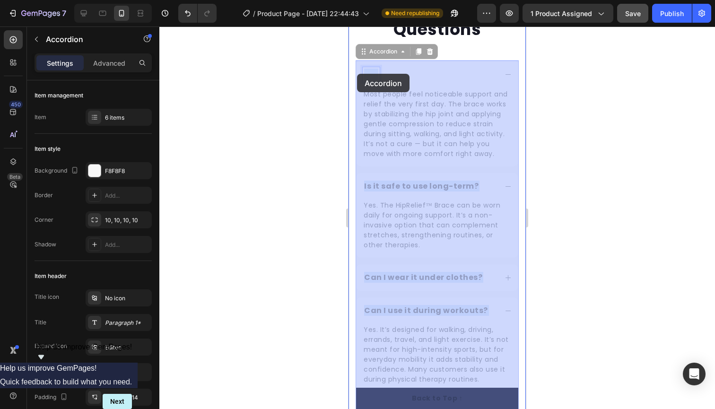
drag, startPoint x: 376, startPoint y: 76, endPoint x: 357, endPoint y: 74, distance: 19.0
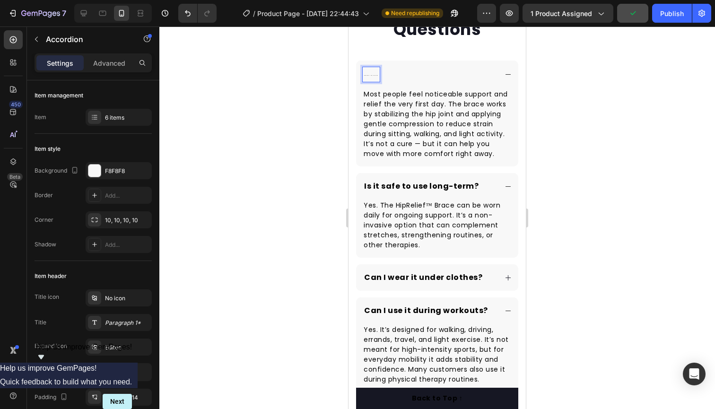
click at [376, 76] on p "When will I feel results?" at bounding box center [371, 75] width 14 height 12
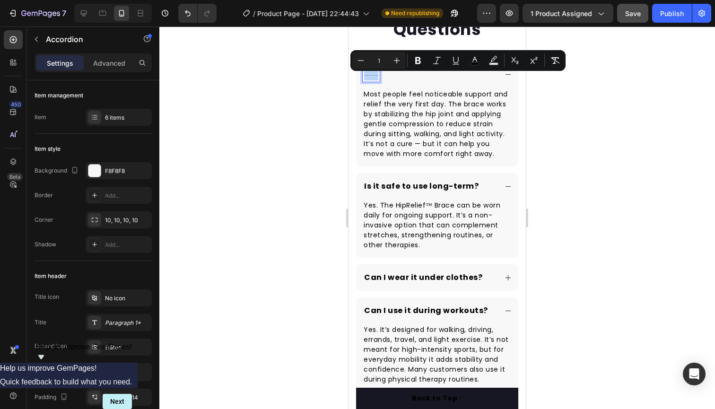
drag, startPoint x: 376, startPoint y: 76, endPoint x: 362, endPoint y: 74, distance: 13.4
click at [362, 74] on div "When will I feel results?" at bounding box center [437, 75] width 162 height 28
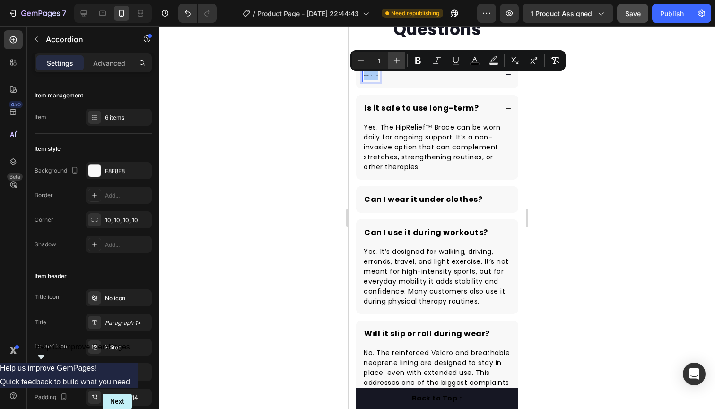
click at [392, 63] on icon "Editor contextual toolbar" at bounding box center [396, 60] width 9 height 9
click at [391, 63] on button "Plus" at bounding box center [396, 60] width 17 height 17
click at [392, 63] on button "Plus" at bounding box center [396, 60] width 17 height 17
click at [391, 62] on button "Plus" at bounding box center [396, 60] width 17 height 17
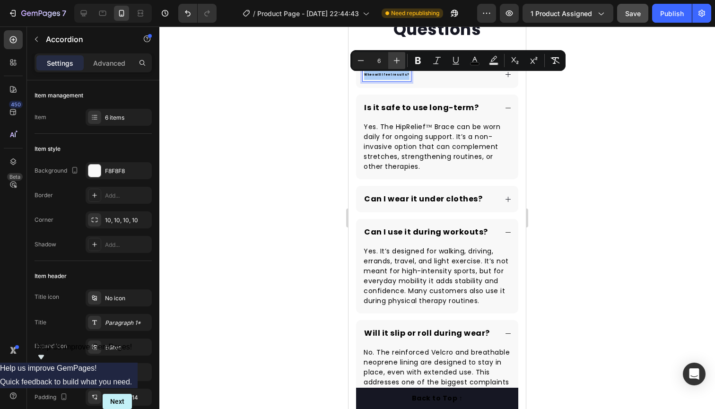
click at [391, 62] on button "Plus" at bounding box center [396, 60] width 17 height 17
click at [392, 62] on button "Plus" at bounding box center [396, 60] width 17 height 17
click at [392, 63] on button "Plus" at bounding box center [396, 60] width 17 height 17
click at [392, 62] on button "Plus" at bounding box center [396, 60] width 17 height 17
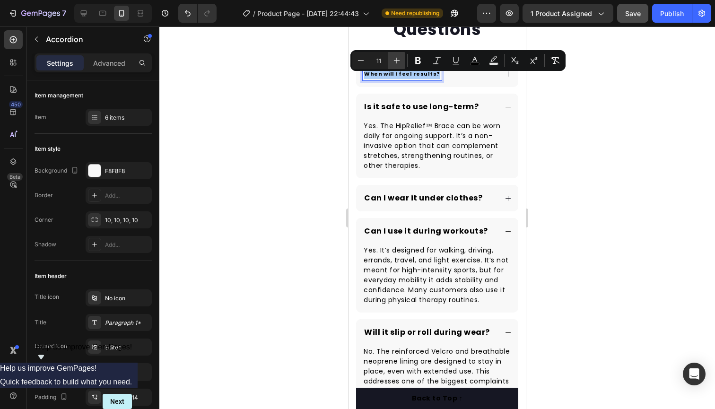
click at [392, 62] on button "Plus" at bounding box center [396, 60] width 17 height 17
click at [394, 61] on icon "Editor contextual toolbar" at bounding box center [396, 60] width 9 height 9
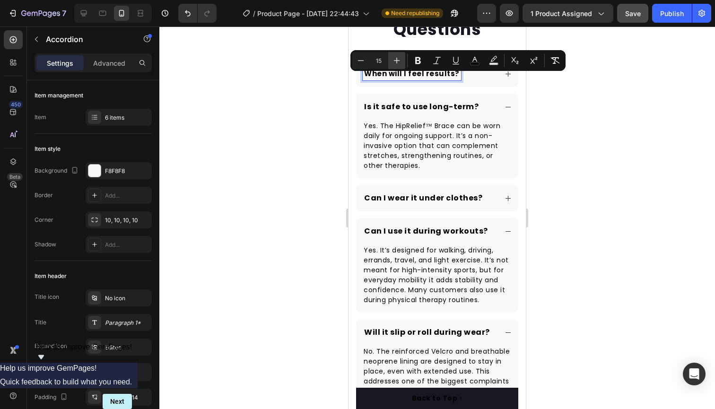
type input "16"
click at [474, 77] on div "When will I feel results?" at bounding box center [430, 73] width 134 height 13
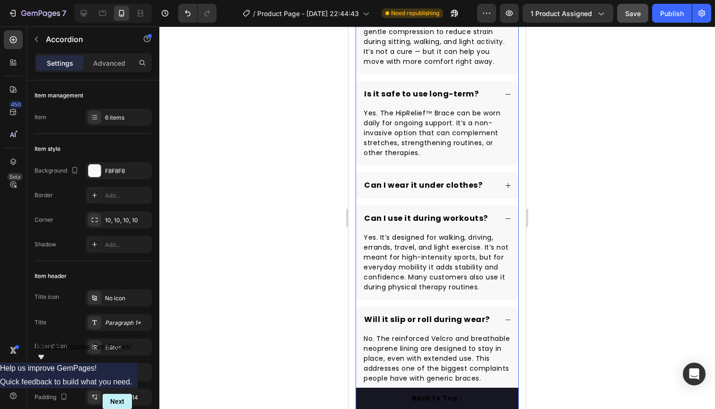
click at [507, 175] on div "Can I wear it under clothes?" at bounding box center [437, 185] width 162 height 26
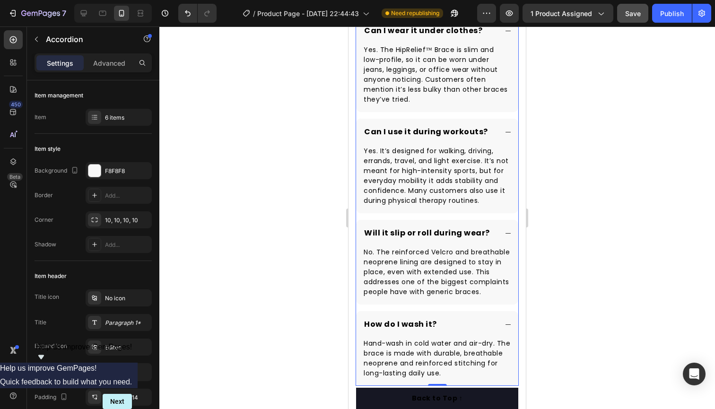
scroll to position [2878, 0]
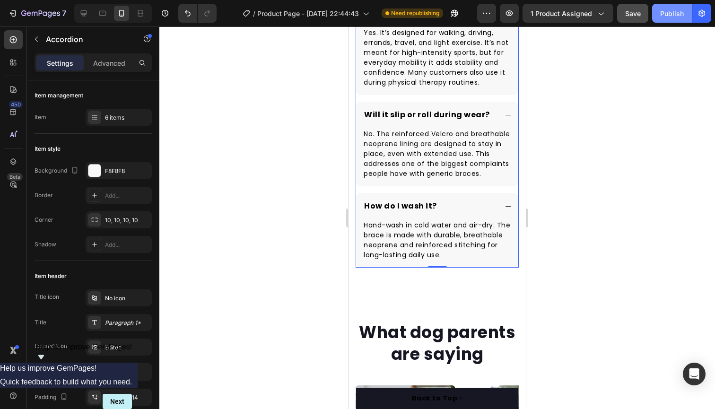
click at [677, 8] on button "Publish" at bounding box center [672, 13] width 40 height 19
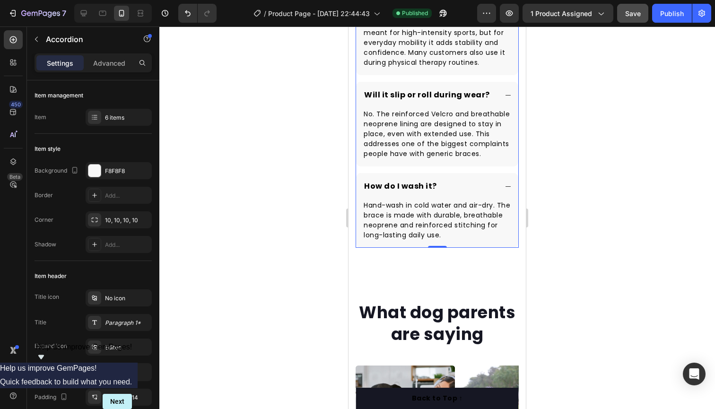
scroll to position [2913, 0]
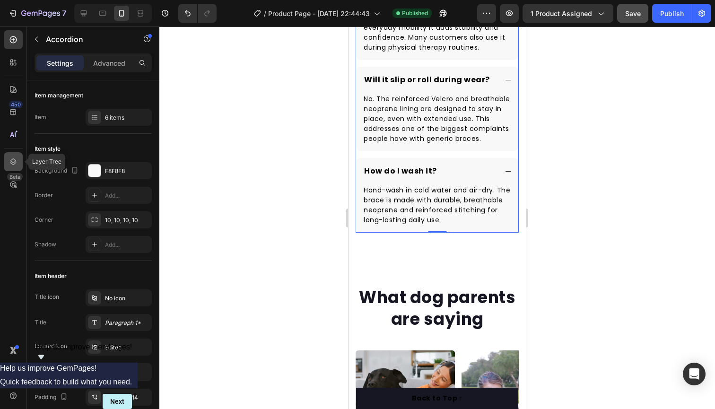
click at [13, 160] on icon at bounding box center [13, 161] width 9 height 9
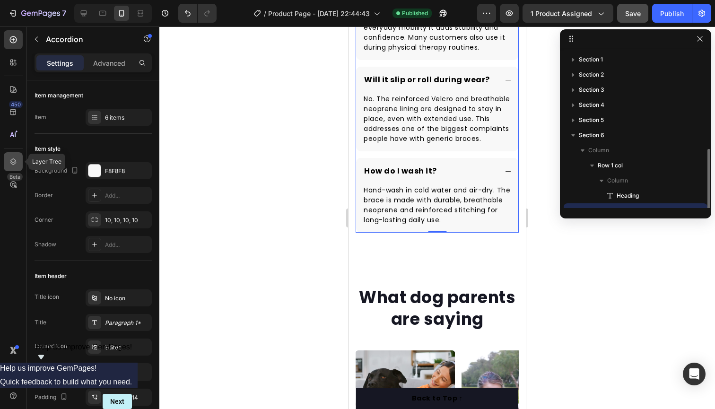
scroll to position [56, 0]
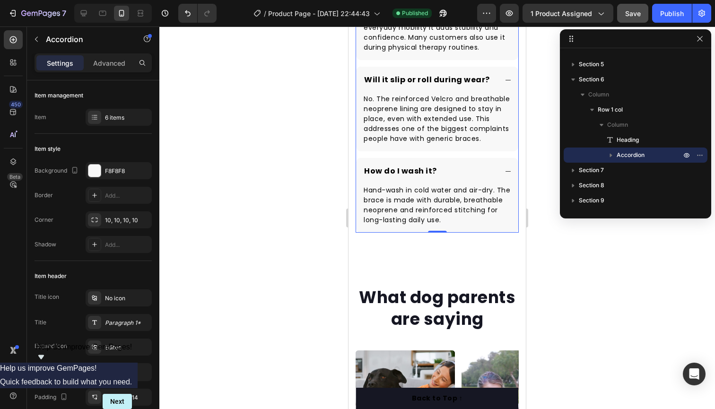
click at [481, 169] on div "How do I wash it?" at bounding box center [430, 171] width 134 height 13
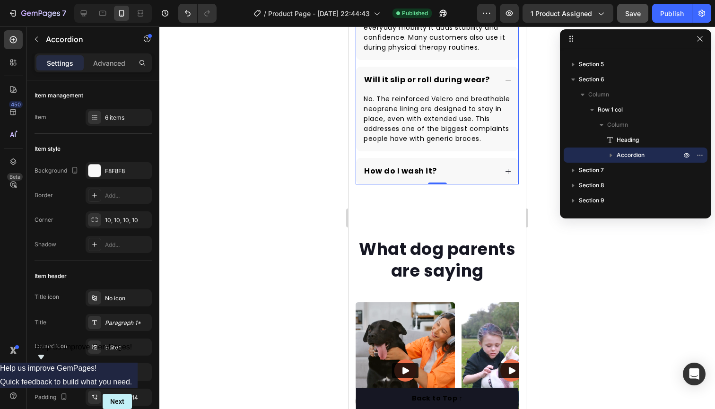
click at [481, 169] on div "How do I wash it?" at bounding box center [430, 171] width 134 height 13
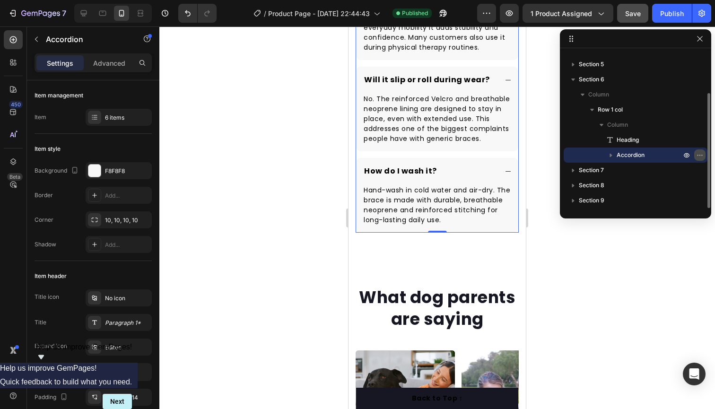
click at [703, 153] on icon "button" at bounding box center [700, 155] width 8 height 8
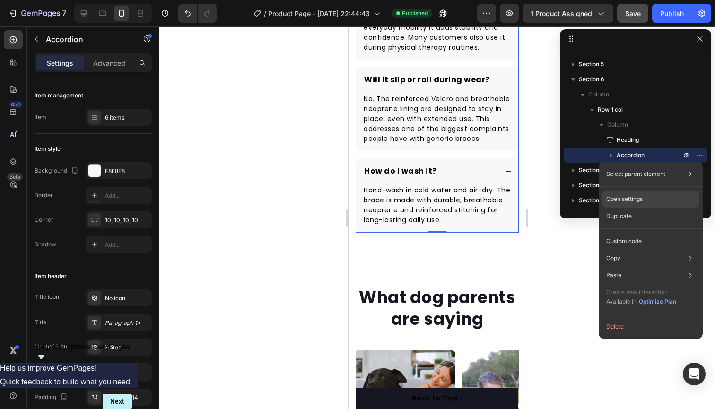
click at [624, 201] on p "Open settings" at bounding box center [624, 199] width 36 height 9
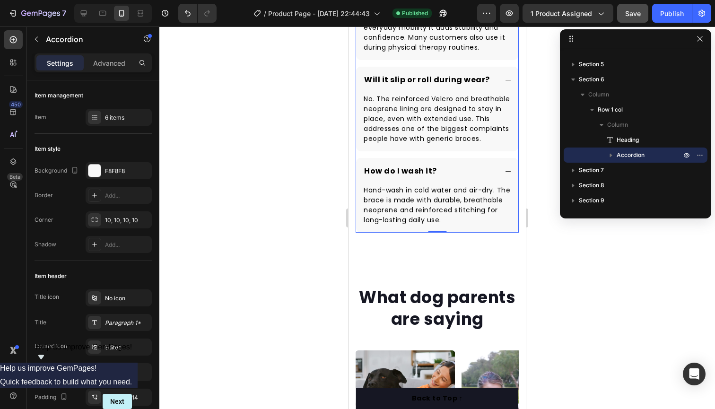
click at [630, 235] on div at bounding box center [437, 217] width 556 height 383
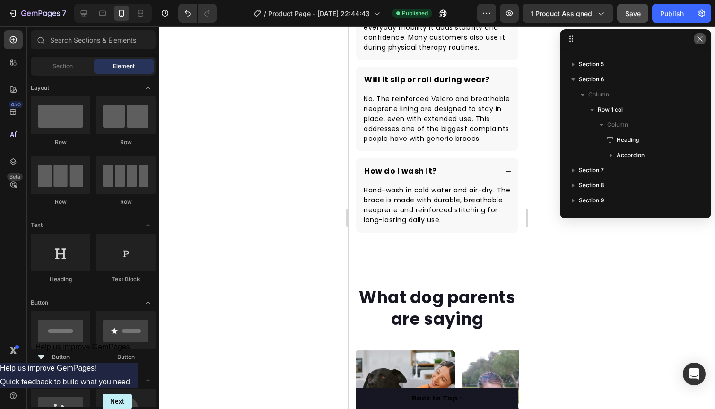
click at [700, 36] on icon "button" at bounding box center [700, 39] width 8 height 8
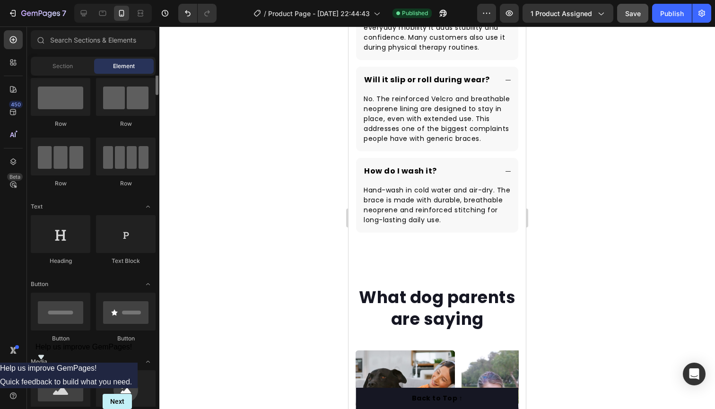
scroll to position [0, 0]
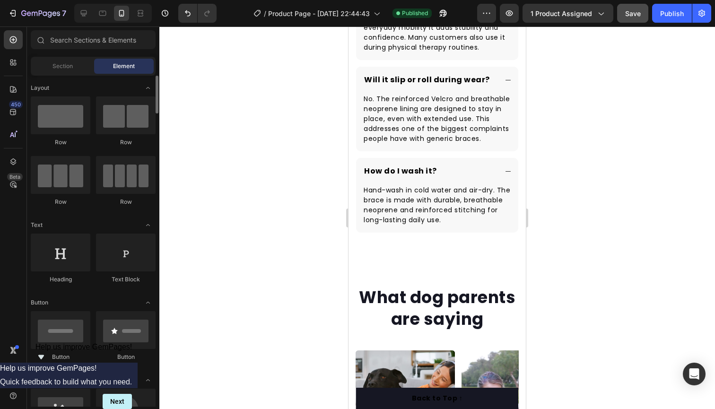
click at [62, 70] on div "Section" at bounding box center [63, 66] width 60 height 15
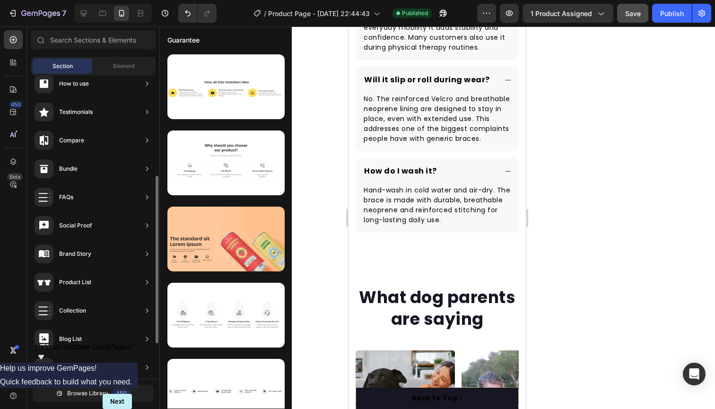
scroll to position [184, 0]
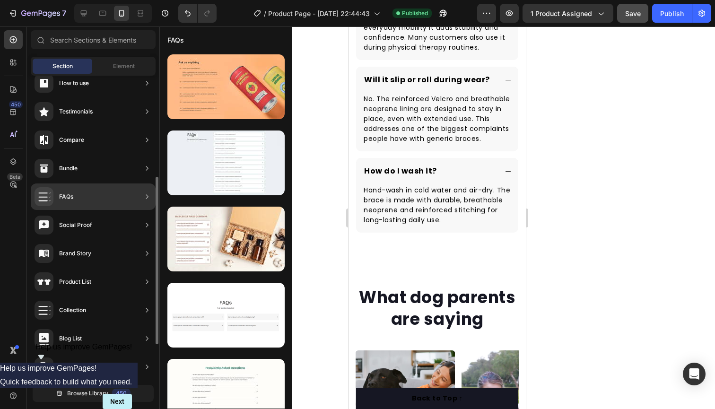
click at [94, 192] on div "FAQs" at bounding box center [93, 197] width 125 height 26
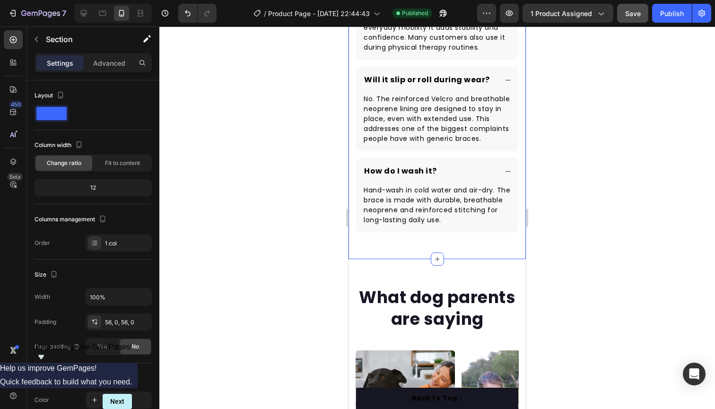
click at [38, 39] on icon "button" at bounding box center [37, 39] width 8 height 8
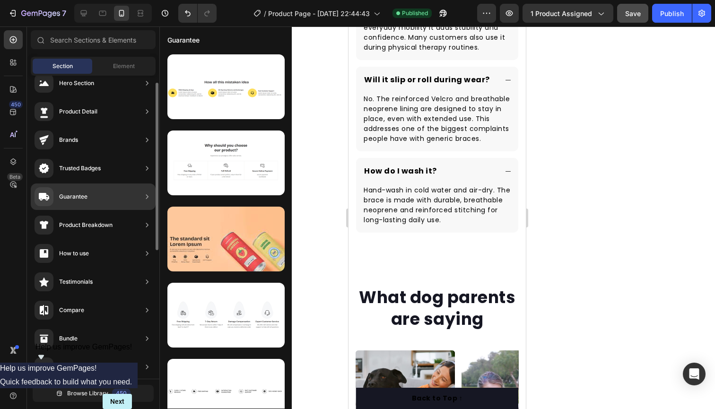
scroll to position [0, 0]
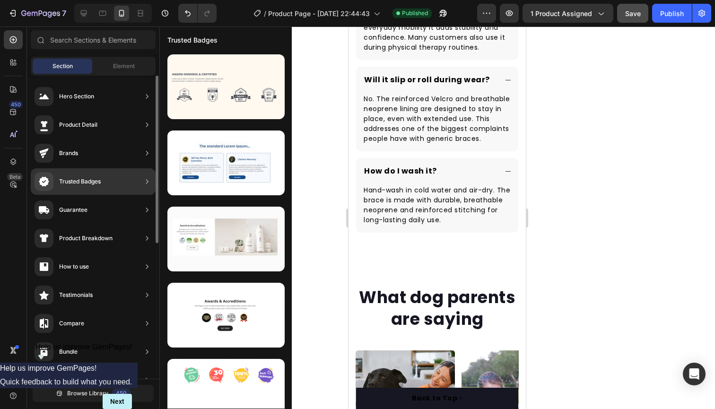
click at [87, 179] on div "Trusted Badges" at bounding box center [80, 181] width 42 height 9
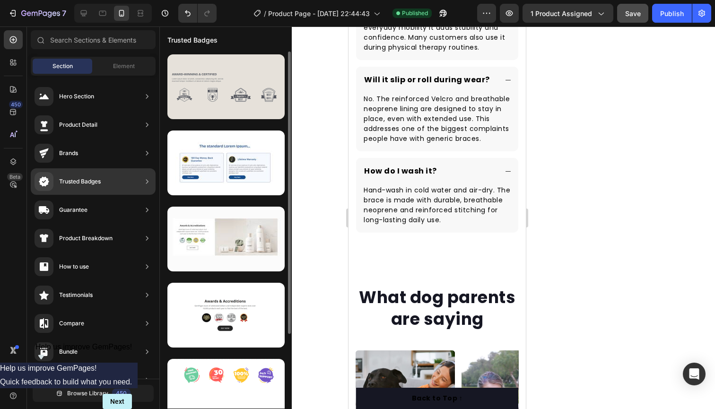
click at [224, 102] on div at bounding box center [225, 86] width 117 height 65
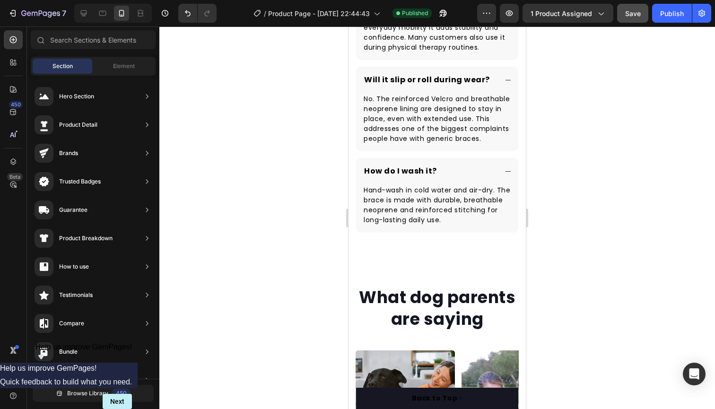
click at [402, 267] on div "What dog parents are saying Heading Video Video Video Video Video Carousel Row …" at bounding box center [437, 394] width 177 height 271
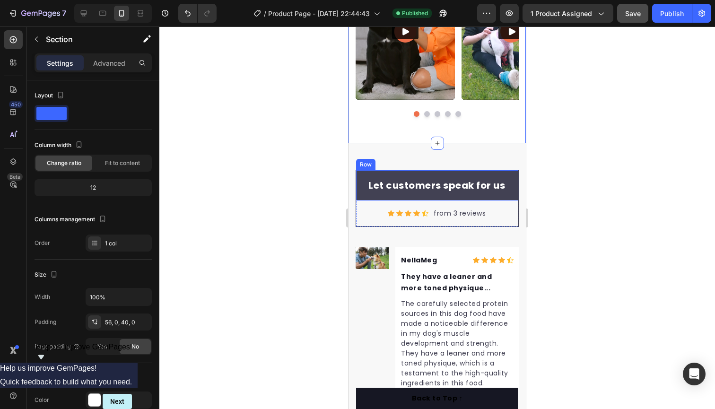
scroll to position [3304, 0]
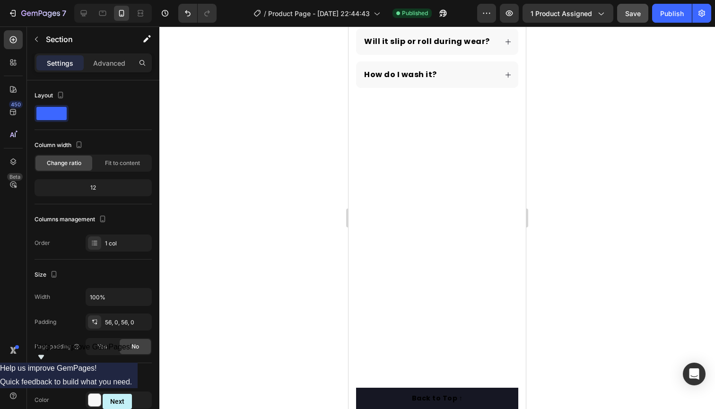
scroll to position [2746, 0]
click at [393, 155] on div at bounding box center [437, 250] width 177 height 271
click at [391, 175] on div at bounding box center [437, 250] width 177 height 271
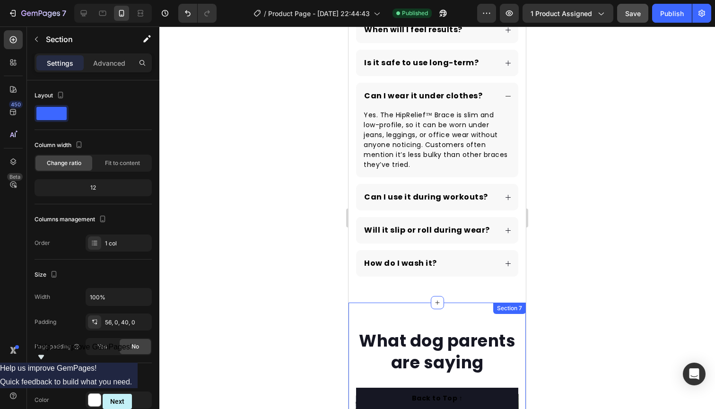
scroll to position [2557, 0]
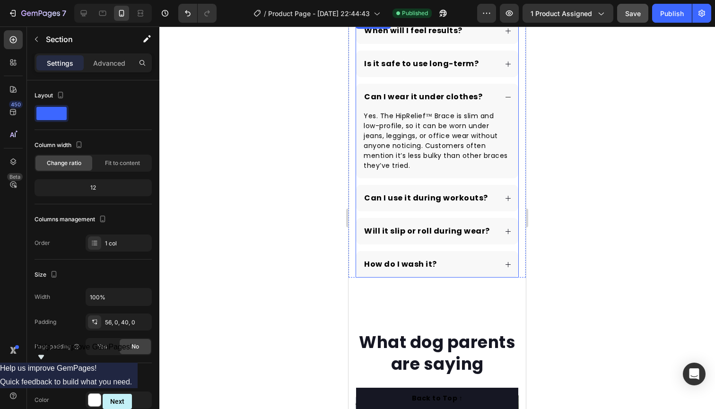
click at [438, 262] on div "How do I wash it?" at bounding box center [430, 264] width 134 height 13
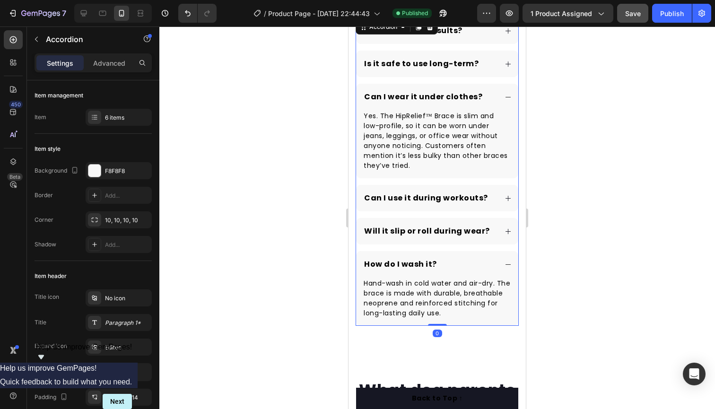
click at [510, 230] on icon at bounding box center [508, 231] width 7 height 7
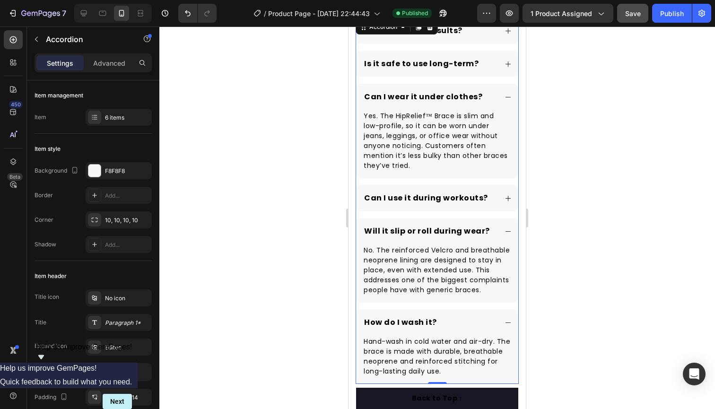
click at [507, 202] on div "Can I use it during workouts?" at bounding box center [437, 198] width 162 height 26
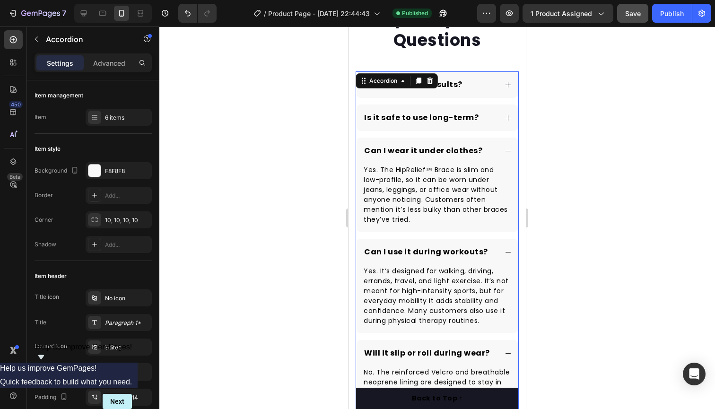
scroll to position [2482, 0]
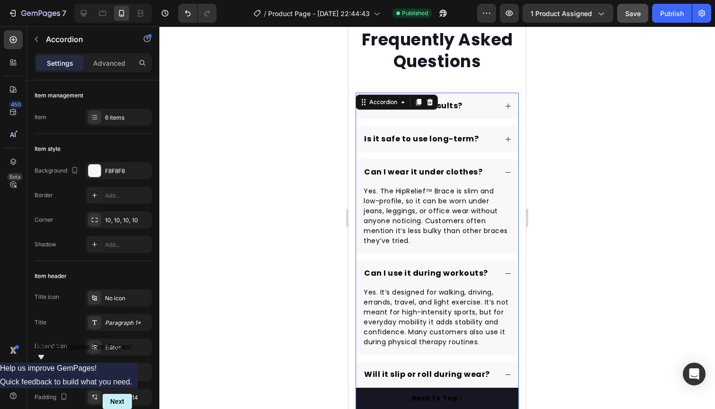
click at [505, 140] on icon at bounding box center [508, 139] width 7 height 7
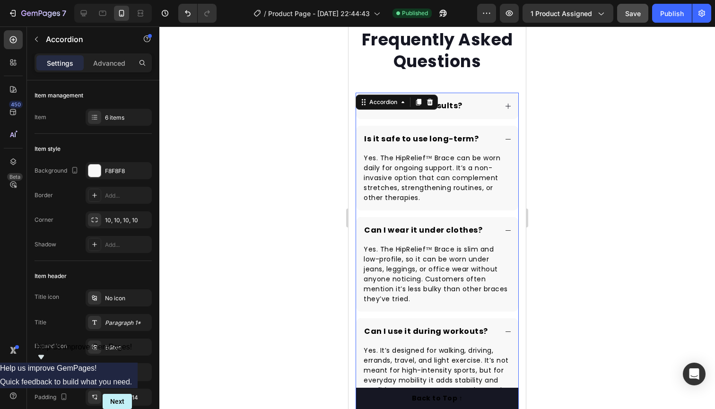
click at [512, 105] on div "When will I feel results?" at bounding box center [437, 106] width 162 height 26
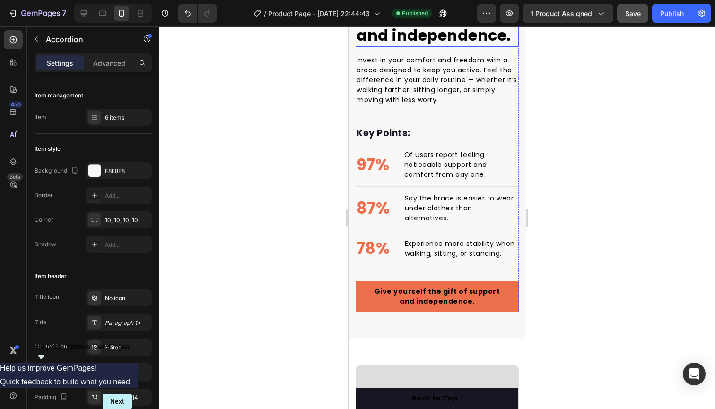
scroll to position [895, 0]
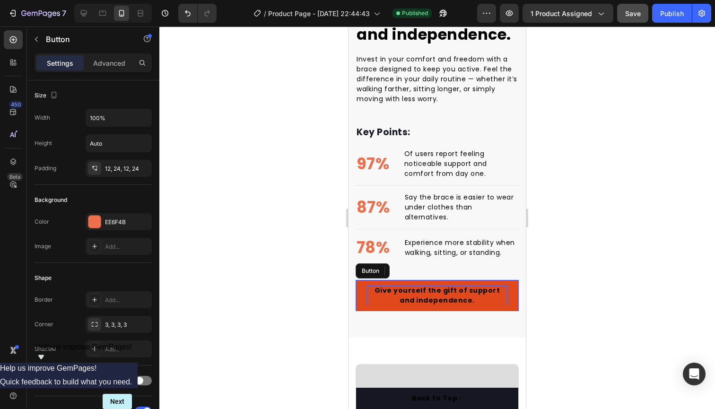
click at [465, 288] on p "Give yourself the gift of support and independence." at bounding box center [437, 296] width 140 height 20
click at [462, 290] on strong "Give yourself the gift of support and independence." at bounding box center [438, 294] width 126 height 19
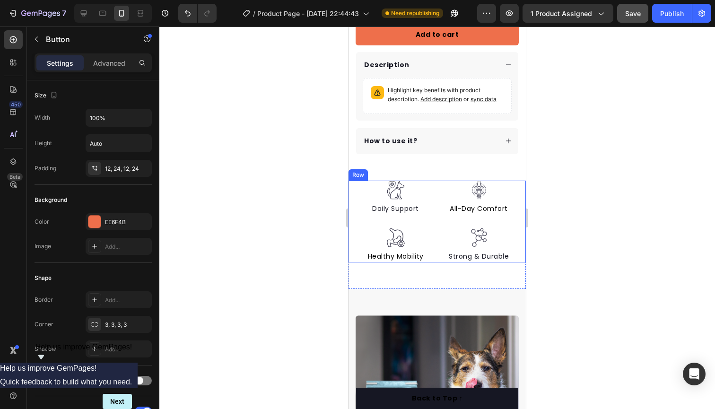
scroll to position [349, 0]
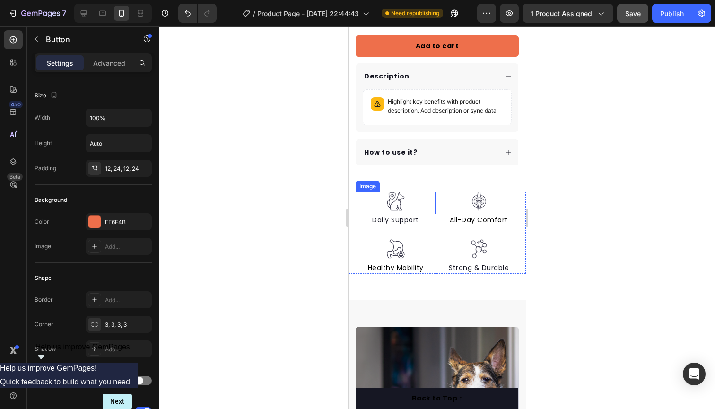
click at [404, 202] on img at bounding box center [395, 201] width 19 height 19
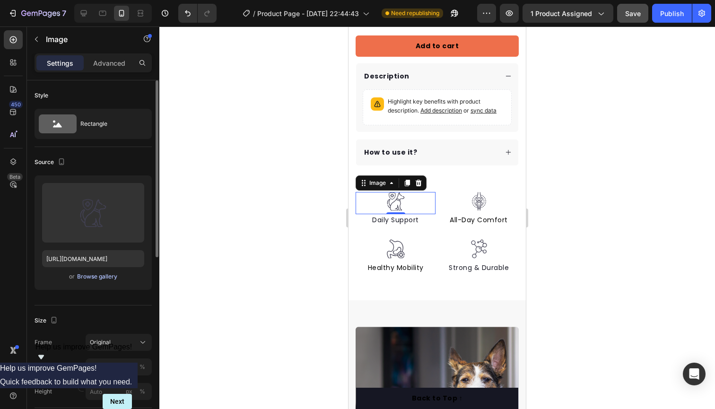
click at [99, 277] on div "Browse gallery" at bounding box center [97, 276] width 40 height 9
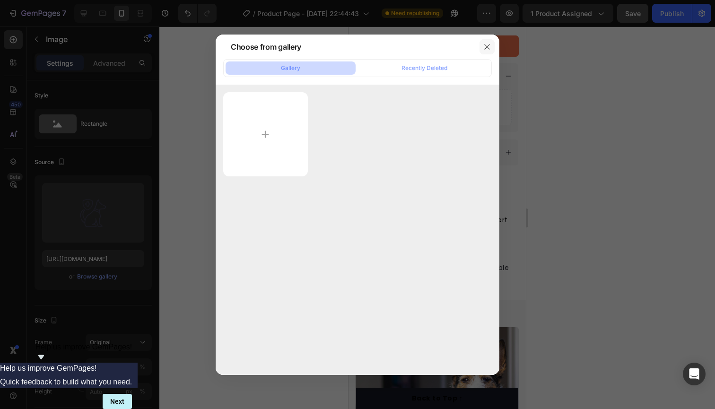
click at [487, 47] on icon "button" at bounding box center [486, 46] width 5 height 5
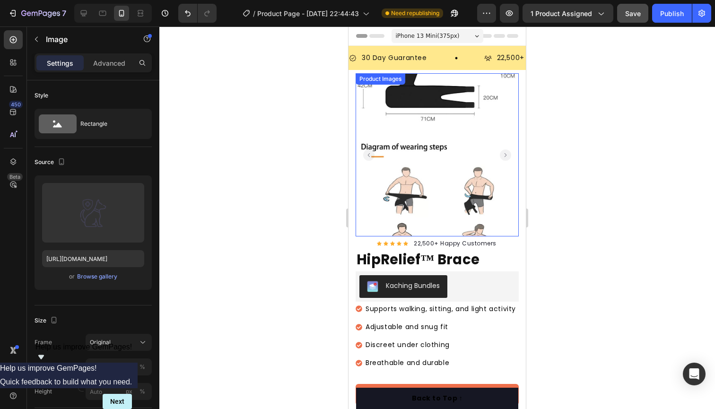
scroll to position [0, 0]
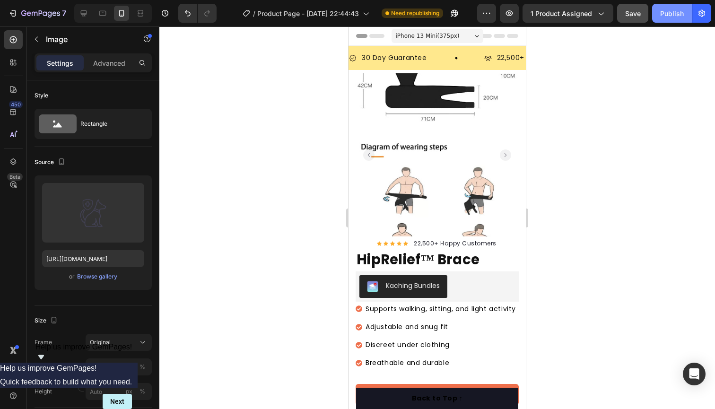
click at [673, 8] on button "Publish" at bounding box center [672, 13] width 40 height 19
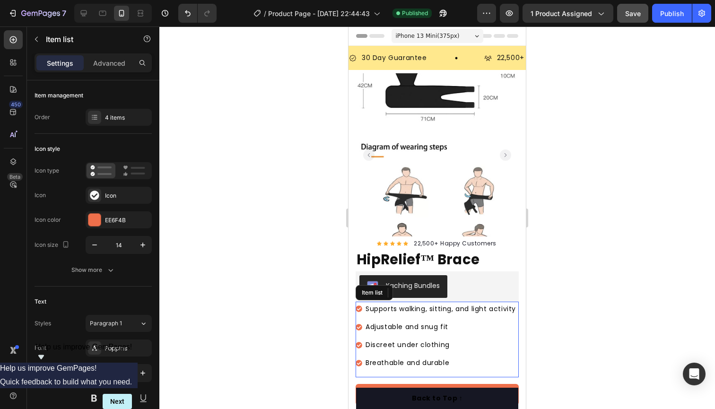
click at [431, 307] on span "Supports walking, sitting, and light activity" at bounding box center [441, 308] width 150 height 9
click at [490, 308] on span "Supports walking, sitting, and light activity" at bounding box center [441, 308] width 150 height 9
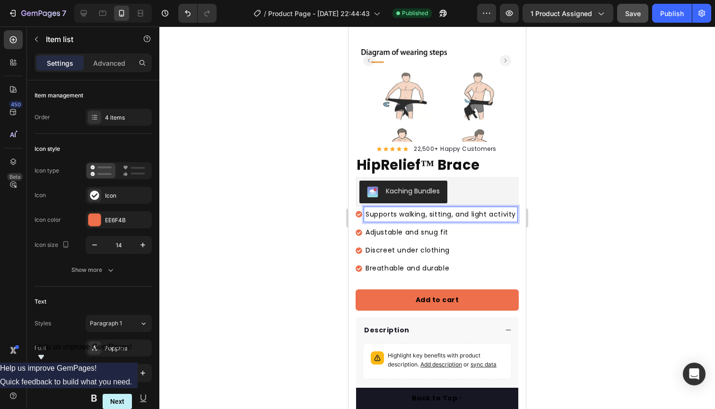
scroll to position [98, 0]
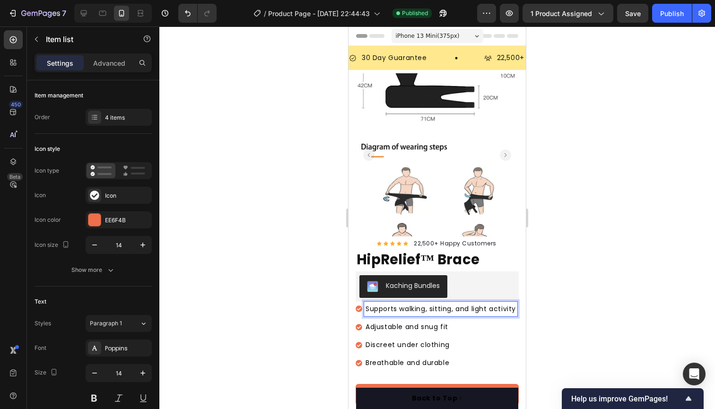
scroll to position [100, 0]
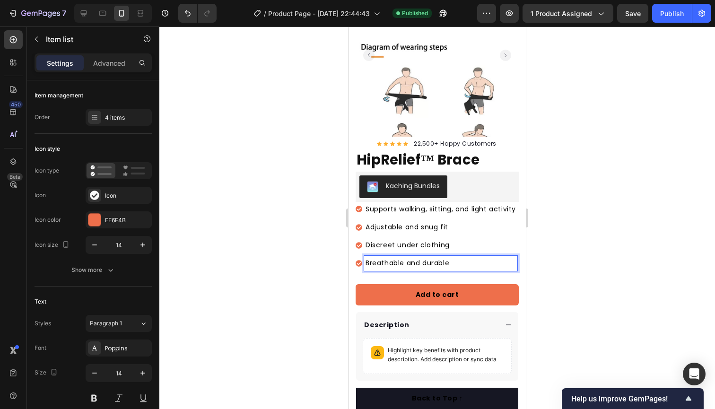
click at [478, 256] on div "Breathable and durable" at bounding box center [440, 263] width 153 height 15
click at [456, 241] on p "Discreet under clothing" at bounding box center [441, 245] width 150 height 12
click at [460, 227] on p "Adjustable and snug fit" at bounding box center [441, 227] width 150 height 12
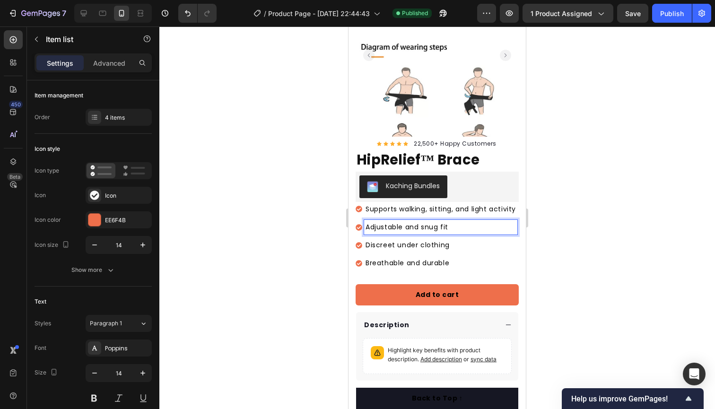
click at [460, 209] on span "Supports walking, sitting, and light activity" at bounding box center [441, 208] width 150 height 9
click at [467, 222] on p "Adjustable and snug fit" at bounding box center [441, 227] width 150 height 12
click at [466, 239] on p "Discreet under clothing" at bounding box center [441, 245] width 150 height 12
click at [466, 249] on p "Discreet under clothing" at bounding box center [441, 245] width 150 height 12
click at [465, 254] on div "Supports walking, sitting, and light activity Adjustable and snug fit Discreet …" at bounding box center [437, 236] width 162 height 69
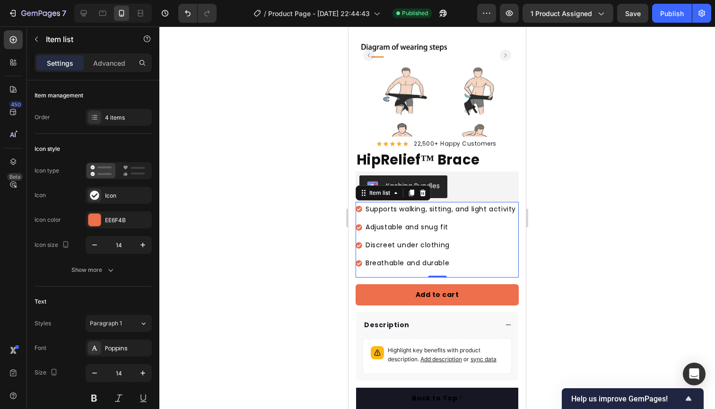
click at [468, 240] on p "Discreet under clothing" at bounding box center [441, 245] width 150 height 12
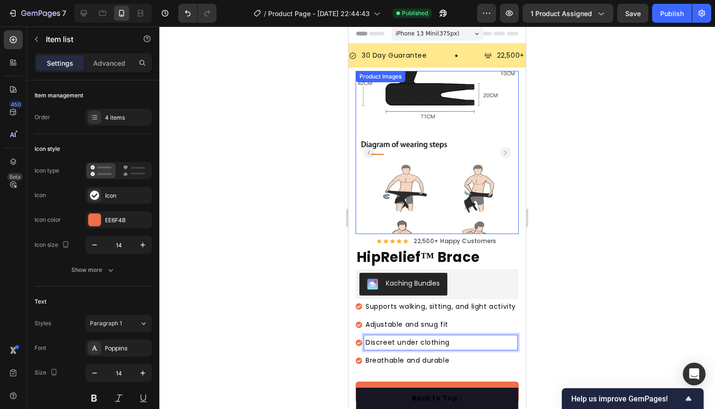
scroll to position [0, 0]
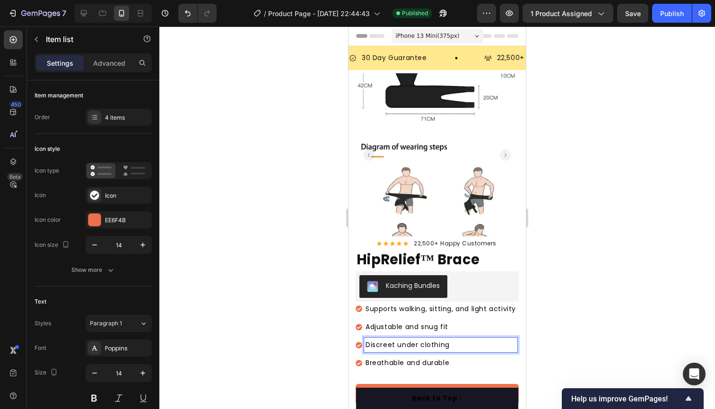
click at [467, 33] on div "iPhone 13 Mini ( 375 px)" at bounding box center [438, 36] width 92 height 14
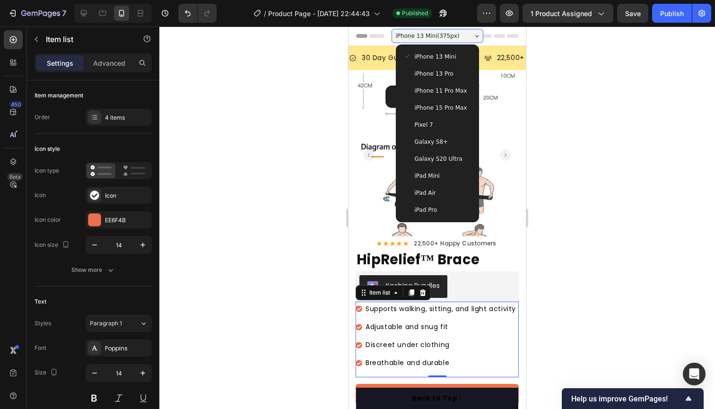
click at [467, 33] on div "iPhone 13 Mini ( 375 px)" at bounding box center [438, 36] width 92 height 14
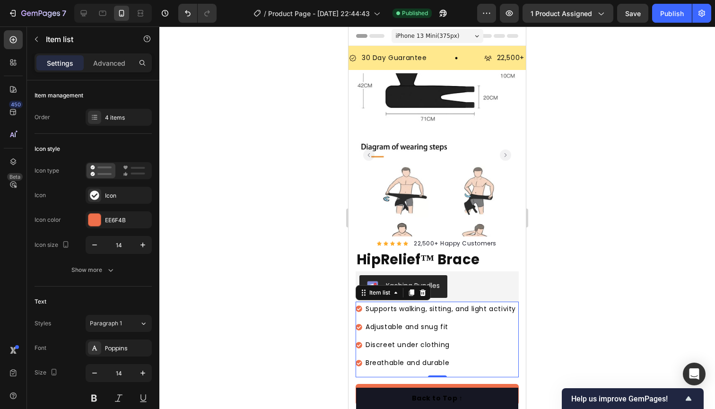
click at [467, 33] on div "iPhone 13 Mini ( 375 px)" at bounding box center [438, 36] width 92 height 14
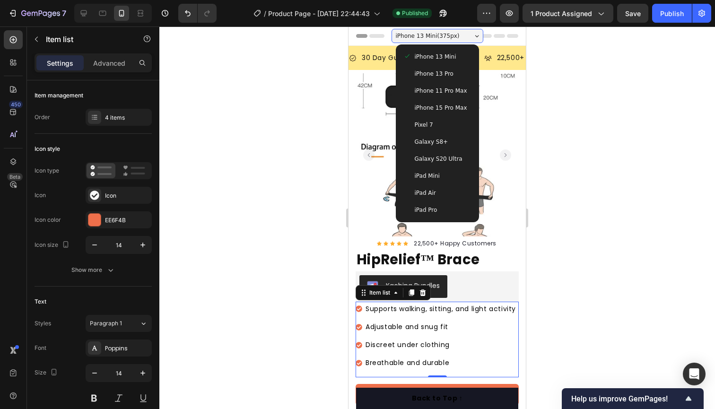
click at [453, 72] on div "iPhone 13 Pro" at bounding box center [437, 73] width 68 height 9
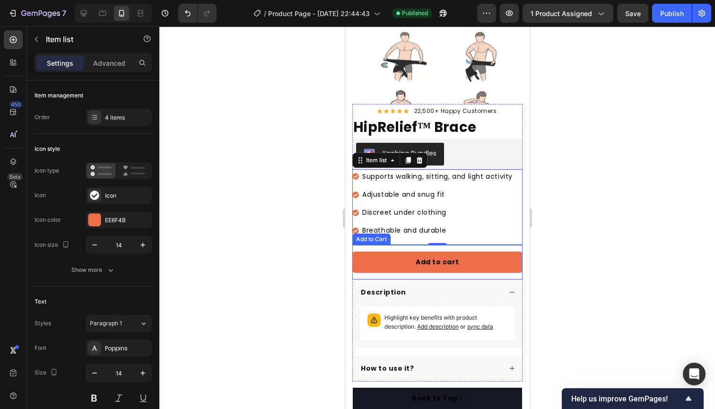
scroll to position [153, 0]
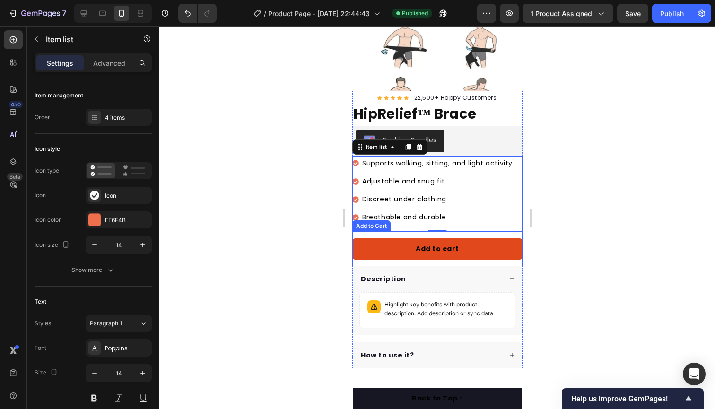
click at [377, 242] on button "Add to cart" at bounding box center [437, 248] width 170 height 21
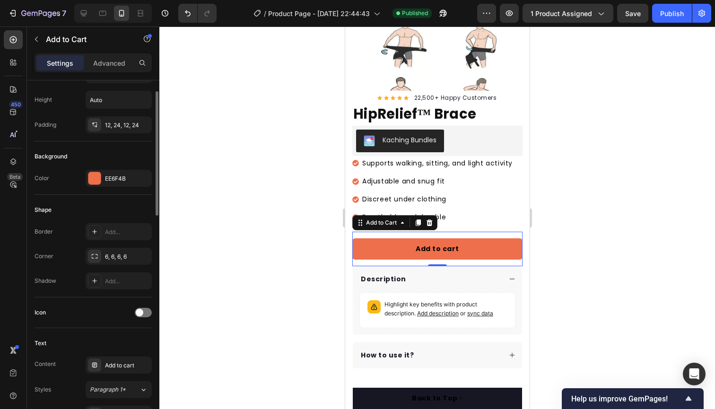
scroll to position [181, 0]
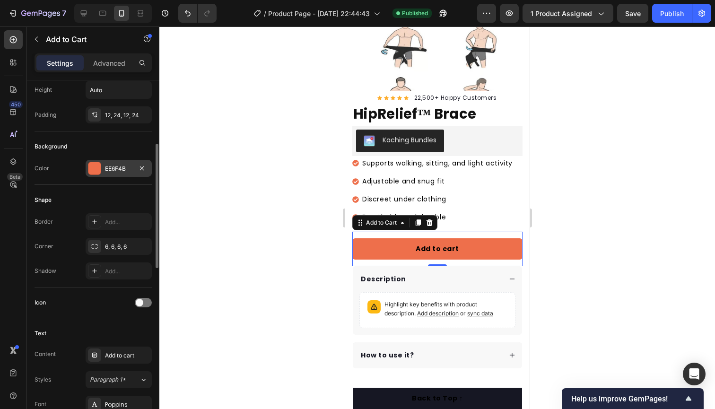
click at [117, 166] on div "EE6F4B" at bounding box center [118, 169] width 27 height 9
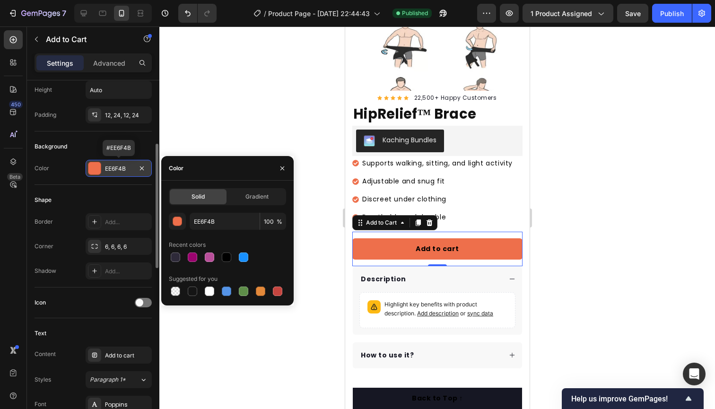
click at [117, 166] on div "EE6F4B" at bounding box center [118, 169] width 27 height 9
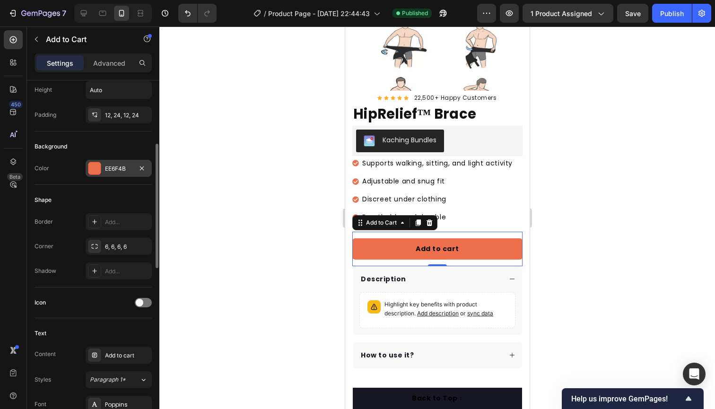
click at [128, 167] on div "EE6F4B" at bounding box center [118, 169] width 27 height 9
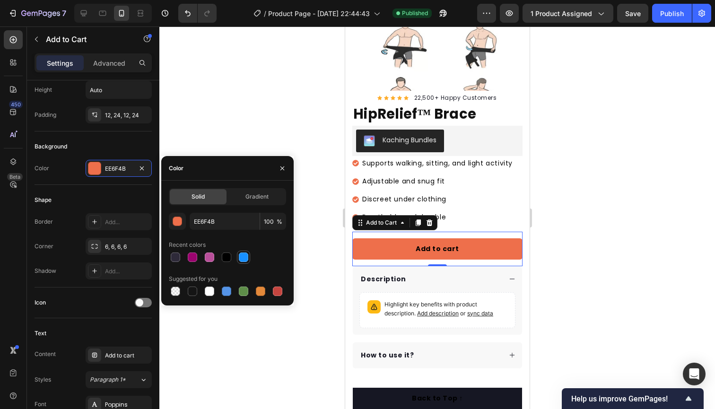
click at [244, 254] on div at bounding box center [243, 257] width 9 height 9
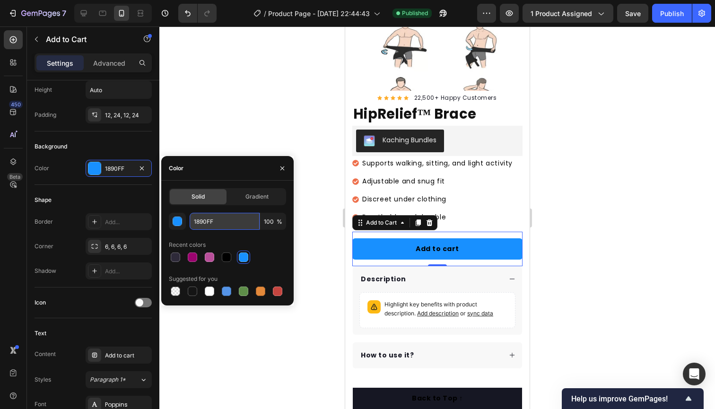
click at [251, 223] on input "1890FF" at bounding box center [225, 221] width 70 height 17
click at [180, 221] on div "button" at bounding box center [177, 221] width 9 height 9
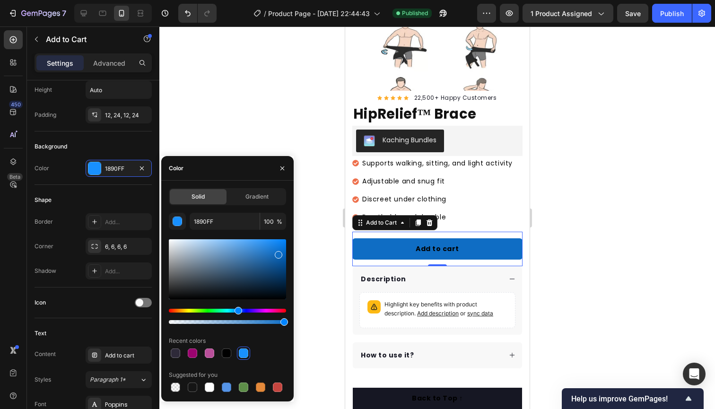
drag, startPoint x: 277, startPoint y: 242, endPoint x: 277, endPoint y: 253, distance: 10.4
click at [277, 253] on div at bounding box center [279, 255] width 8 height 8
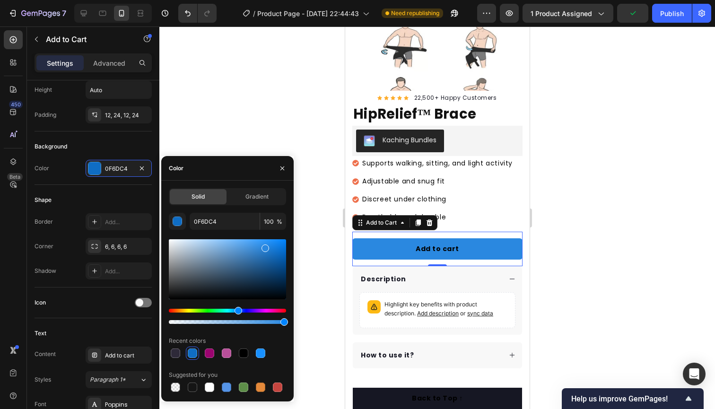
drag, startPoint x: 278, startPoint y: 254, endPoint x: 264, endPoint y: 246, distance: 16.5
click at [264, 246] on div at bounding box center [266, 249] width 8 height 8
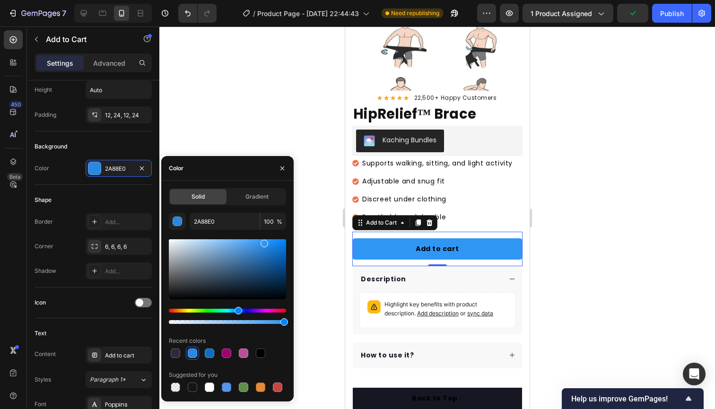
click at [263, 242] on div at bounding box center [265, 244] width 8 height 8
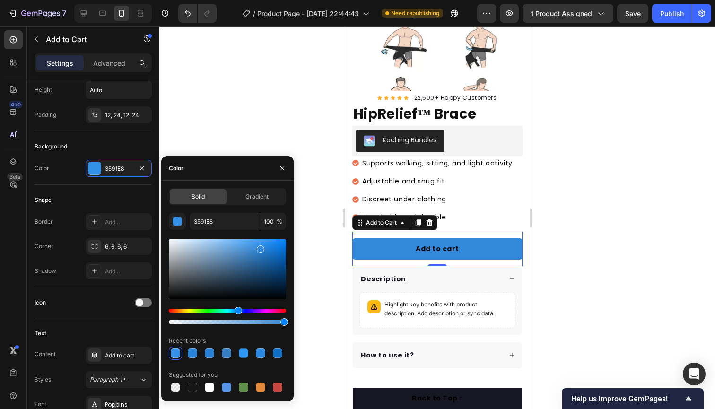
drag, startPoint x: 264, startPoint y: 242, endPoint x: 260, endPoint y: 247, distance: 6.7
click at [260, 247] on div at bounding box center [261, 249] width 8 height 8
type input "3289DB"
click at [317, 234] on div at bounding box center [437, 217] width 556 height 383
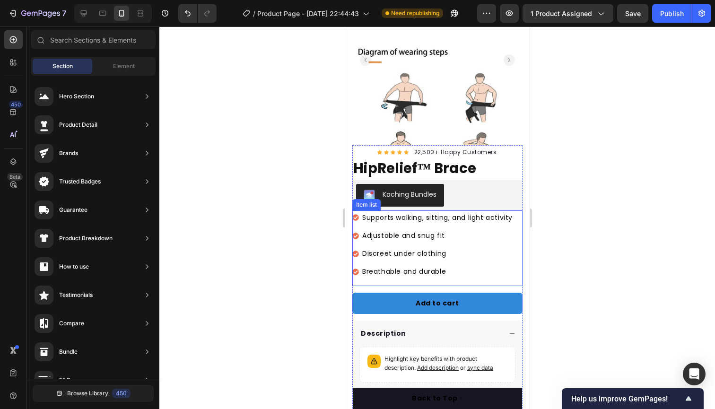
scroll to position [96, 0]
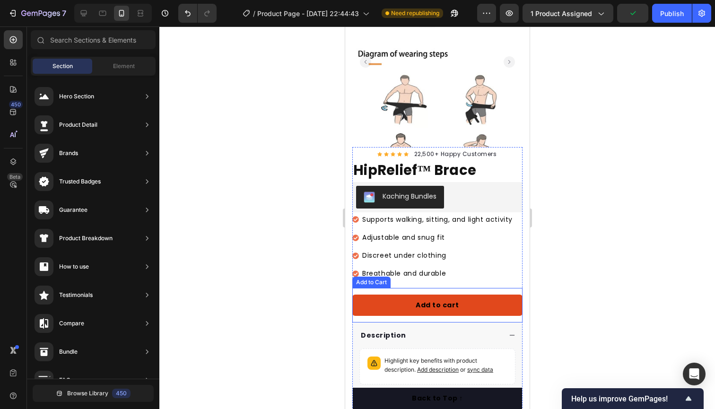
click at [384, 298] on button "Add to cart" at bounding box center [437, 305] width 170 height 21
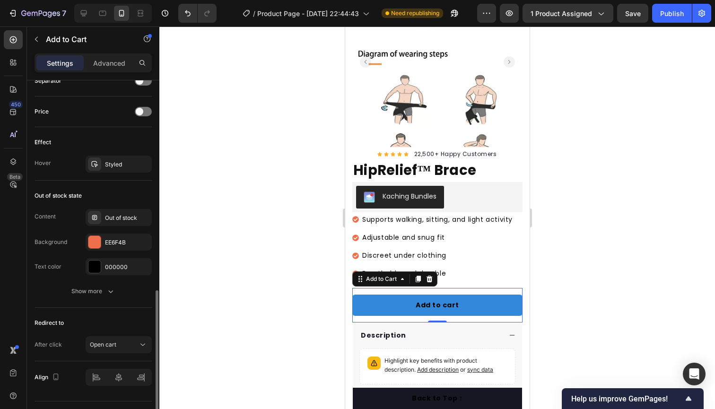
scroll to position [658, 0]
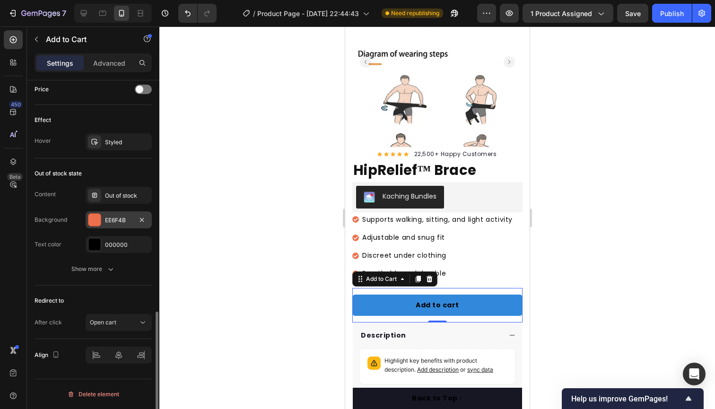
click at [123, 218] on div "EE6F4B" at bounding box center [118, 220] width 27 height 9
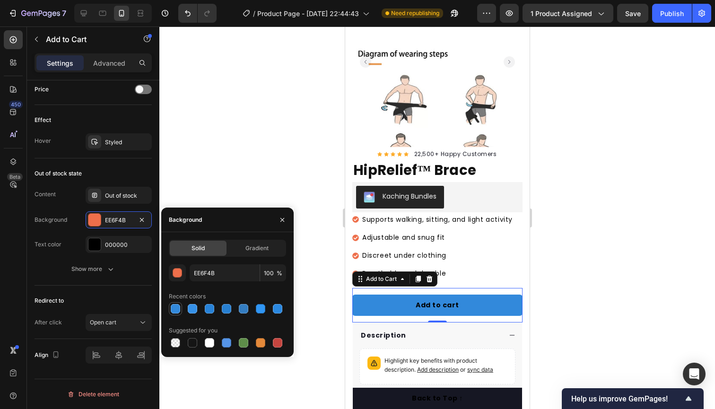
click at [175, 306] on div at bounding box center [175, 308] width 9 height 9
type input "3289DB"
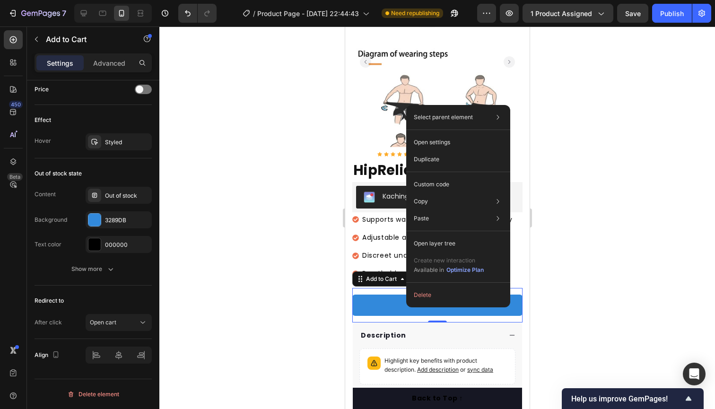
click at [408, 306] on div "Select parent element Row 1 col Product Row 1 col Add to Cart Open settings Dup…" at bounding box center [458, 206] width 104 height 202
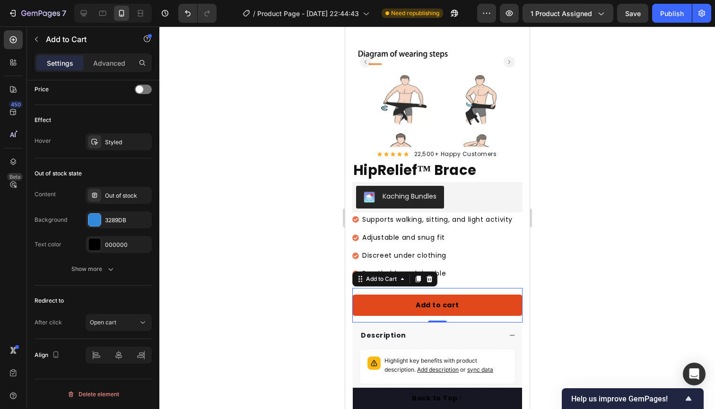
click at [395, 306] on button "Add to cart" at bounding box center [437, 305] width 170 height 21
click at [397, 305] on button "Add to cart" at bounding box center [437, 305] width 170 height 21
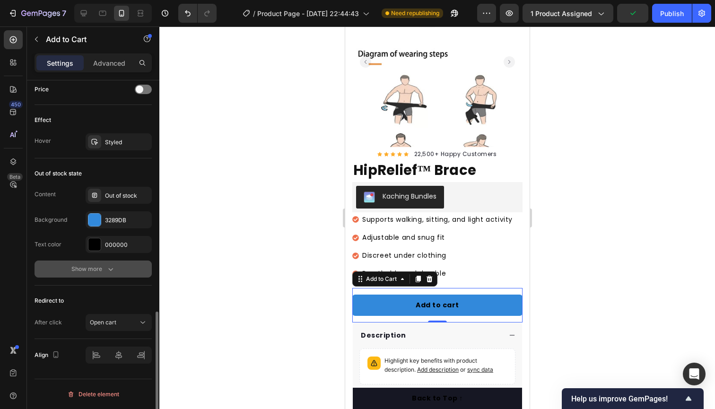
click at [106, 262] on button "Show more" at bounding box center [93, 269] width 117 height 17
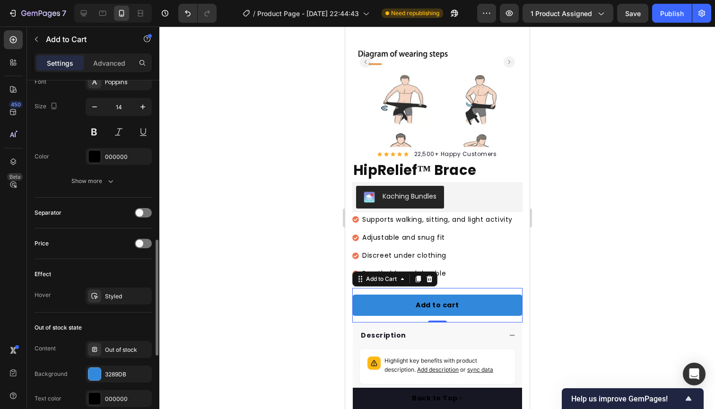
scroll to position [482, 0]
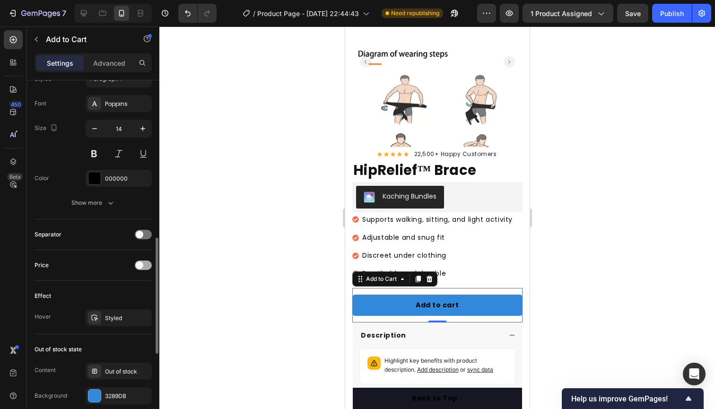
click at [140, 264] on span at bounding box center [140, 266] width 8 height 8
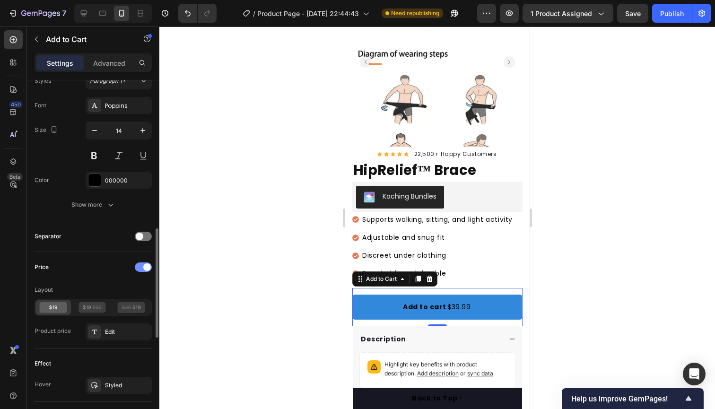
click at [140, 264] on div at bounding box center [143, 266] width 17 height 9
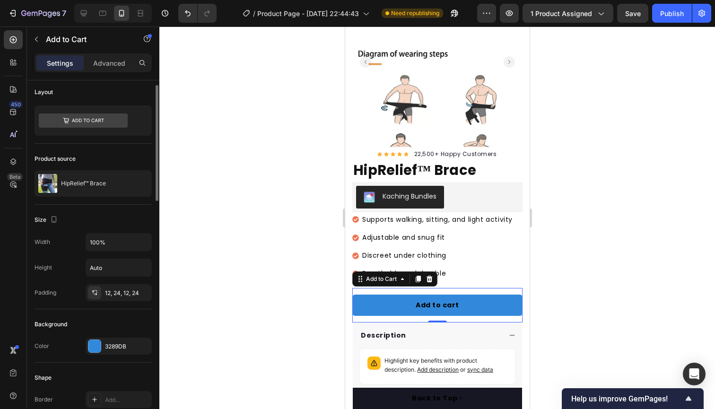
scroll to position [0, 0]
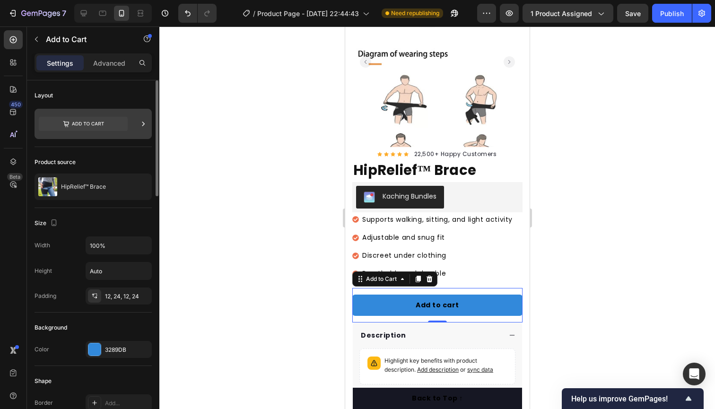
click at [131, 122] on div at bounding box center [93, 124] width 117 height 30
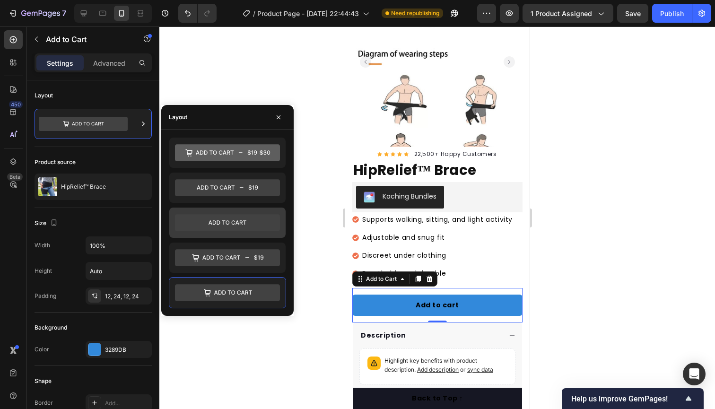
click at [245, 224] on icon at bounding box center [228, 222] width 38 height 4
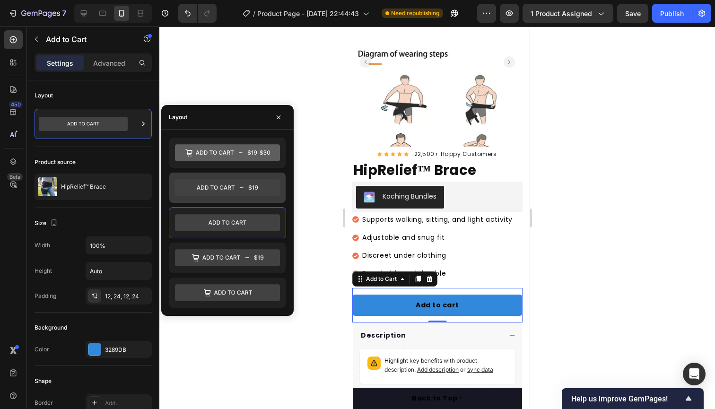
click at [229, 186] on icon at bounding box center [227, 187] width 105 height 17
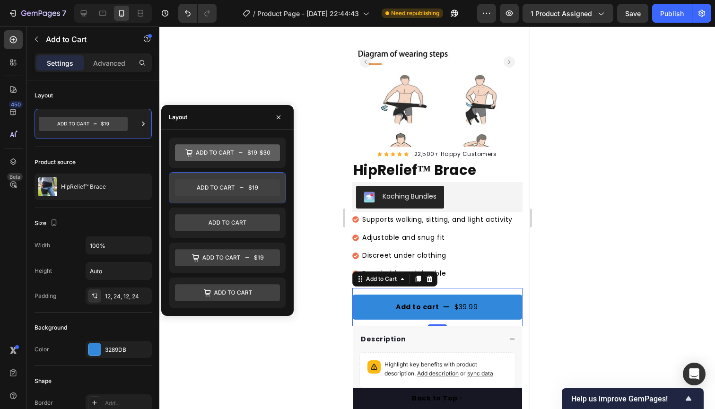
click at [229, 186] on icon at bounding box center [227, 187] width 105 height 17
click at [230, 220] on icon at bounding box center [227, 222] width 105 height 17
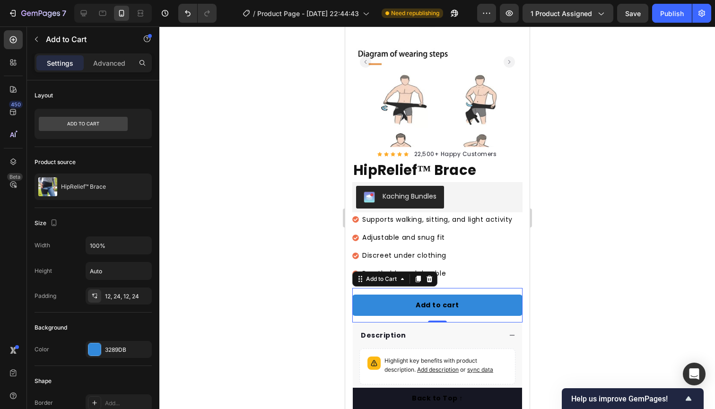
click at [393, 319] on div "Add to cart Add to Cart 0" at bounding box center [437, 305] width 170 height 35
click at [418, 279] on icon at bounding box center [417, 279] width 5 height 7
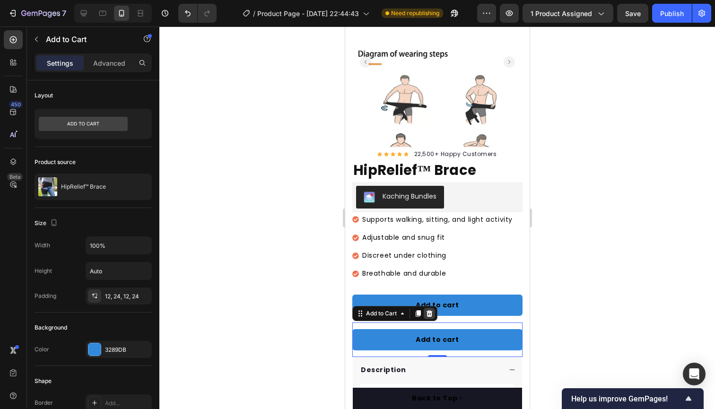
click at [431, 314] on icon at bounding box center [429, 313] width 6 height 7
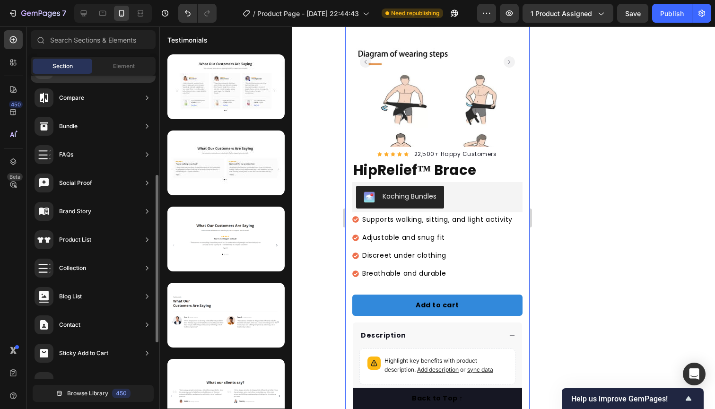
scroll to position [245, 0]
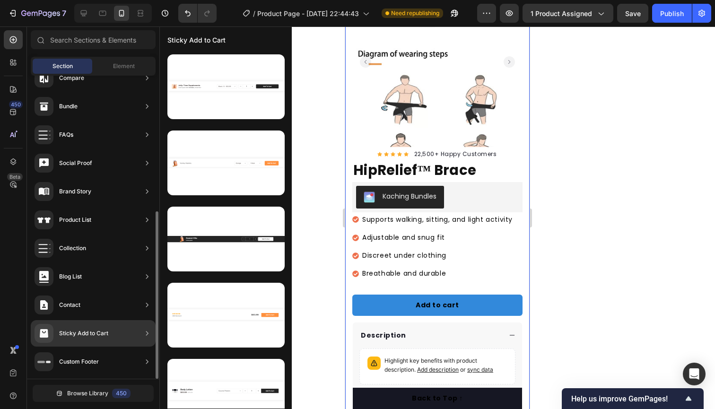
click at [97, 333] on div "Sticky Add to Cart" at bounding box center [83, 333] width 49 height 9
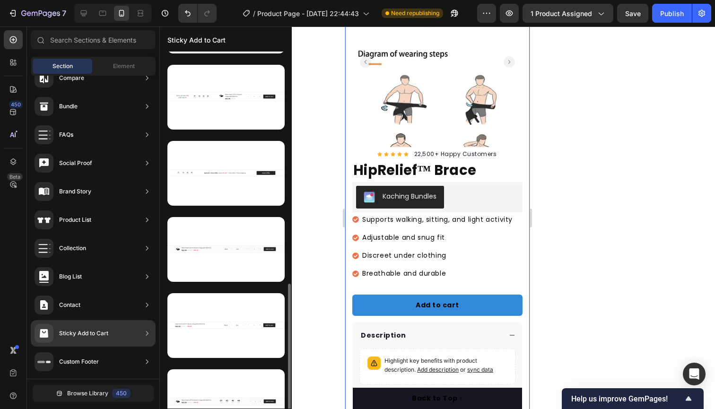
scroll to position [475, 0]
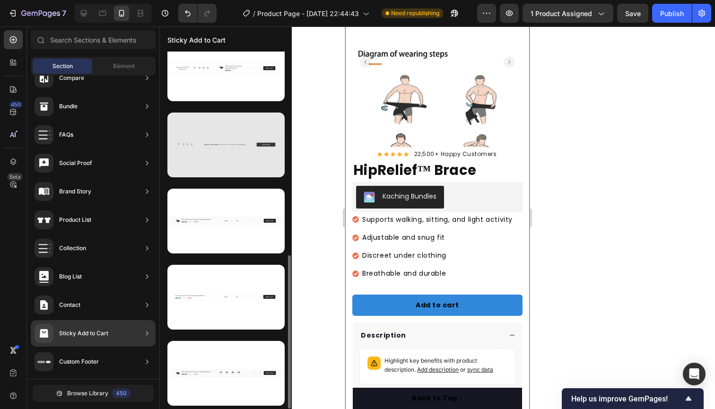
click at [234, 157] on div at bounding box center [225, 145] width 117 height 65
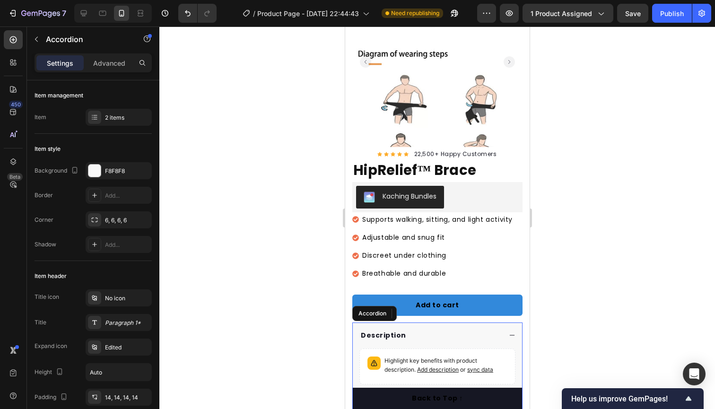
click at [414, 323] on div "Description" at bounding box center [436, 336] width 169 height 26
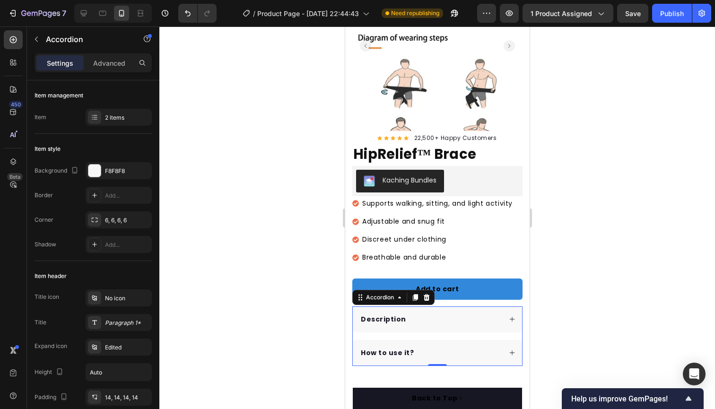
scroll to position [110, 0]
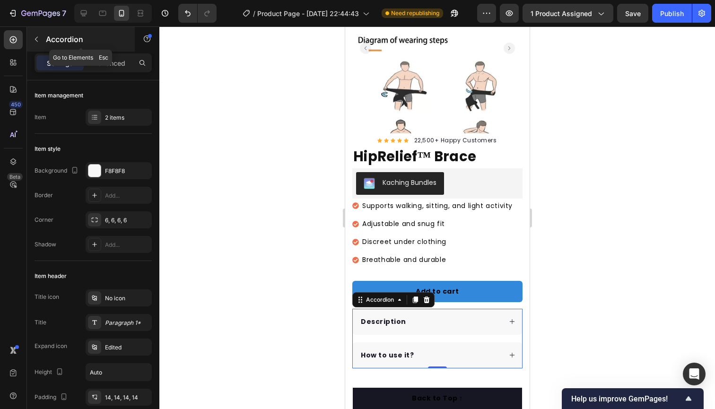
click at [38, 44] on button "button" at bounding box center [36, 39] width 15 height 15
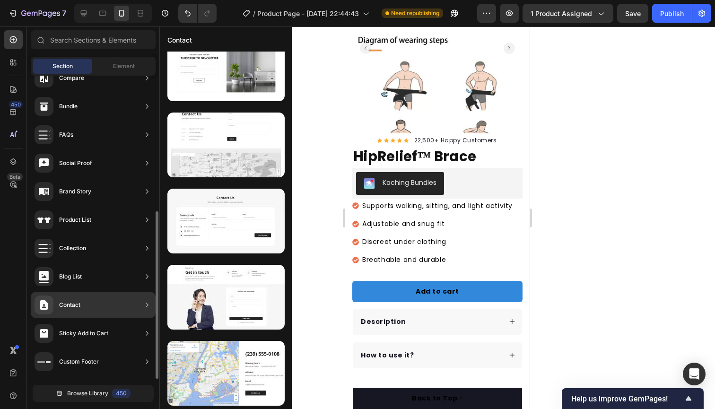
scroll to position [0, 0]
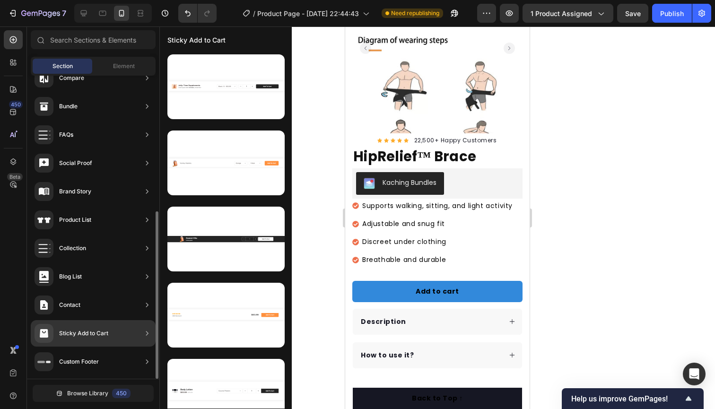
click at [99, 334] on div "Sticky Add to Cart" at bounding box center [83, 333] width 49 height 9
click at [149, 336] on icon at bounding box center [146, 333] width 9 height 9
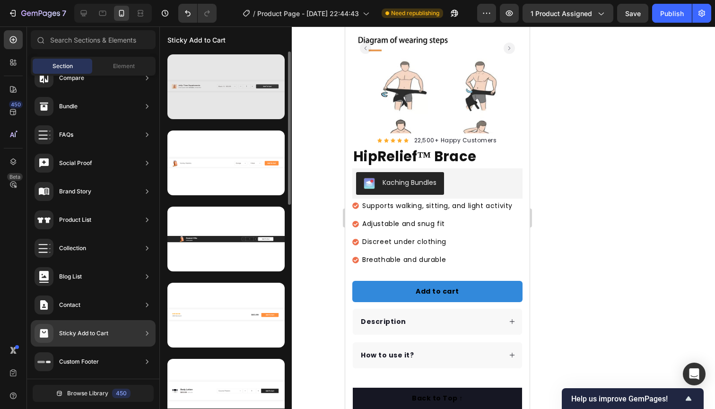
click at [262, 89] on div at bounding box center [225, 86] width 117 height 65
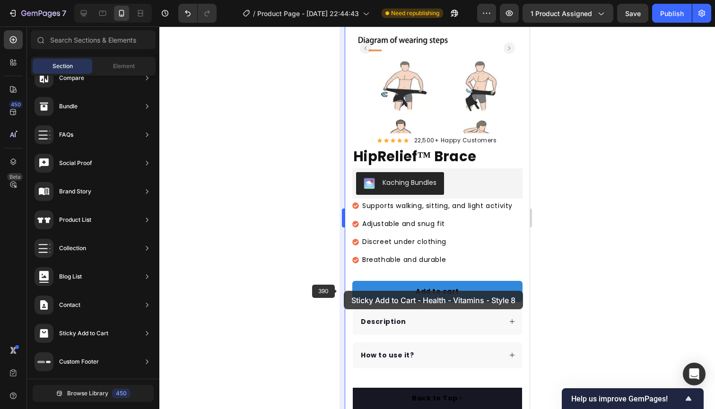
drag, startPoint x: 262, startPoint y: 89, endPoint x: 344, endPoint y: 291, distance: 217.9
click at [344, 0] on div "7 / Product Page - Sep 25, 22:44:43 Need republishing Preview 1 product assigne…" at bounding box center [357, 0] width 715 height 0
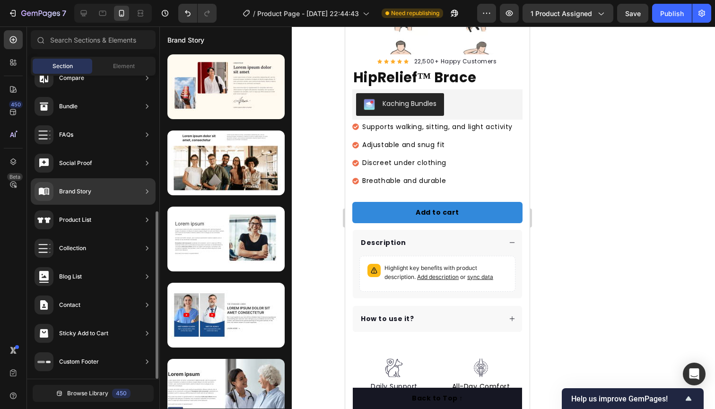
scroll to position [187, 0]
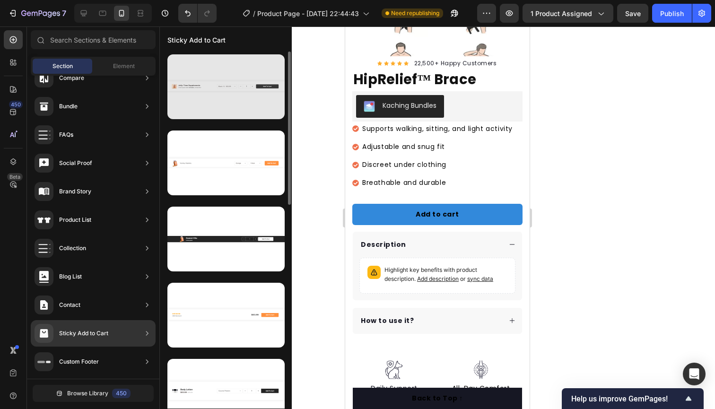
click at [215, 103] on div at bounding box center [225, 86] width 117 height 65
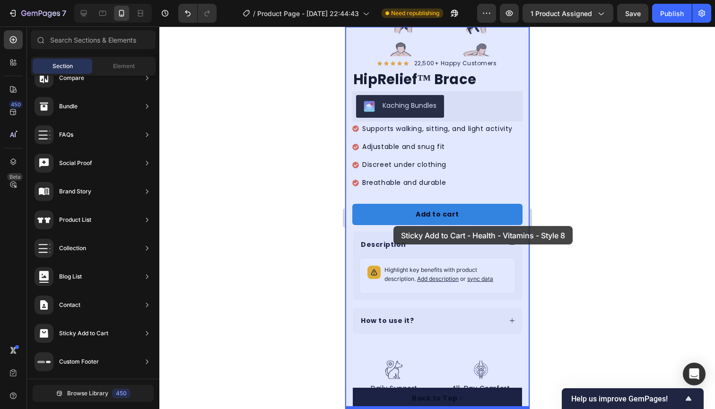
drag, startPoint x: 559, startPoint y: 129, endPoint x: 393, endPoint y: 226, distance: 192.7
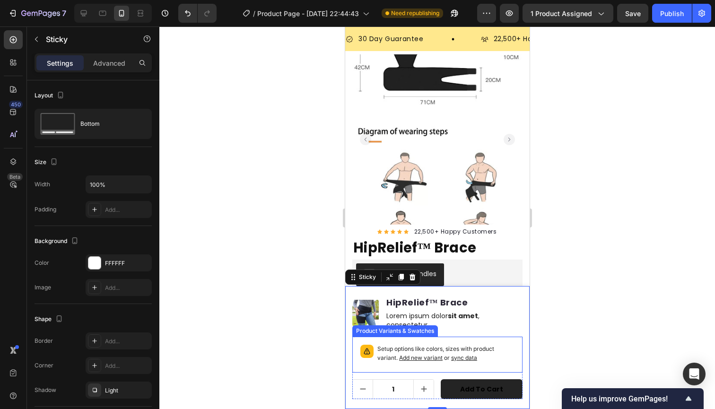
scroll to position [18, 0]
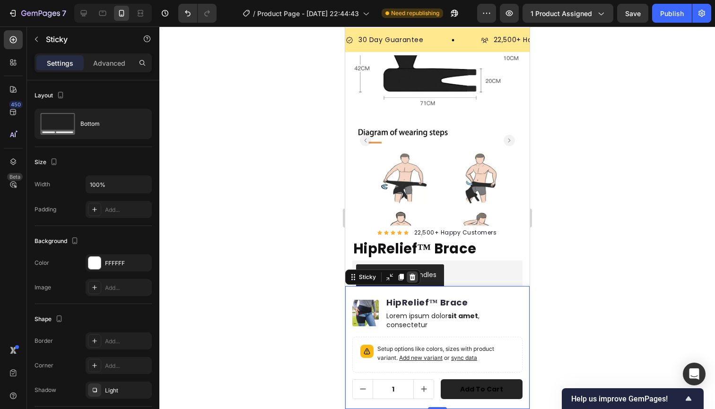
click at [410, 277] on icon at bounding box center [412, 277] width 6 height 7
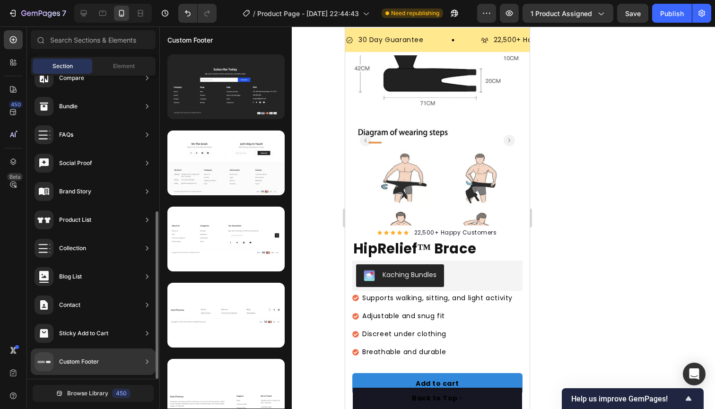
click at [120, 331] on div "Sticky Add to Cart" at bounding box center [93, 333] width 125 height 26
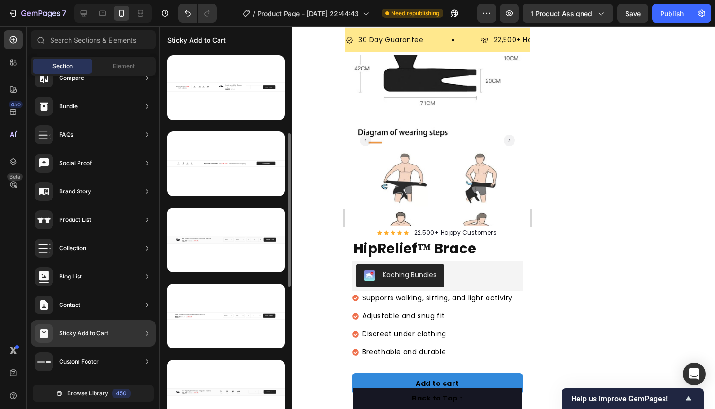
scroll to position [475, 0]
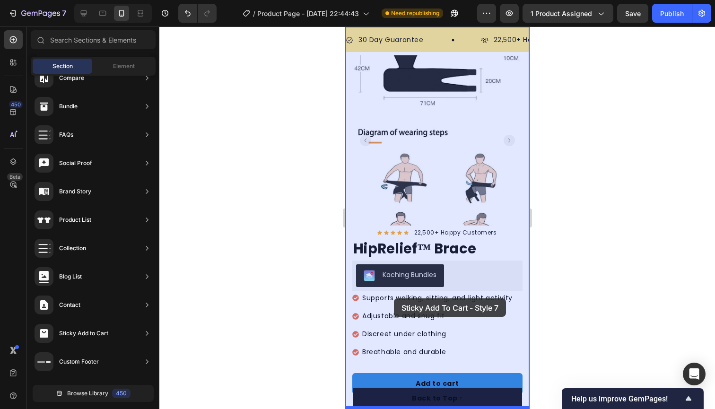
drag, startPoint x: 577, startPoint y: 186, endPoint x: 394, endPoint y: 298, distance: 214.5
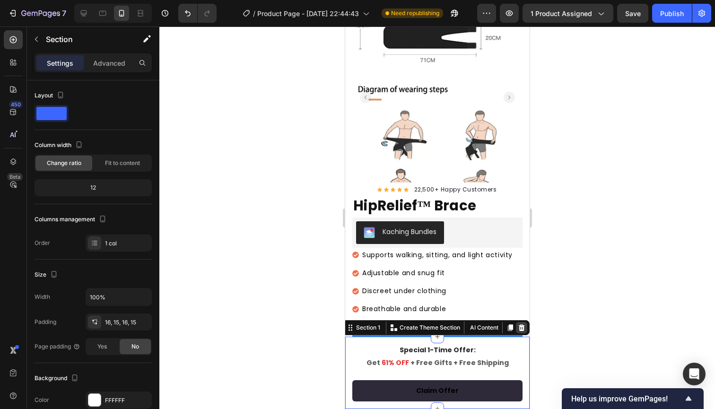
scroll to position [367, 0]
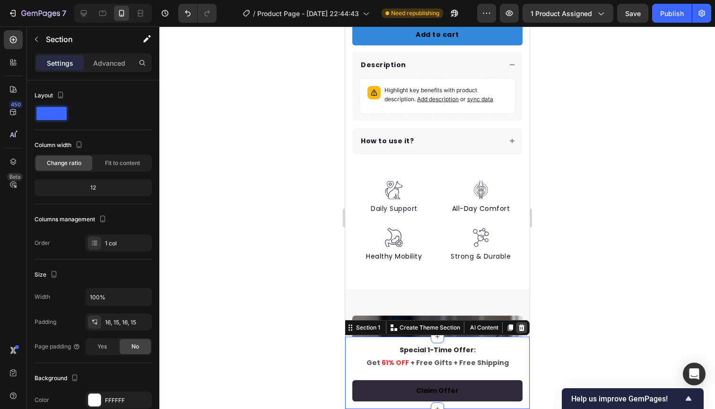
click at [521, 328] on icon at bounding box center [521, 327] width 6 height 7
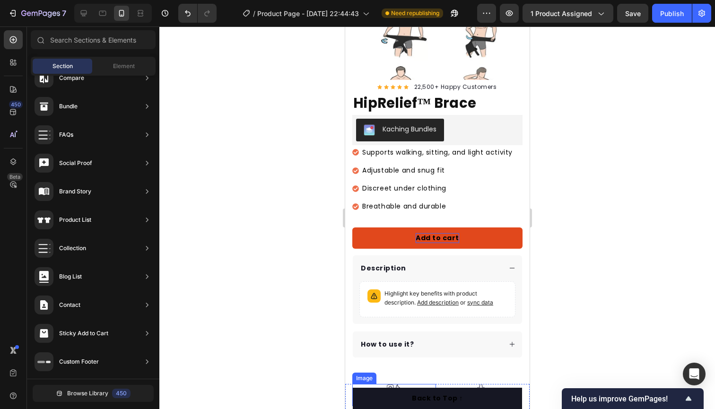
scroll to position [161, 0]
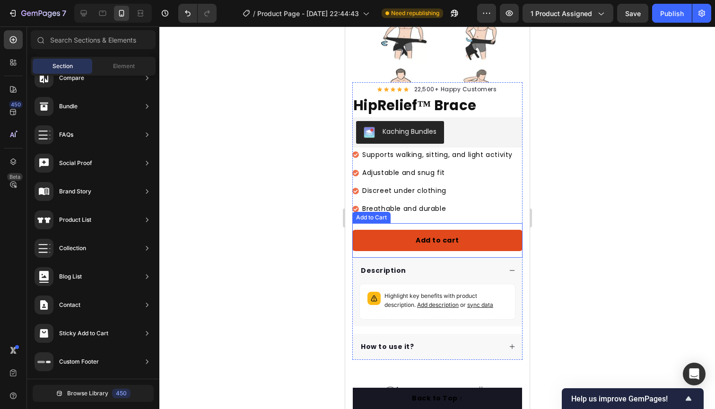
click at [393, 235] on button "Add to cart" at bounding box center [437, 240] width 170 height 21
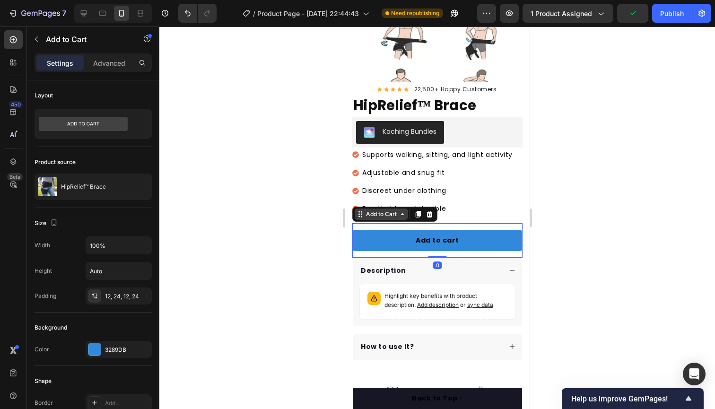
click at [363, 213] on icon at bounding box center [360, 214] width 8 height 8
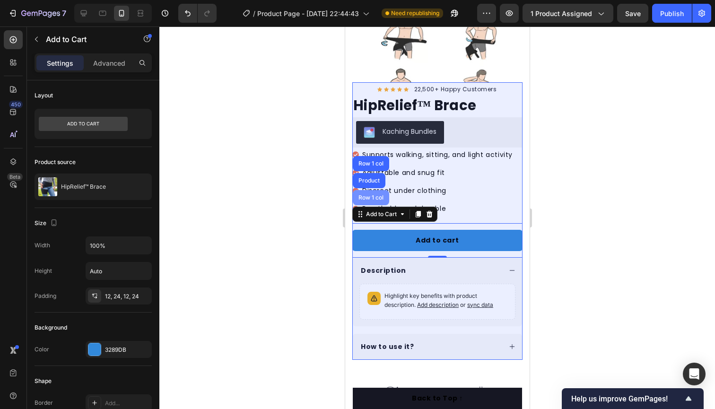
click at [371, 192] on div "Row 1 col" at bounding box center [370, 197] width 36 height 15
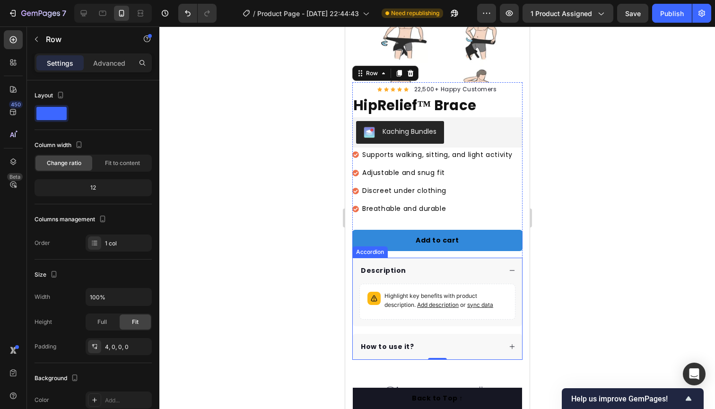
click at [512, 268] on icon at bounding box center [511, 270] width 7 height 7
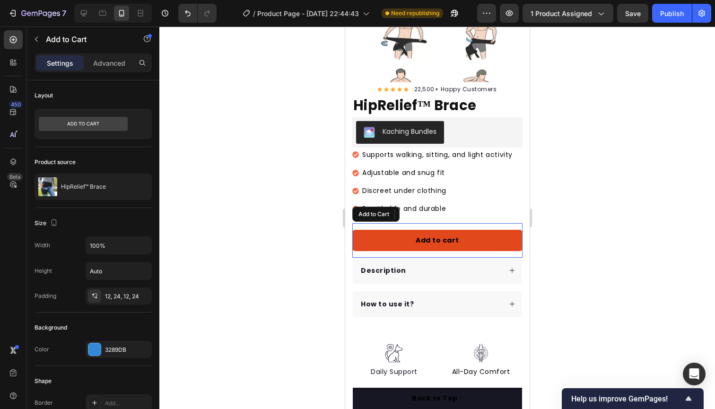
click at [382, 235] on button "Add to cart" at bounding box center [437, 240] width 170 height 21
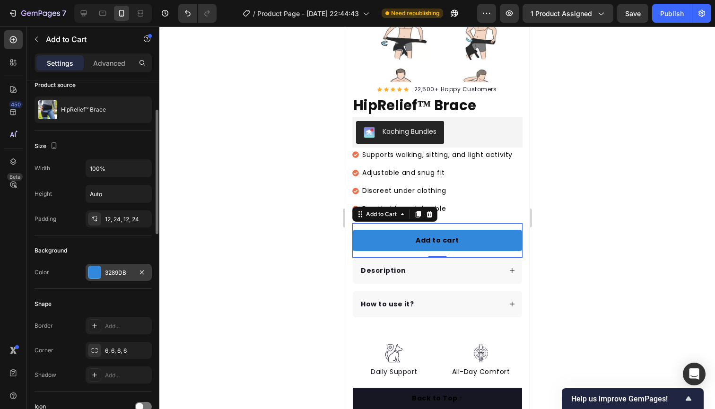
scroll to position [79, 0]
click at [127, 269] on div "3289DB" at bounding box center [118, 271] width 27 height 9
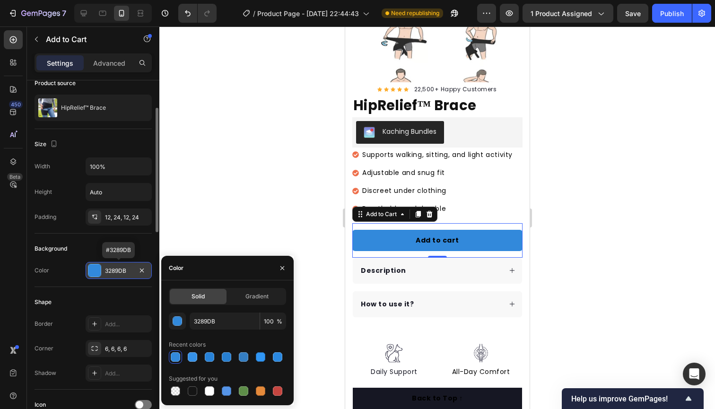
click at [127, 269] on div "3289DB" at bounding box center [118, 271] width 27 height 9
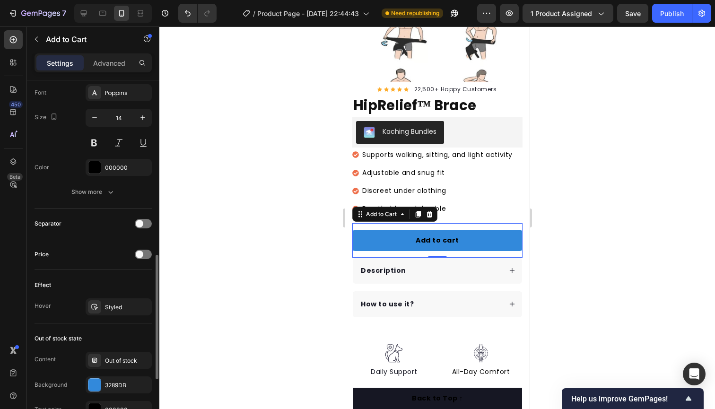
scroll to position [494, 0]
click at [143, 221] on span at bounding box center [140, 223] width 8 height 8
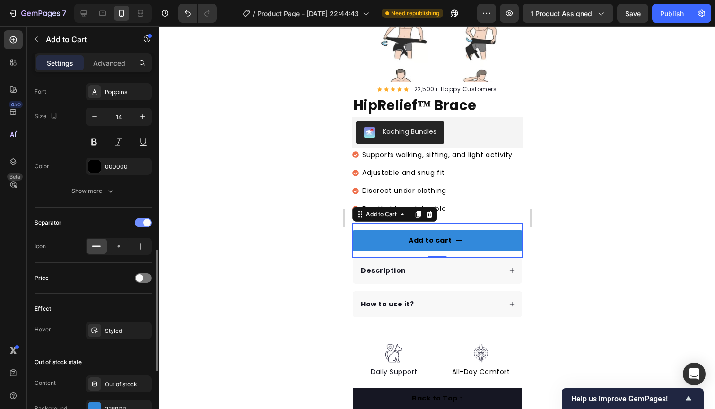
click at [143, 221] on div at bounding box center [143, 222] width 17 height 9
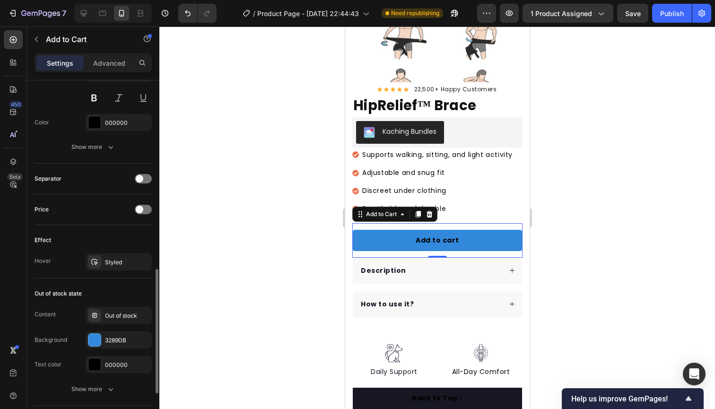
scroll to position [541, 0]
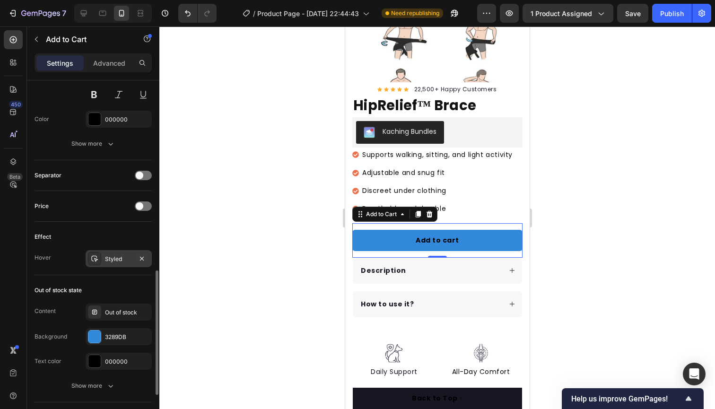
click at [124, 258] on div "Styled" at bounding box center [118, 259] width 27 height 9
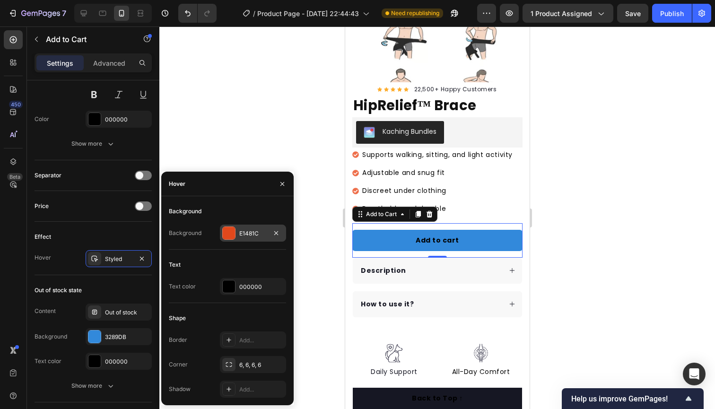
scroll to position [541, 0]
click at [253, 229] on div "E1481C" at bounding box center [252, 233] width 27 height 9
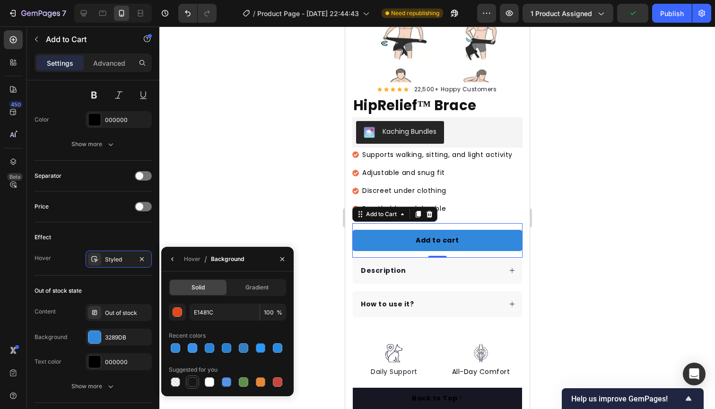
click at [194, 379] on div at bounding box center [192, 381] width 9 height 9
click at [179, 350] on div at bounding box center [175, 347] width 9 height 9
type input "3289DB"
click at [404, 237] on button "Add to cart" at bounding box center [437, 240] width 170 height 21
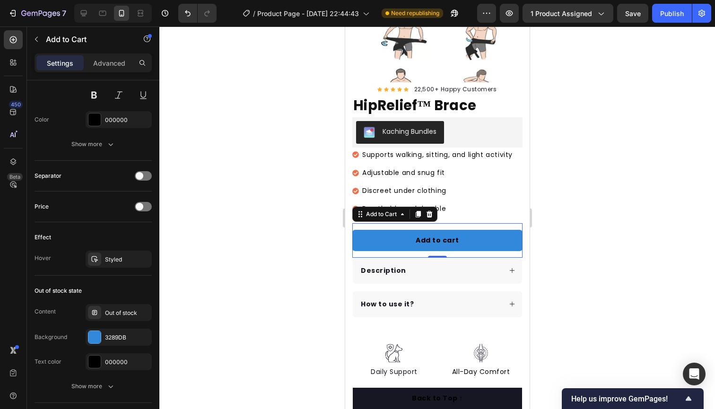
click at [404, 237] on button "Add to cart" at bounding box center [437, 240] width 170 height 21
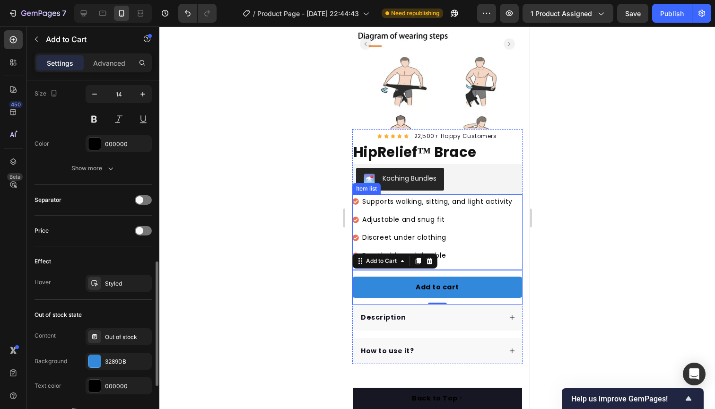
scroll to position [111, 0]
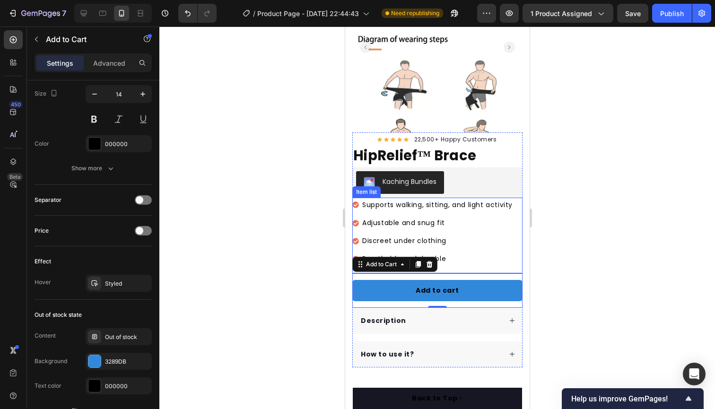
click at [357, 240] on icon at bounding box center [355, 241] width 7 height 7
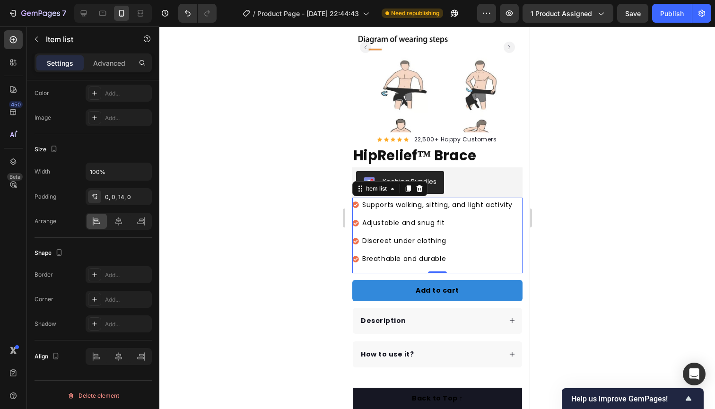
scroll to position [0, 0]
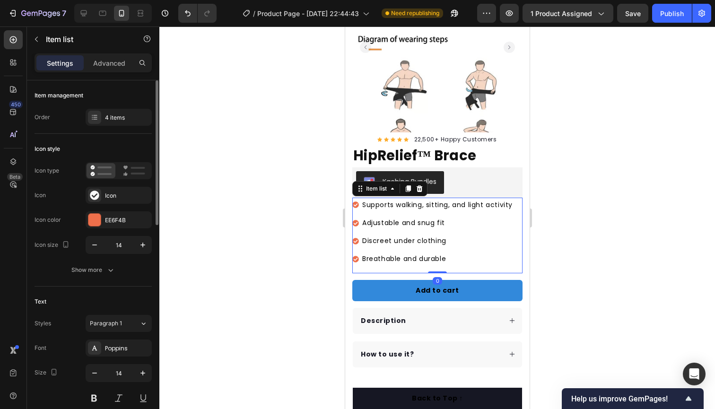
click at [357, 240] on icon at bounding box center [355, 241] width 7 height 7
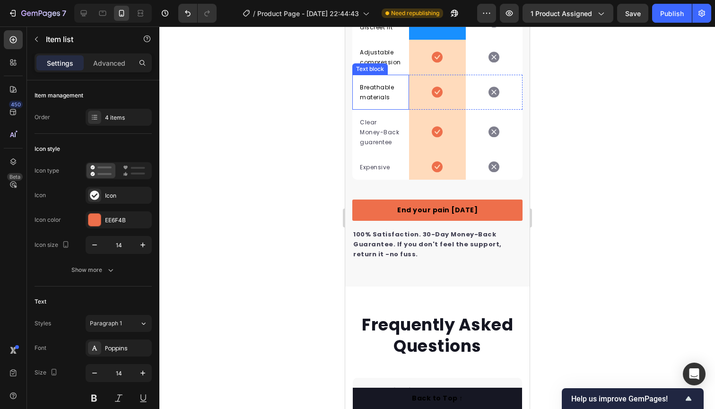
scroll to position [2170, 0]
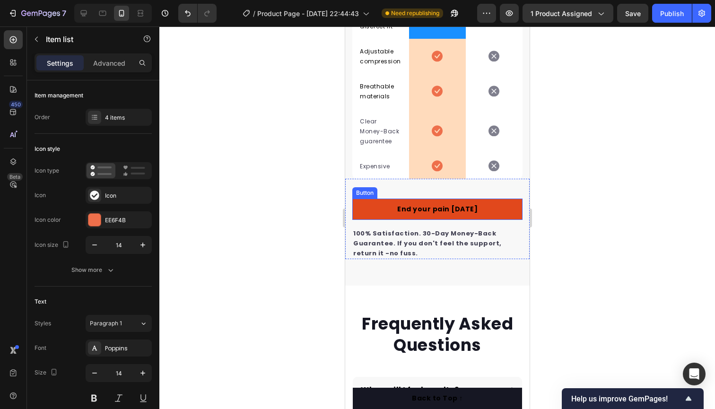
click at [388, 207] on link "End your pain today" at bounding box center [437, 209] width 170 height 21
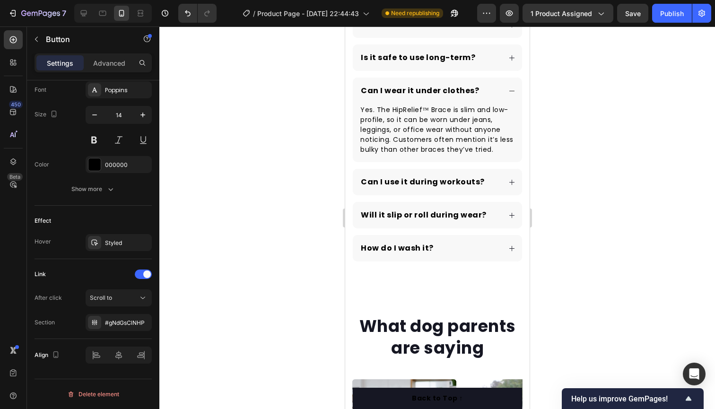
scroll to position [2536, 0]
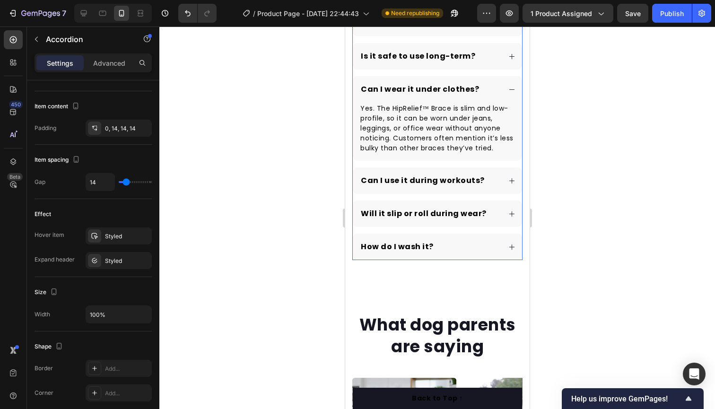
click at [507, 92] on div "Can I wear it under clothes?" at bounding box center [436, 89] width 169 height 26
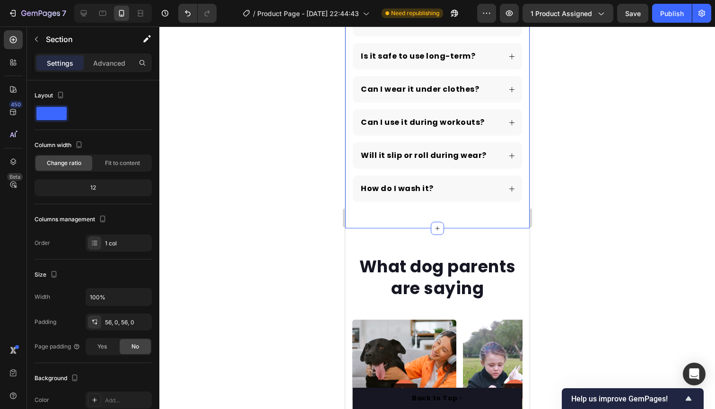
click at [372, 210] on div "Frequently Asked Questions Heading When will I feel results? Is it safe to use …" at bounding box center [437, 74] width 184 height 310
click at [665, 21] on button "Publish" at bounding box center [672, 13] width 40 height 19
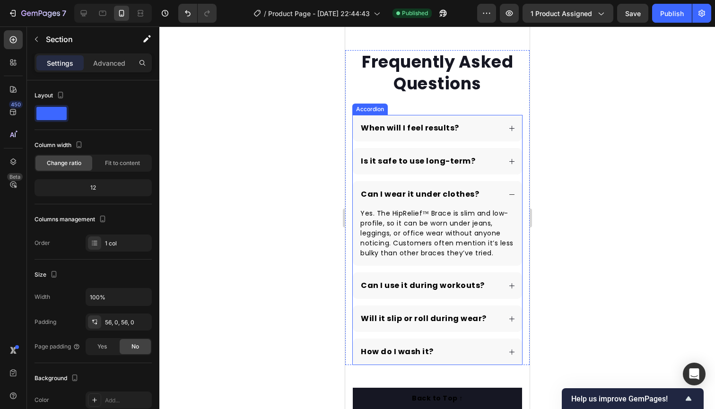
scroll to position [2429, 0]
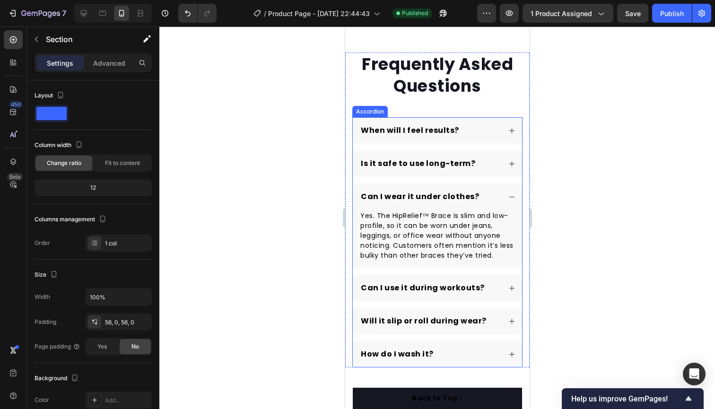
click at [506, 194] on div "Can I wear it under clothes?" at bounding box center [436, 197] width 169 height 26
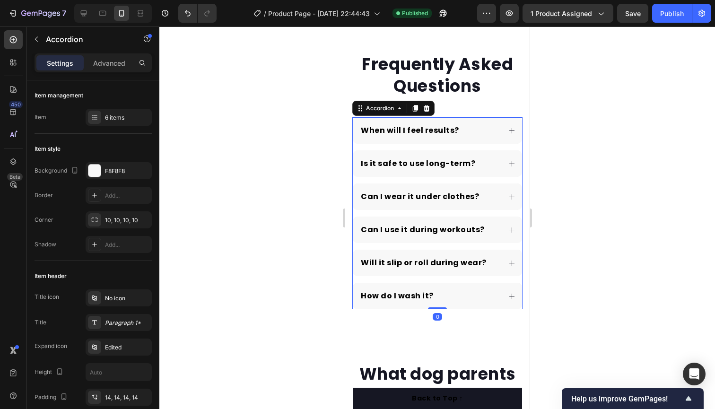
click at [508, 165] on icon at bounding box center [511, 163] width 7 height 7
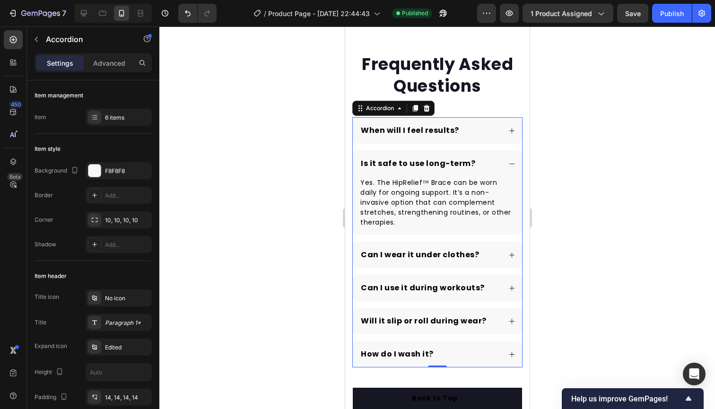
click at [508, 165] on icon at bounding box center [511, 163] width 7 height 7
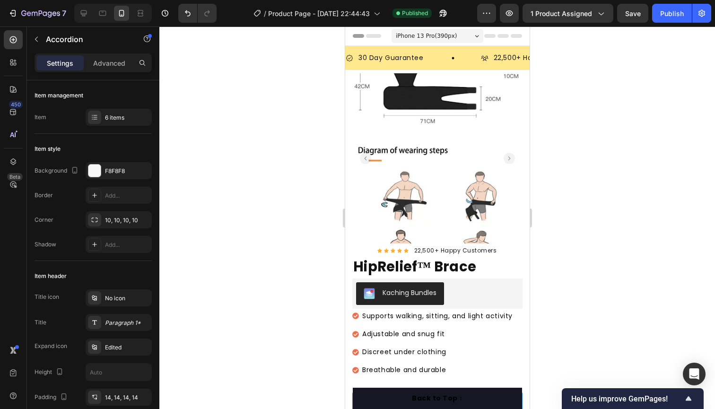
scroll to position [0, 0]
